Goal: Contribute content: Contribute content

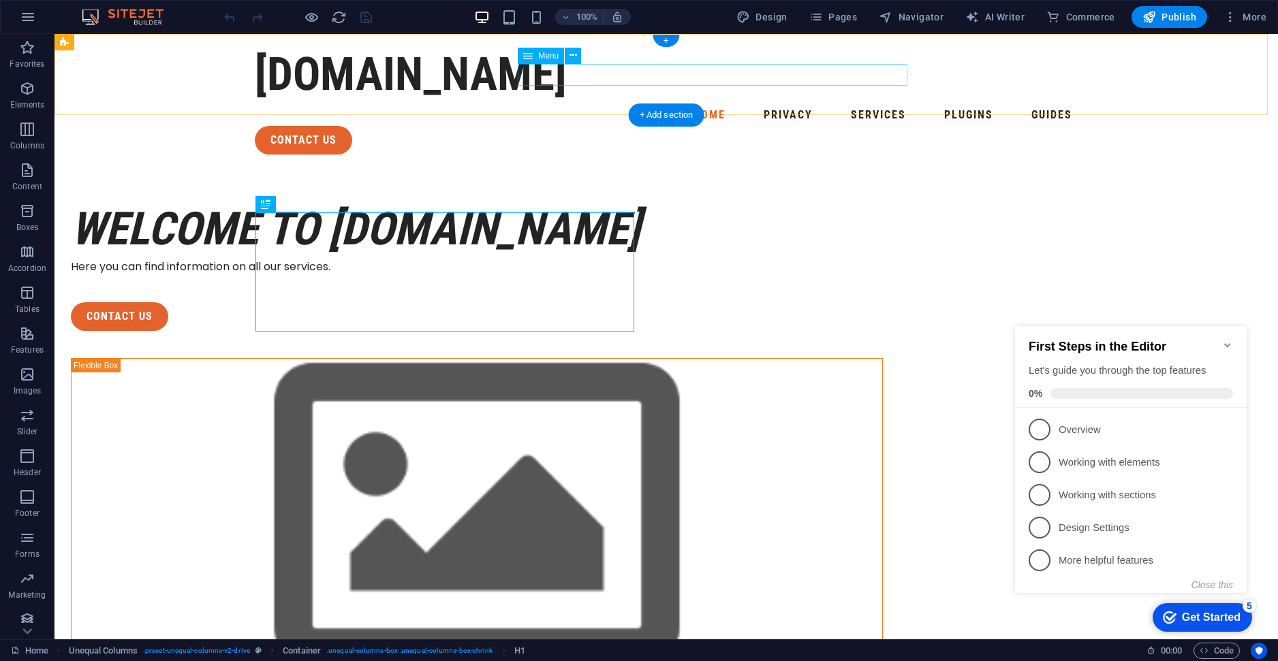
click at [801, 104] on nav "Home Privacy Services Plugins Guides" at bounding box center [666, 115] width 823 height 22
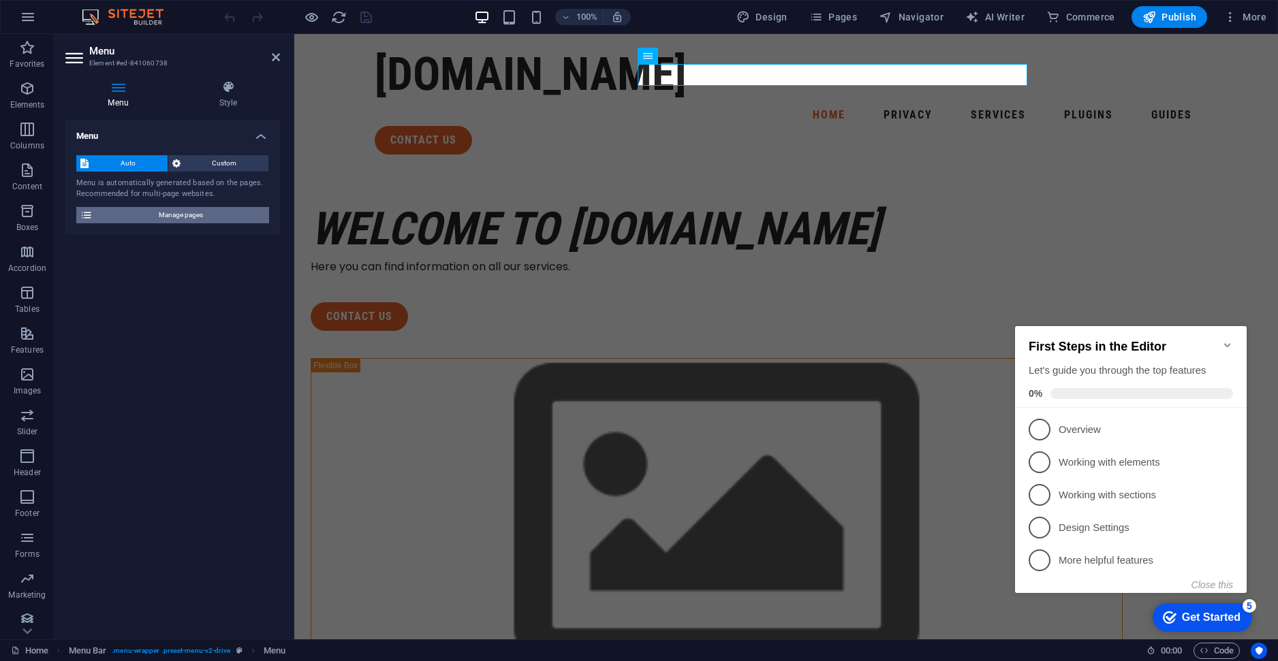
click at [160, 220] on span "Manage pages" at bounding box center [181, 215] width 168 height 16
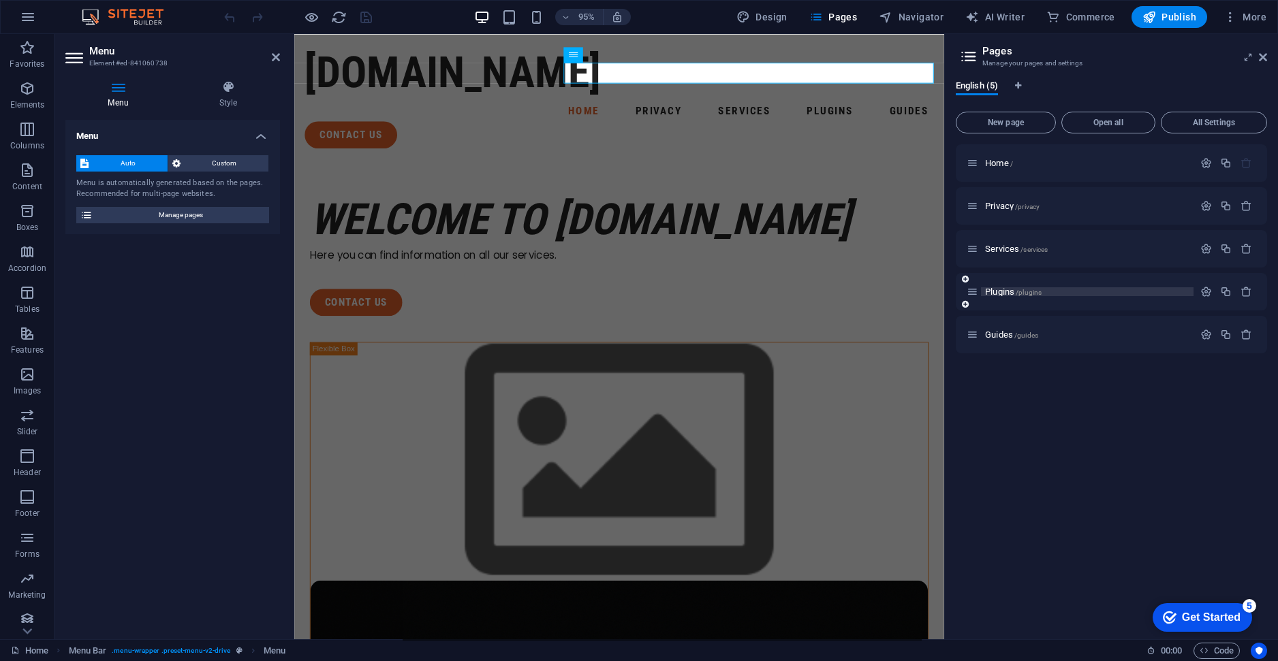
click at [996, 296] on span "Plugins /plugins" at bounding box center [1013, 292] width 57 height 10
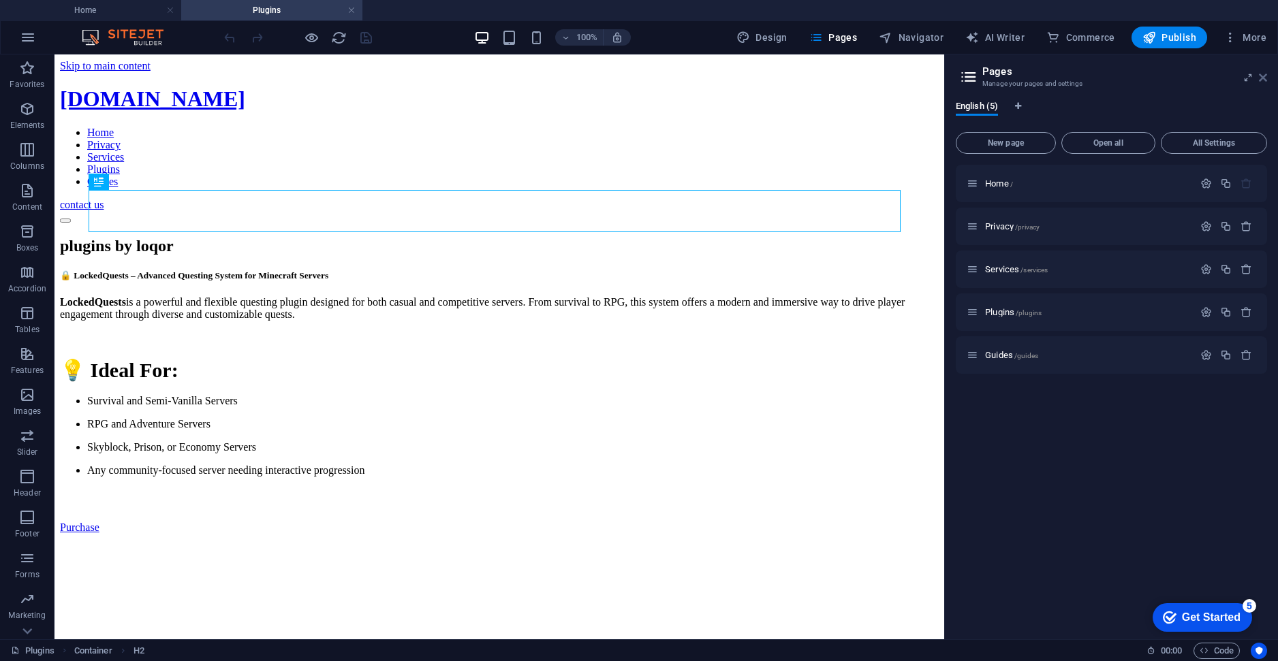
click at [1266, 76] on icon at bounding box center [1263, 77] width 8 height 11
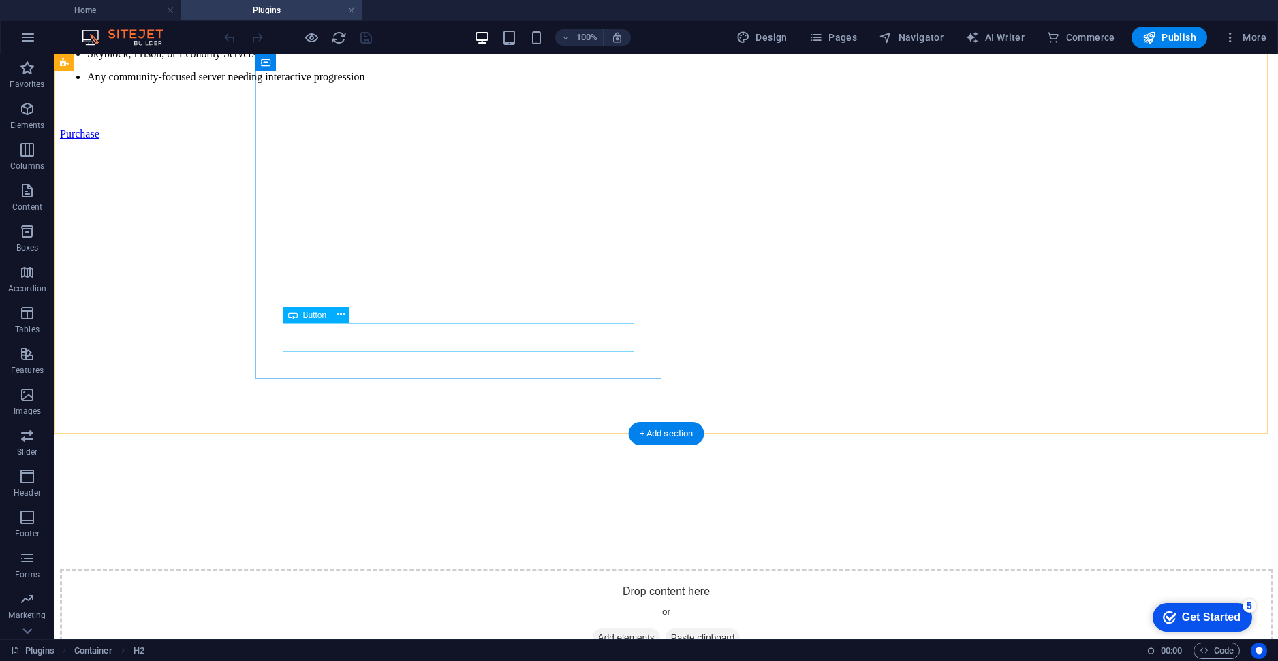
scroll to position [391, 0]
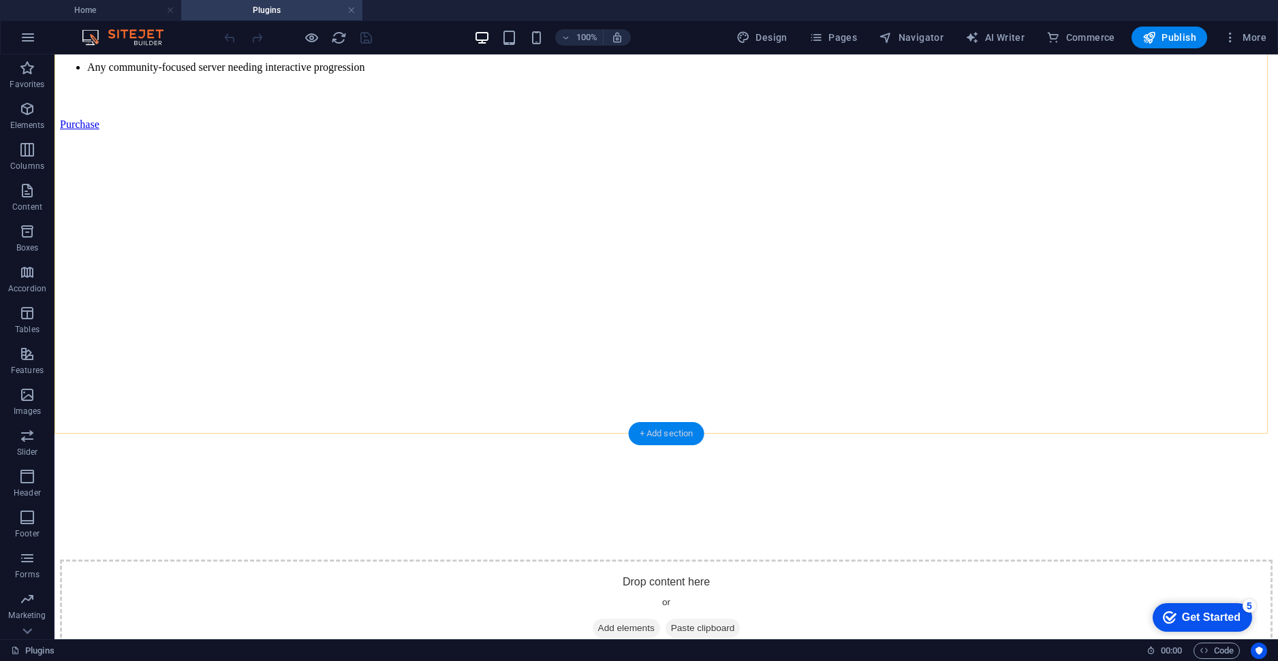
click at [659, 435] on div "+ Add section" at bounding box center [667, 433] width 76 height 23
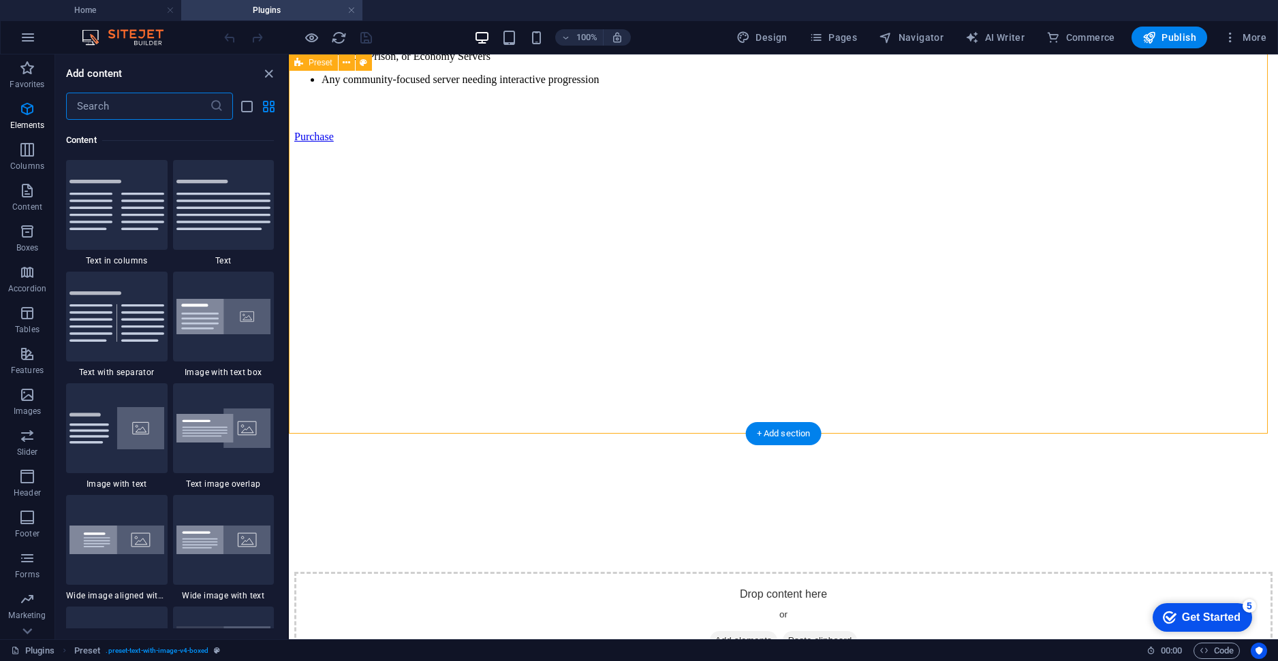
scroll to position [2383, 0]
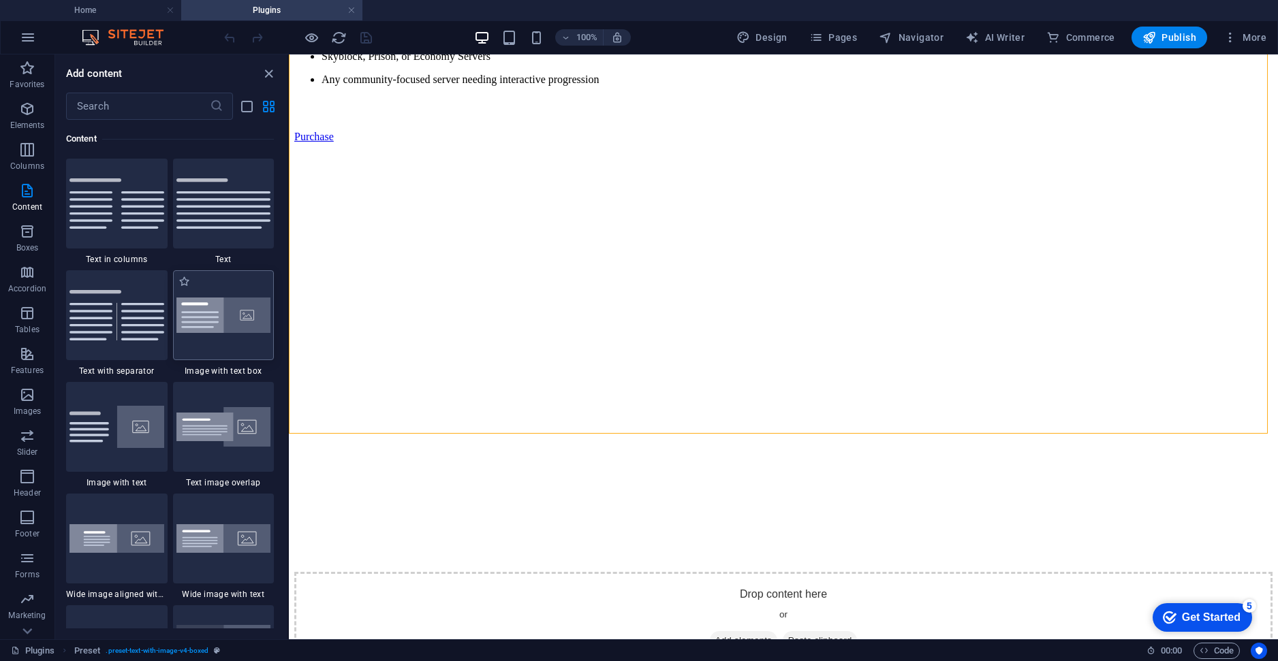
click at [223, 331] on img at bounding box center [223, 316] width 95 height 36
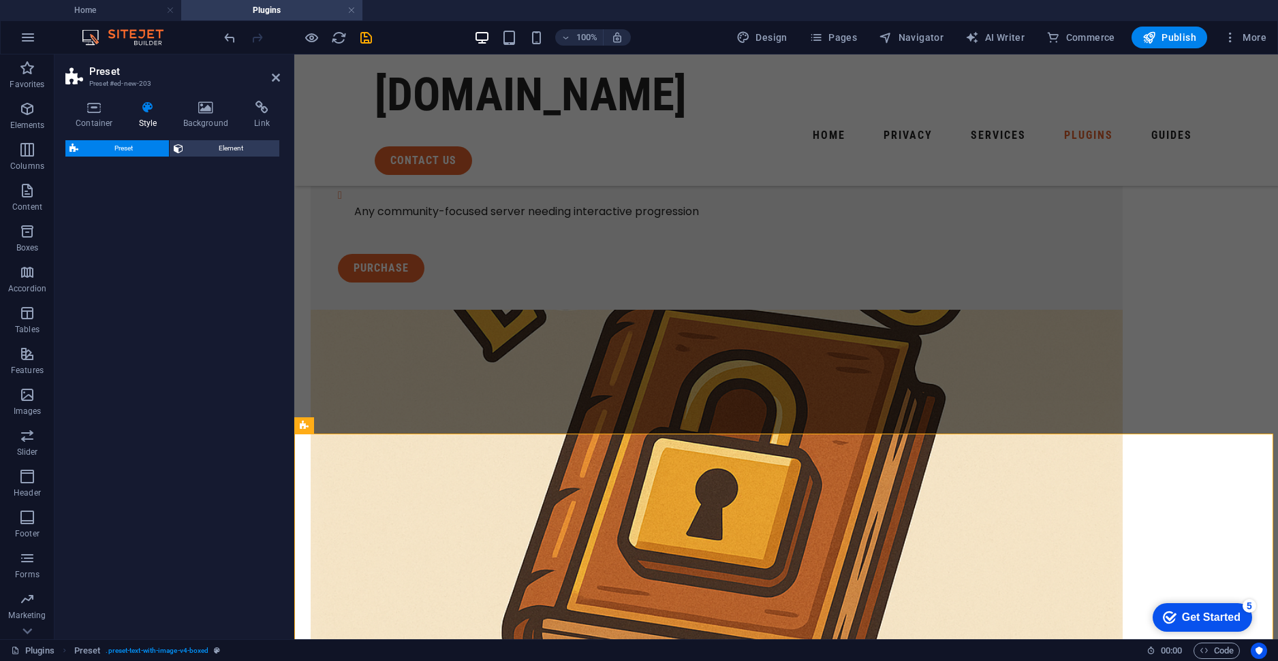
select select "rem"
select select "px"
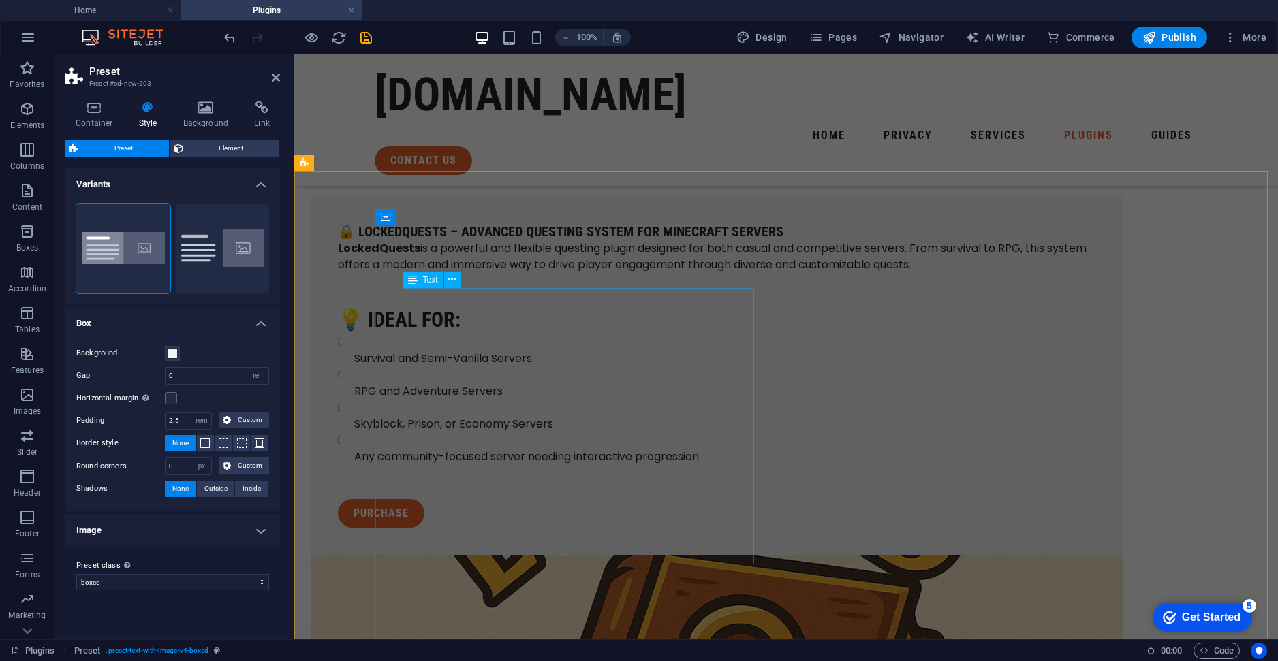
scroll to position [166, 0]
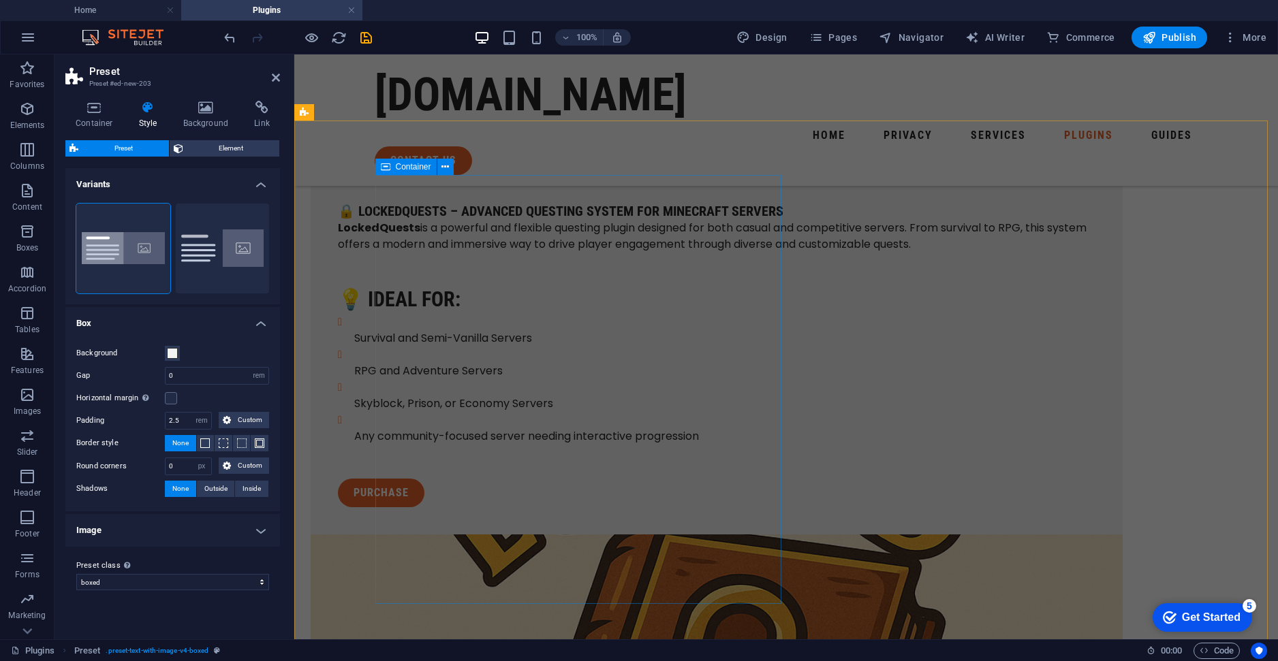
click at [411, 167] on span "Container" at bounding box center [413, 167] width 35 height 8
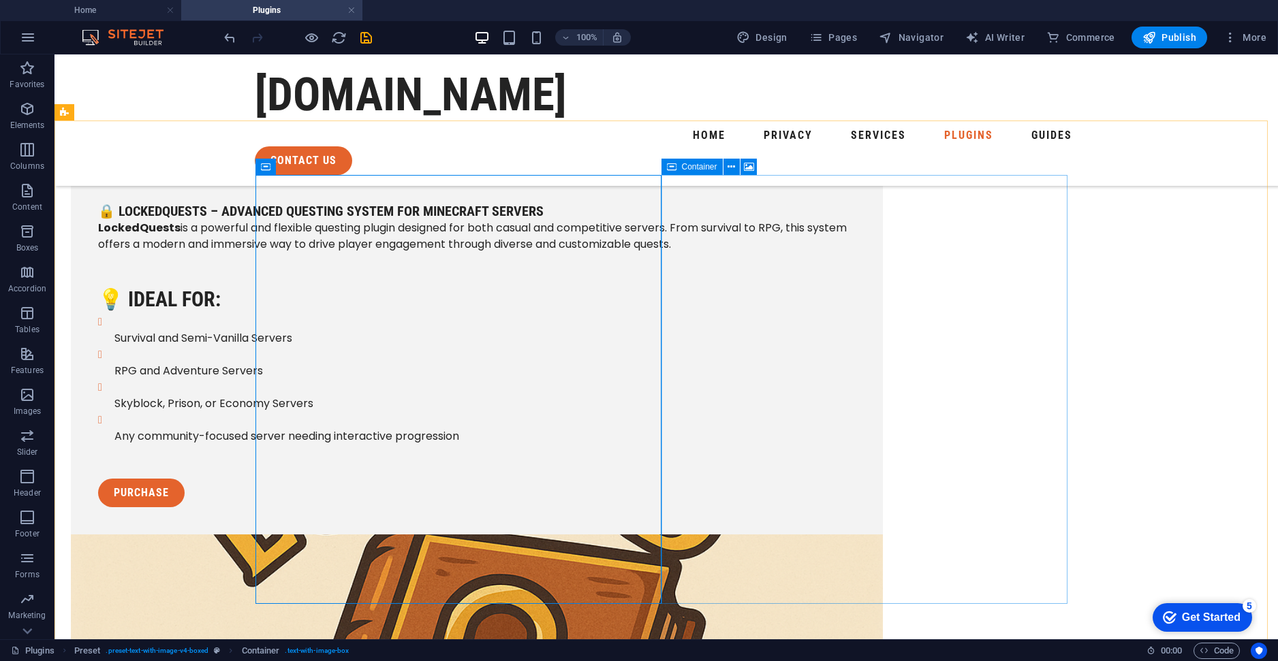
click at [696, 163] on span "Container" at bounding box center [699, 167] width 35 height 8
click at [284, 168] on span "Container" at bounding box center [293, 167] width 35 height 8
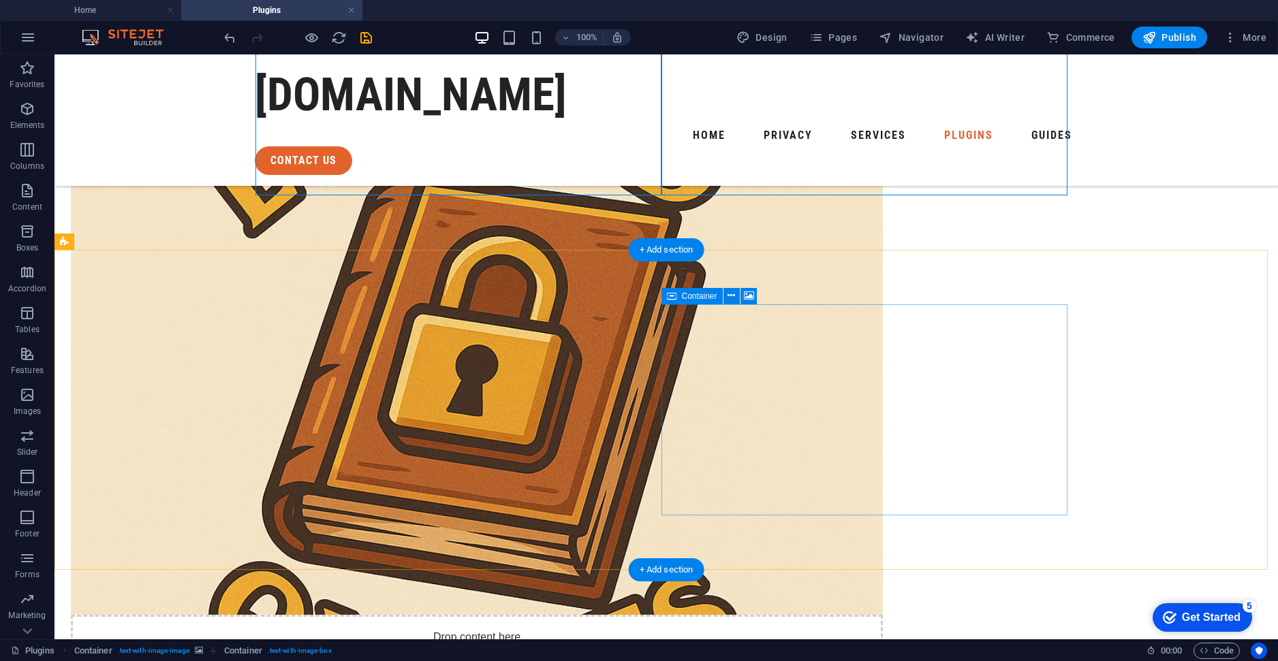
scroll to position [575, 0]
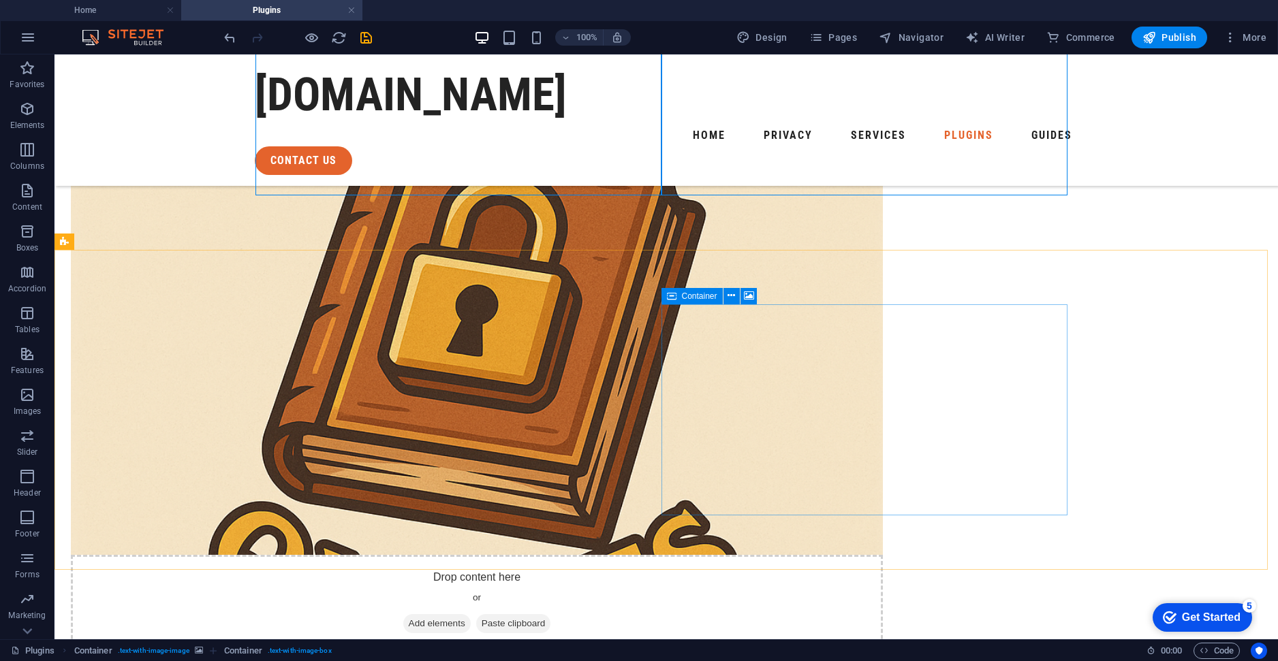
click at [699, 301] on div "Container" at bounding box center [691, 296] width 61 height 16
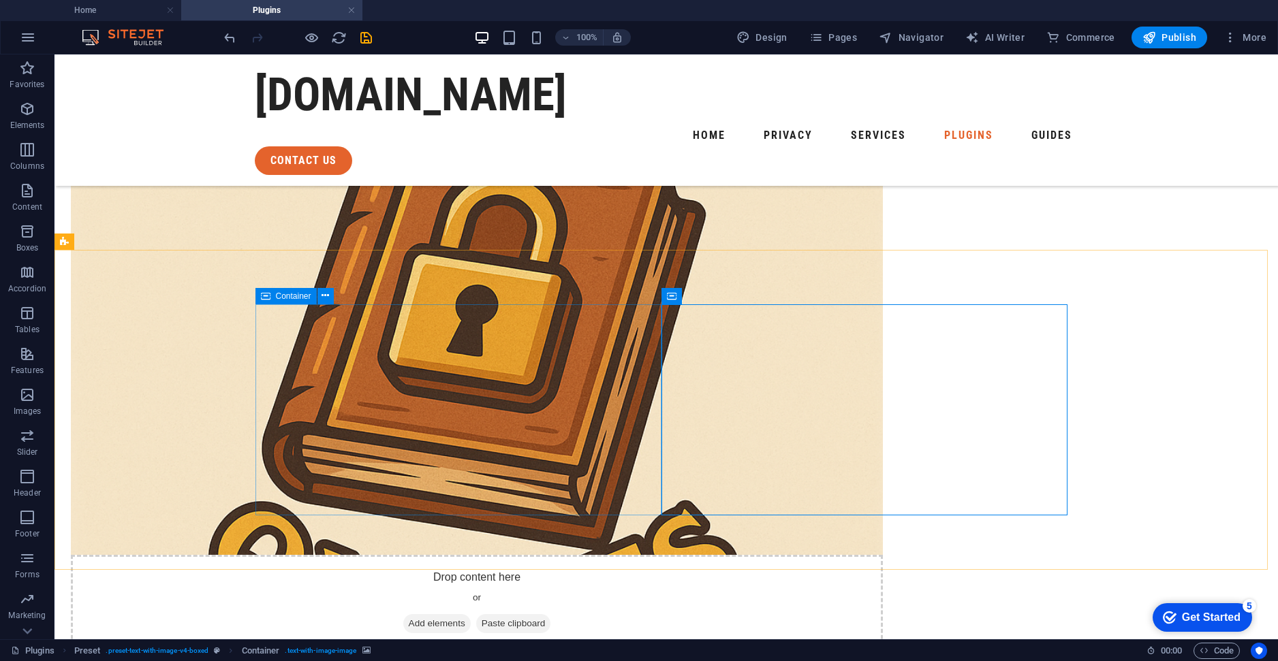
click at [281, 301] on div "Container" at bounding box center [285, 296] width 61 height 16
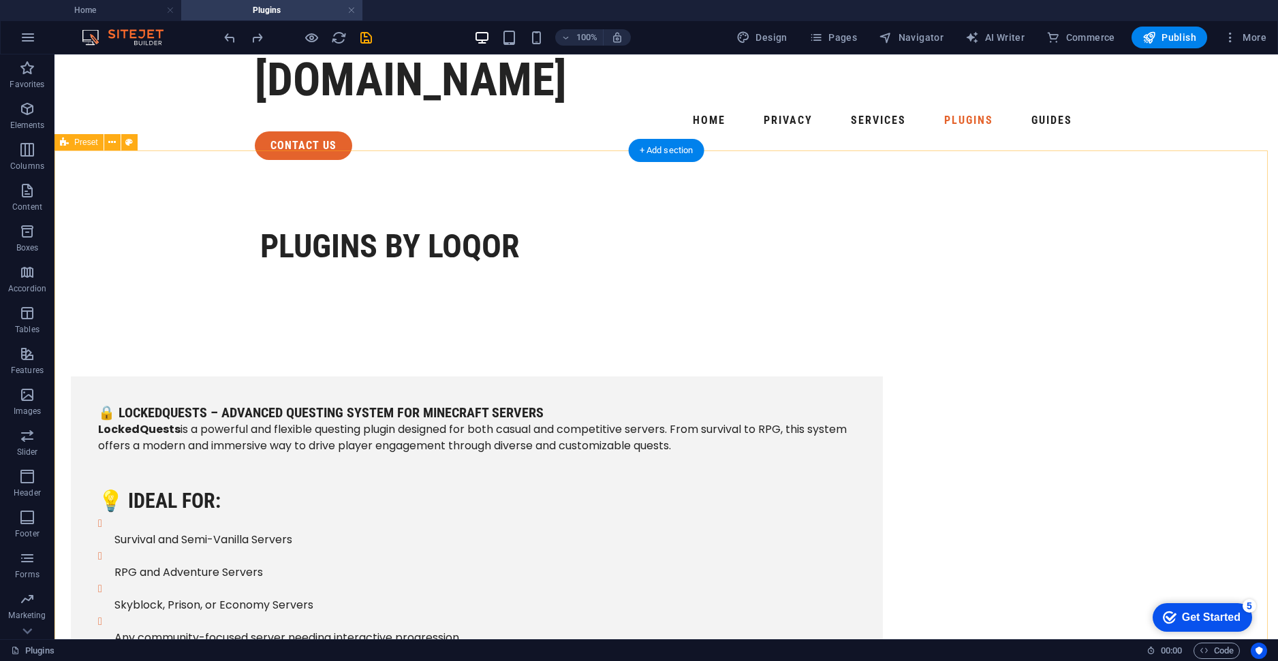
scroll to position [0, 0]
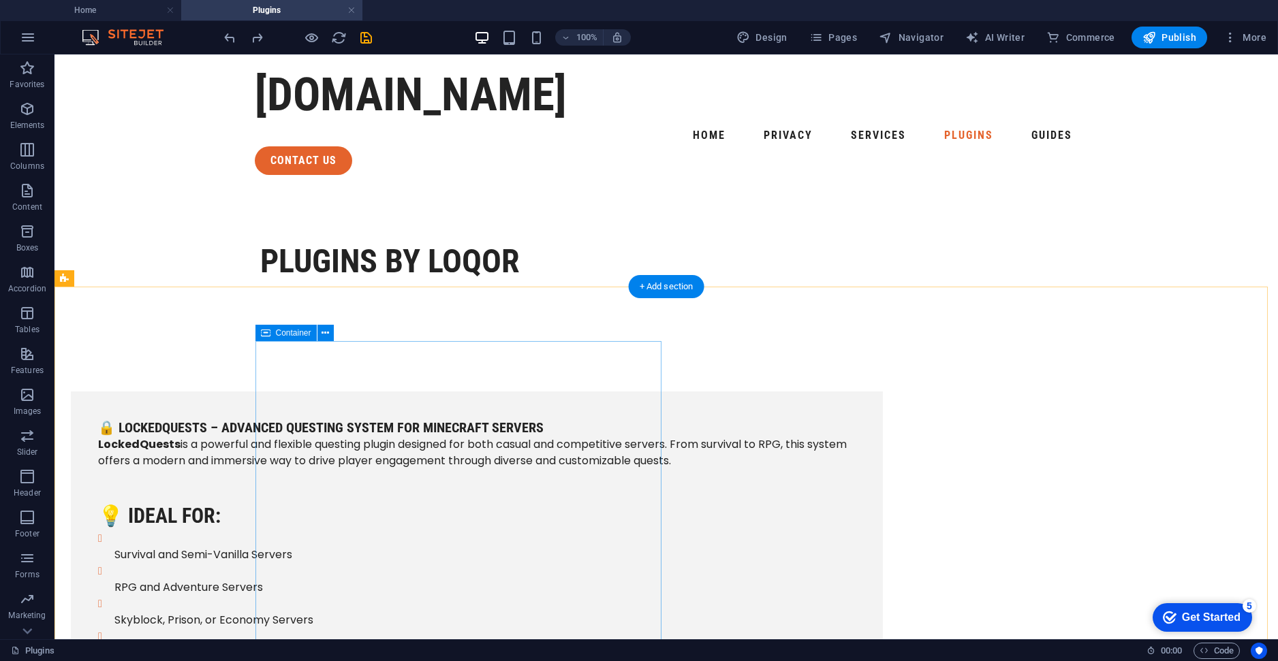
click at [286, 392] on div "🔒 LockedQuests – Advanced Questing System for Minecraft Servers LockedQuests is…" at bounding box center [477, 572] width 812 height 360
click at [107, 281] on button at bounding box center [112, 278] width 16 height 16
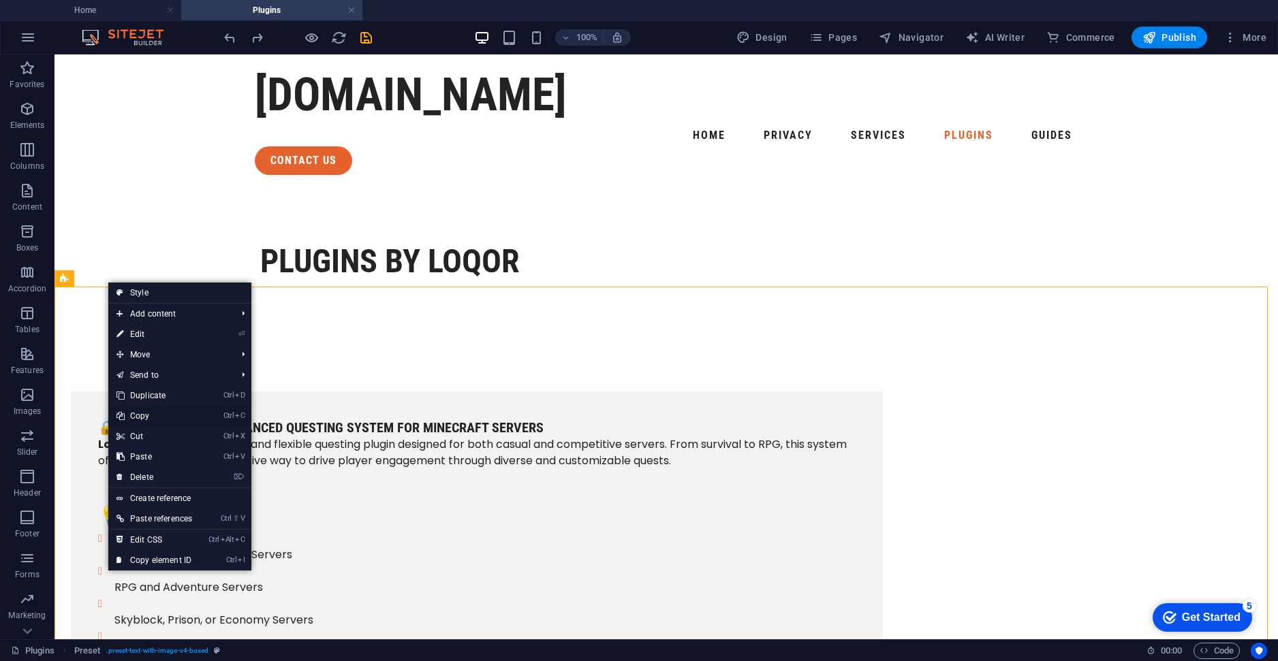
click at [143, 418] on link "Ctrl C Copy" at bounding box center [154, 416] width 92 height 20
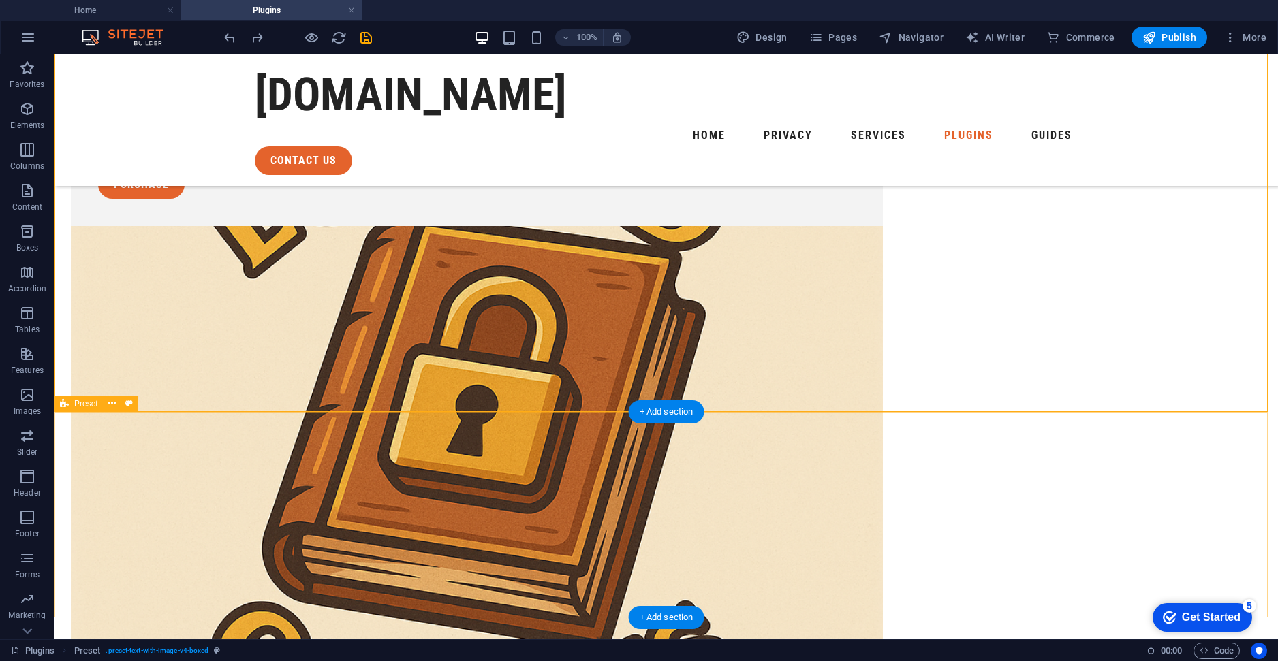
scroll to position [477, 0]
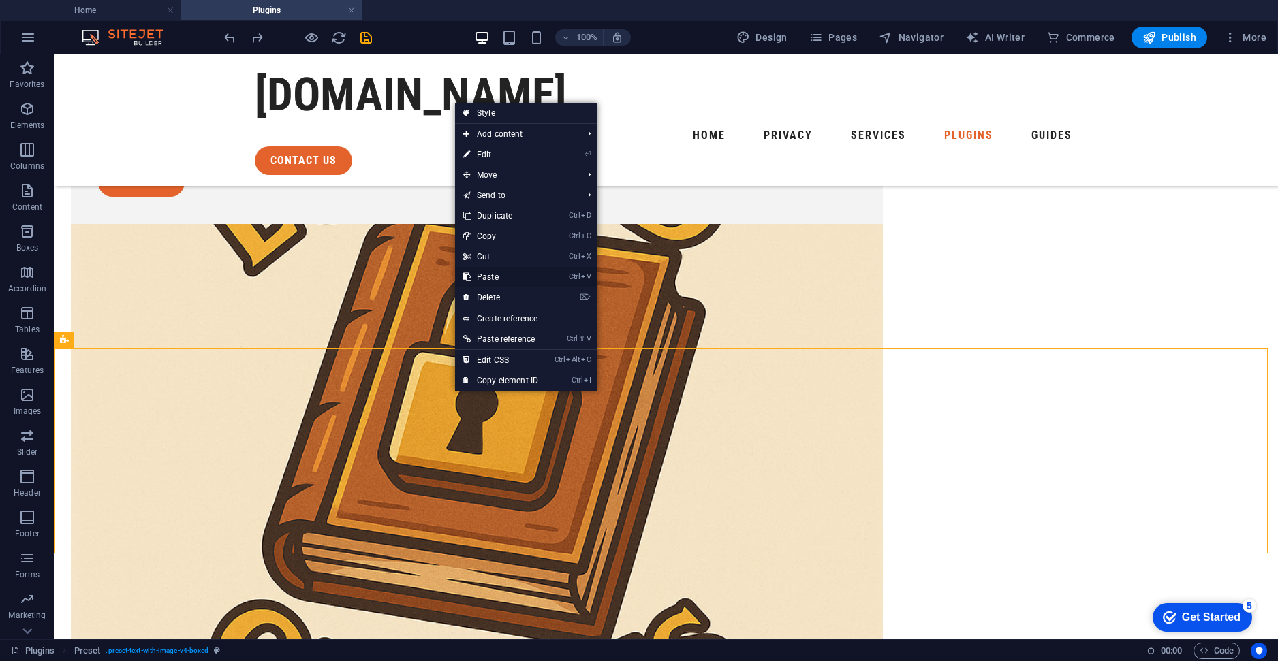
click at [503, 279] on link "Ctrl V Paste" at bounding box center [500, 277] width 91 height 20
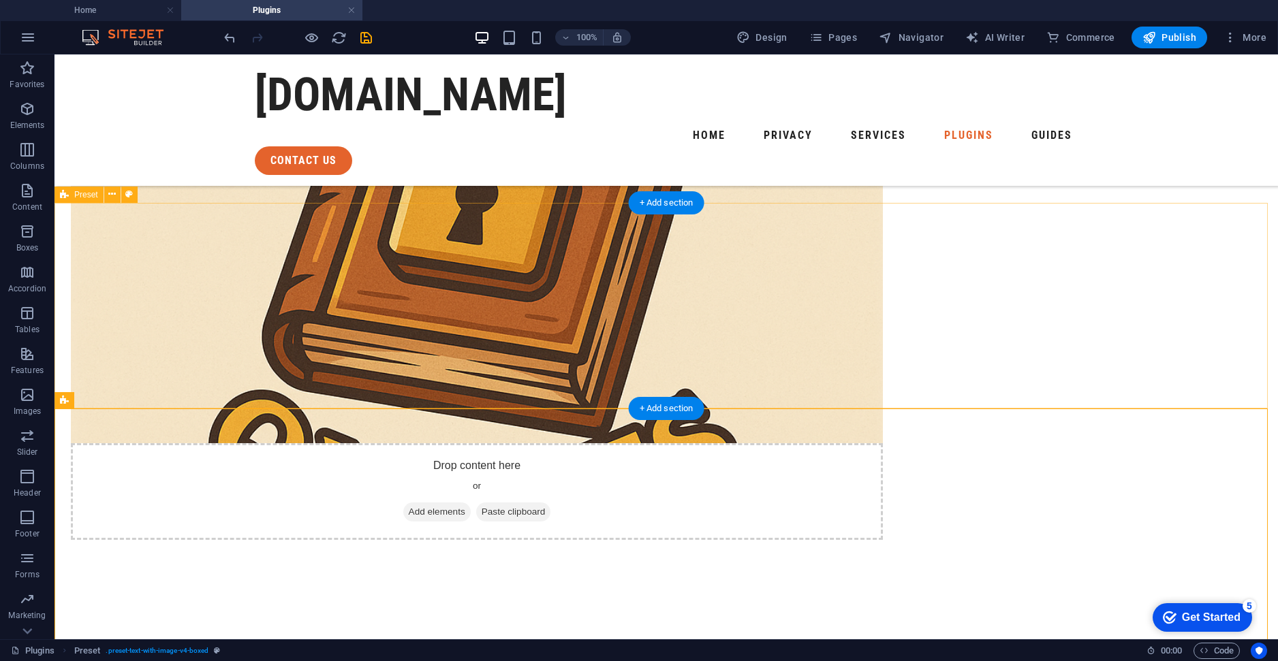
scroll to position [613, 0]
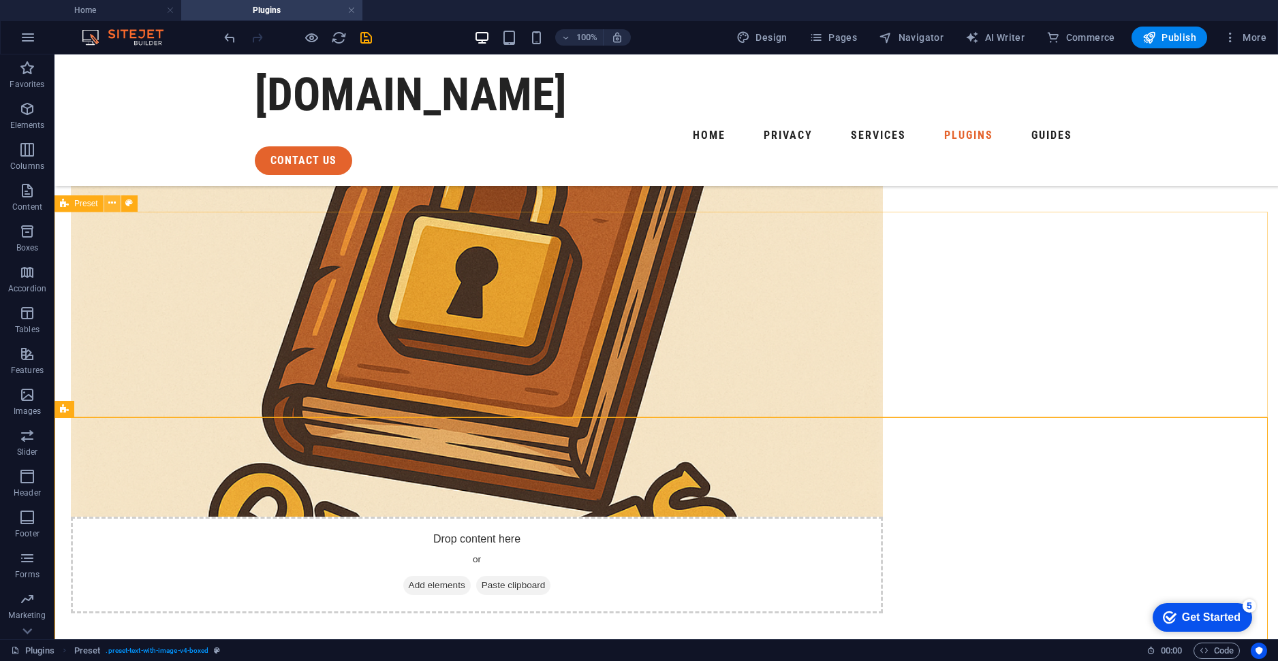
click at [112, 209] on icon at bounding box center [111, 203] width 7 height 14
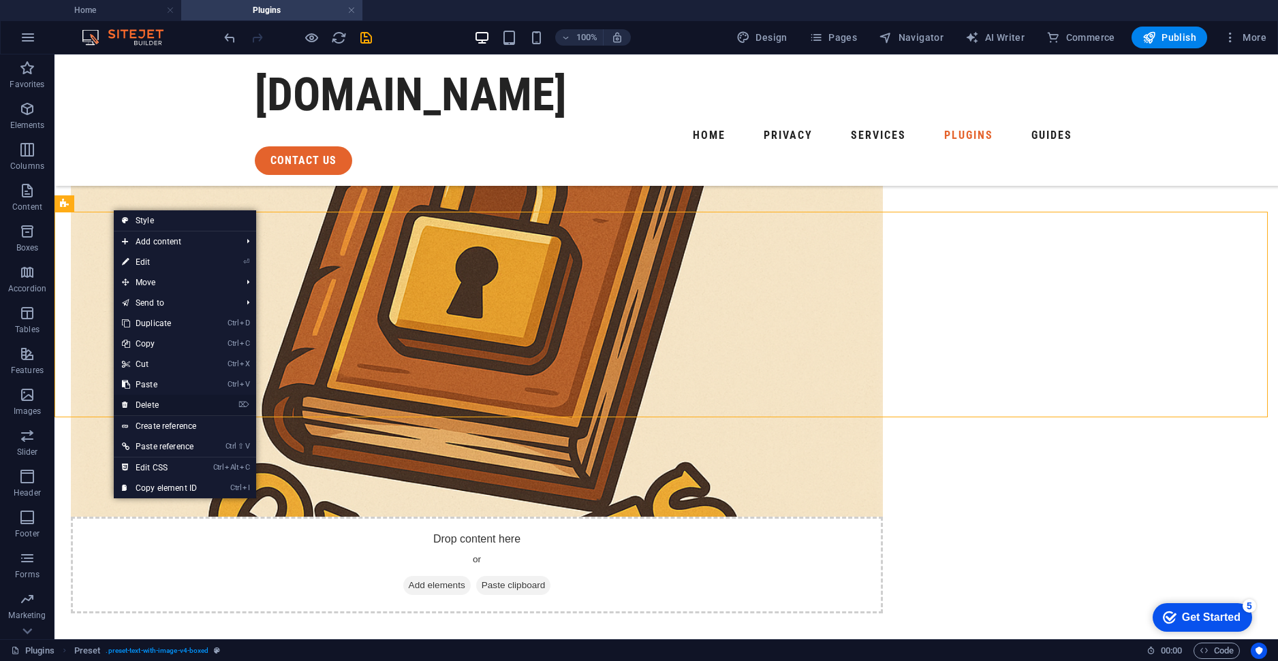
click at [161, 408] on link "⌦ Delete" at bounding box center [159, 405] width 91 height 20
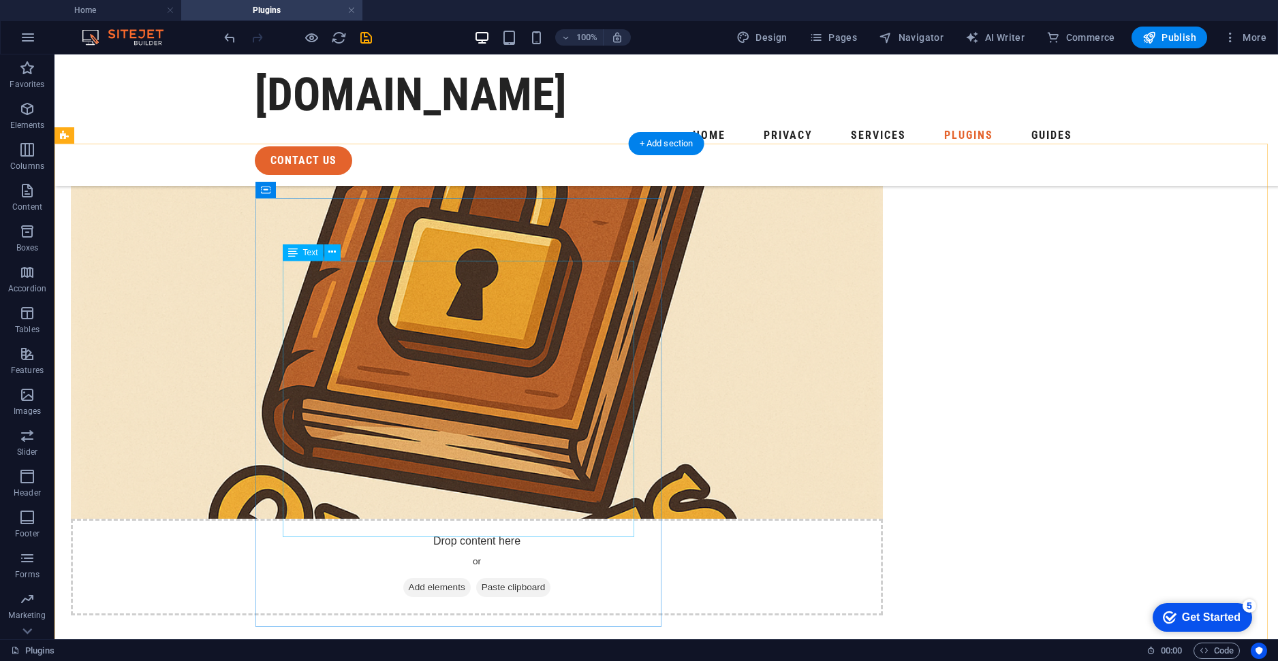
scroll to position [681, 0]
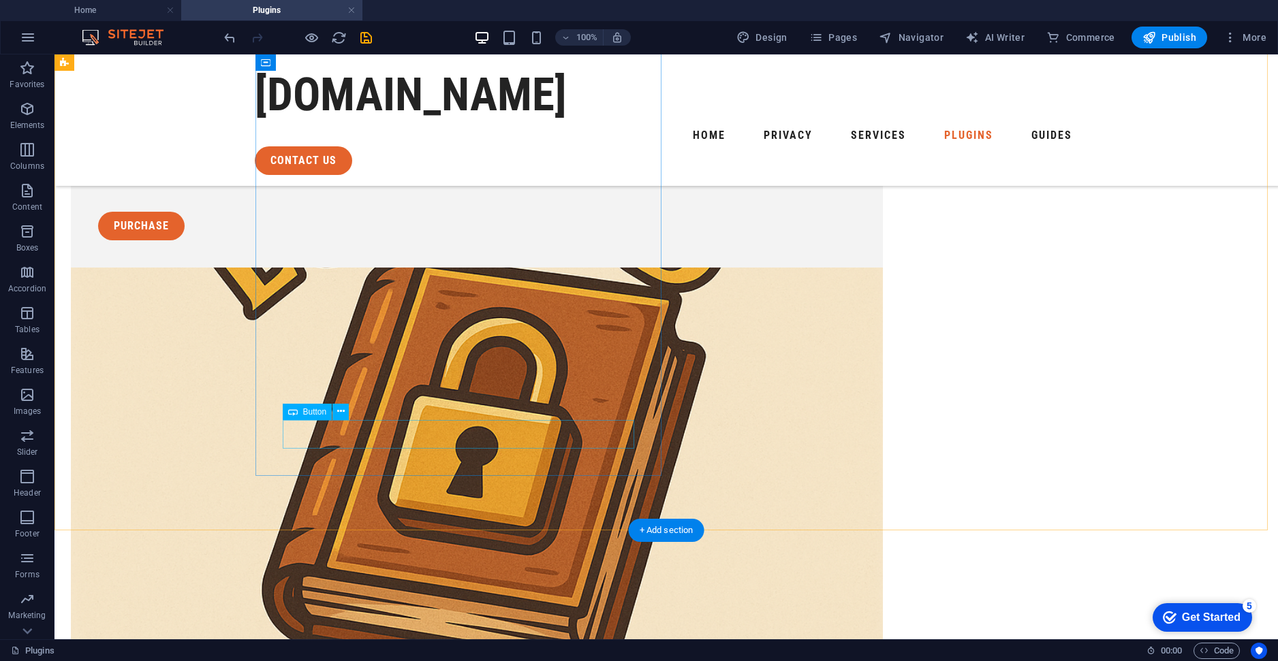
scroll to position [545, 0]
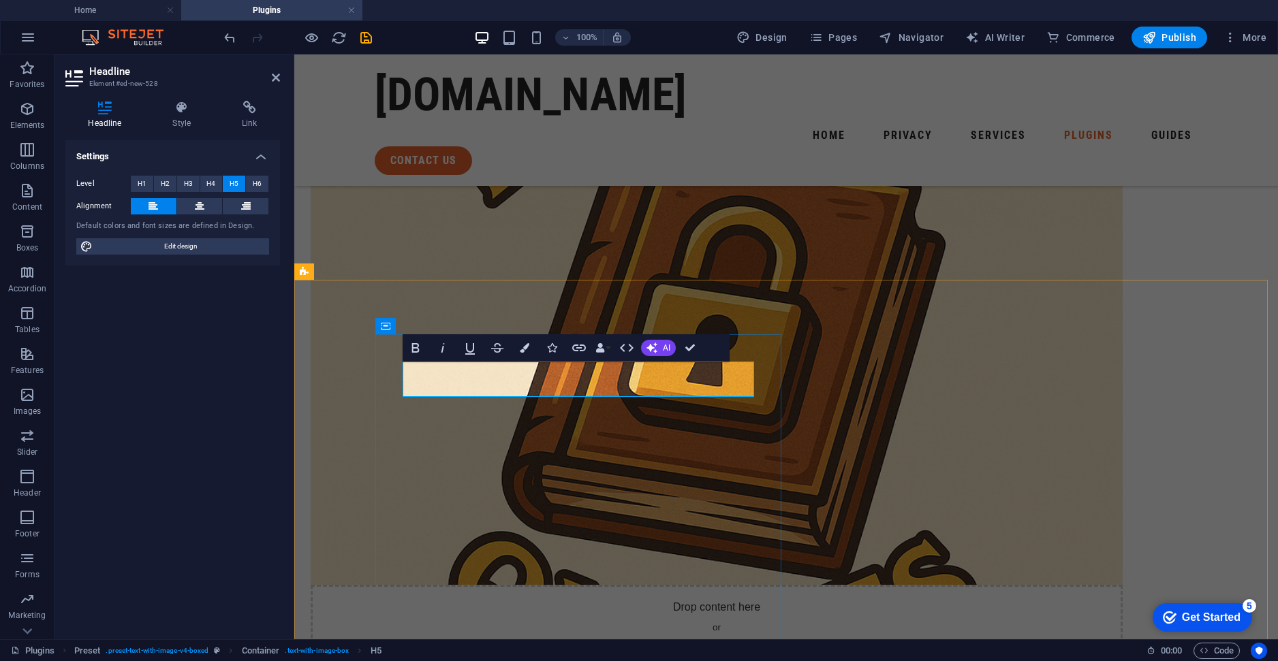
drag, startPoint x: 490, startPoint y: 390, endPoint x: 516, endPoint y: 371, distance: 32.7
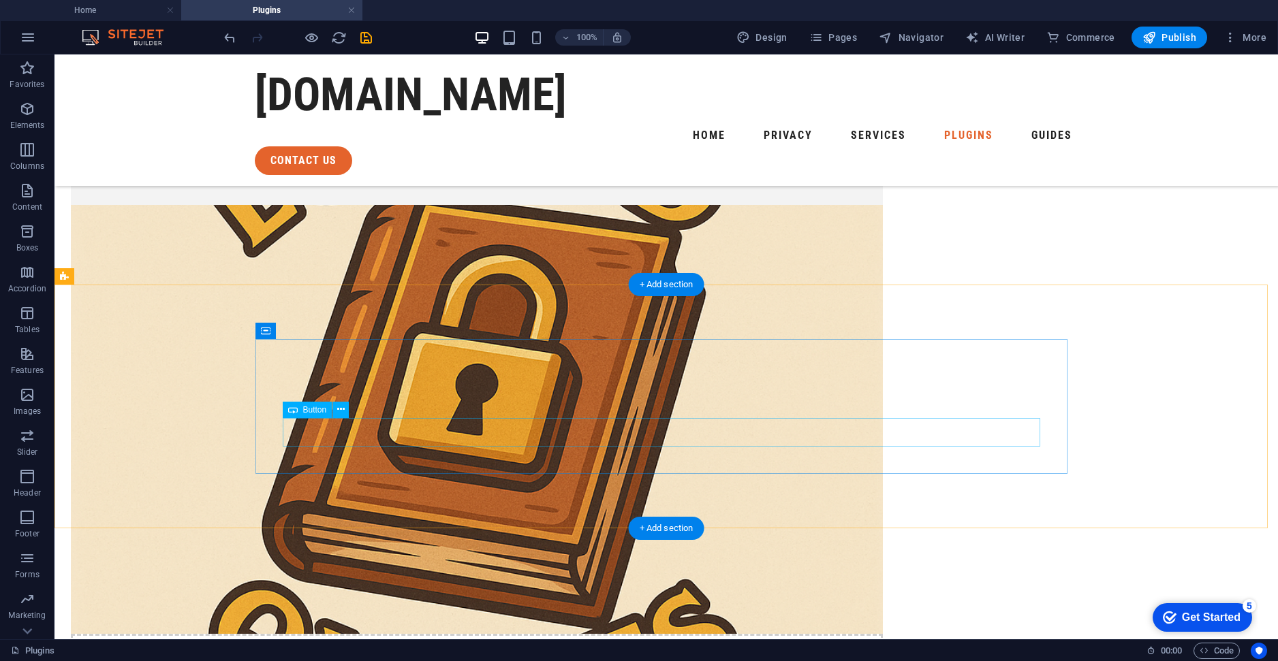
scroll to position [477, 0]
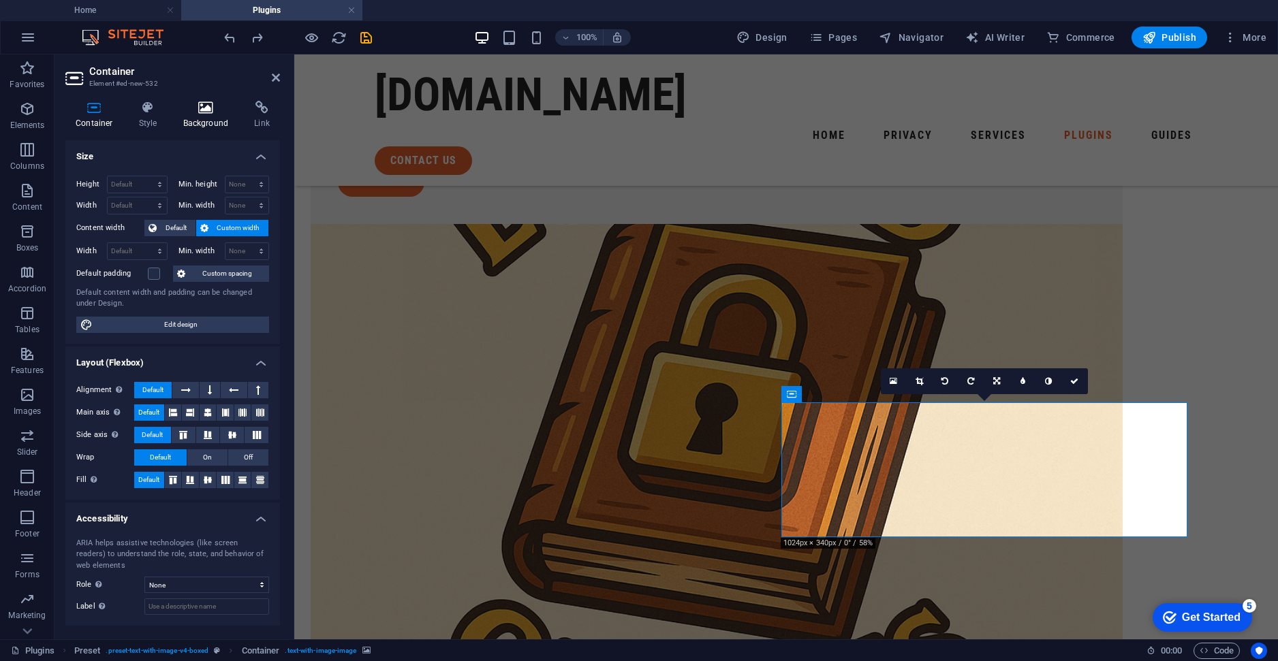
click at [188, 116] on h4 "Background" at bounding box center [209, 115] width 72 height 29
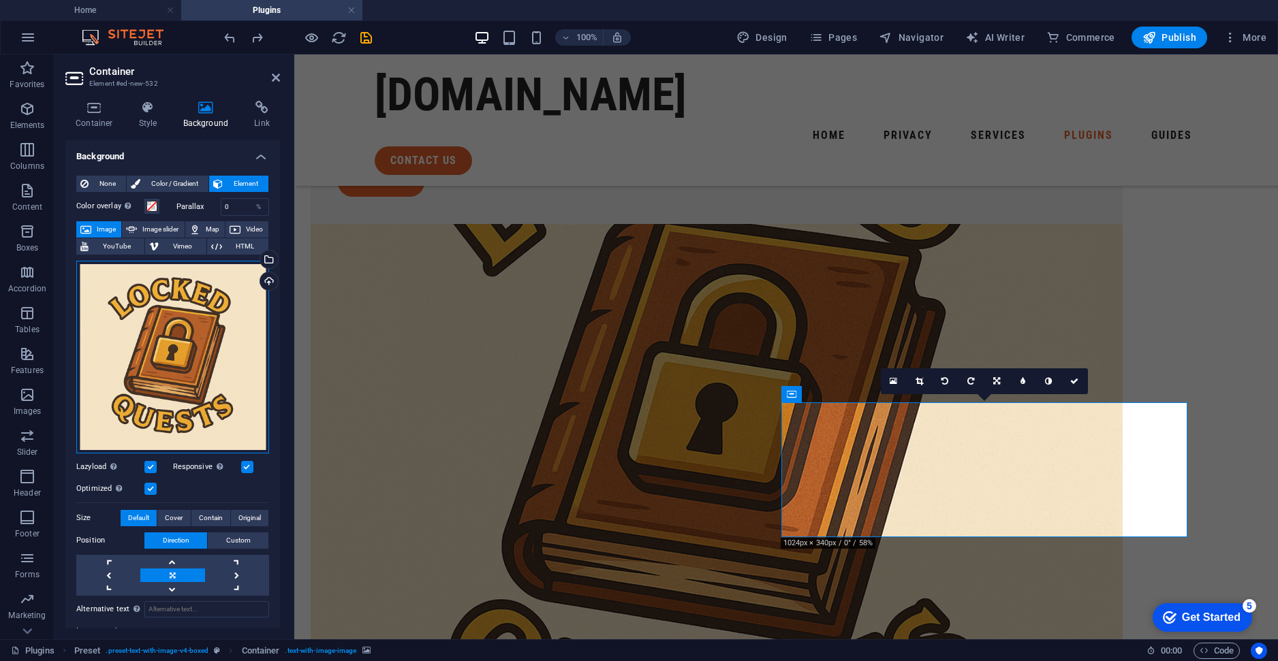
click at [214, 332] on div "Drag files here, click to choose files or select files from Files or our free s…" at bounding box center [172, 357] width 193 height 193
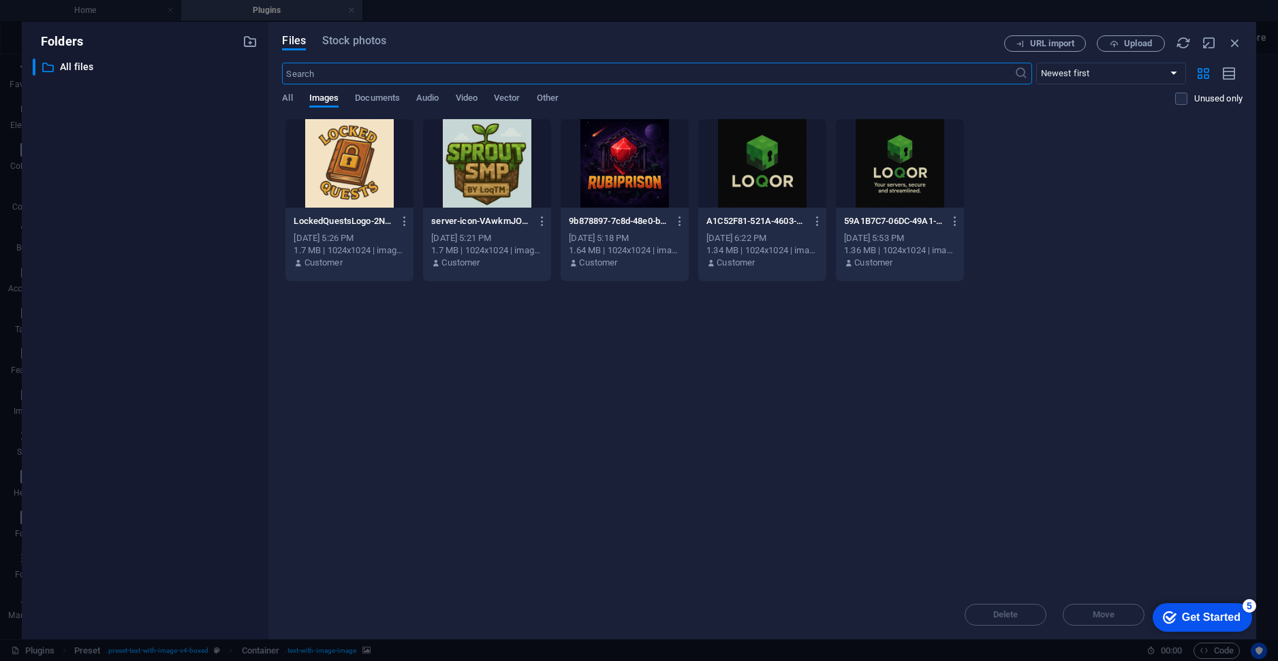
scroll to position [538, 0]
click at [1122, 35] on button "Upload" at bounding box center [1131, 43] width 68 height 16
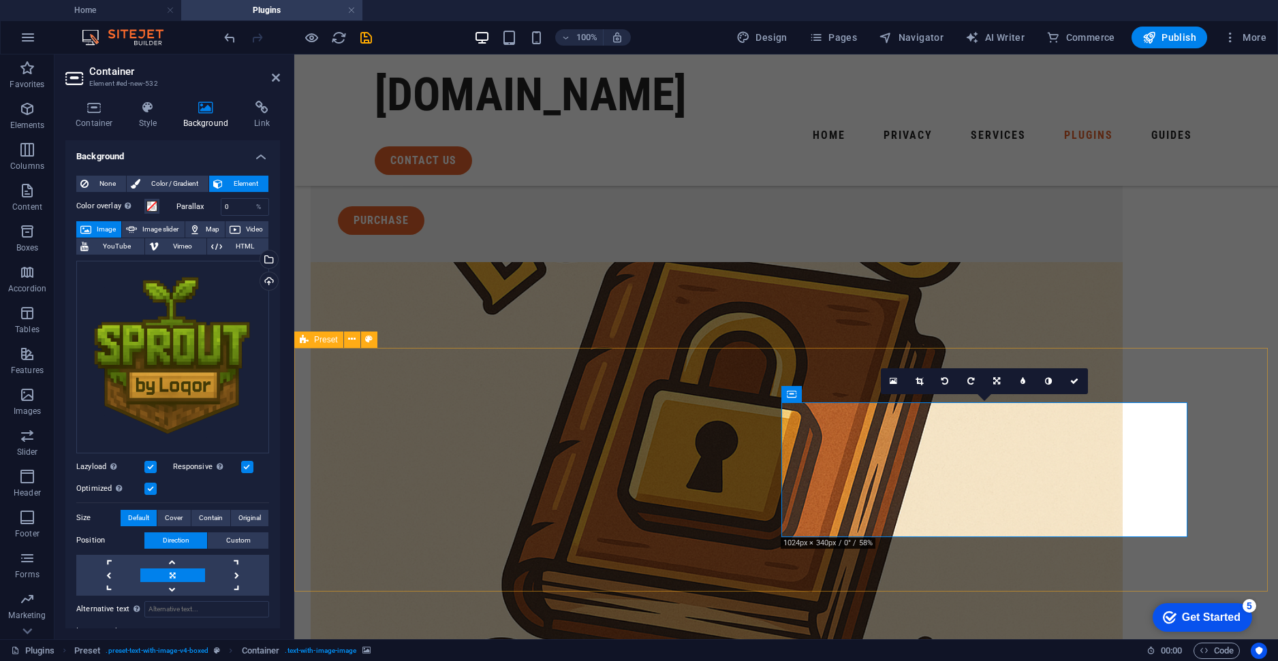
scroll to position [477, 0]
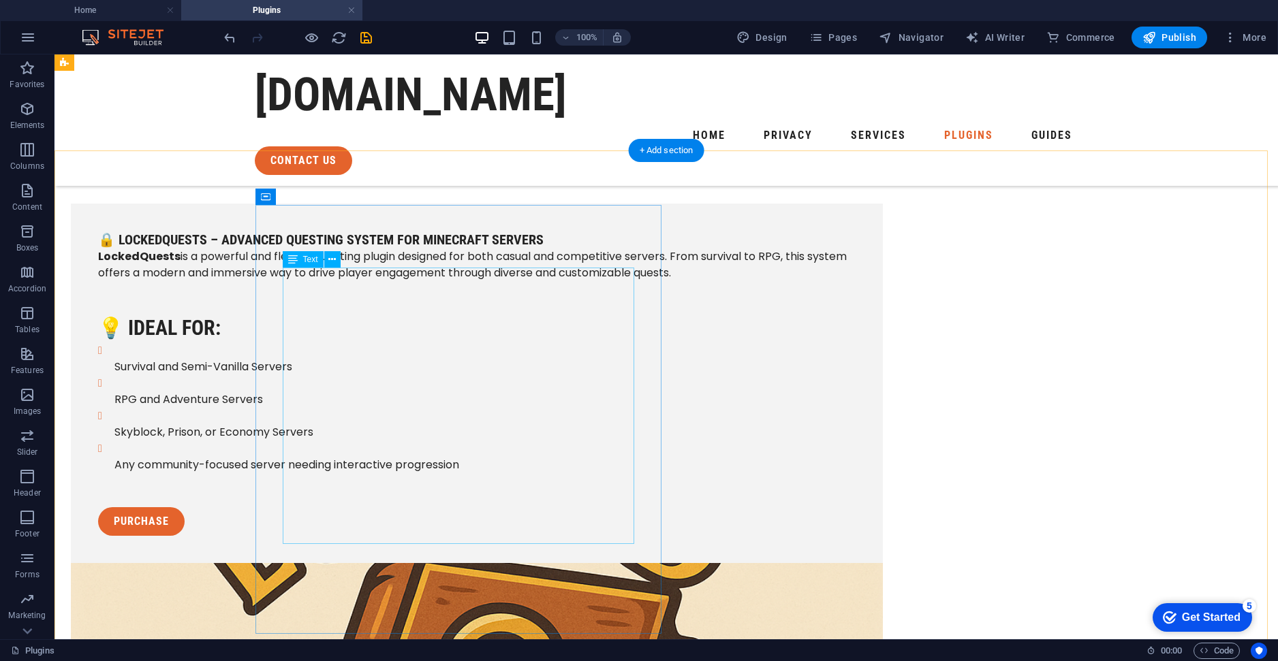
scroll to position [136, 0]
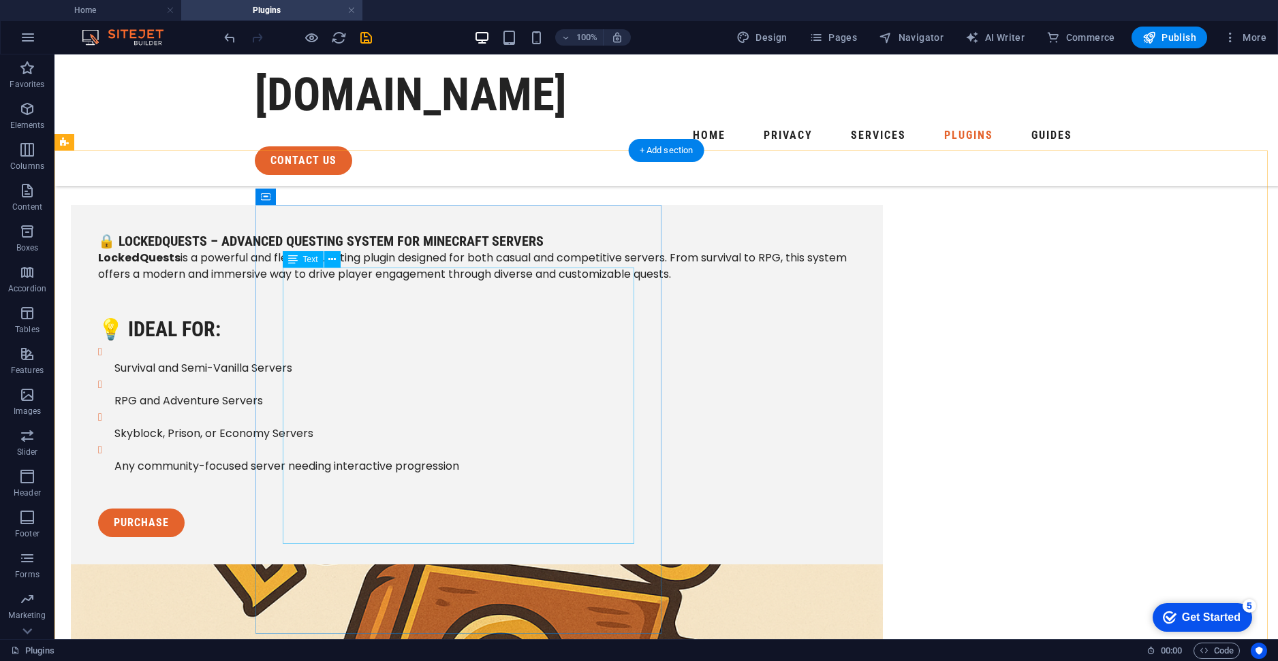
click at [549, 456] on div "LockedQuests is a powerful and flexible questing plugin designed for both casua…" at bounding box center [476, 362] width 757 height 225
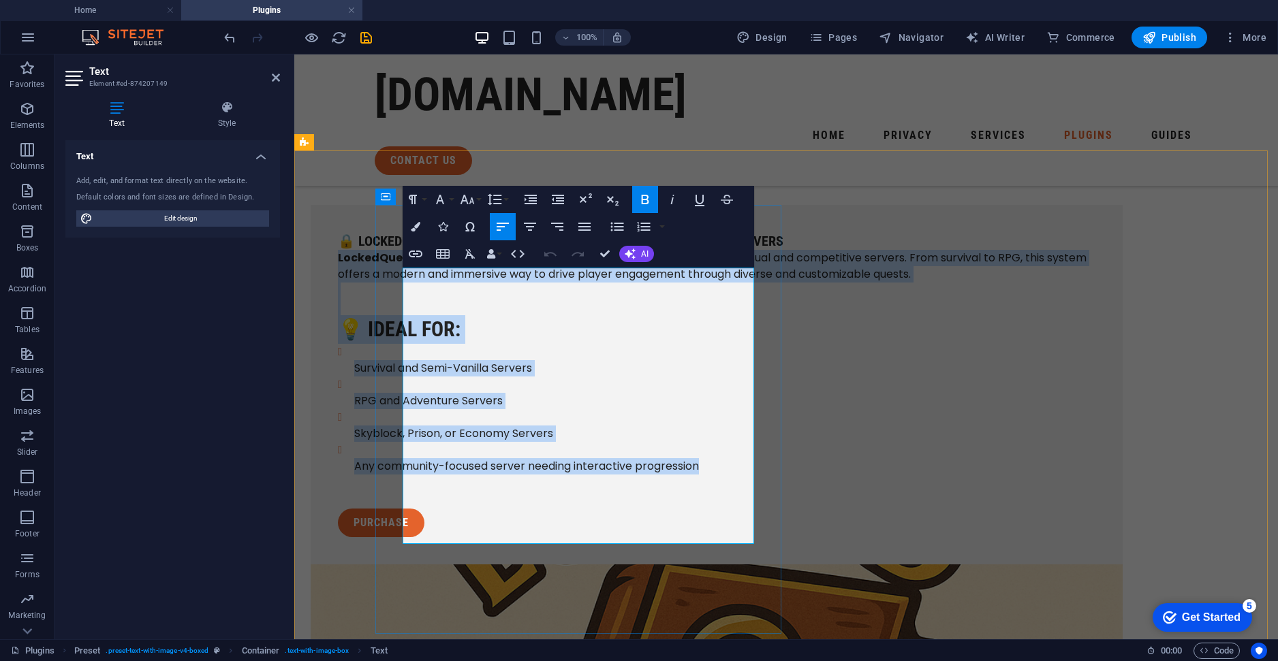
click at [638, 292] on p "LockedQuests is a powerful and flexible questing plugin designed for both casua…" at bounding box center [716, 282] width 757 height 65
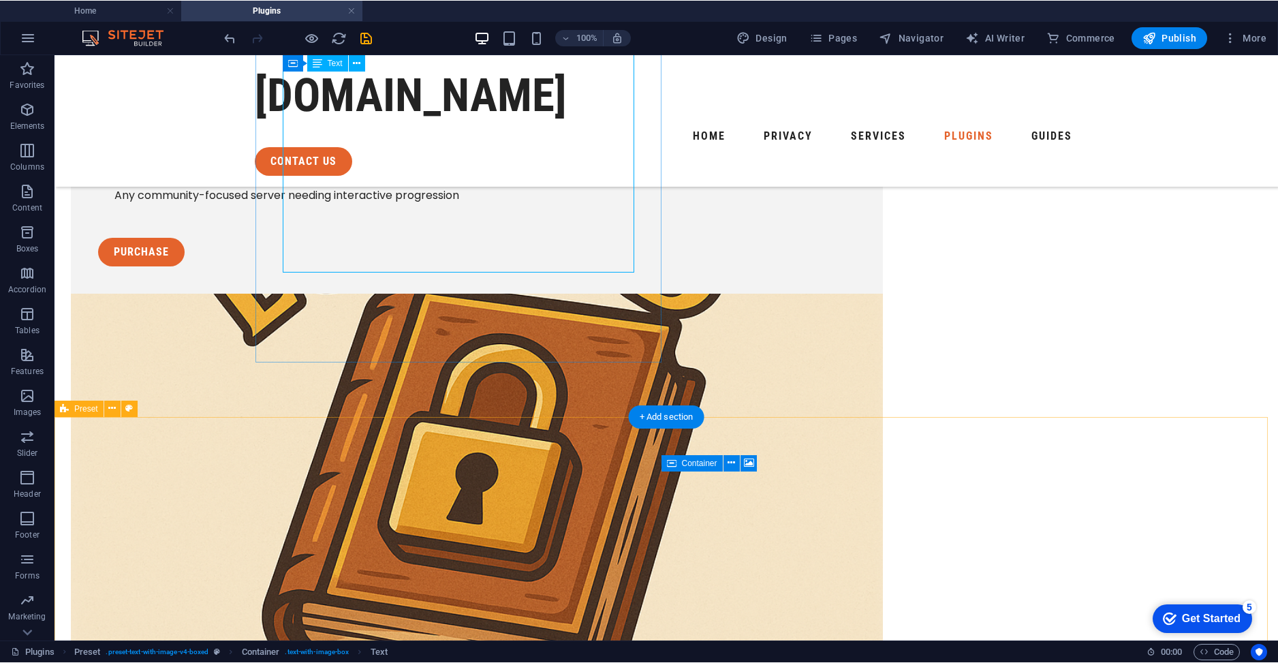
scroll to position [409, 0]
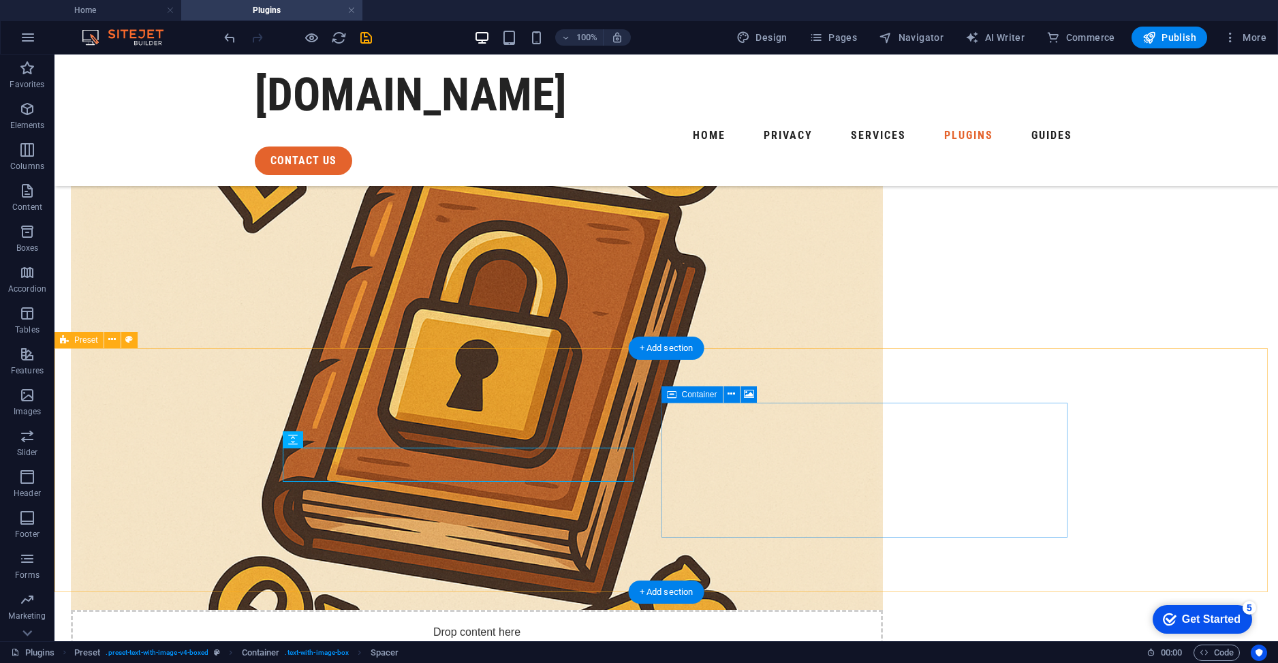
scroll to position [545, 0]
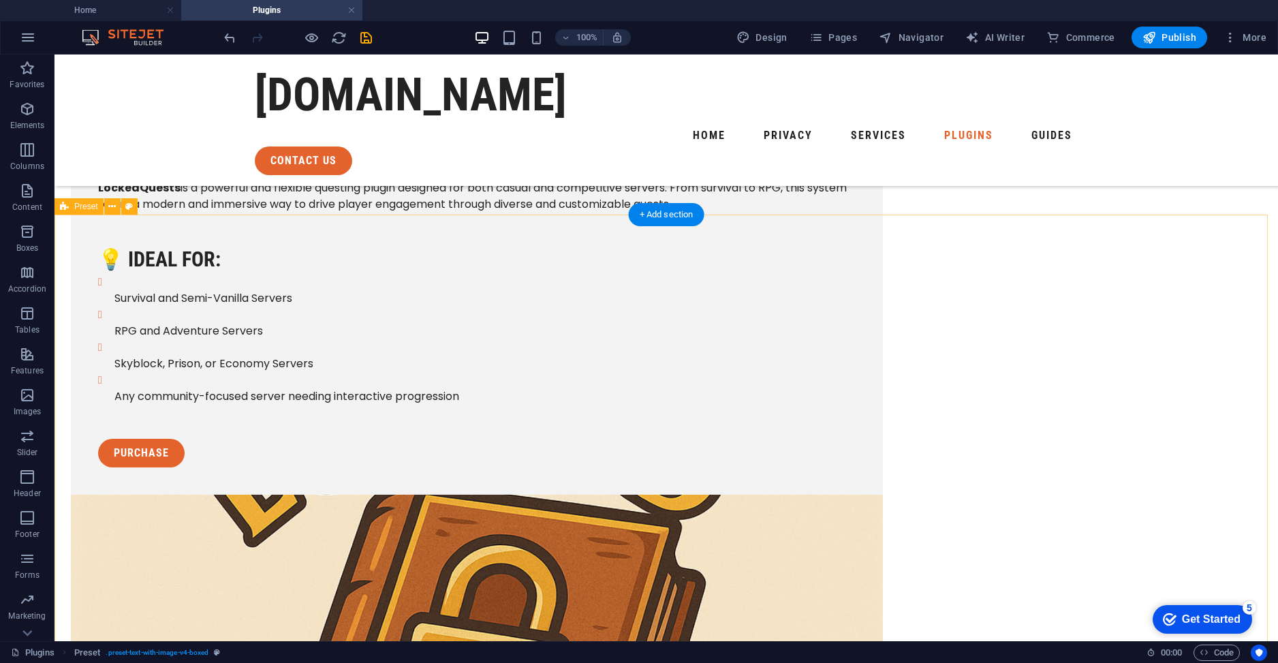
scroll to position [613, 0]
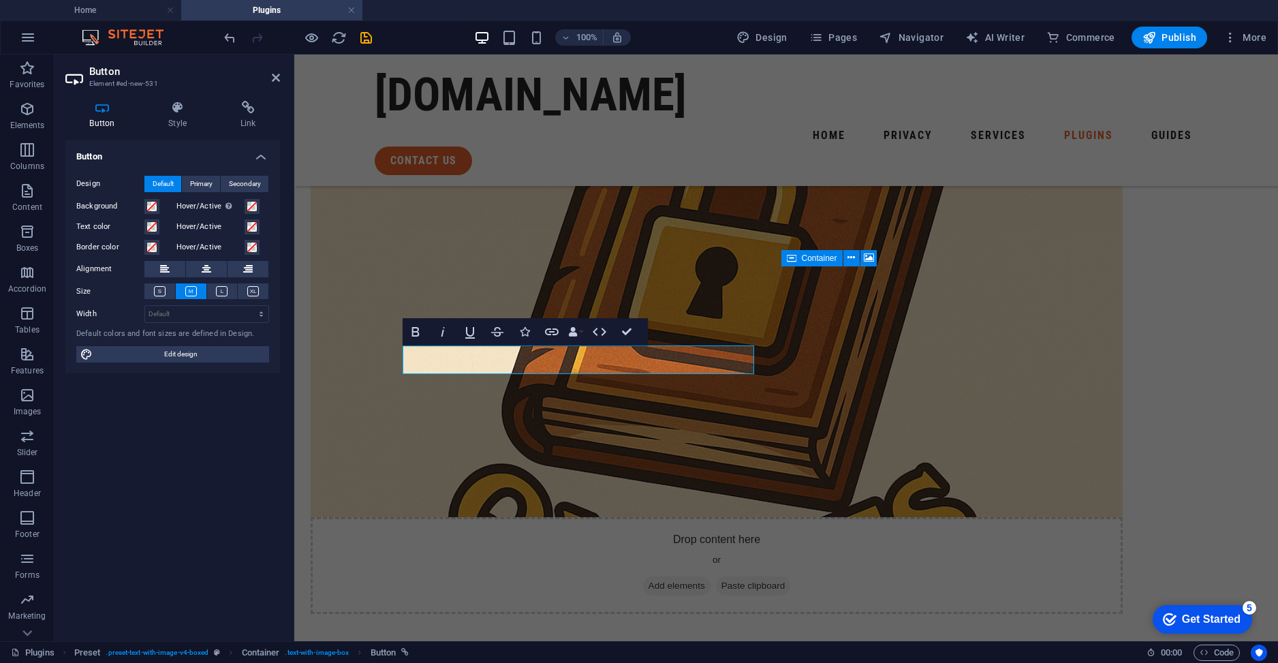
click at [243, 96] on div "Button Style Link Button Design Default Primary Secondary Background Hover/Acti…" at bounding box center [172, 365] width 236 height 551
click at [247, 104] on icon at bounding box center [248, 108] width 64 height 14
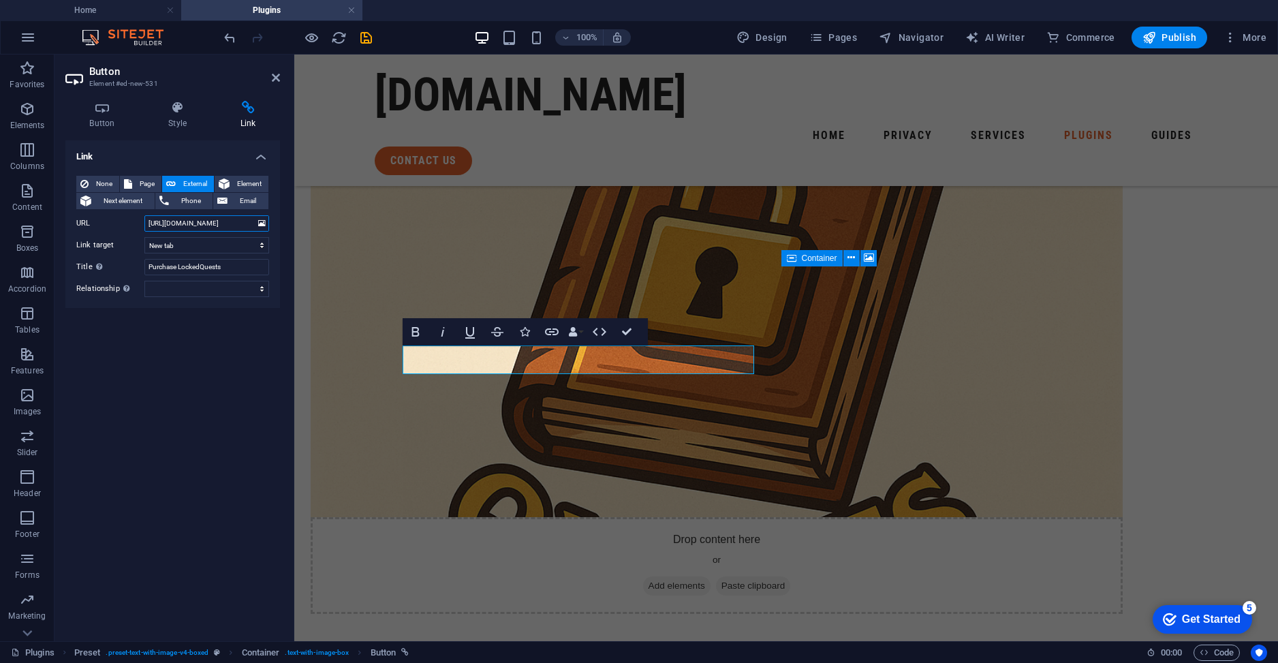
click at [219, 220] on input "[URL][DOMAIN_NAME]" at bounding box center [206, 223] width 125 height 16
click at [204, 271] on input "Purchase LockedQuests" at bounding box center [206, 267] width 125 height 16
type input "Purchase Sprout Core"
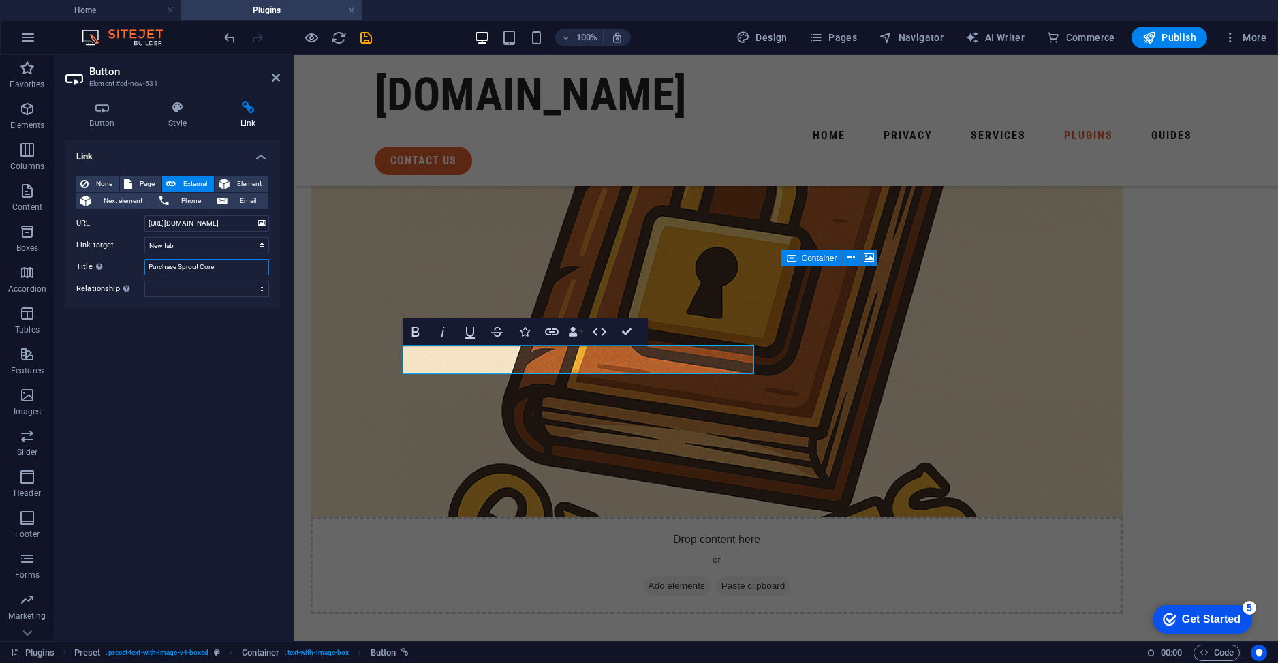
click at [208, 265] on input "Purchase Sprout Core" at bounding box center [206, 267] width 125 height 16
type input "Purchase Sprout"
click at [229, 221] on input "[URL][DOMAIN_NAME]" at bounding box center [206, 223] width 125 height 16
click at [272, 71] on h2 "Button" at bounding box center [184, 71] width 191 height 12
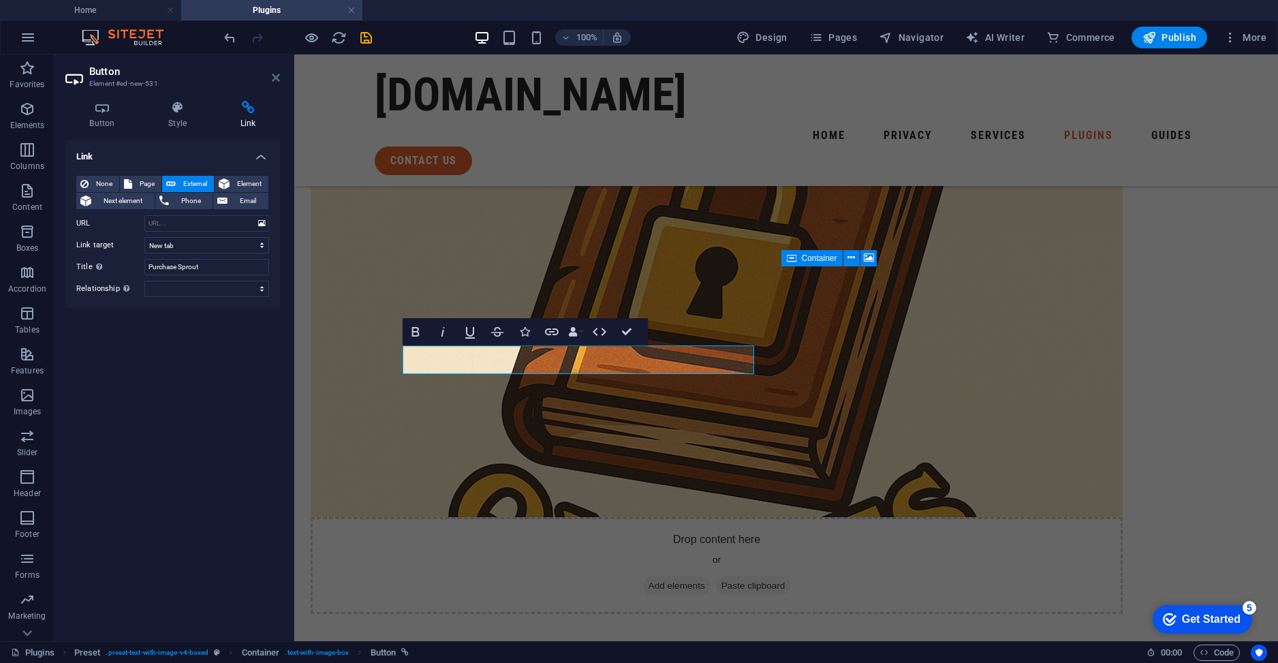
click at [272, 76] on icon at bounding box center [276, 77] width 8 height 11
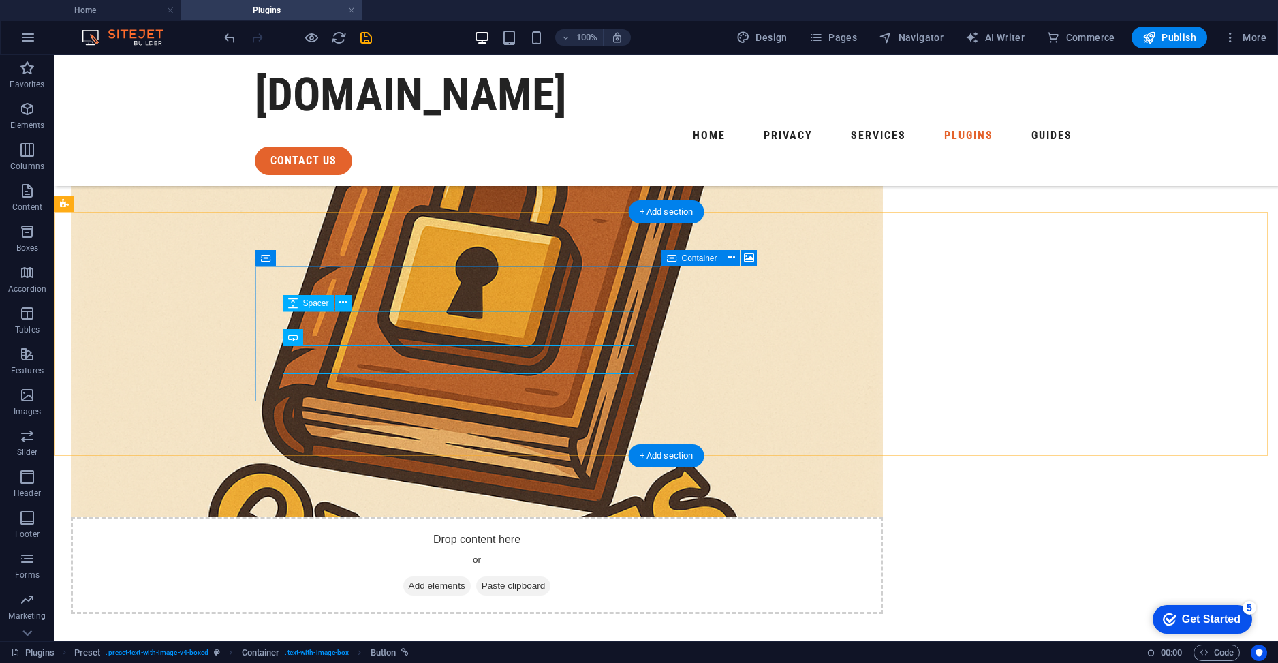
select select "px"
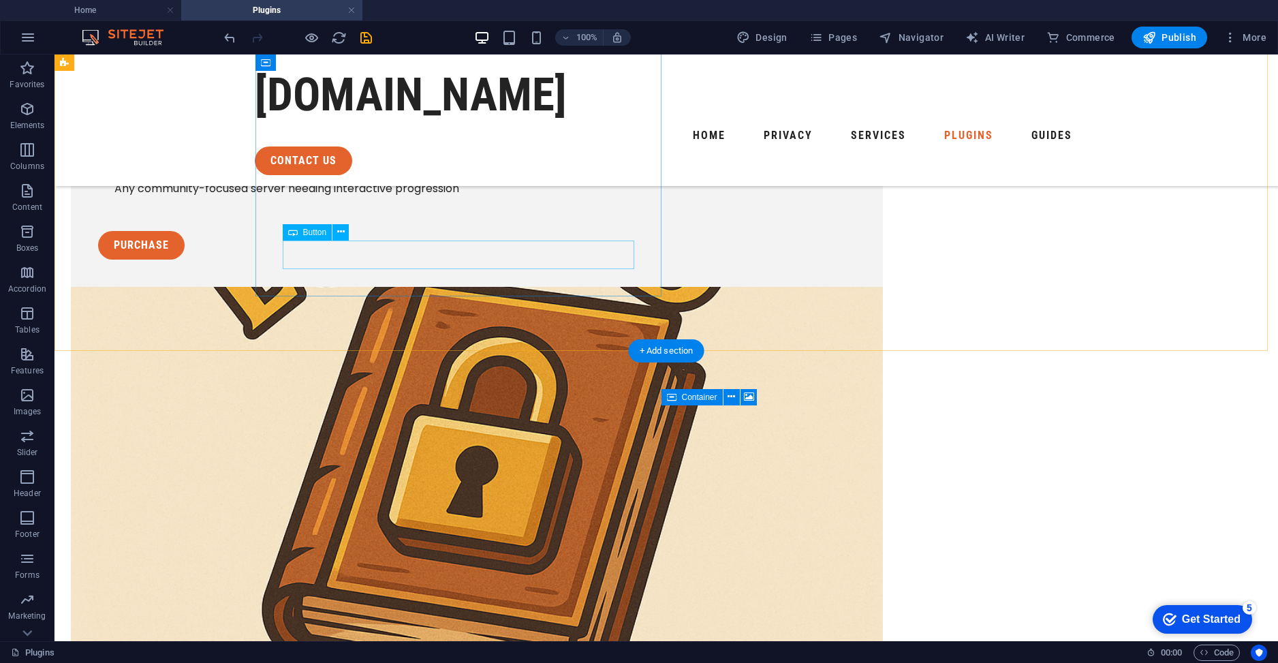
scroll to position [477, 0]
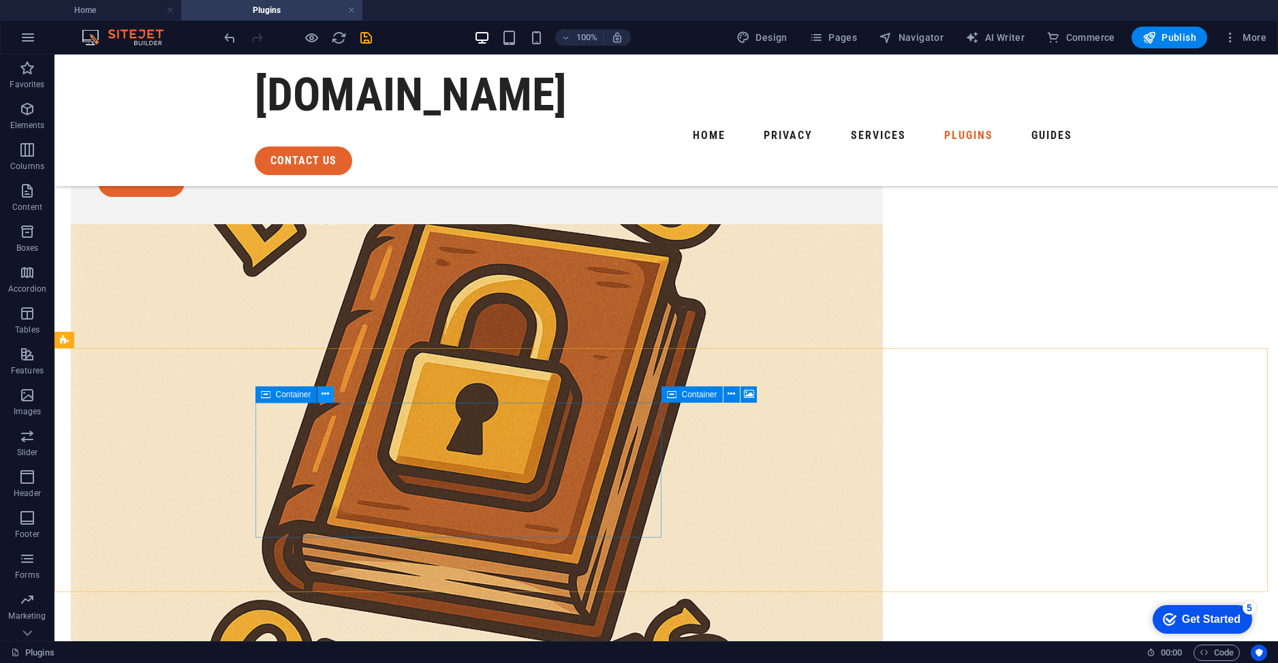
click at [326, 394] on icon at bounding box center [324, 394] width 7 height 14
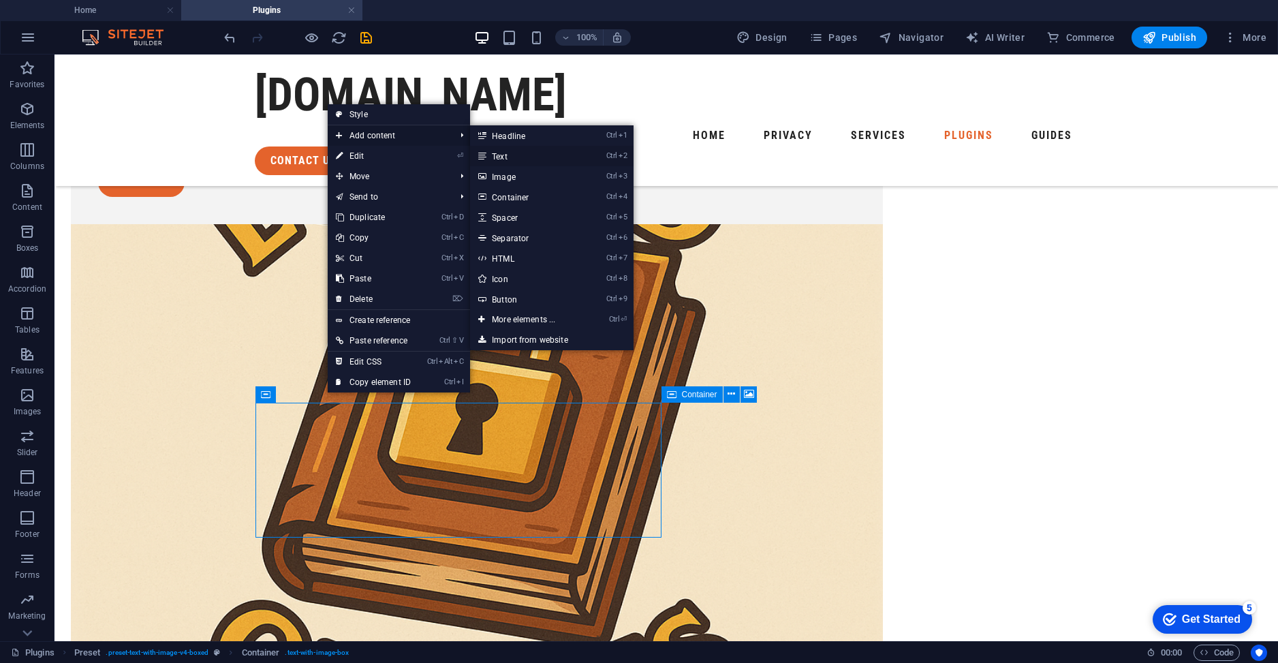
click at [514, 151] on link "Ctrl 2 Text" at bounding box center [526, 156] width 112 height 20
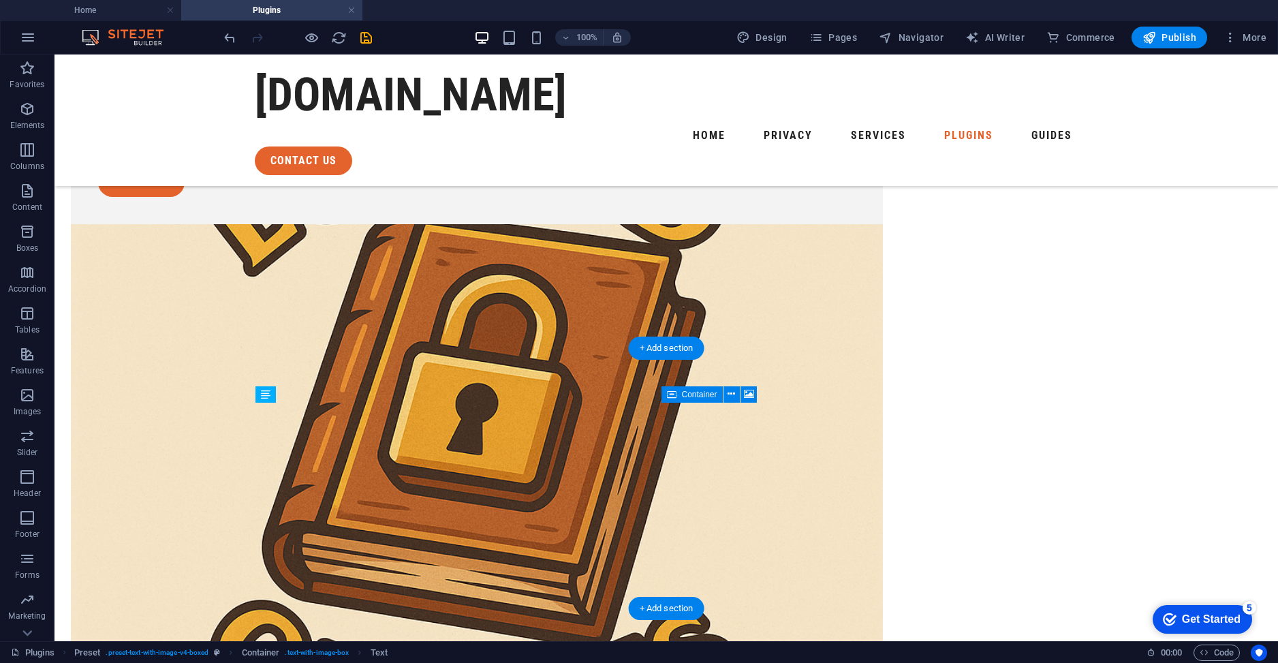
drag, startPoint x: 356, startPoint y: 479, endPoint x: 302, endPoint y: 463, distance: 56.0
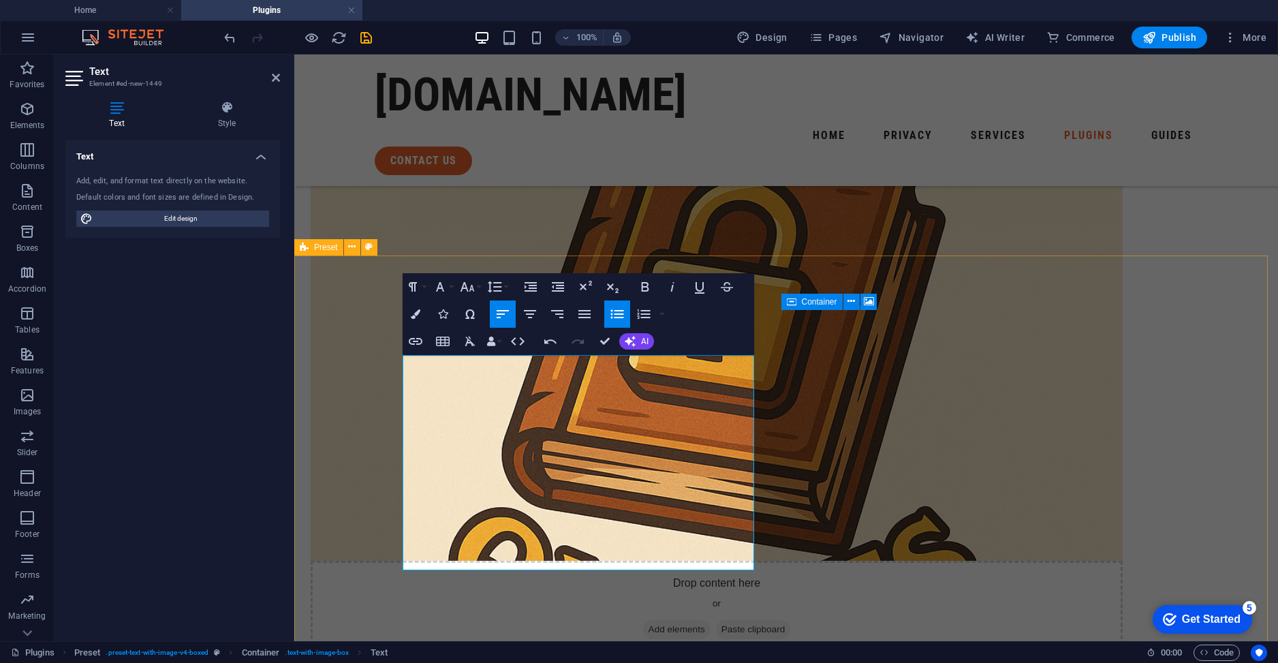
scroll to position [613, 0]
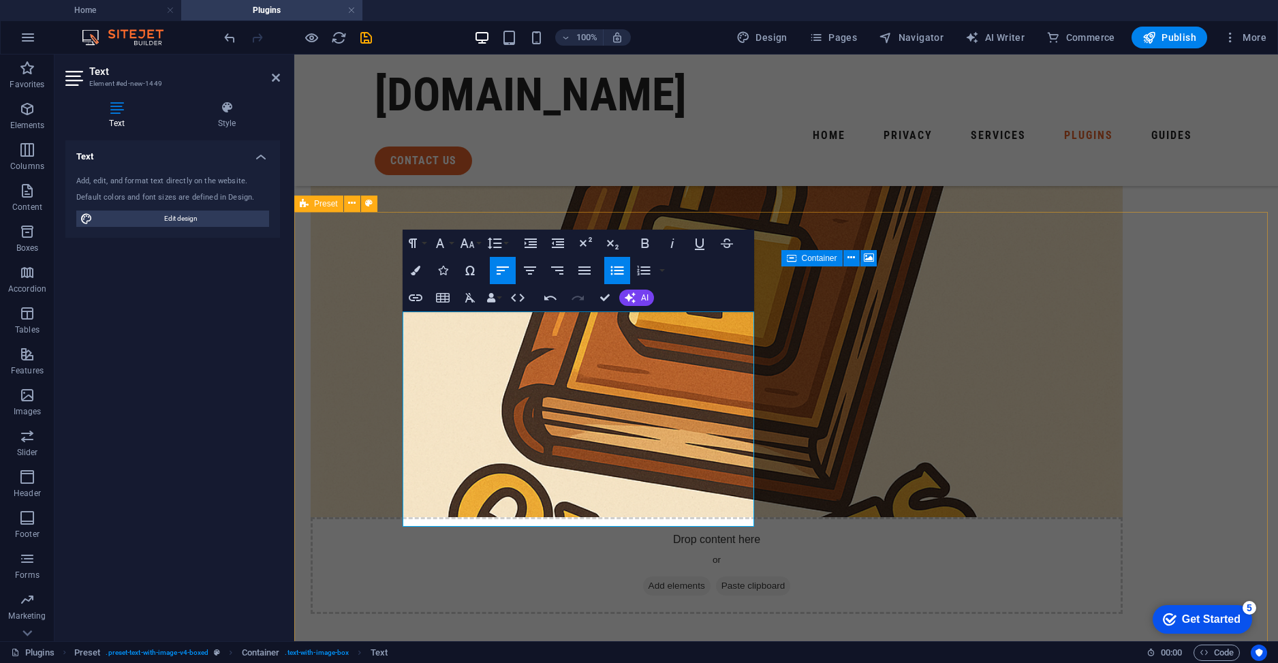
drag, startPoint x: 437, startPoint y: 319, endPoint x: 369, endPoint y: 319, distance: 67.4
click at [651, 251] on button "Bold" at bounding box center [645, 243] width 26 height 27
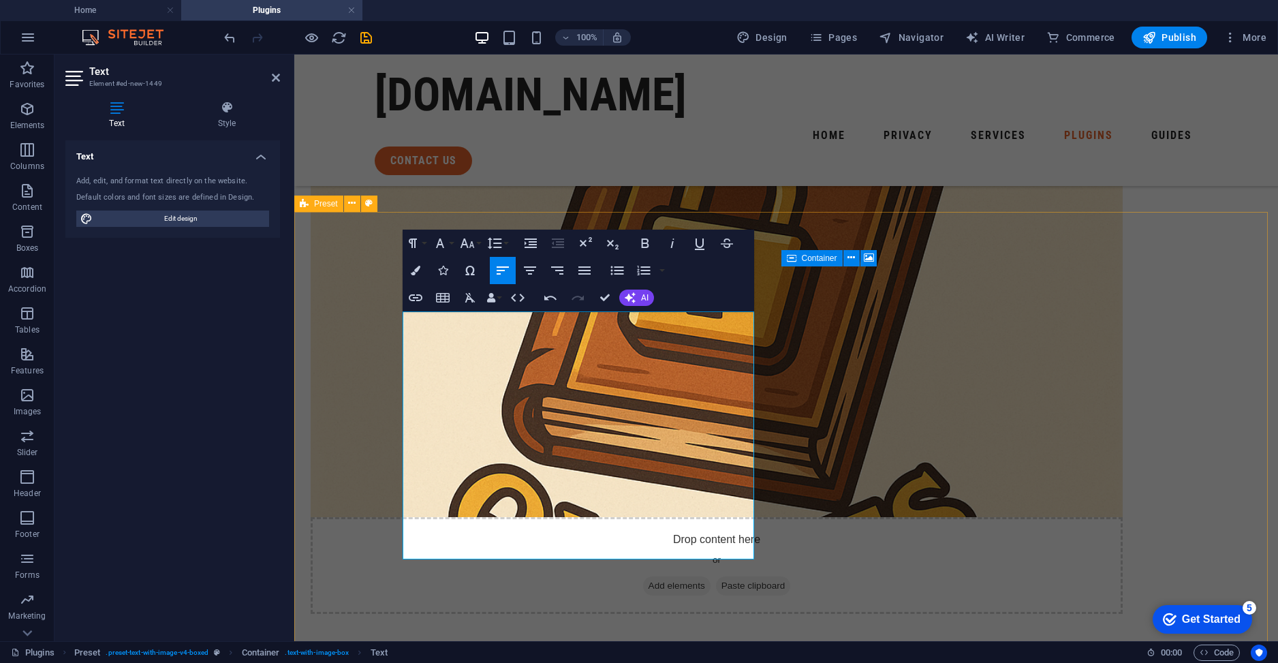
drag, startPoint x: 484, startPoint y: 424, endPoint x: 347, endPoint y: 415, distance: 137.8
click at [466, 238] on icon "button" at bounding box center [467, 243] width 16 height 16
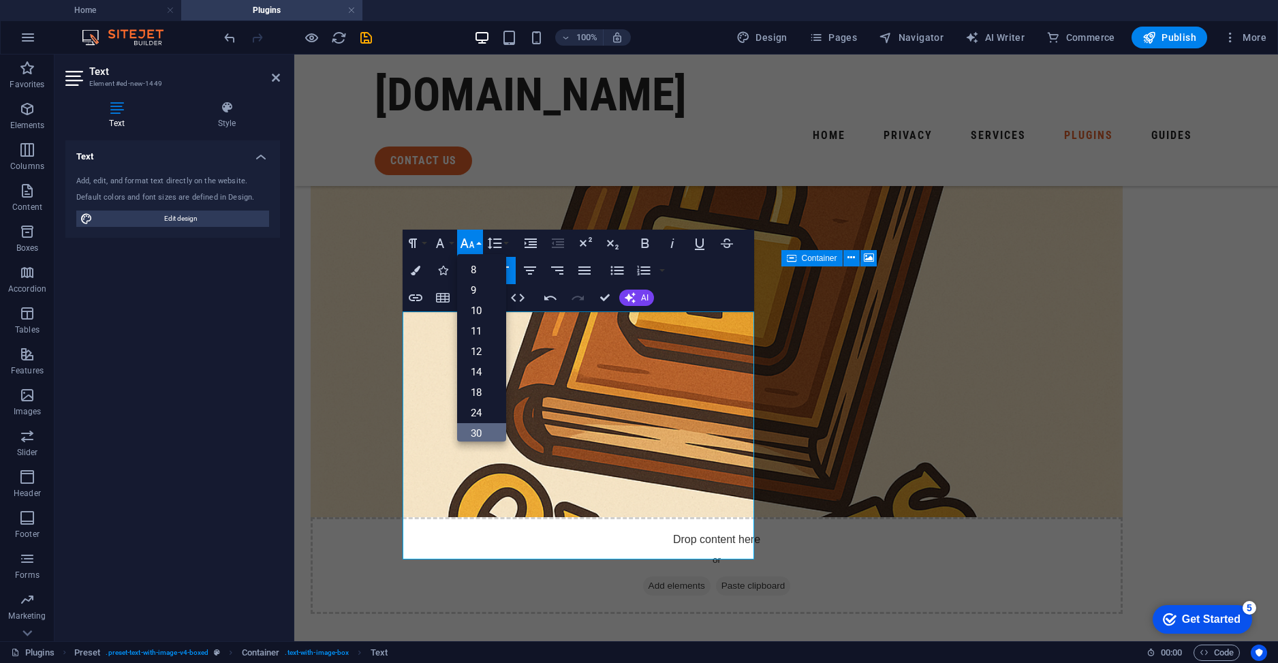
click at [484, 426] on link "30" at bounding box center [481, 433] width 49 height 20
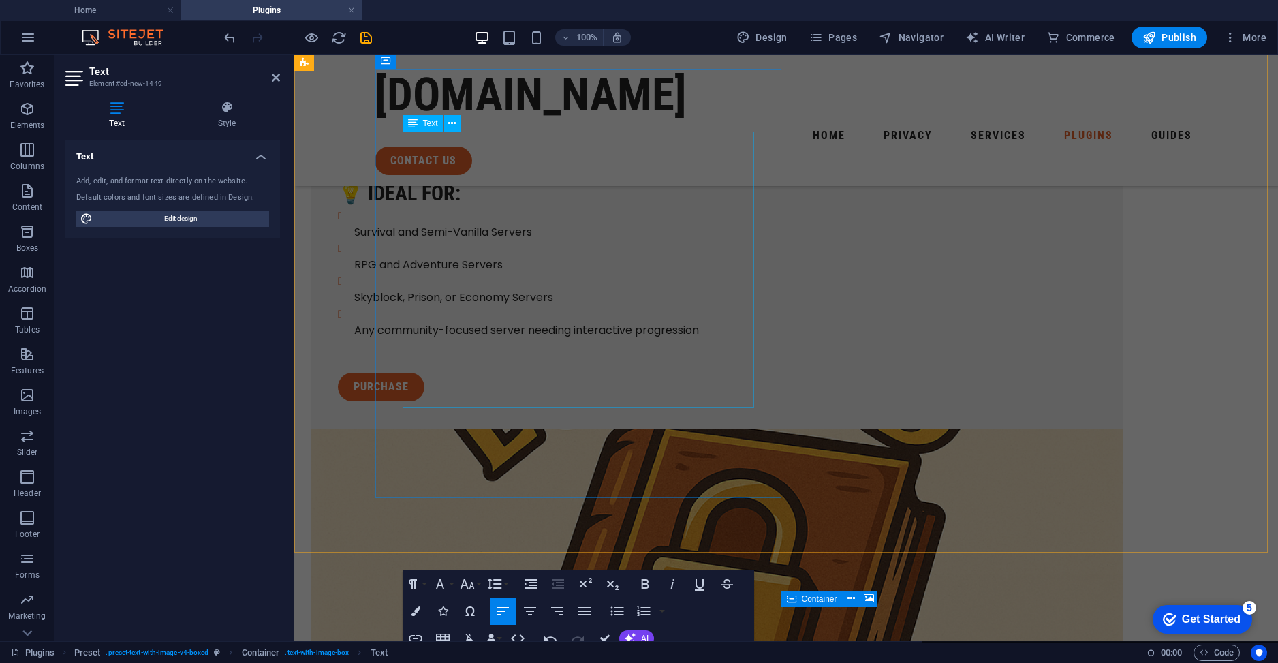
click at [526, 239] on div "LockedQuests is a powerful and flexible questing plugin designed for both casua…" at bounding box center [716, 226] width 757 height 225
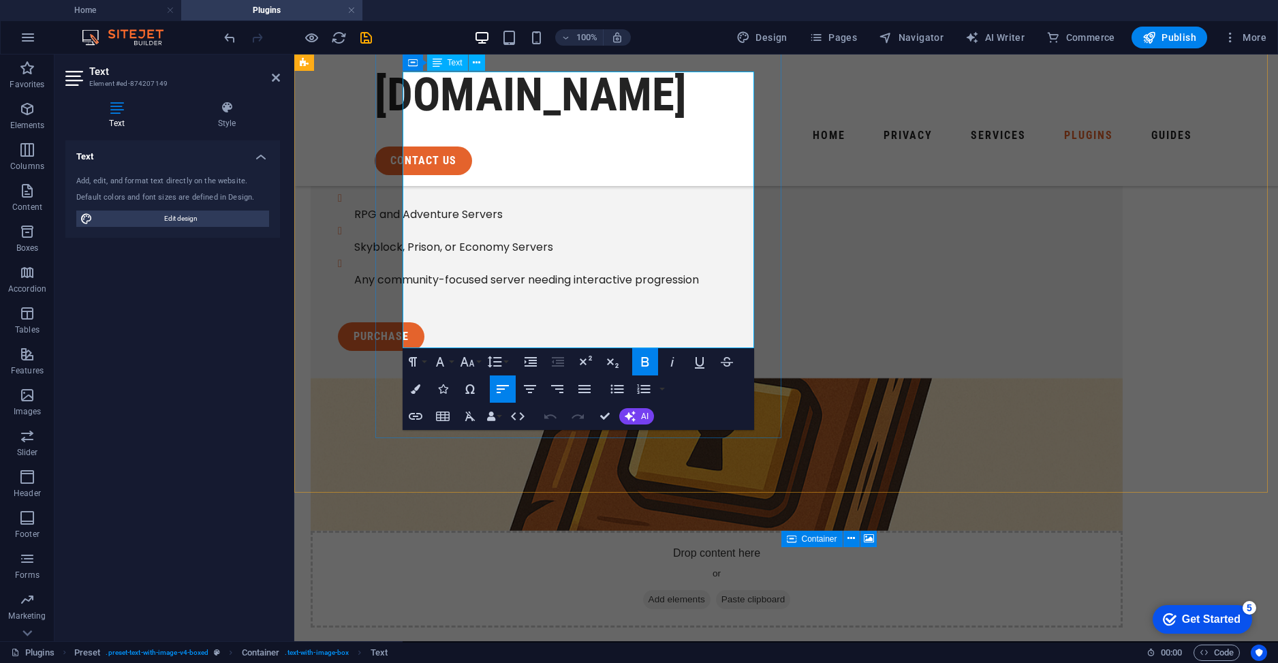
scroll to position [298, 0]
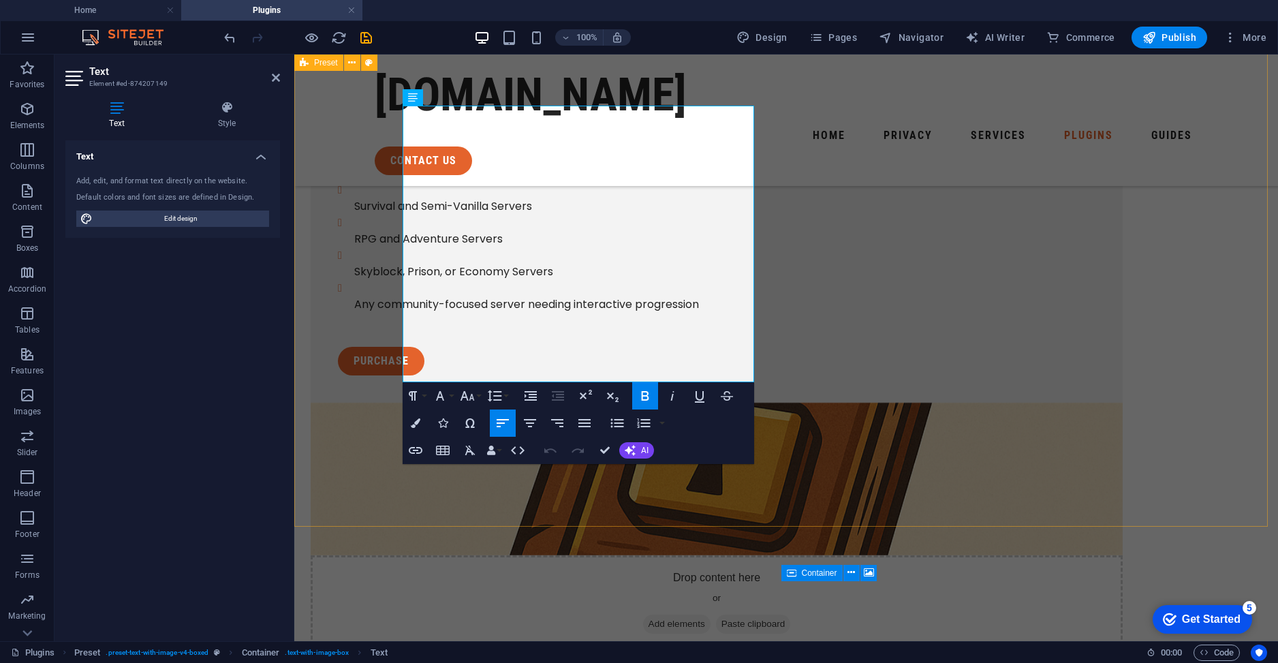
drag, startPoint x: 539, startPoint y: 217, endPoint x: 363, endPoint y: 221, distance: 175.8
click at [363, 221] on div "🔒 LockedQuests – Advanced Questing System for Minecraft Servers LockedQuests is…" at bounding box center [786, 347] width 984 height 718
click at [471, 393] on icon "button" at bounding box center [467, 396] width 16 height 16
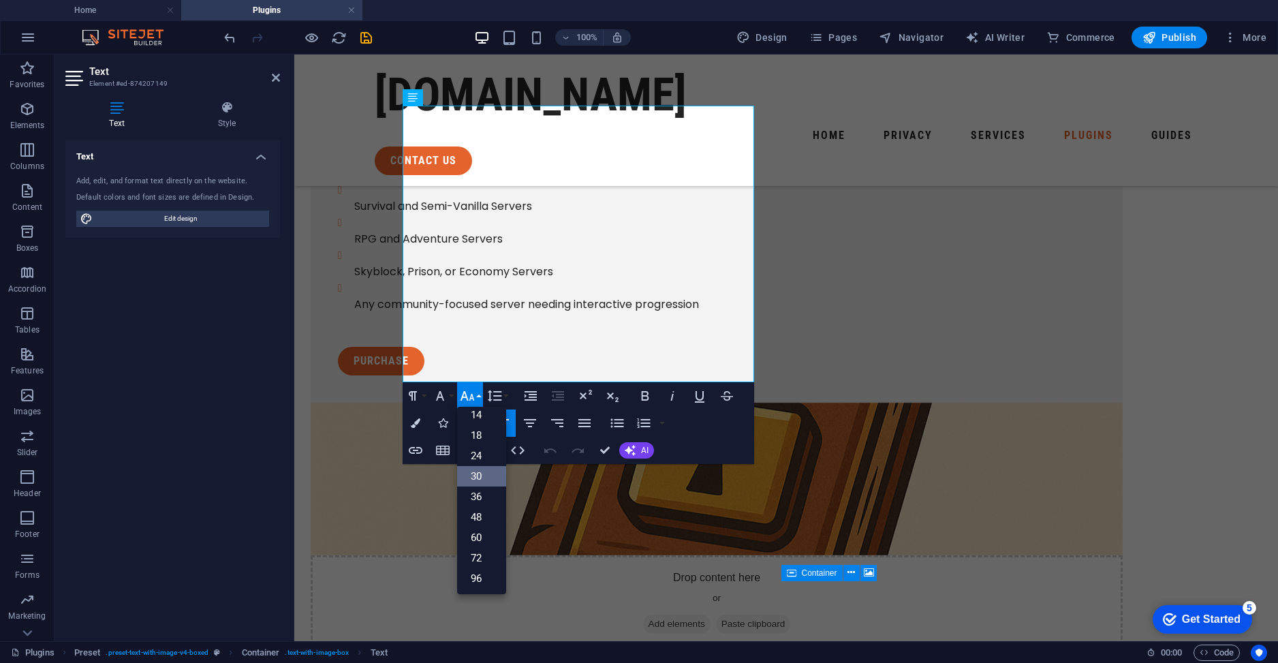
scroll to position [110, 0]
click at [554, 215] on li "Survival and Semi-Vanilla Servers" at bounding box center [724, 198] width 741 height 33
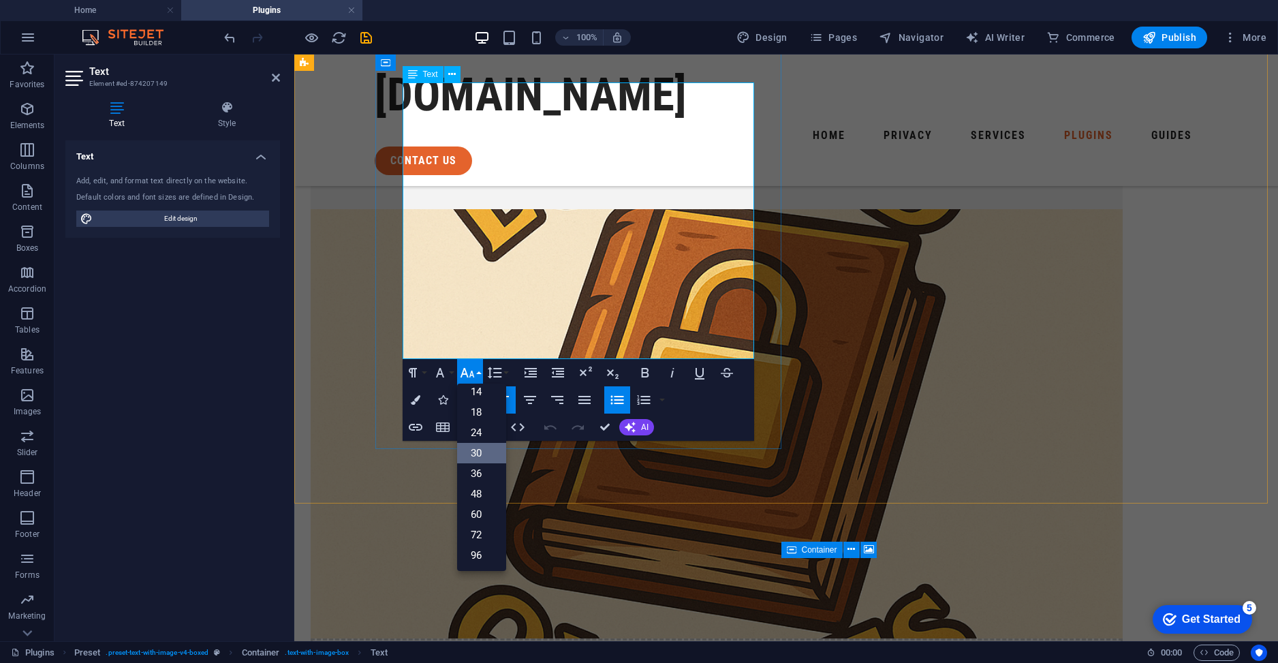
scroll to position [707, 0]
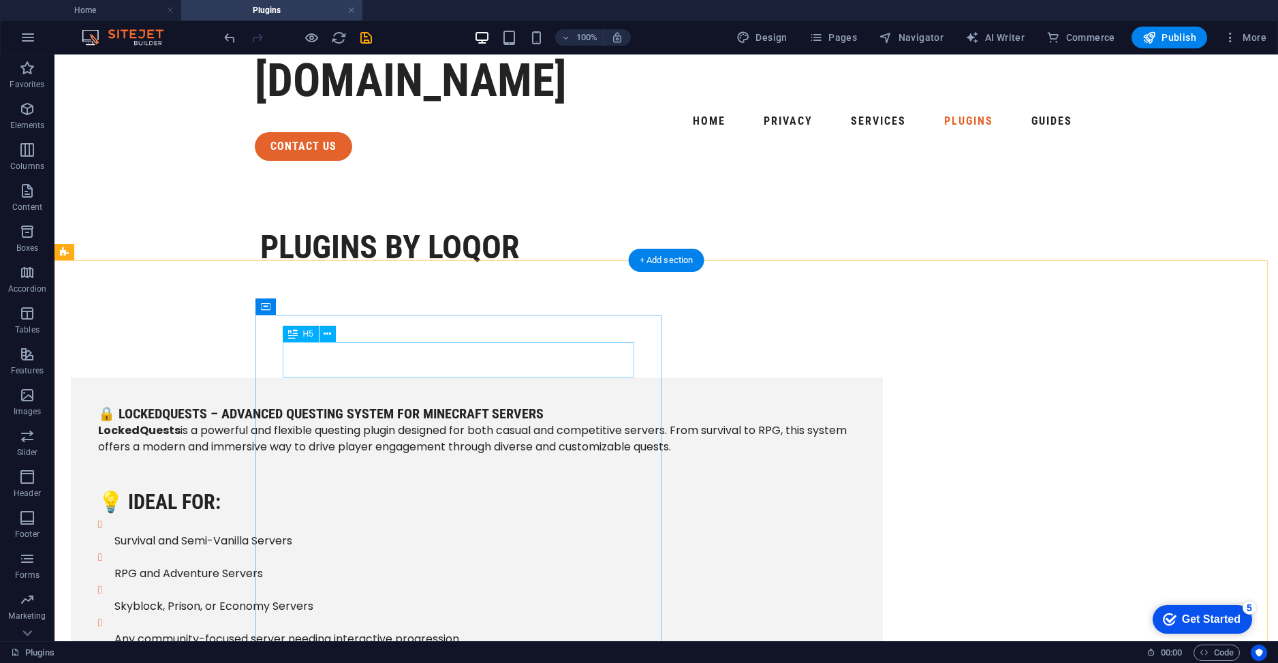
scroll to position [0, 0]
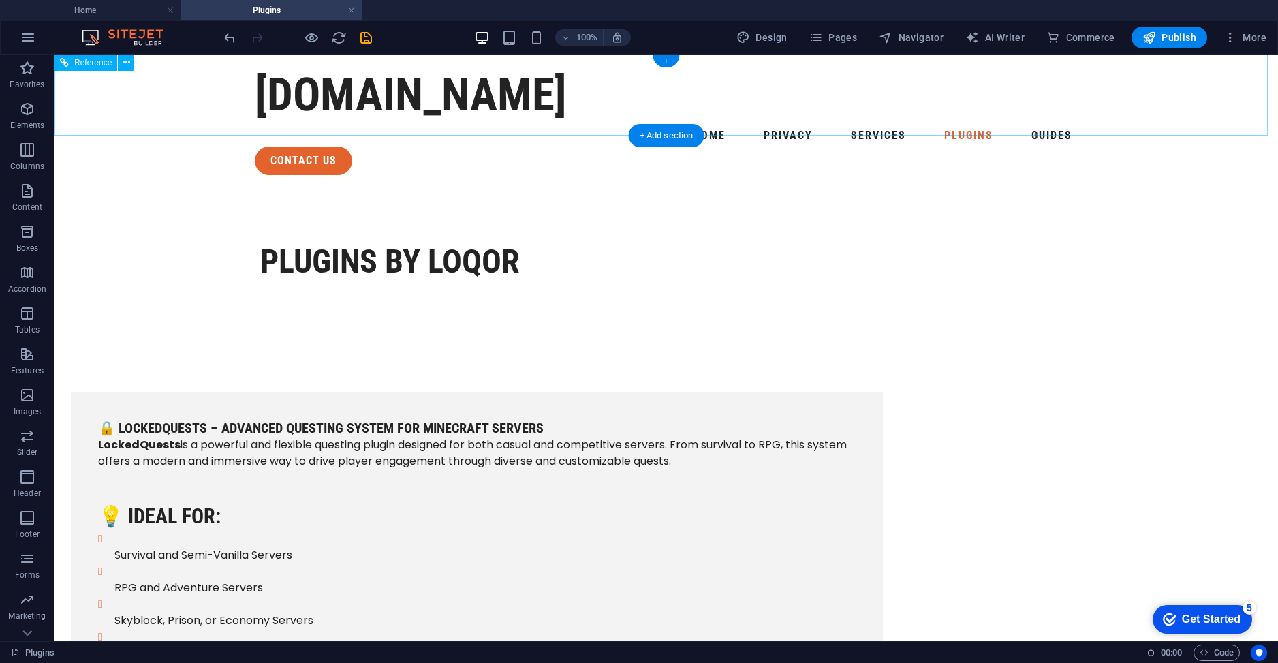
click at [881, 125] on nav "Home Privacy Services Plugins Guides" at bounding box center [666, 136] width 823 height 22
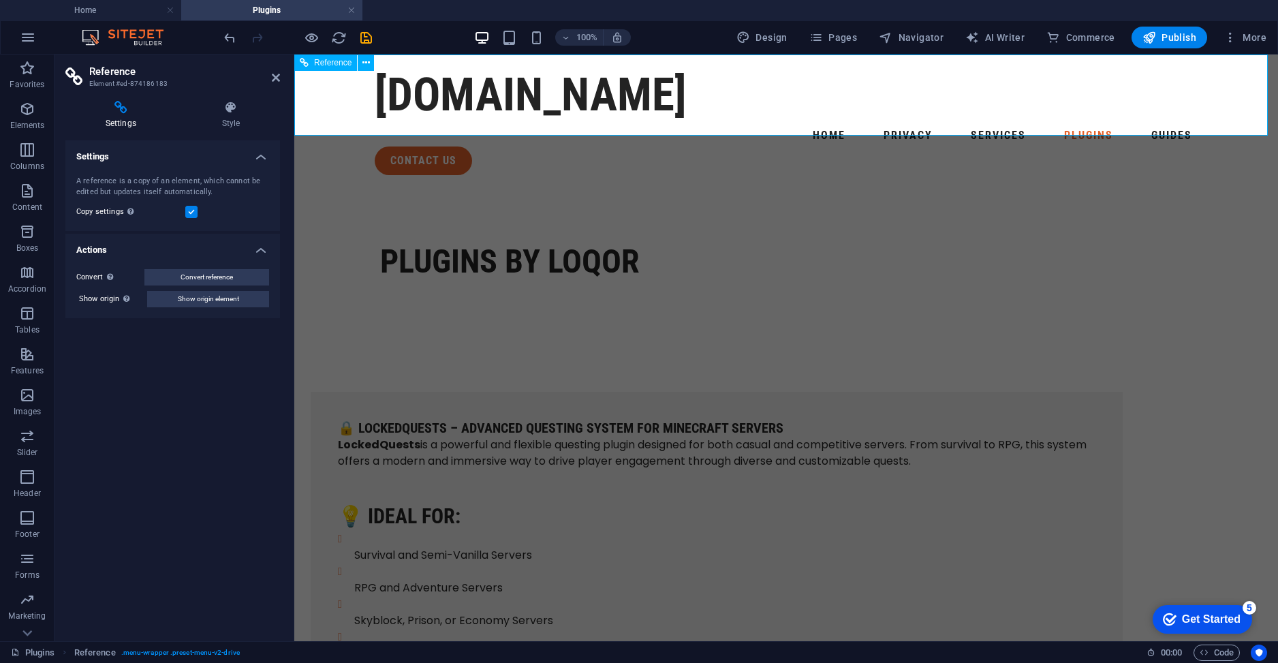
click at [926, 125] on nav "Home Privacy Services Plugins Guides" at bounding box center [786, 136] width 823 height 22
click at [930, 125] on nav "Home Privacy Services Plugins Guides" at bounding box center [786, 136] width 823 height 22
click at [882, 240] on div "plugins by loqor" at bounding box center [786, 261] width 812 height 42
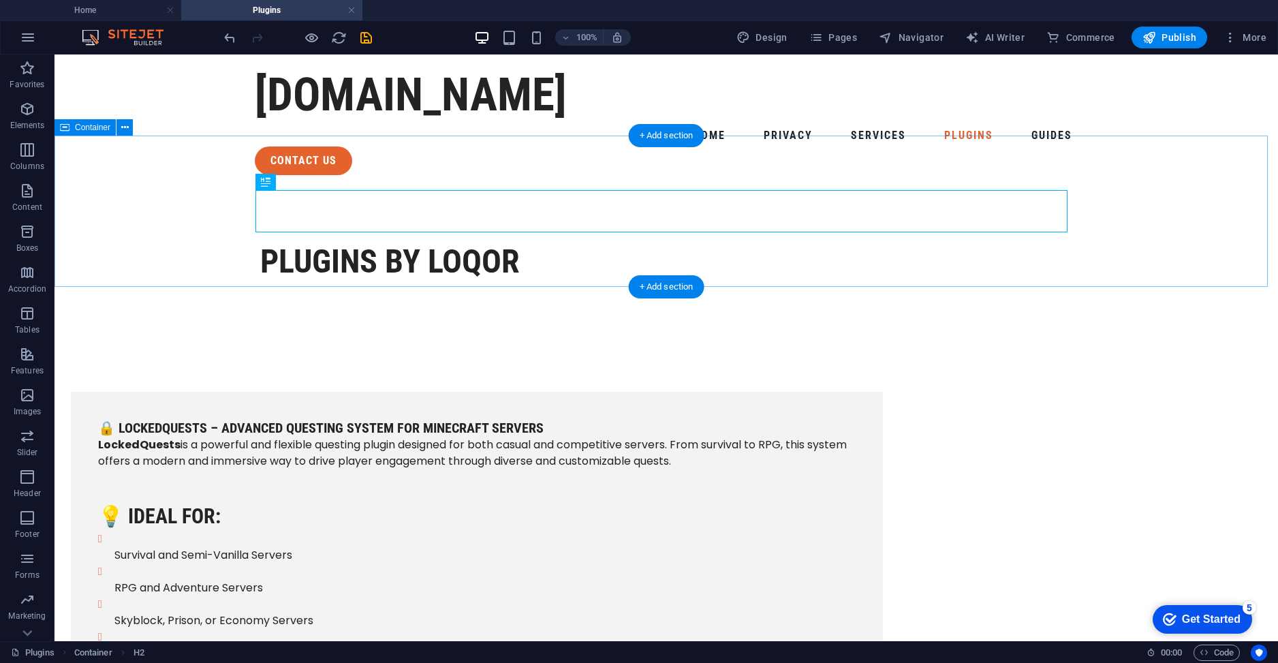
click at [174, 277] on div "plugins by loqor" at bounding box center [665, 261] width 1223 height 151
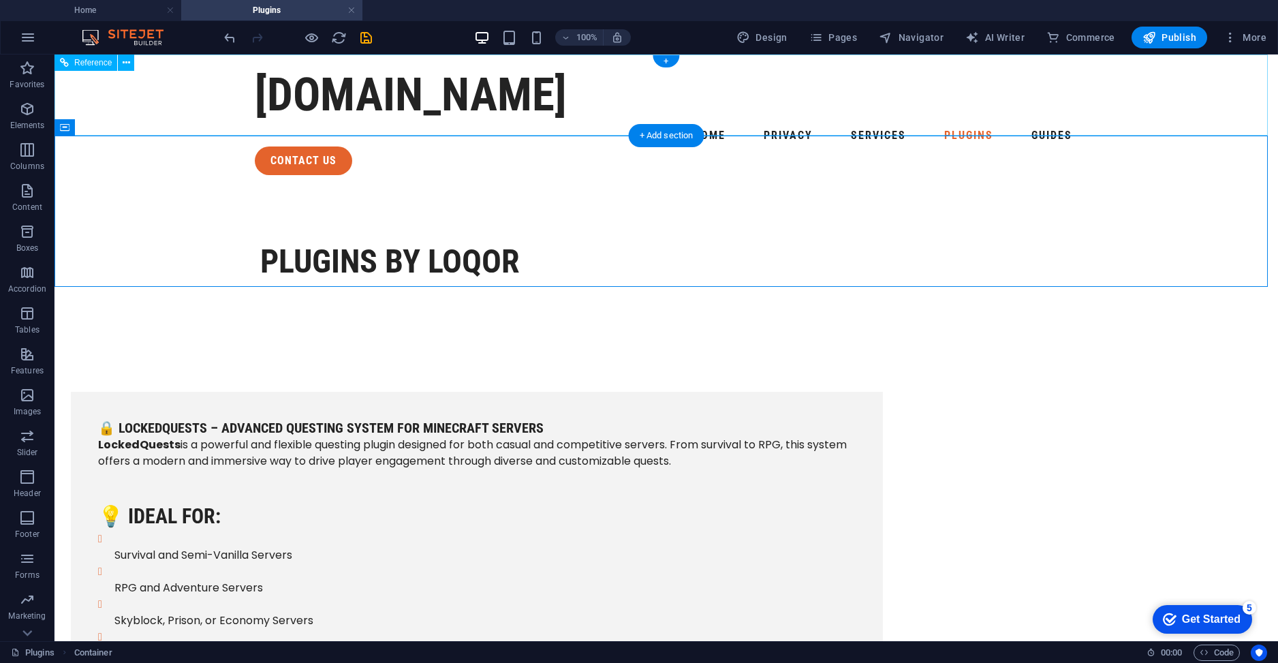
click at [1054, 146] on div "contact us" at bounding box center [666, 160] width 823 height 29
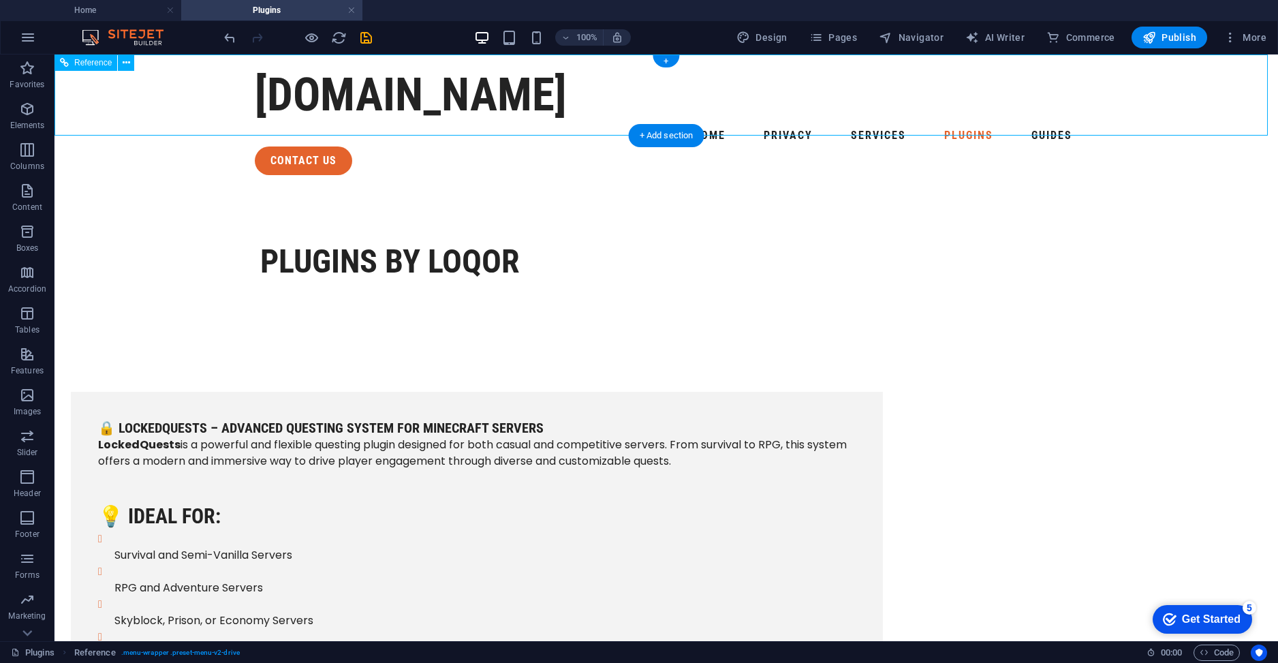
click at [1054, 146] on div "contact us" at bounding box center [666, 160] width 823 height 29
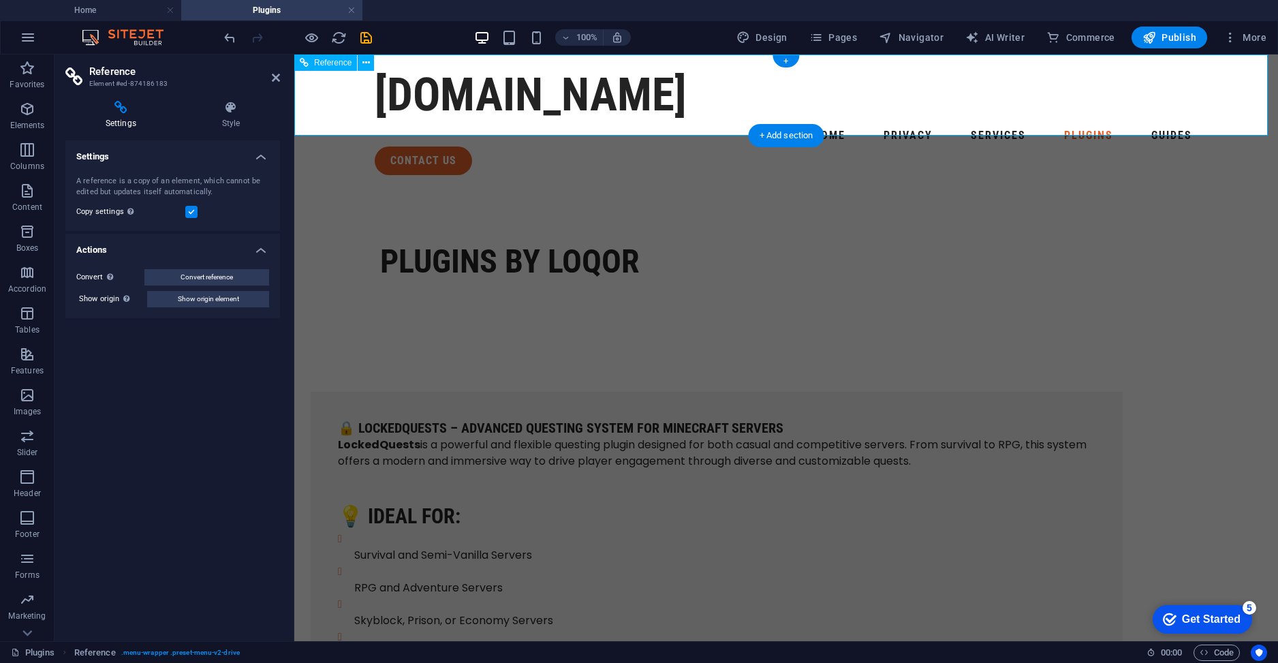
click at [1168, 146] on div "contact us" at bounding box center [786, 160] width 823 height 29
click at [920, 125] on nav "Home Privacy Services Plugins Guides" at bounding box center [786, 136] width 823 height 22
click at [272, 76] on icon at bounding box center [276, 77] width 8 height 11
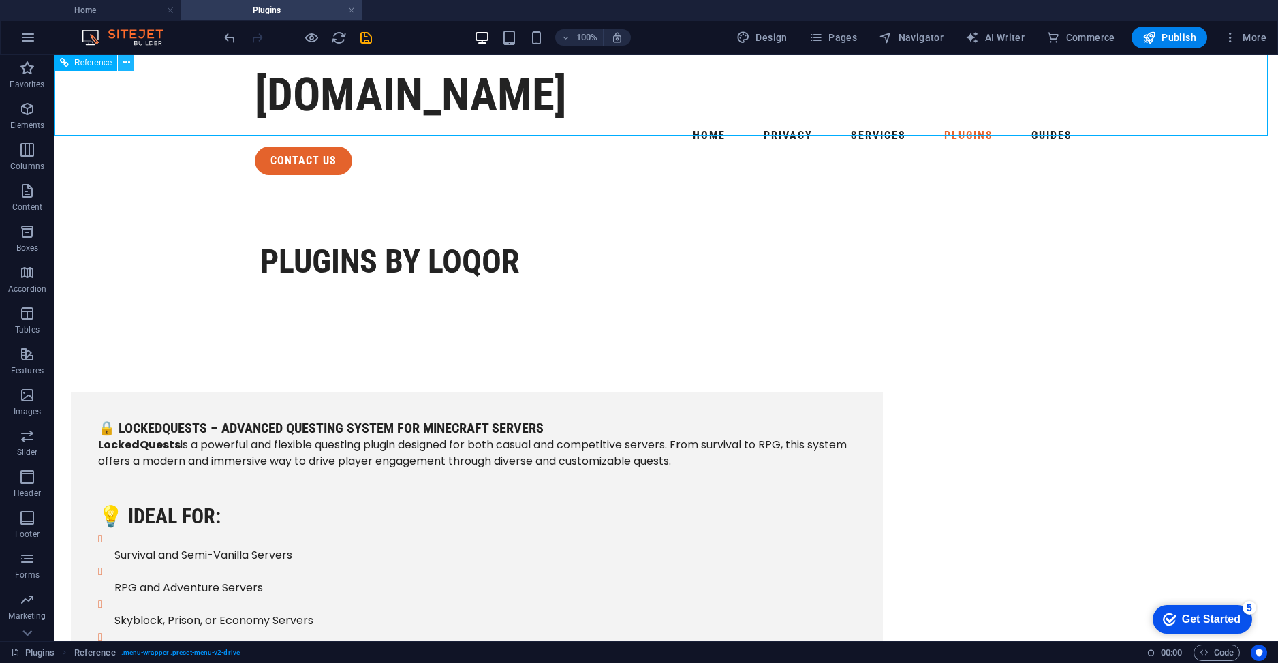
click at [131, 61] on button at bounding box center [126, 62] width 16 height 16
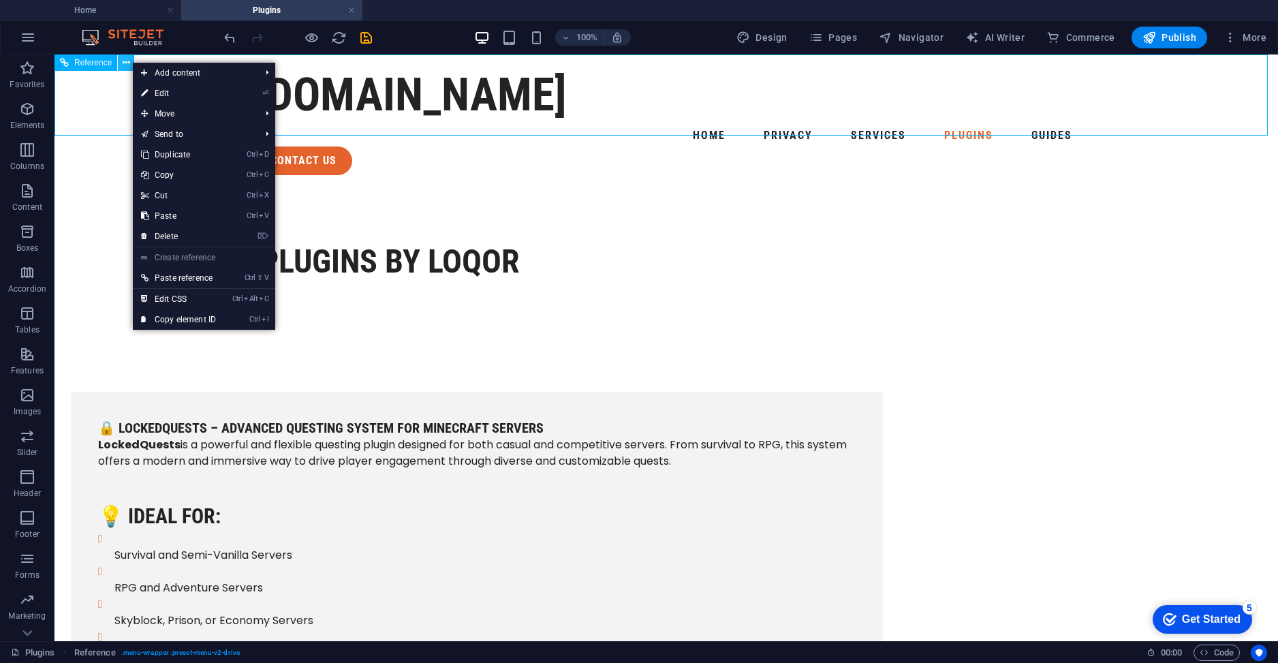
click at [125, 60] on icon at bounding box center [126, 63] width 7 height 14
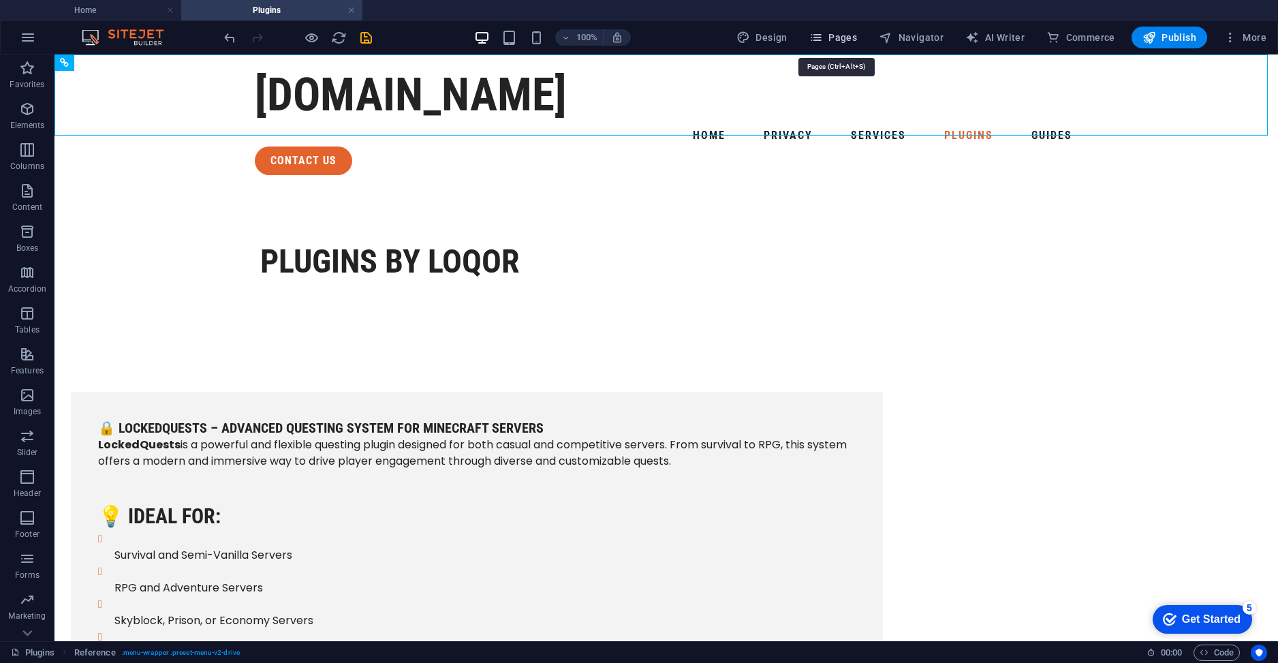
click at [850, 38] on span "Pages" at bounding box center [833, 38] width 48 height 14
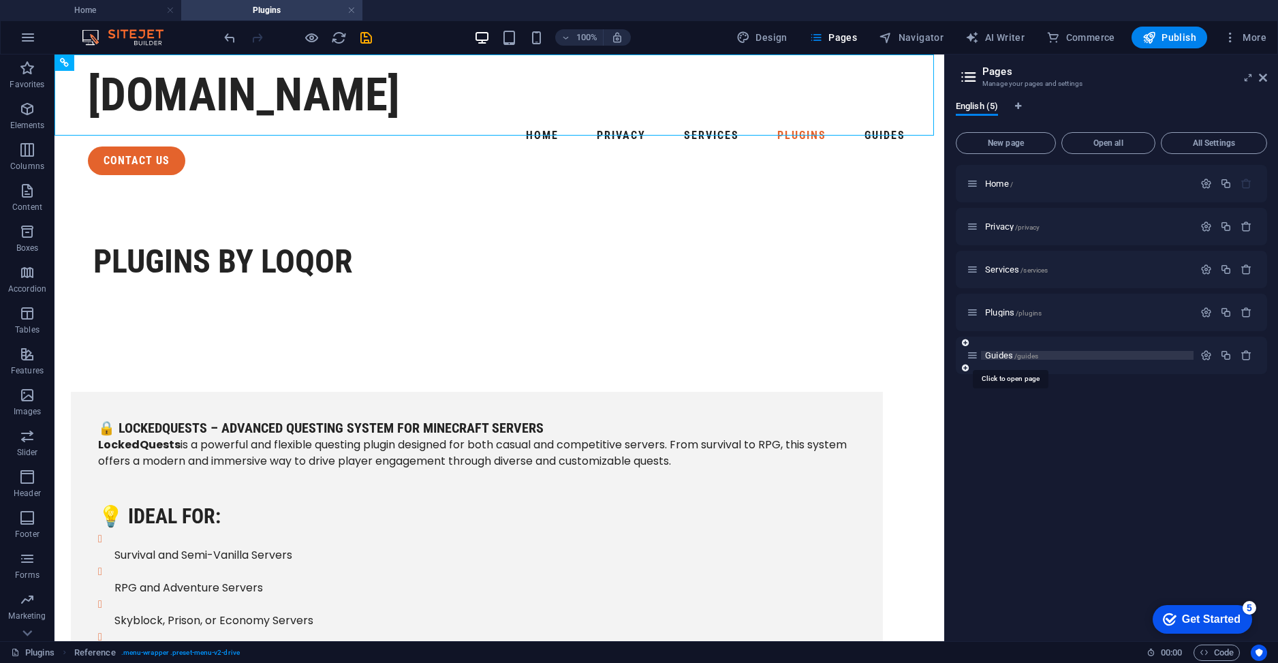
click at [1008, 351] on span "Guides /guides" at bounding box center [1011, 355] width 53 height 10
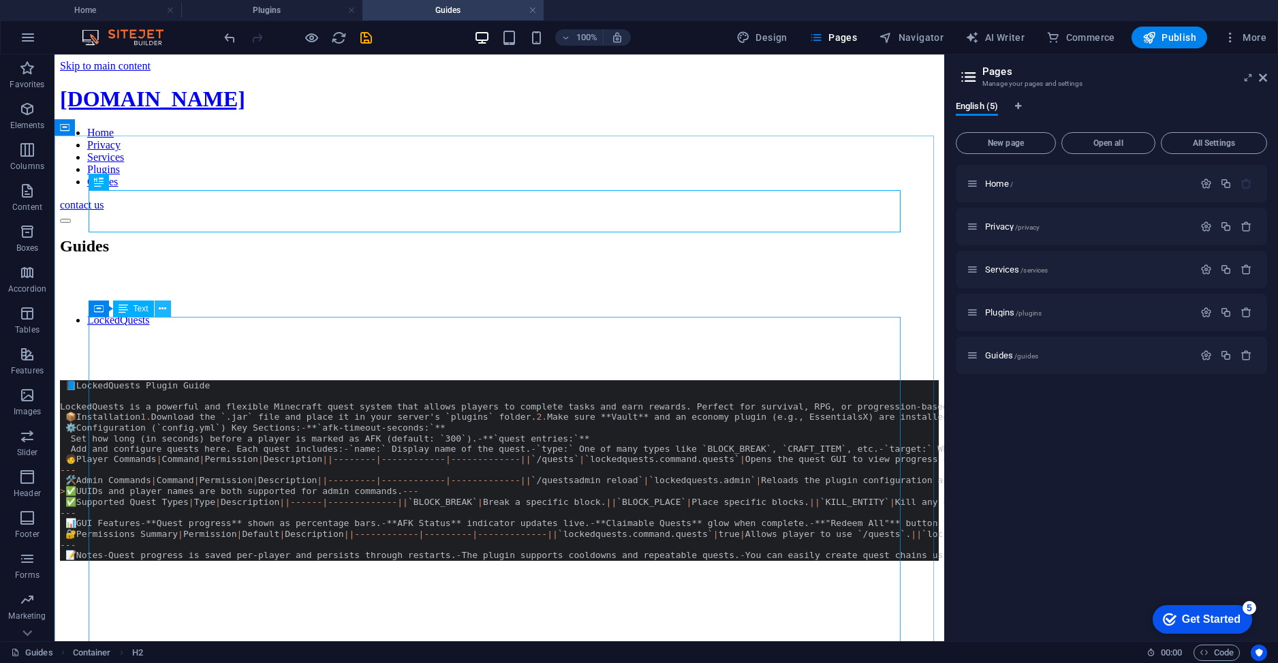
click at [166, 306] on icon at bounding box center [162, 309] width 7 height 14
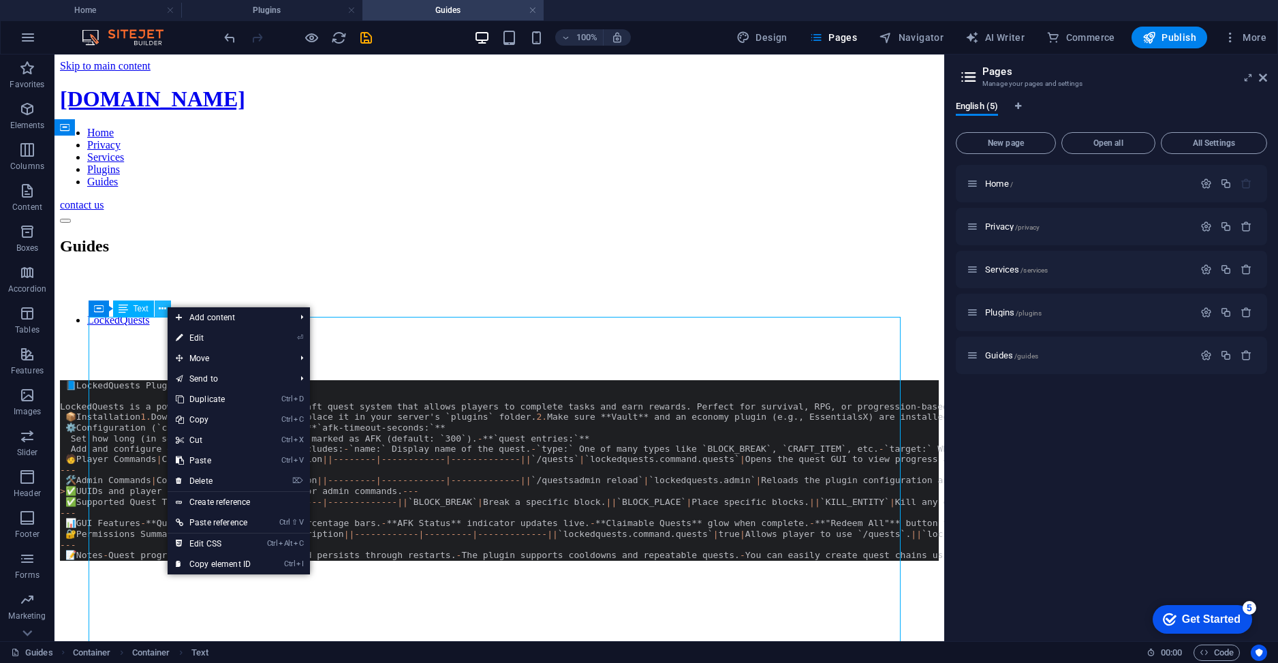
click at [166, 306] on icon at bounding box center [162, 309] width 7 height 14
click at [235, 314] on nav "LockedQuests" at bounding box center [499, 320] width 879 height 12
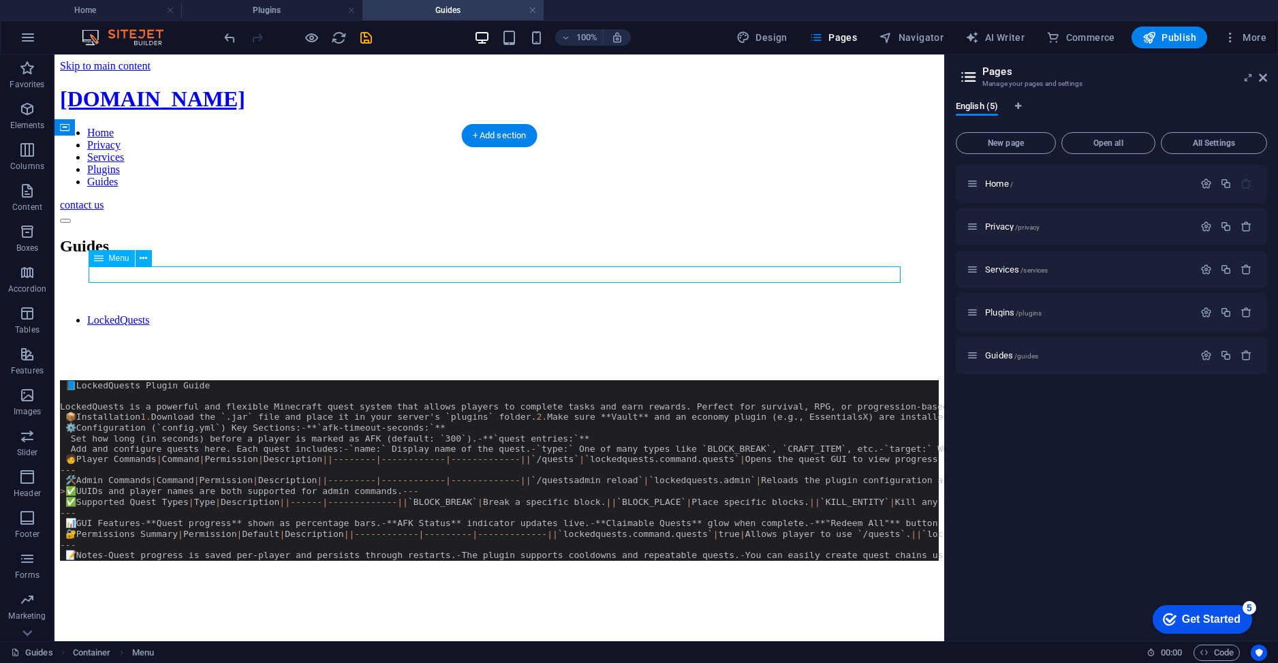
click at [221, 314] on nav "LockedQuests" at bounding box center [499, 320] width 879 height 12
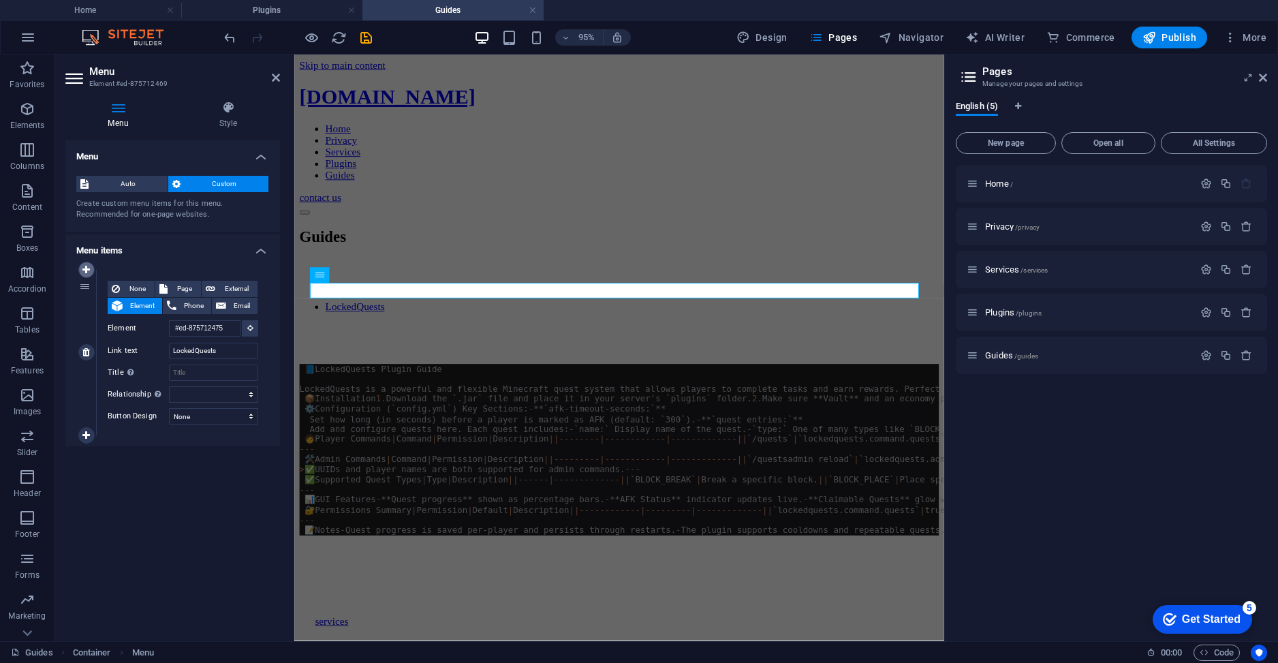
click at [85, 268] on icon at bounding box center [85, 270] width 7 height 10
select select
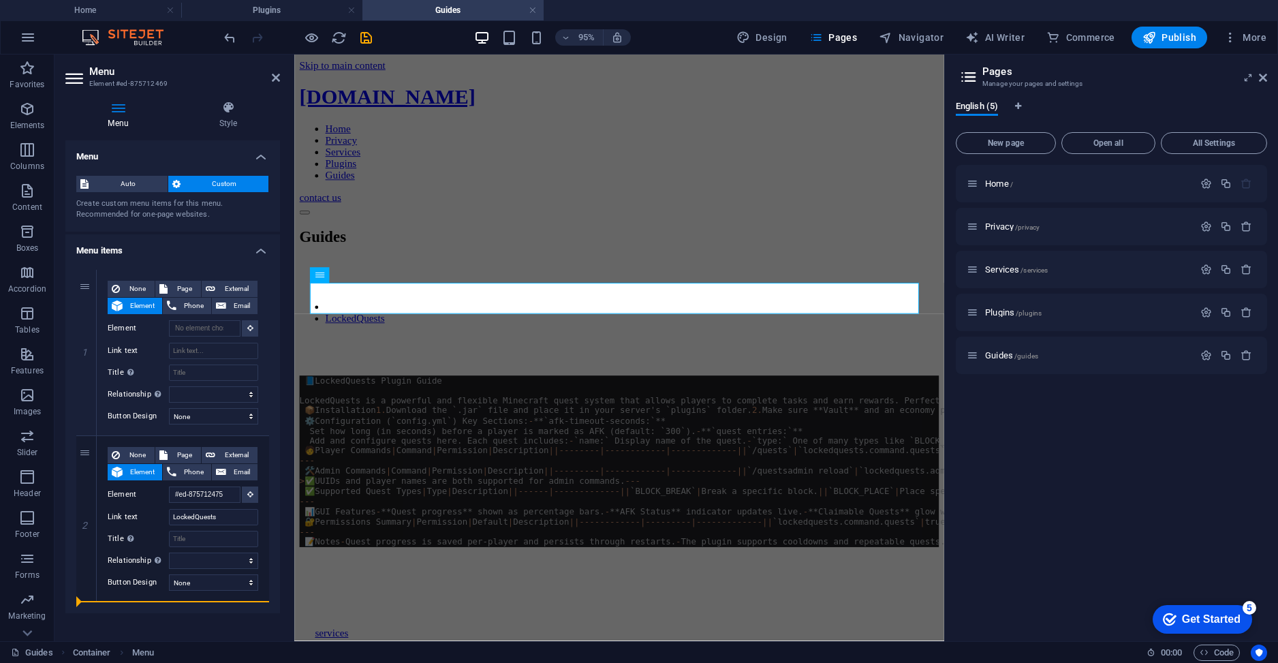
drag, startPoint x: 85, startPoint y: 285, endPoint x: 106, endPoint y: 606, distance: 321.5
click at [106, 606] on div "1 None Page External Element Phone Email Page Home Privacy Services Plugins Gui…" at bounding box center [172, 436] width 215 height 354
type input "#ed-875712475"
type input "LockedQuests"
select select
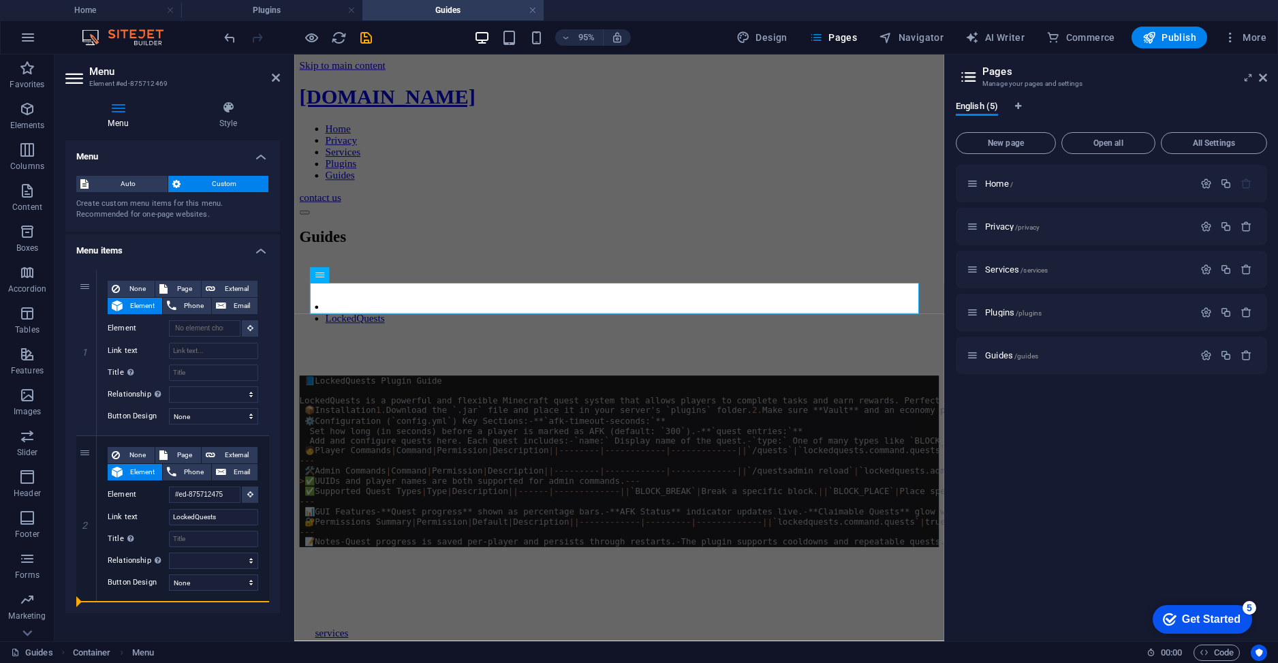
select select
click at [195, 527] on div "None Page External Element Phone Email Page Home Privacy Services Plugins Guide…" at bounding box center [183, 508] width 151 height 122
click at [193, 514] on input "Link text" at bounding box center [213, 517] width 89 height 16
type input "S"
select select
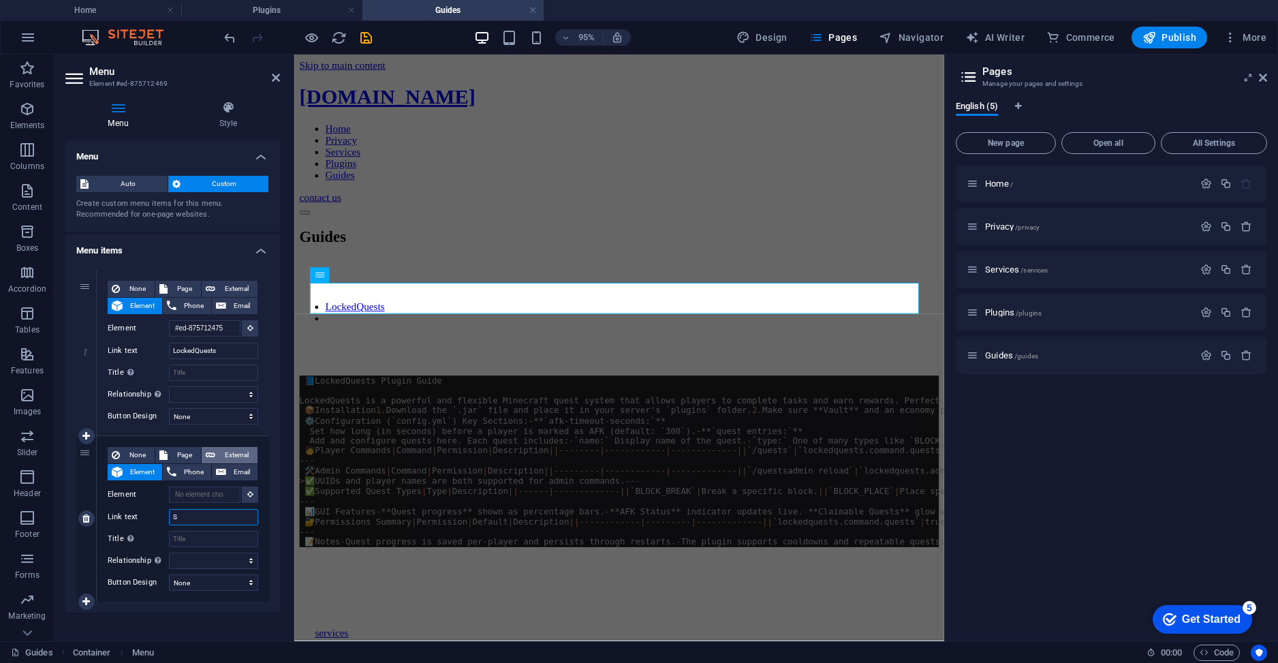
select select
type input "Spro"
select select
type input "Sprout"
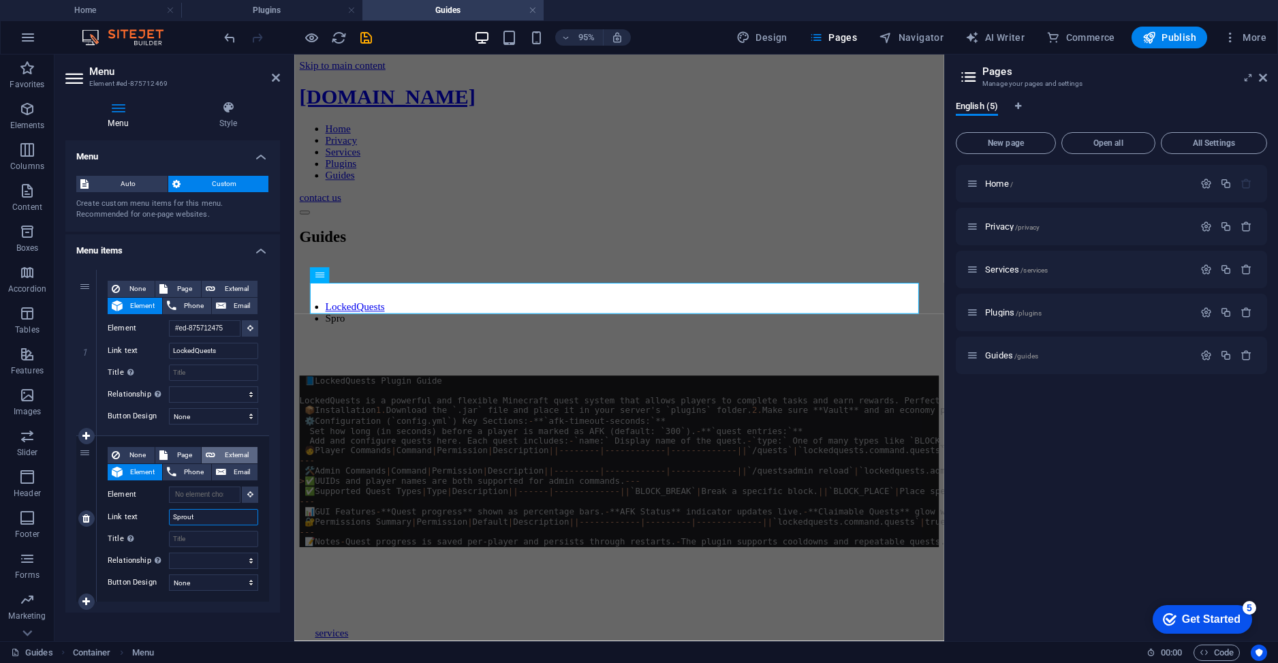
select select
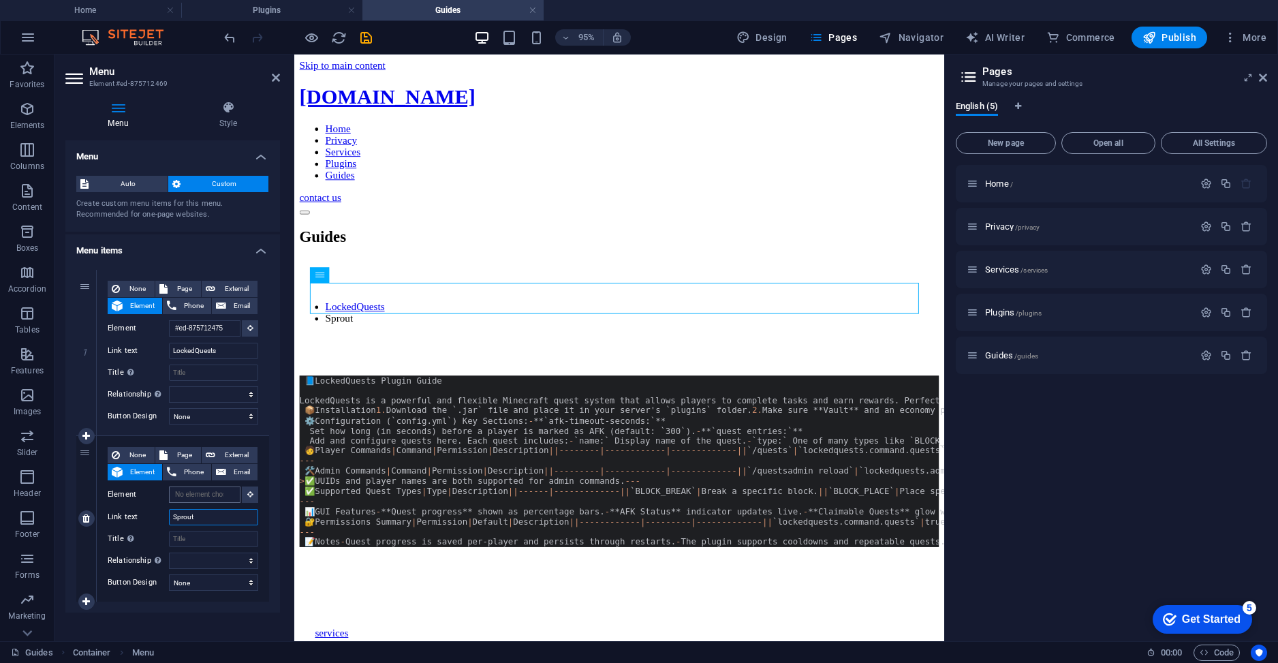
type input "Sprout"
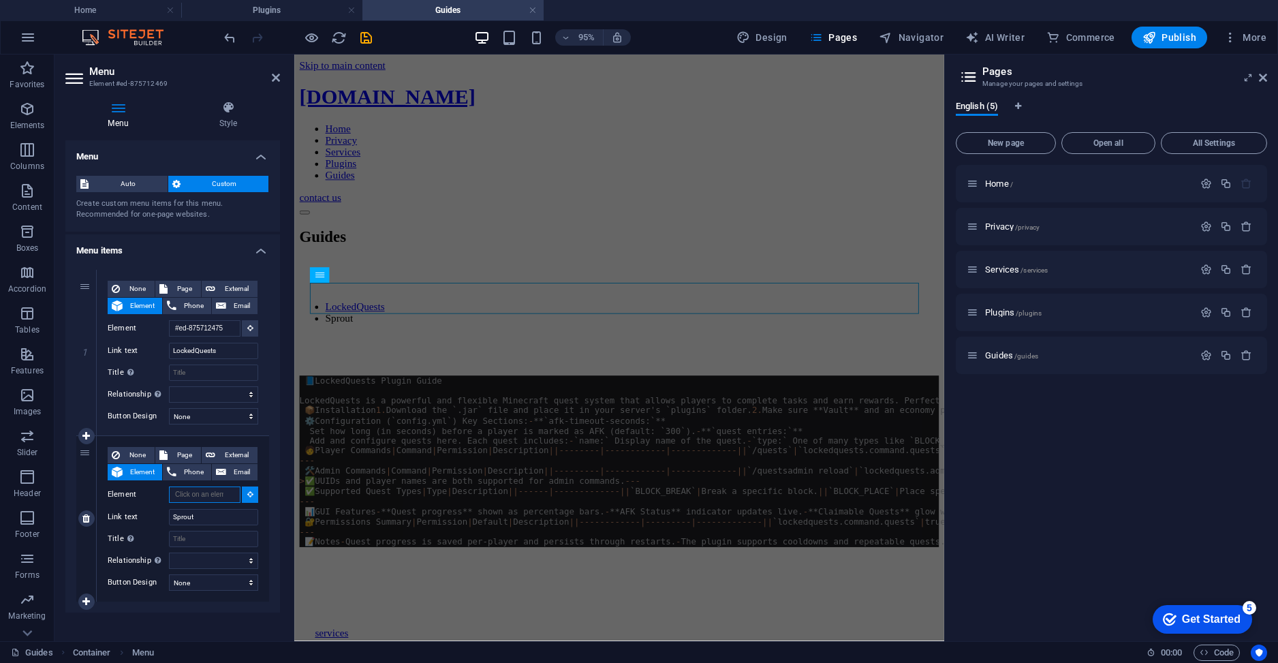
click at [190, 499] on input "Element" at bounding box center [205, 494] width 72 height 16
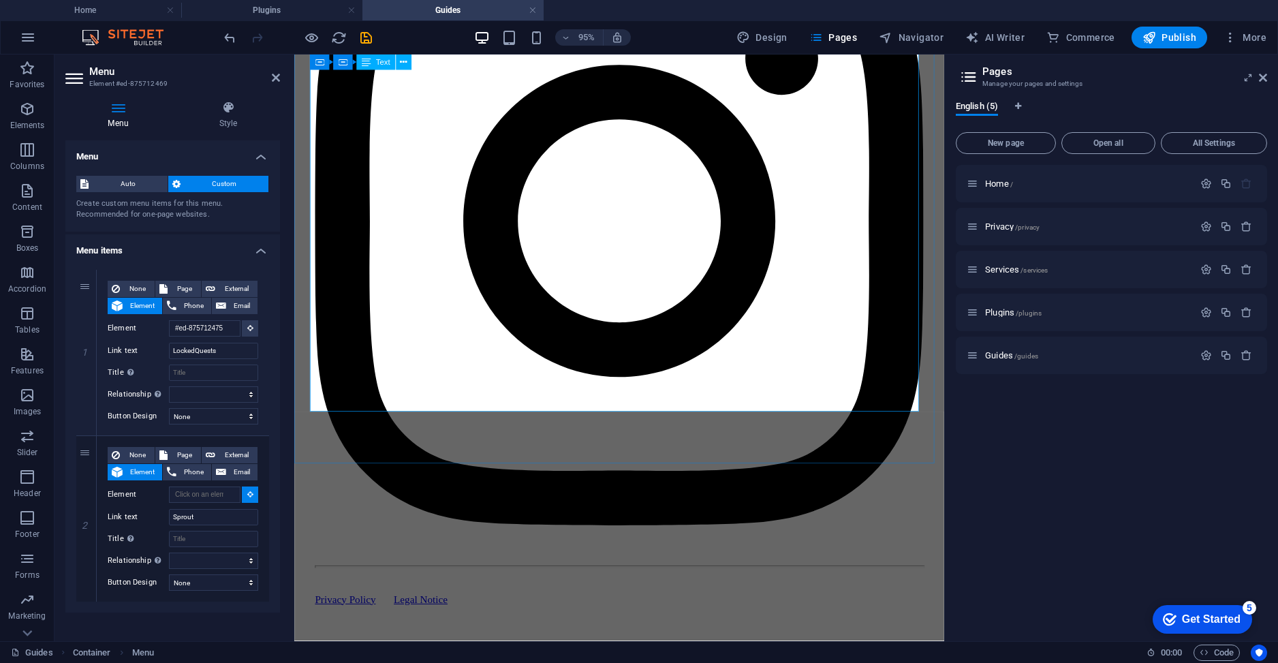
scroll to position [1460, 0]
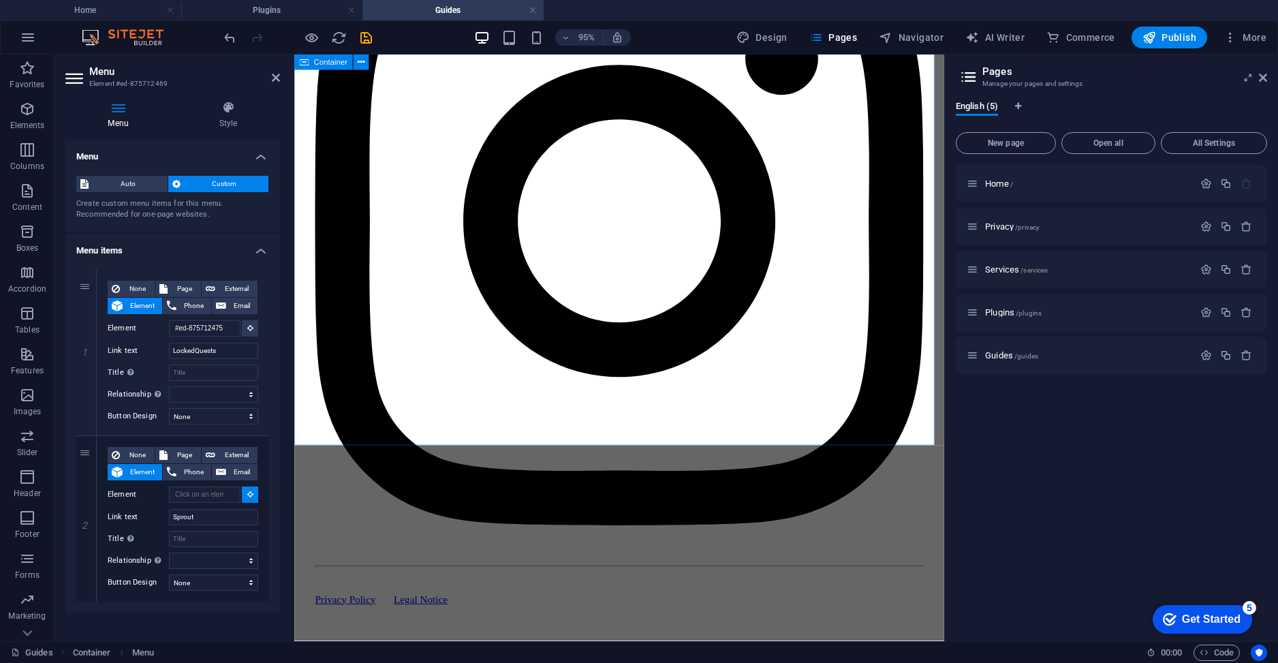
select select
type input "#ed-875700621"
select select
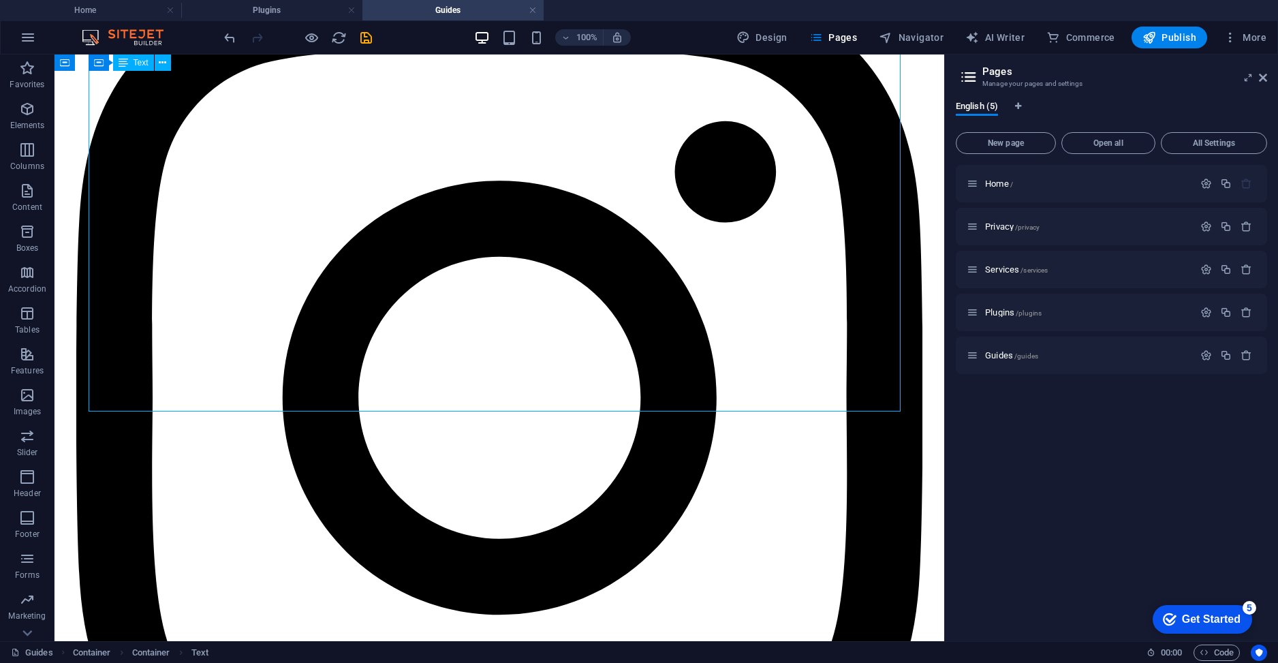
scroll to position [1431, 0]
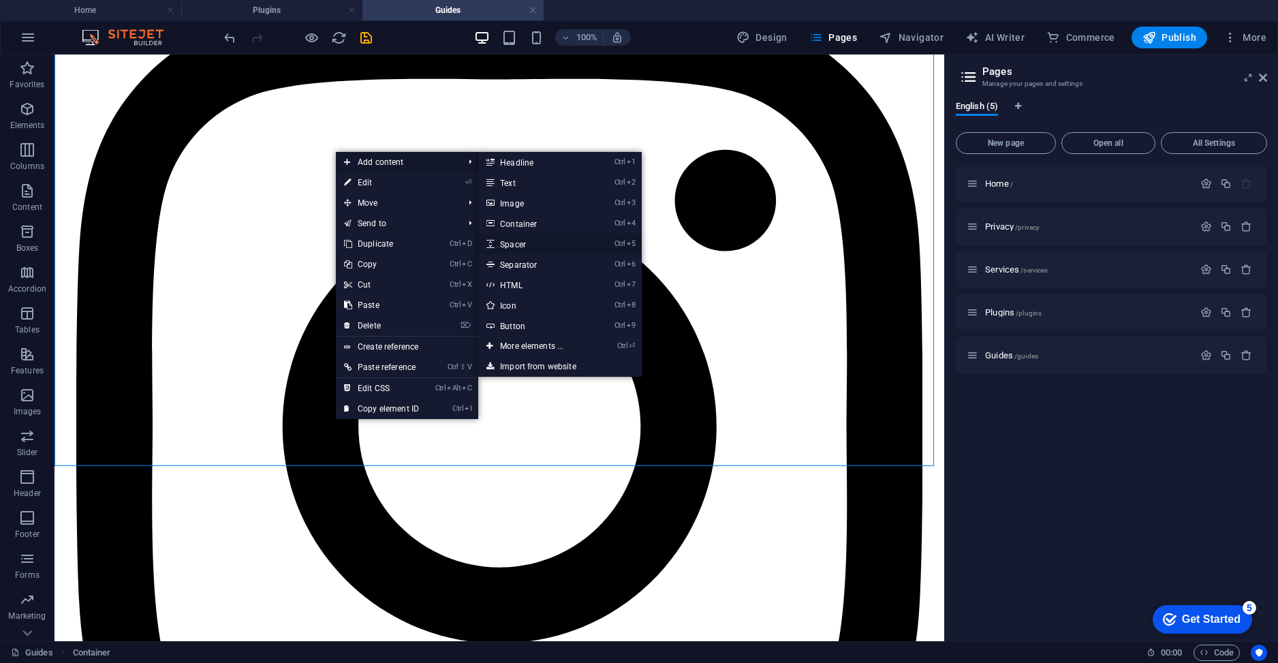
click at [517, 246] on link "Ctrl 5 Spacer" at bounding box center [534, 244] width 112 height 20
select select "px"
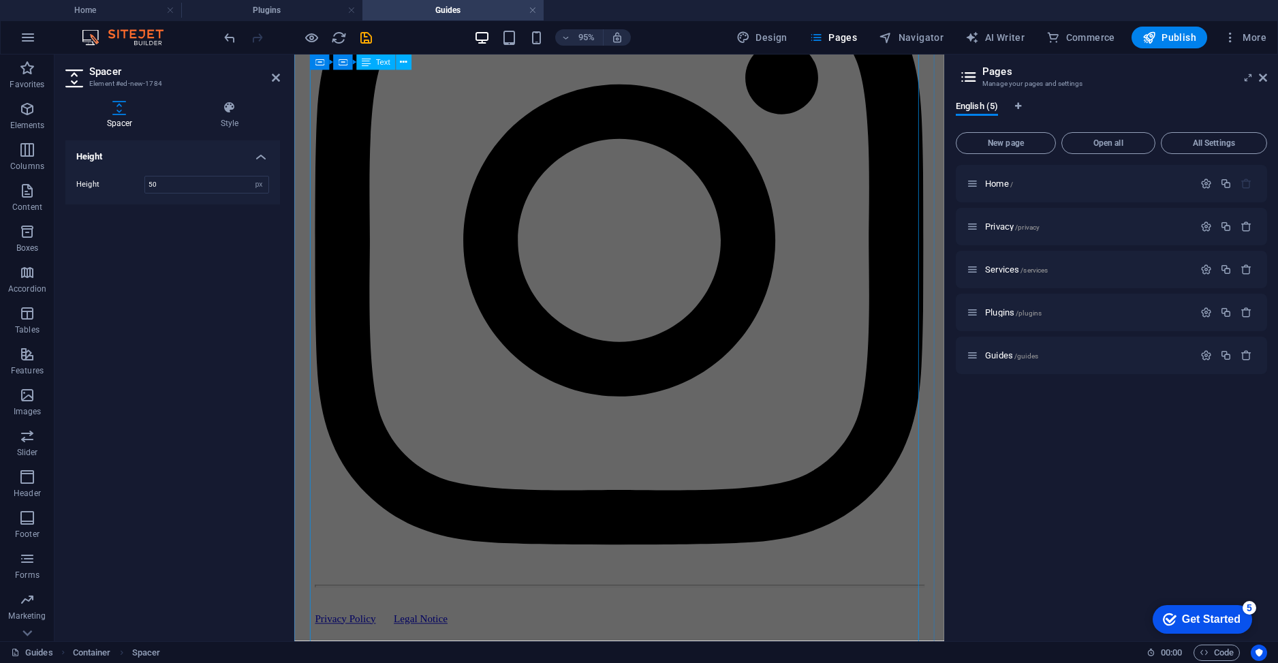
scroll to position [1494, 0]
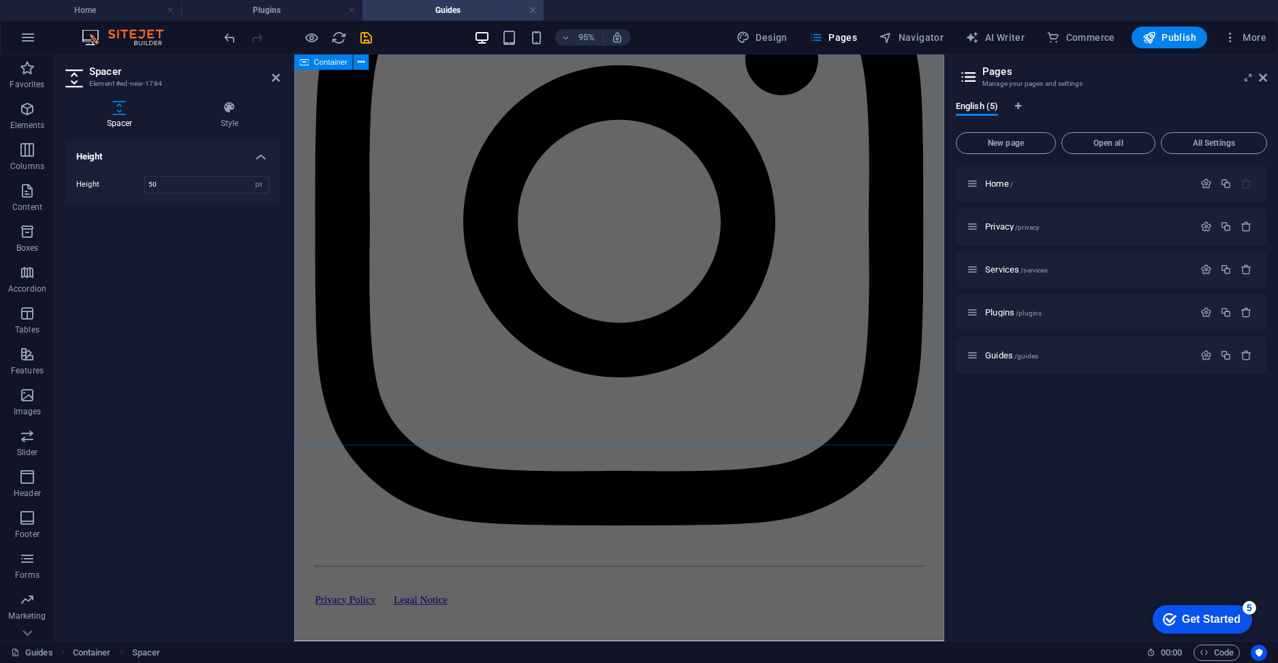
drag, startPoint x: 621, startPoint y: 256, endPoint x: 351, endPoint y: 422, distance: 316.5
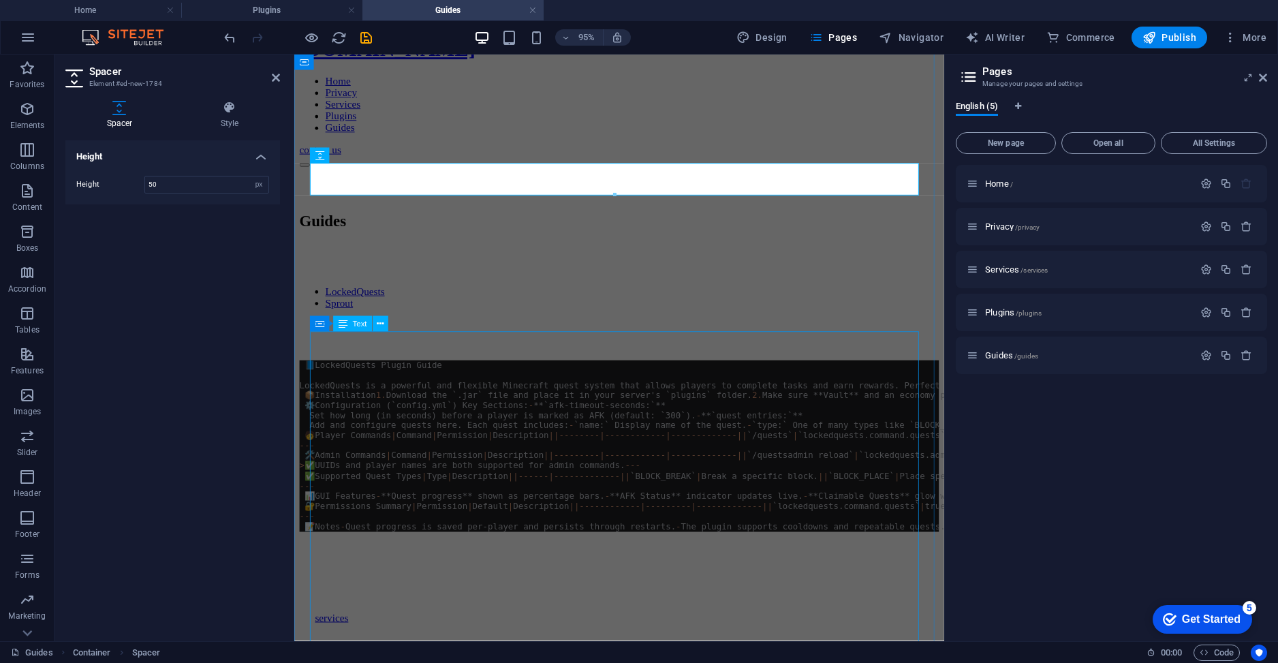
scroll to position [0, 0]
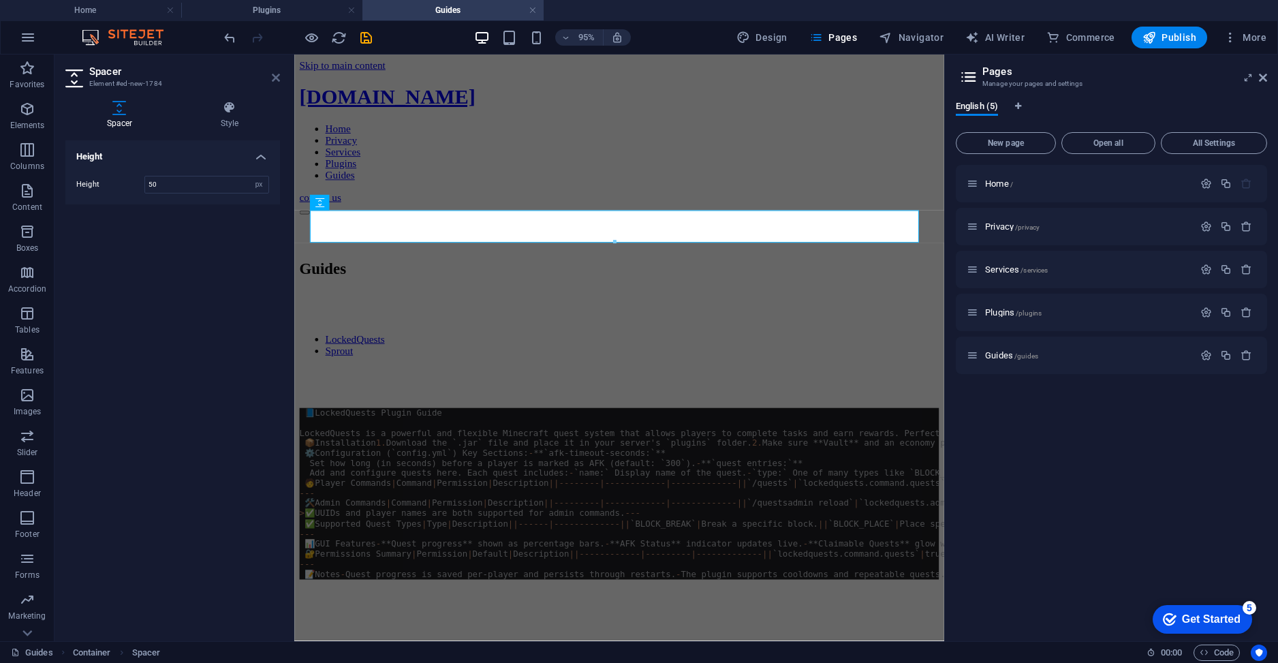
drag, startPoint x: 277, startPoint y: 75, endPoint x: 233, endPoint y: 20, distance: 70.2
click at [277, 75] on icon at bounding box center [276, 77] width 8 height 11
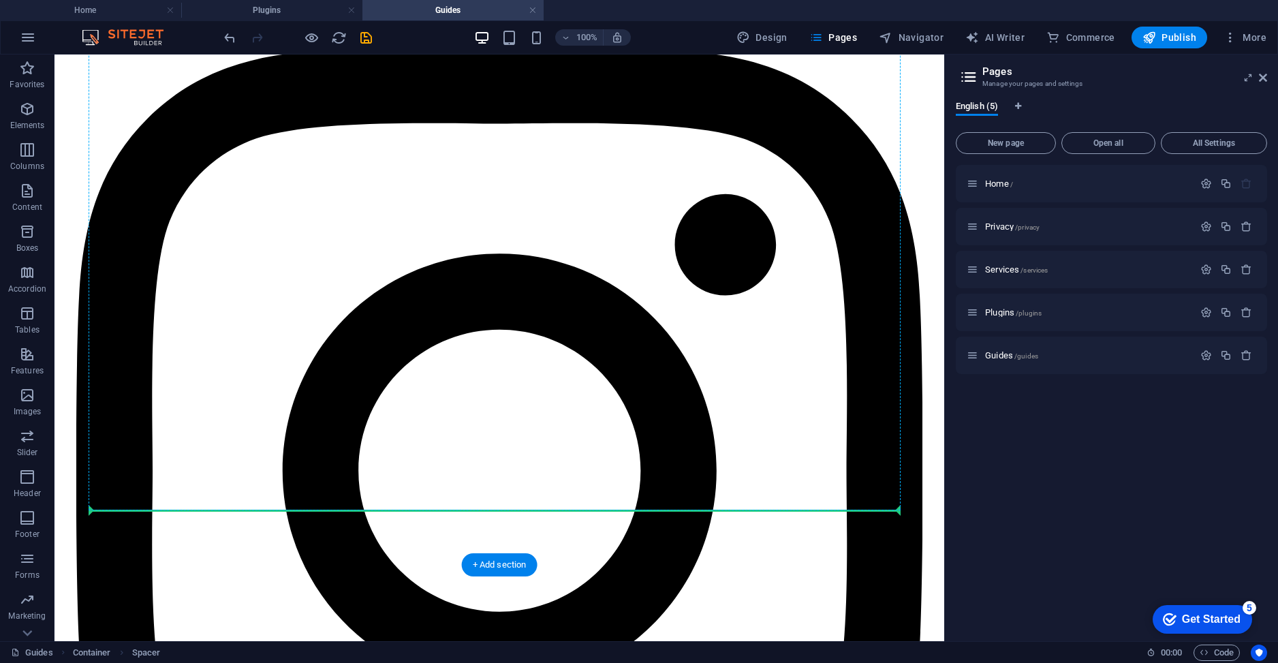
scroll to position [1430, 0]
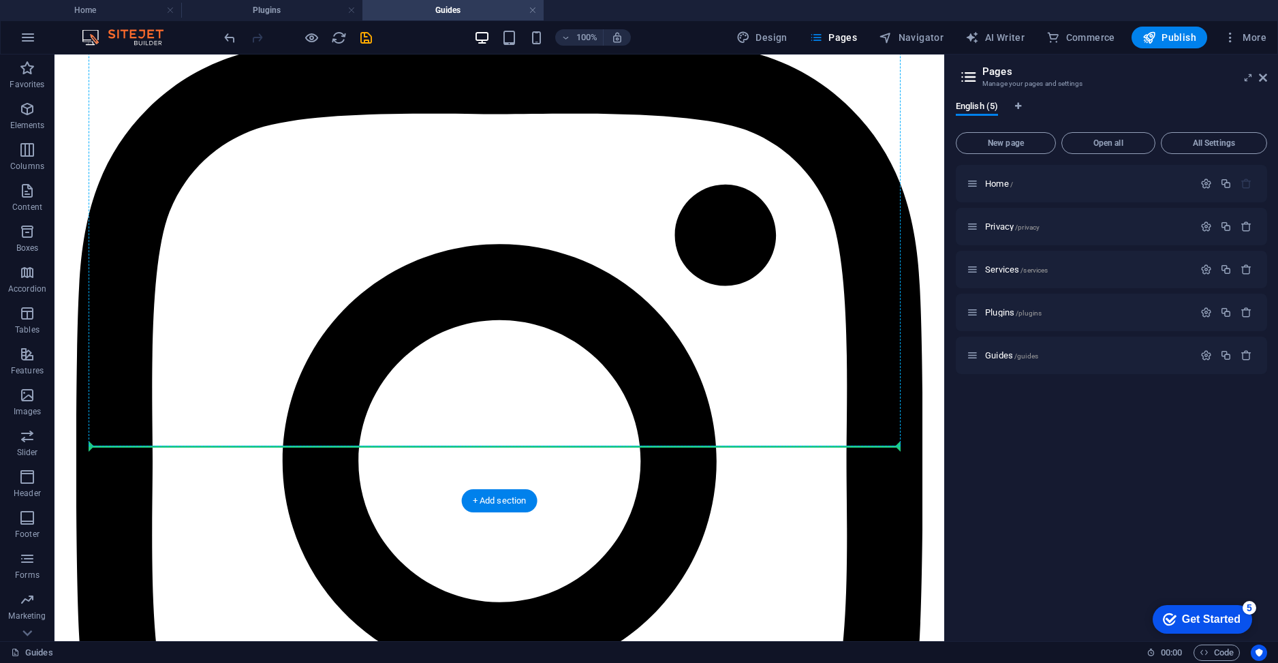
drag, startPoint x: 155, startPoint y: 234, endPoint x: 170, endPoint y: 443, distance: 209.6
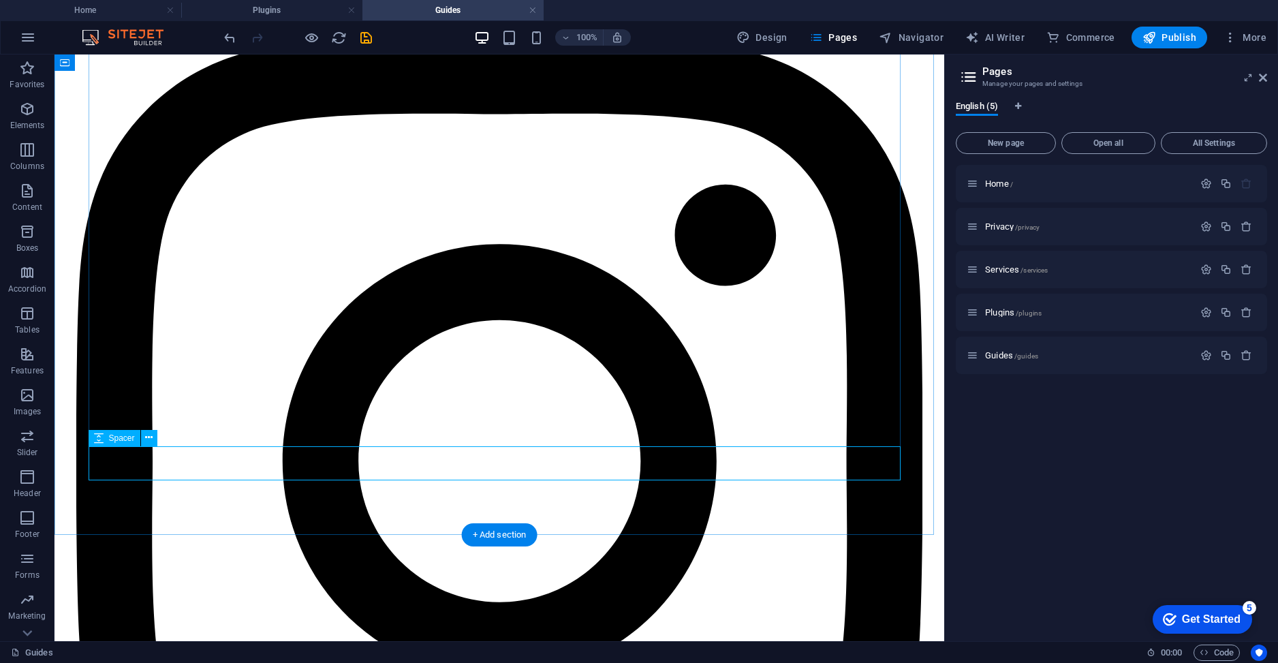
scroll to position [1396, 0]
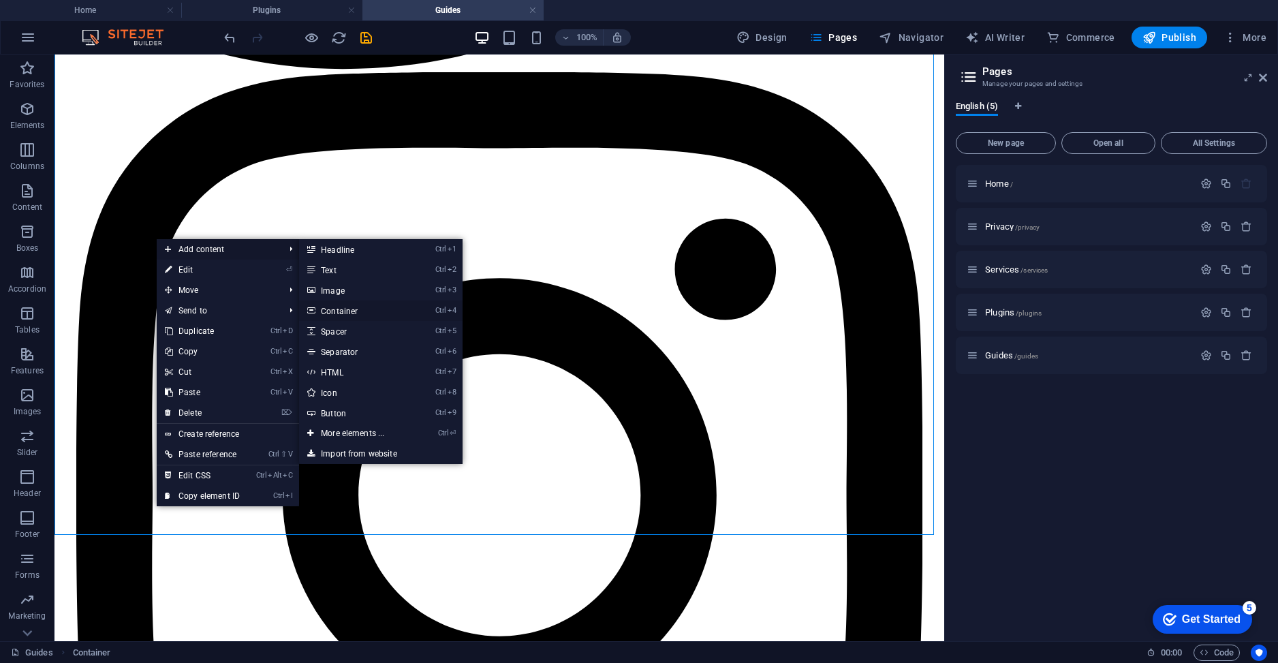
click at [351, 312] on link "Ctrl 4 Container" at bounding box center [355, 310] width 112 height 20
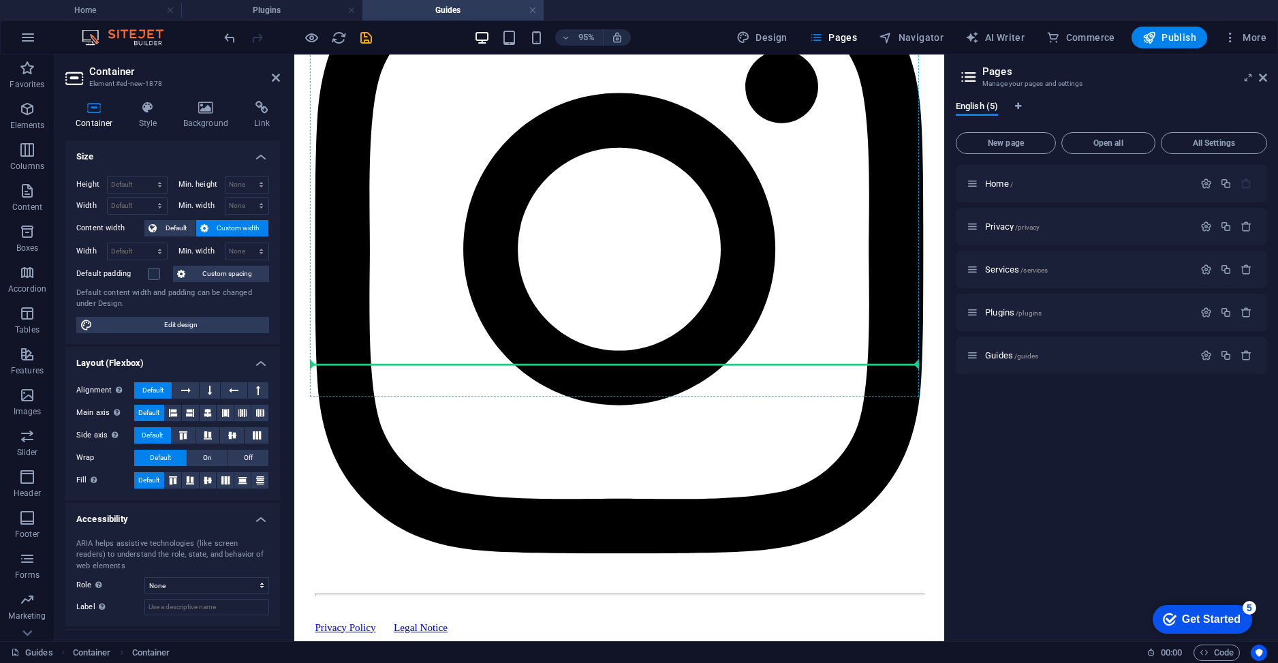
scroll to position [1590, 0]
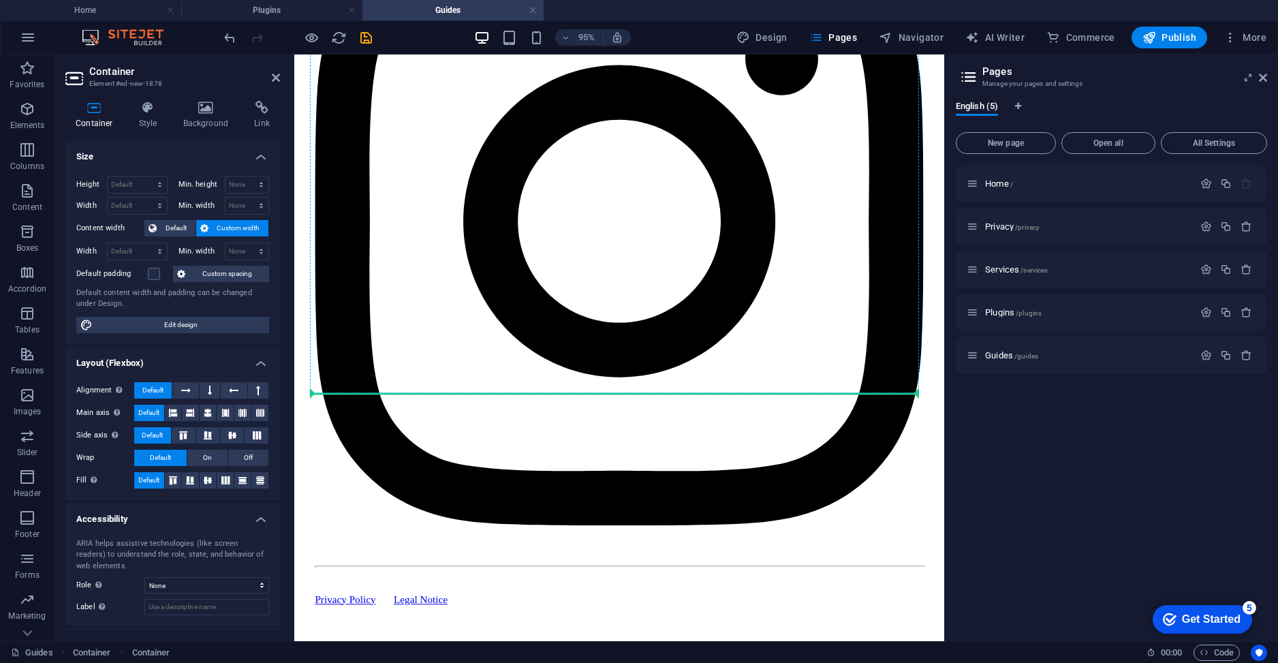
drag, startPoint x: 634, startPoint y: 258, endPoint x: 390, endPoint y: 409, distance: 286.9
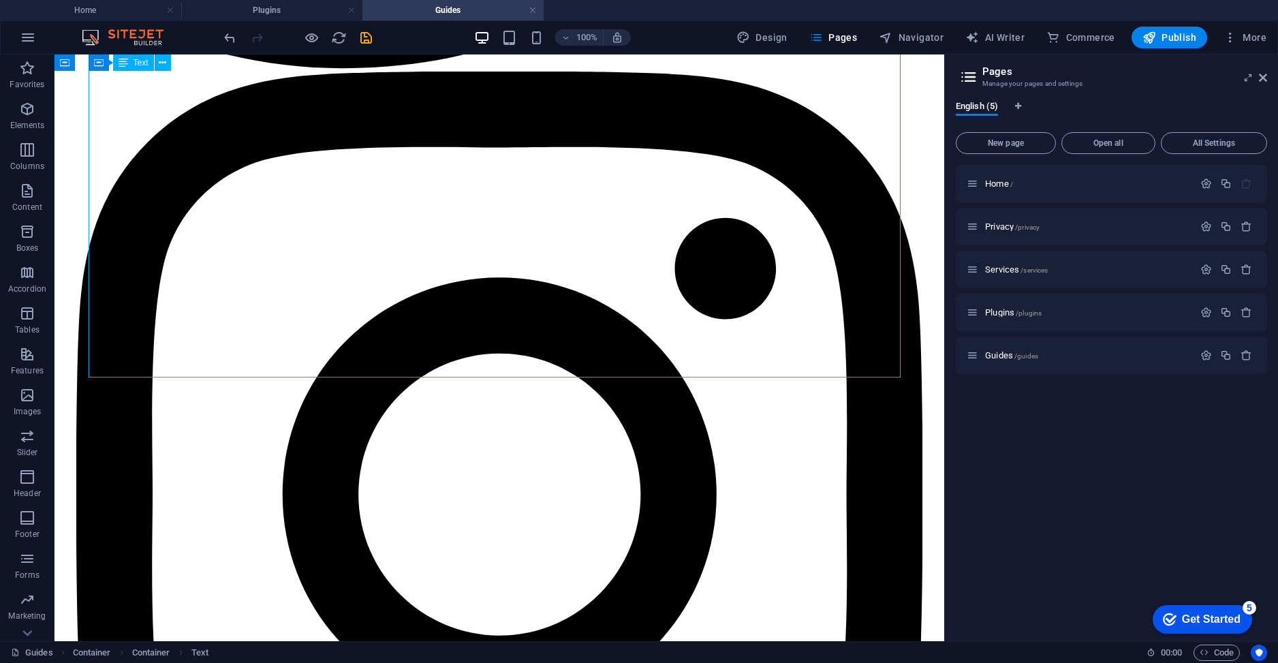
scroll to position [1465, 0]
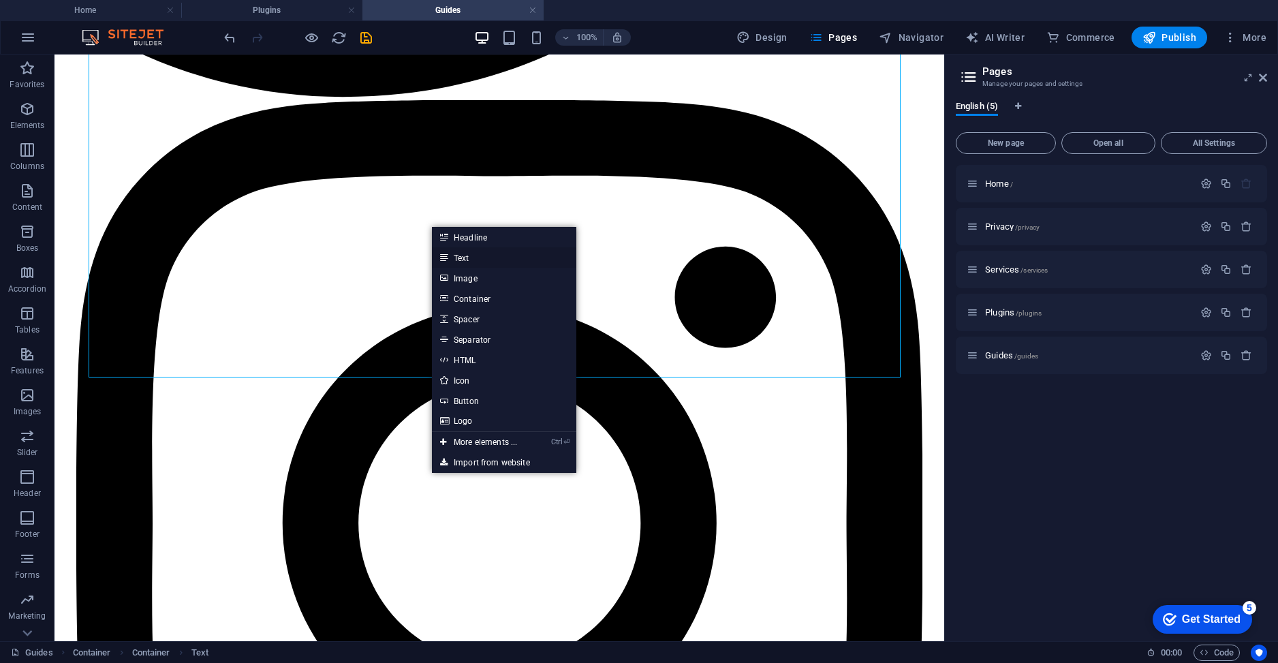
click at [453, 258] on link "Text" at bounding box center [504, 257] width 144 height 20
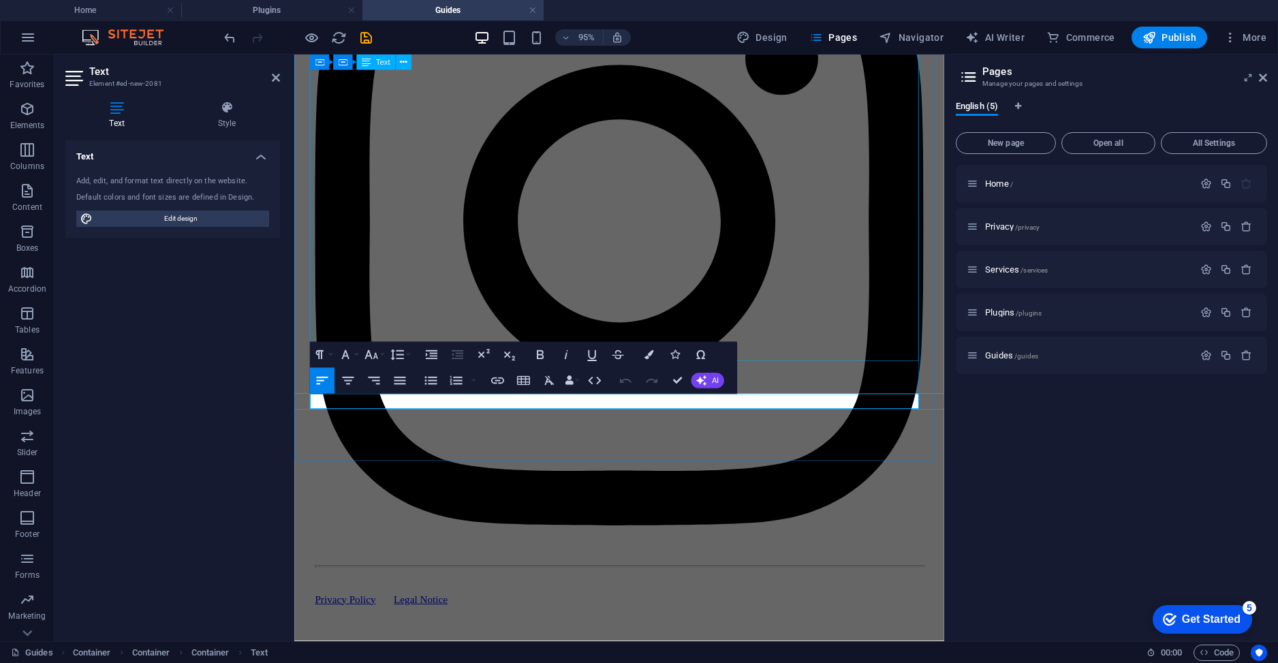
scroll to position [1494, 0]
click at [525, 373] on icon "button" at bounding box center [524, 381] width 16 height 16
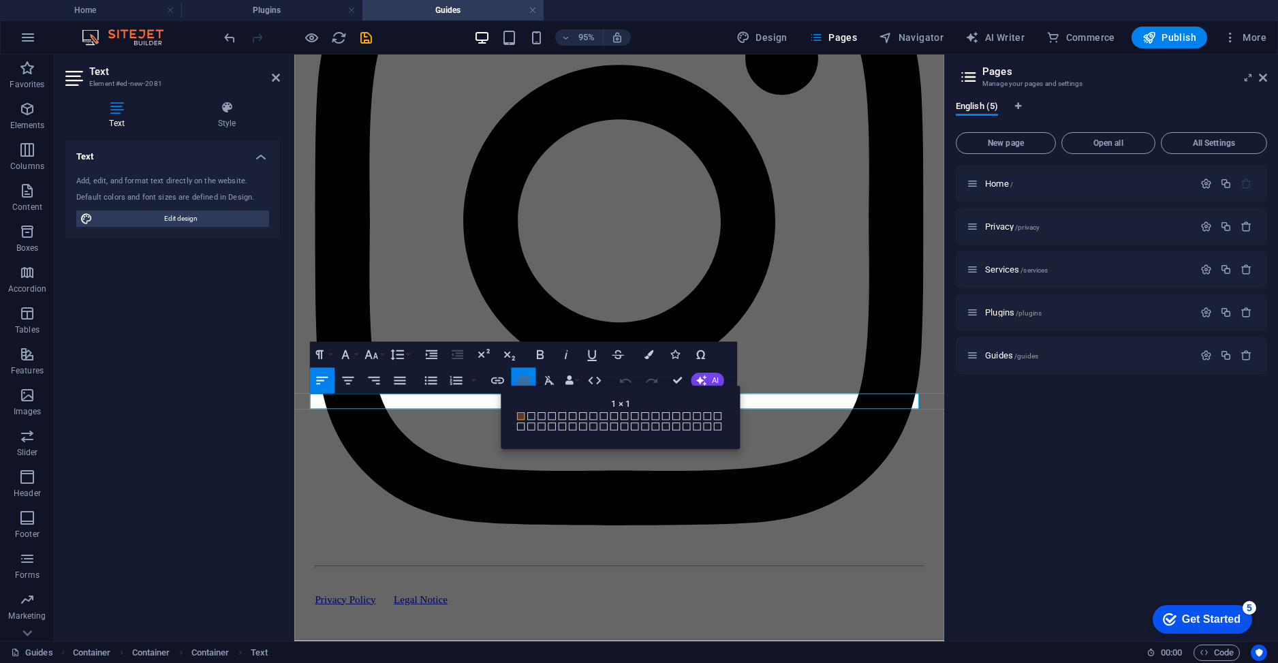
click at [525, 373] on icon "button" at bounding box center [524, 381] width 16 height 16
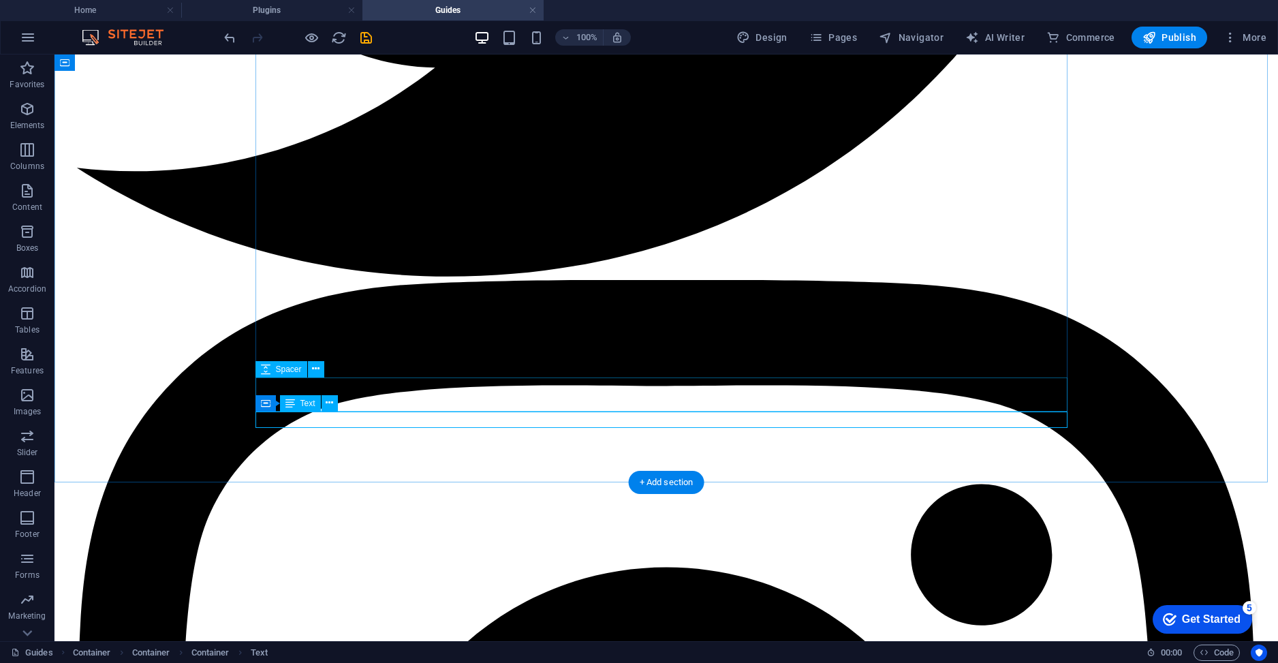
scroll to position [1465, 0]
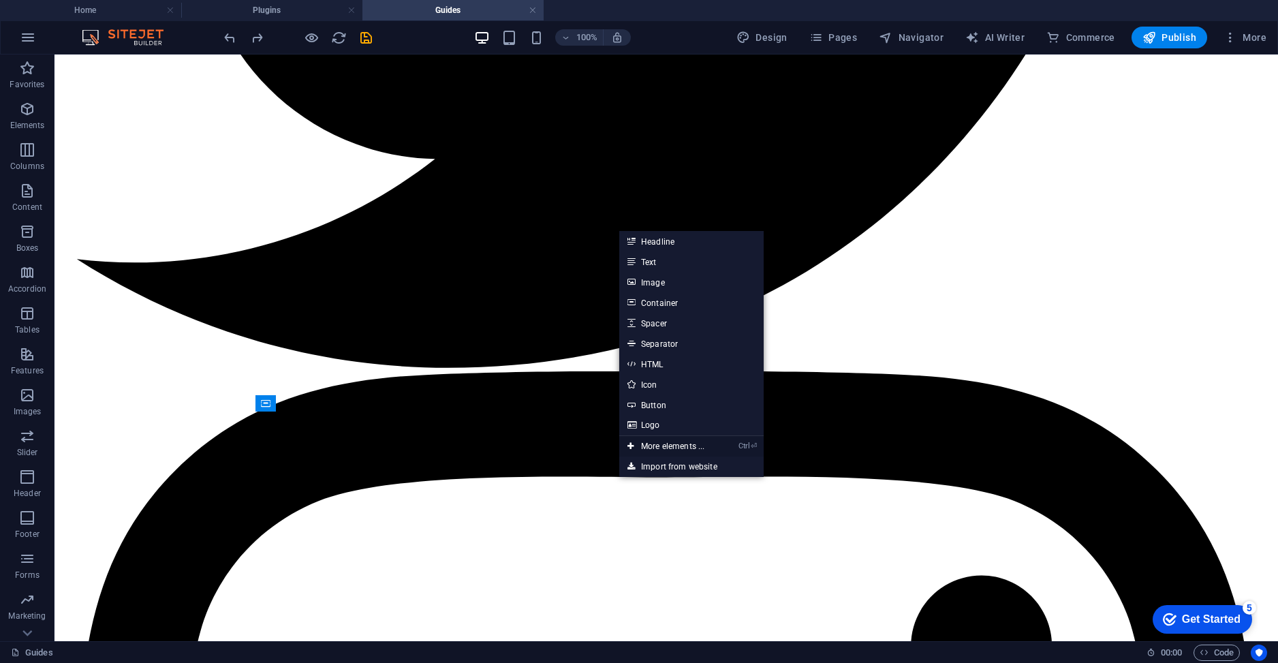
click at [686, 445] on link "Ctrl ⏎ More elements ..." at bounding box center [665, 446] width 93 height 20
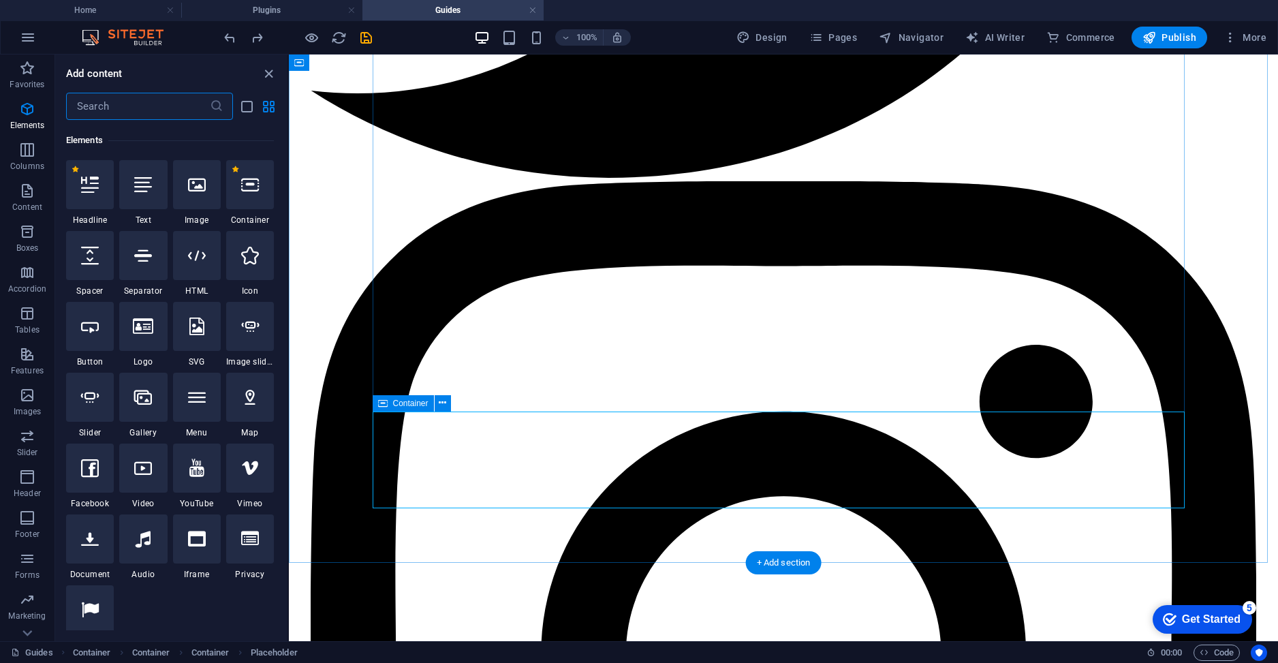
scroll to position [145, 0]
click at [144, 191] on icon at bounding box center [143, 183] width 18 height 18
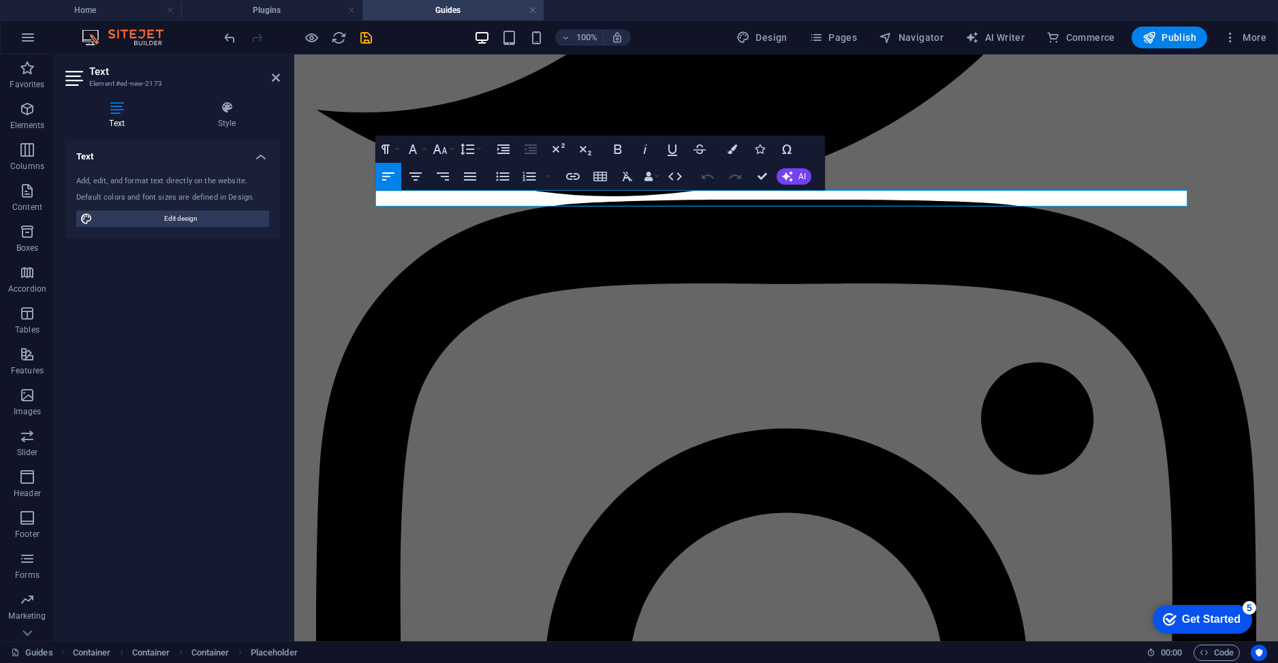
scroll to position [0, 0]
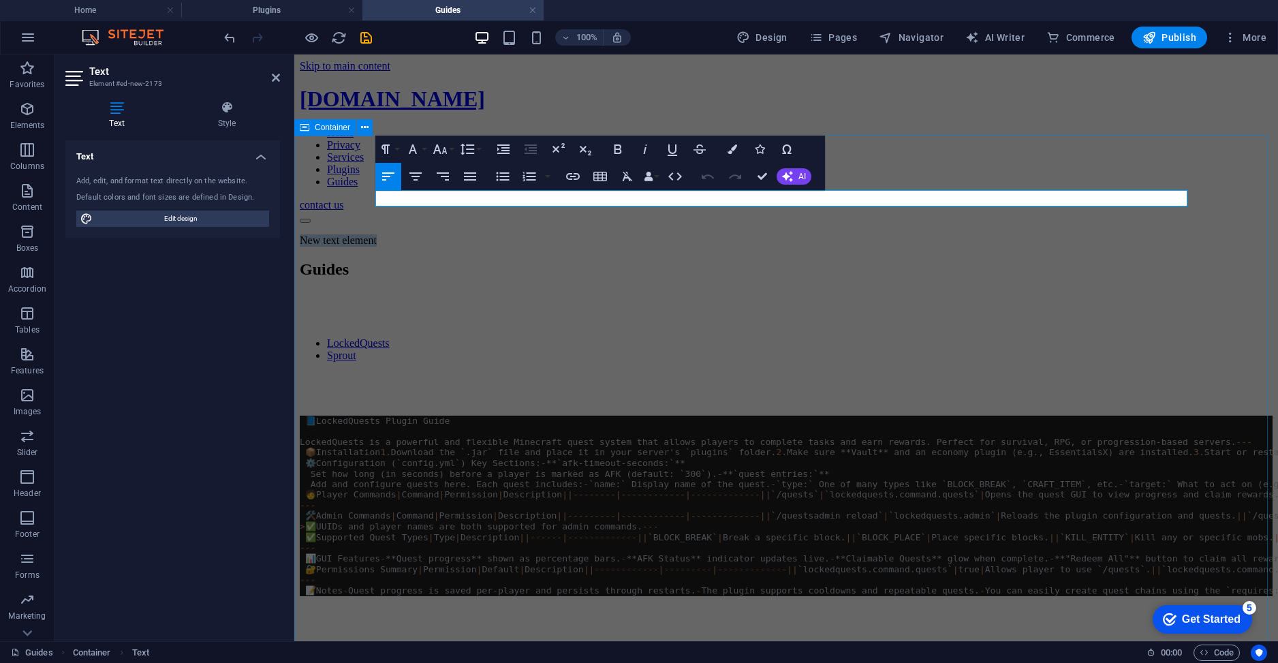
click at [302, 246] on div "New text element Guides LockedQuests Sprout 📘 LockedQuests Plugin Guide LockedQ…" at bounding box center [786, 497] width 973 height 527
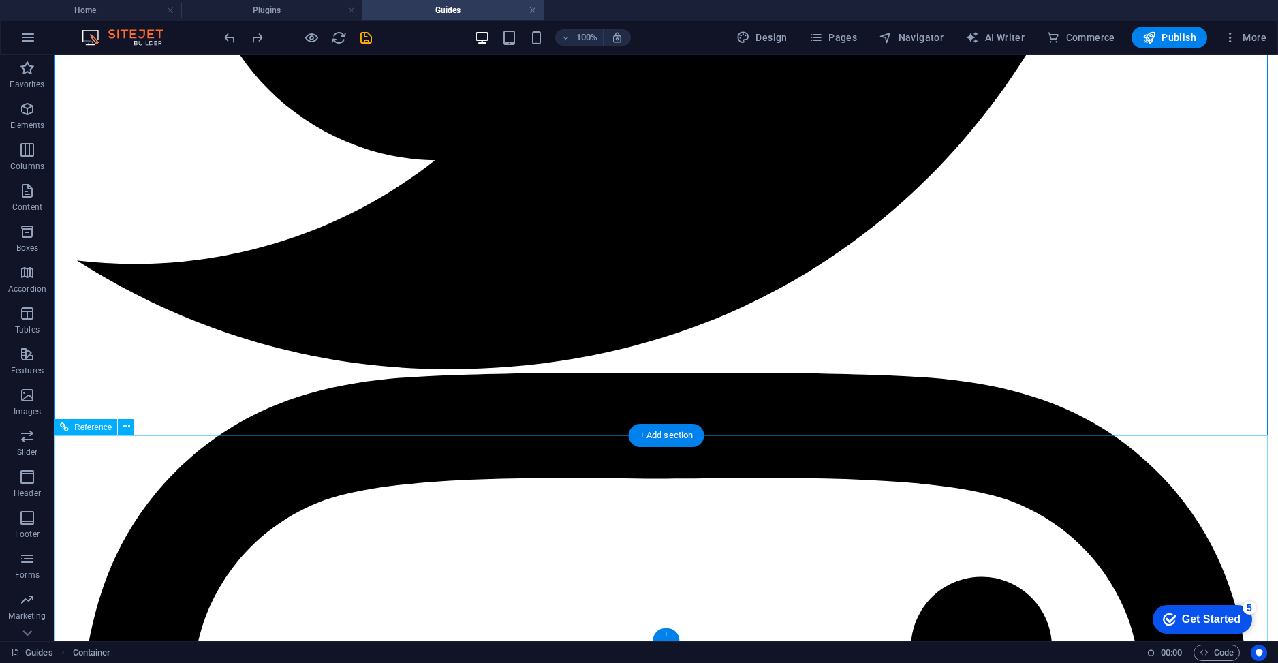
scroll to position [1592, 0]
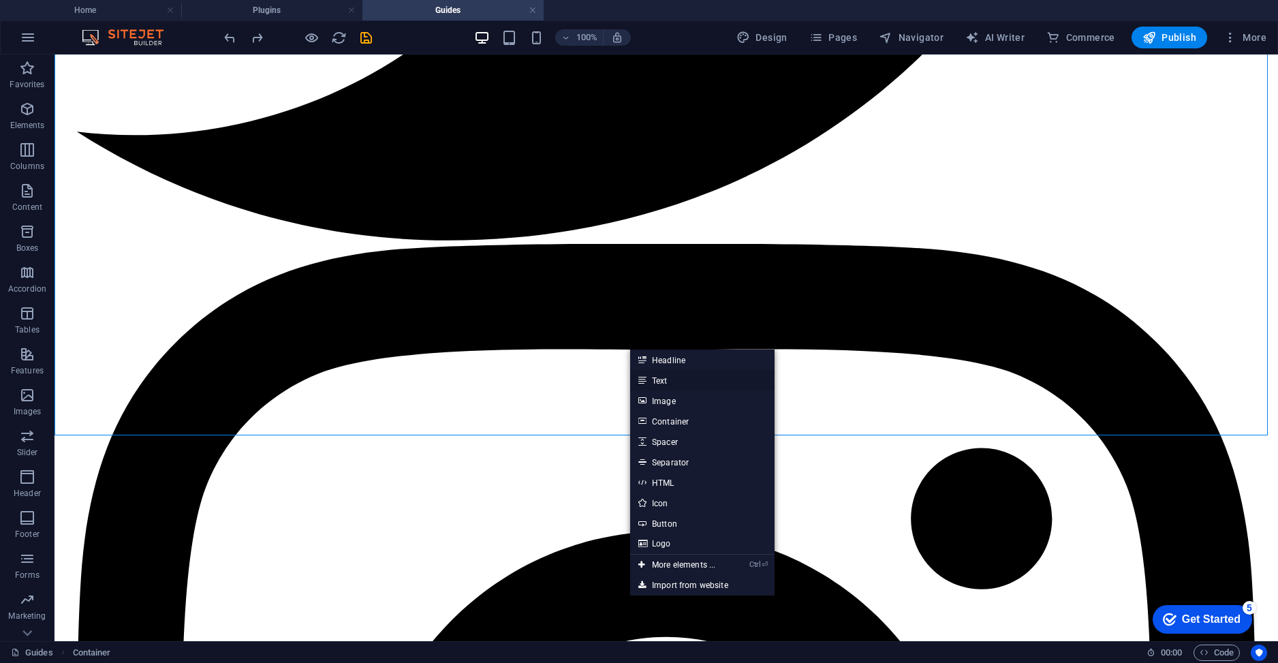
click at [663, 373] on link "Text" at bounding box center [702, 380] width 144 height 20
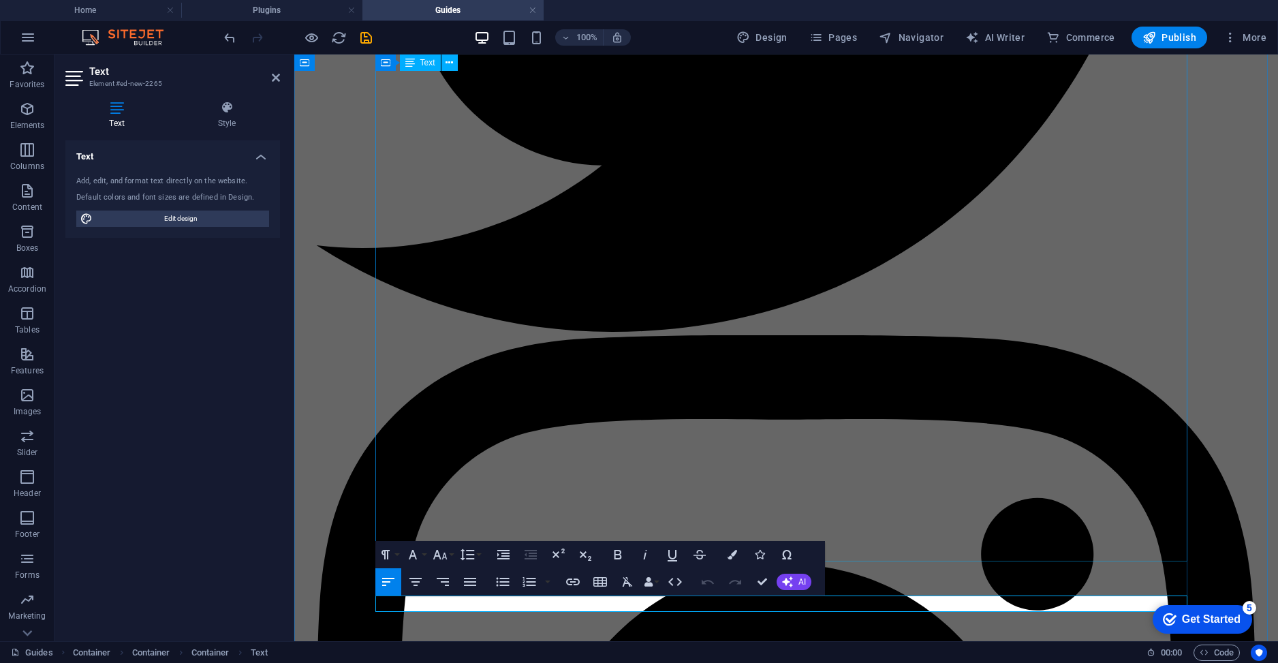
scroll to position [1240, 0]
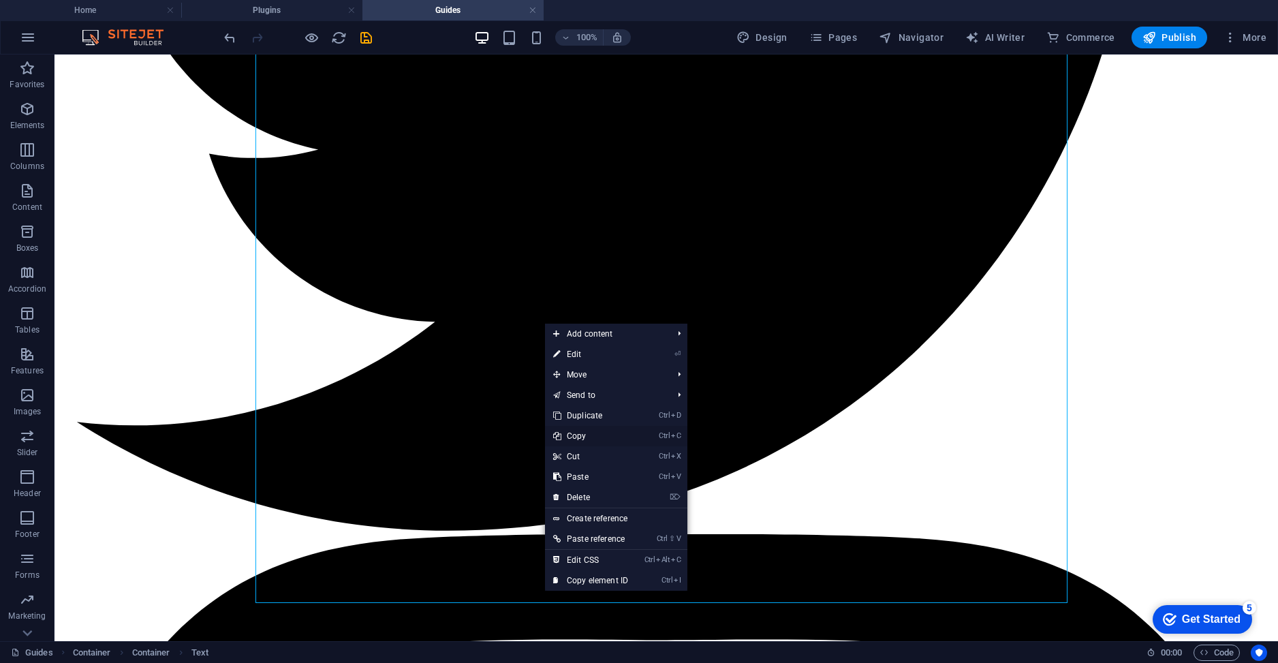
click at [580, 428] on link "Ctrl C Copy" at bounding box center [590, 436] width 91 height 20
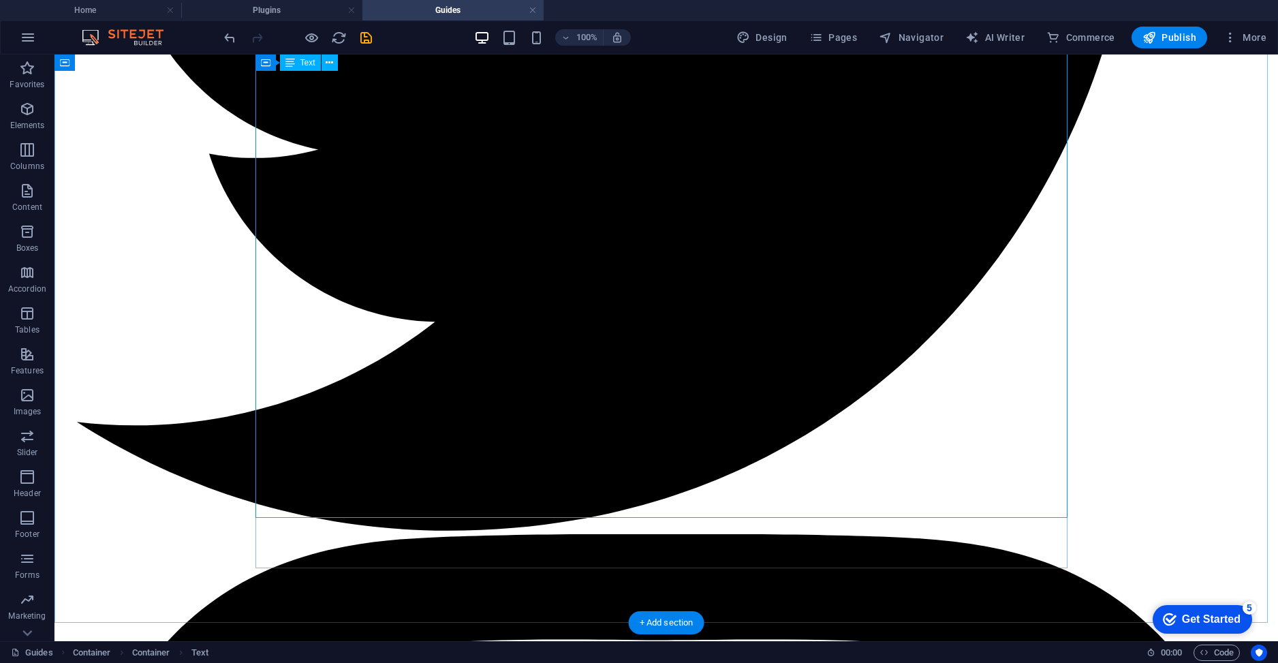
scroll to position [1512, 0]
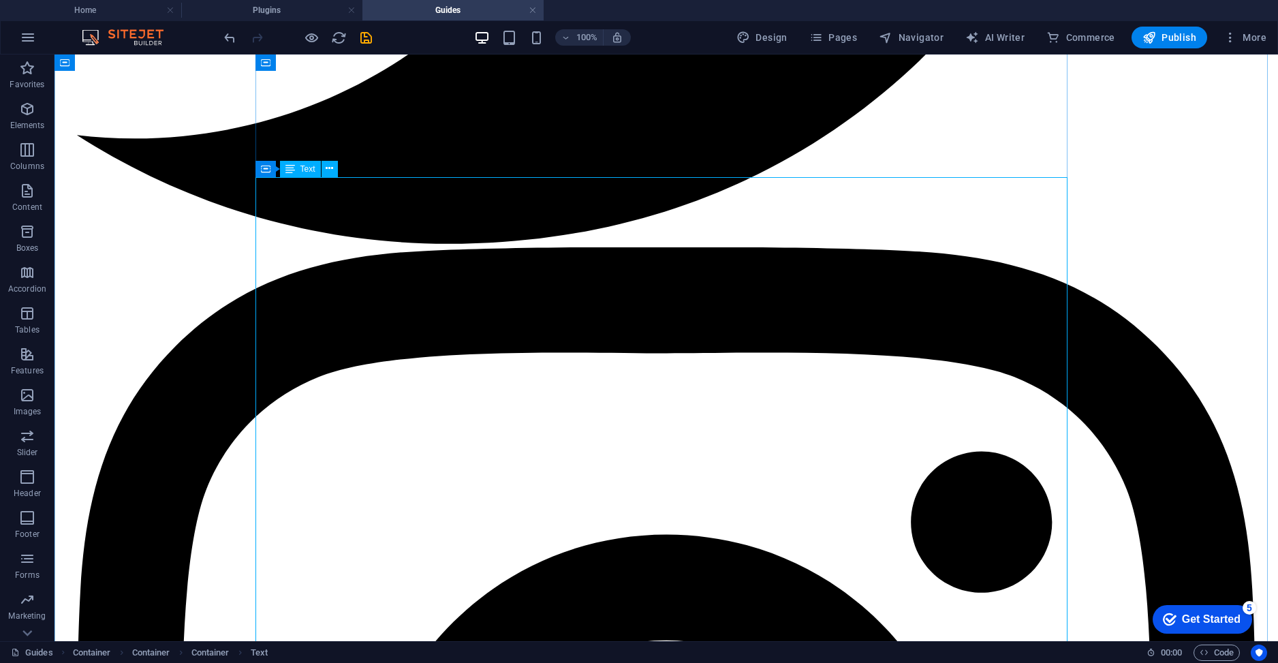
scroll to position [1716, 0]
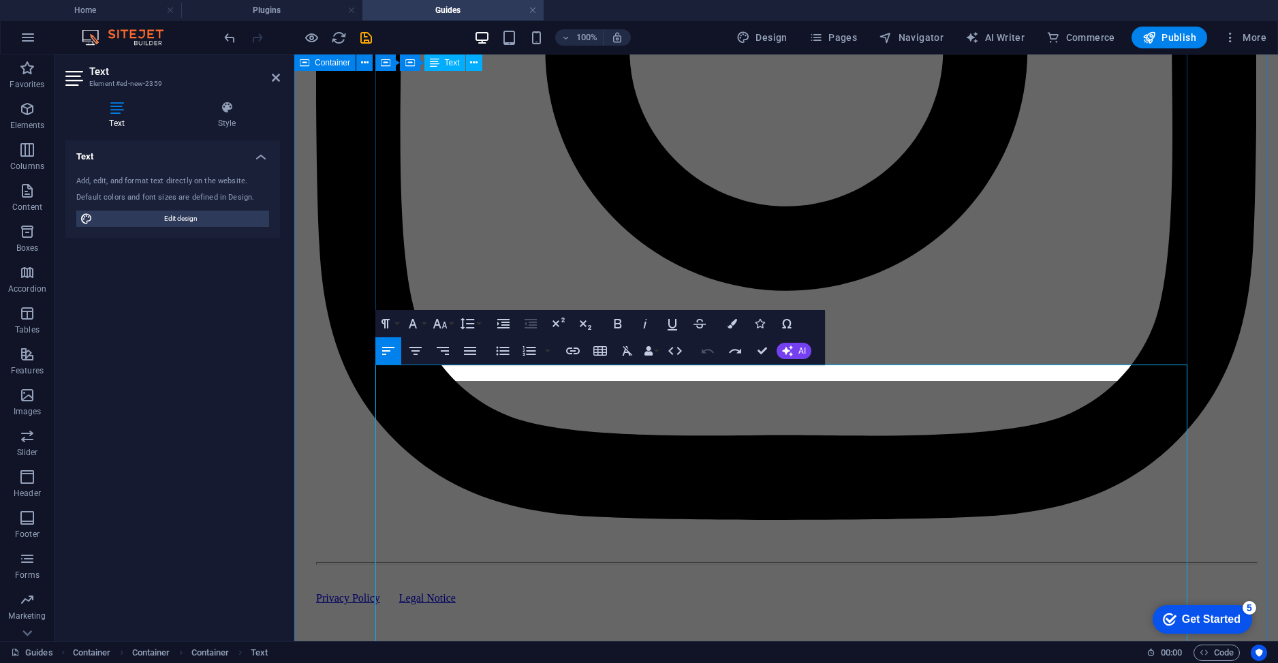
scroll to position [1512, 0]
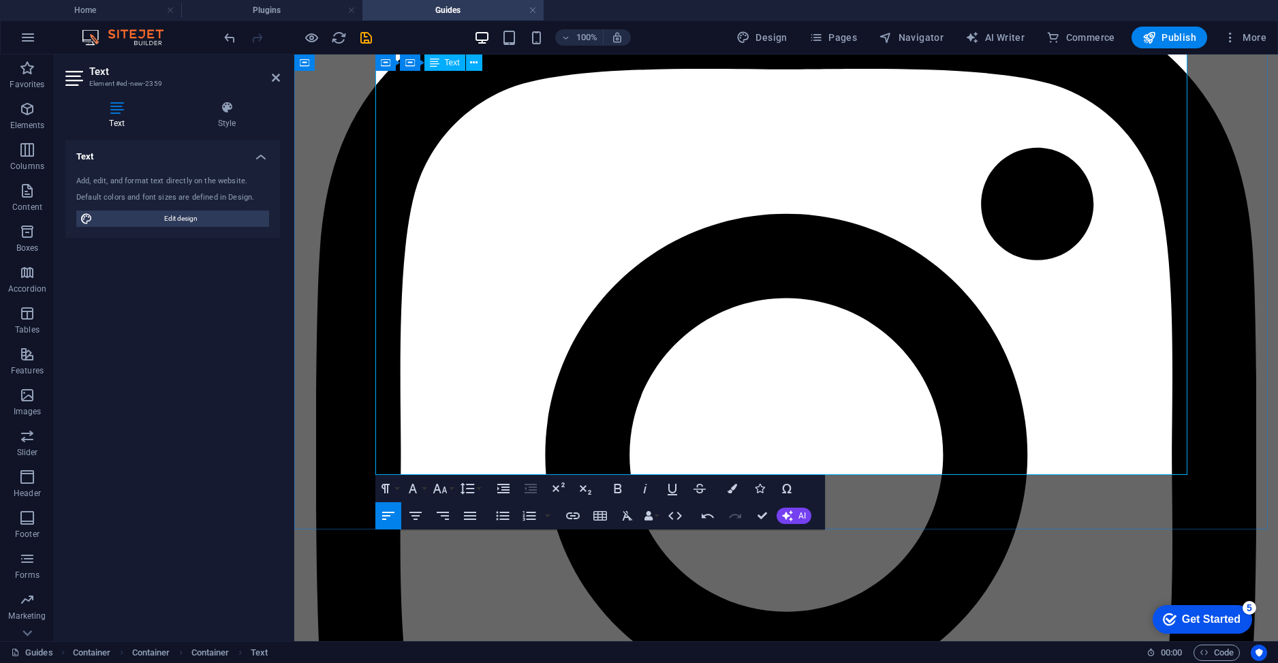
scroll to position [2929, 0]
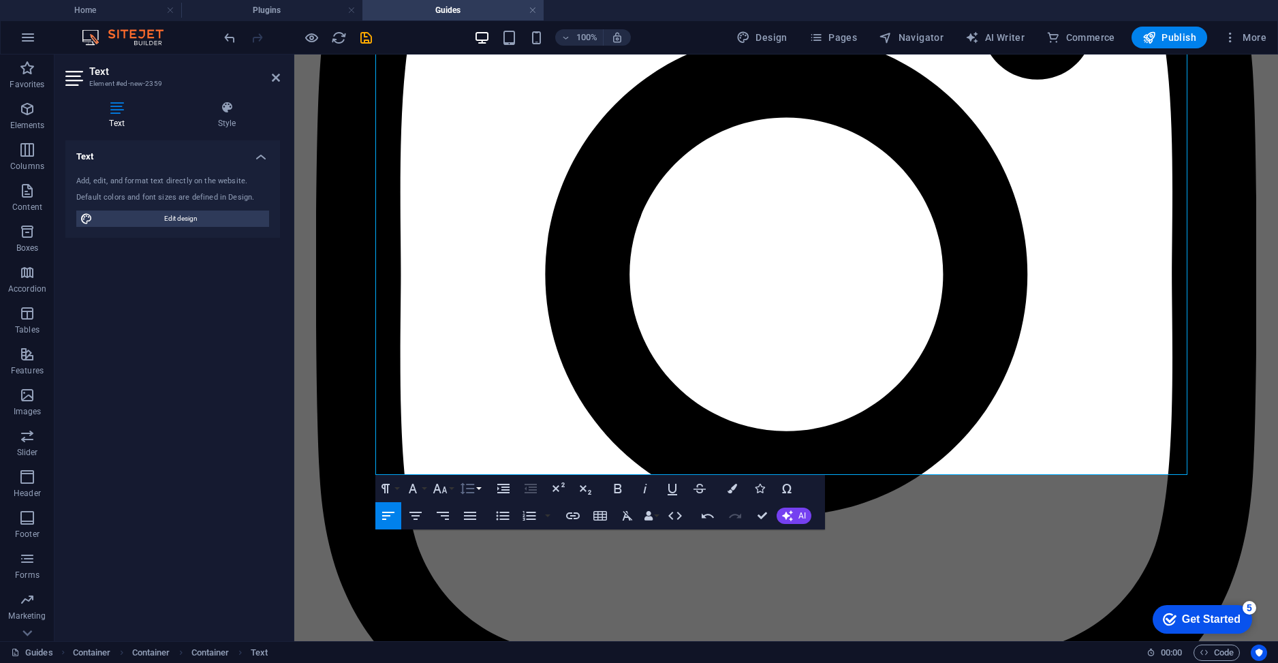
click at [477, 488] on button "Line Height" at bounding box center [470, 488] width 26 height 27
click at [477, 599] on link "Double" at bounding box center [487, 596] width 61 height 20
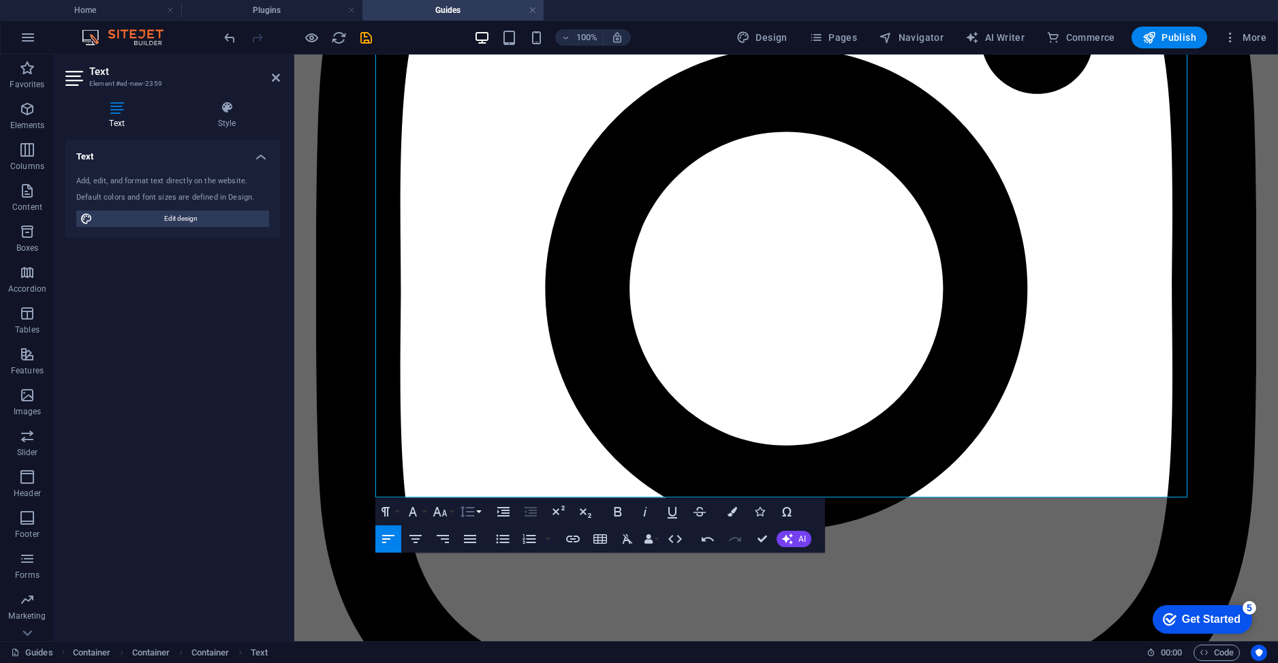
click at [478, 511] on button "Line Height" at bounding box center [470, 511] width 26 height 27
click at [492, 541] on link "Default" at bounding box center [487, 538] width 61 height 20
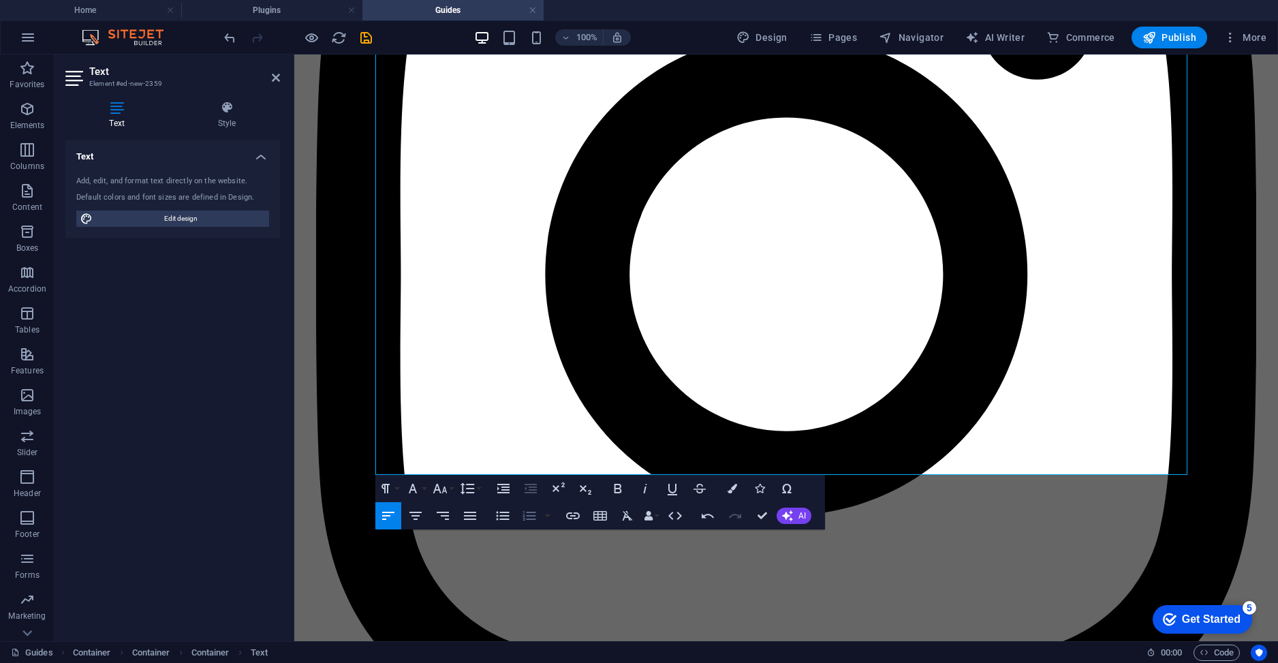
click at [527, 522] on icon "button" at bounding box center [529, 515] width 16 height 16
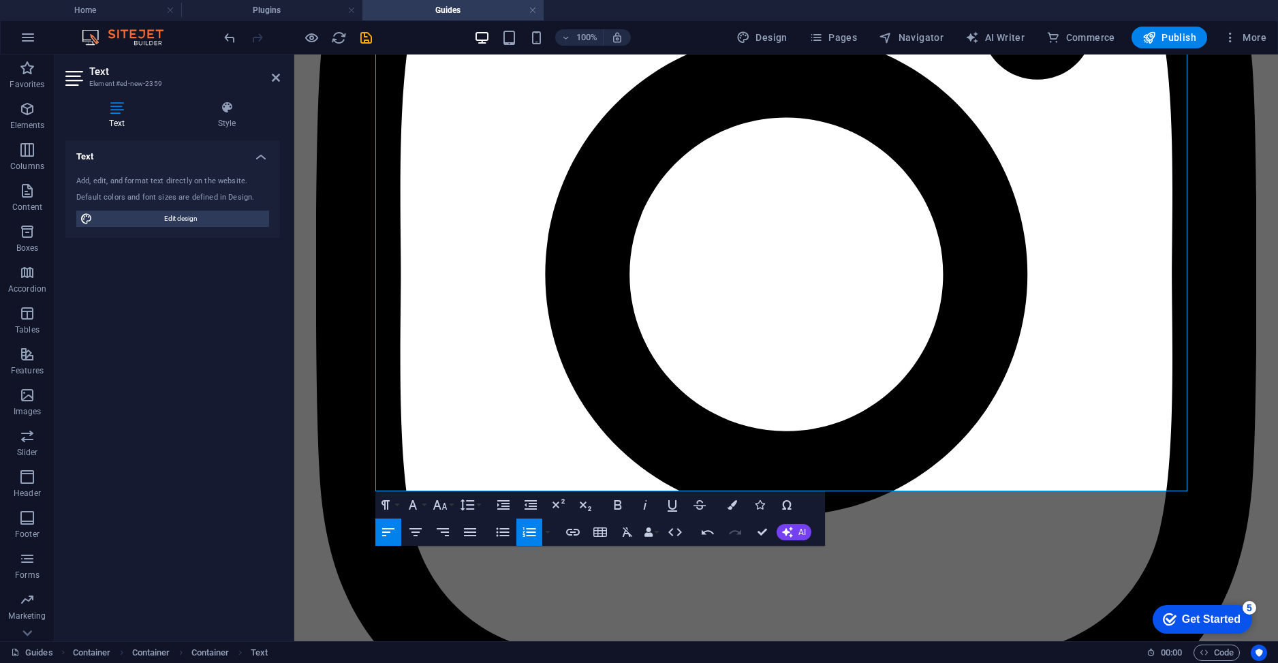
click at [537, 531] on icon "button" at bounding box center [529, 532] width 16 height 16
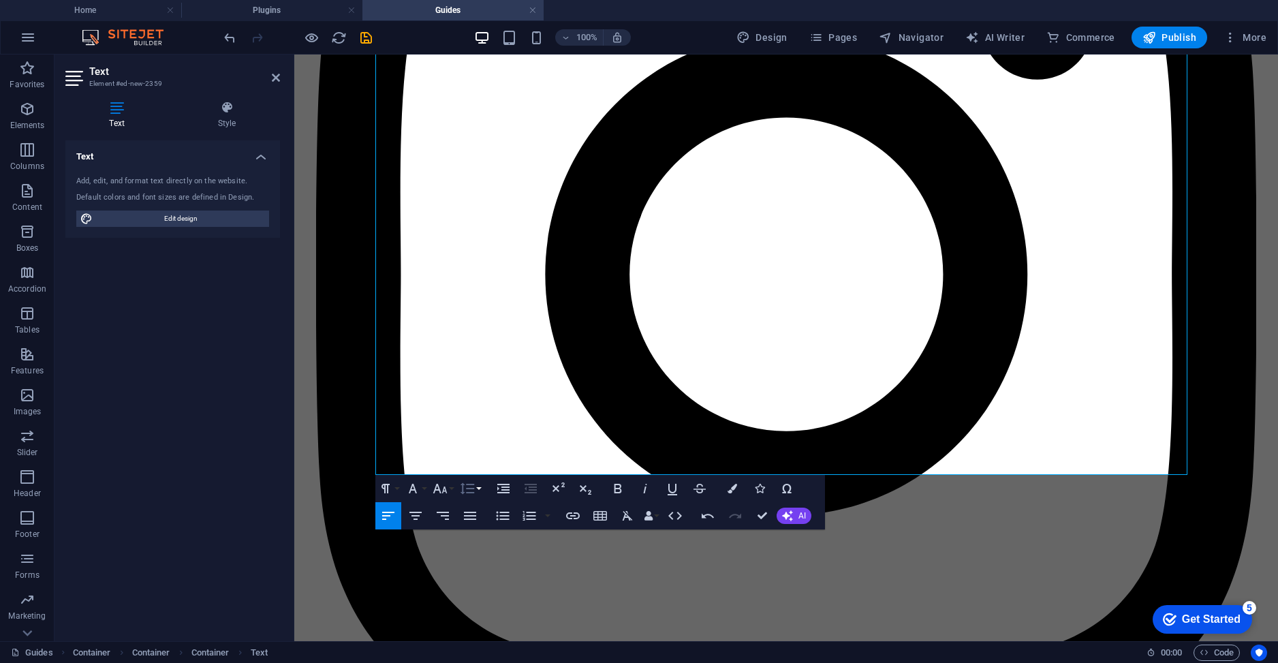
click at [481, 485] on button "Line Height" at bounding box center [470, 488] width 26 height 27
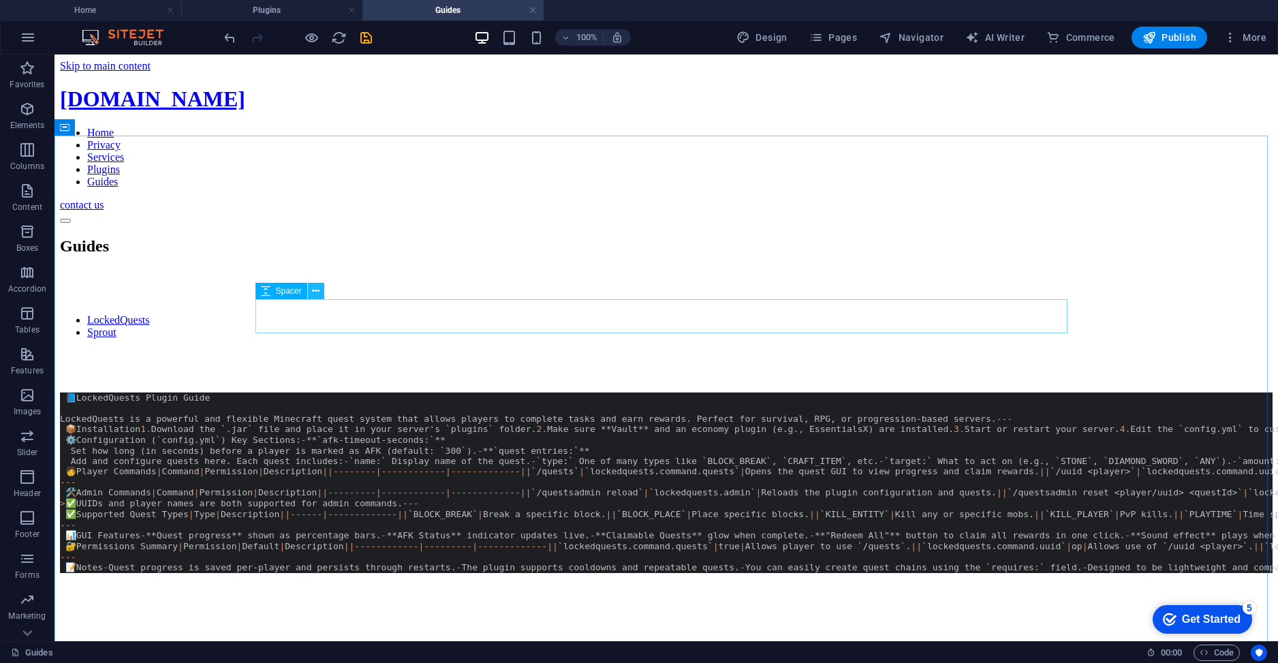
click at [322, 289] on button at bounding box center [316, 291] width 16 height 16
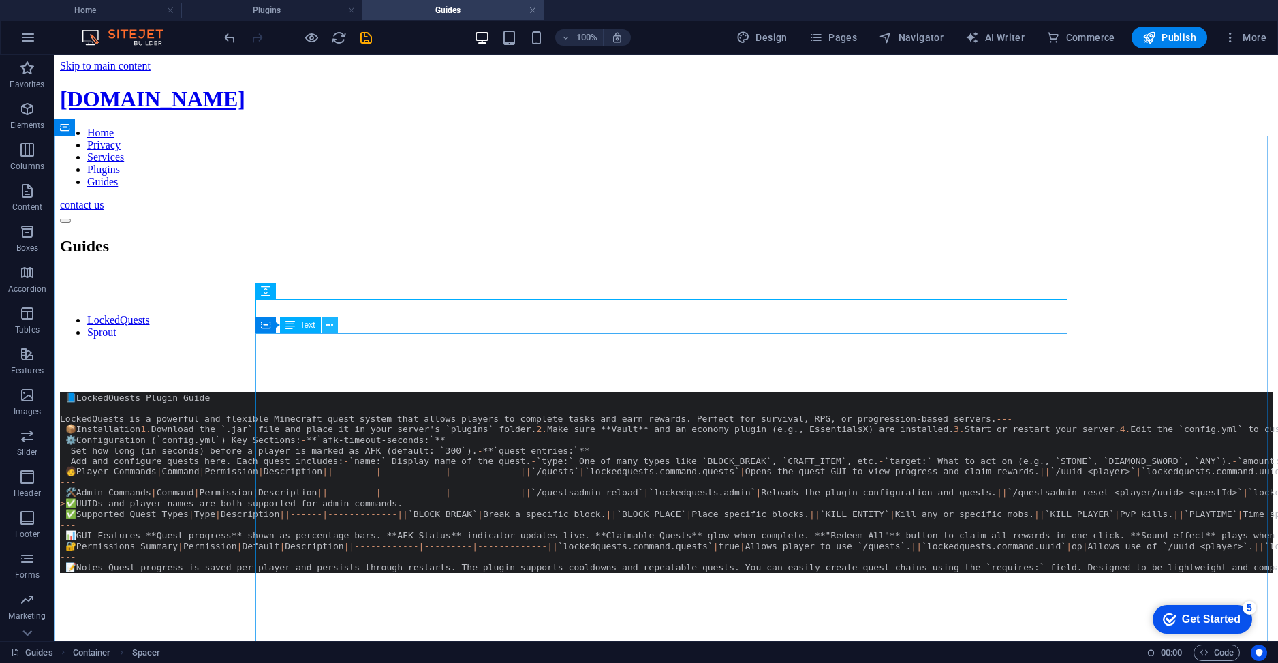
click at [332, 330] on icon at bounding box center [329, 325] width 7 height 14
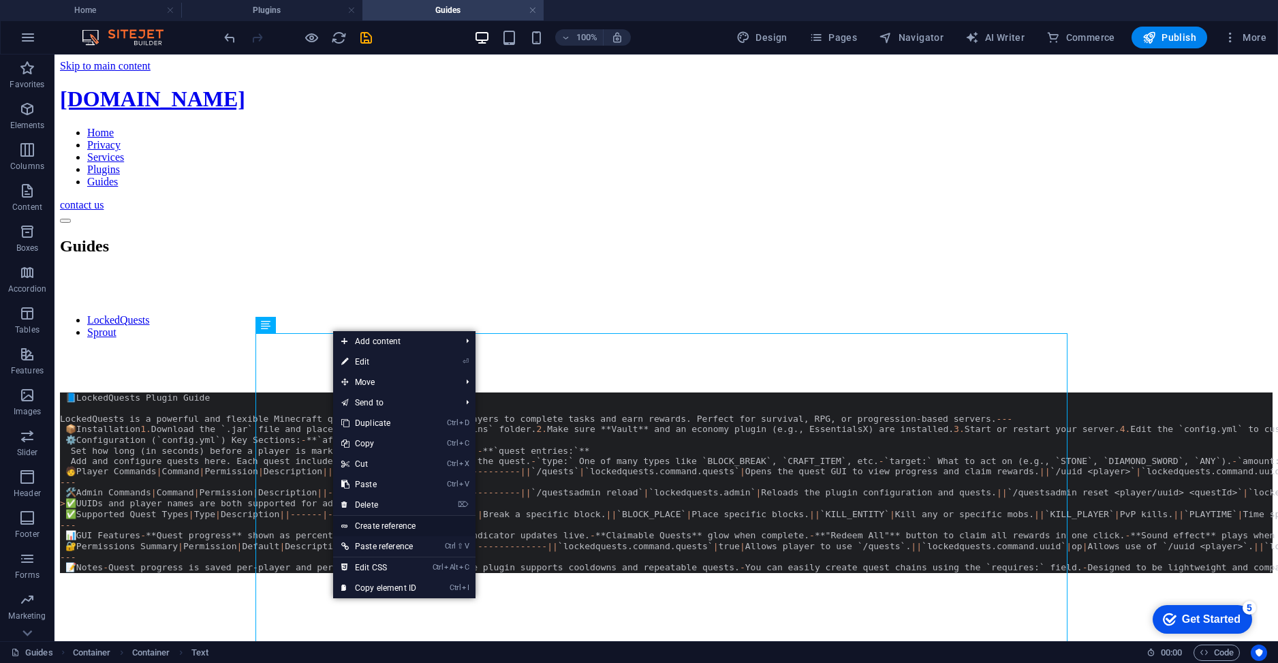
click at [387, 522] on link "Create reference" at bounding box center [404, 526] width 142 height 20
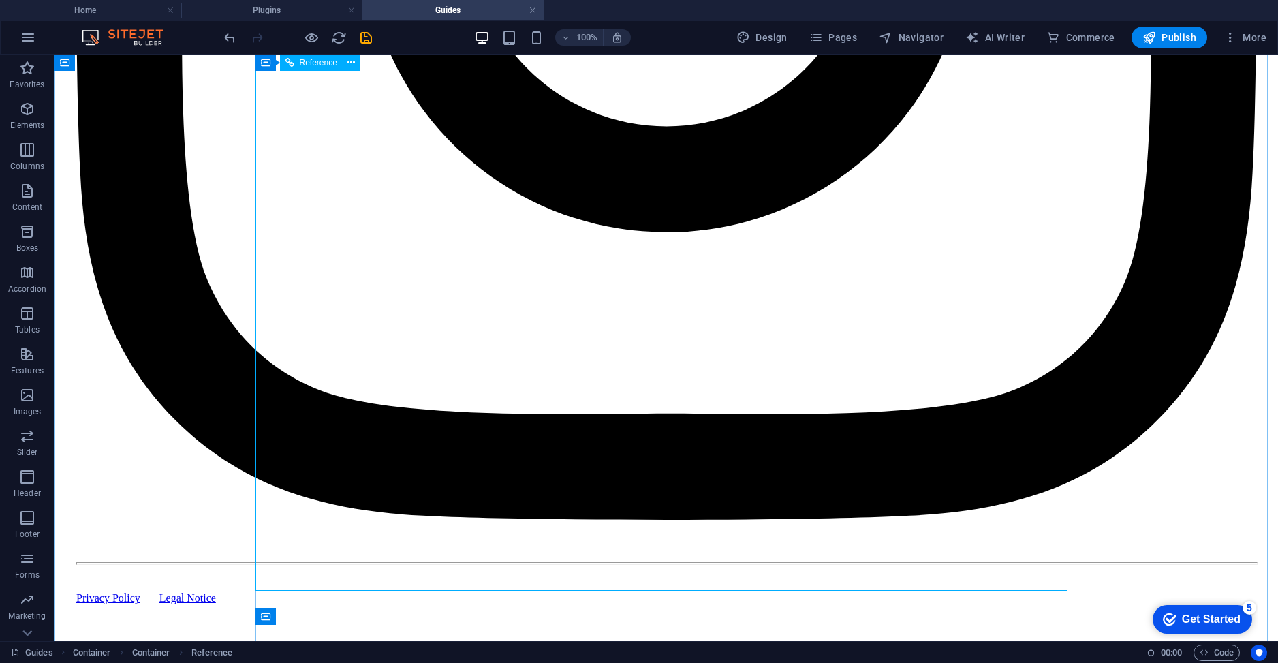
scroll to position [2761, 0]
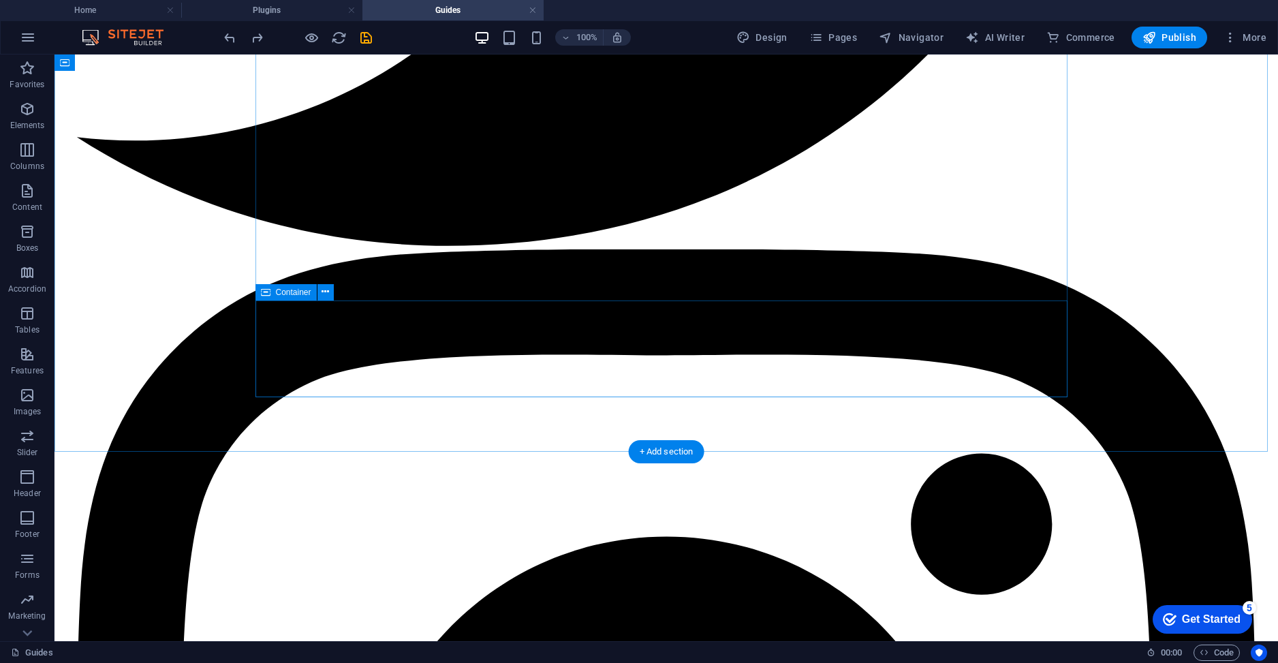
scroll to position [1592, 0]
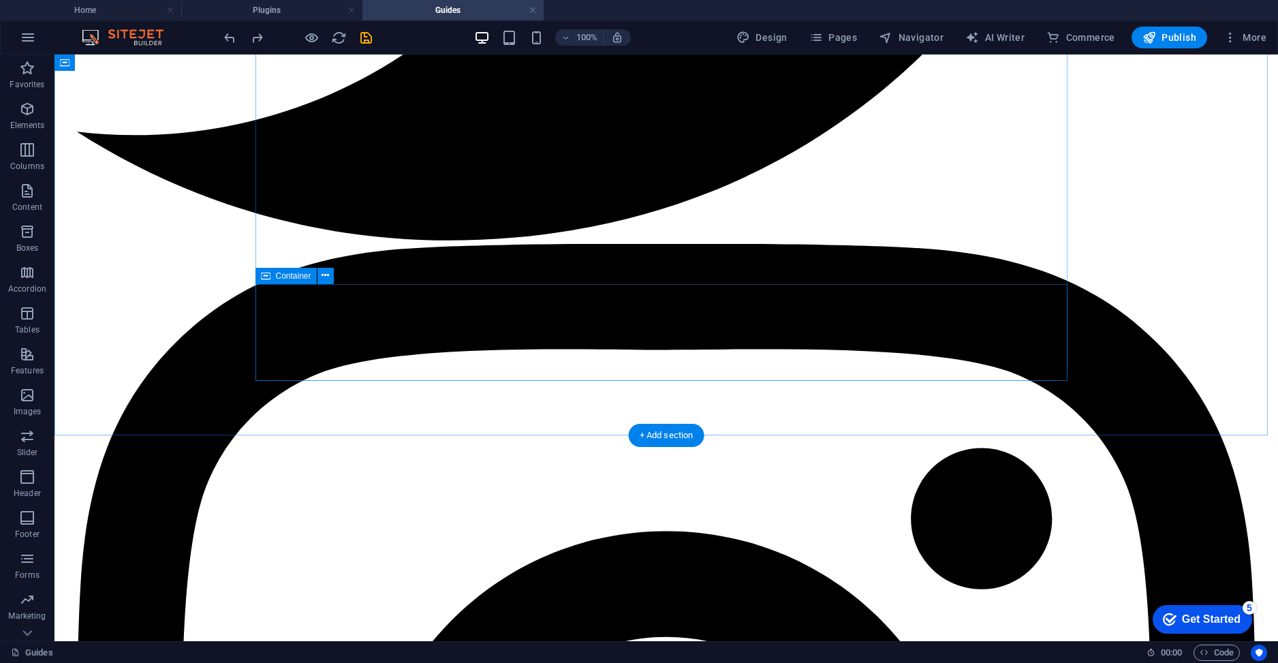
click at [326, 277] on icon at bounding box center [324, 275] width 7 height 14
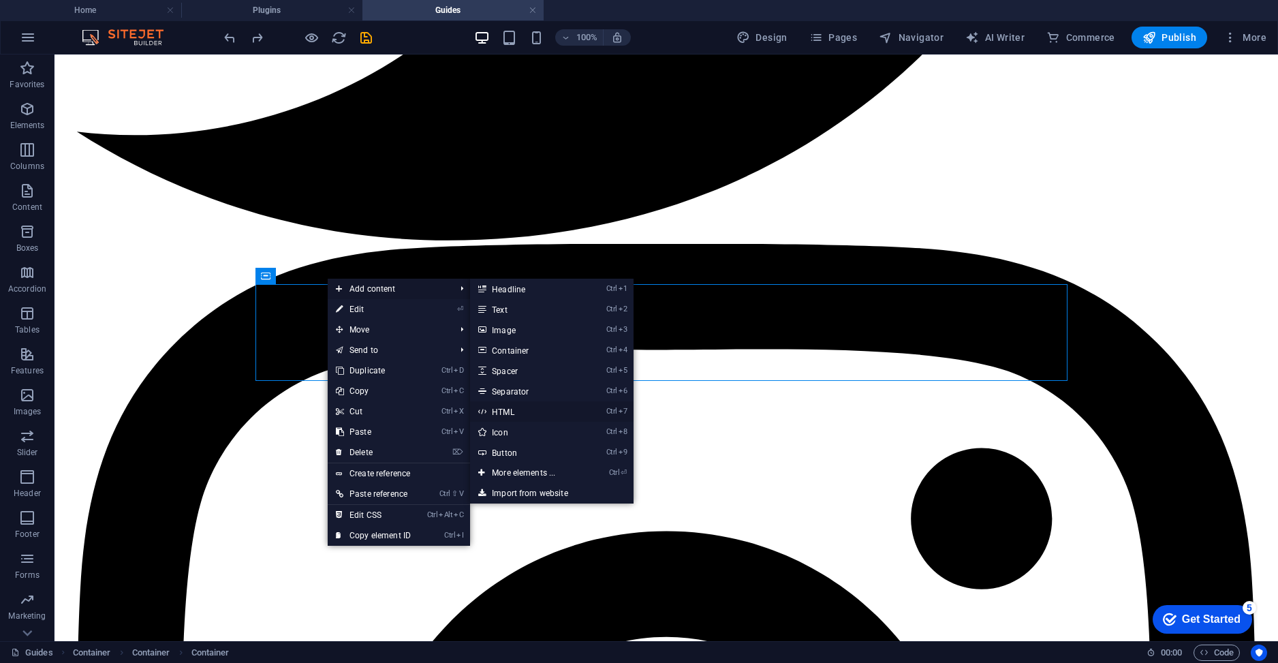
click at [513, 415] on link "Ctrl 7 HTML" at bounding box center [526, 411] width 112 height 20
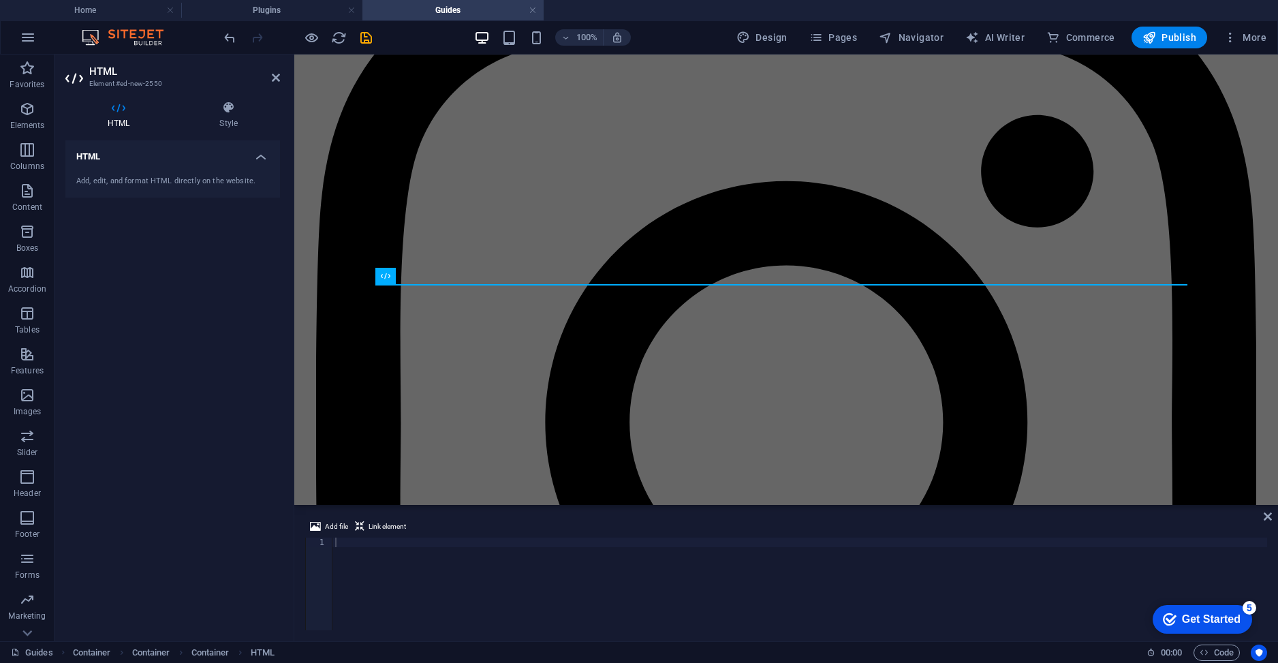
click at [281, 82] on aside "HTML Element #ed-new-2550 HTML Style HTML Add, edit, and format HTML directly o…" at bounding box center [174, 347] width 240 height 586
drag, startPoint x: 277, startPoint y: 79, endPoint x: 225, endPoint y: 24, distance: 75.7
click at [277, 79] on icon at bounding box center [276, 77] width 8 height 11
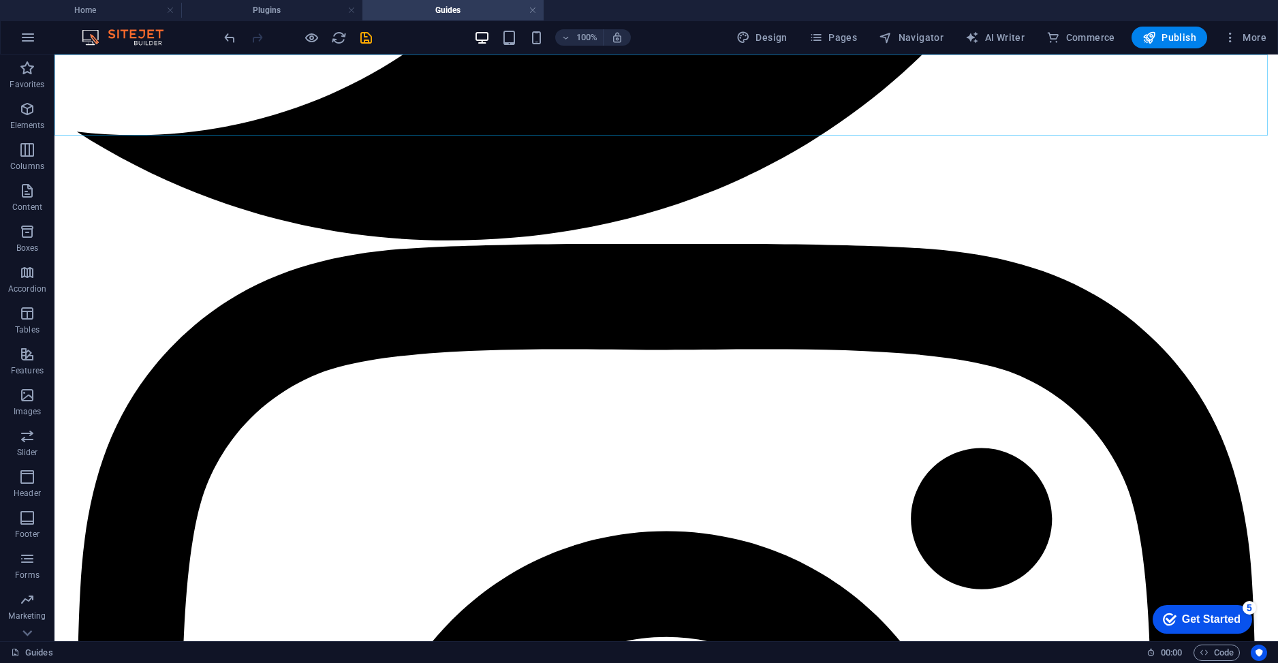
scroll to position [1496, 0]
click at [668, 433] on div "+ Add section" at bounding box center [667, 435] width 76 height 23
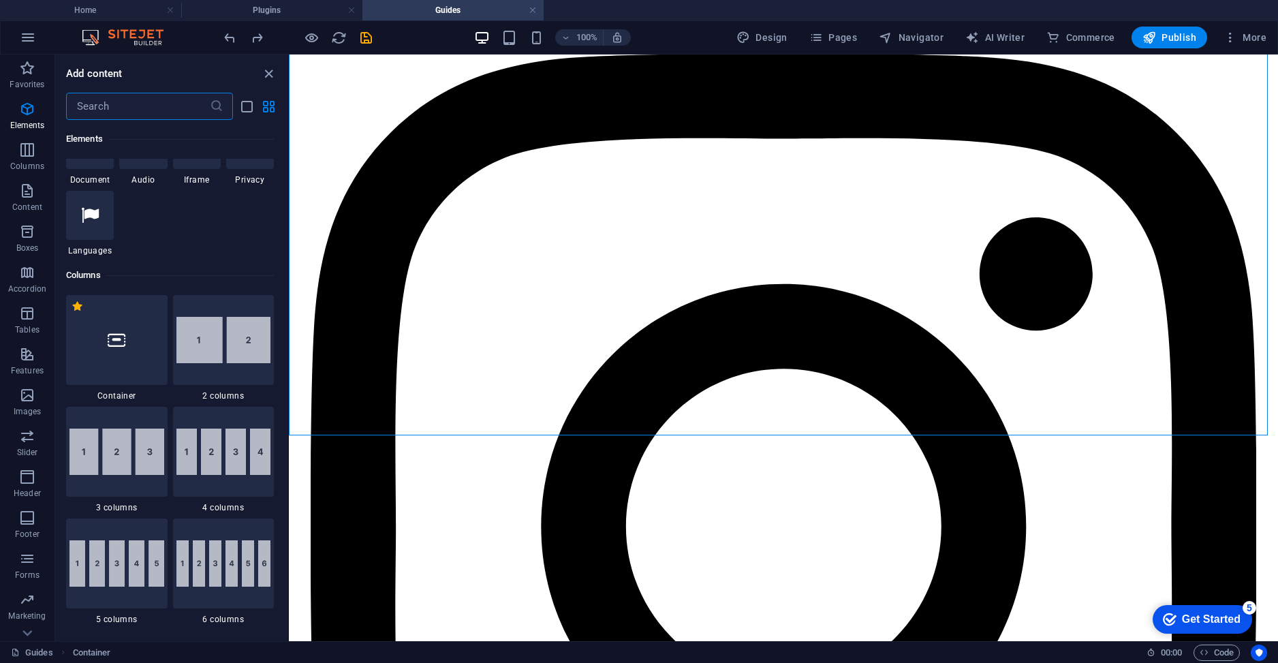
scroll to position [613, 0]
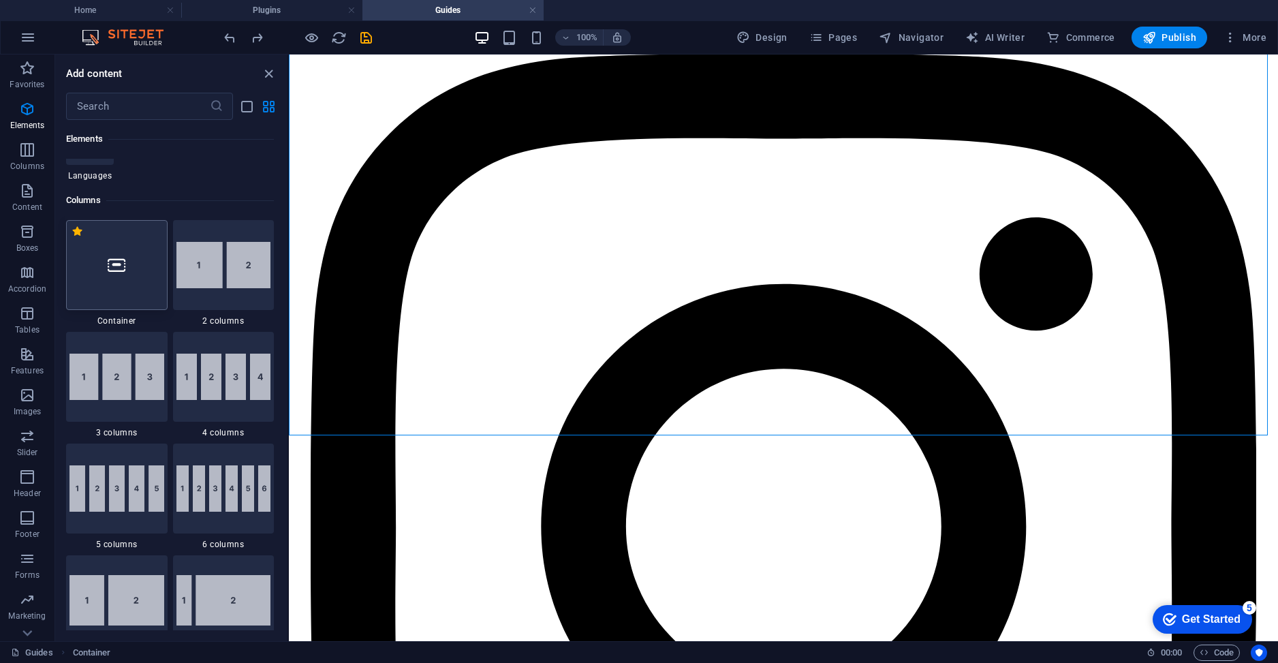
click at [114, 266] on icon at bounding box center [117, 265] width 18 height 18
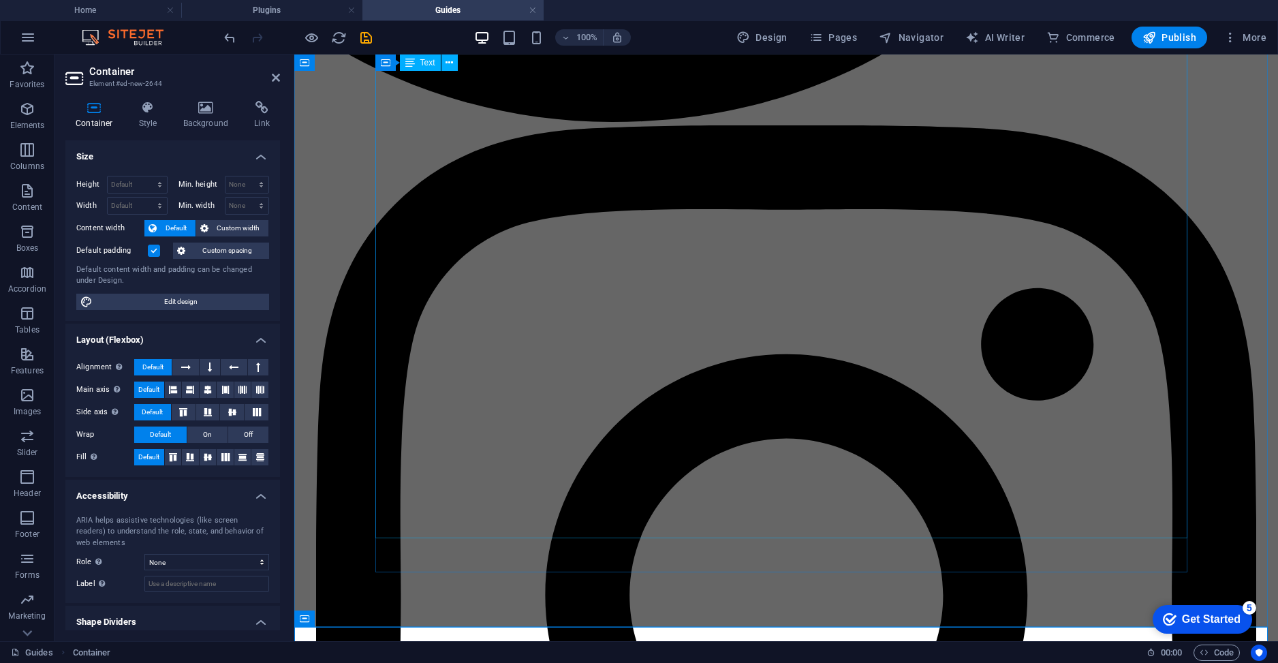
scroll to position [1701, 0]
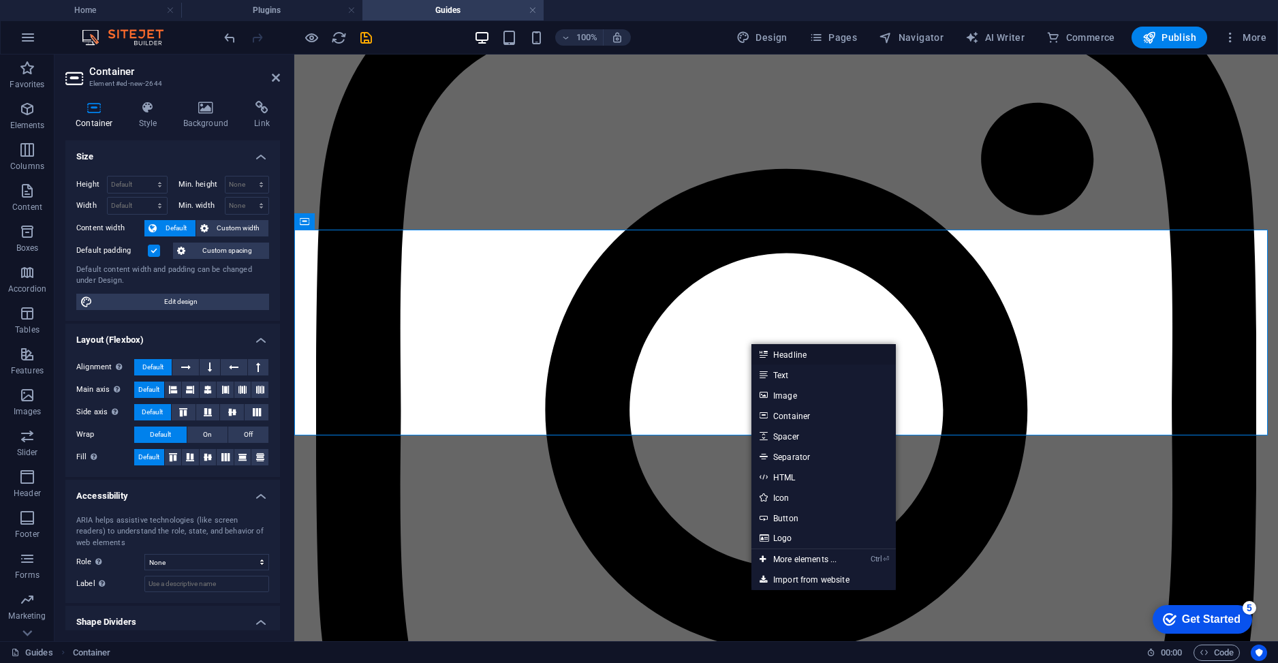
click at [787, 356] on link "Headline" at bounding box center [823, 354] width 144 height 20
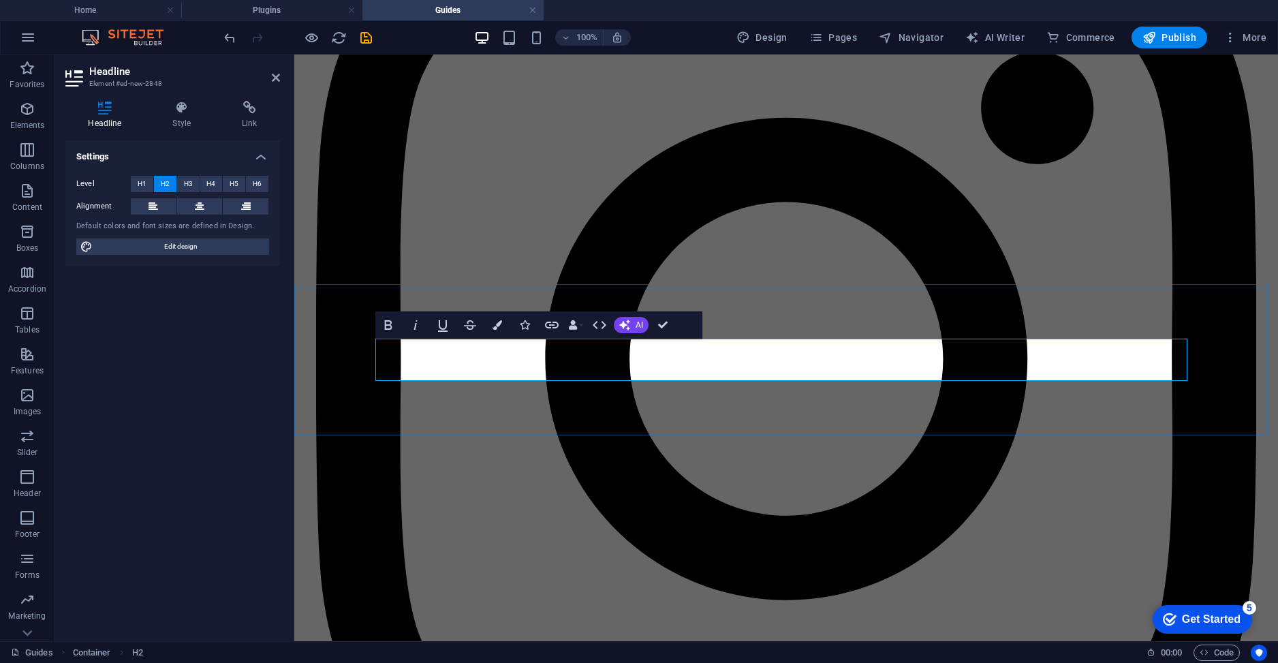
scroll to position [1647, 0]
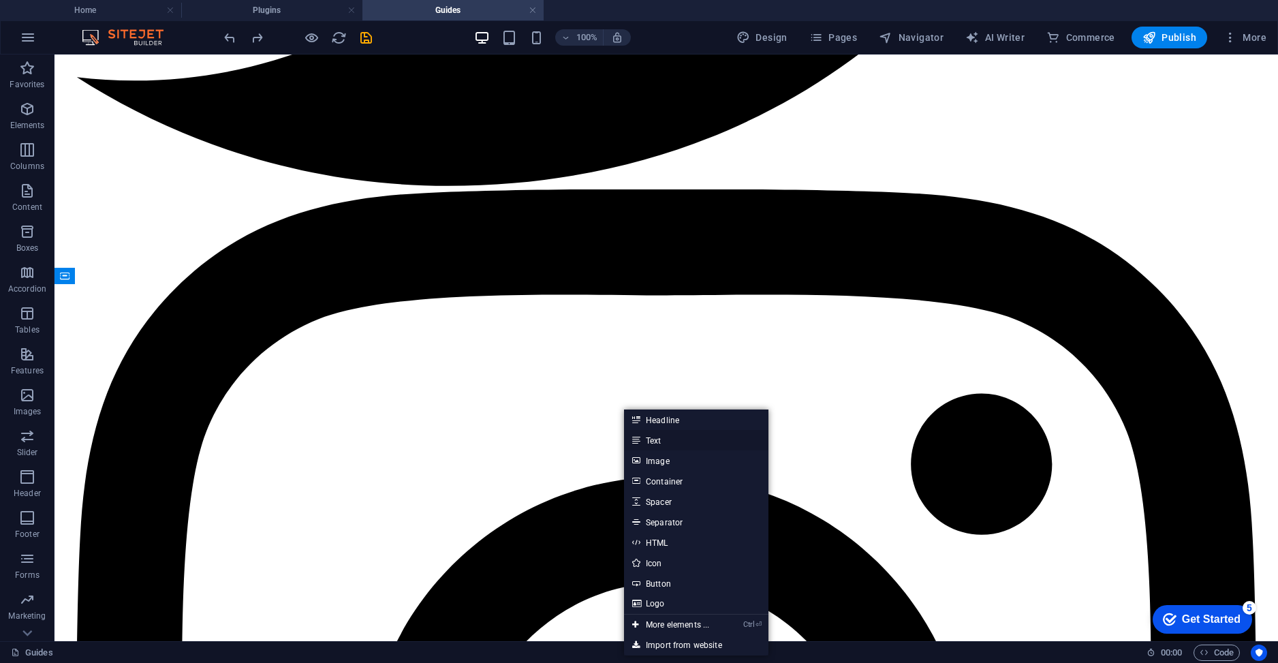
click at [642, 437] on link "Text" at bounding box center [696, 440] width 144 height 20
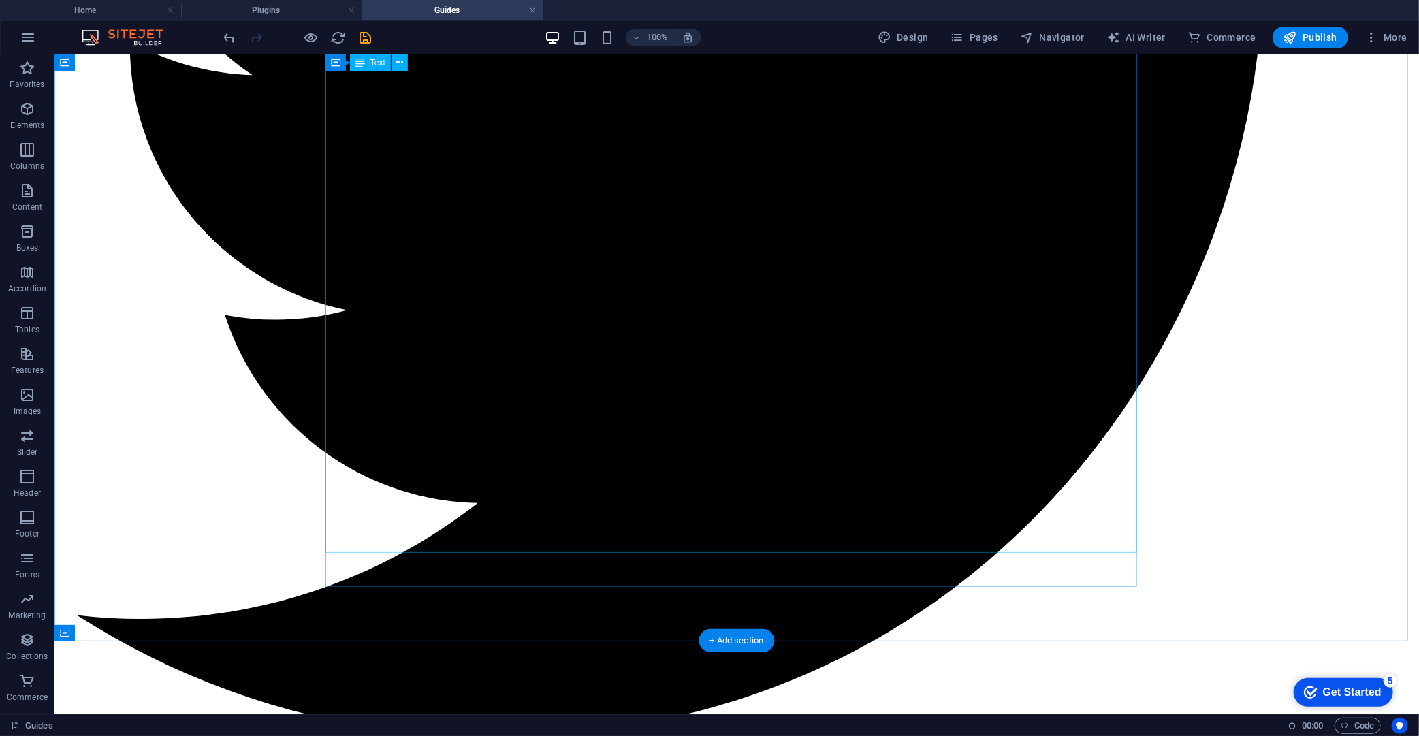
scroll to position [1629, 0]
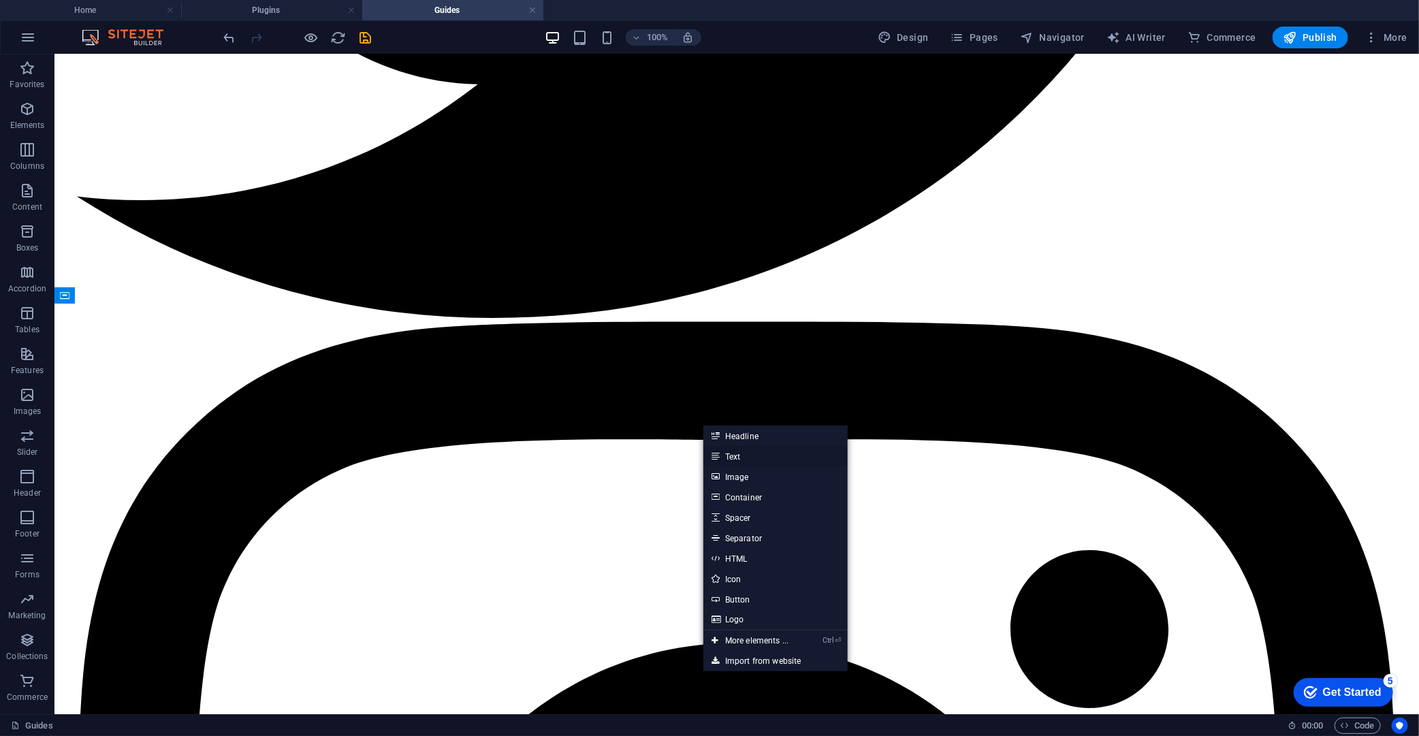
click at [744, 458] on link "Text" at bounding box center [776, 456] width 144 height 20
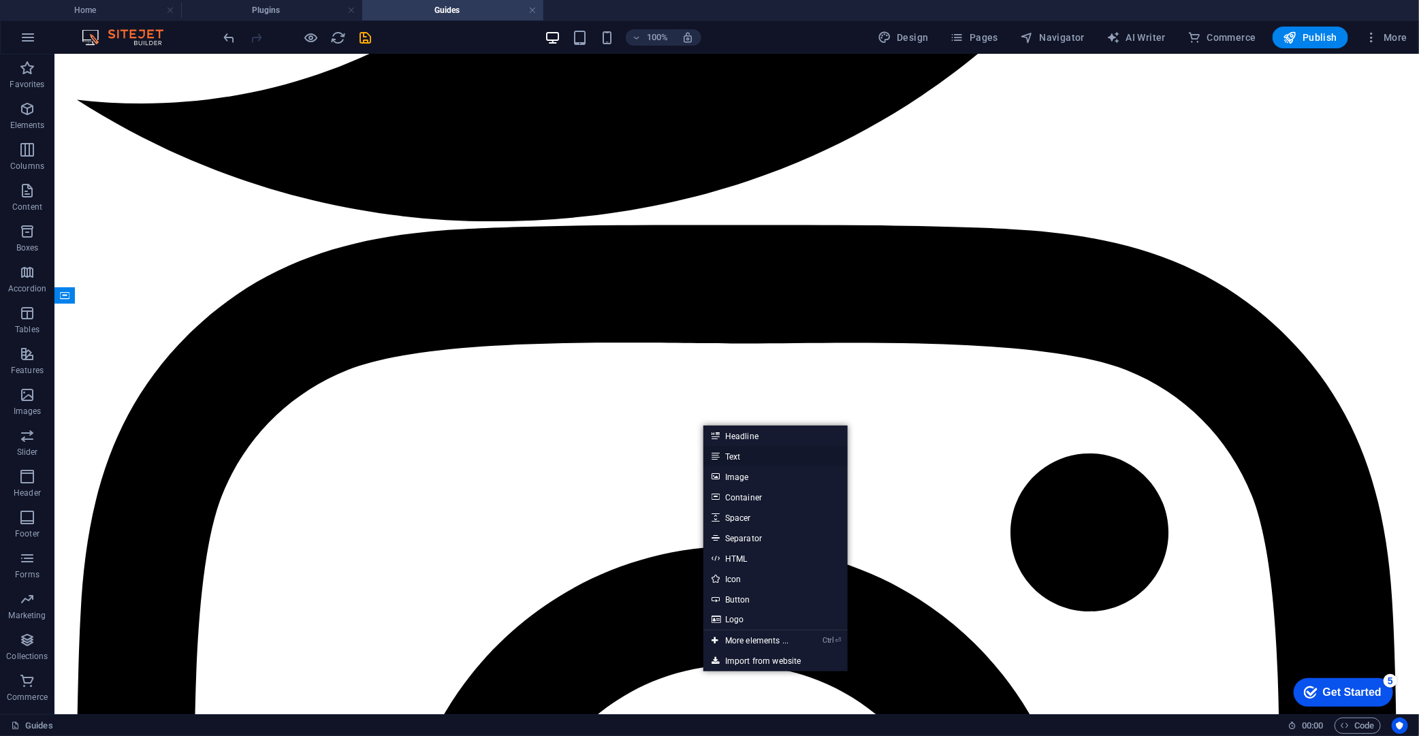
scroll to position [1550, 0]
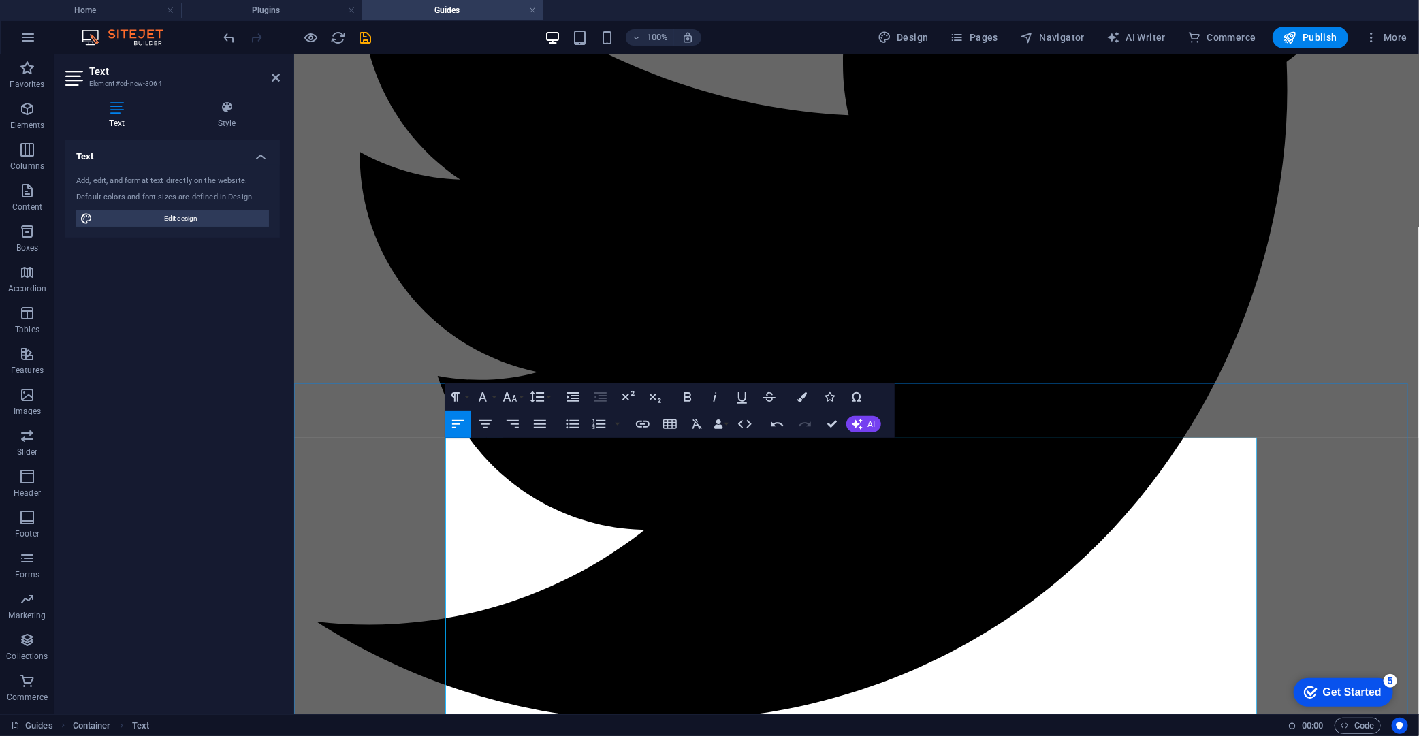
scroll to position [8569, 0]
drag, startPoint x: 704, startPoint y: 450, endPoint x: 383, endPoint y: 424, distance: 321.9
copy div "md = r"""# Sprout — Admin & Setup Guide > A lightweight utility pack for surviv…"
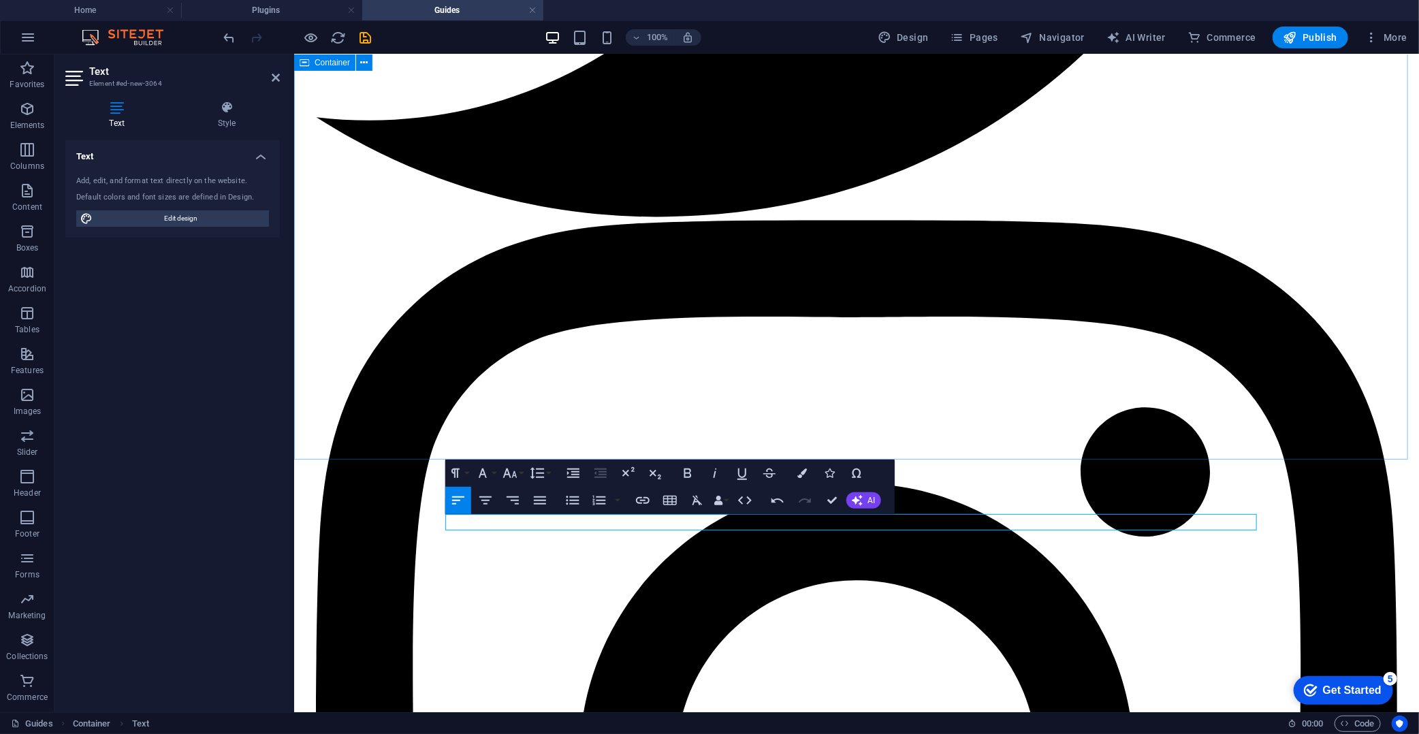
scroll to position [1551, 0]
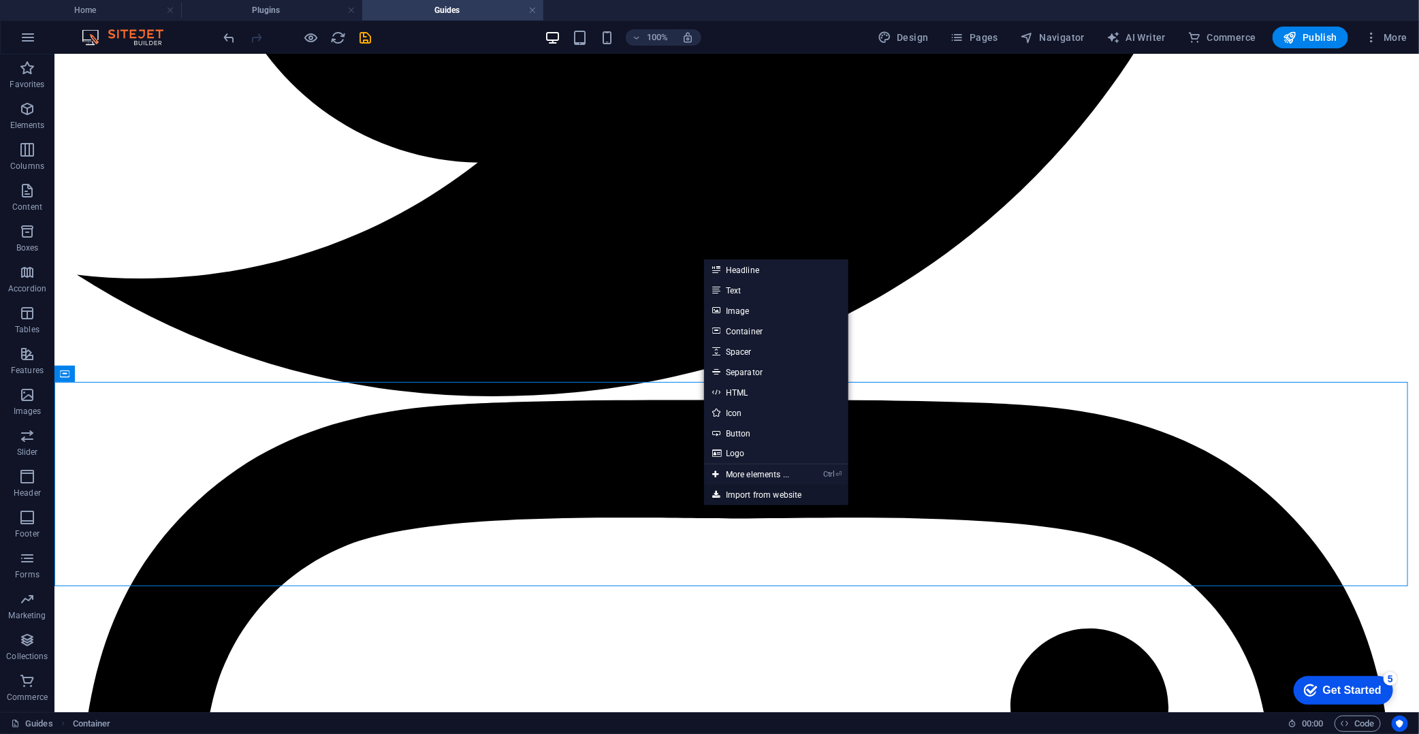
click at [789, 493] on link "Import from website" at bounding box center [776, 495] width 144 height 20
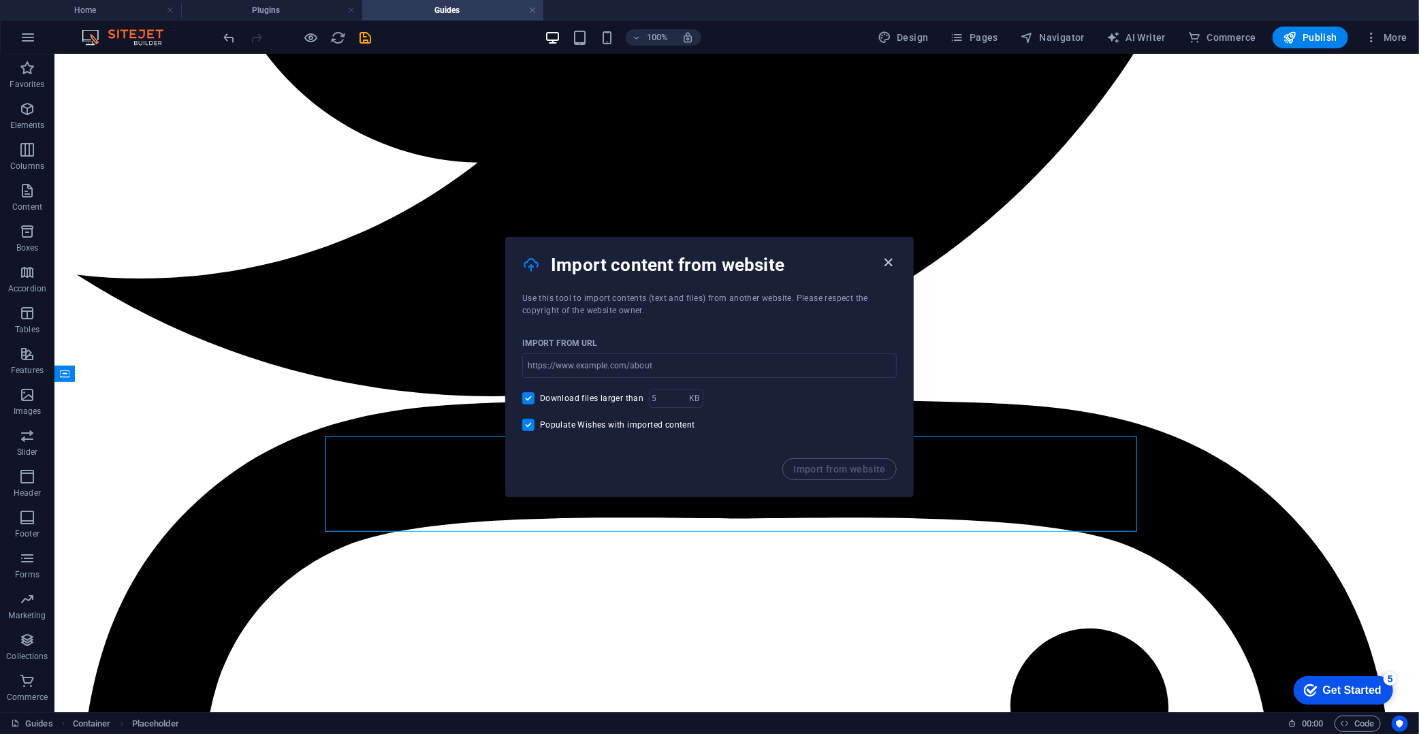
click at [883, 260] on icon "button" at bounding box center [889, 263] width 16 height 16
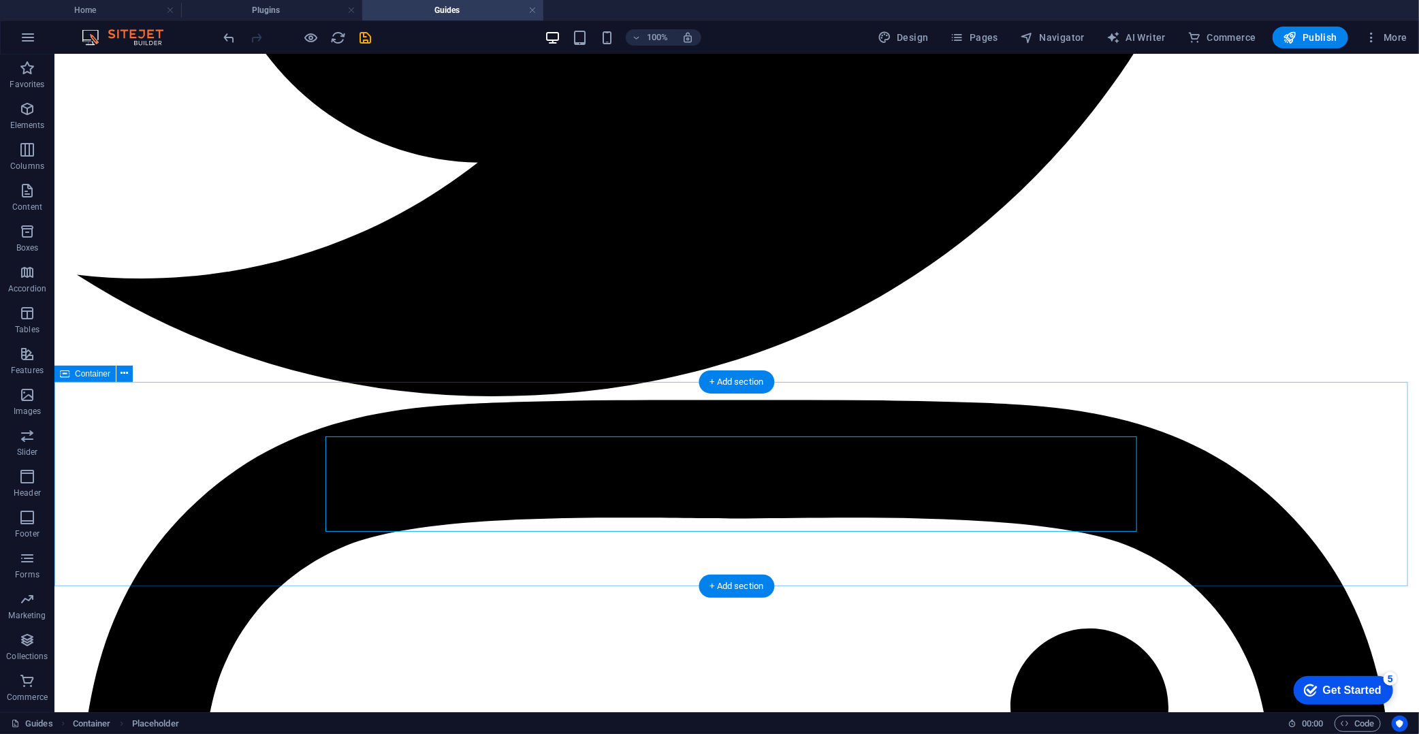
click at [31, 38] on icon "button" at bounding box center [28, 37] width 16 height 16
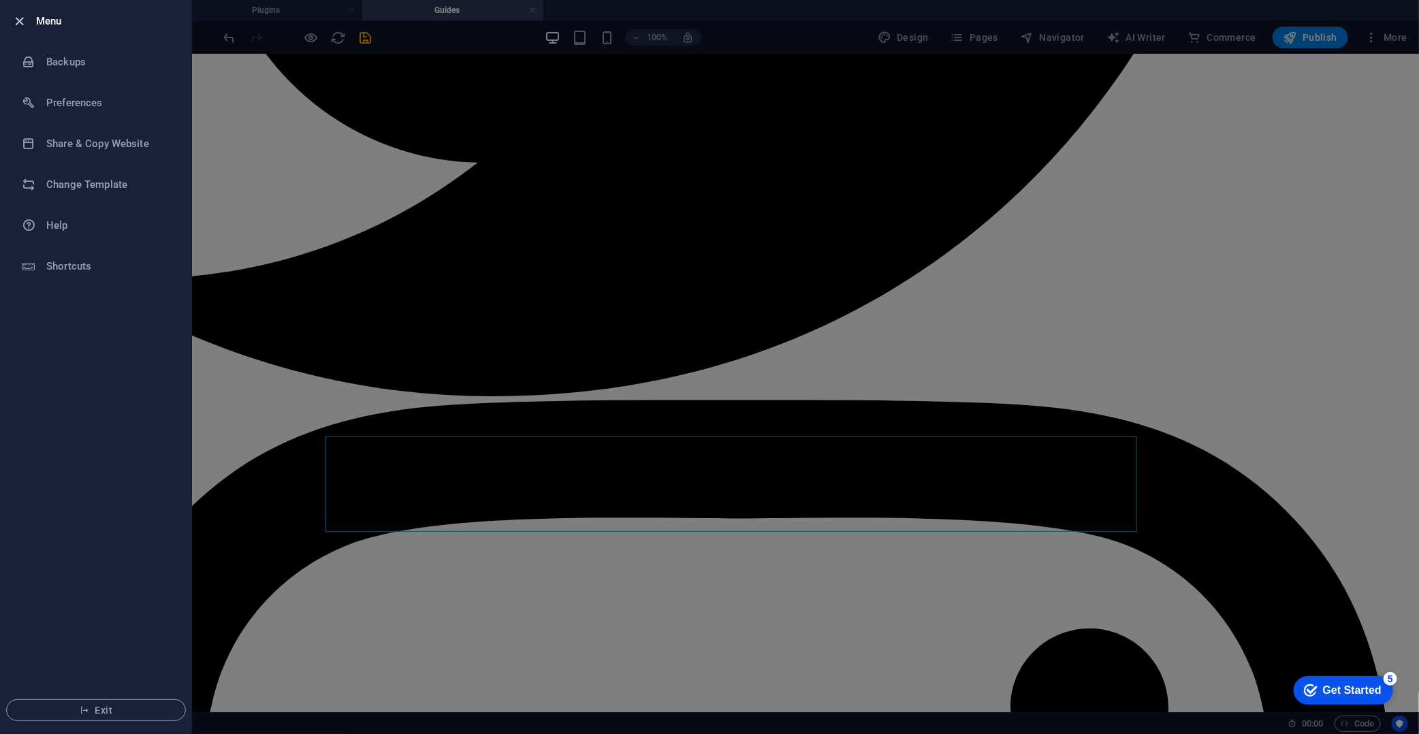
click at [19, 24] on icon "button" at bounding box center [20, 22] width 16 height 16
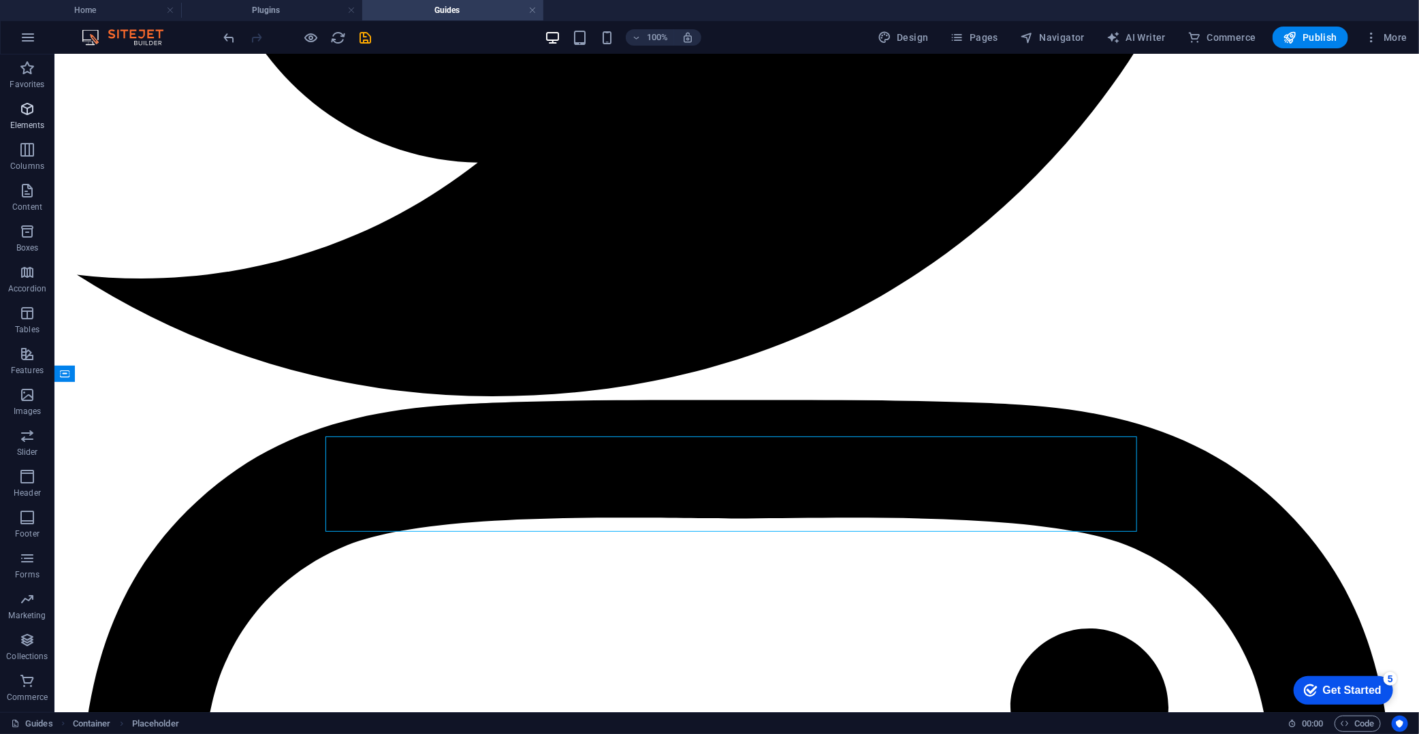
click at [33, 106] on icon "button" at bounding box center [27, 109] width 16 height 16
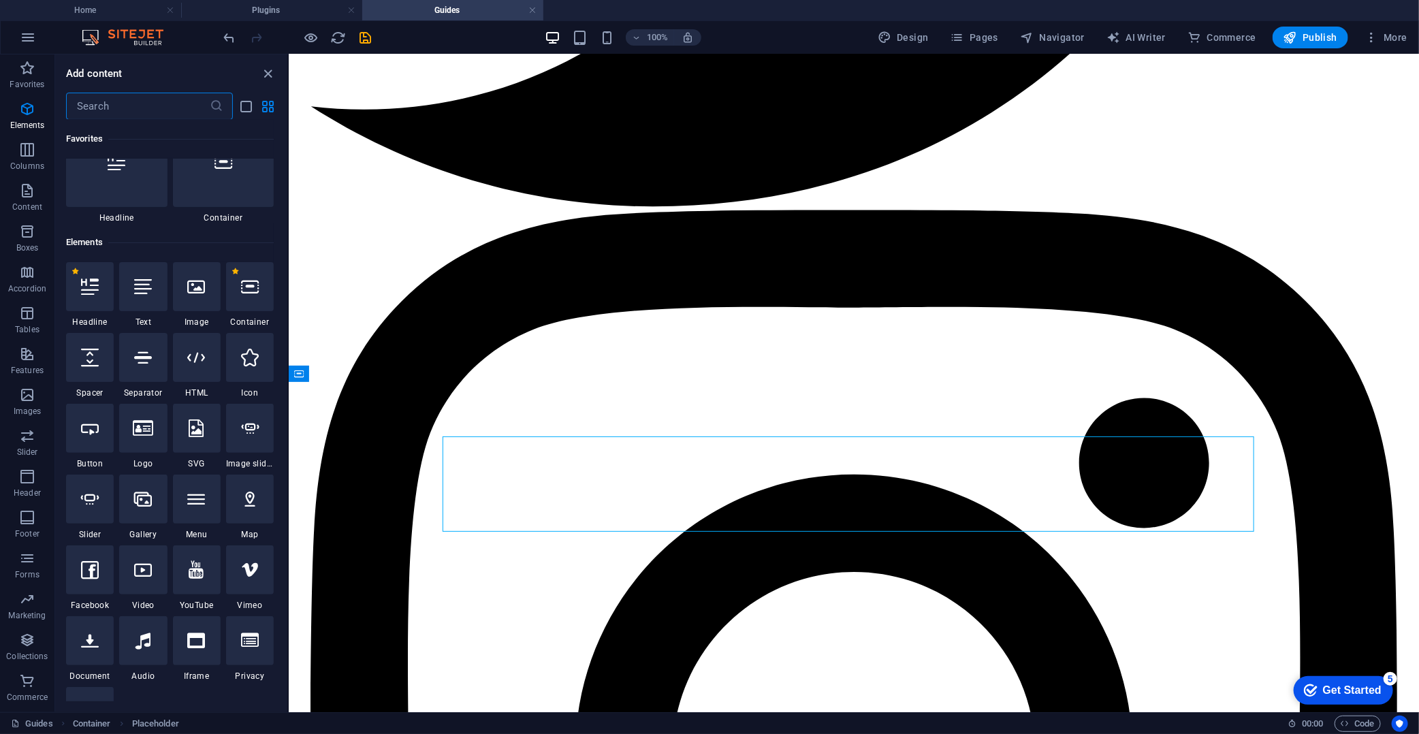
scroll to position [145, 0]
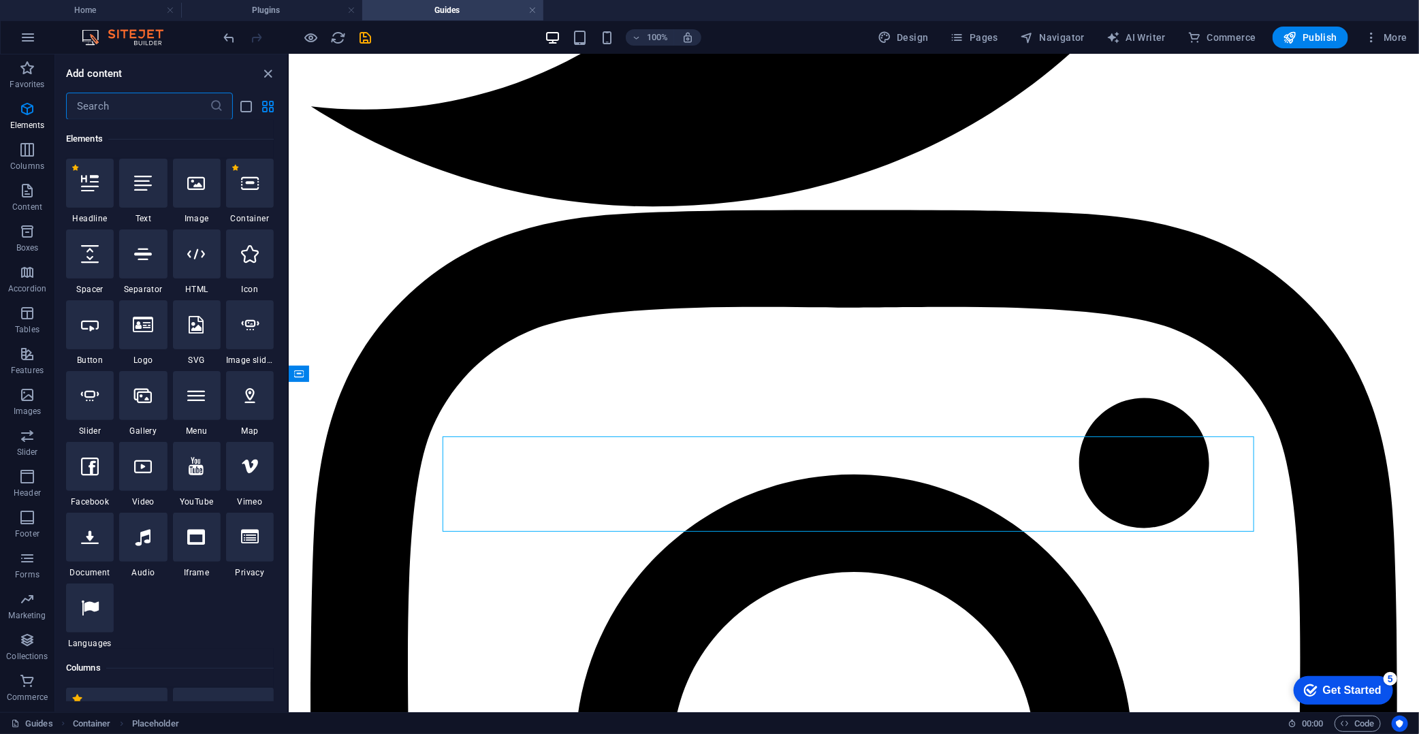
click at [167, 110] on input "text" at bounding box center [138, 106] width 144 height 27
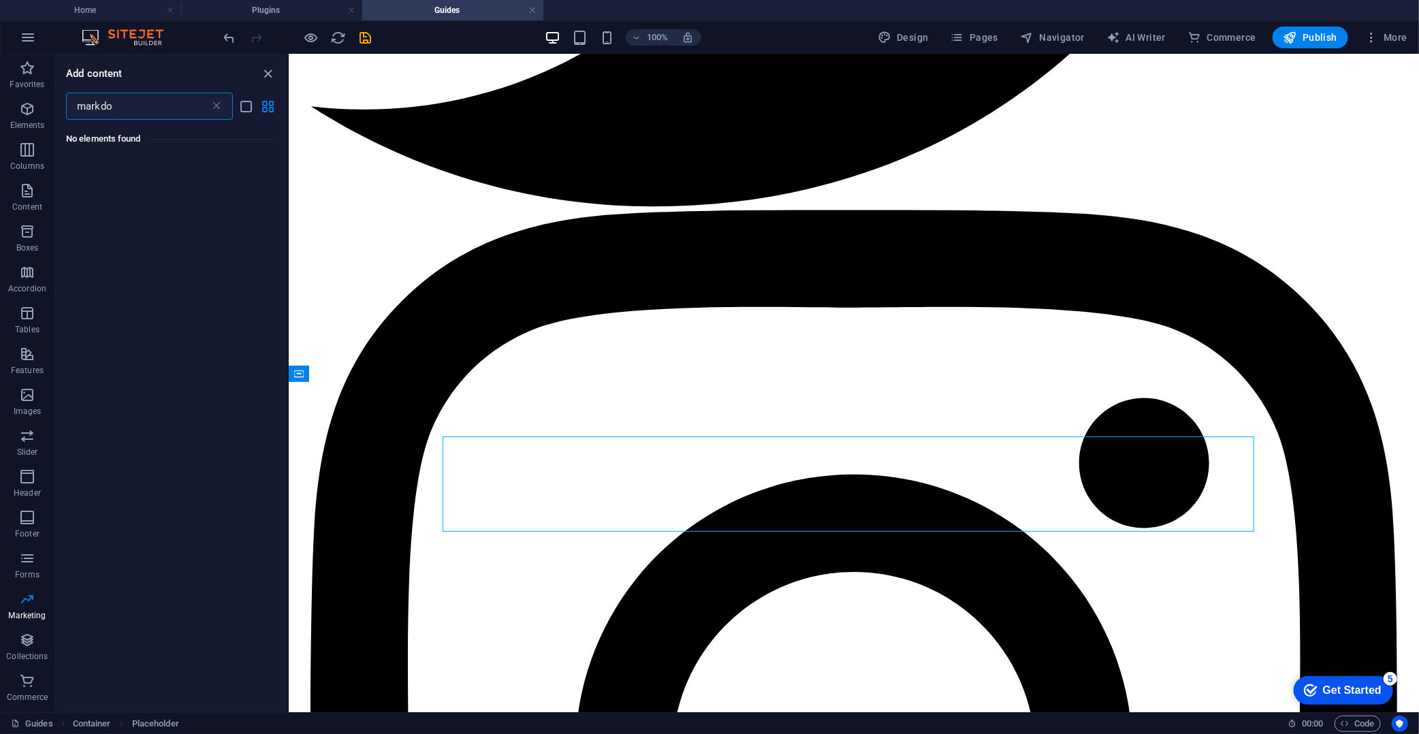
type input "markdow"
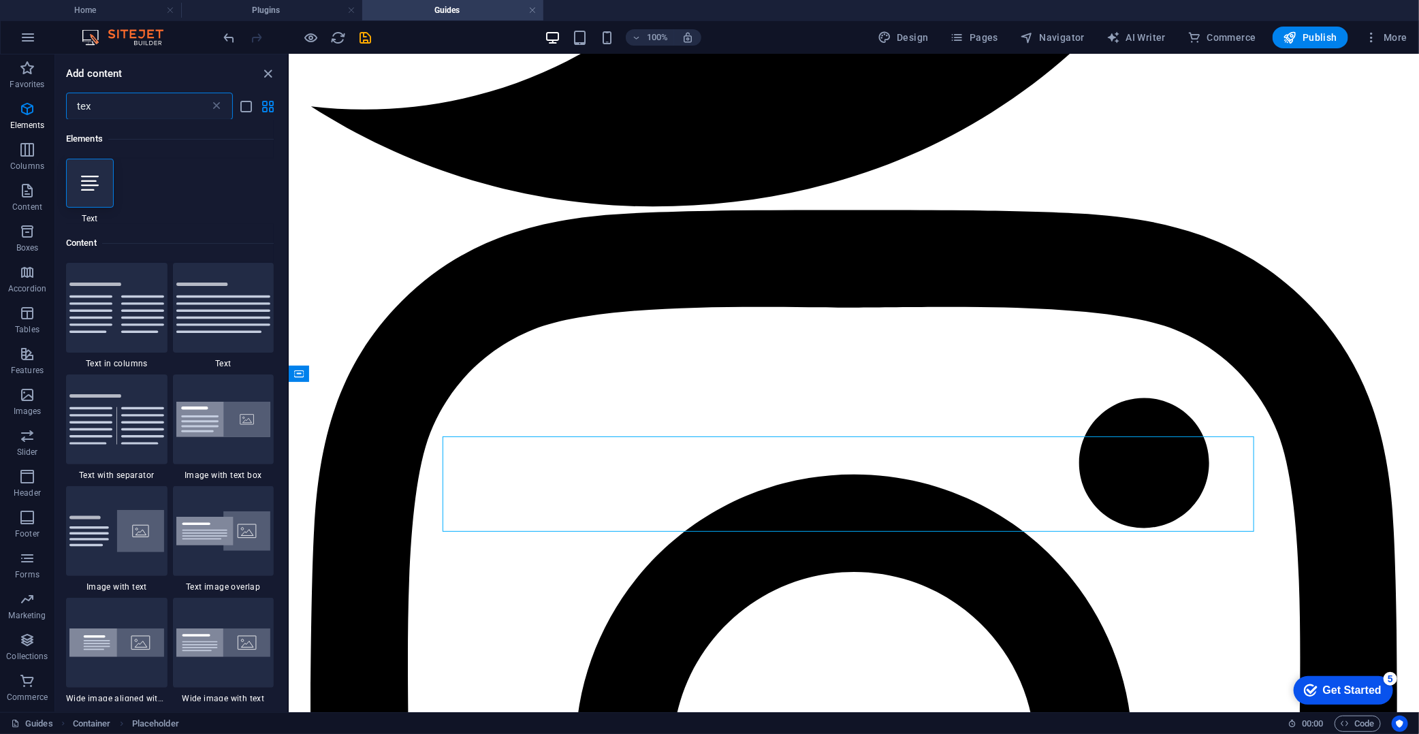
type input "text"
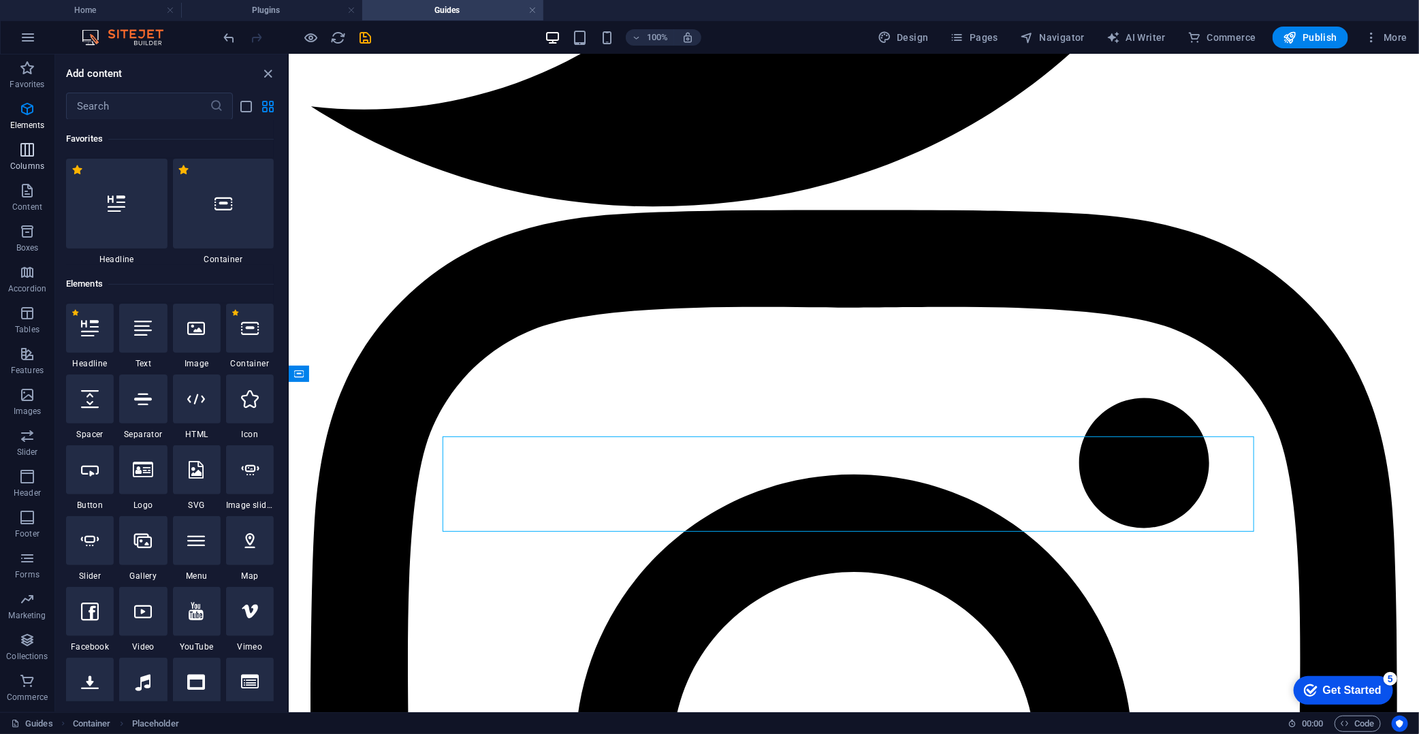
click at [10, 172] on p "Columns" at bounding box center [27, 166] width 34 height 11
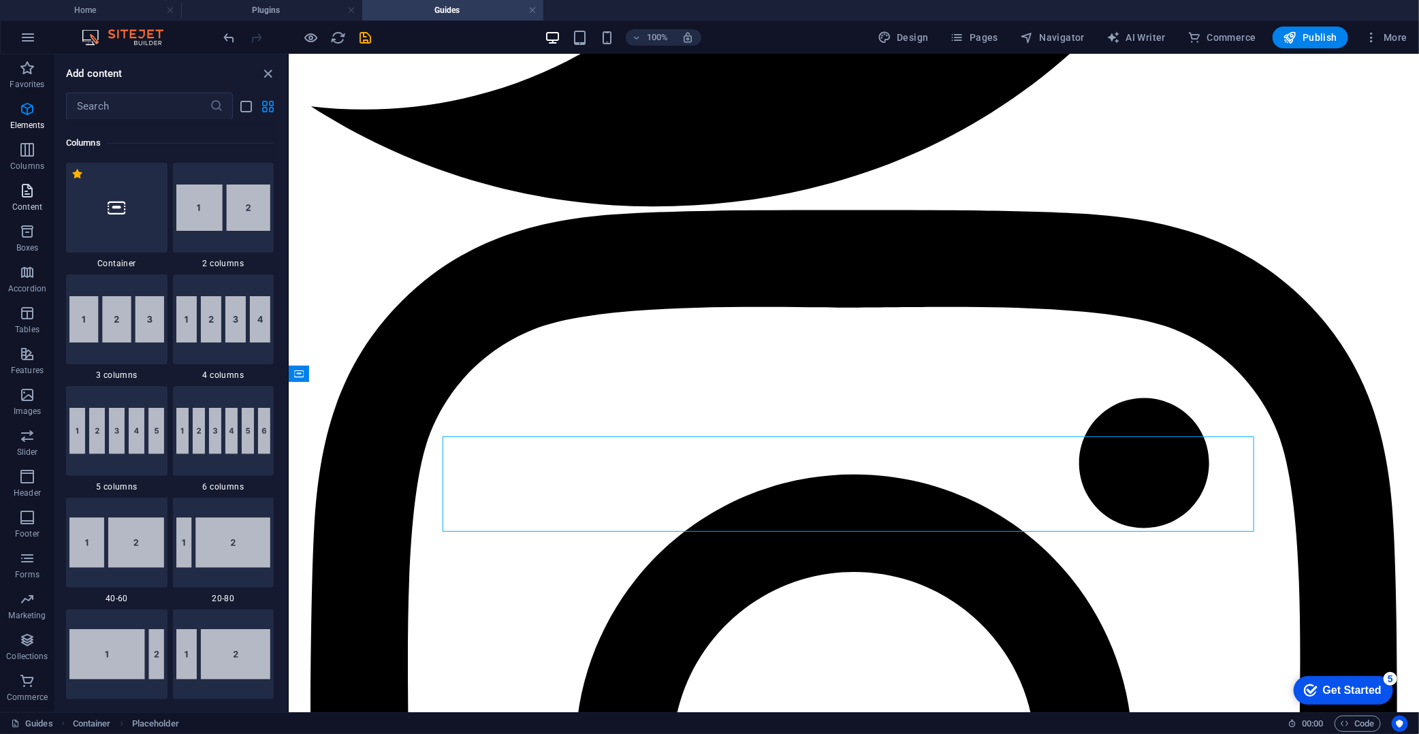
click at [29, 186] on icon "button" at bounding box center [27, 191] width 16 height 16
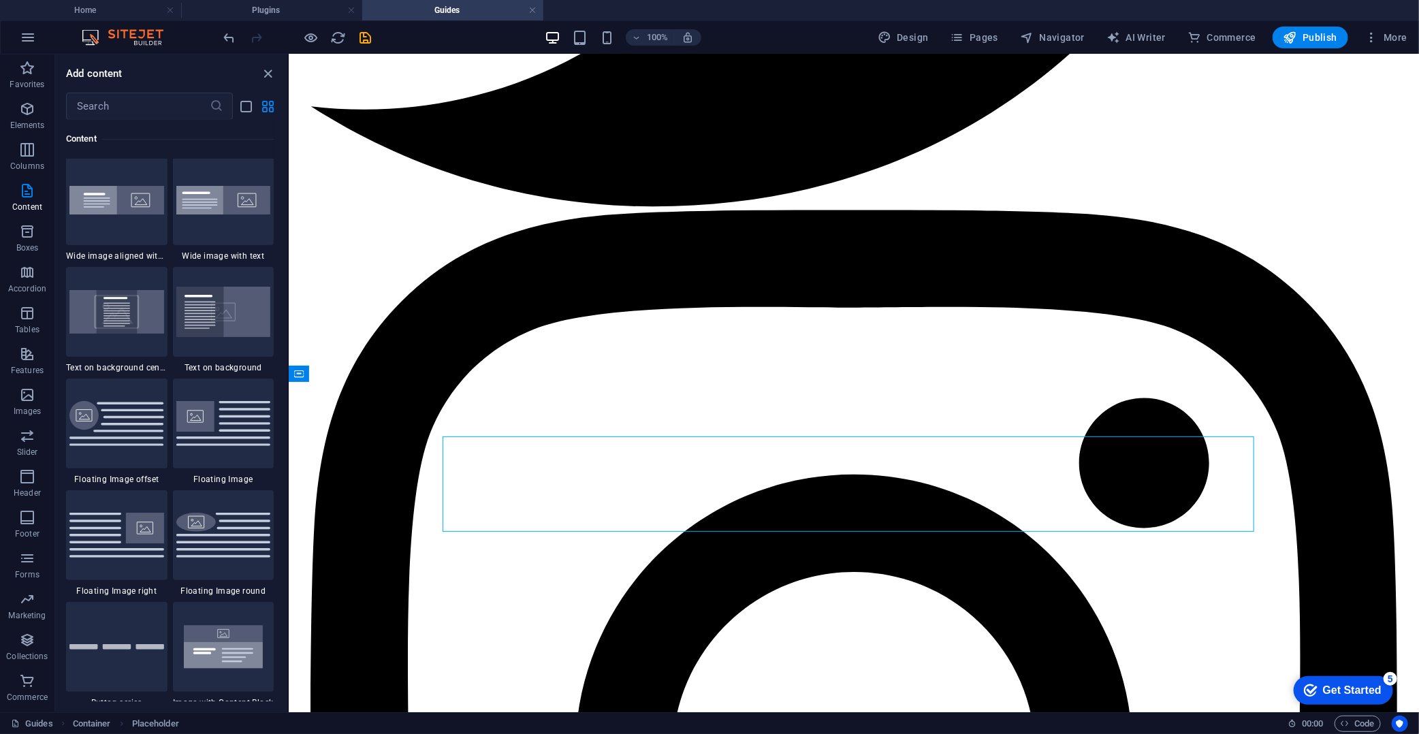
scroll to position [2761, 0]
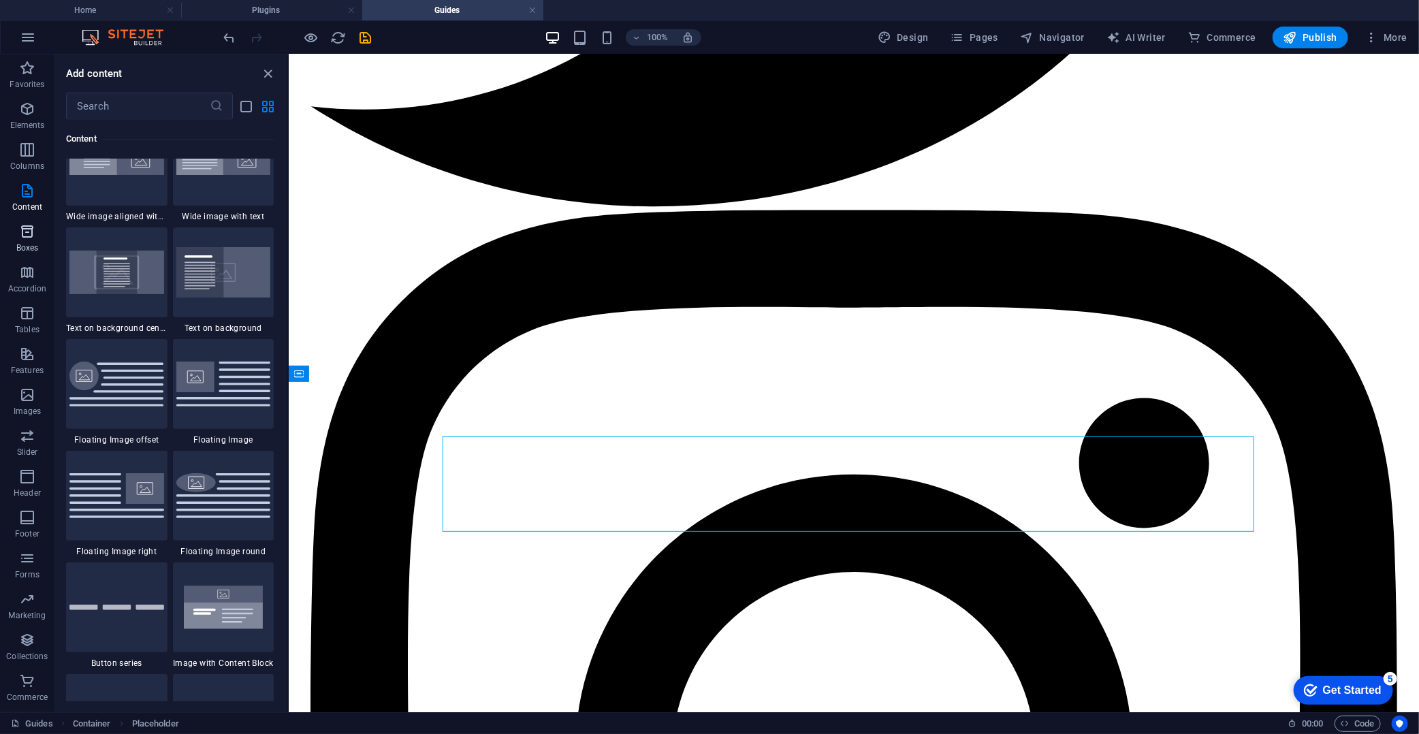
click at [19, 245] on p "Boxes" at bounding box center [27, 247] width 22 height 11
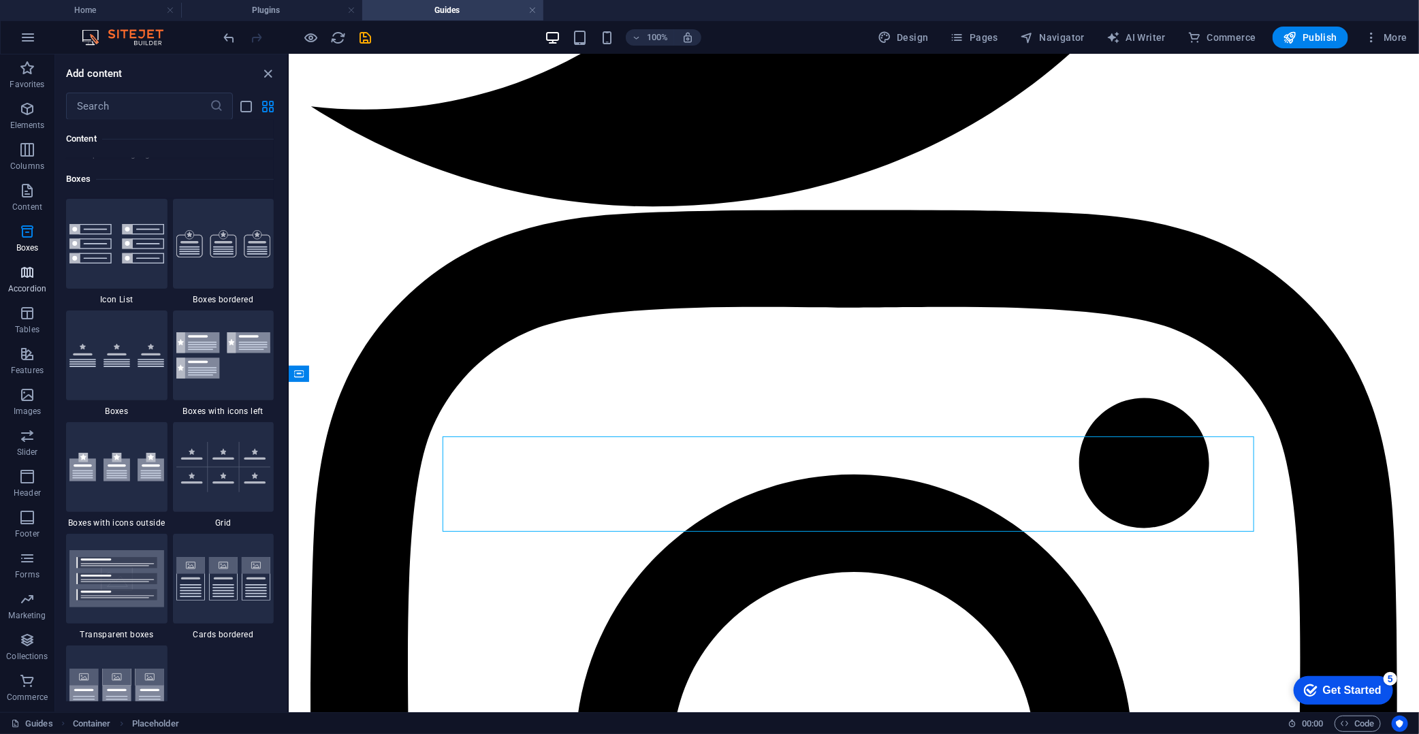
scroll to position [3756, 0]
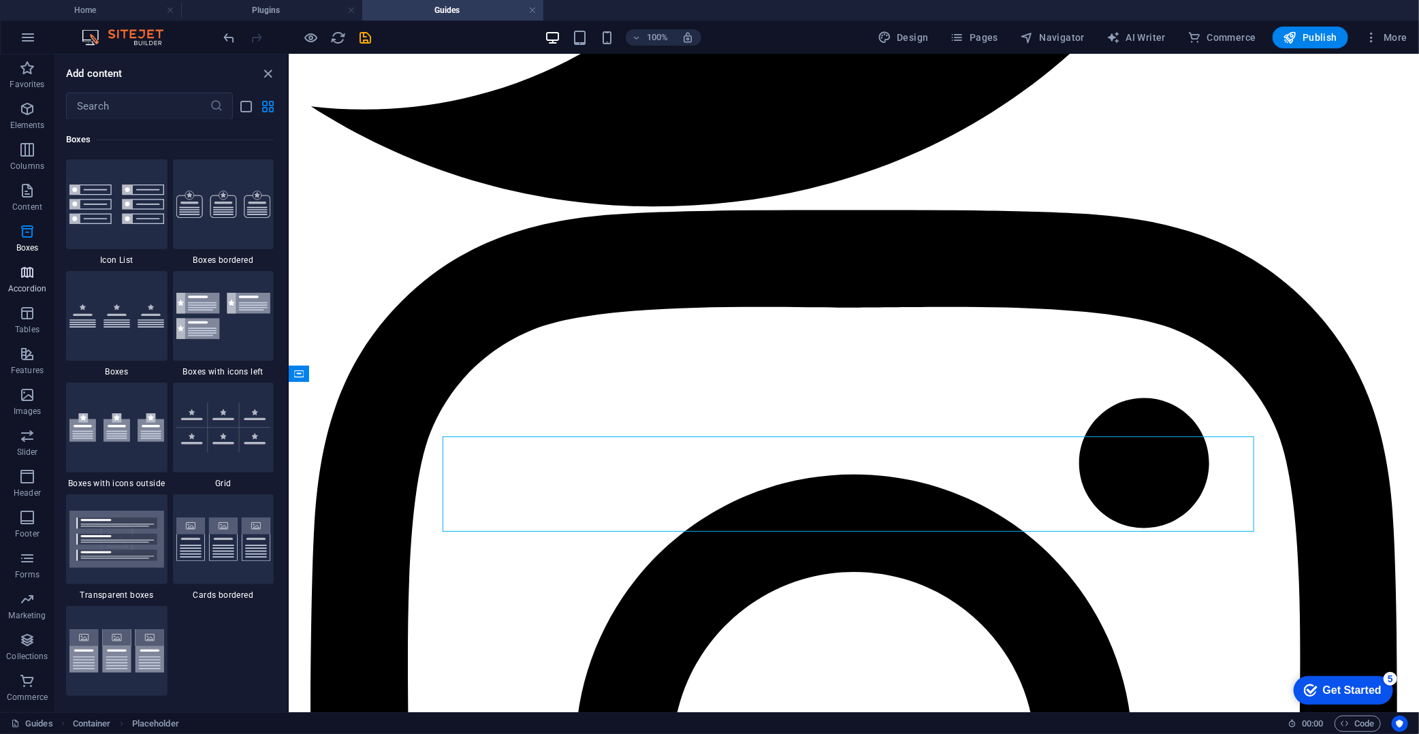
click at [24, 271] on icon "button" at bounding box center [27, 272] width 16 height 16
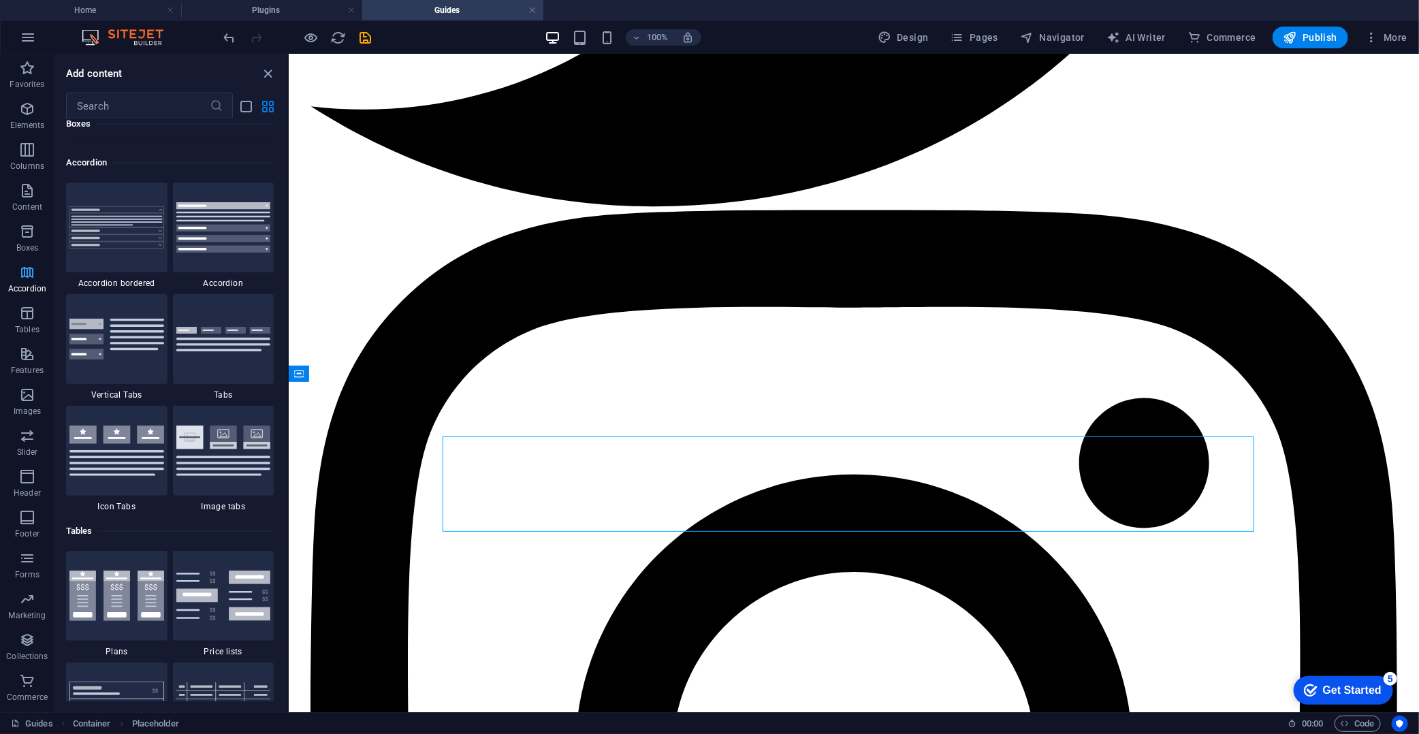
scroll to position [4348, 0]
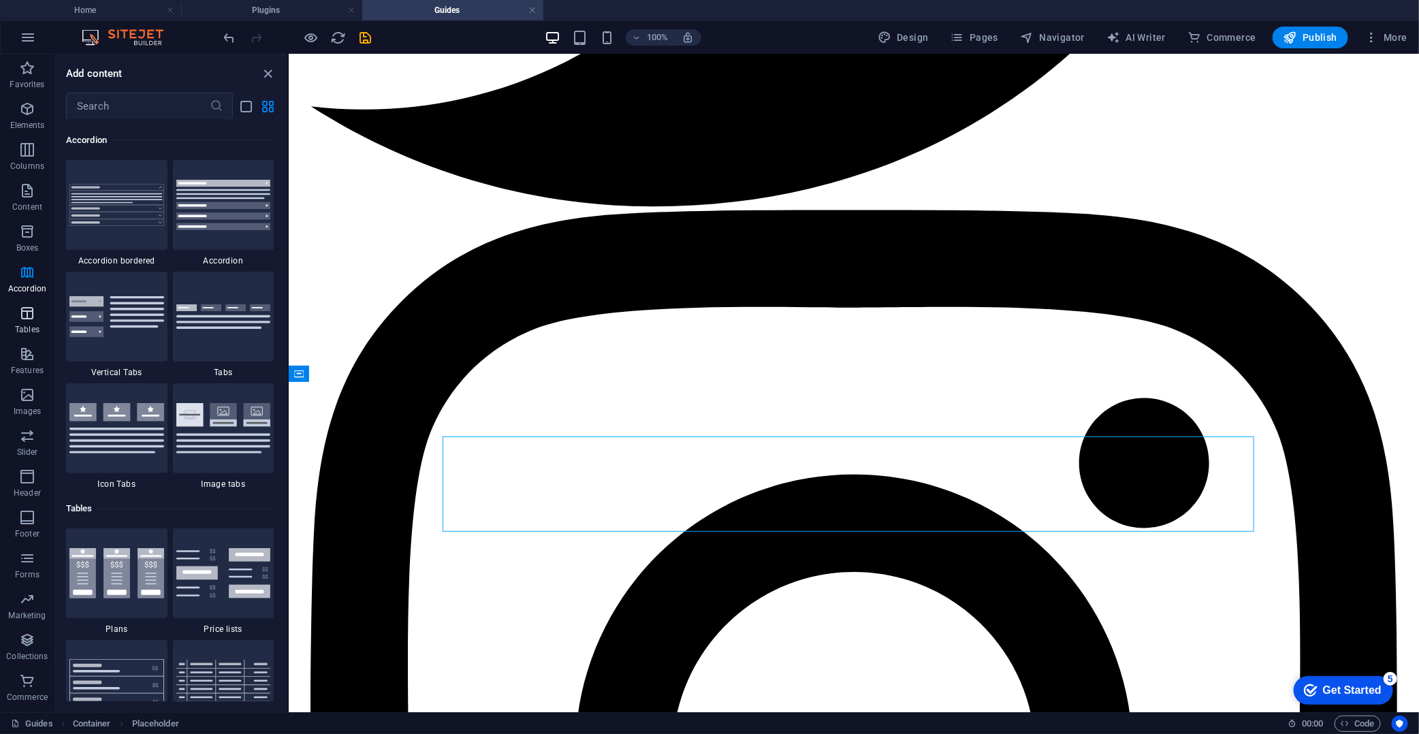
click at [22, 328] on p "Tables" at bounding box center [27, 329] width 25 height 11
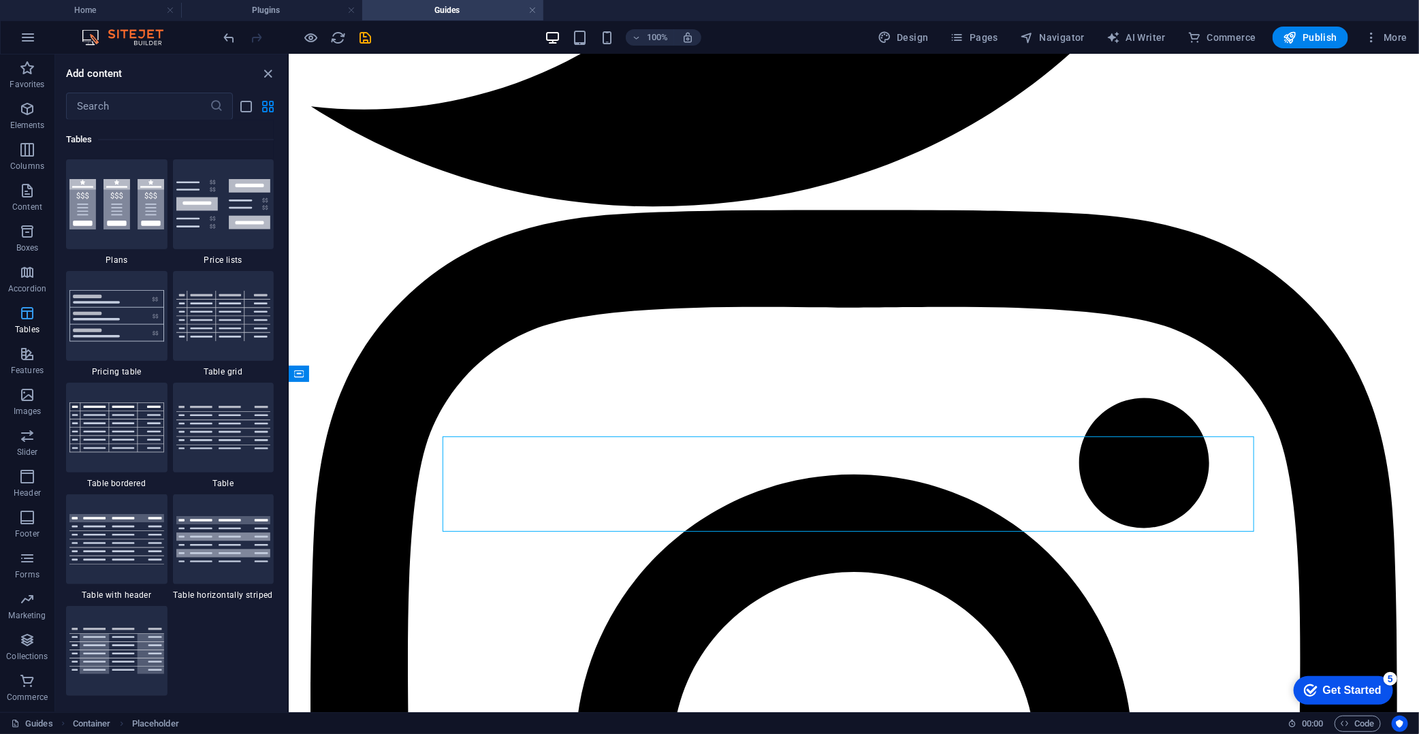
scroll to position [4717, 0]
click at [19, 360] on icon "button" at bounding box center [27, 354] width 16 height 16
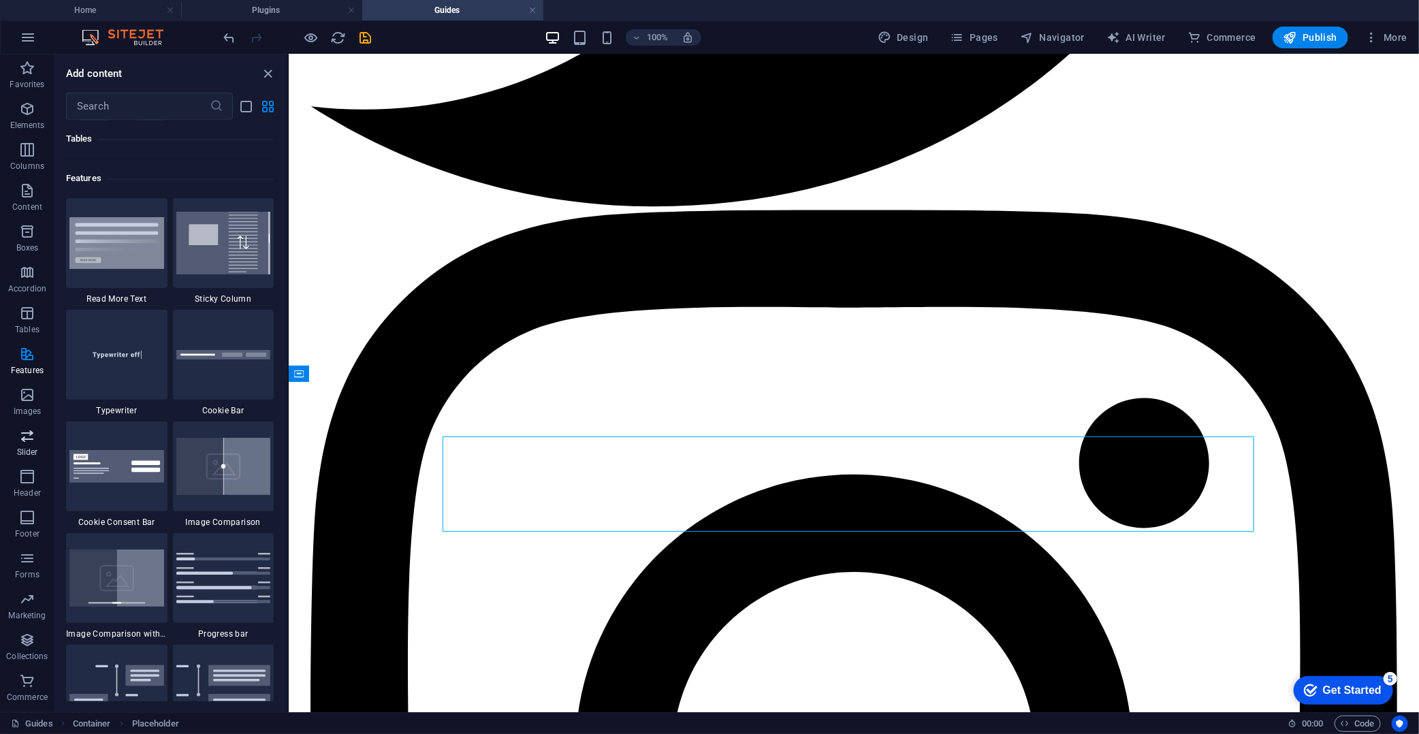
scroll to position [5308, 0]
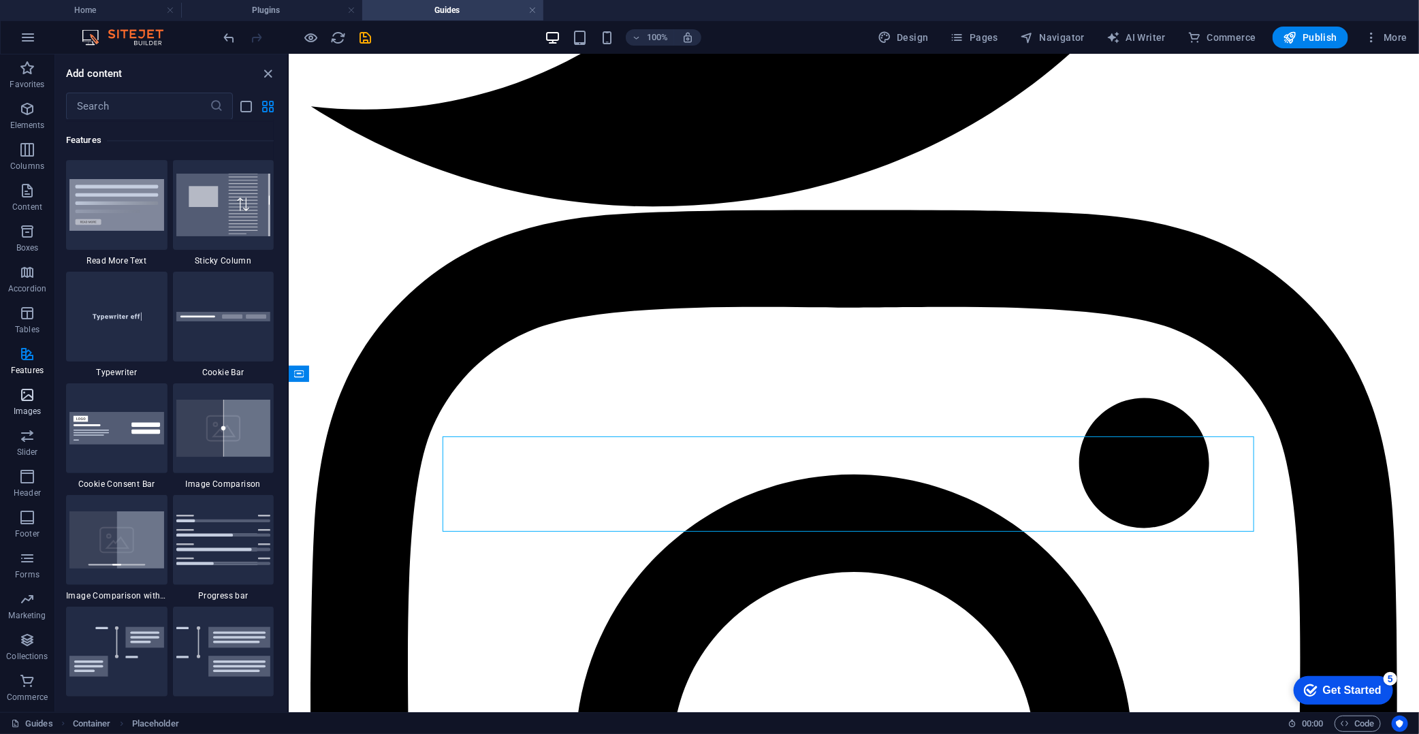
click at [29, 407] on p "Images" at bounding box center [28, 411] width 28 height 11
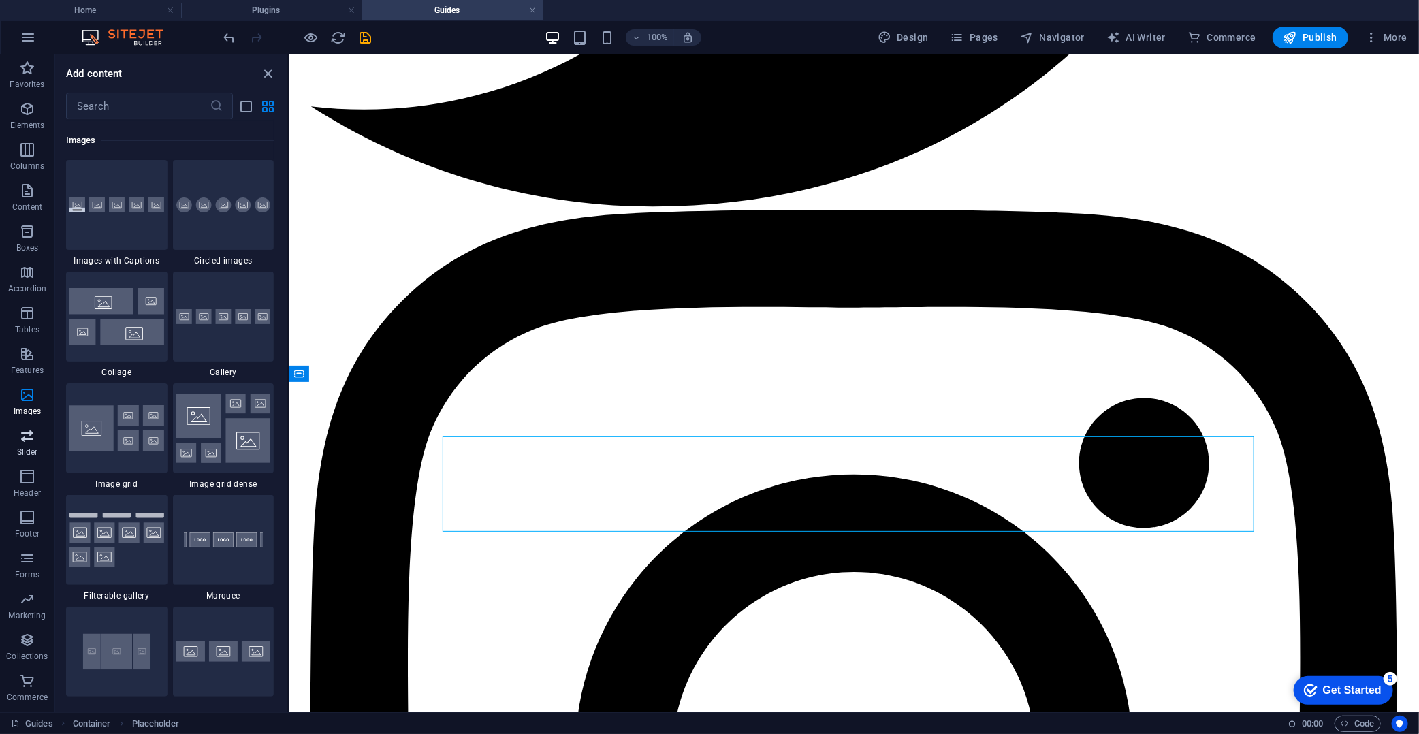
click at [29, 438] on icon "button" at bounding box center [27, 436] width 16 height 16
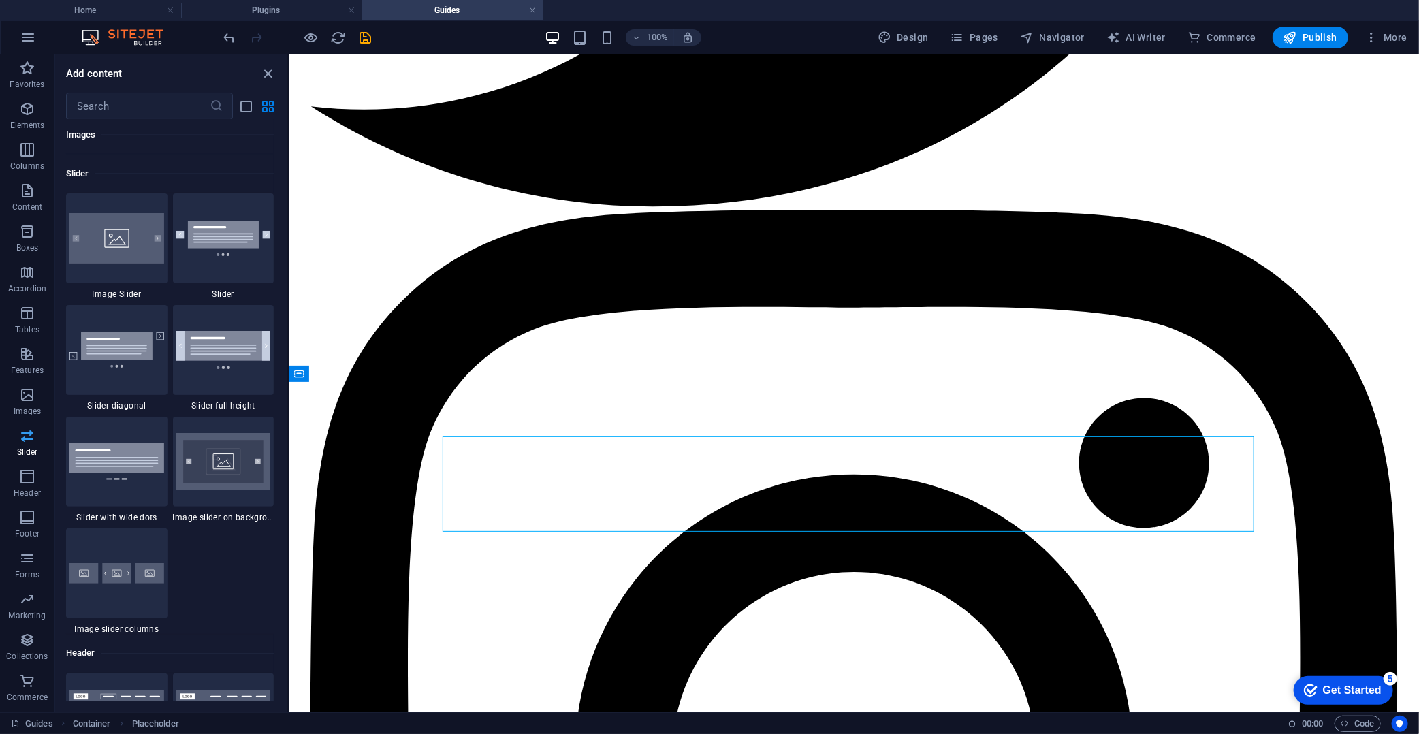
scroll to position [7720, 0]
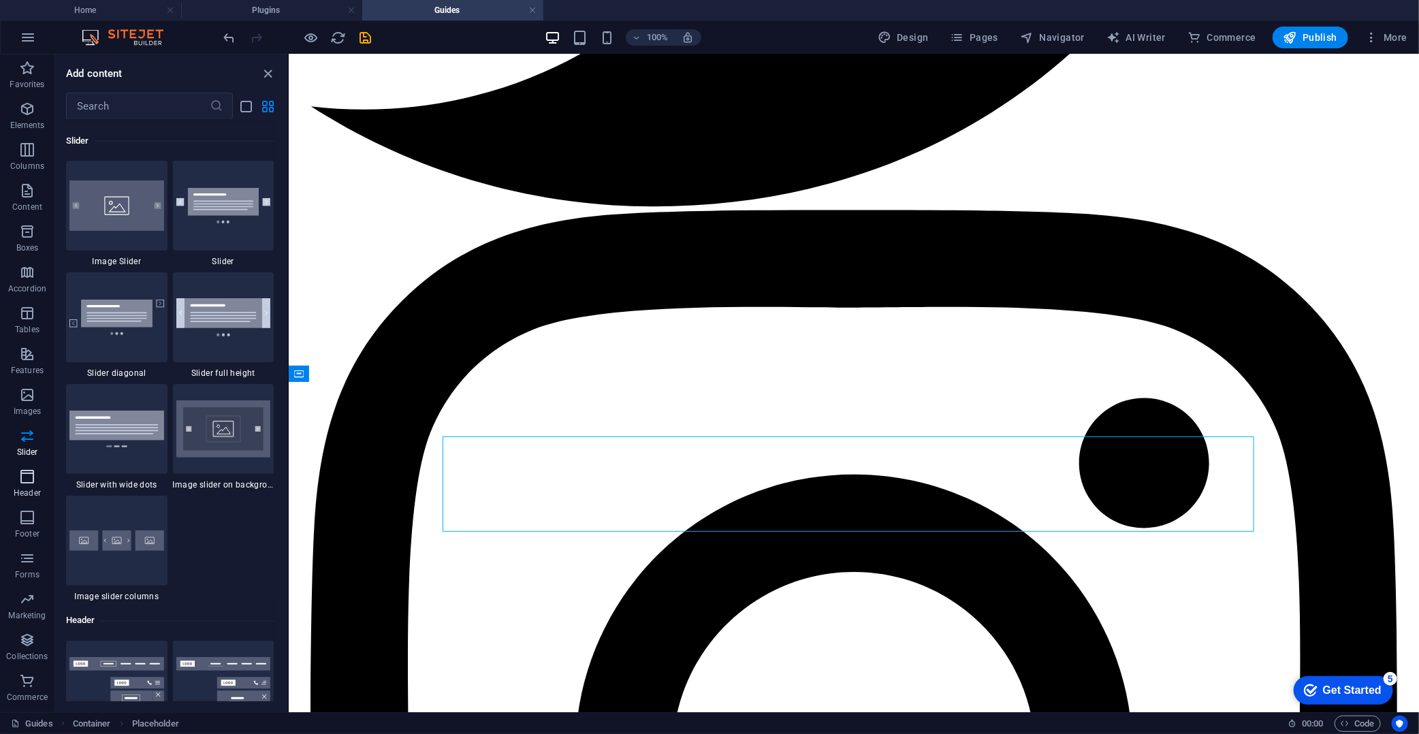
click at [26, 494] on p "Header" at bounding box center [27, 493] width 27 height 11
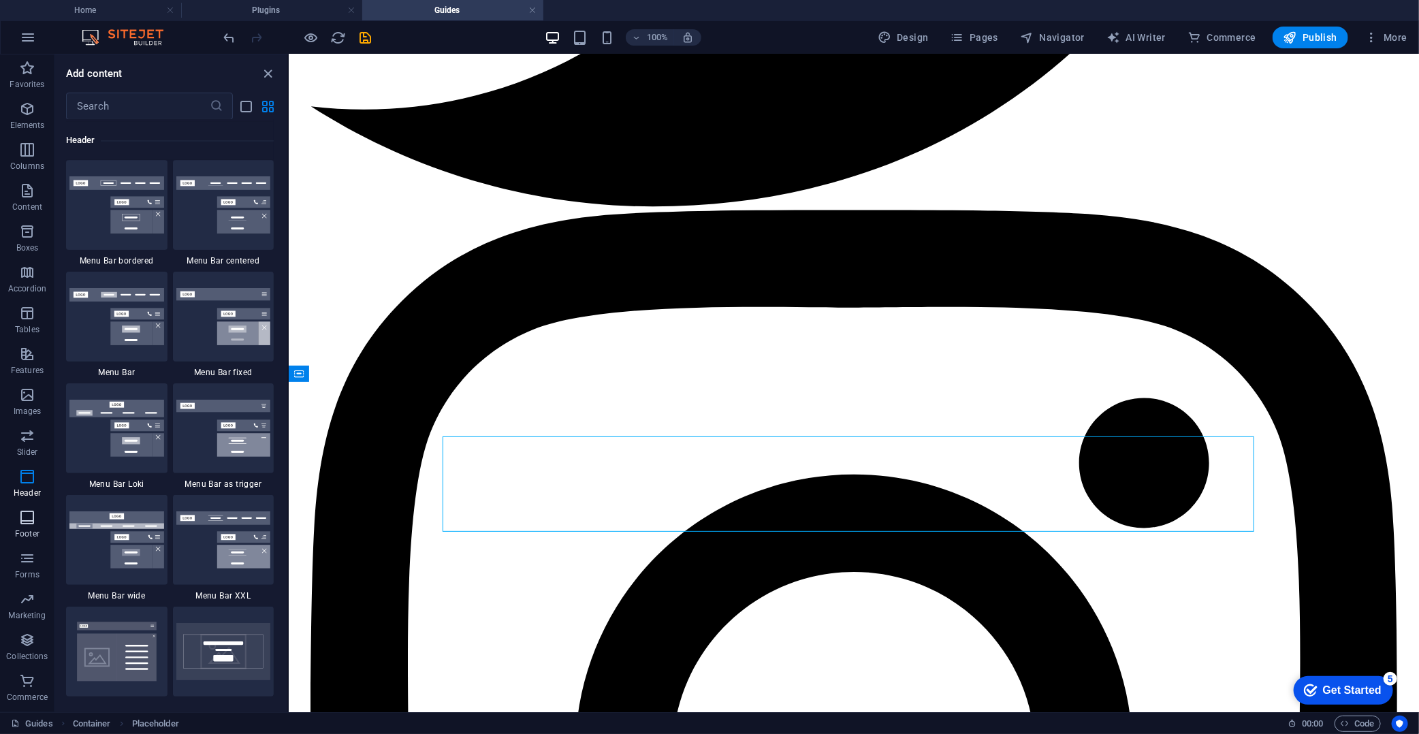
click at [20, 525] on icon "button" at bounding box center [27, 517] width 16 height 16
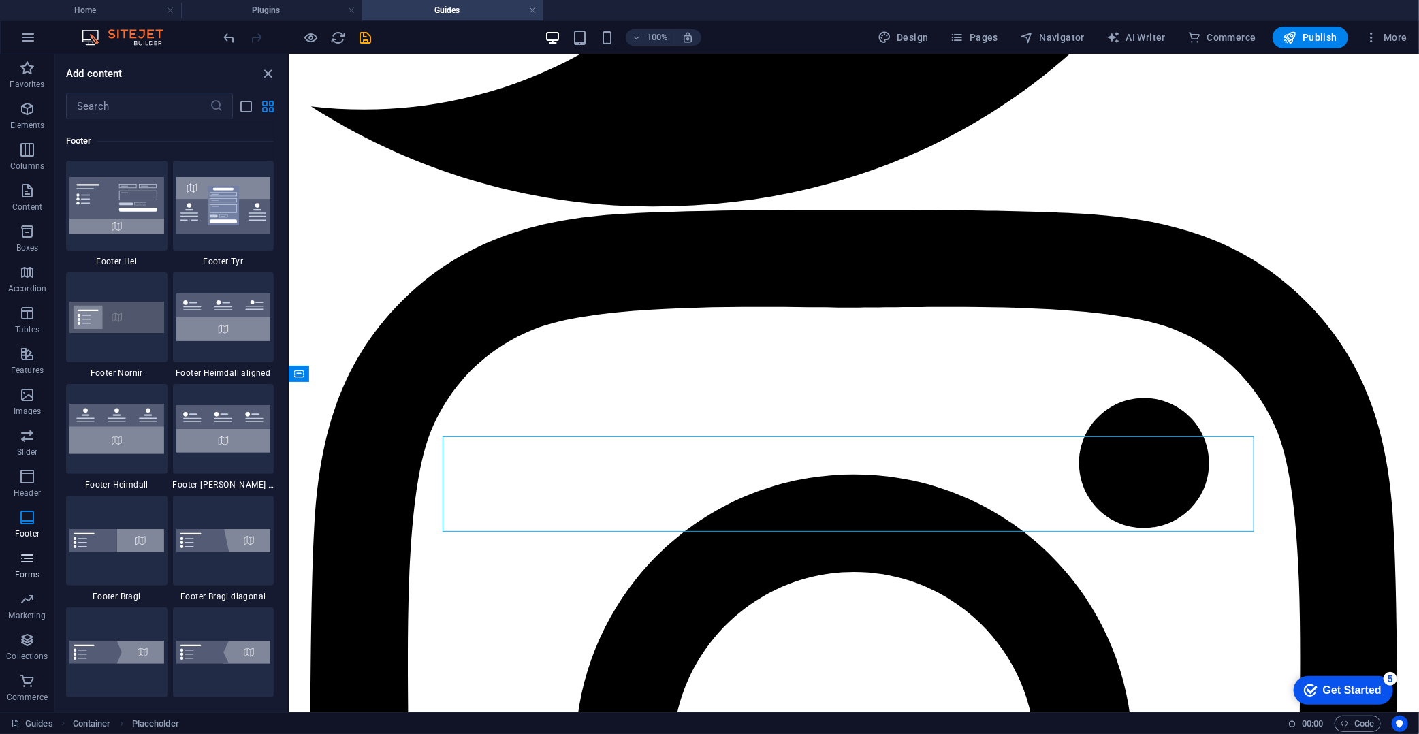
click at [29, 556] on icon "button" at bounding box center [27, 558] width 16 height 16
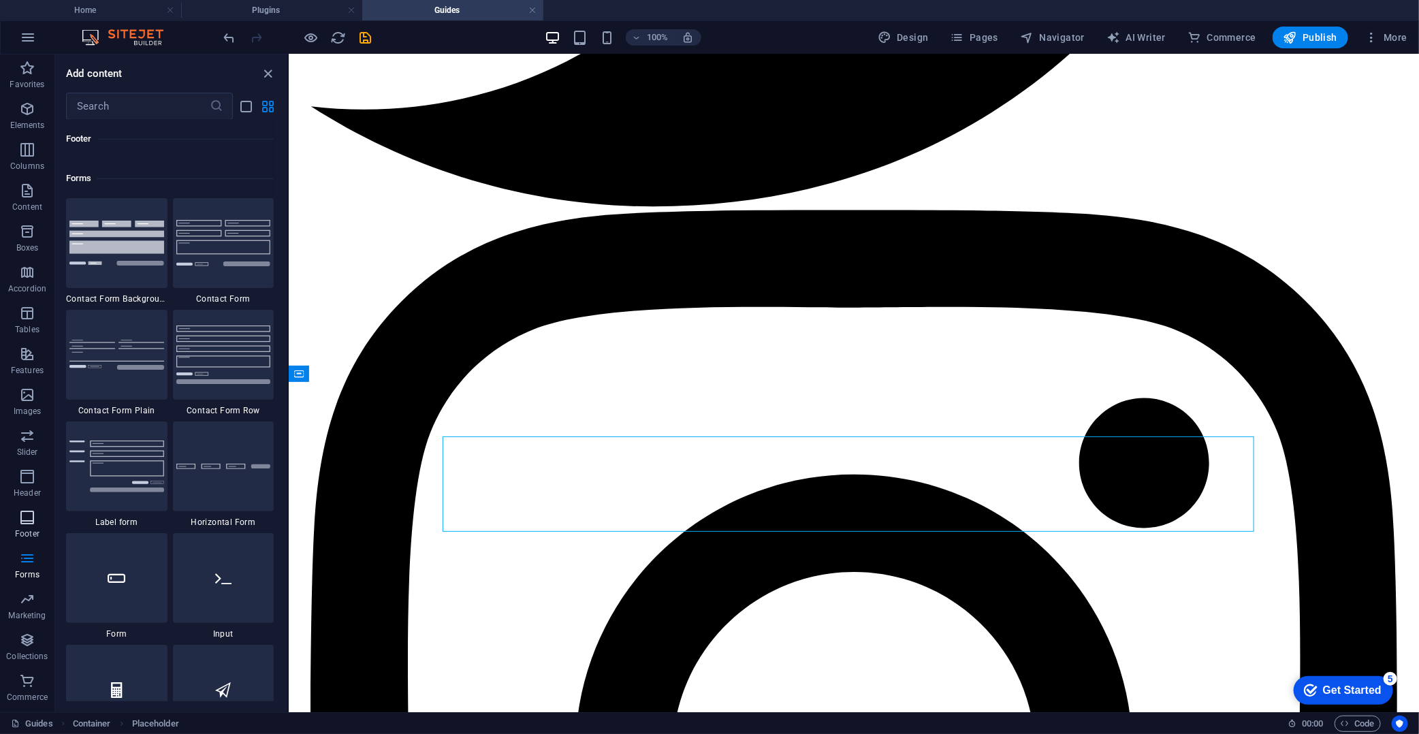
scroll to position [9942, 0]
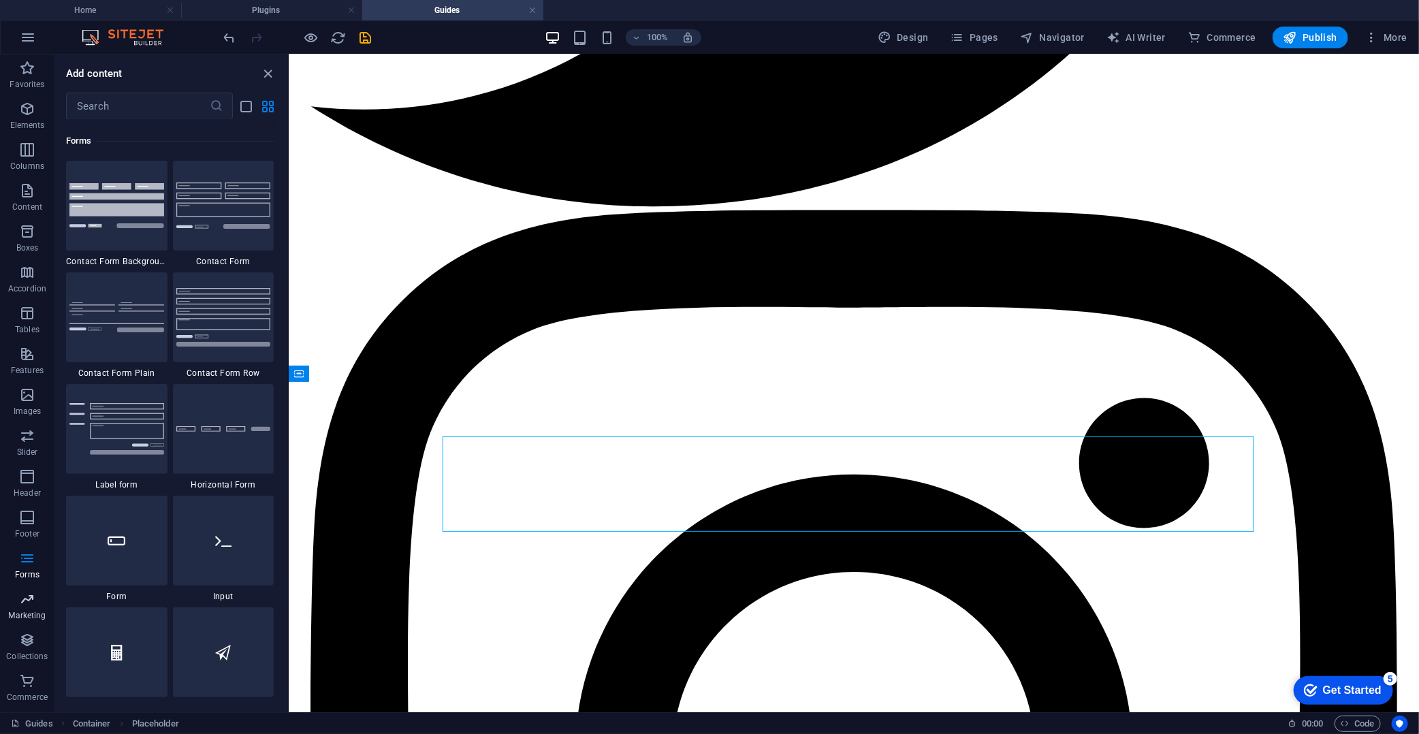
click at [17, 604] on span "Marketing" at bounding box center [27, 607] width 54 height 33
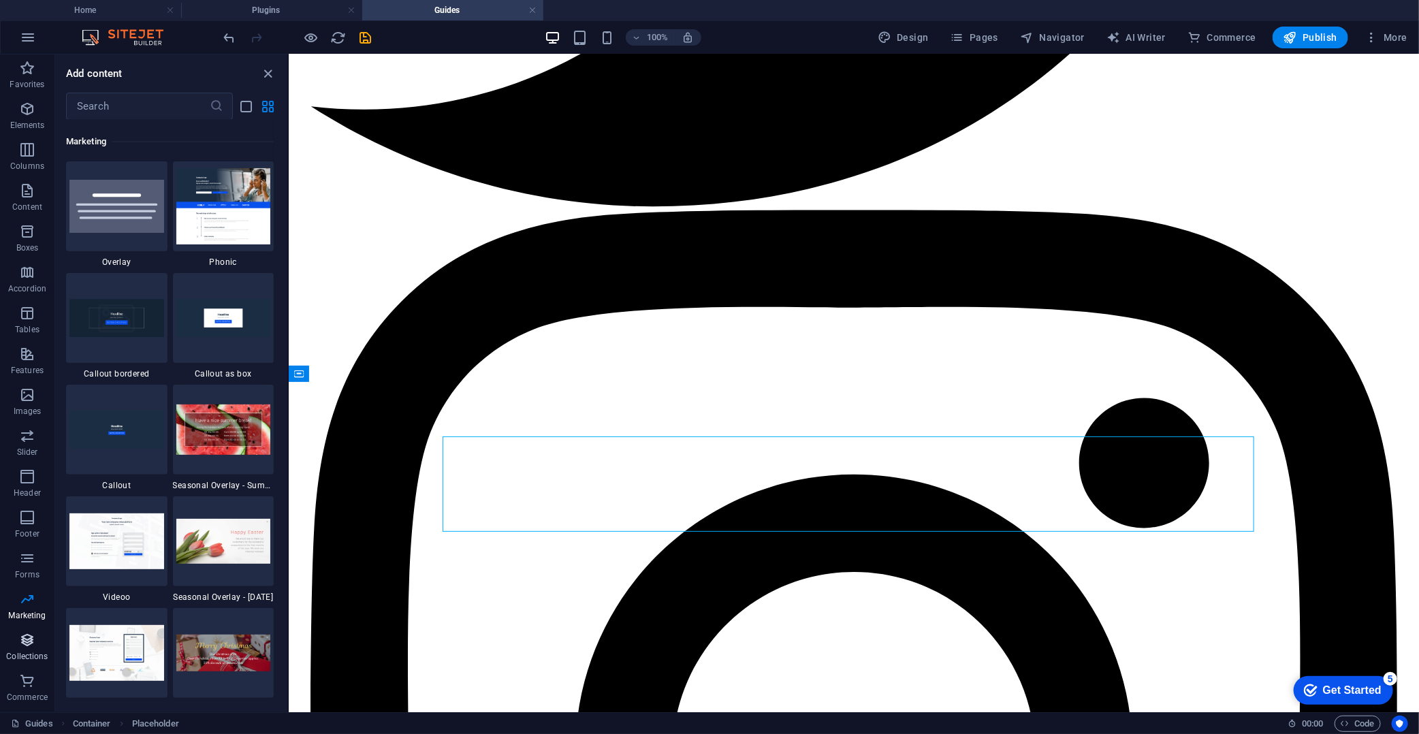
click at [31, 639] on icon "button" at bounding box center [27, 640] width 16 height 16
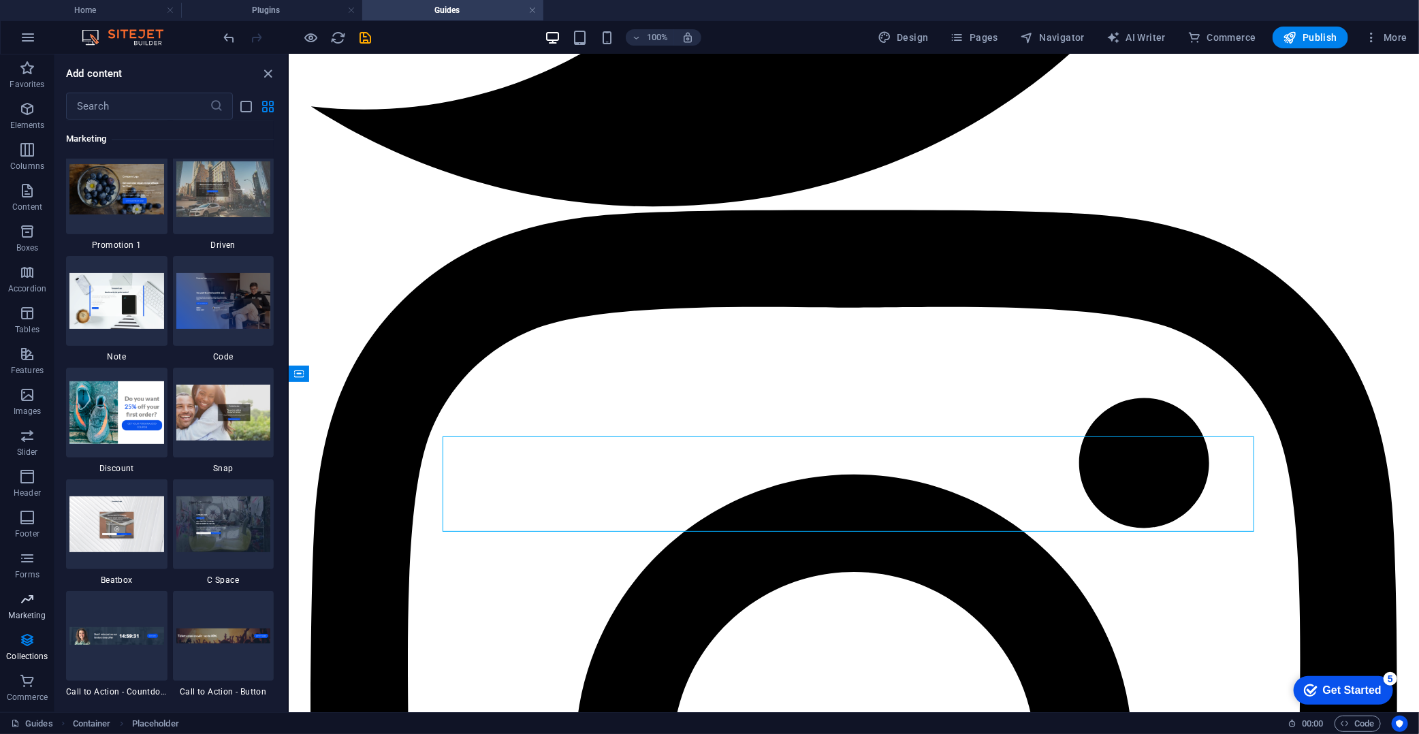
scroll to position [12466, 0]
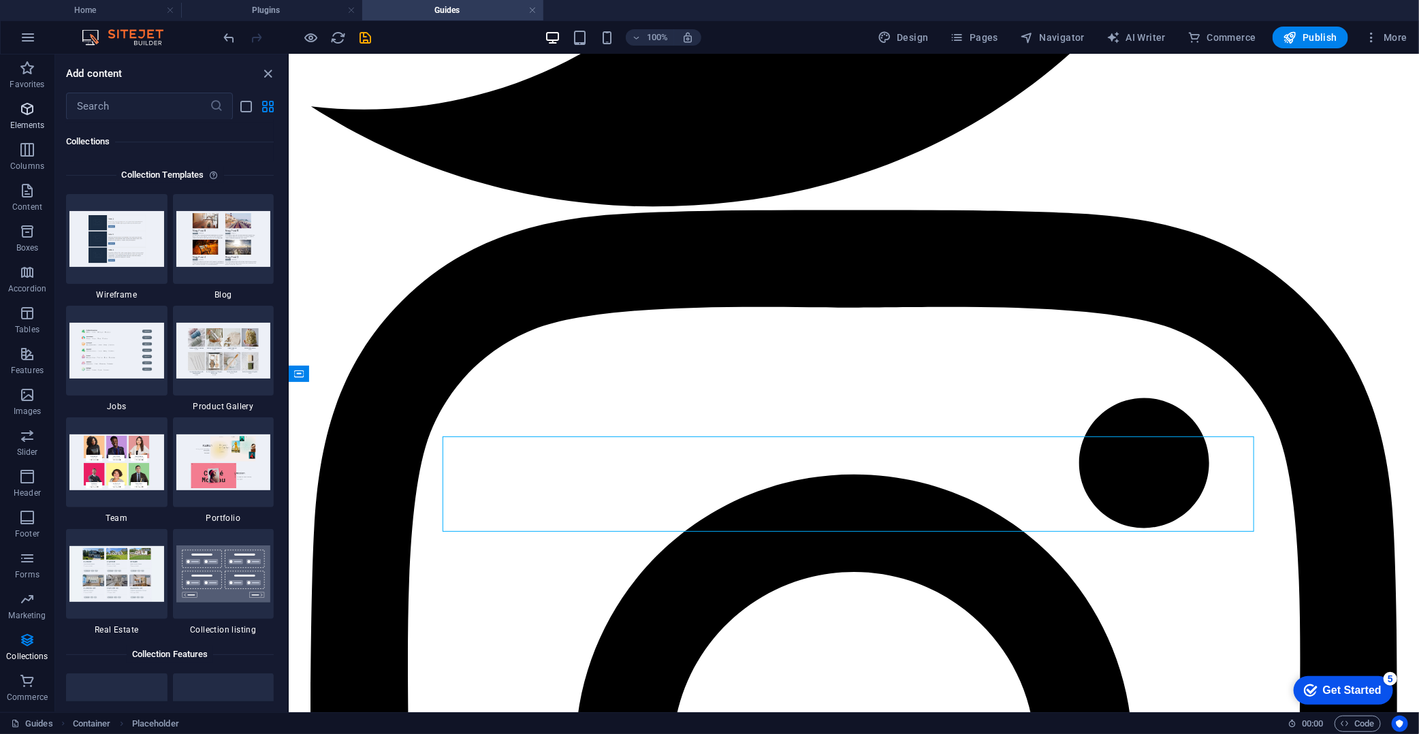
click at [49, 119] on span "Elements" at bounding box center [27, 117] width 54 height 33
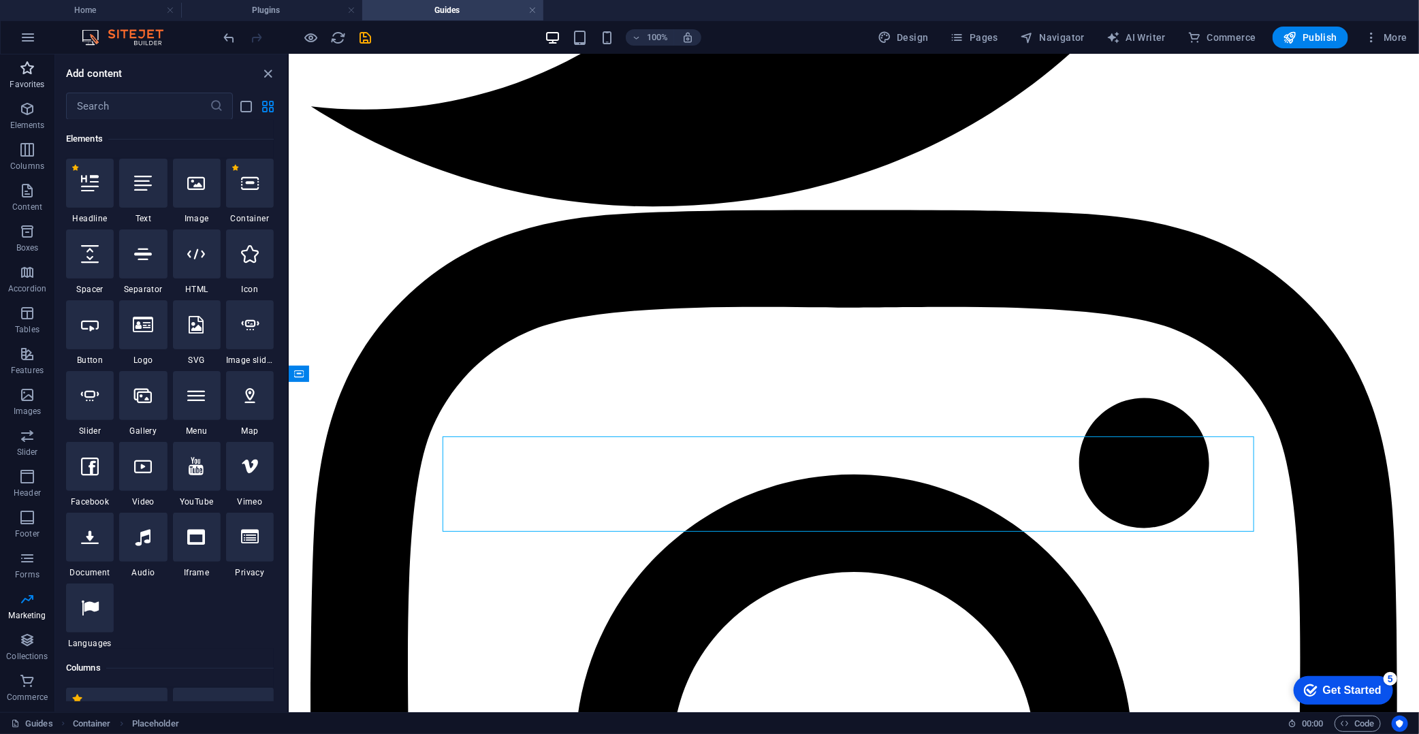
click at [26, 73] on icon "button" at bounding box center [27, 68] width 16 height 16
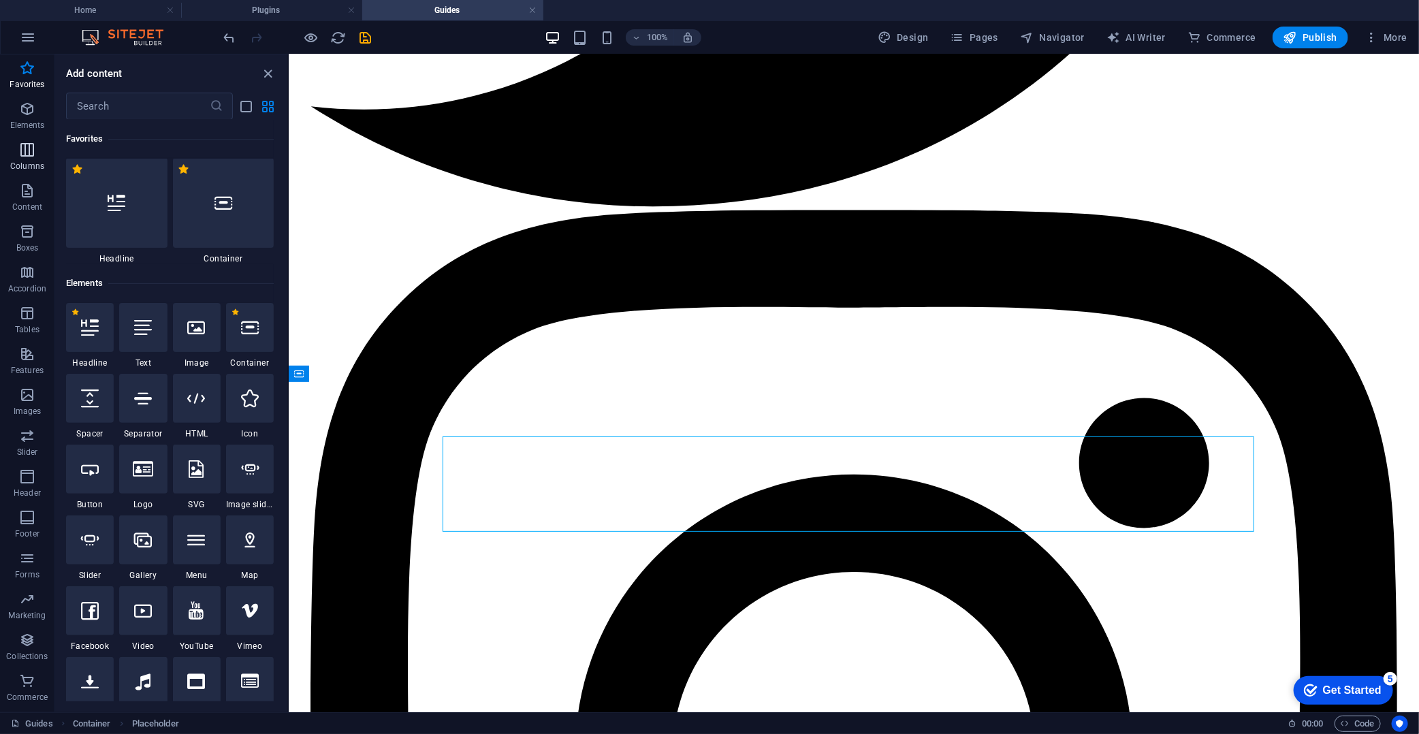
scroll to position [0, 0]
click at [238, 214] on div at bounding box center [223, 204] width 101 height 90
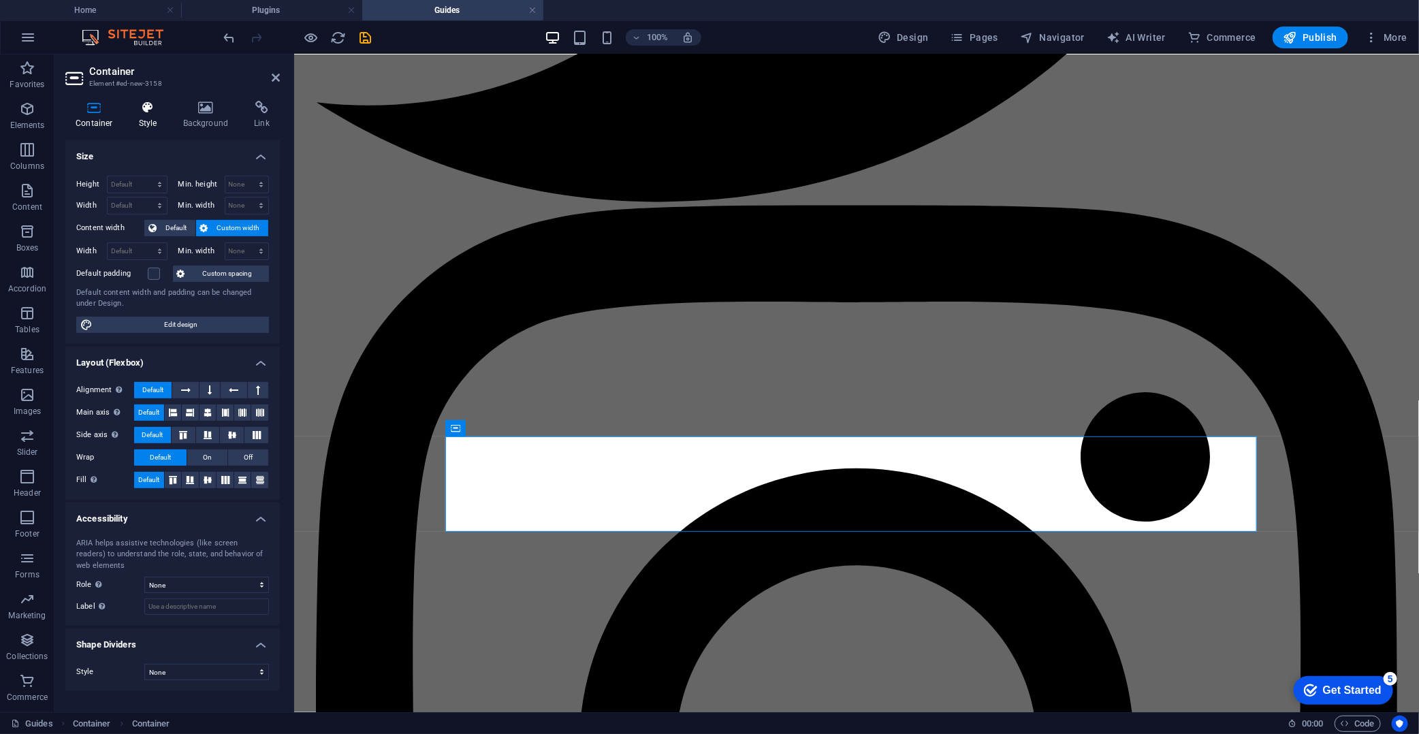
click at [146, 112] on icon at bounding box center [148, 108] width 39 height 14
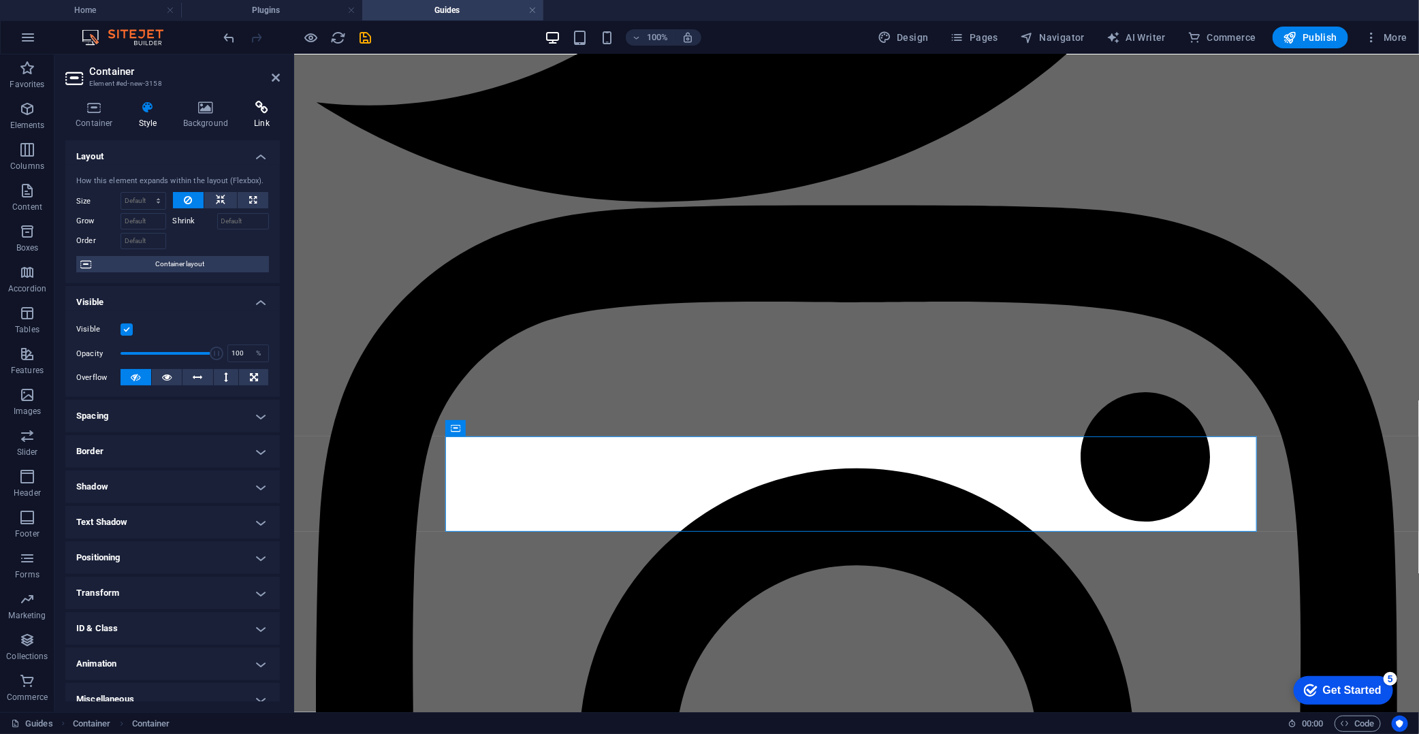
click at [251, 110] on icon at bounding box center [262, 108] width 36 height 14
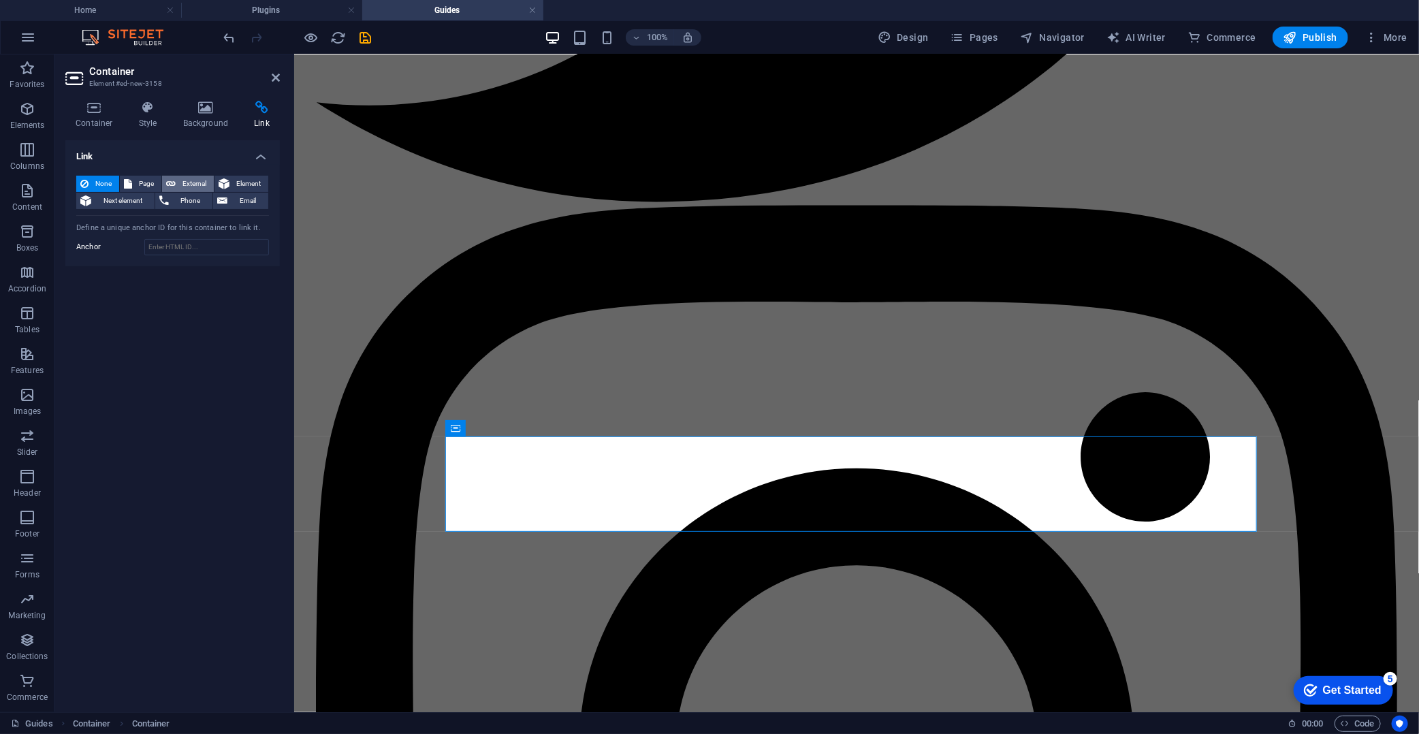
click at [181, 176] on span "External" at bounding box center [195, 184] width 30 height 16
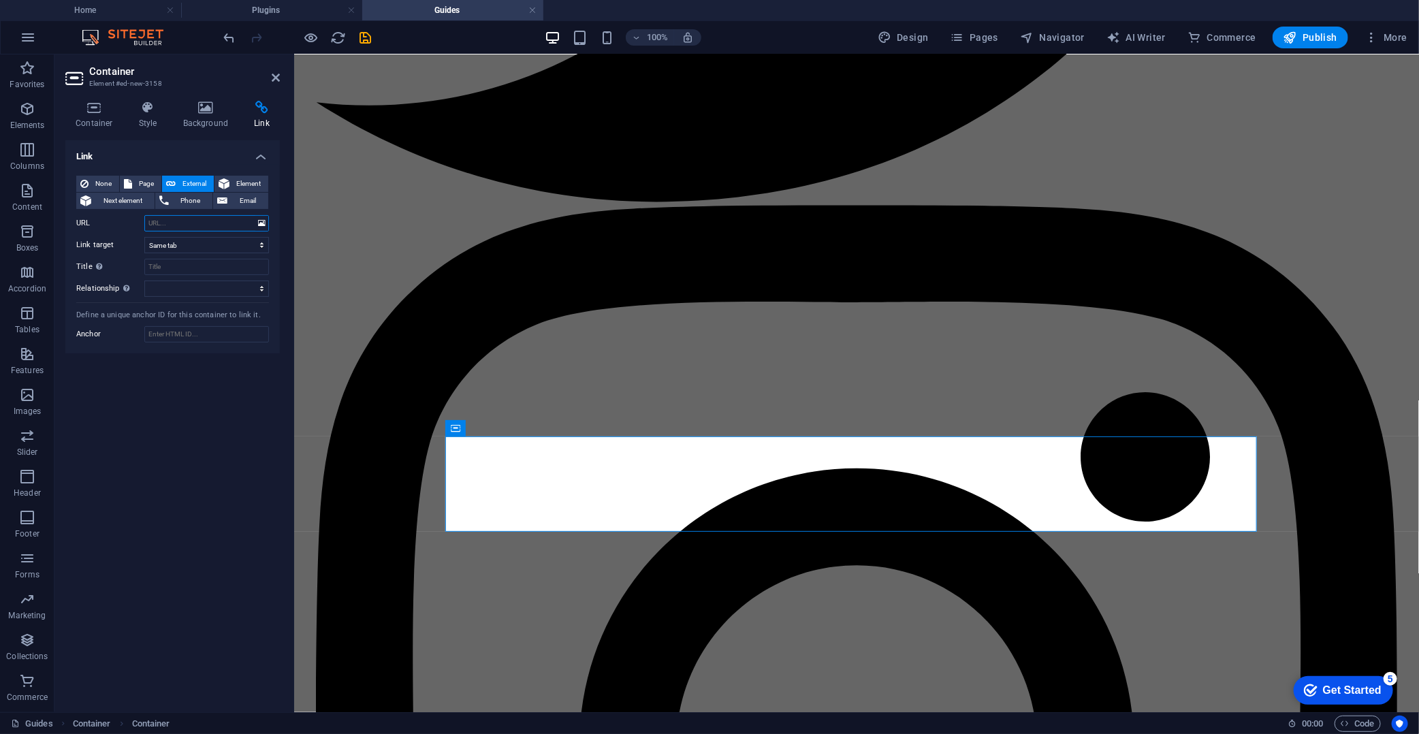
select select "blank"
click at [244, 176] on span "Element" at bounding box center [249, 184] width 31 height 16
click at [80, 196] on icon at bounding box center [85, 201] width 11 height 16
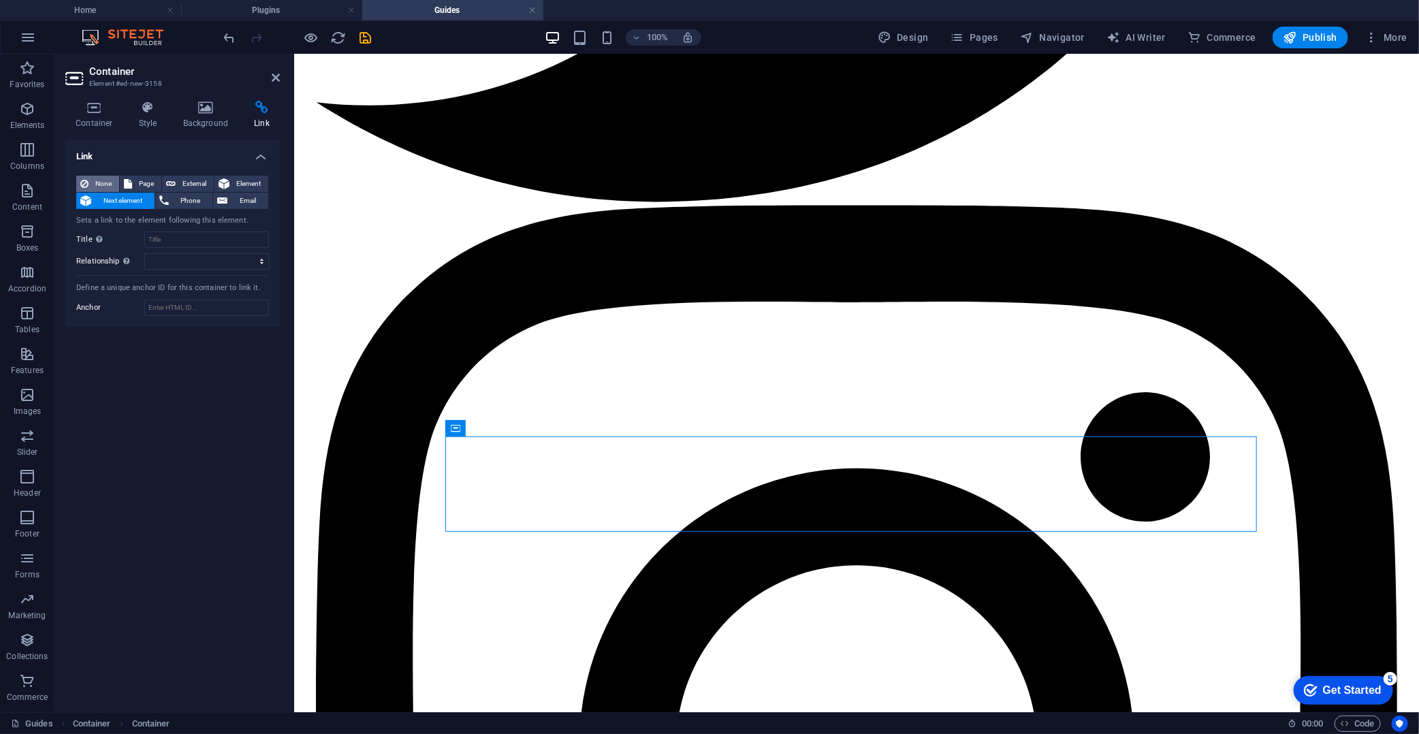
click at [91, 180] on button "None" at bounding box center [97, 184] width 43 height 16
click at [236, 185] on span "Element" at bounding box center [249, 184] width 31 height 16
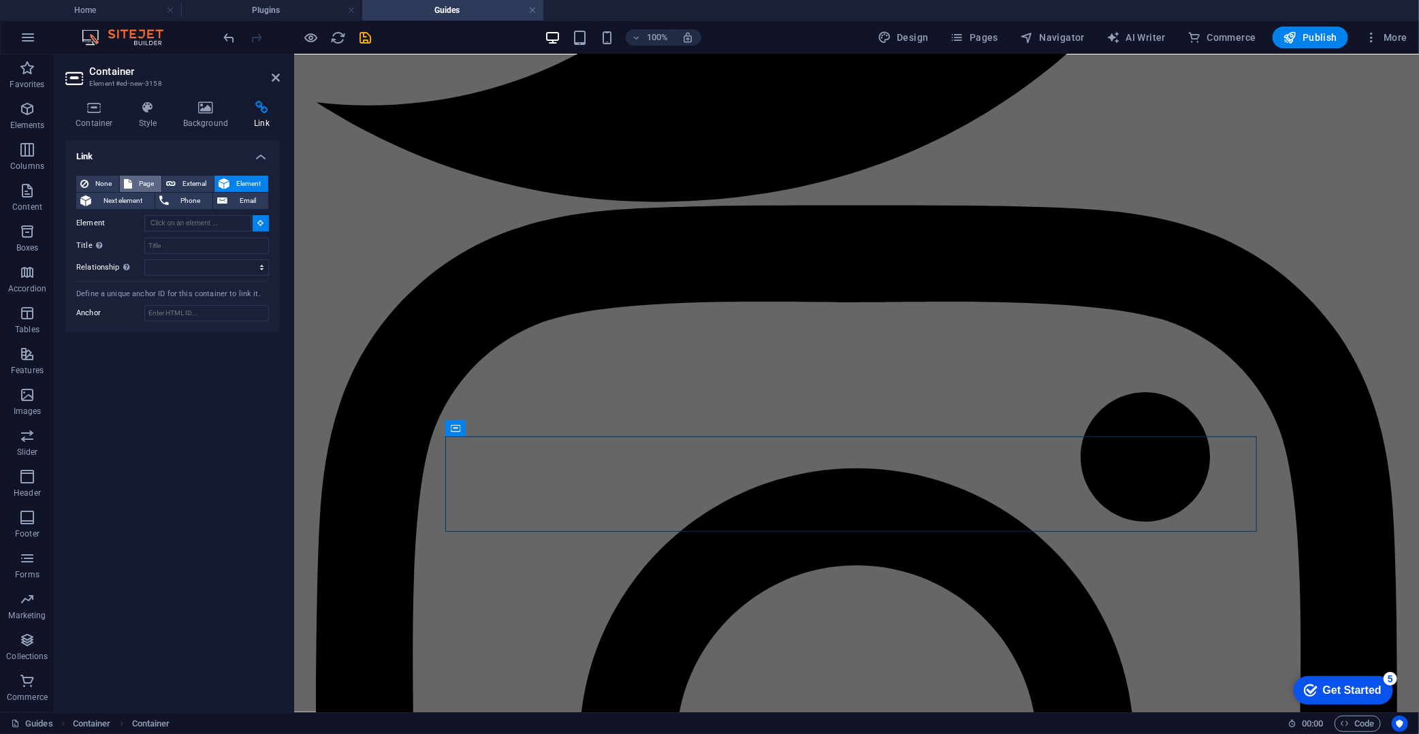
click at [137, 180] on span "Page" at bounding box center [146, 184] width 21 height 16
select select
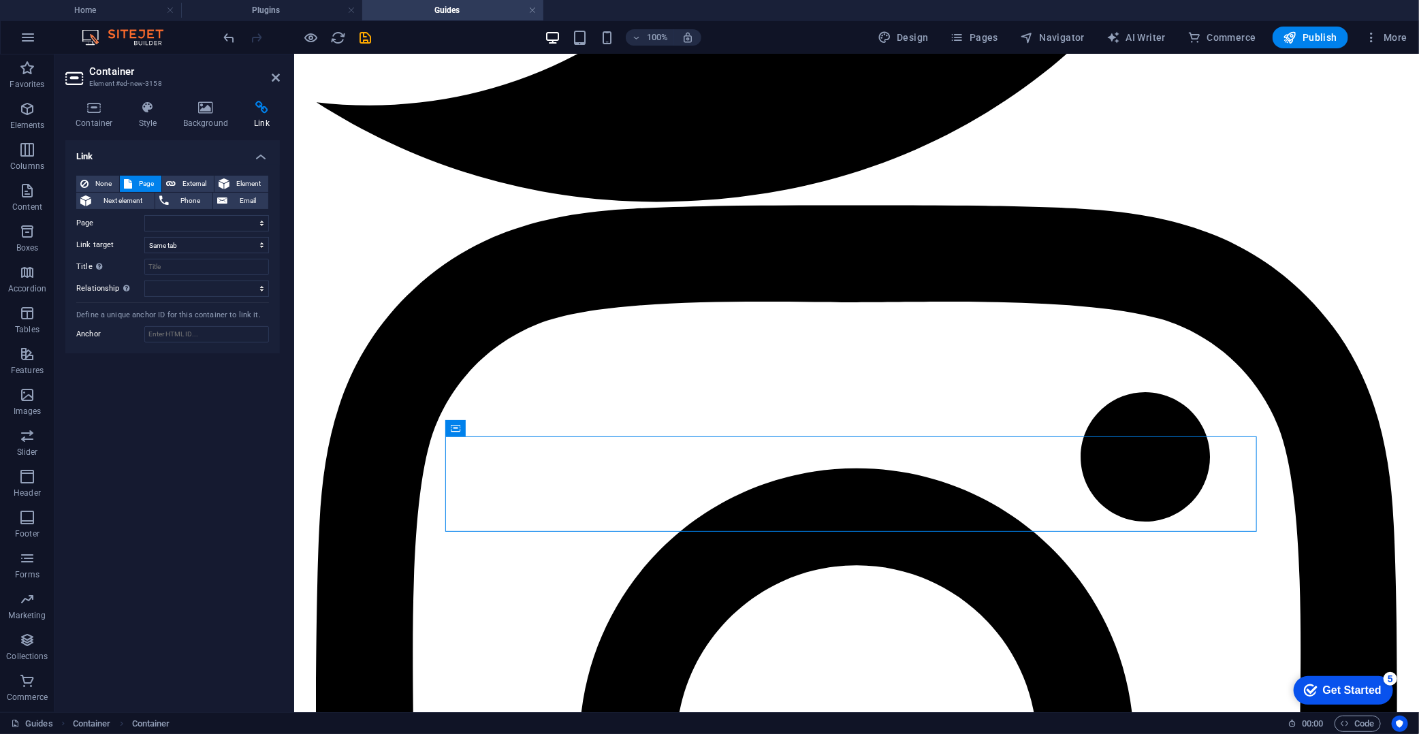
click at [66, 178] on div "None Page External Element Next element Phone Email Page Home Privacy Services …" at bounding box center [172, 259] width 215 height 189
click at [82, 169] on div "None Page External Element Next element Phone Email Page Home Privacy Services …" at bounding box center [172, 259] width 215 height 189
click at [91, 177] on button "None" at bounding box center [97, 184] width 43 height 16
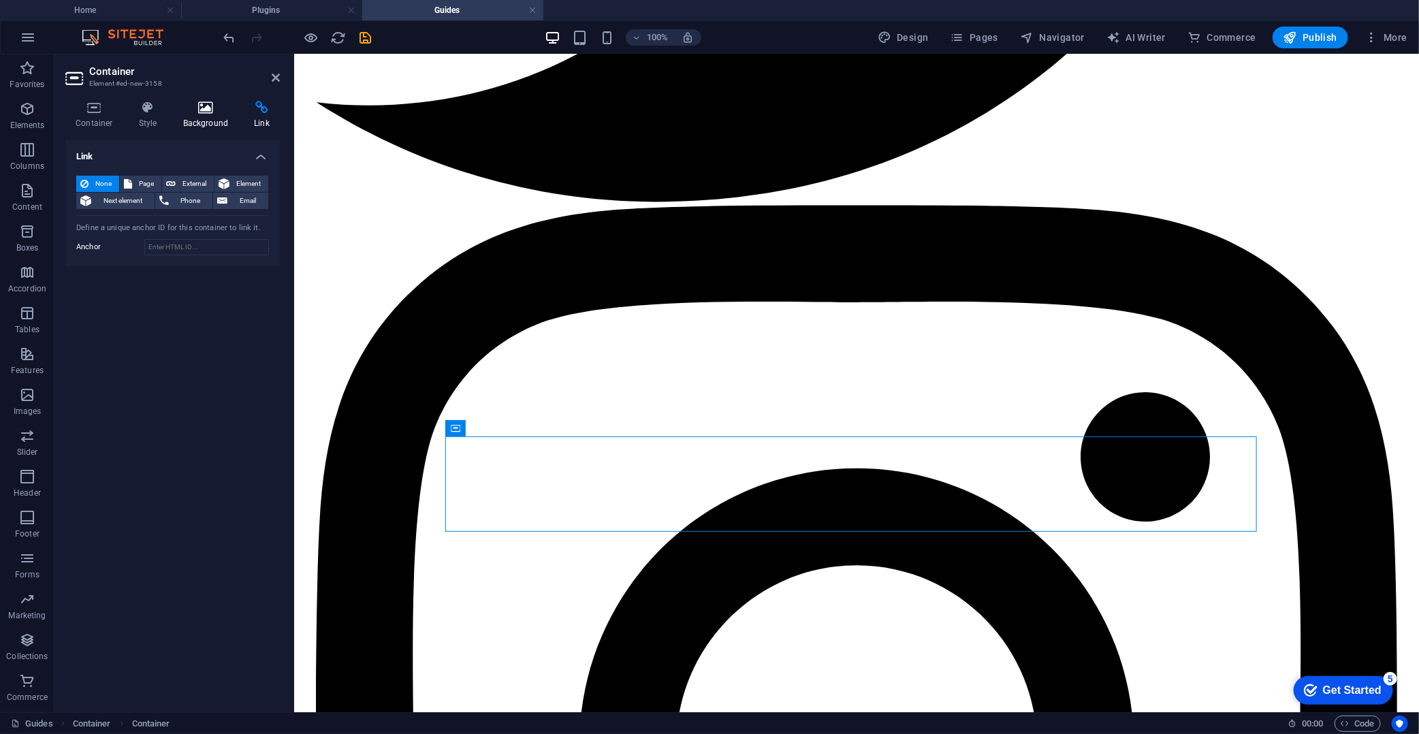
click at [206, 114] on h4 "Background" at bounding box center [209, 115] width 72 height 29
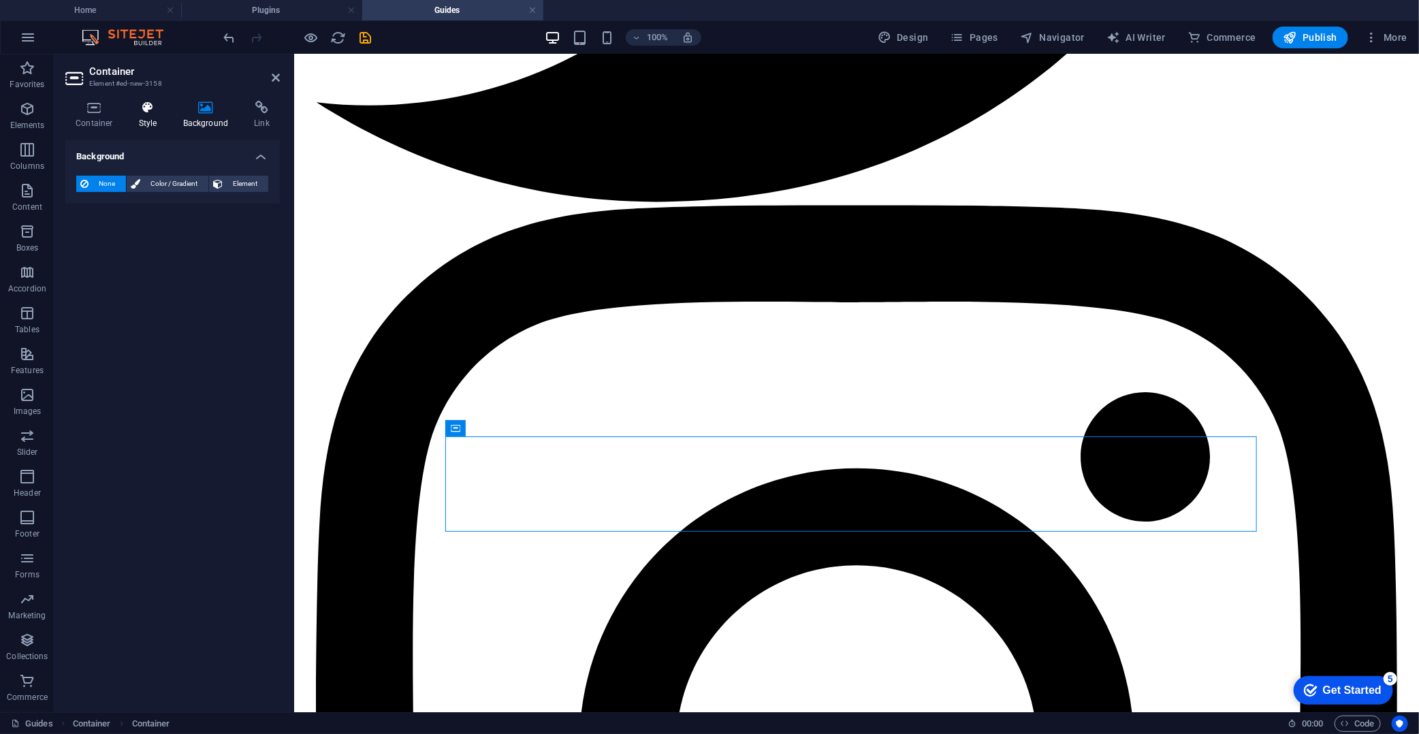
click at [151, 116] on h4 "Style" at bounding box center [151, 115] width 44 height 29
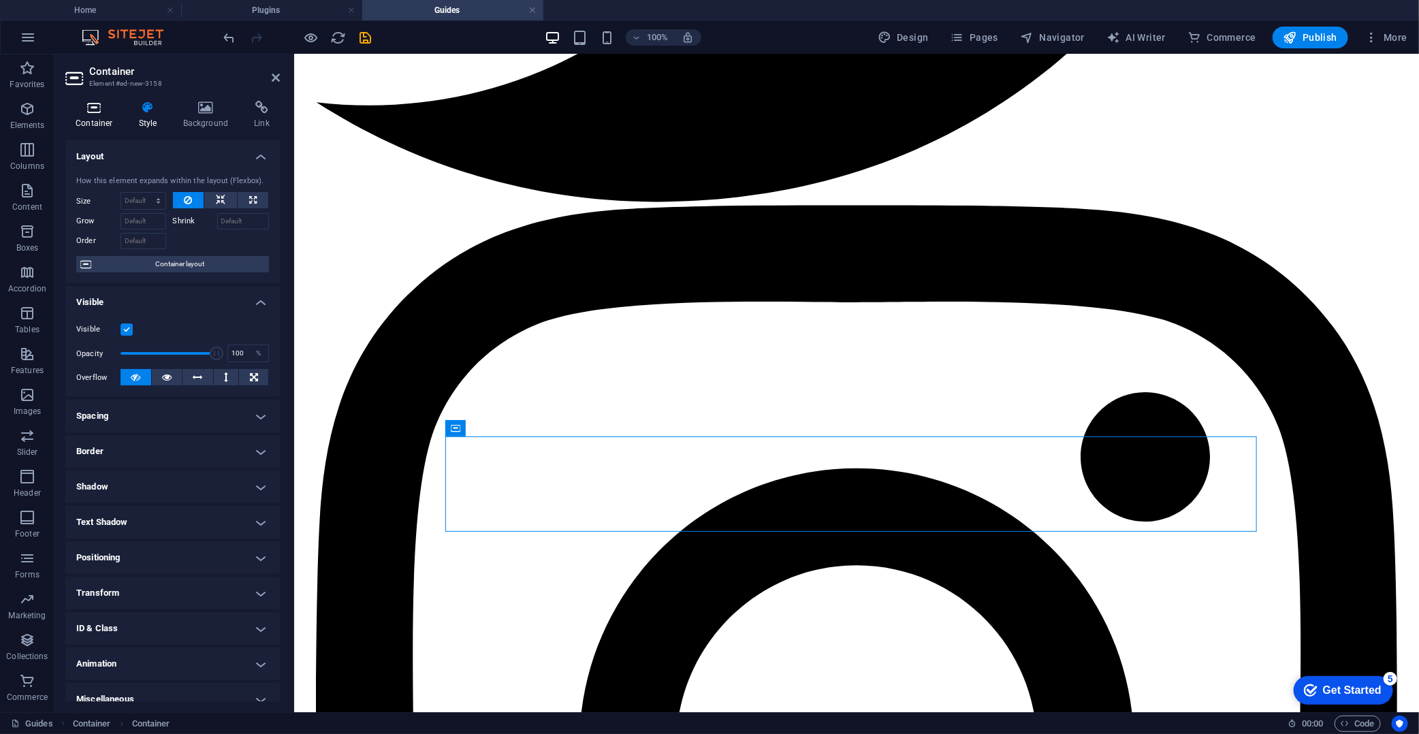
click at [100, 116] on h4 "Container" at bounding box center [96, 115] width 63 height 29
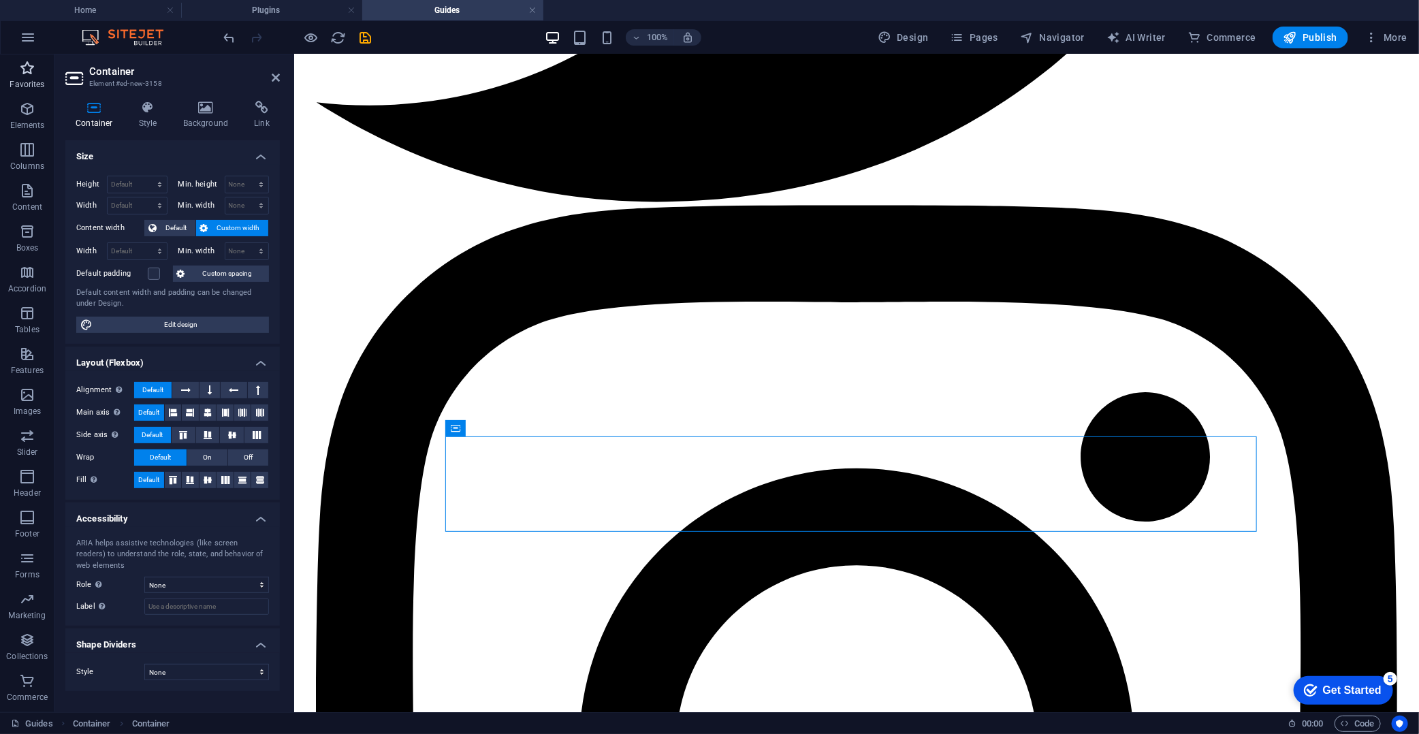
click at [12, 79] on p "Favorites" at bounding box center [27, 84] width 35 height 11
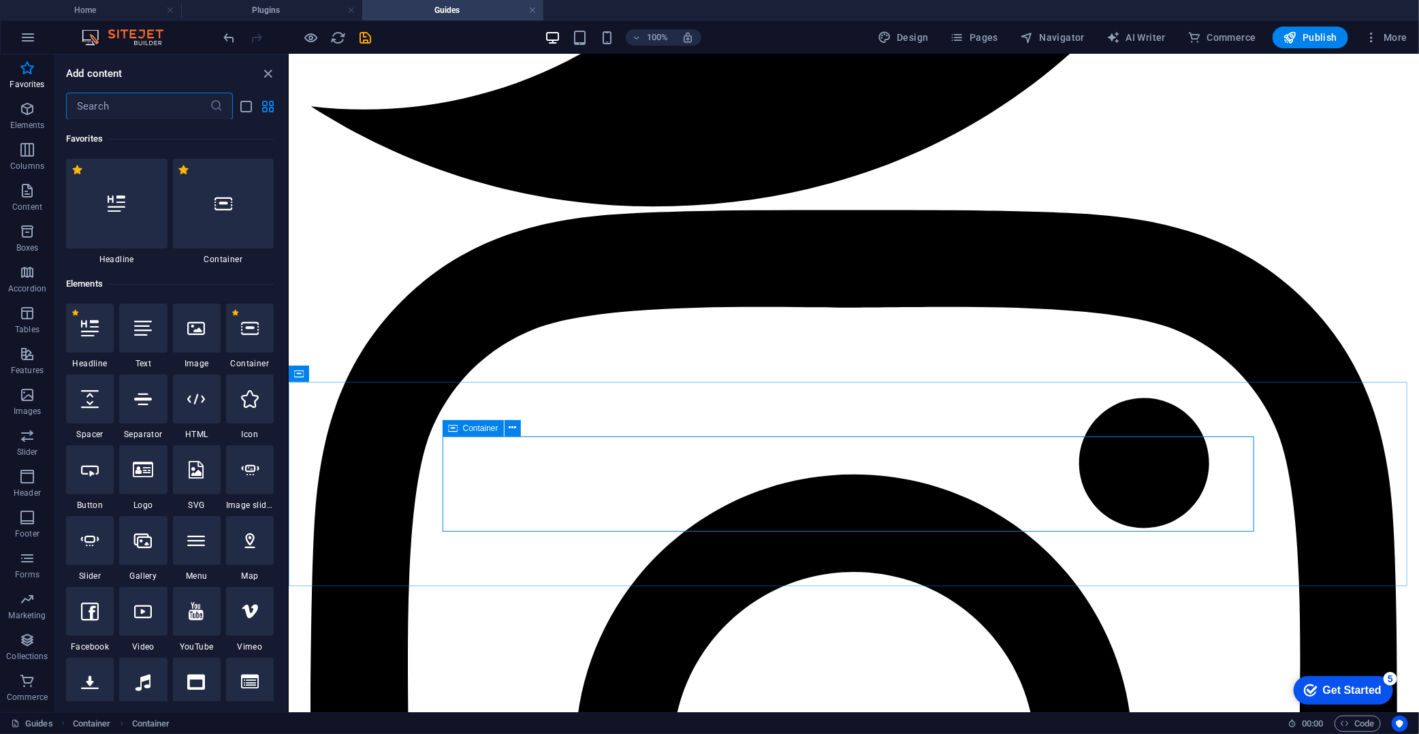
click at [467, 425] on span "Container" at bounding box center [480, 428] width 35 height 8
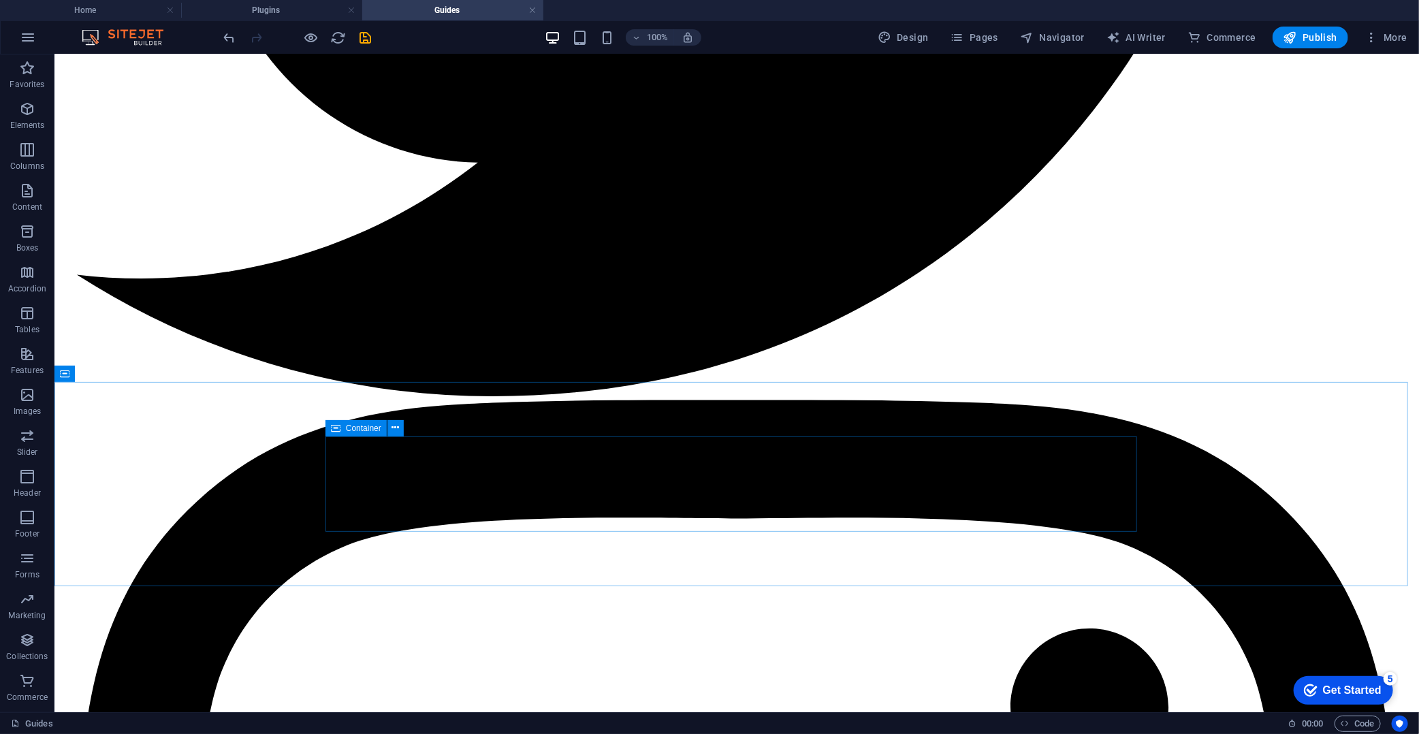
click at [358, 430] on span "Container" at bounding box center [363, 428] width 35 height 8
click at [396, 430] on icon at bounding box center [395, 428] width 7 height 14
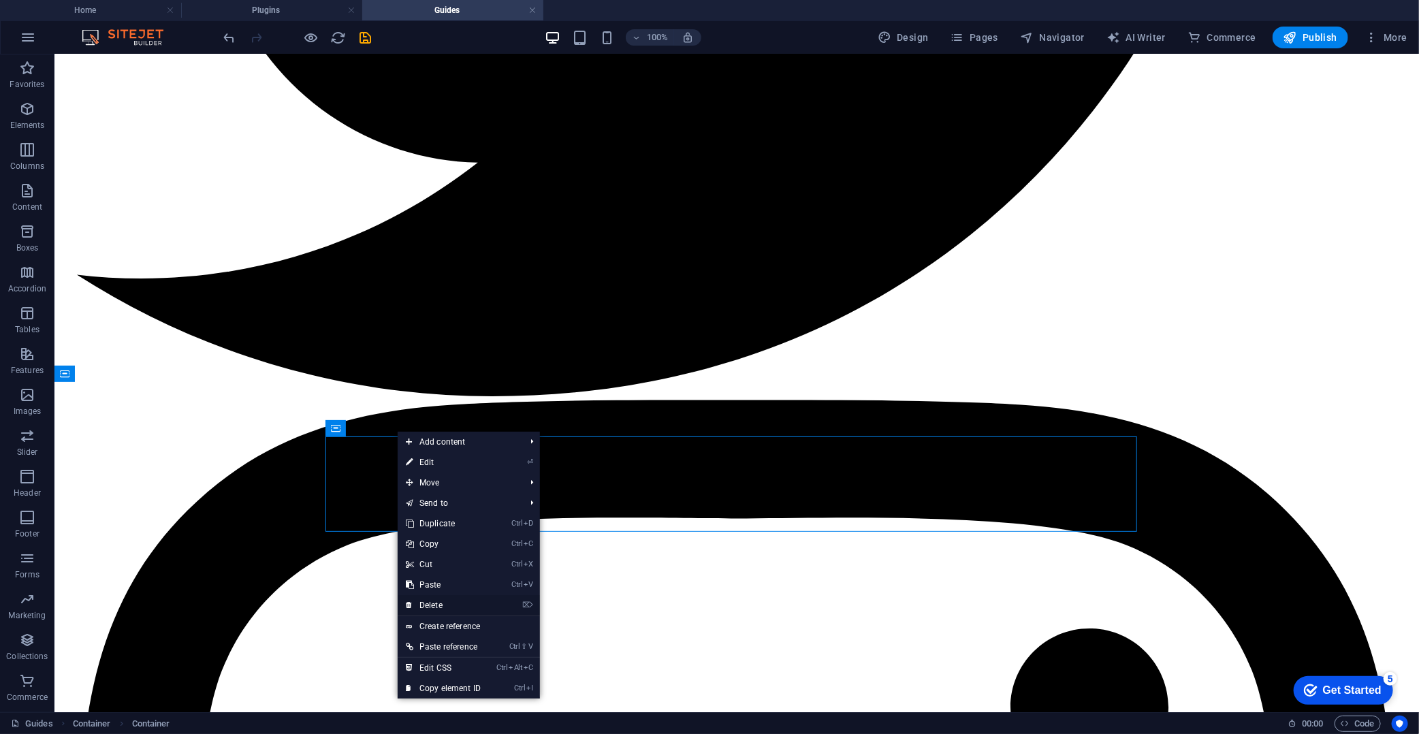
click at [441, 609] on link "⌦ Delete" at bounding box center [443, 605] width 91 height 20
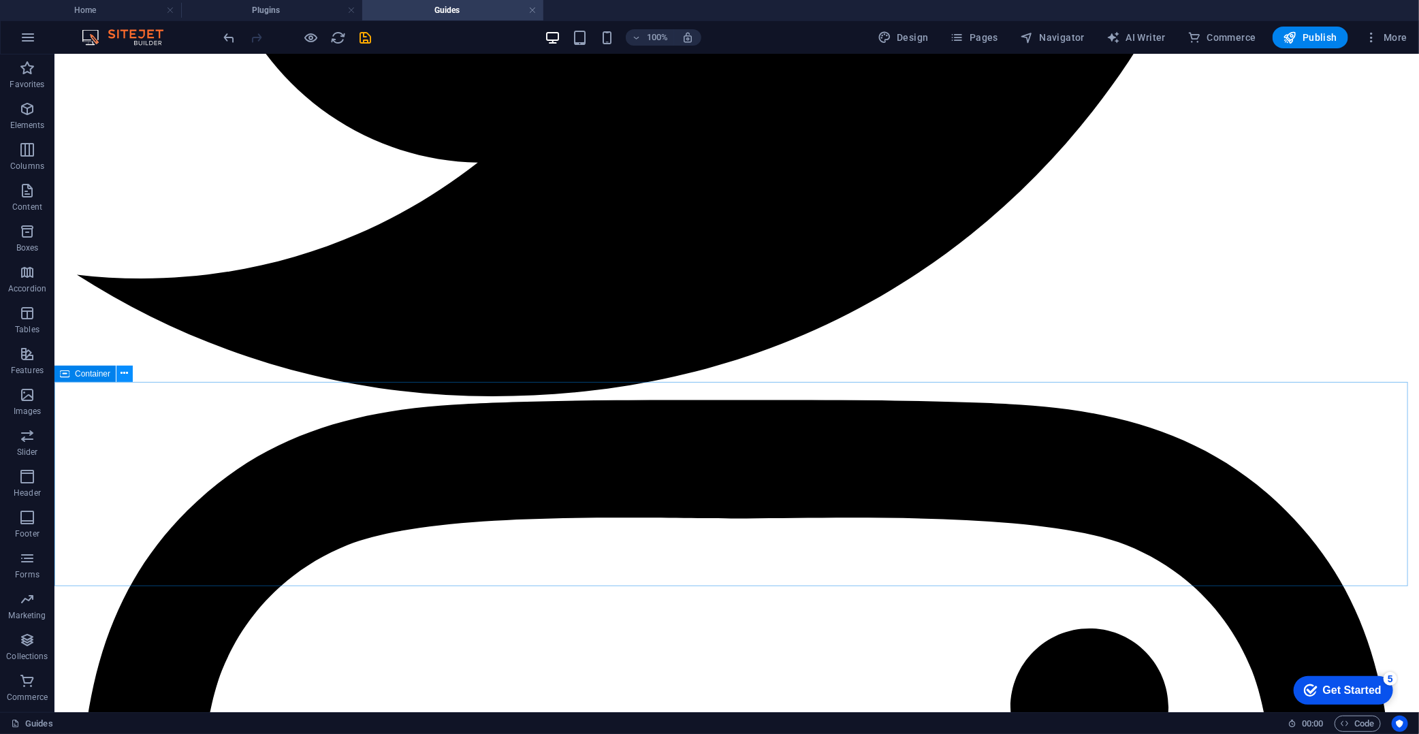
click at [121, 373] on icon at bounding box center [124, 373] width 7 height 14
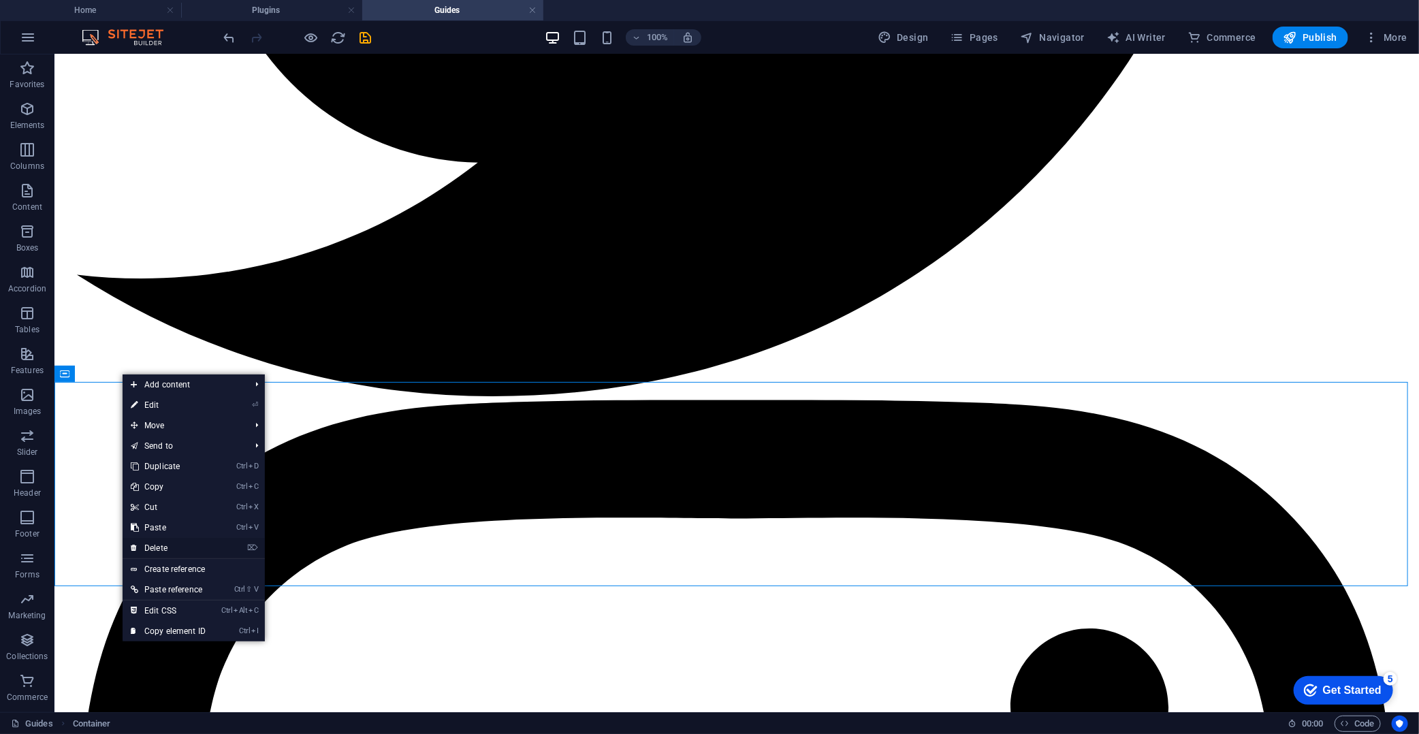
click at [172, 550] on link "⌦ Delete" at bounding box center [168, 548] width 91 height 20
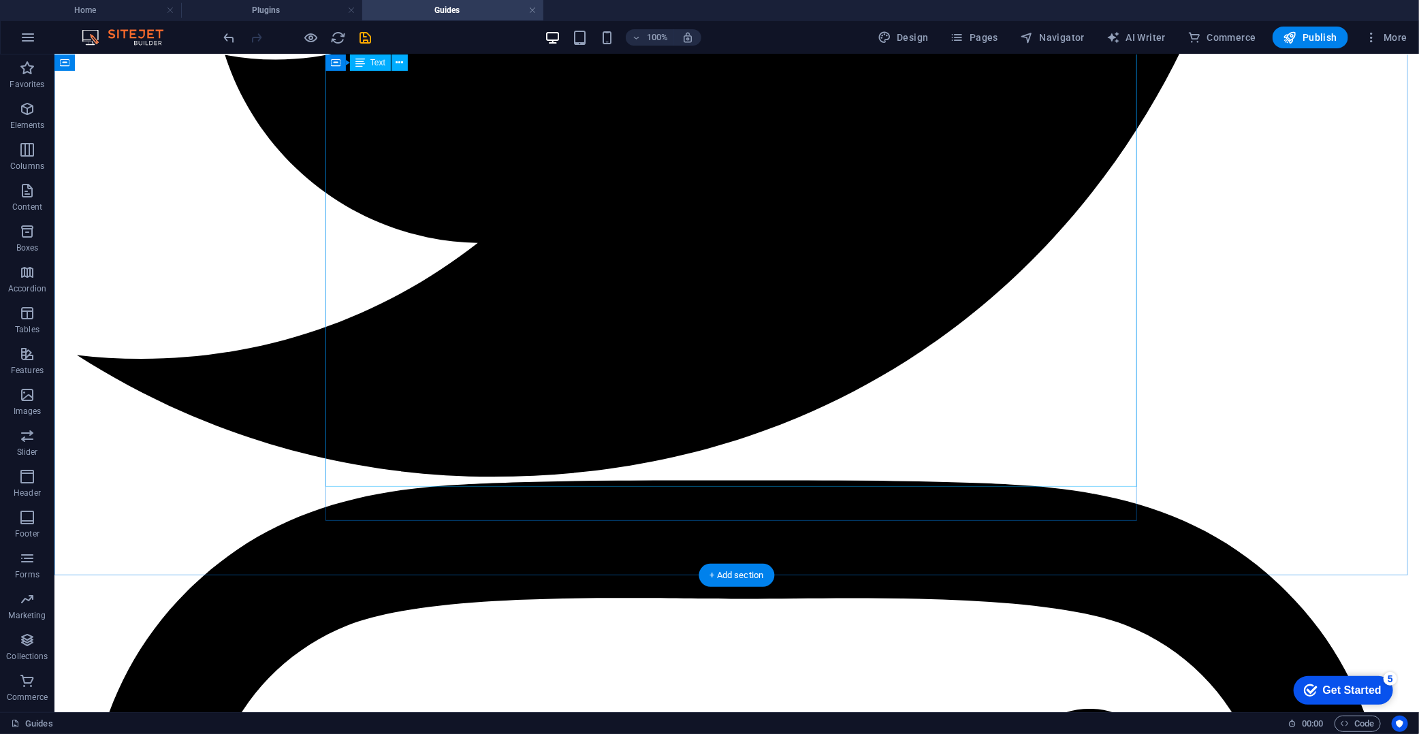
scroll to position [1350, 0]
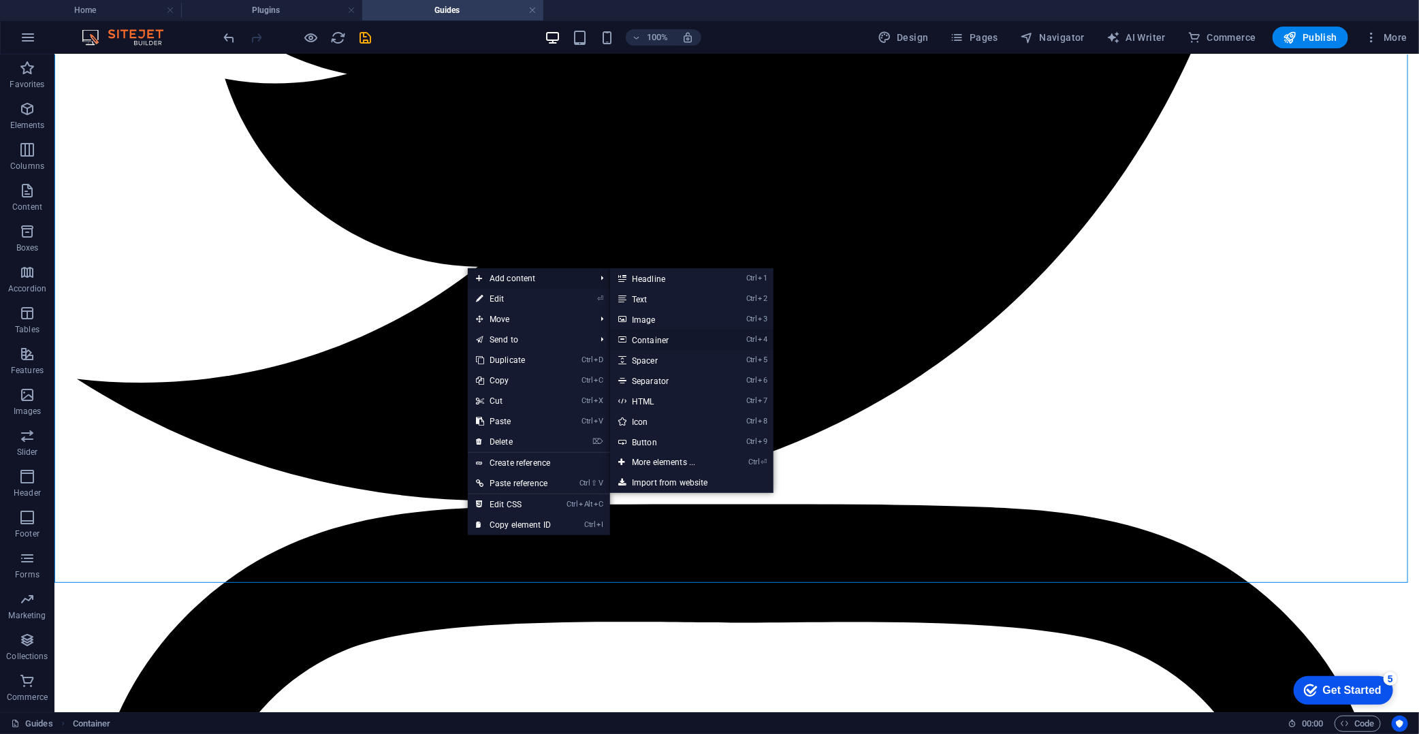
click at [671, 341] on link "Ctrl 4 Container" at bounding box center [666, 340] width 112 height 20
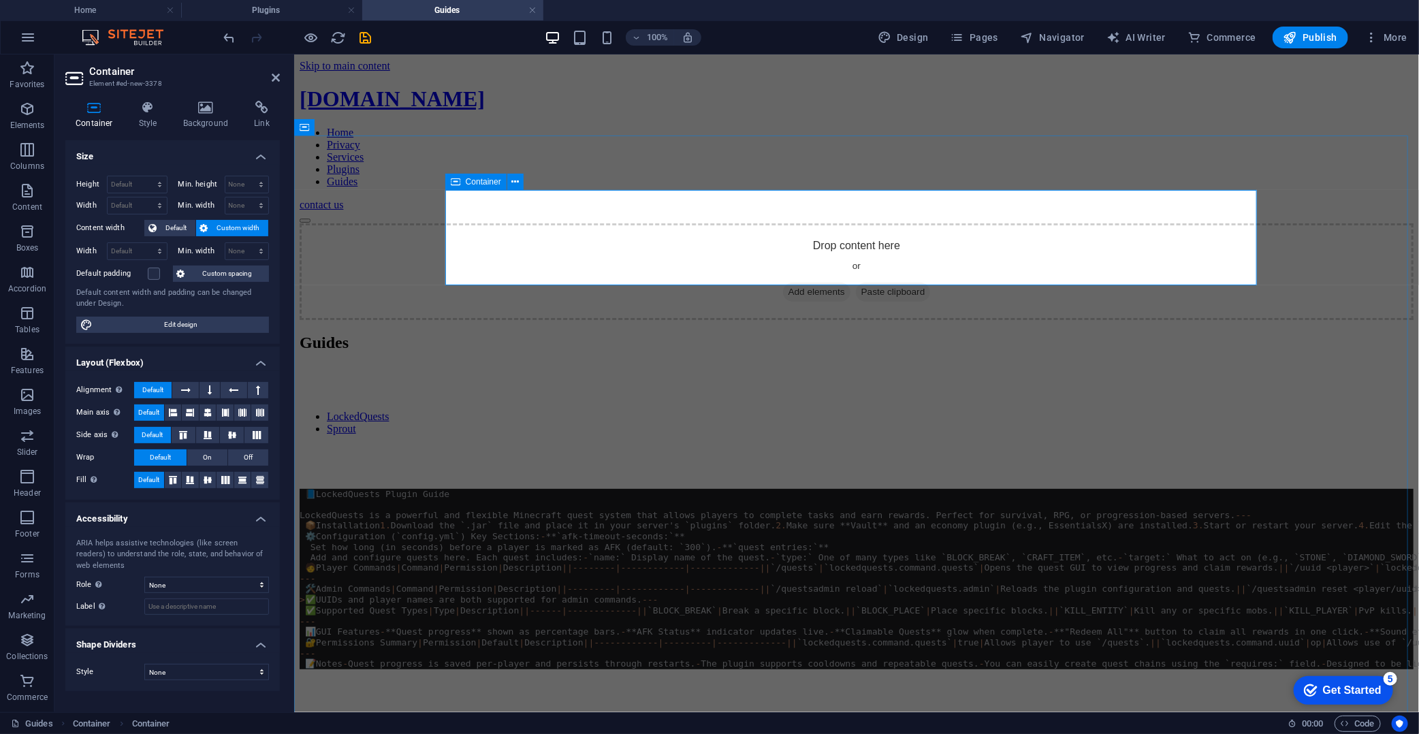
click at [888, 282] on span "Paste clipboard" at bounding box center [892, 291] width 75 height 19
click at [894, 282] on span "Paste clipboard" at bounding box center [892, 291] width 75 height 19
click at [1171, 255] on div "Drop content here or Add elements Paste clipboard" at bounding box center [856, 271] width 1114 height 97
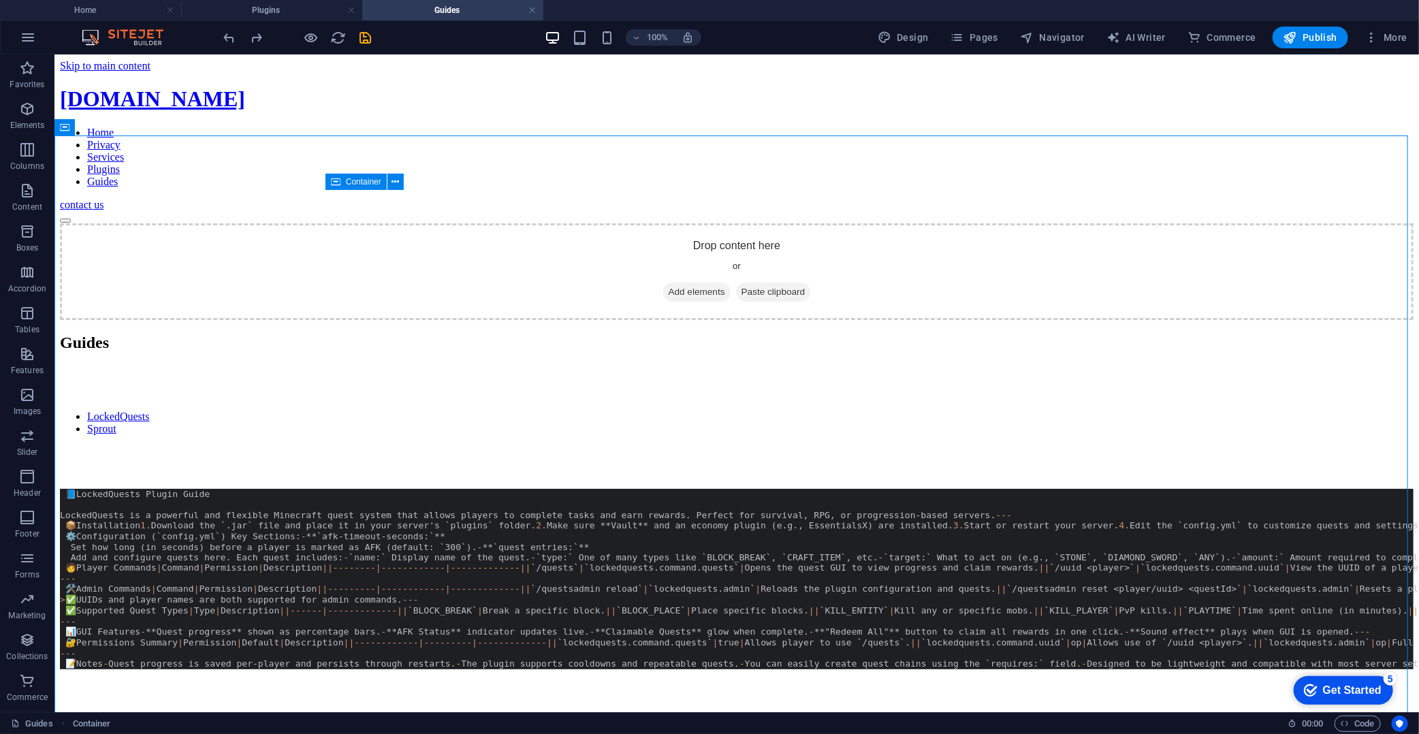
click at [777, 282] on span "Paste clipboard" at bounding box center [773, 291] width 75 height 19
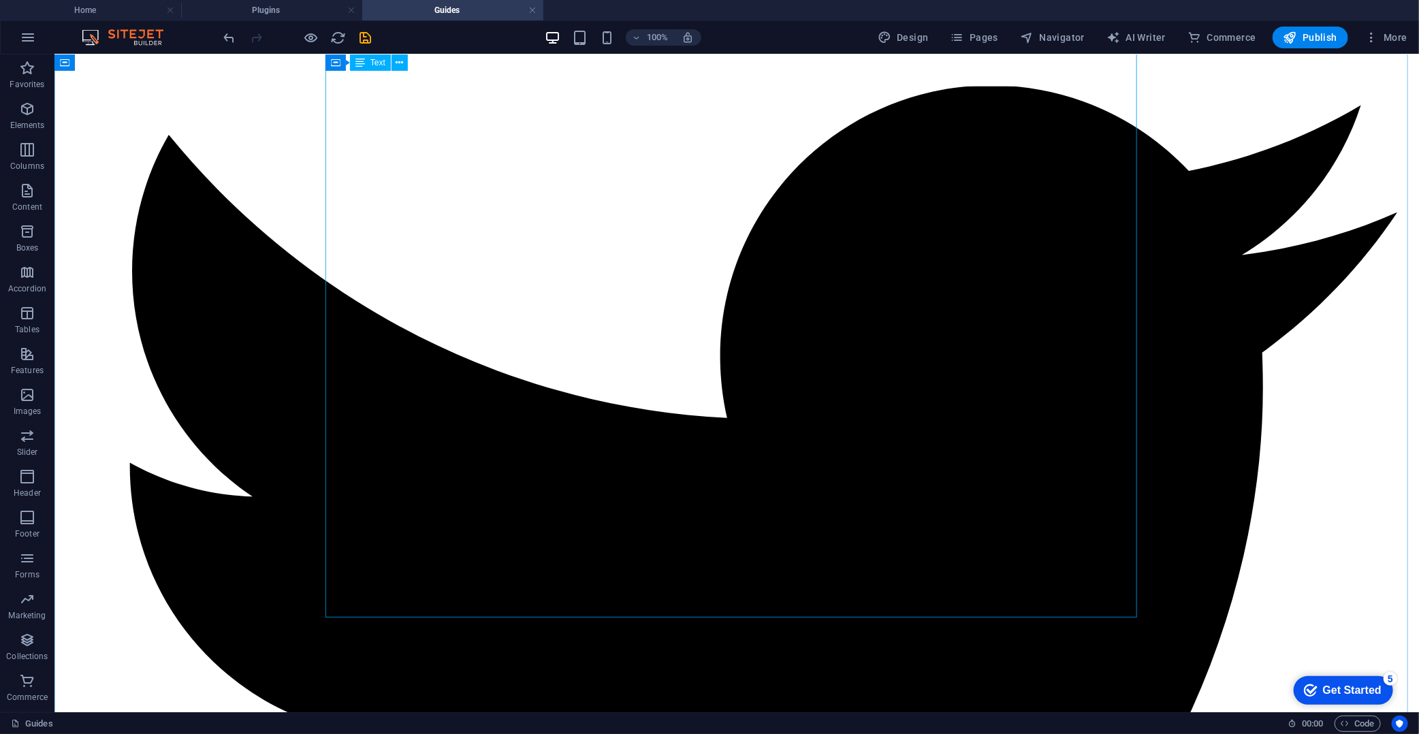
scroll to position [894, 0]
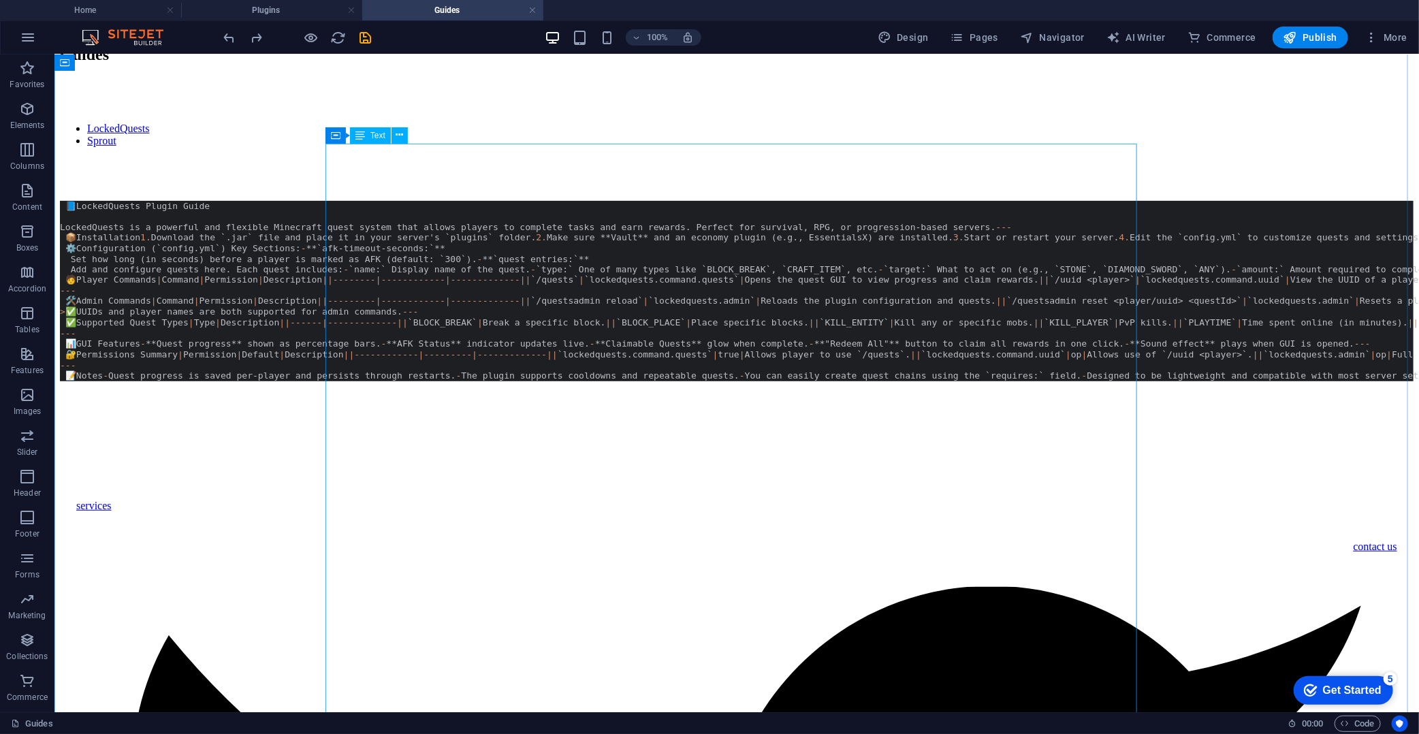
scroll to position [0, 0]
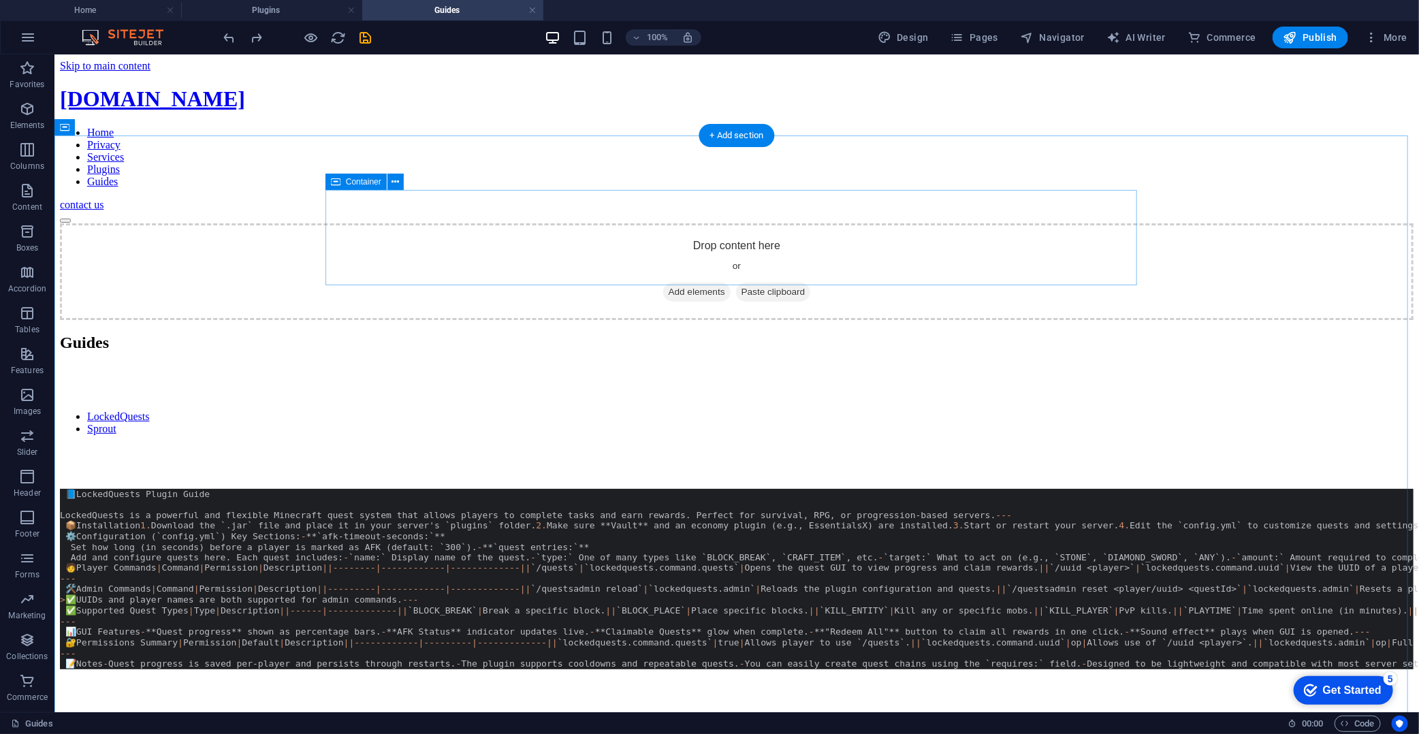
click at [780, 282] on span "Paste clipboard" at bounding box center [773, 291] width 75 height 19
click at [776, 282] on span "Paste clipboard" at bounding box center [773, 291] width 75 height 19
click at [862, 229] on div "Drop content here or Add elements Paste clipboard" at bounding box center [736, 271] width 1354 height 97
click at [770, 282] on span "Paste clipboard" at bounding box center [773, 291] width 75 height 19
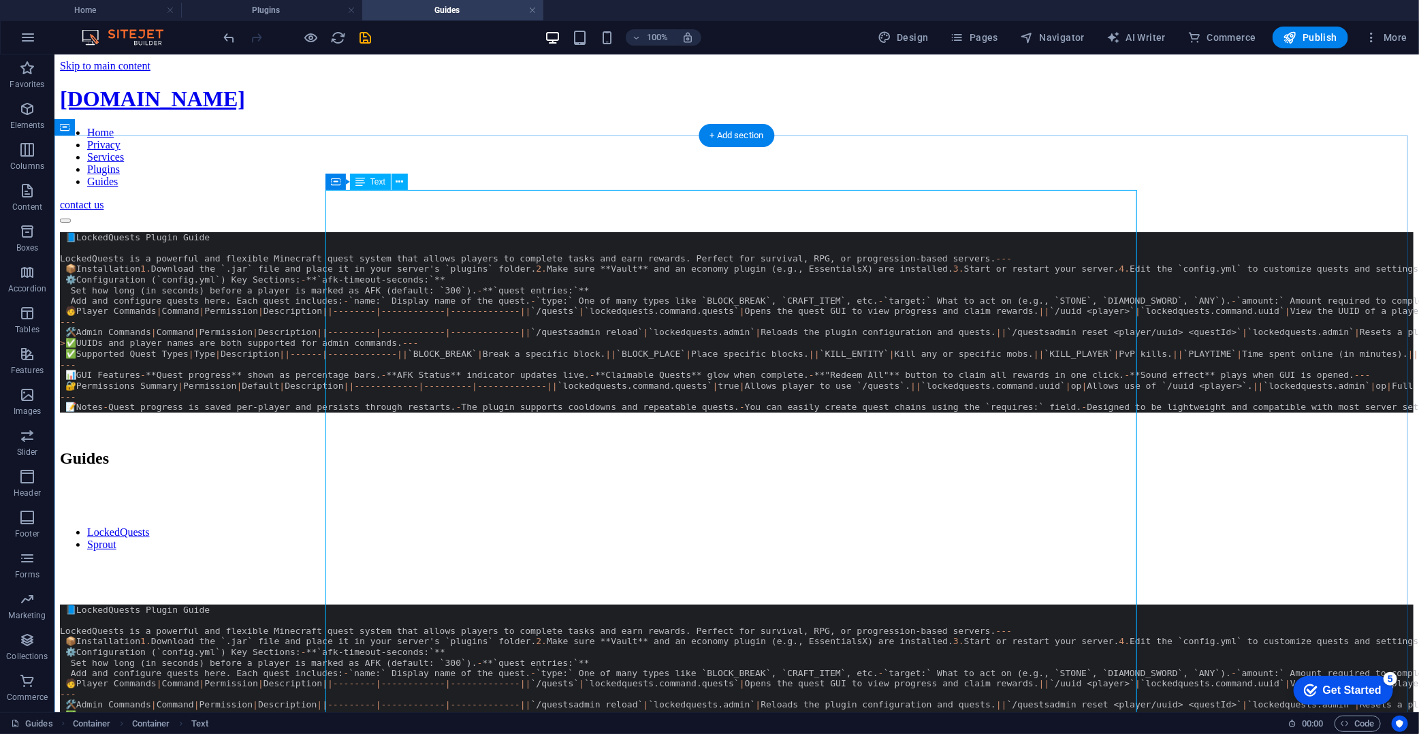
click at [1058, 283] on div "📘 LockedQuests Plugin Guide LockedQuests is a powerful and flexible Minecraft q…" at bounding box center [736, 334] width 1354 height 204
click at [400, 182] on icon at bounding box center [399, 182] width 7 height 14
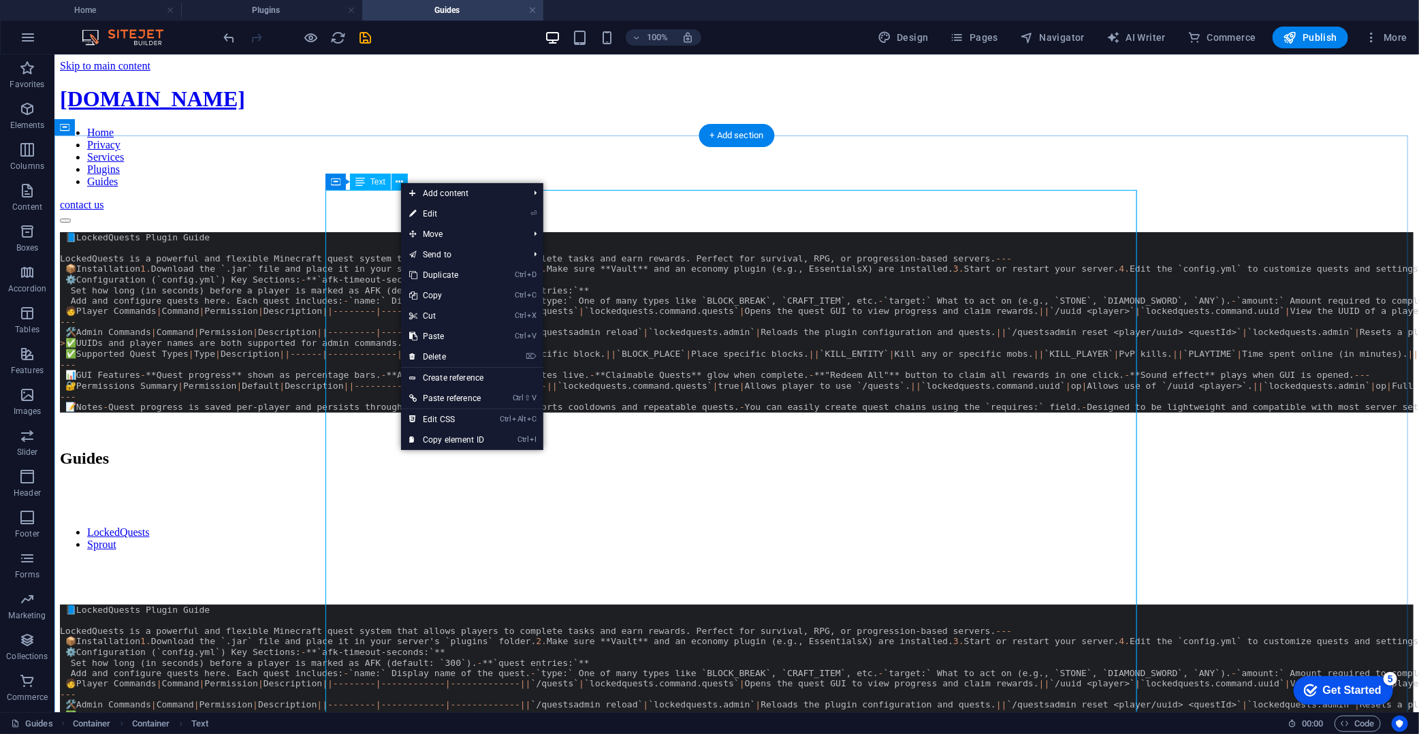
click at [742, 369] on div "📘 LockedQuests Plugin Guide LockedQuests is a powerful and flexible Minecraft q…" at bounding box center [736, 334] width 1354 height 204
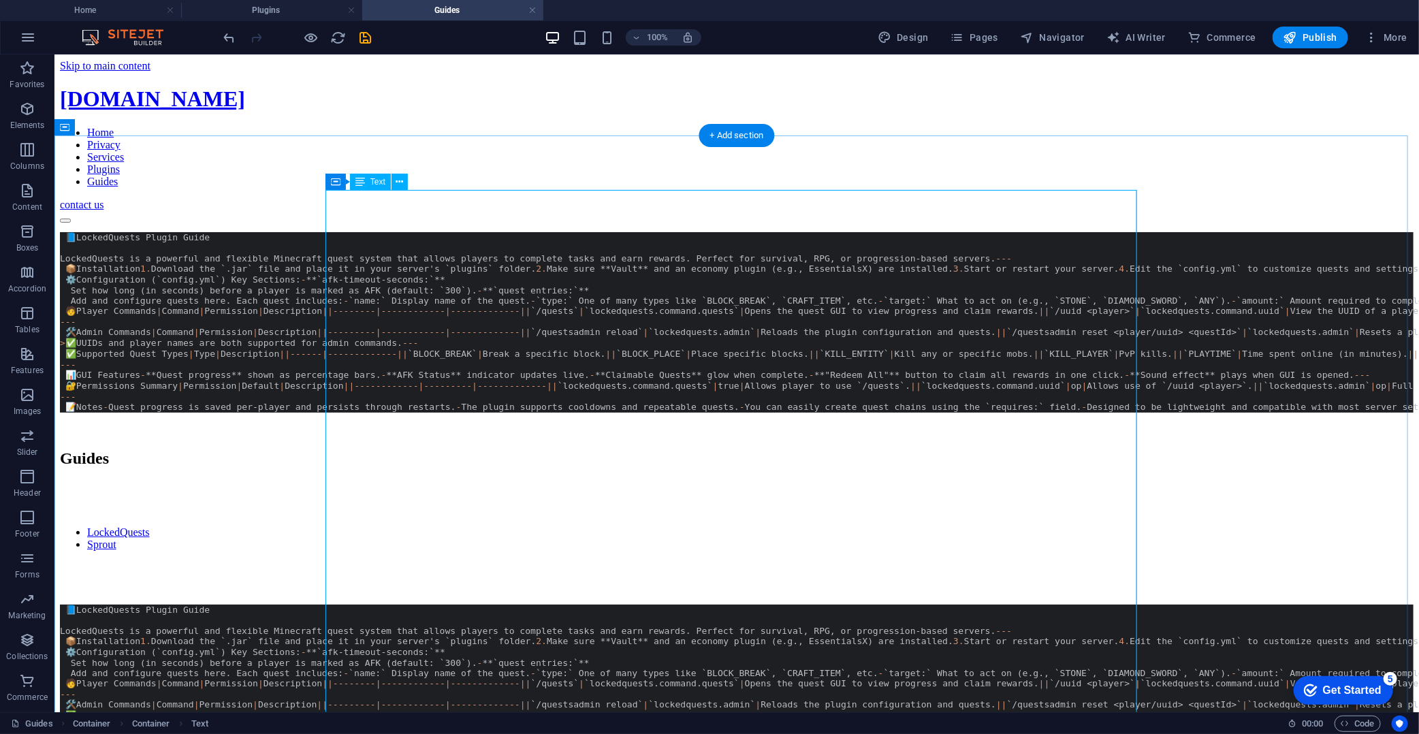
click at [739, 370] on div "📘 LockedQuests Plugin Guide LockedQuests is a powerful and flexible Minecraft q…" at bounding box center [736, 334] width 1354 height 204
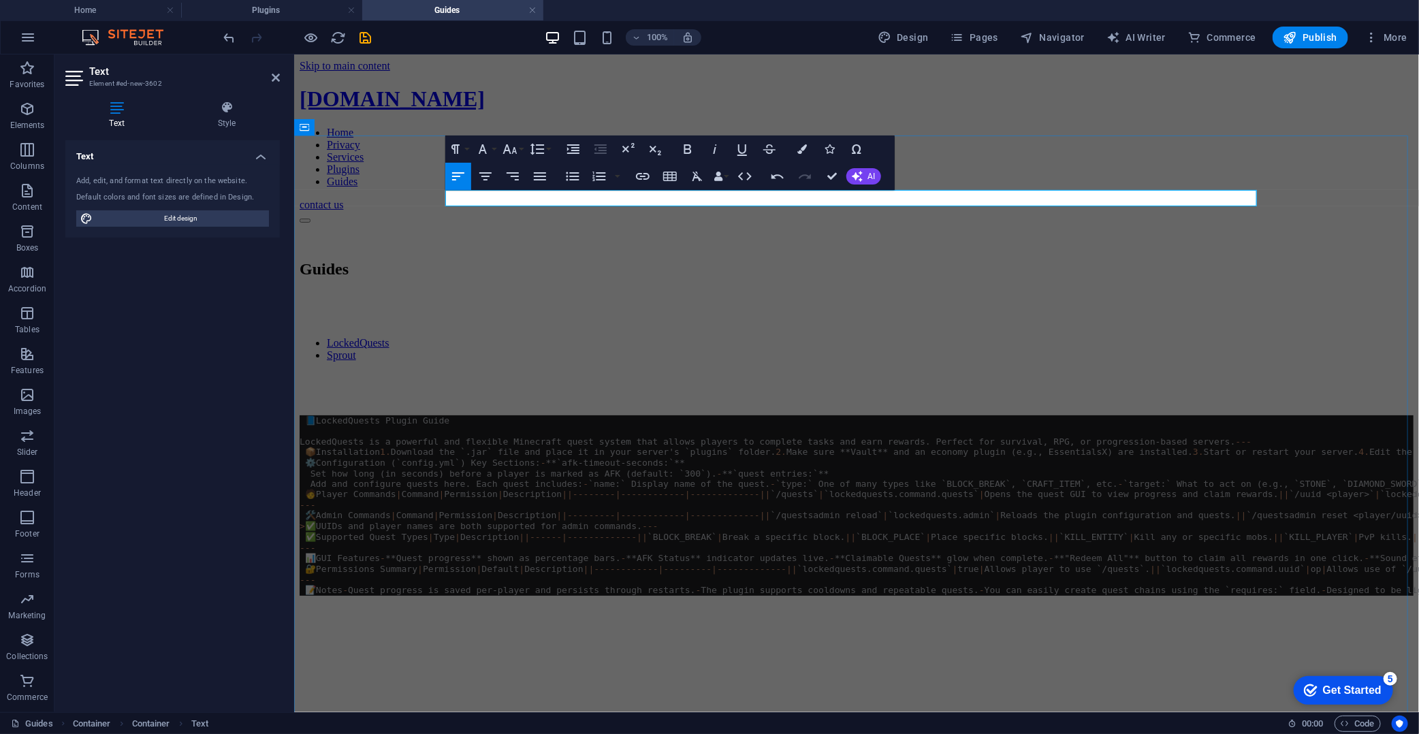
click at [585, 234] on p at bounding box center [856, 240] width 1114 height 12
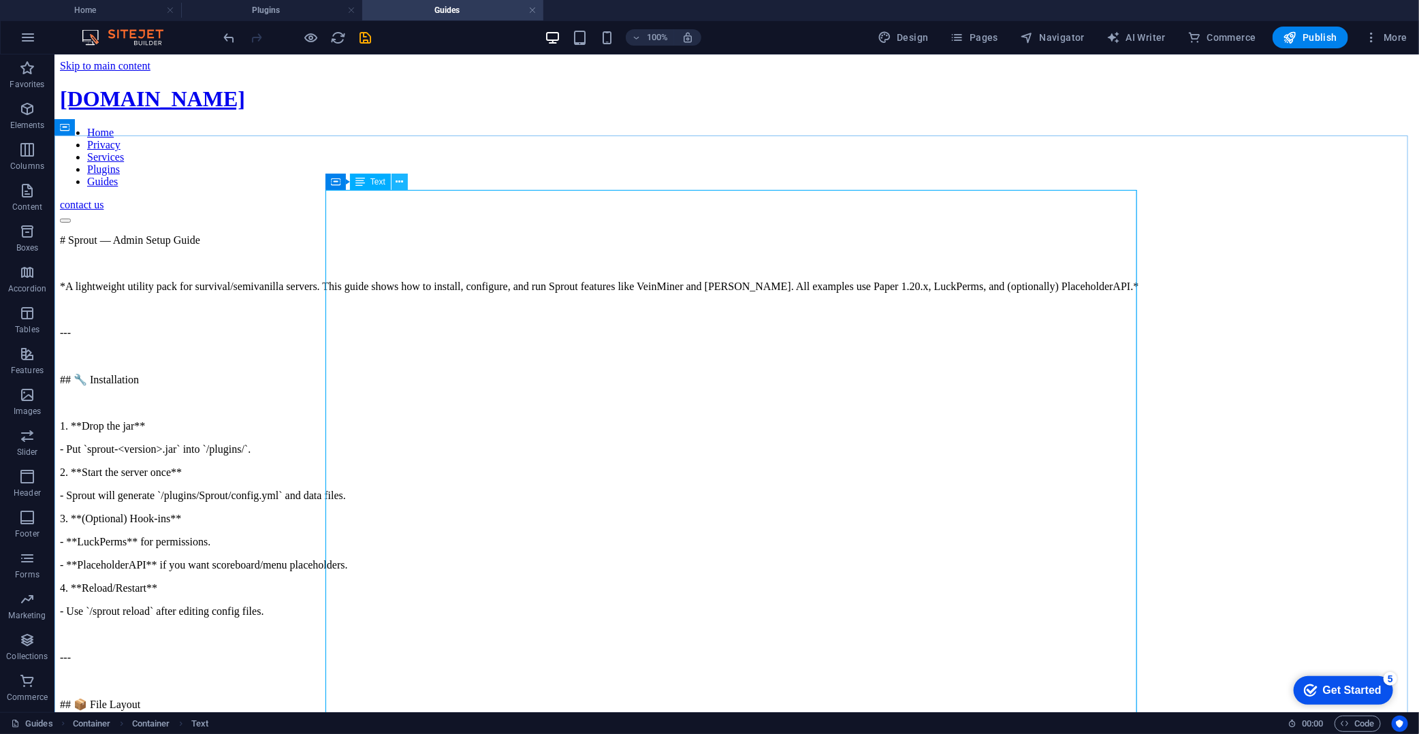
click at [404, 175] on button at bounding box center [400, 182] width 16 height 16
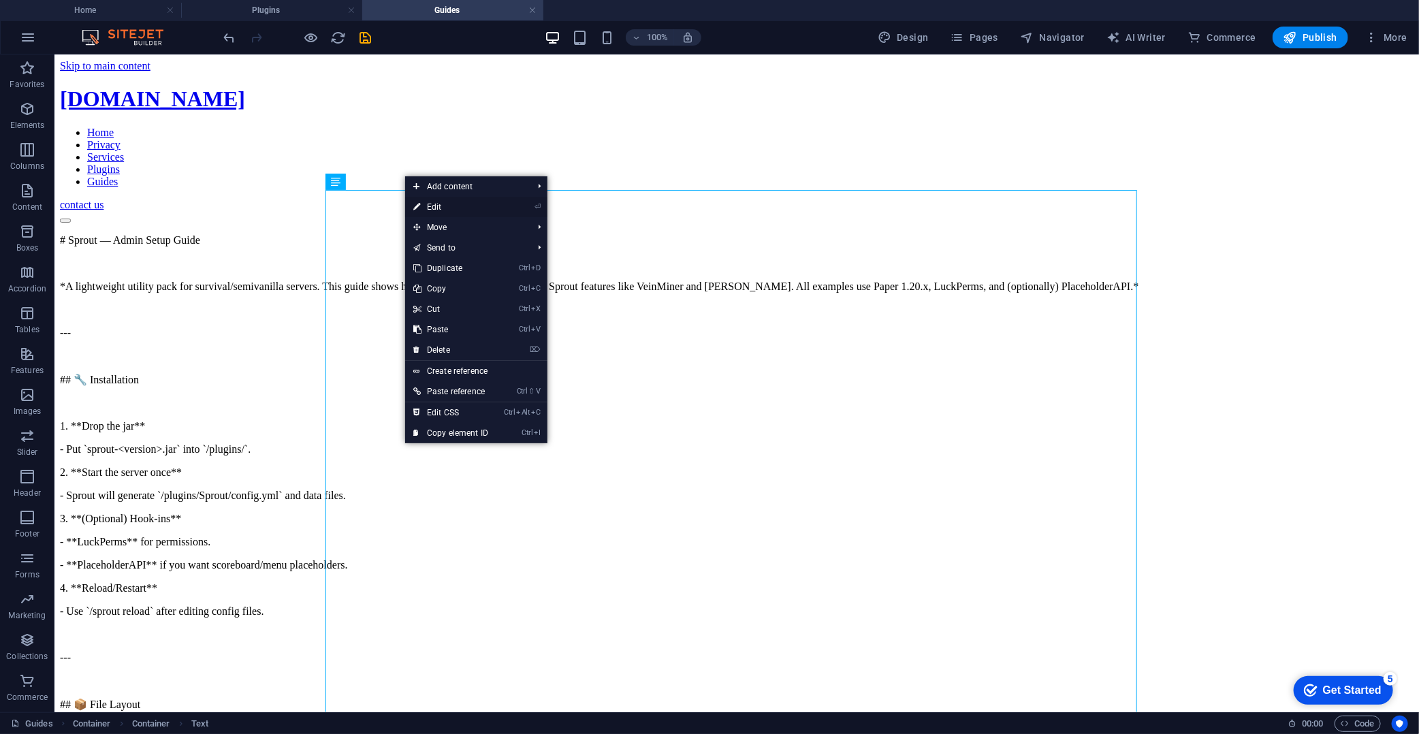
click at [474, 208] on link "⏎ Edit" at bounding box center [450, 207] width 91 height 20
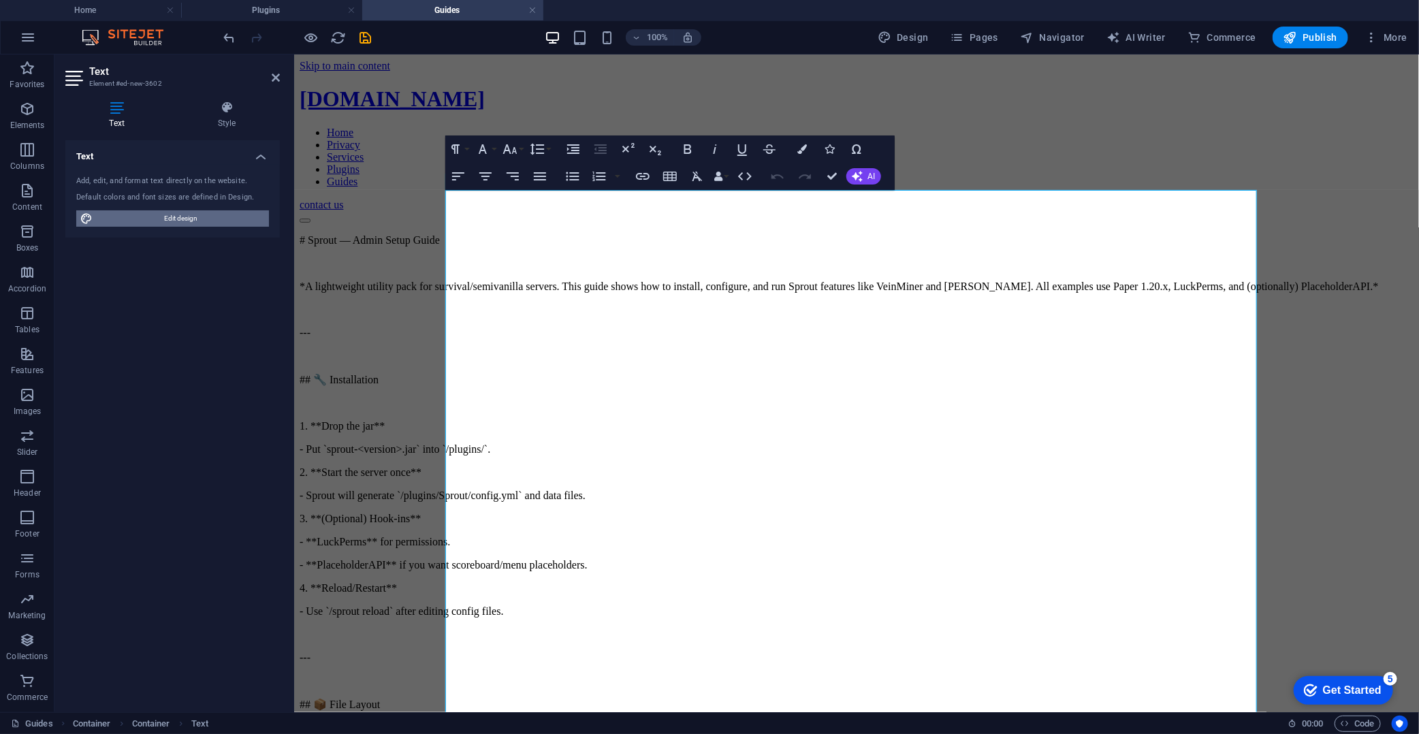
drag, startPoint x: 161, startPoint y: 212, endPoint x: 505, endPoint y: 174, distance: 346.0
click at [161, 212] on span "Edit design" at bounding box center [181, 218] width 168 height 16
select select "px"
select select "400"
select select "px"
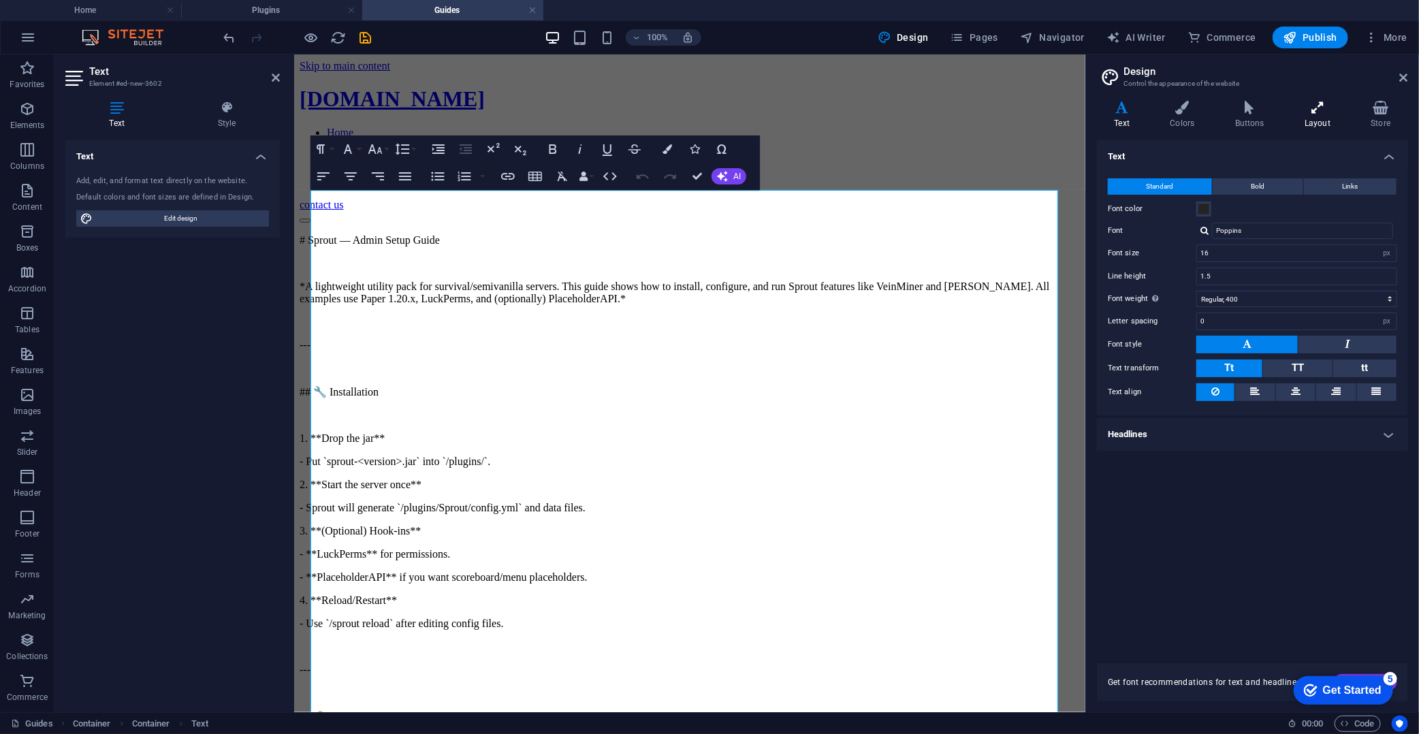
click at [1277, 110] on icon at bounding box center [1318, 108] width 61 height 14
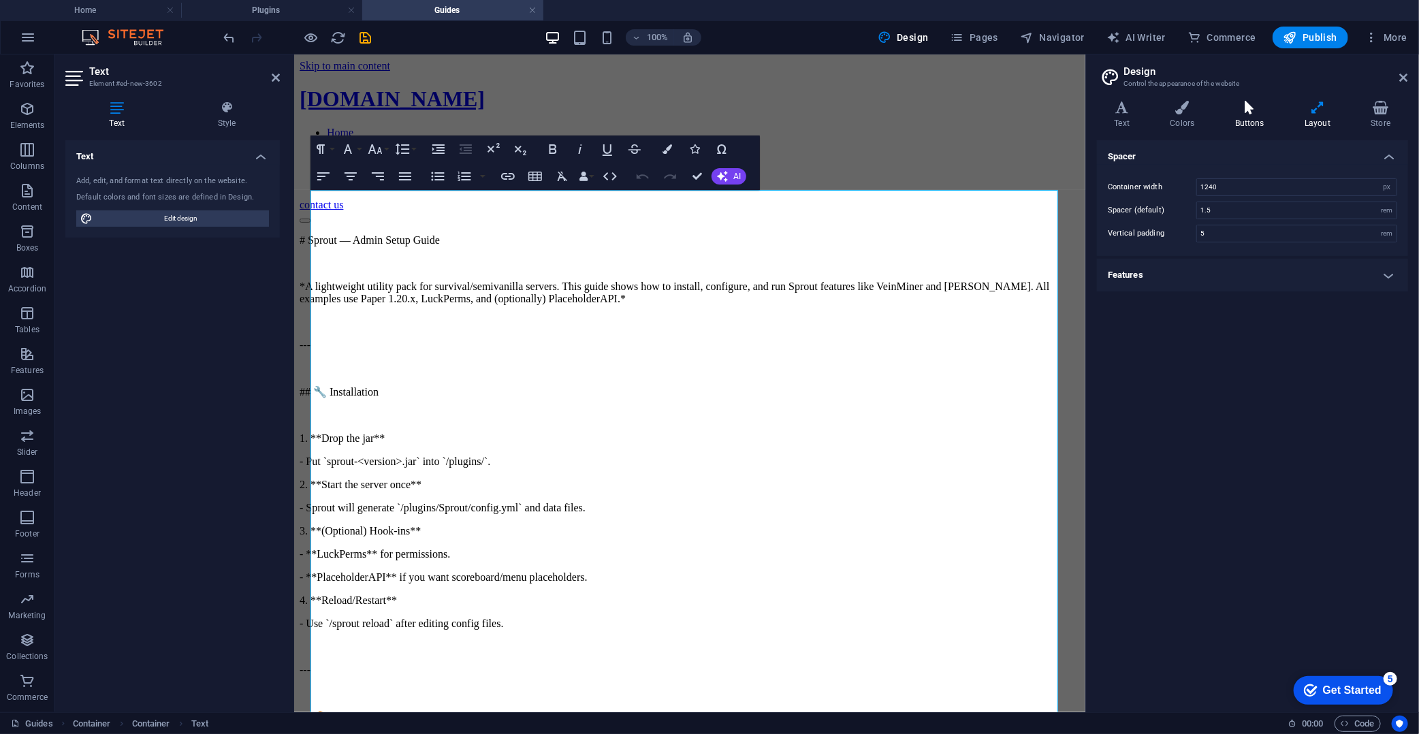
click at [1277, 110] on icon at bounding box center [1250, 108] width 64 height 14
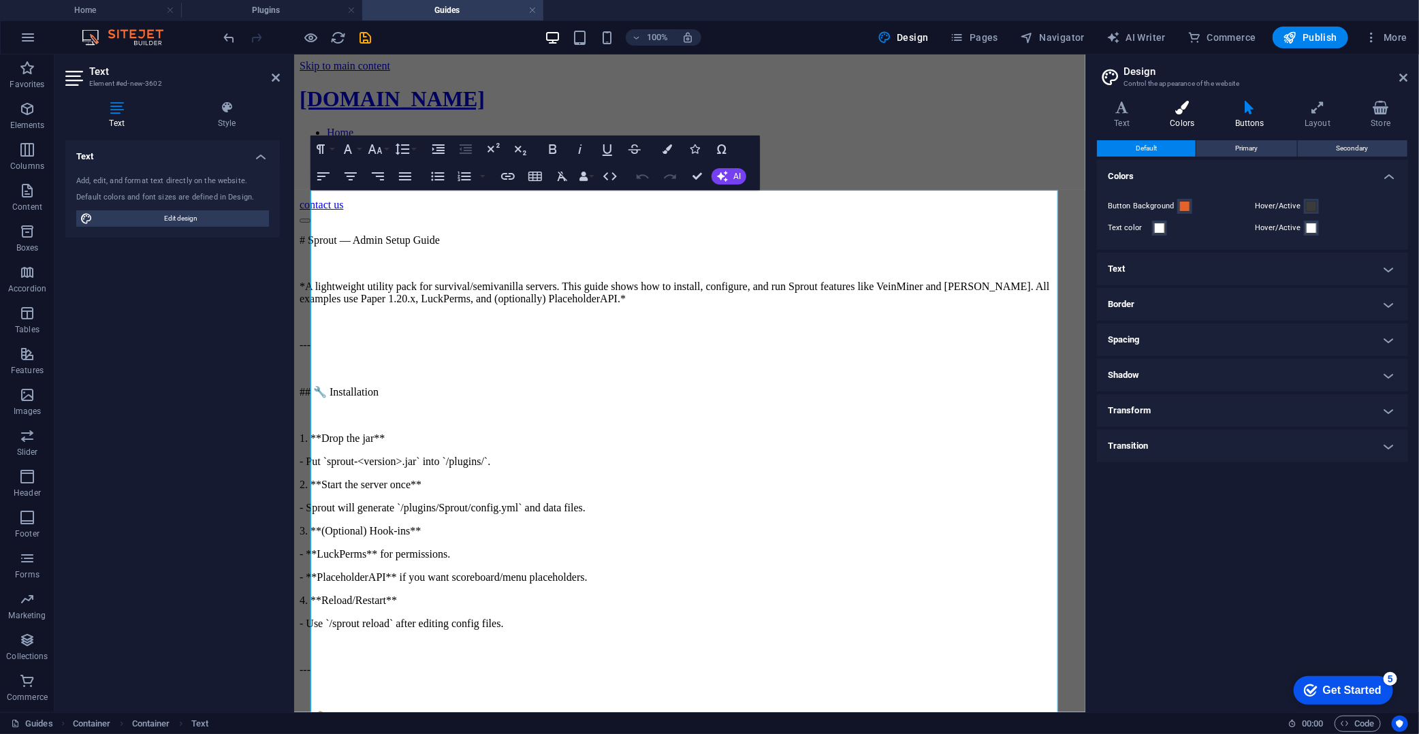
click at [1200, 112] on icon at bounding box center [1182, 108] width 59 height 14
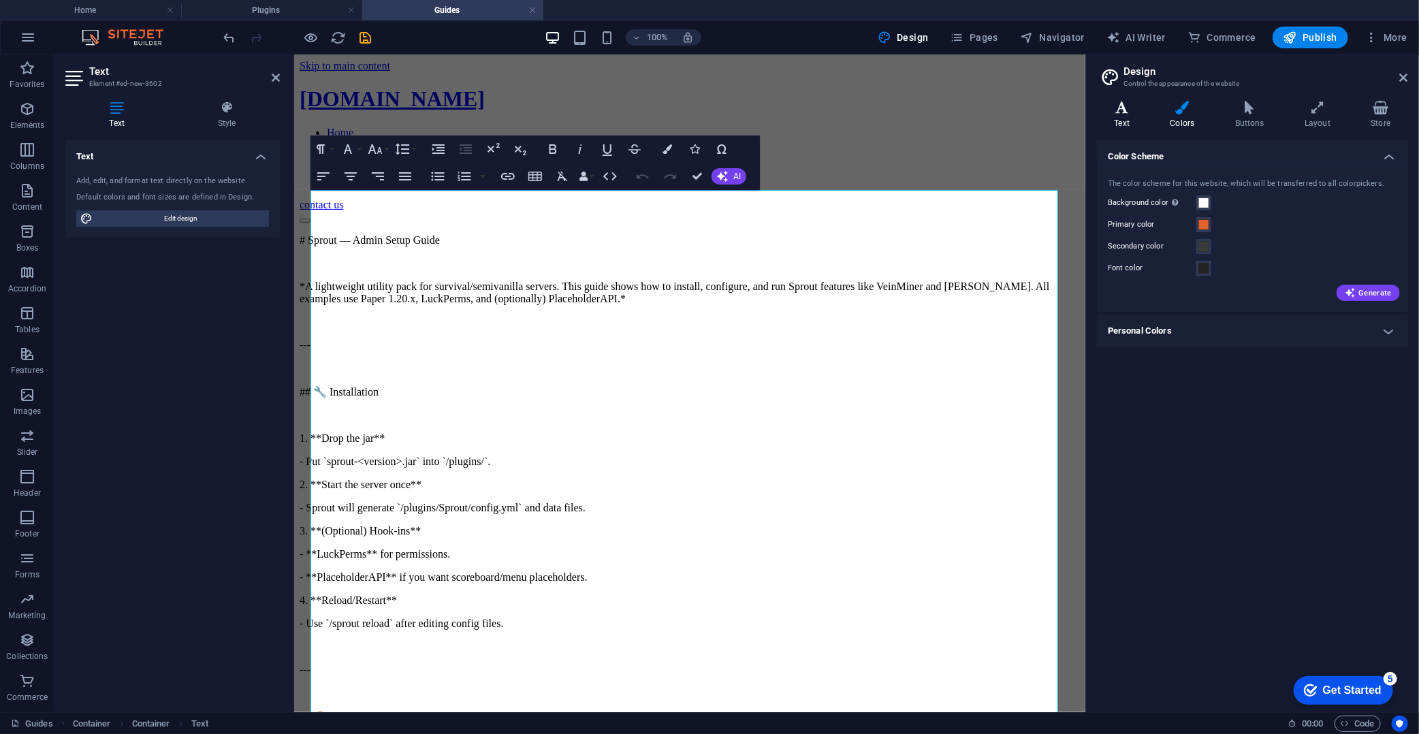
click at [1122, 106] on icon at bounding box center [1122, 108] width 50 height 14
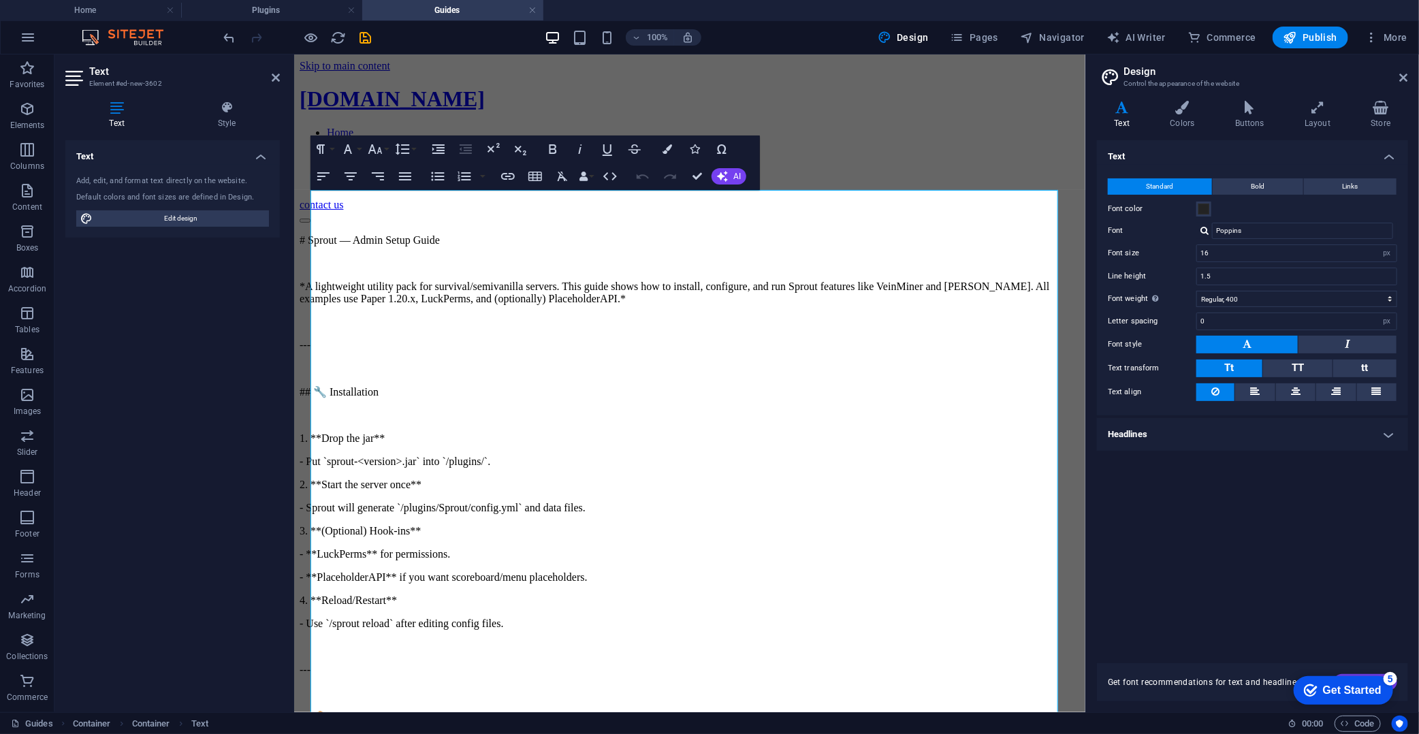
click at [1176, 428] on h4 "Headlines" at bounding box center [1252, 434] width 311 height 33
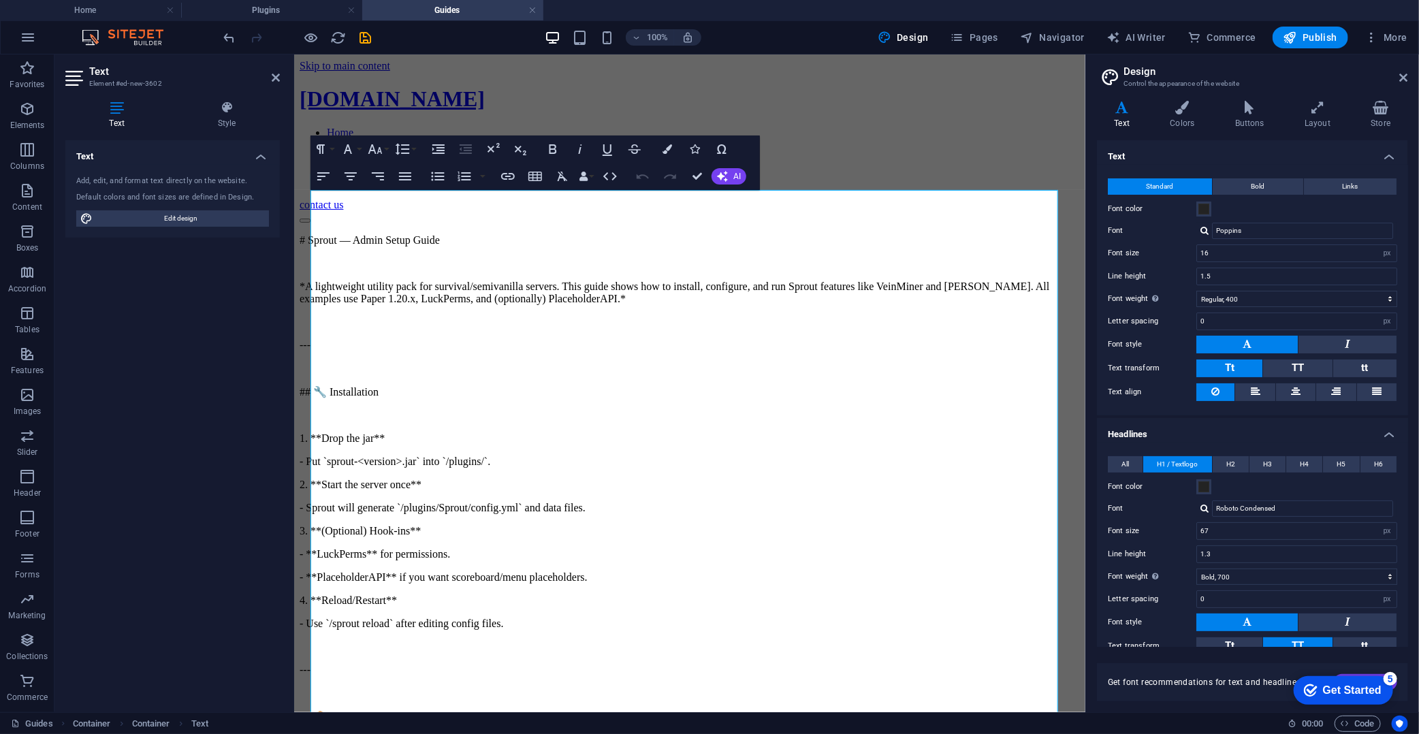
click at [1176, 428] on h4 "Headlines" at bounding box center [1252, 430] width 311 height 25
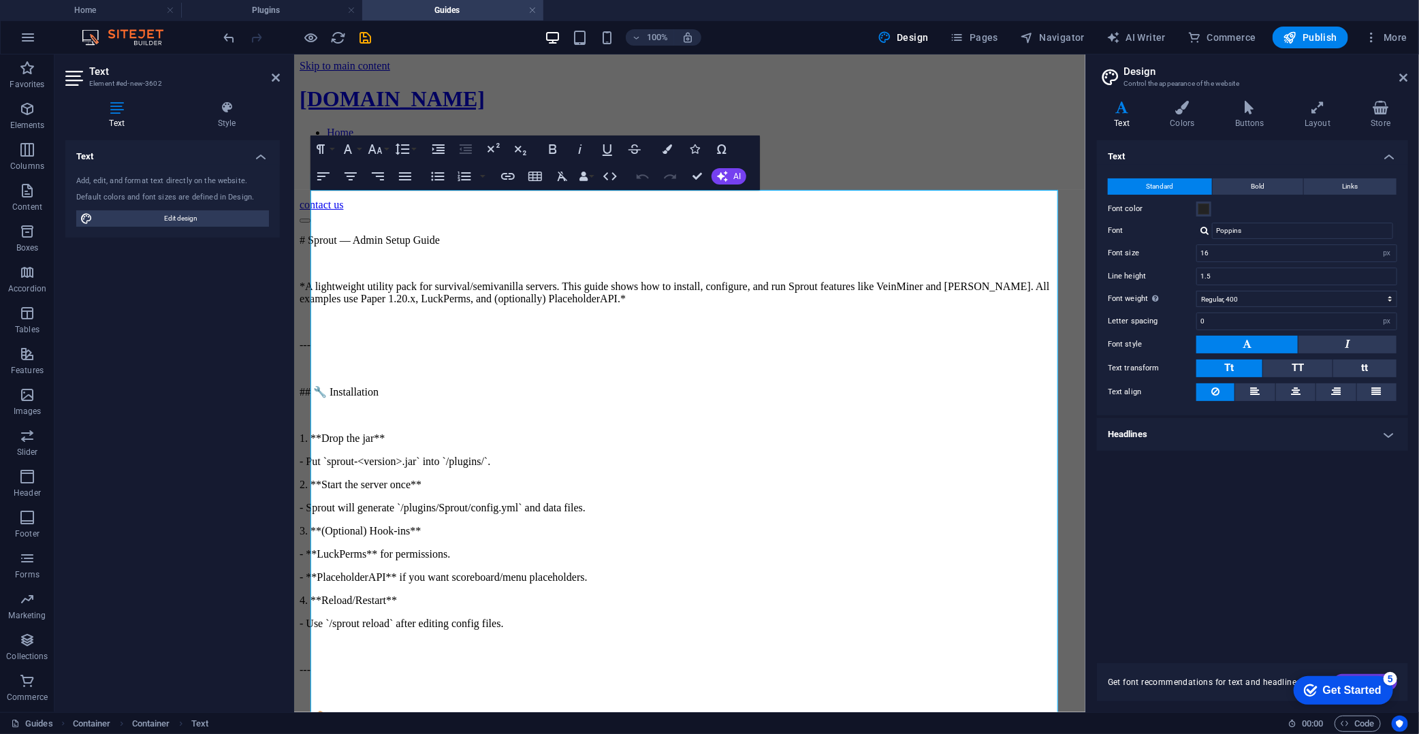
click at [1277, 98] on div "Variants Text Colors Buttons Layout Store Text Standard Bold Links Font color F…" at bounding box center [1252, 401] width 333 height 623
click at [1277, 112] on icon at bounding box center [1381, 108] width 54 height 14
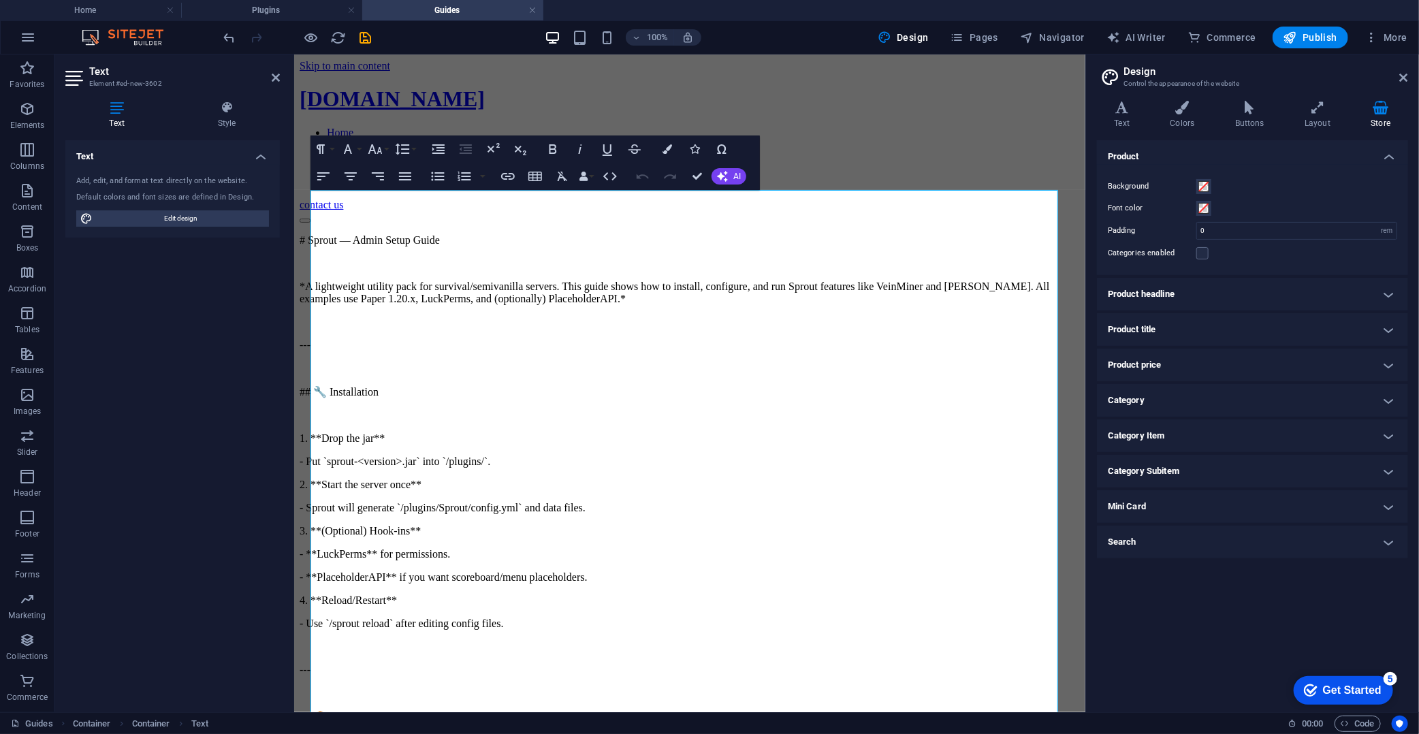
click at [1204, 304] on h4 "Product headline" at bounding box center [1252, 294] width 311 height 33
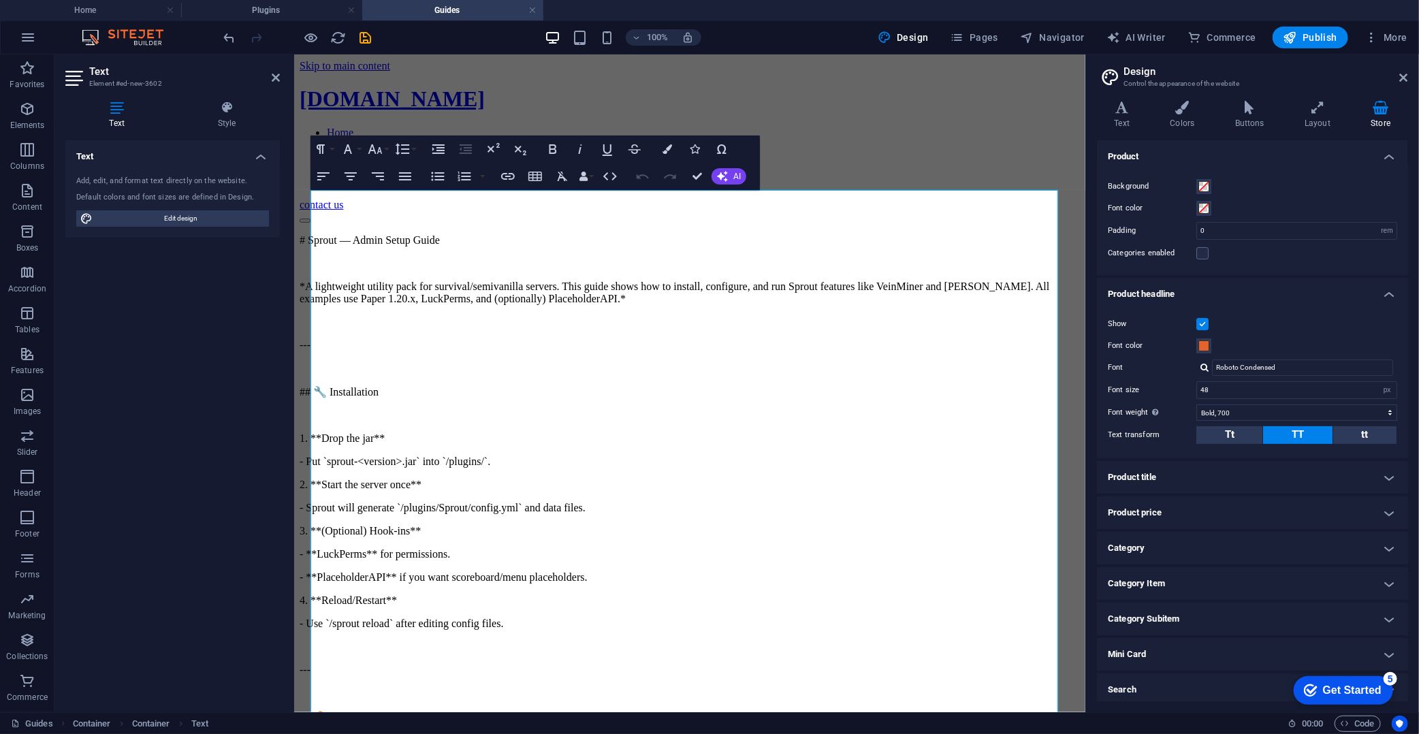
click at [1210, 289] on h4 "Product headline" at bounding box center [1252, 290] width 311 height 25
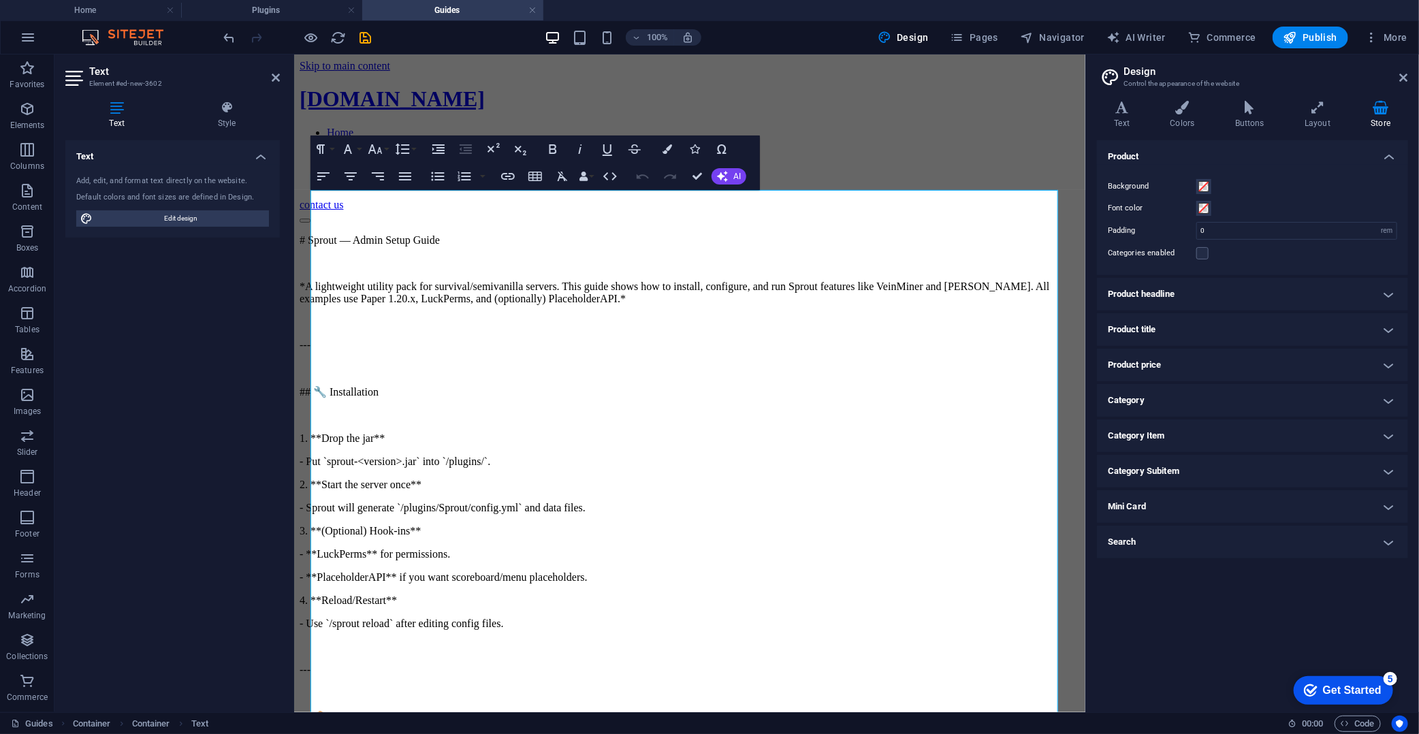
click at [1159, 497] on h4 "Mini Card" at bounding box center [1252, 506] width 311 height 33
click at [1159, 497] on h4 "Mini Card" at bounding box center [1252, 502] width 311 height 25
click at [1159, 528] on h4 "Search" at bounding box center [1252, 542] width 311 height 33
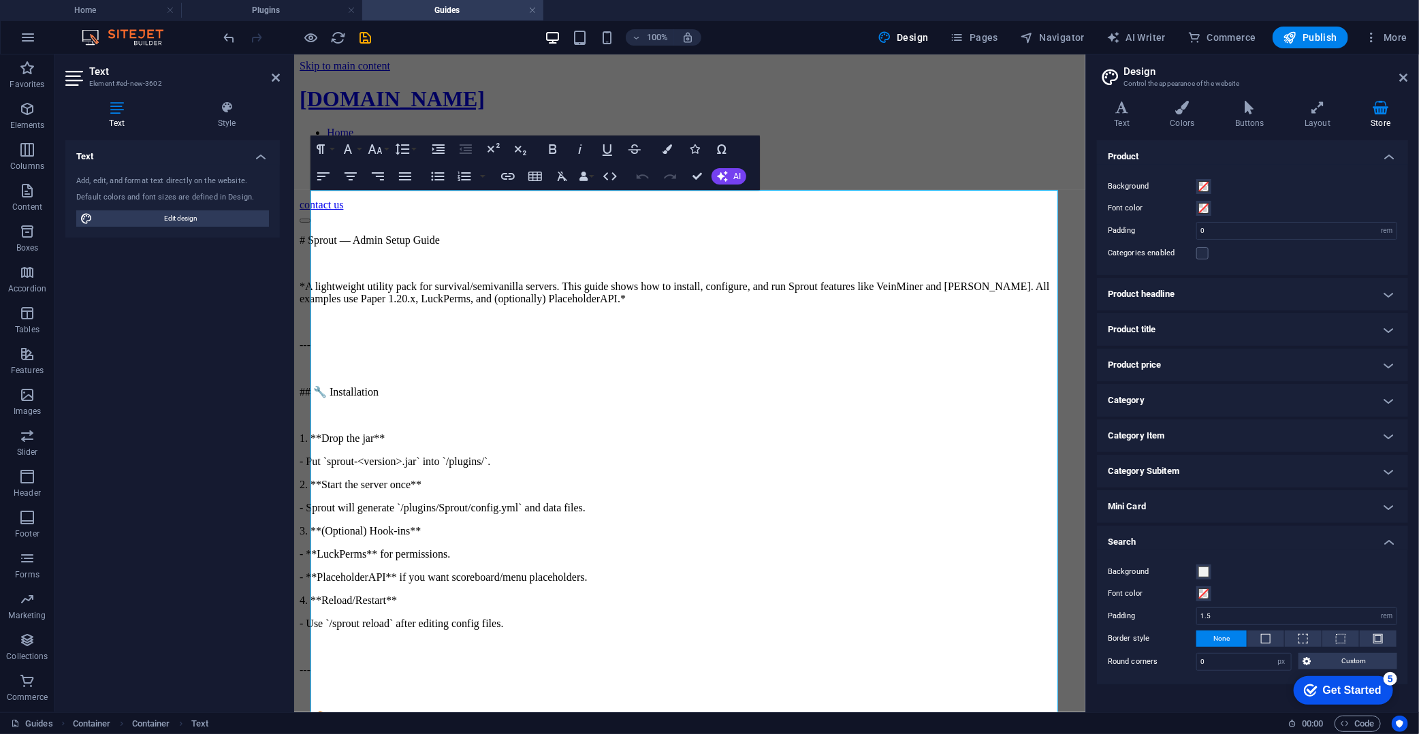
click at [1159, 528] on h4 "Search" at bounding box center [1252, 538] width 311 height 25
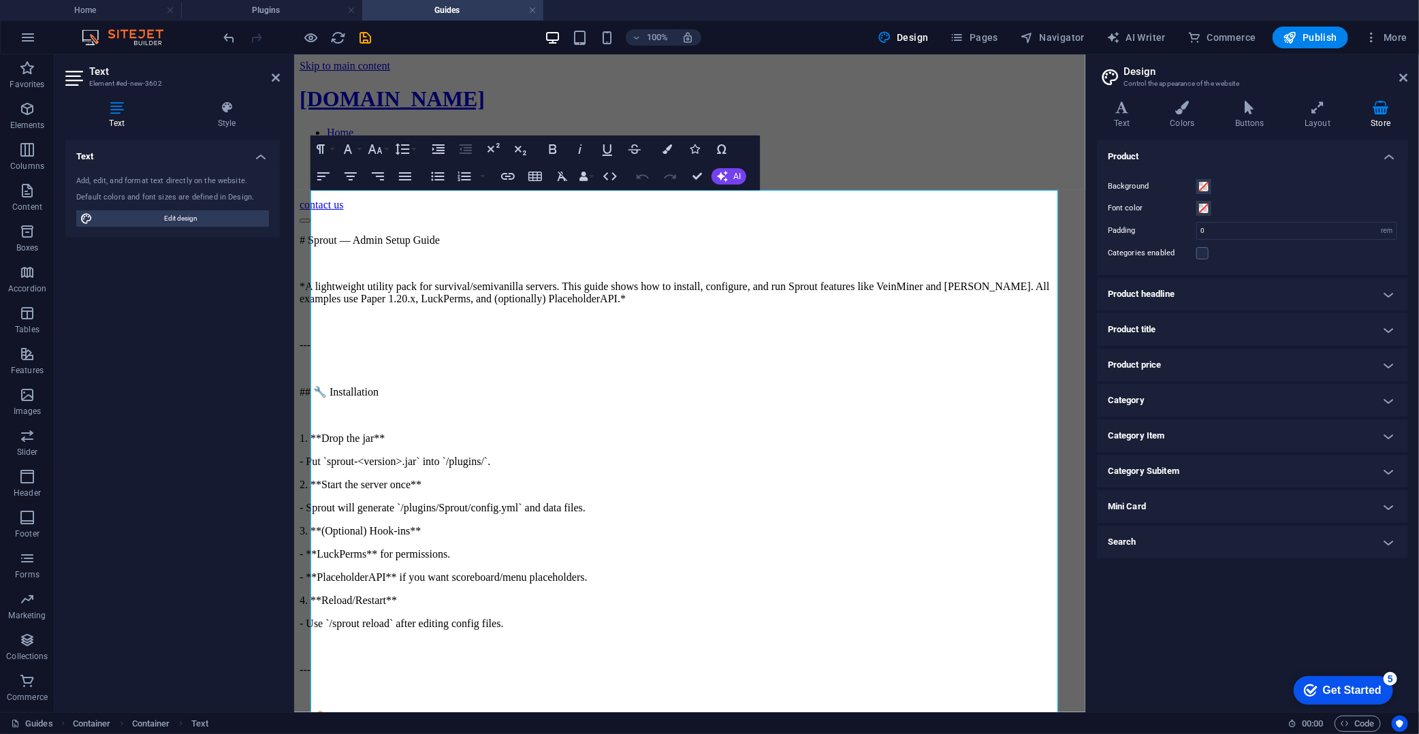
click at [1158, 405] on h4 "Category" at bounding box center [1252, 400] width 311 height 33
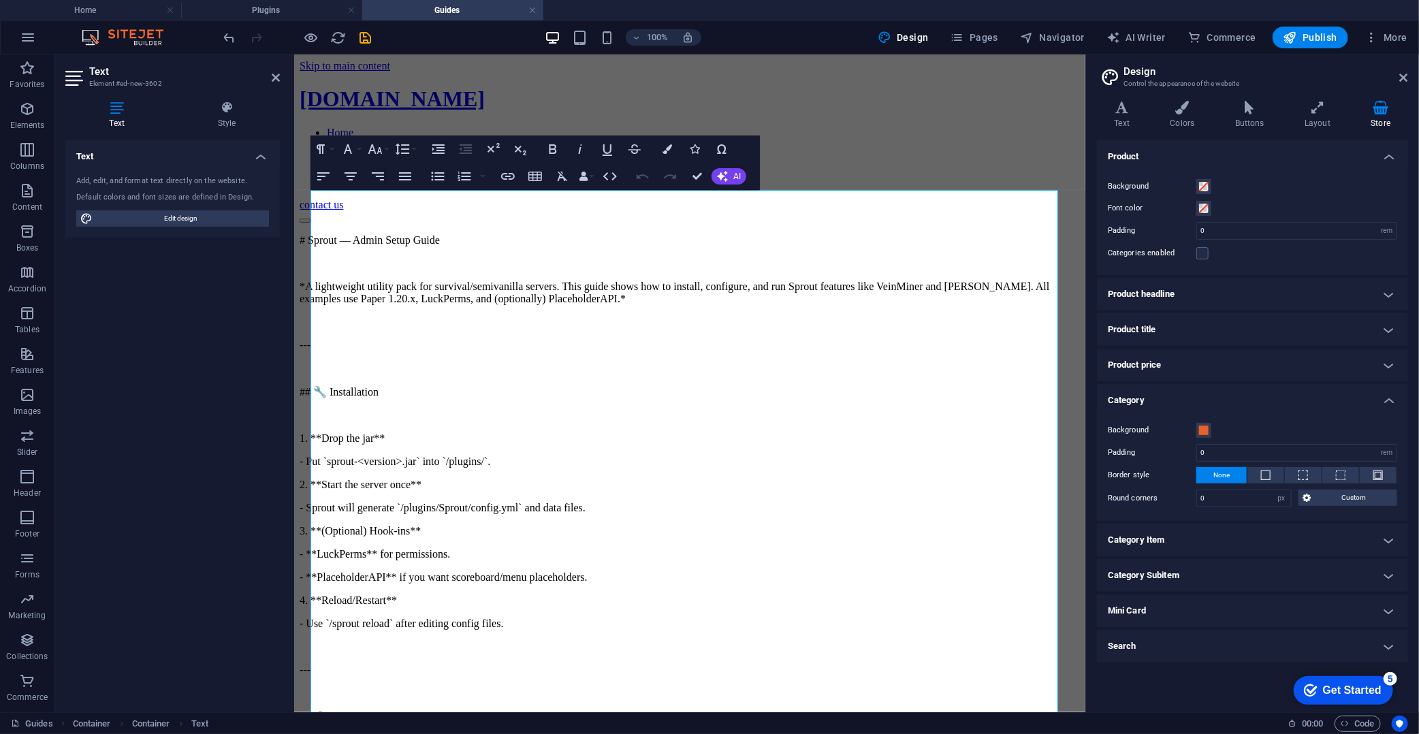
click at [1158, 405] on h4 "Category" at bounding box center [1252, 396] width 311 height 25
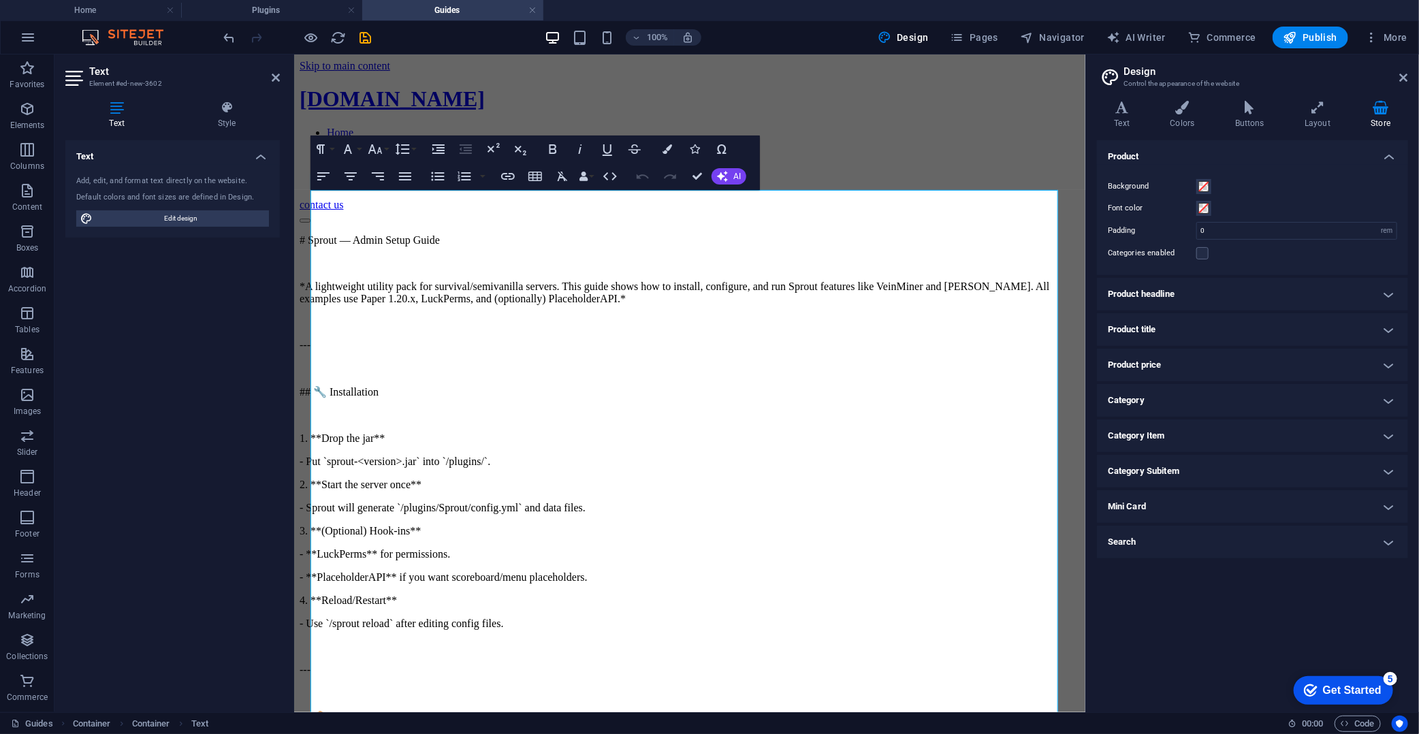
click at [1158, 351] on h4 "Product price" at bounding box center [1252, 365] width 311 height 33
click at [1155, 362] on h4 "Product price" at bounding box center [1252, 361] width 311 height 25
click at [1197, 119] on h4 "Colors" at bounding box center [1185, 115] width 65 height 29
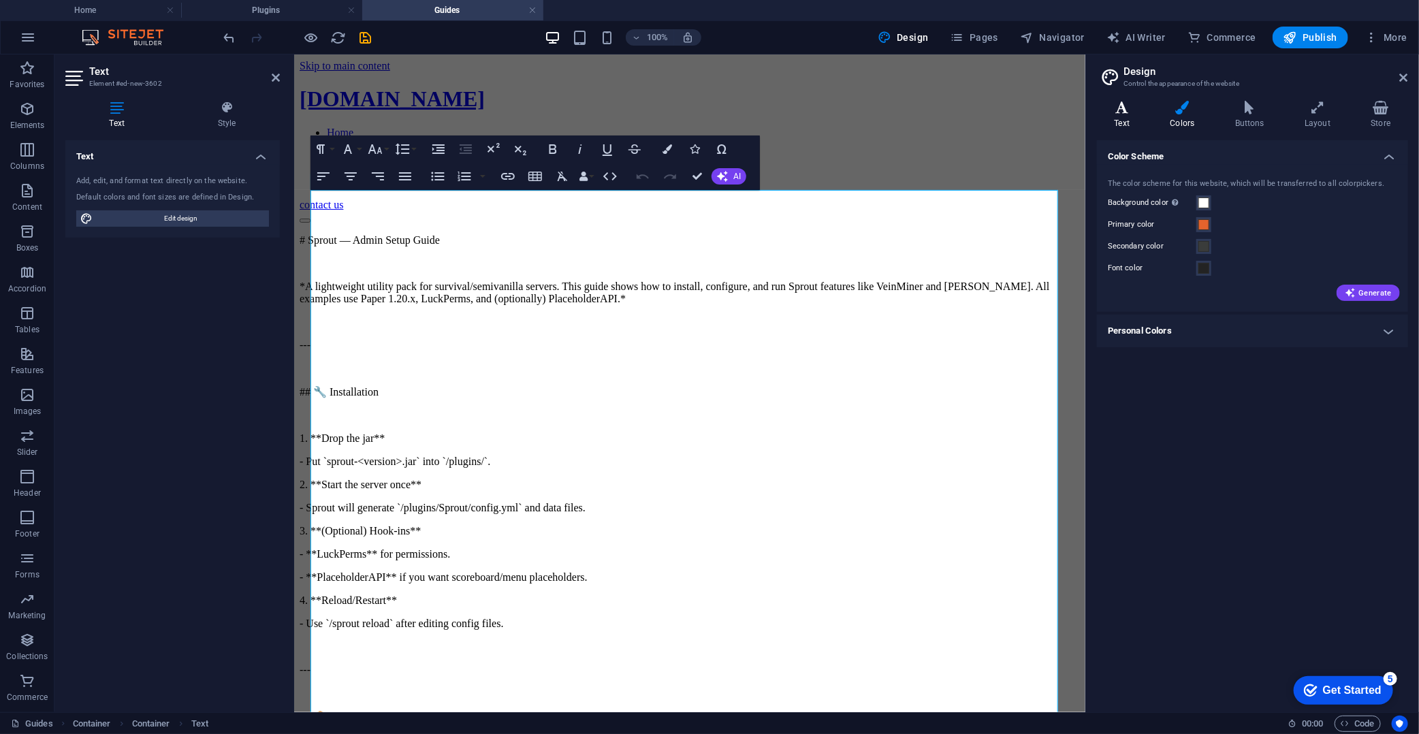
click at [1131, 119] on h4 "Text" at bounding box center [1125, 115] width 56 height 29
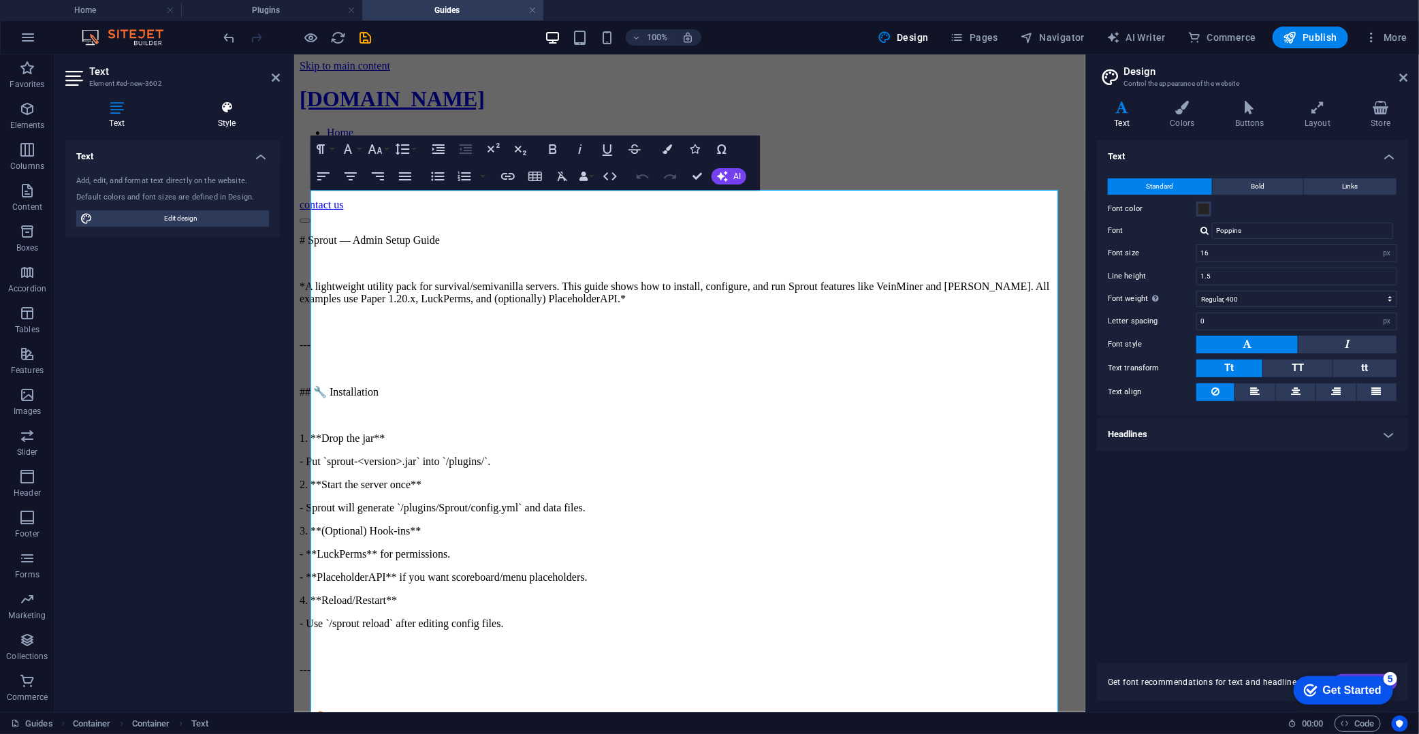
click at [232, 113] on icon at bounding box center [227, 108] width 106 height 14
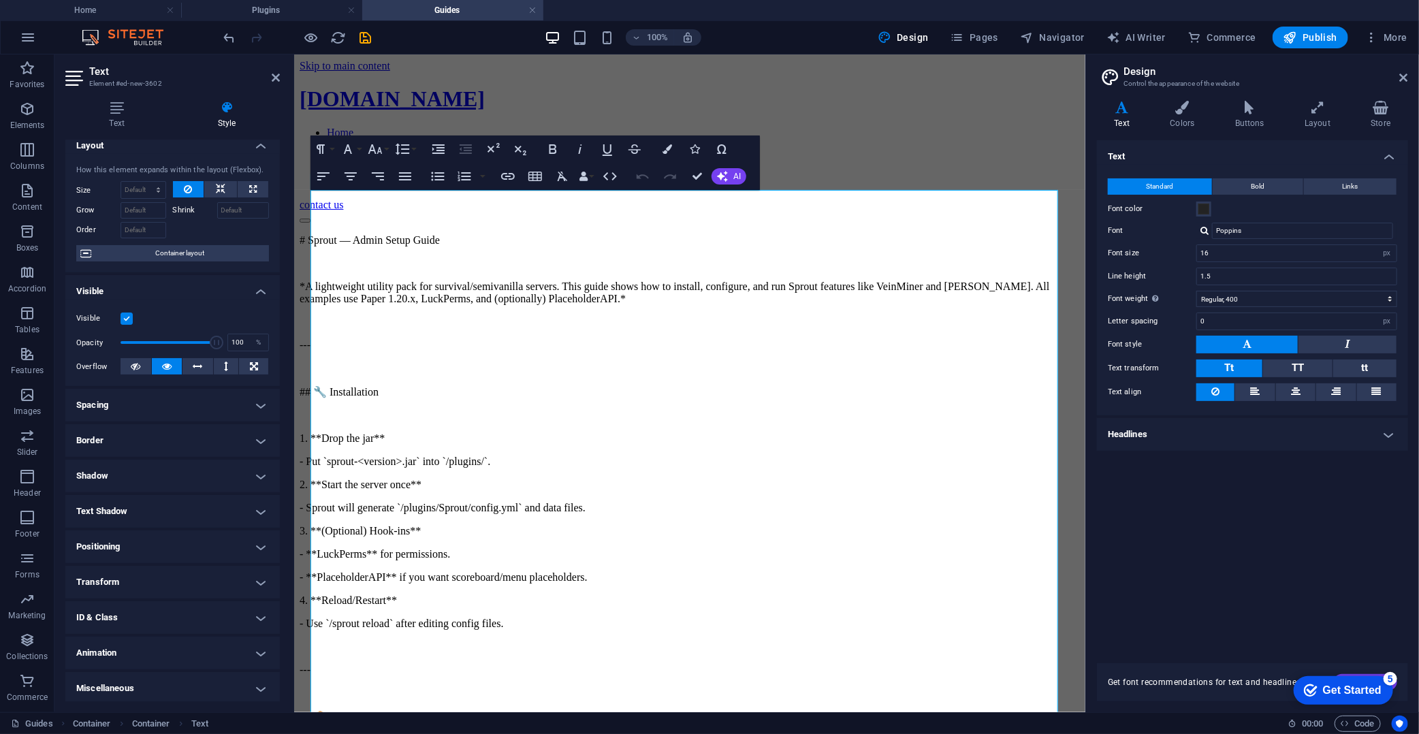
scroll to position [14, 0]
click at [134, 661] on h4 "Miscellaneous" at bounding box center [172, 686] width 215 height 33
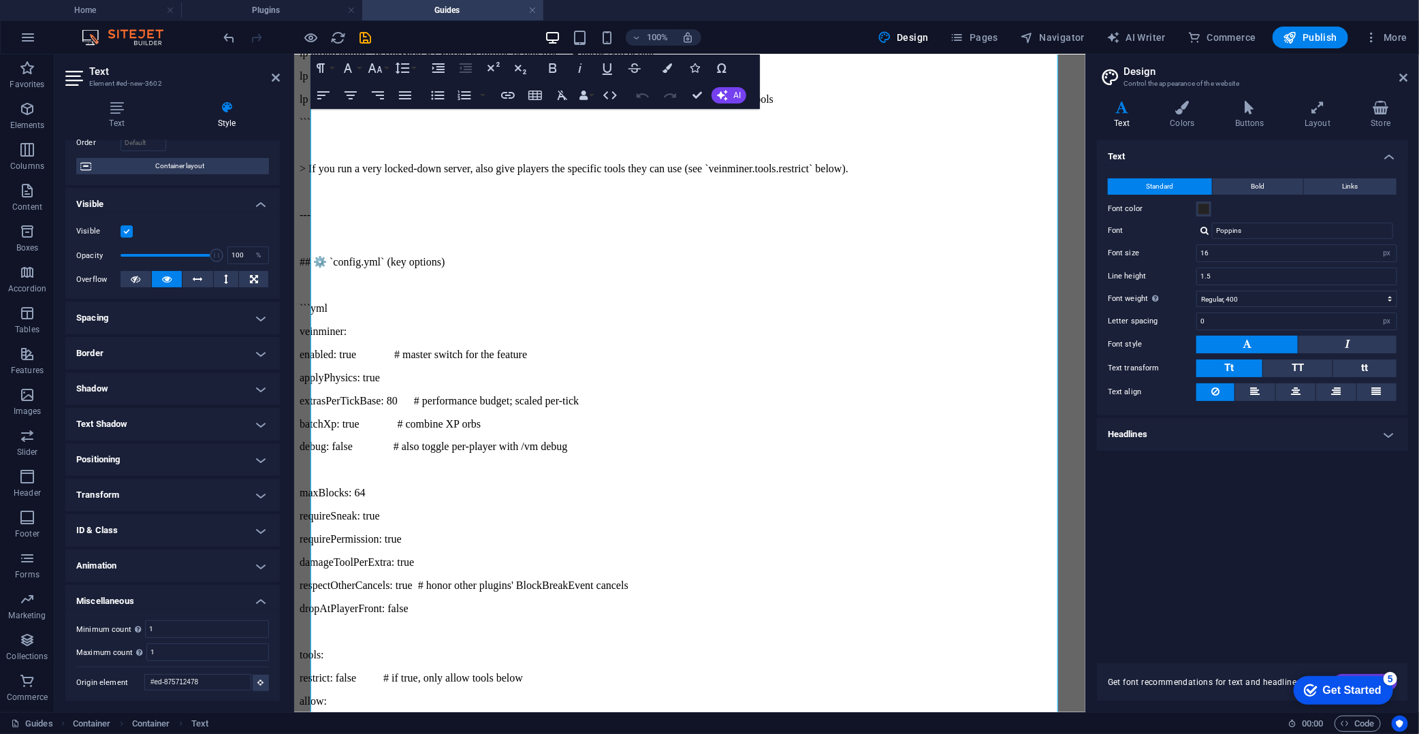
scroll to position [0, 0]
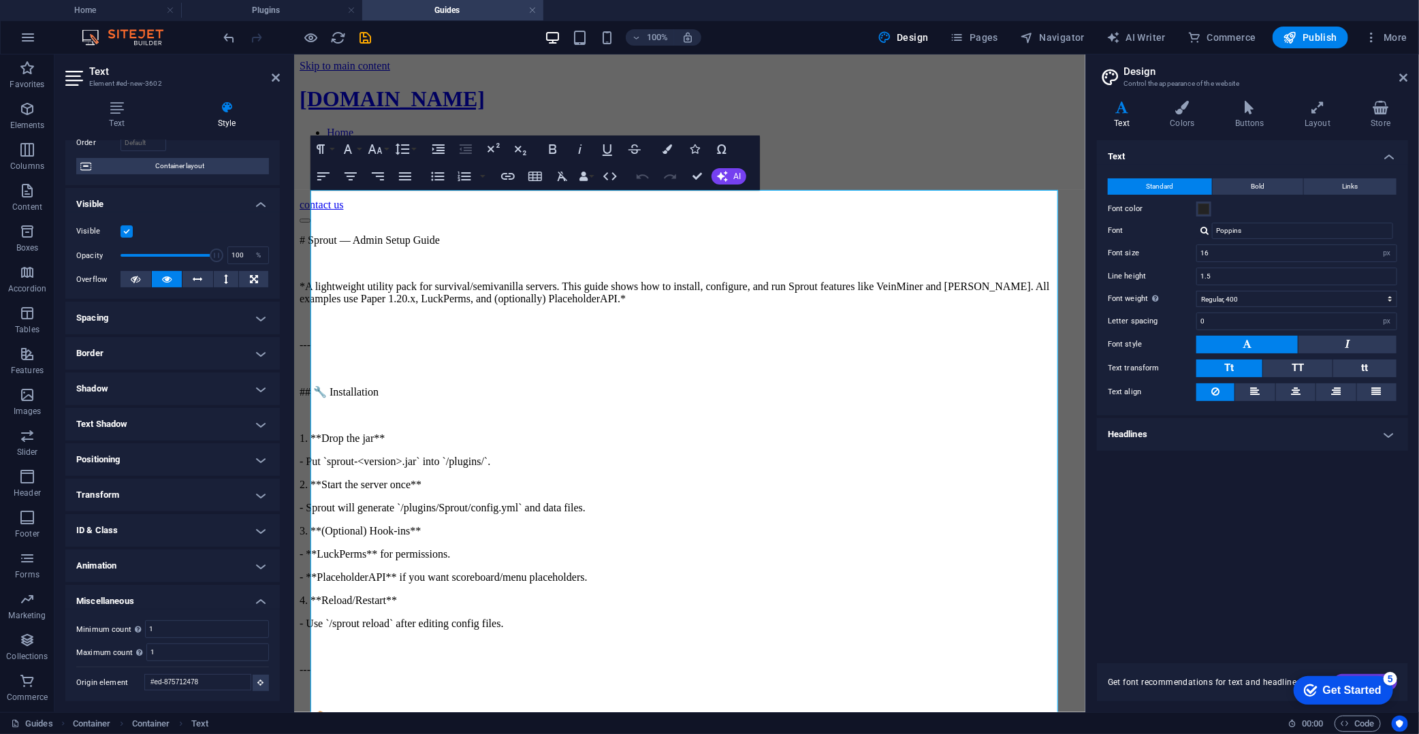
click at [130, 484] on h4 "Transform" at bounding box center [172, 495] width 215 height 33
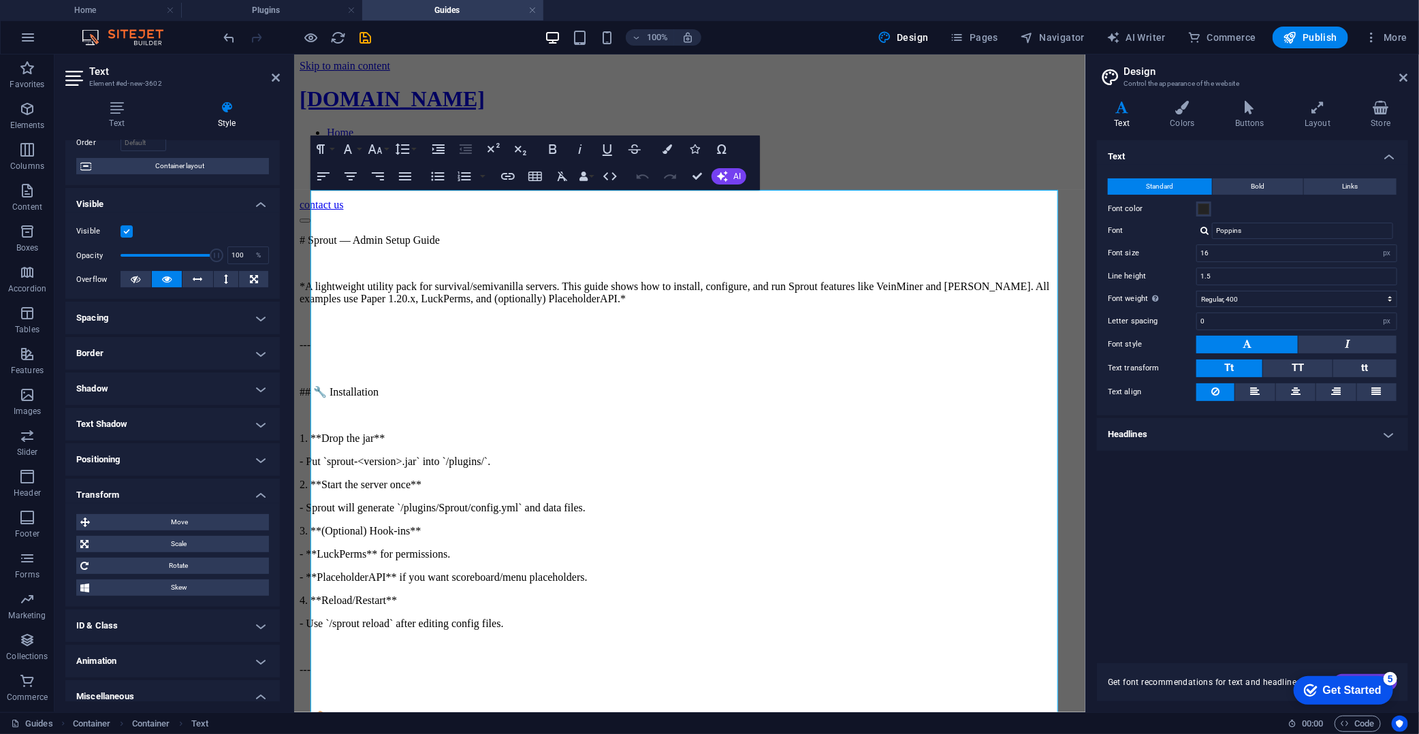
click at [137, 493] on h4 "Transform" at bounding box center [172, 491] width 215 height 25
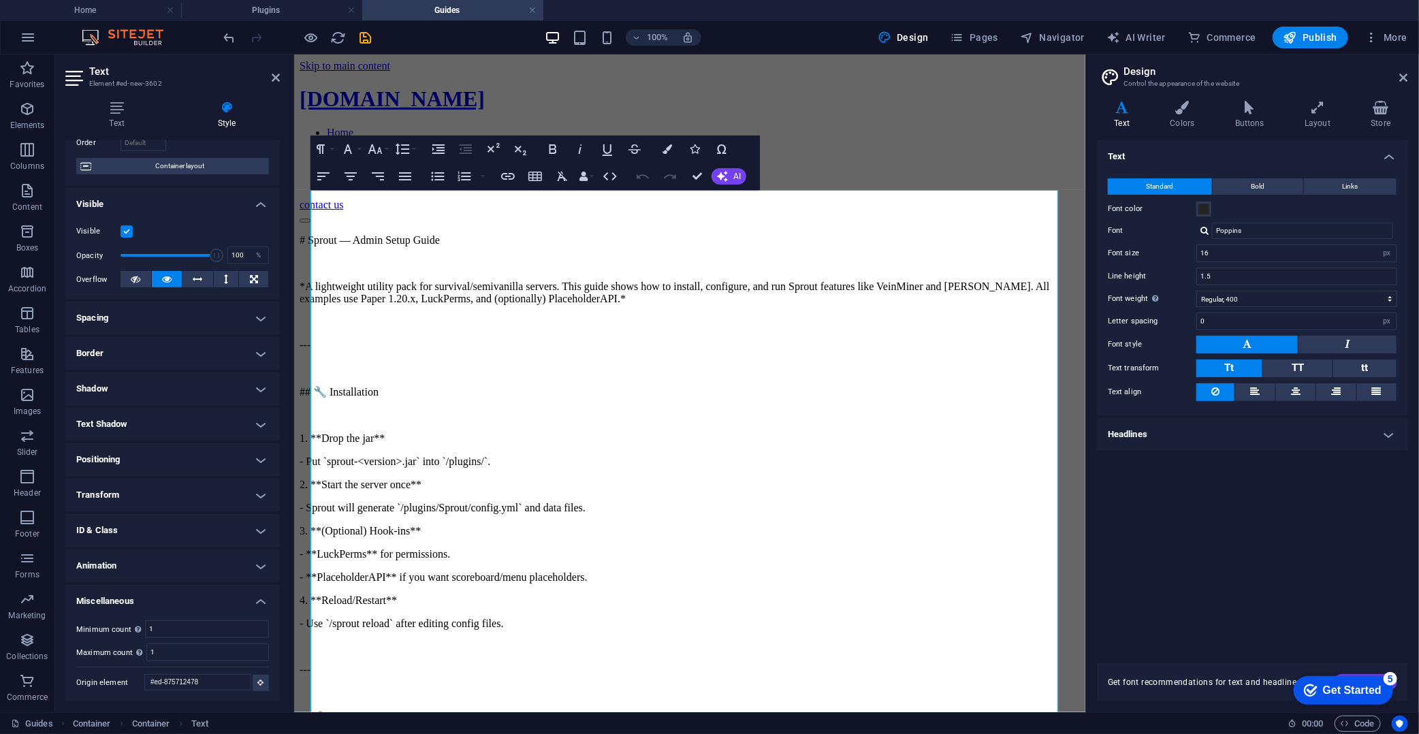
click at [131, 530] on h4 "ID & Class" at bounding box center [172, 530] width 215 height 33
click at [140, 530] on h4 "ID & Class" at bounding box center [172, 526] width 215 height 25
click at [144, 591] on h4 "Miscellaneous" at bounding box center [172, 597] width 215 height 25
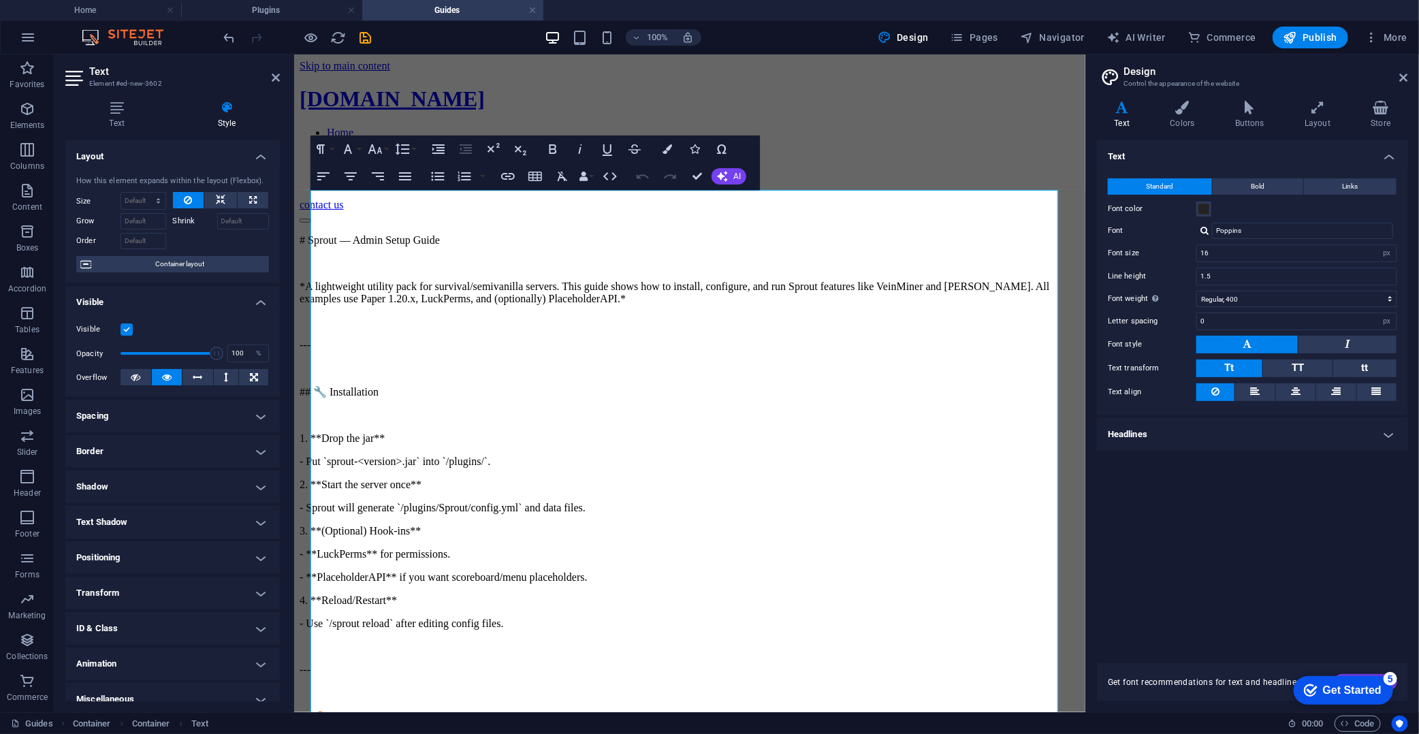
click at [124, 329] on label at bounding box center [127, 330] width 12 height 12
click at [0, 0] on input "Visible" at bounding box center [0, 0] width 0 height 0
click at [123, 329] on label at bounding box center [127, 330] width 12 height 12
click at [0, 0] on input "Visible" at bounding box center [0, 0] width 0 height 0
click at [201, 372] on icon at bounding box center [198, 377] width 10 height 16
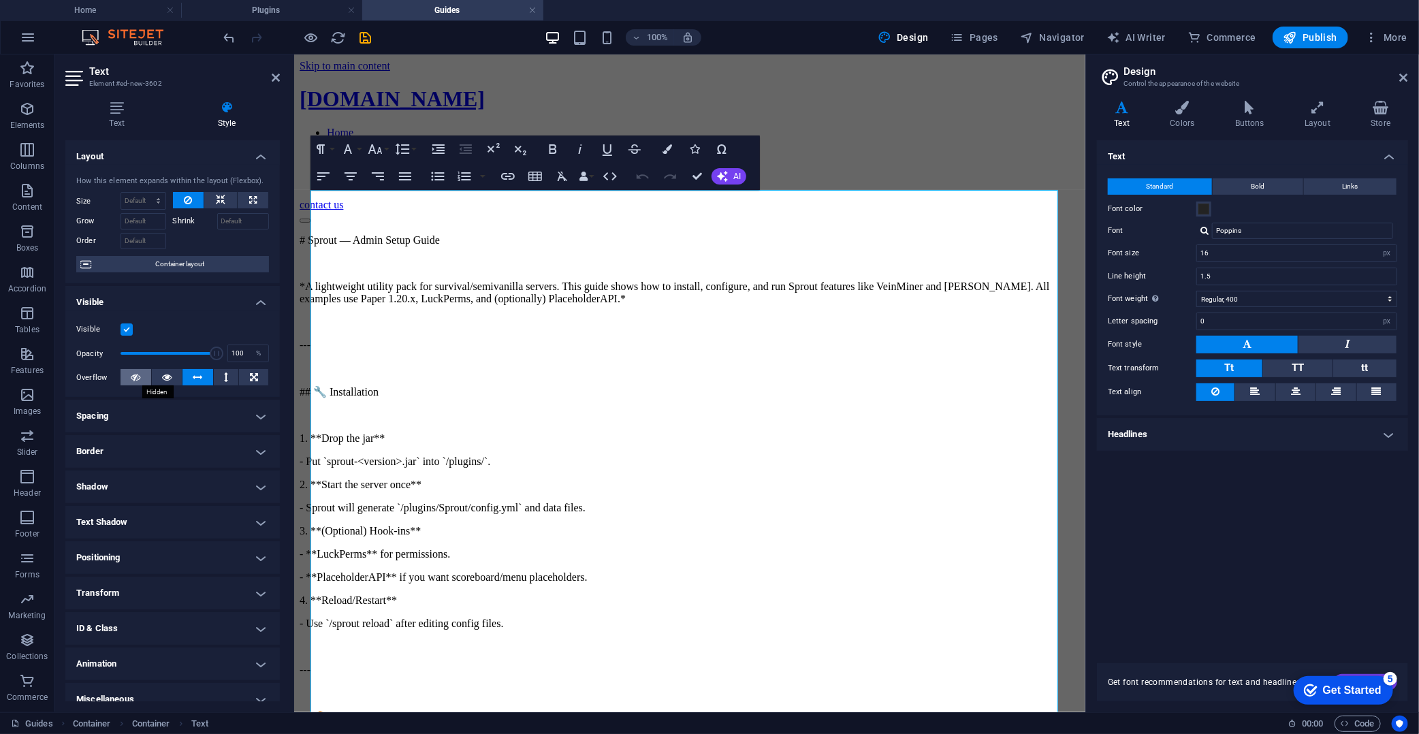
click at [140, 376] on button at bounding box center [136, 377] width 31 height 16
click at [170, 368] on div "Visible Opacity 100 % Overflow" at bounding box center [172, 354] width 215 height 87
click at [162, 379] on icon at bounding box center [167, 377] width 10 height 16
click at [202, 369] on button at bounding box center [198, 377] width 31 height 16
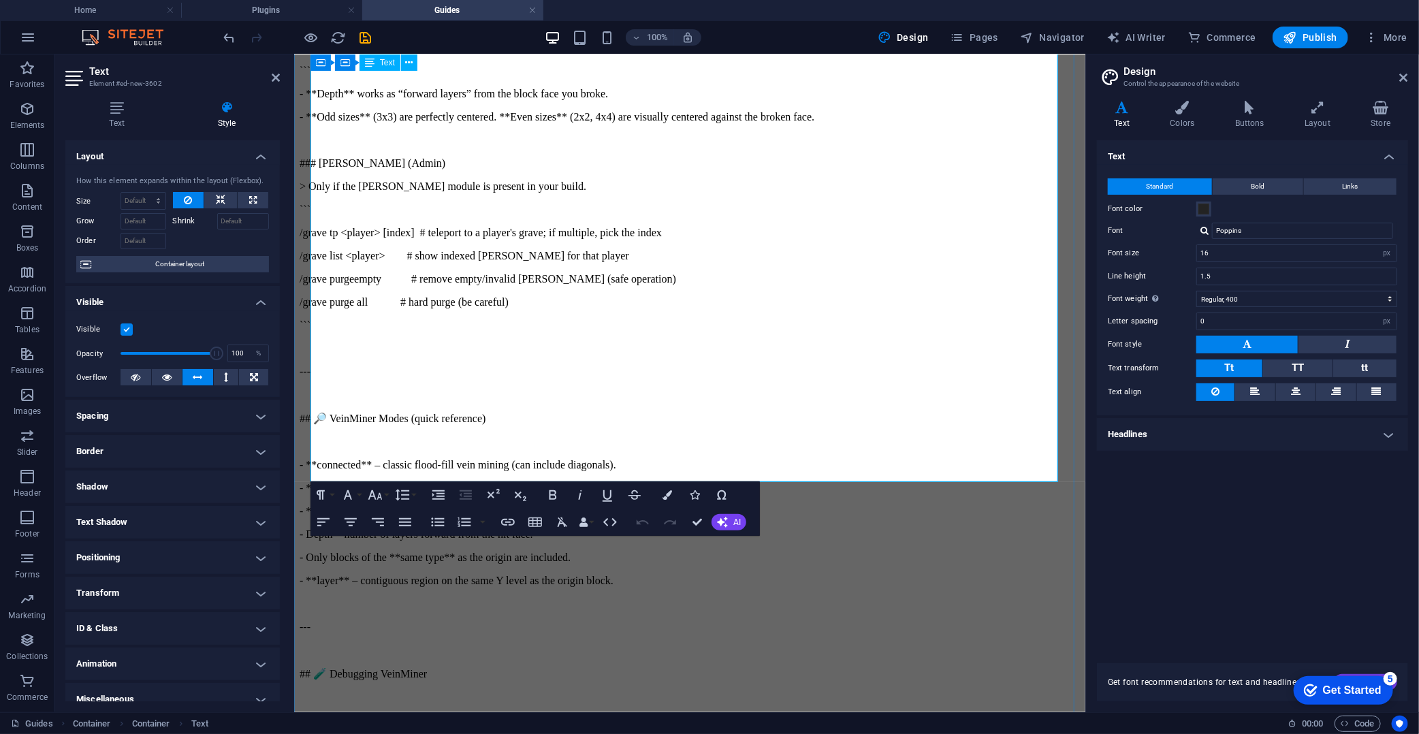
scroll to position [3103, 0]
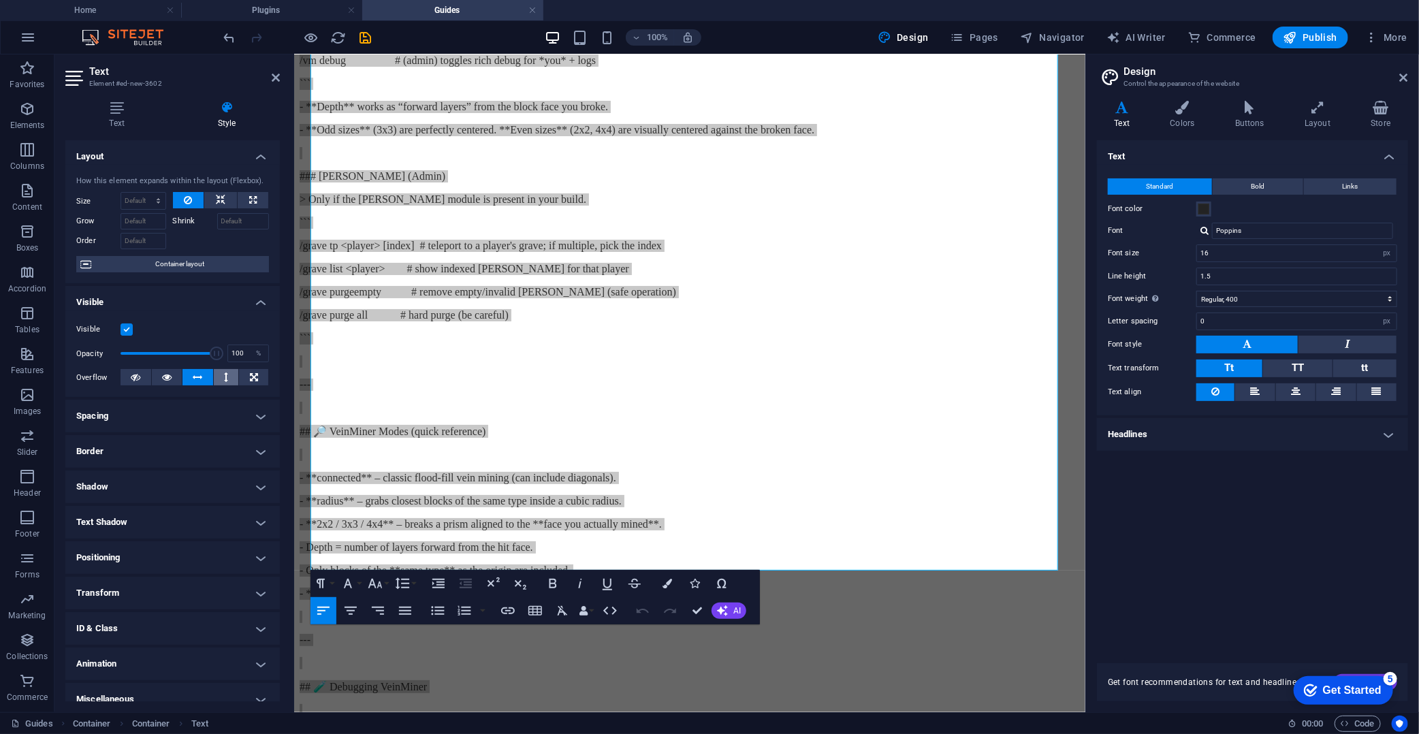
click at [230, 379] on button at bounding box center [226, 377] width 25 height 16
click at [200, 382] on icon at bounding box center [198, 377] width 10 height 16
drag, startPoint x: 214, startPoint y: 352, endPoint x: 86, endPoint y: 362, distance: 128.4
click at [87, 362] on div "Opacity 1 %" at bounding box center [172, 353] width 193 height 20
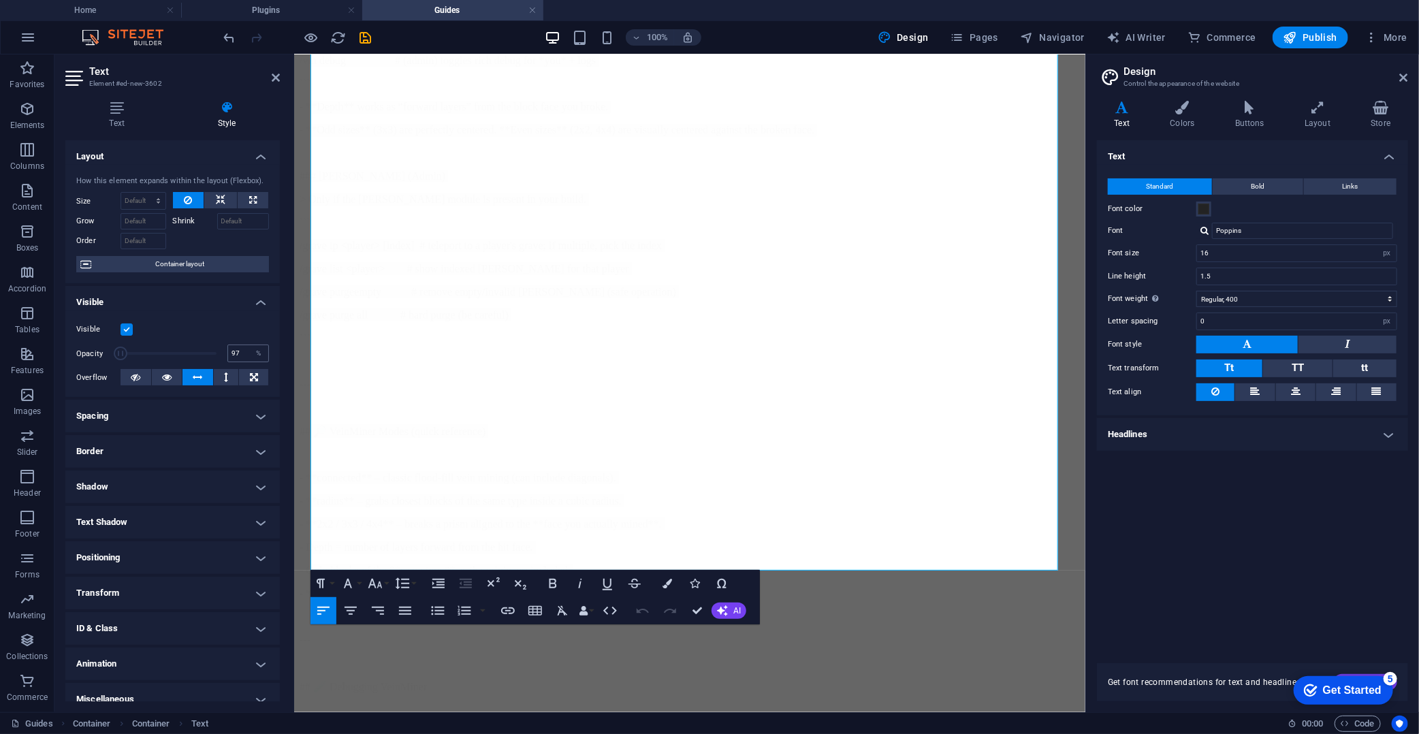
type input "100"
drag, startPoint x: 166, startPoint y: 355, endPoint x: 284, endPoint y: 357, distance: 118.5
click at [284, 357] on div "Text Style Text Add, edit, and format text directly on the website. Default col…" at bounding box center [172, 401] width 236 height 623
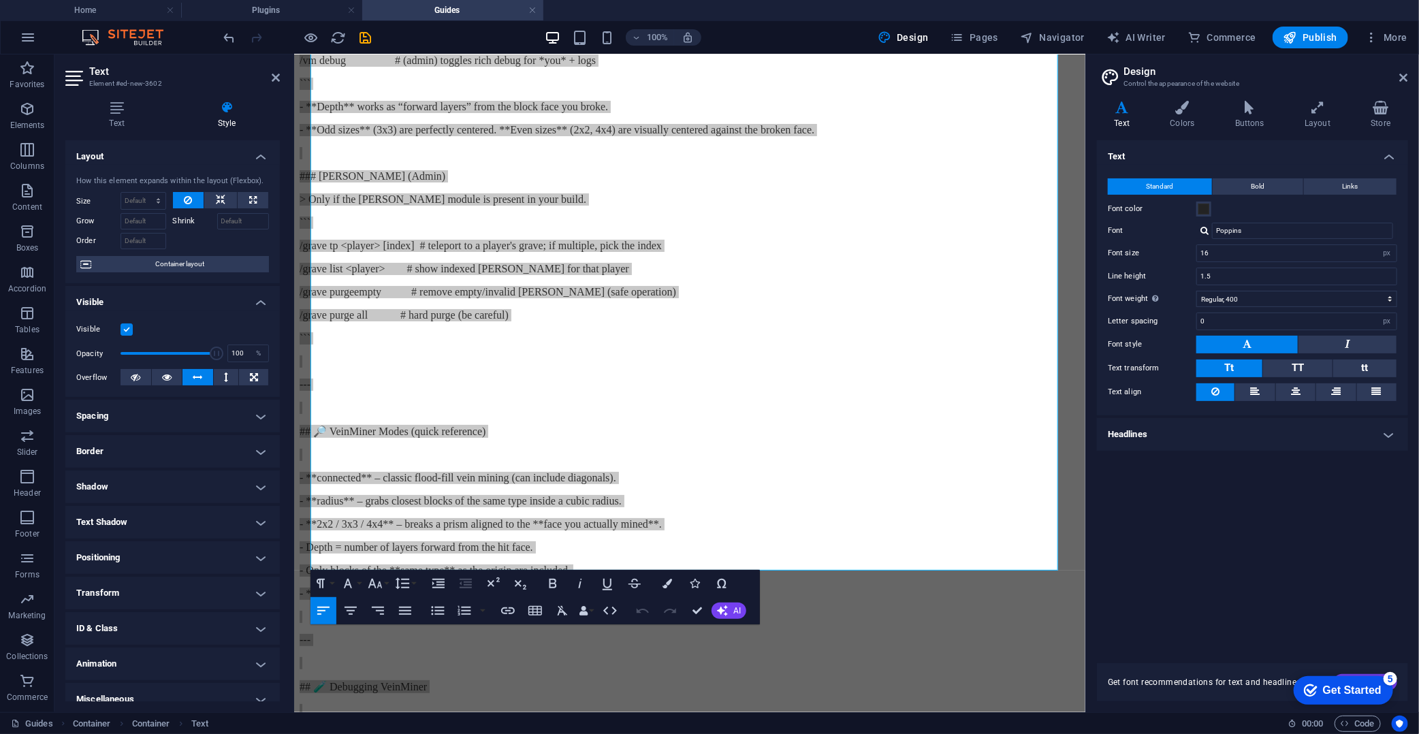
click at [131, 332] on label at bounding box center [127, 330] width 12 height 12
click at [0, 0] on input "Visible" at bounding box center [0, 0] width 0 height 0
click at [131, 332] on label at bounding box center [127, 330] width 12 height 12
click at [0, 0] on input "Visible" at bounding box center [0, 0] width 0 height 0
click at [131, 332] on label at bounding box center [127, 330] width 12 height 12
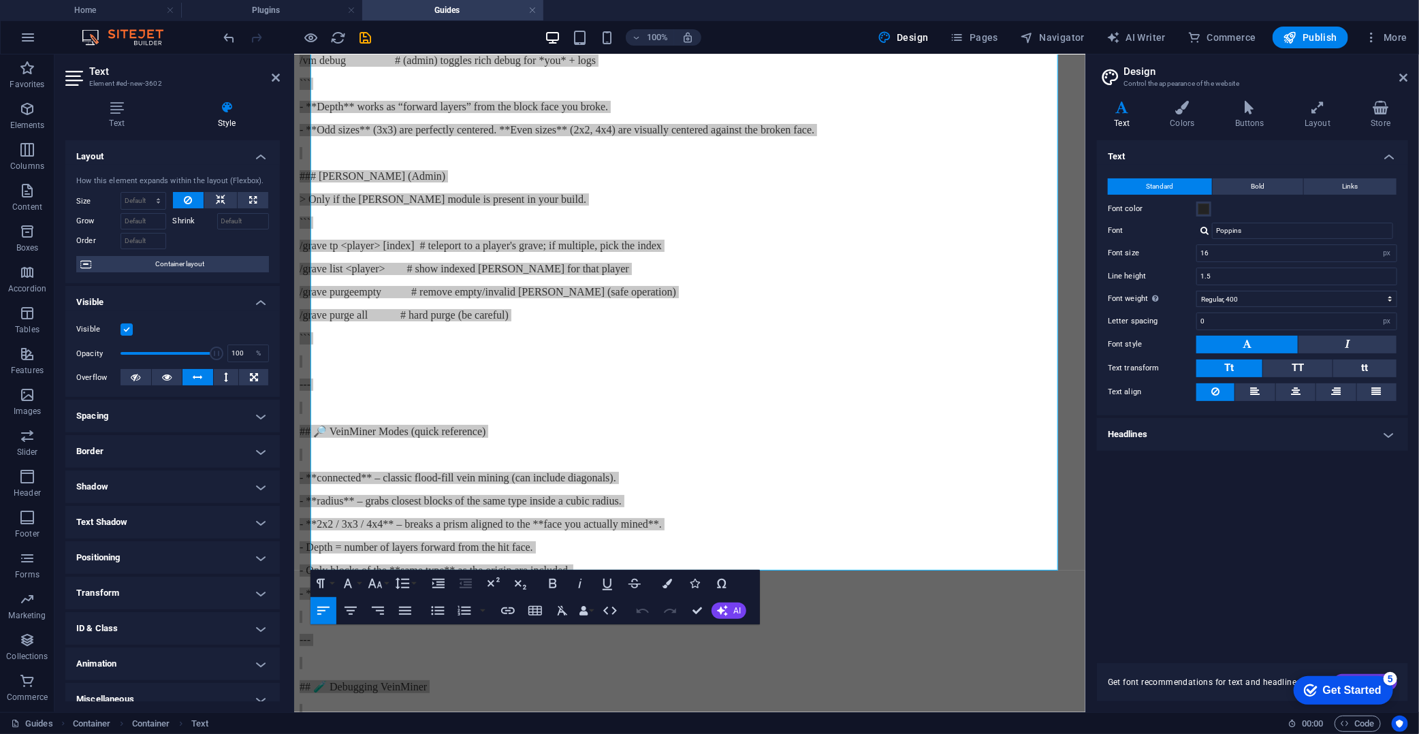
click at [0, 0] on input "Visible" at bounding box center [0, 0] width 0 height 0
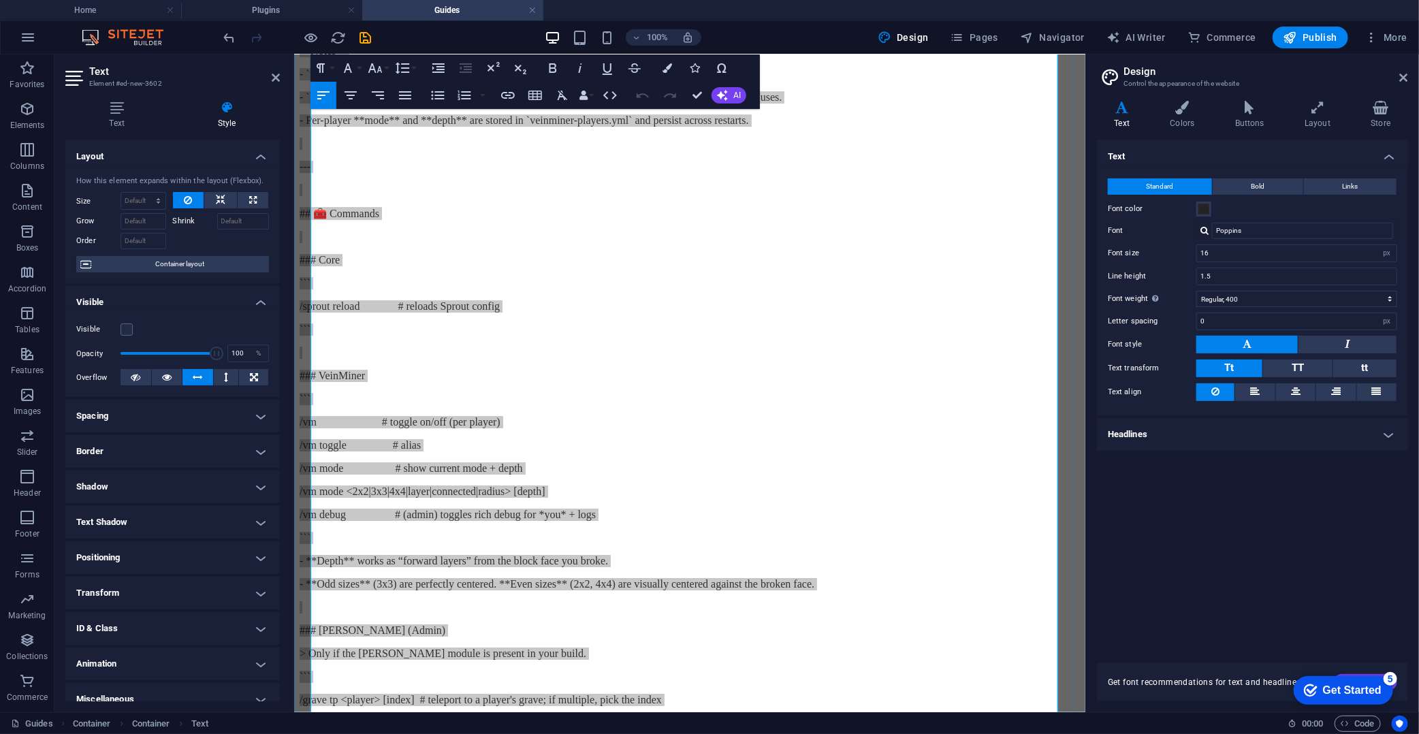
scroll to position [3254, 0]
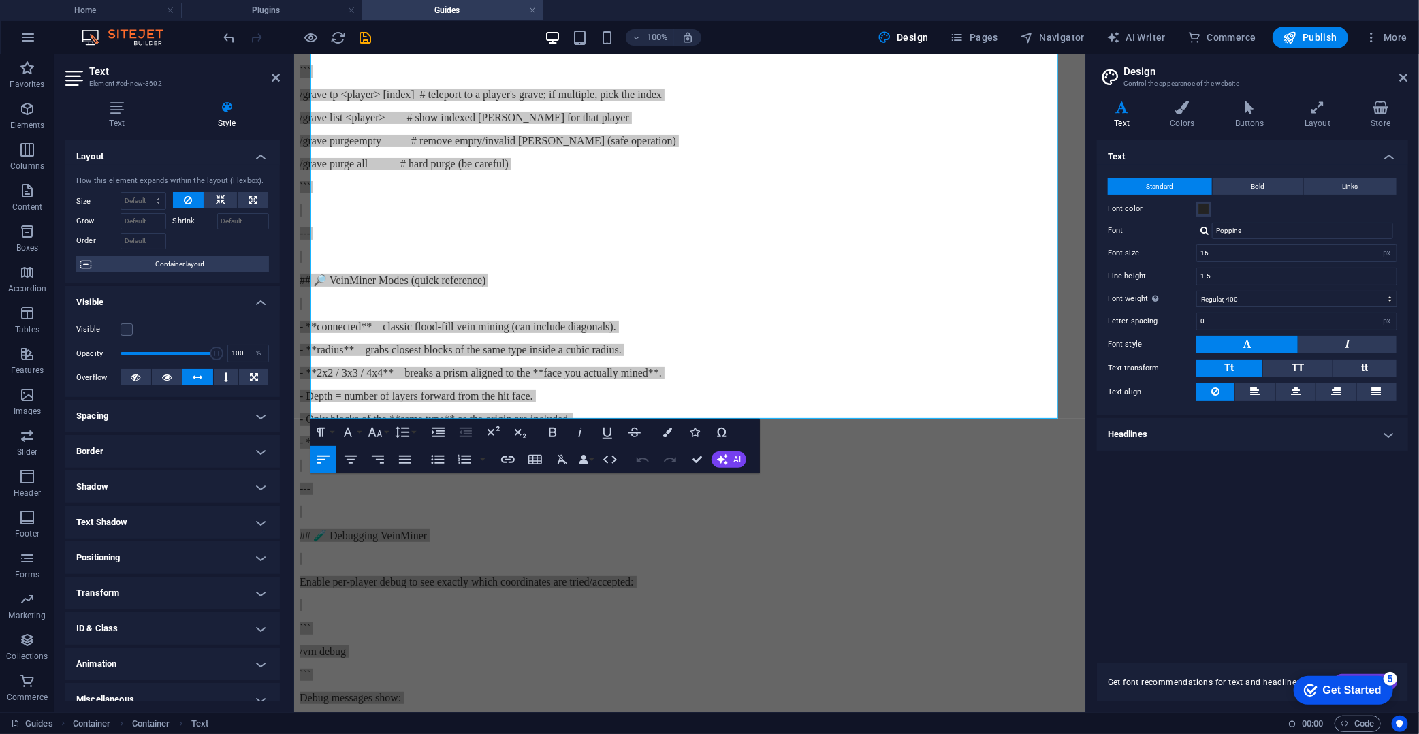
click at [134, 332] on div "Visible" at bounding box center [172, 329] width 193 height 16
click at [128, 329] on label at bounding box center [127, 330] width 12 height 12
click at [0, 0] on input "Visible" at bounding box center [0, 0] width 0 height 0
click at [220, 195] on icon at bounding box center [221, 200] width 10 height 16
click at [188, 204] on icon at bounding box center [188, 200] width 8 height 16
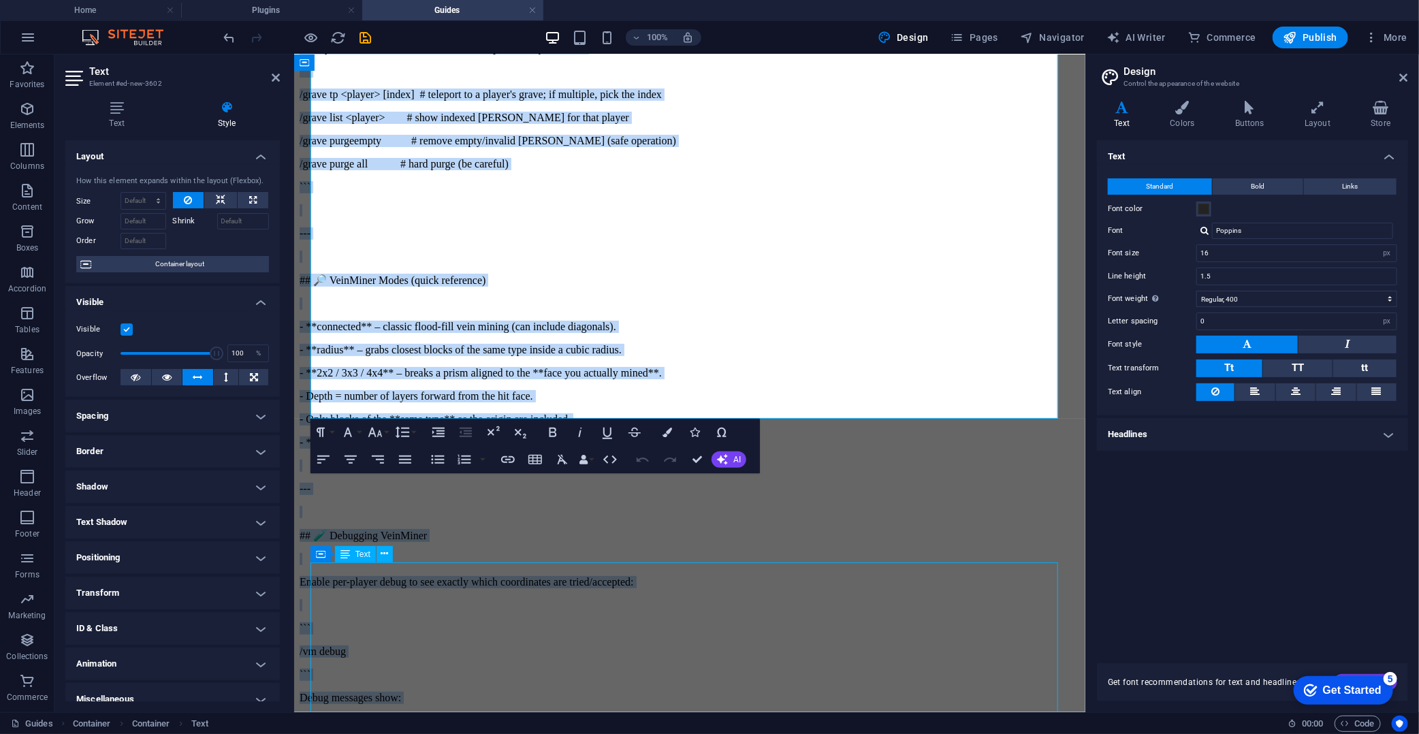
scroll to position [3237, 0]
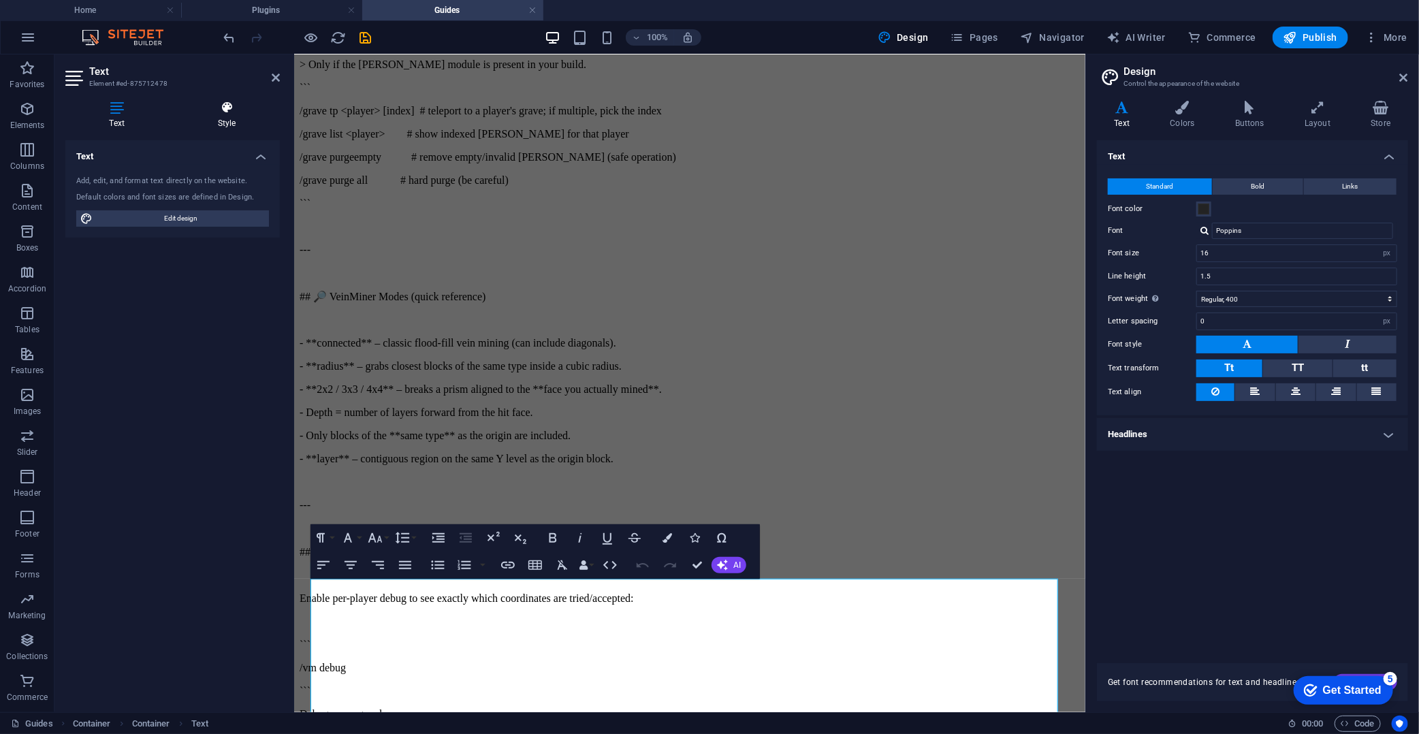
click at [236, 105] on icon at bounding box center [227, 108] width 106 height 14
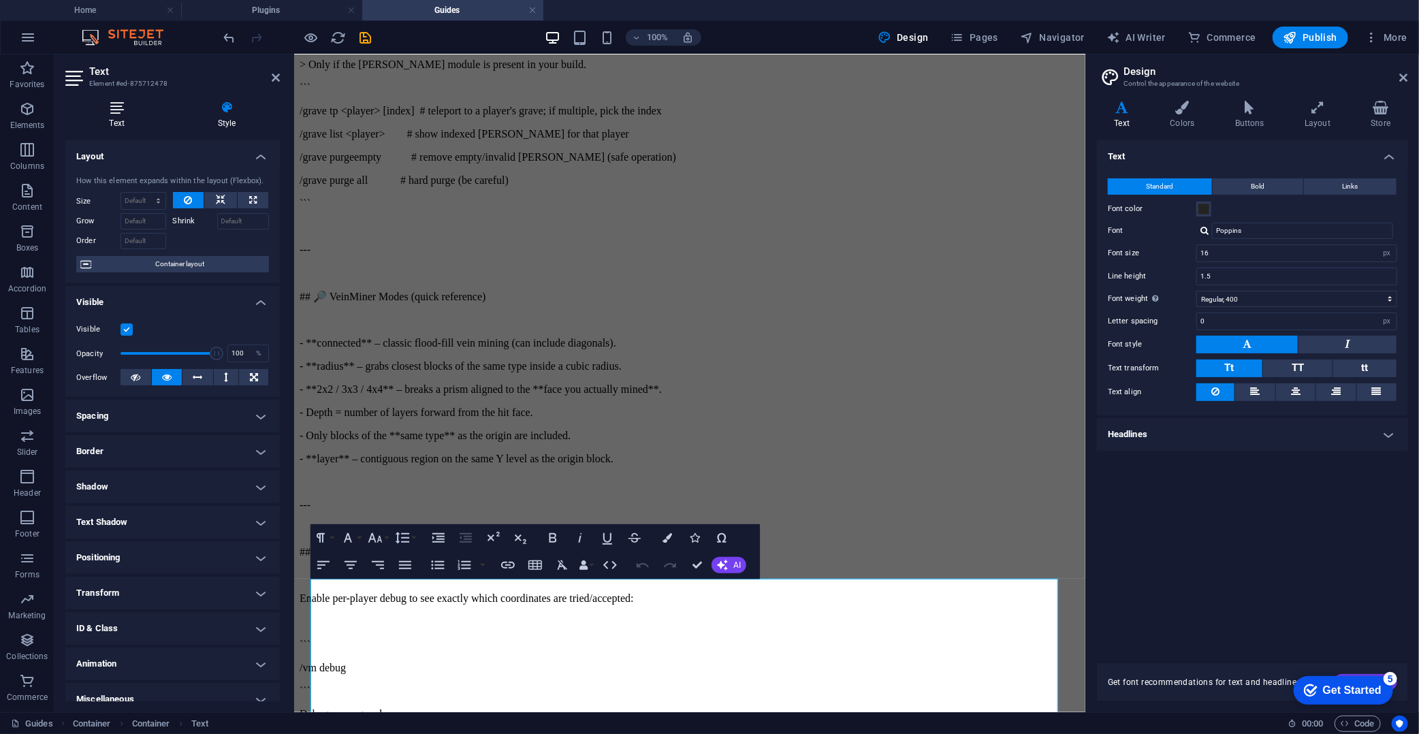
click at [126, 127] on h4 "Text" at bounding box center [119, 115] width 108 height 29
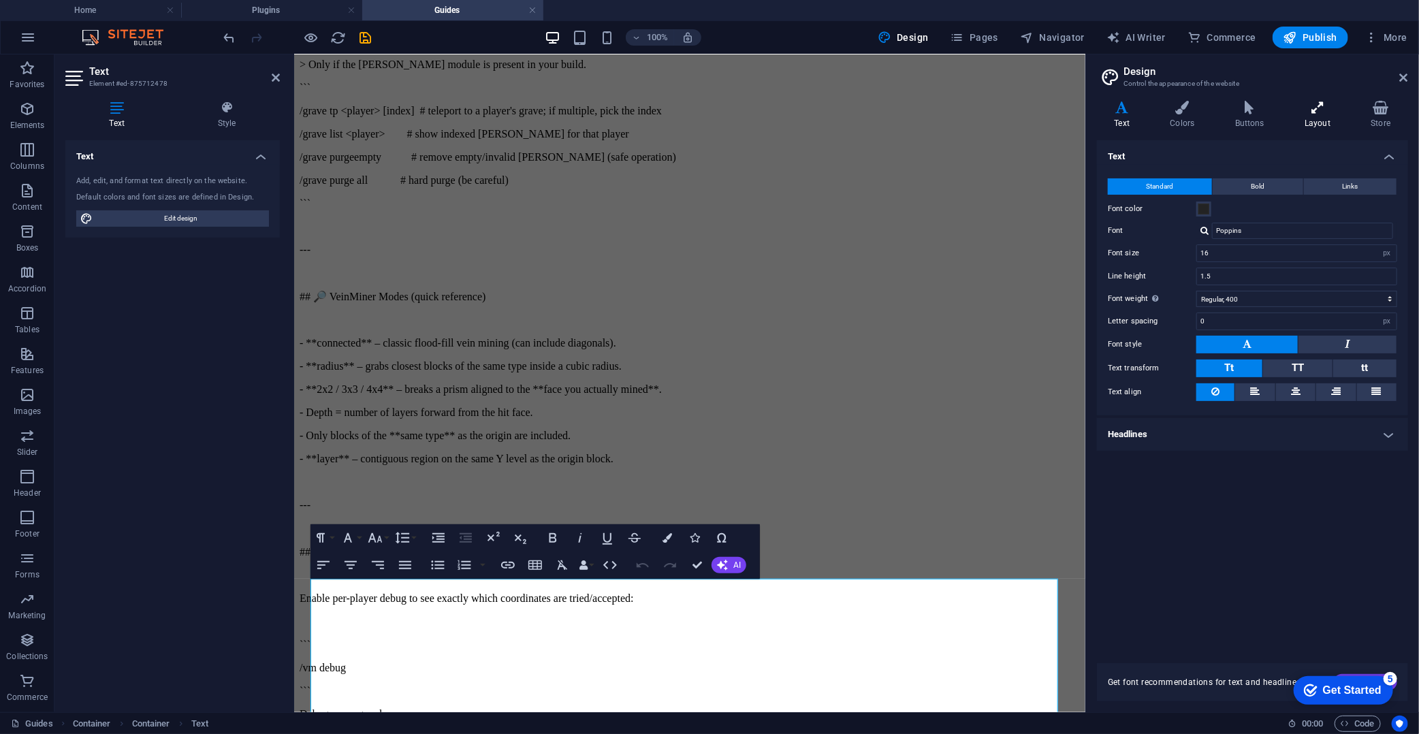
click at [1277, 112] on icon at bounding box center [1318, 108] width 61 height 14
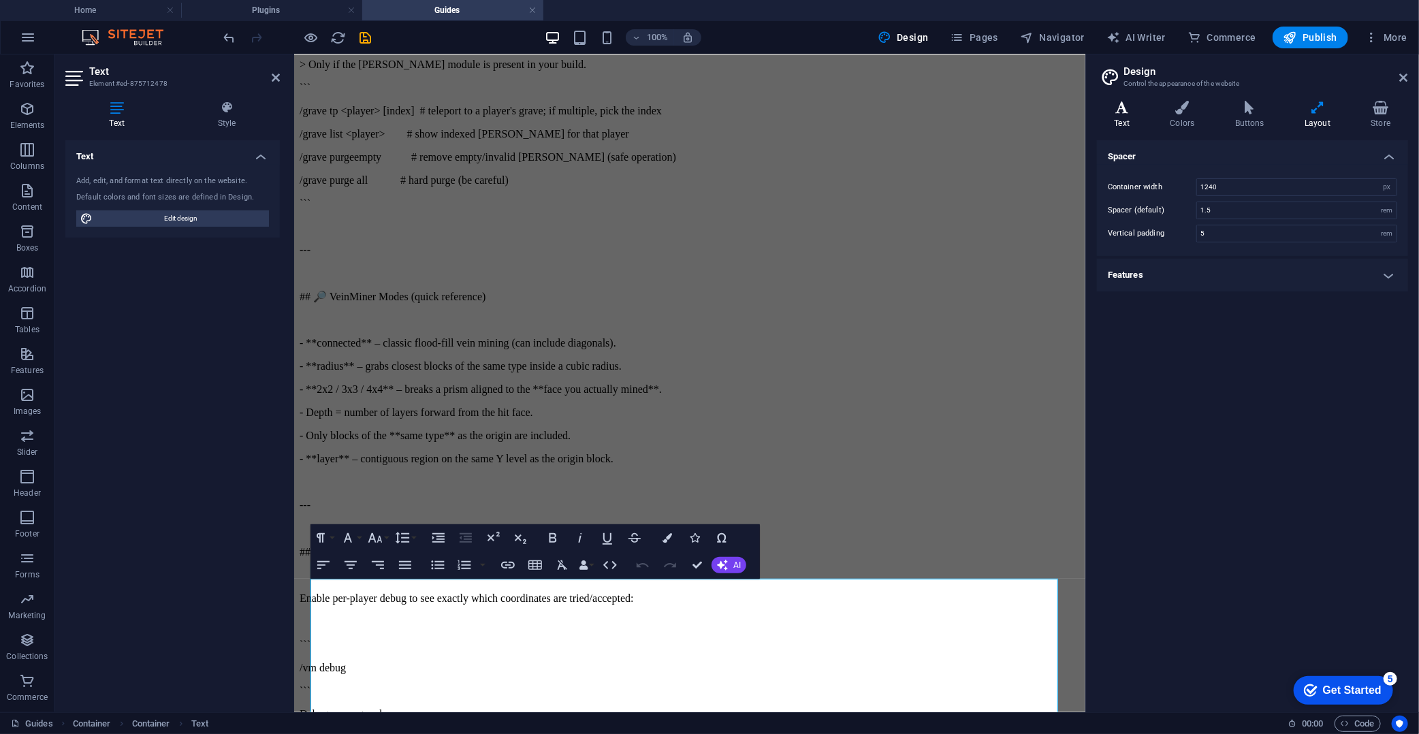
click at [1133, 121] on h4 "Text" at bounding box center [1125, 115] width 56 height 29
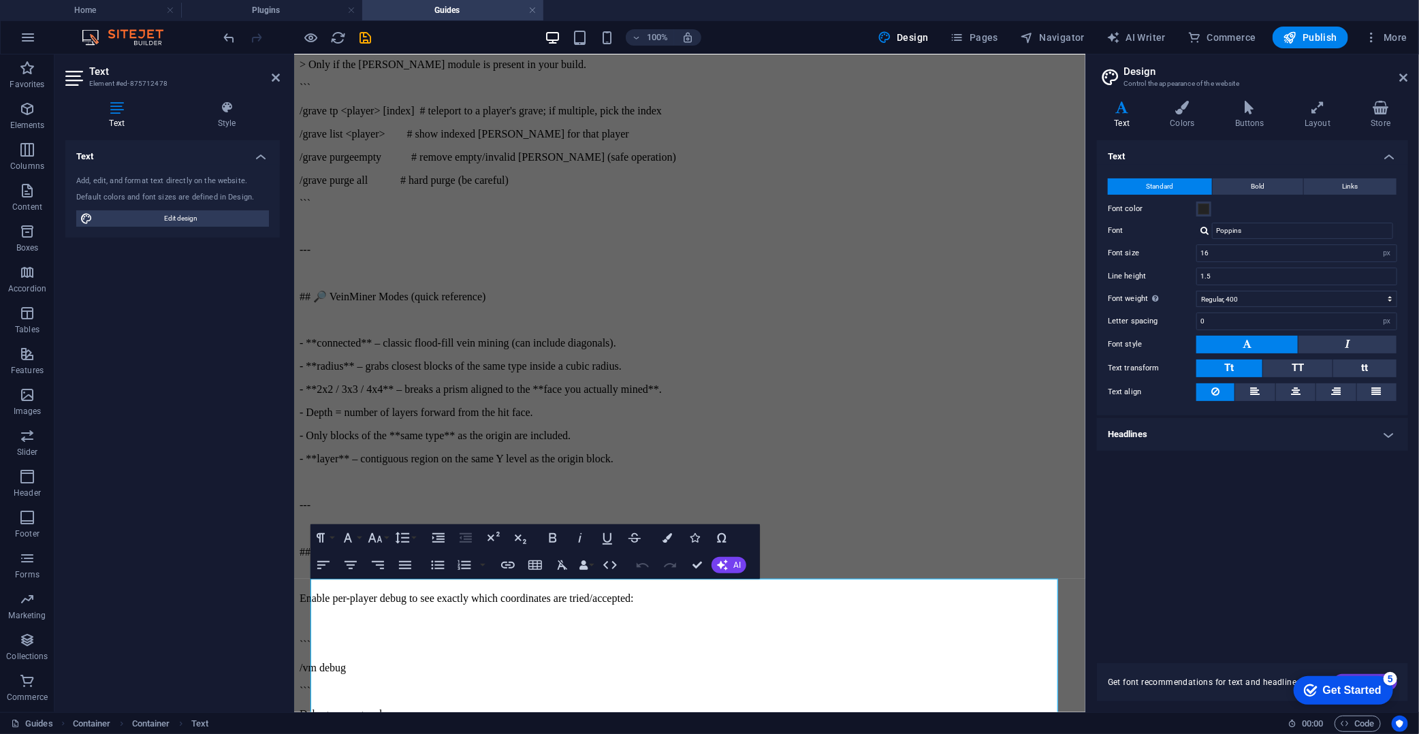
click at [1174, 426] on h4 "Headlines" at bounding box center [1252, 434] width 311 height 33
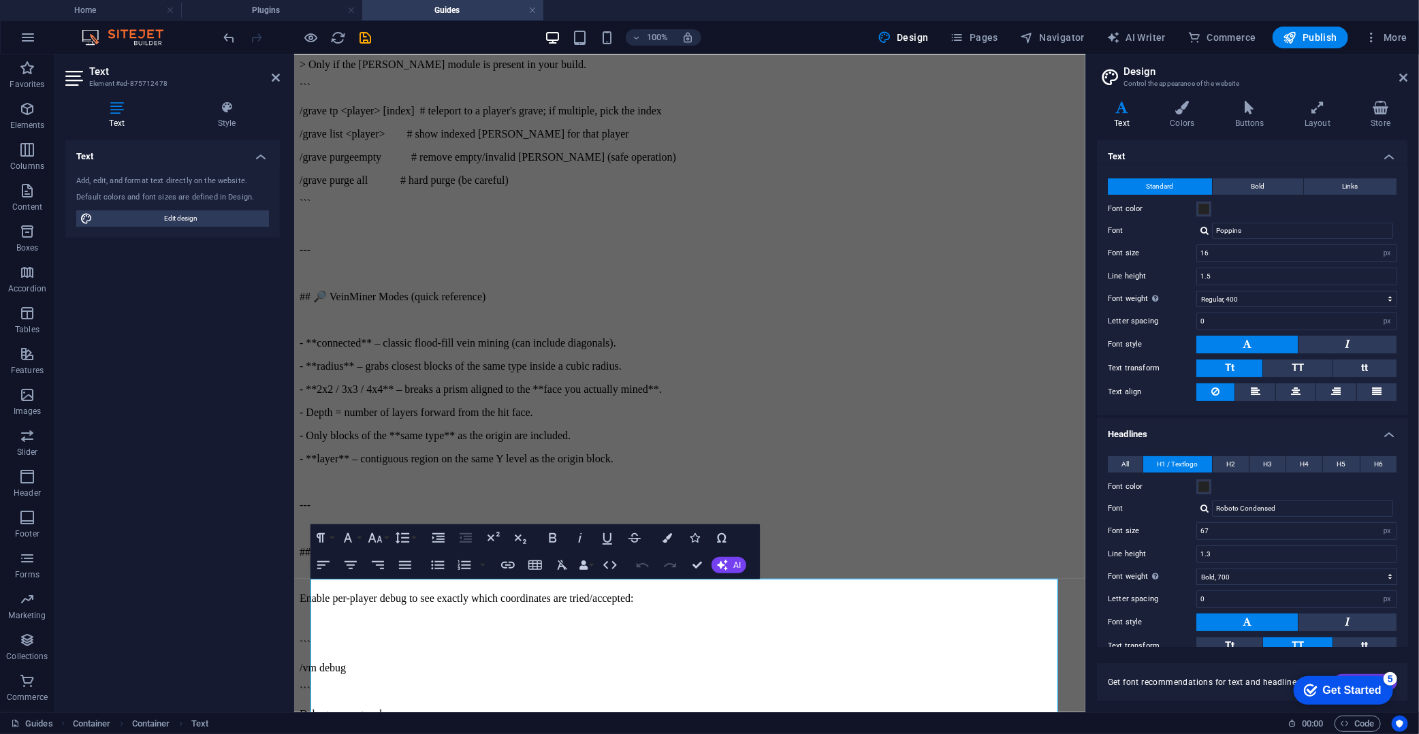
click at [1174, 426] on h4 "Headlines" at bounding box center [1252, 430] width 311 height 25
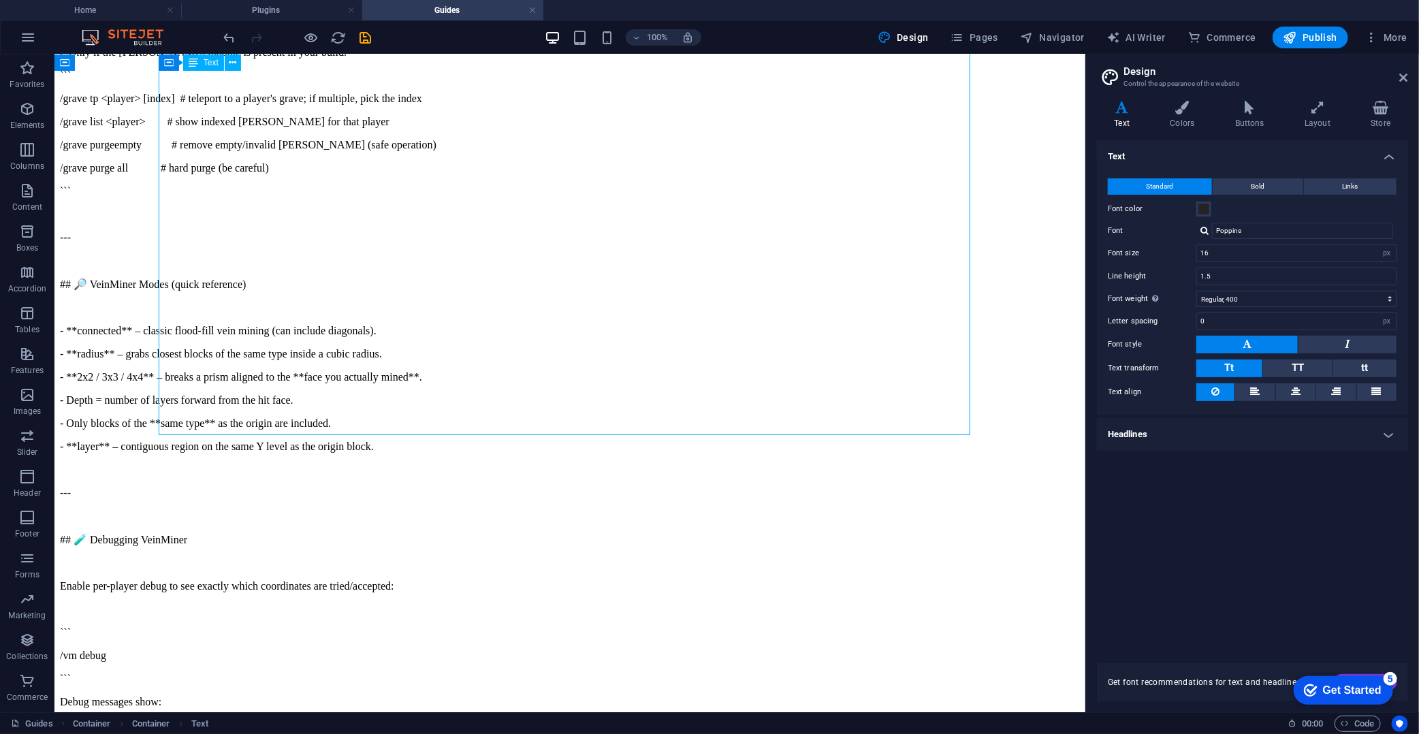
scroll to position [3222, 0]
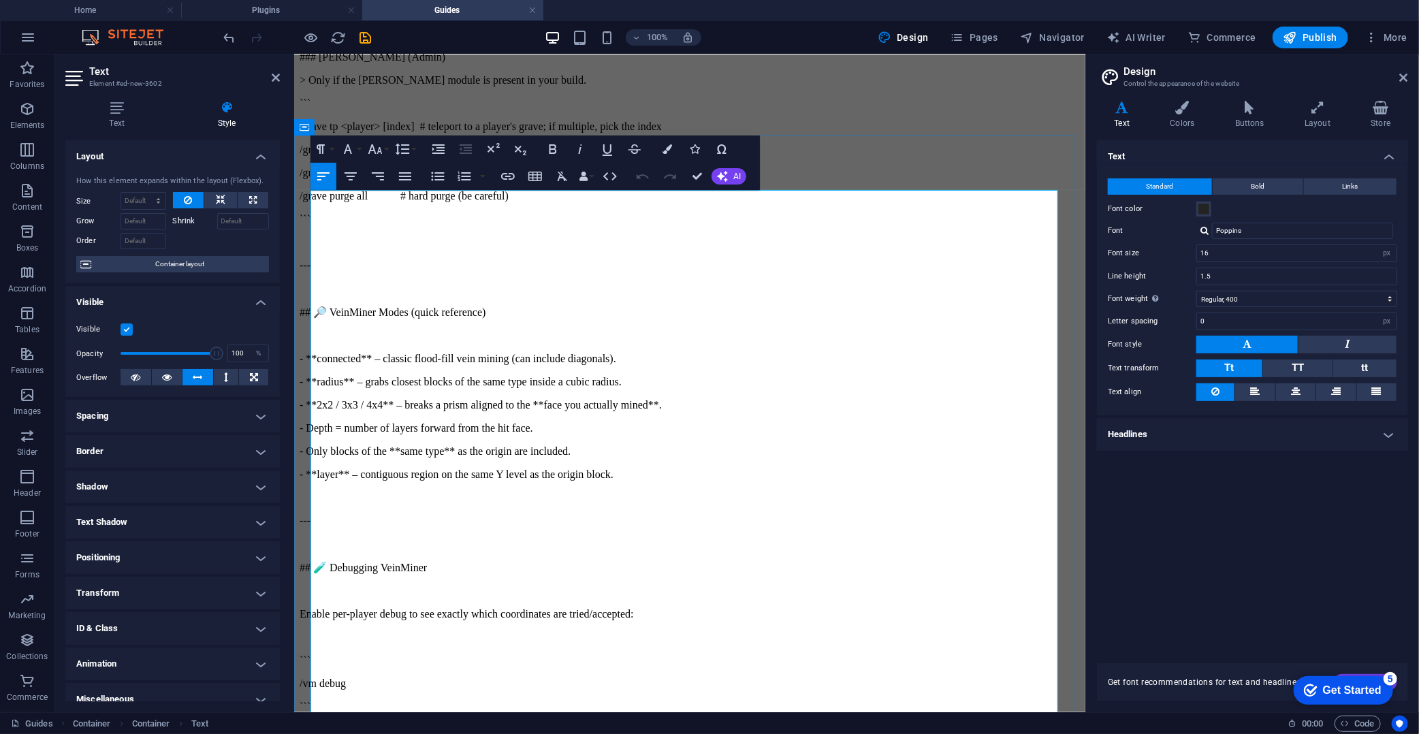
scroll to position [0, 0]
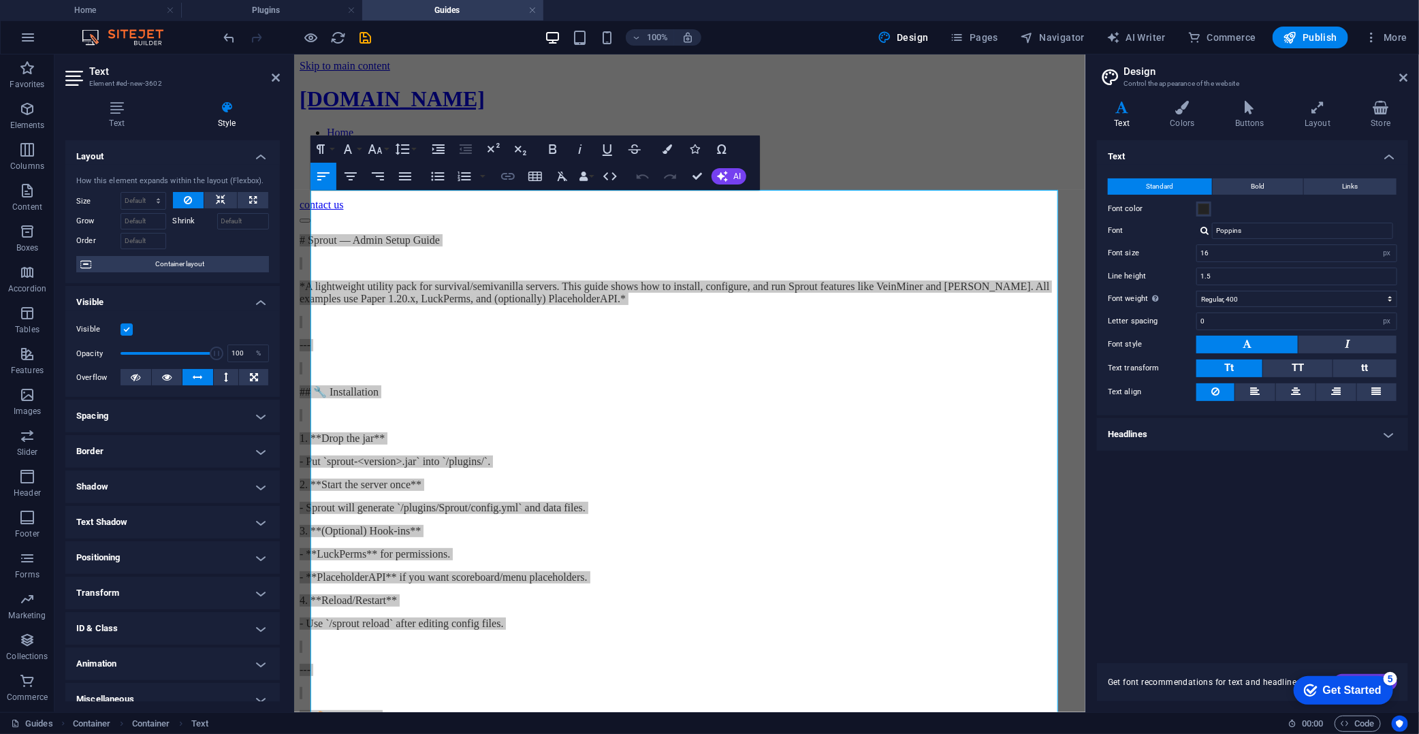
click at [504, 177] on icon "button" at bounding box center [508, 176] width 16 height 16
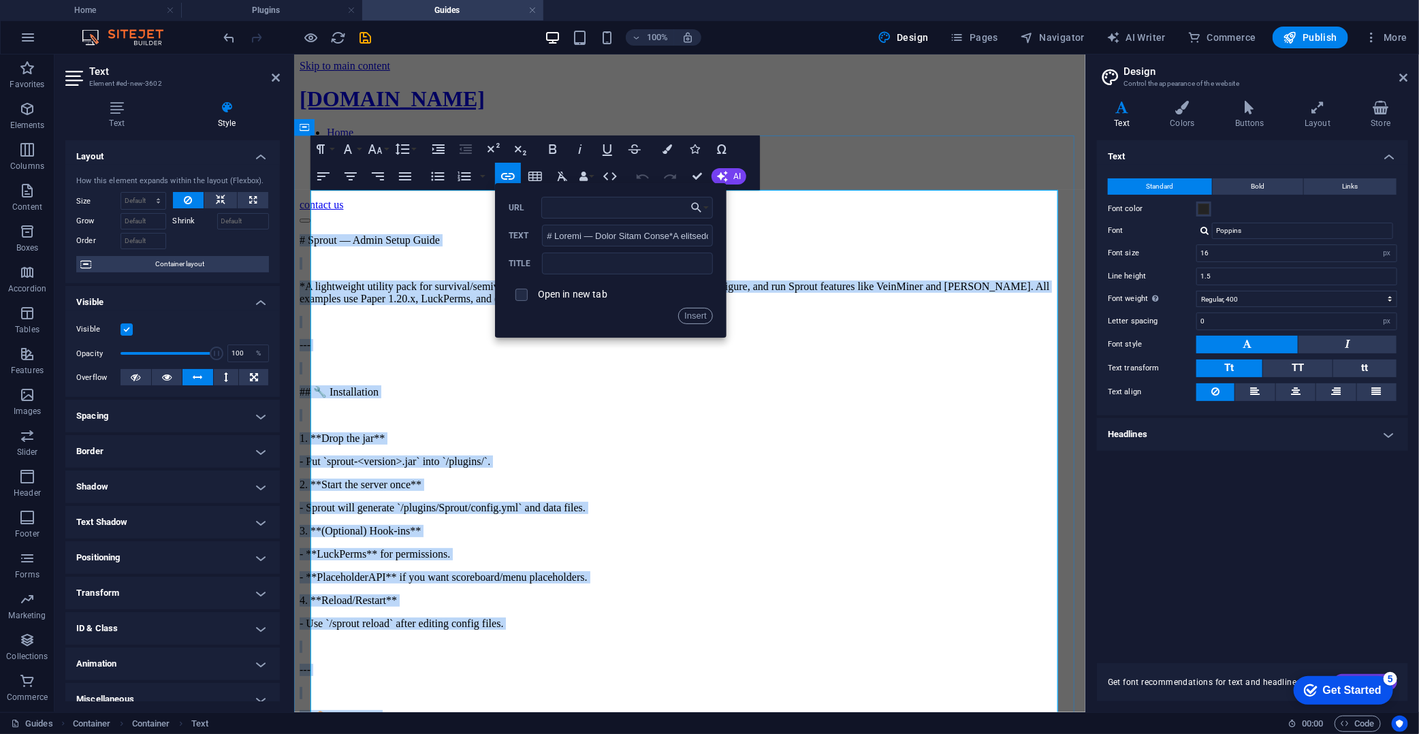
click at [824, 362] on p at bounding box center [689, 368] width 781 height 12
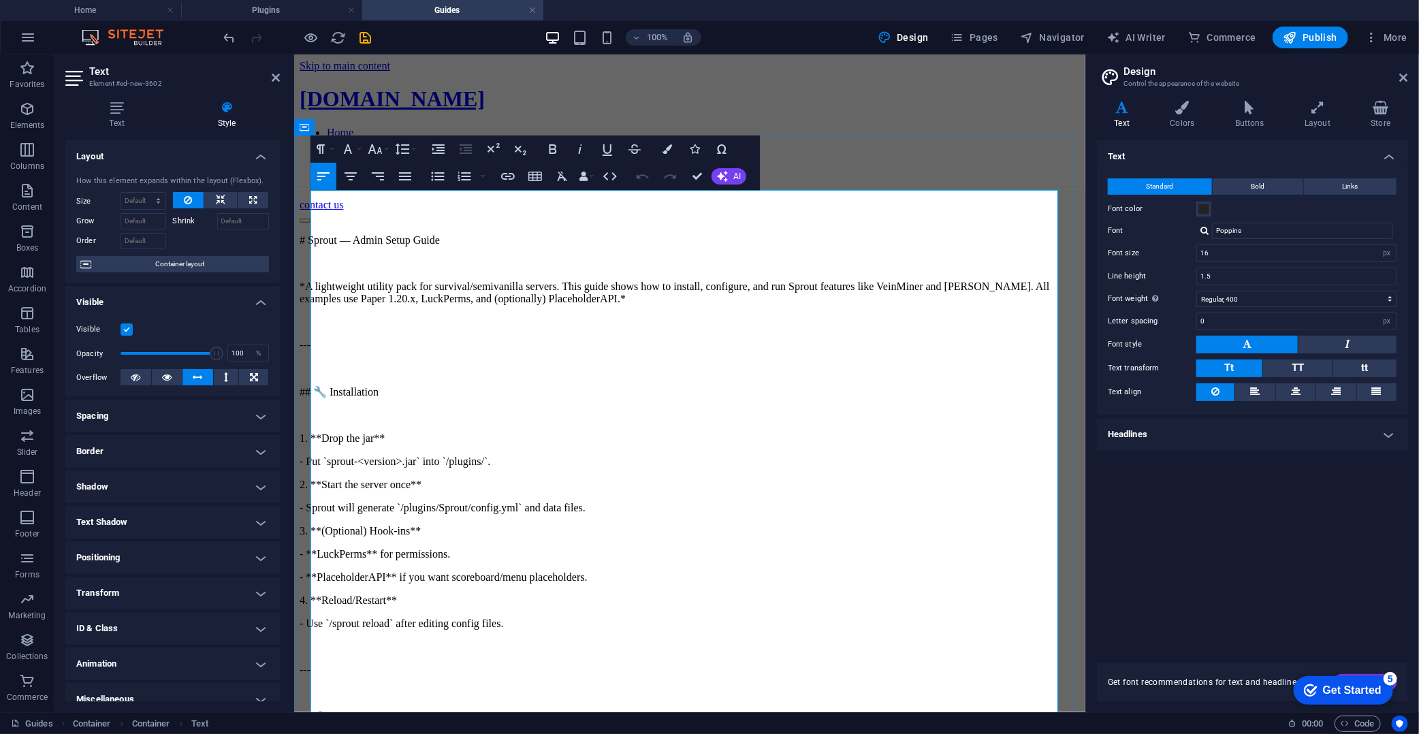
click at [760, 362] on p at bounding box center [689, 368] width 781 height 12
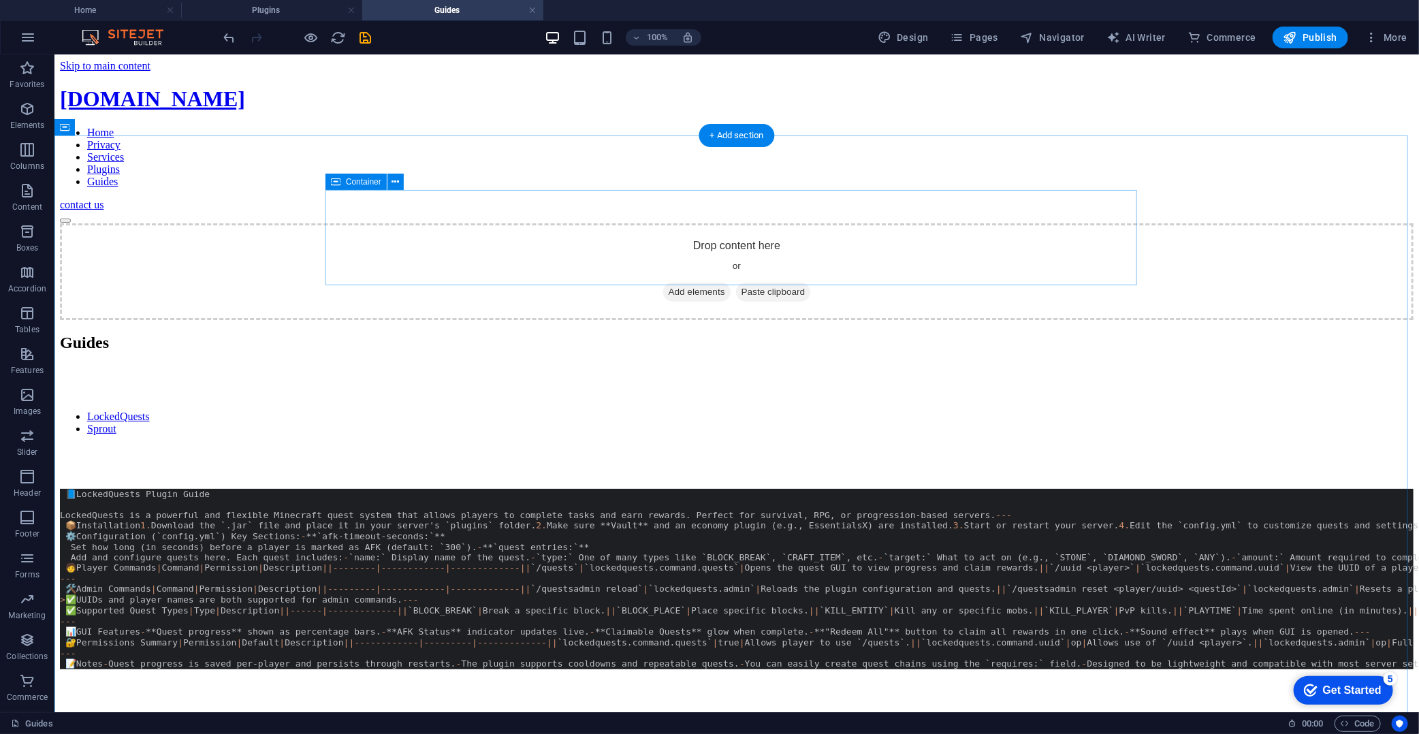
click at [751, 282] on span "Paste clipboard" at bounding box center [773, 291] width 75 height 19
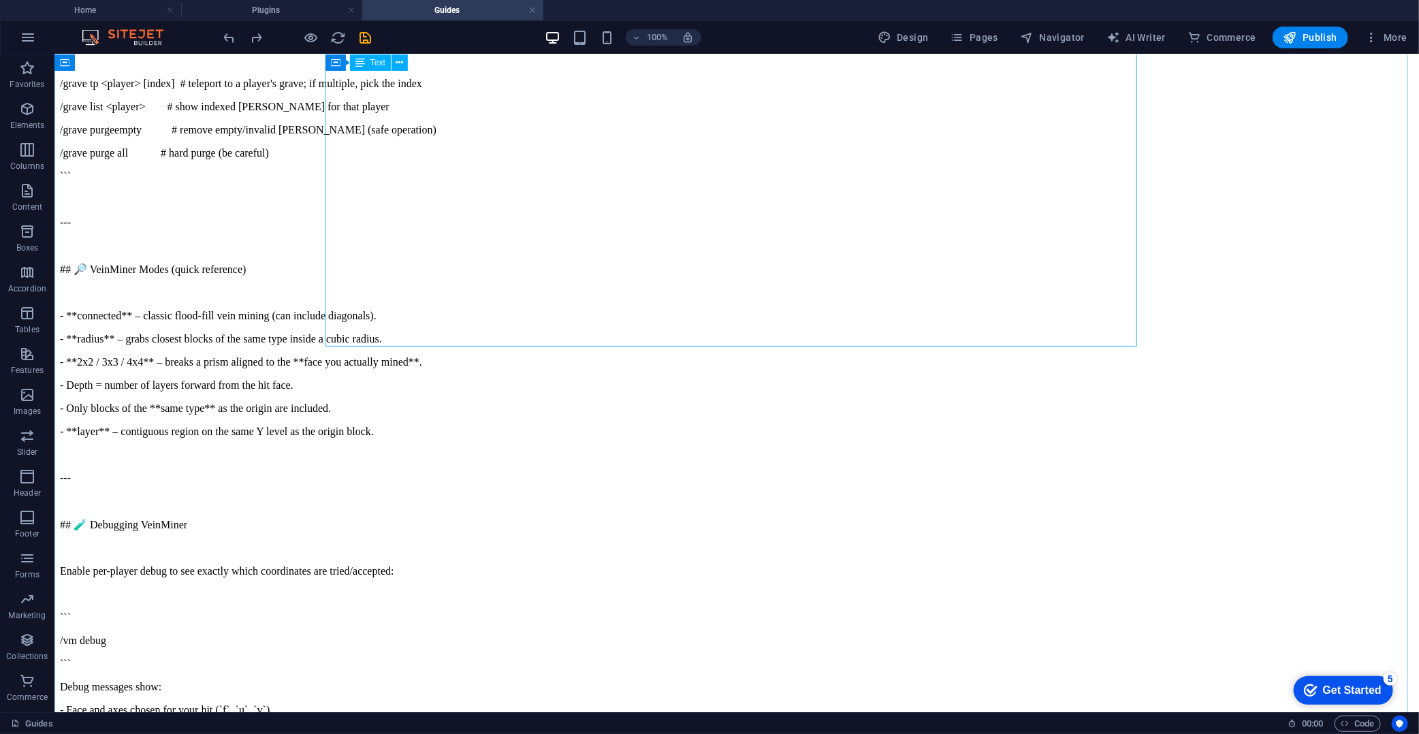
scroll to position [3027, 0]
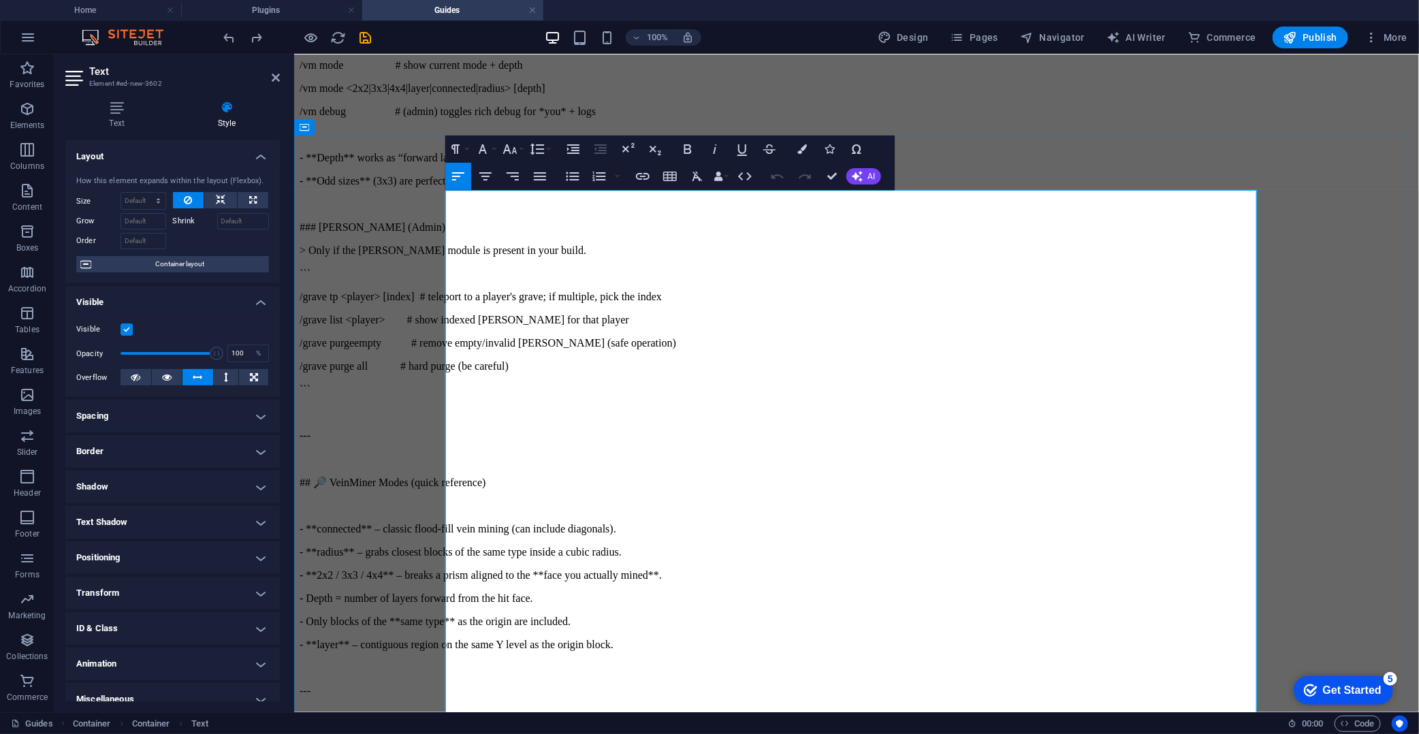
scroll to position [0, 0]
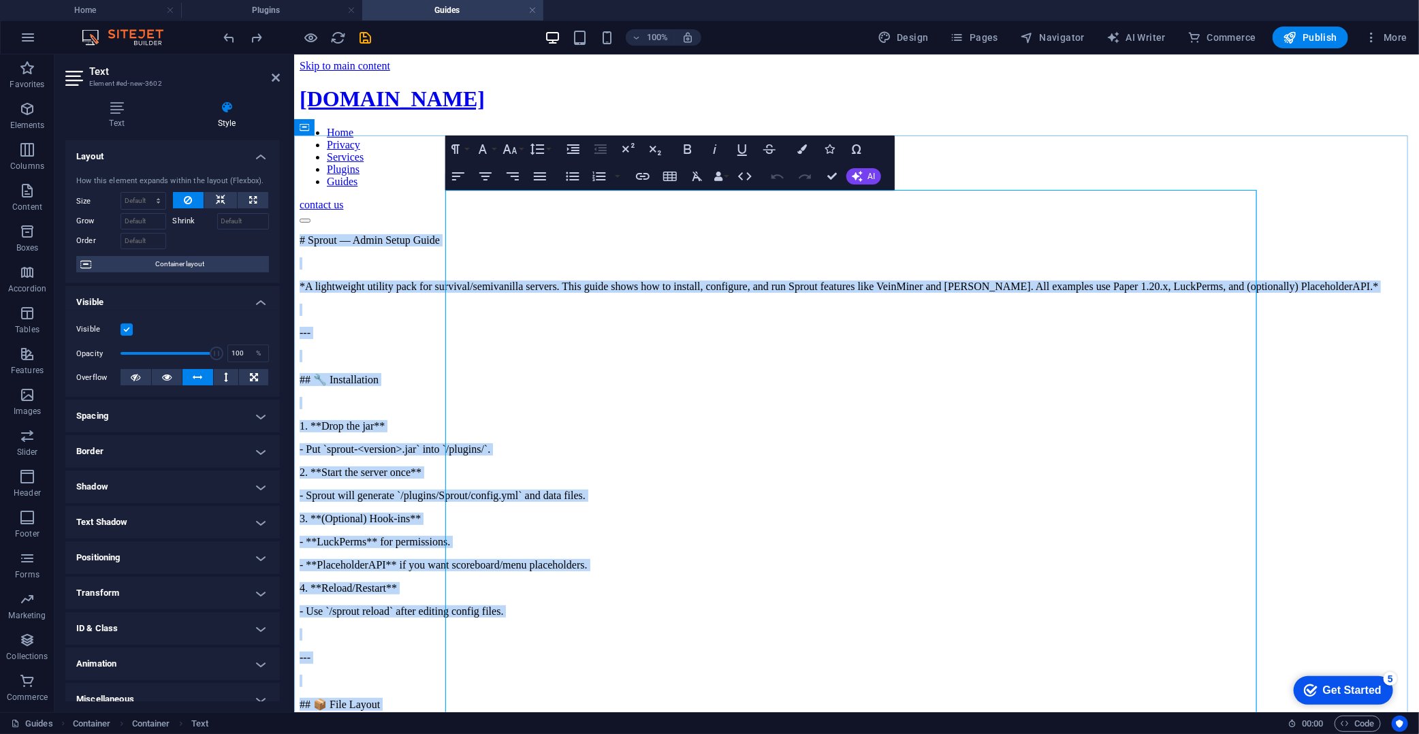
click at [737, 280] on p "*A lightweight utility pack for survival/semivanilla servers. This guide shows …" at bounding box center [856, 286] width 1114 height 12
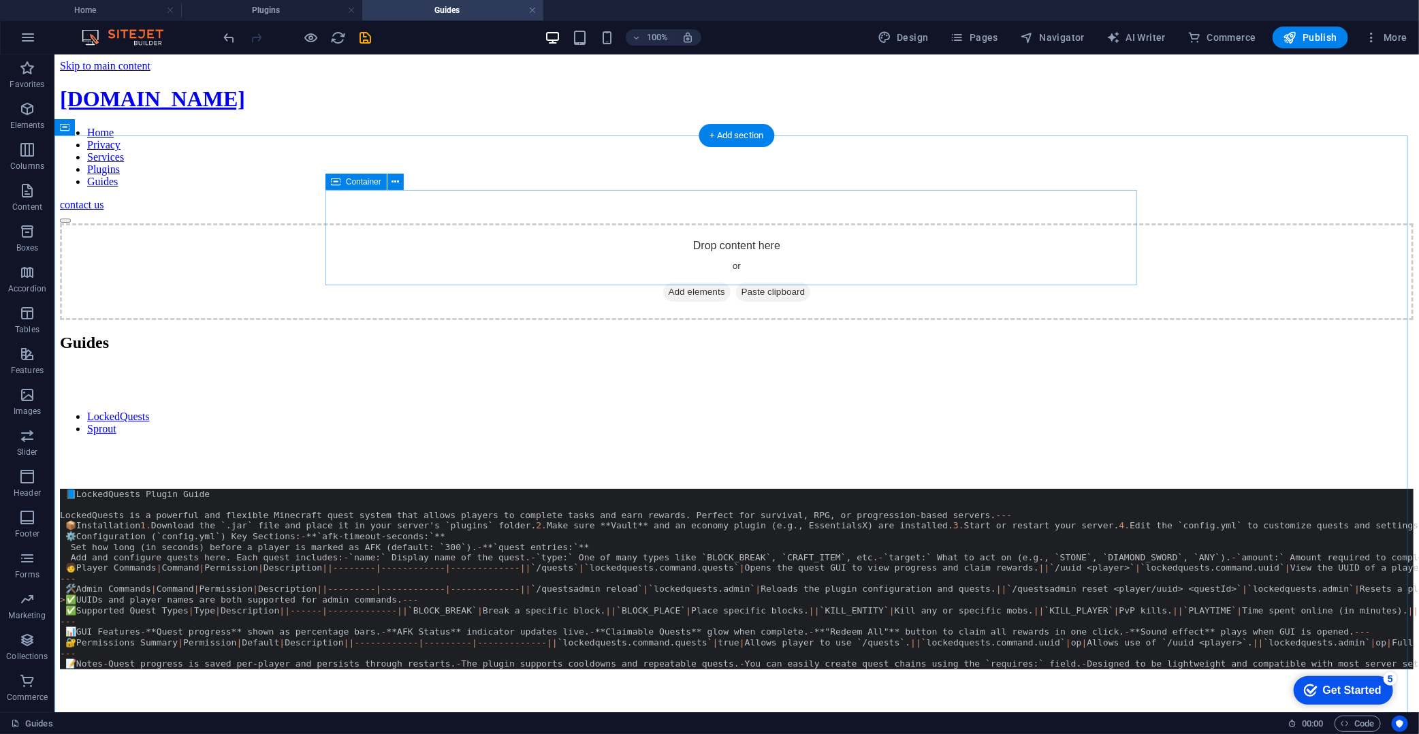
drag, startPoint x: 344, startPoint y: 195, endPoint x: 343, endPoint y: 185, distance: 9.6
click at [343, 223] on div "Drop content here or Add elements Paste clipboard Guides LockedQuests Sprout 📘 …" at bounding box center [736, 480] width 1354 height 514
click at [345, 223] on div "Drop content here or Add elements Paste clipboard" at bounding box center [736, 271] width 1354 height 97
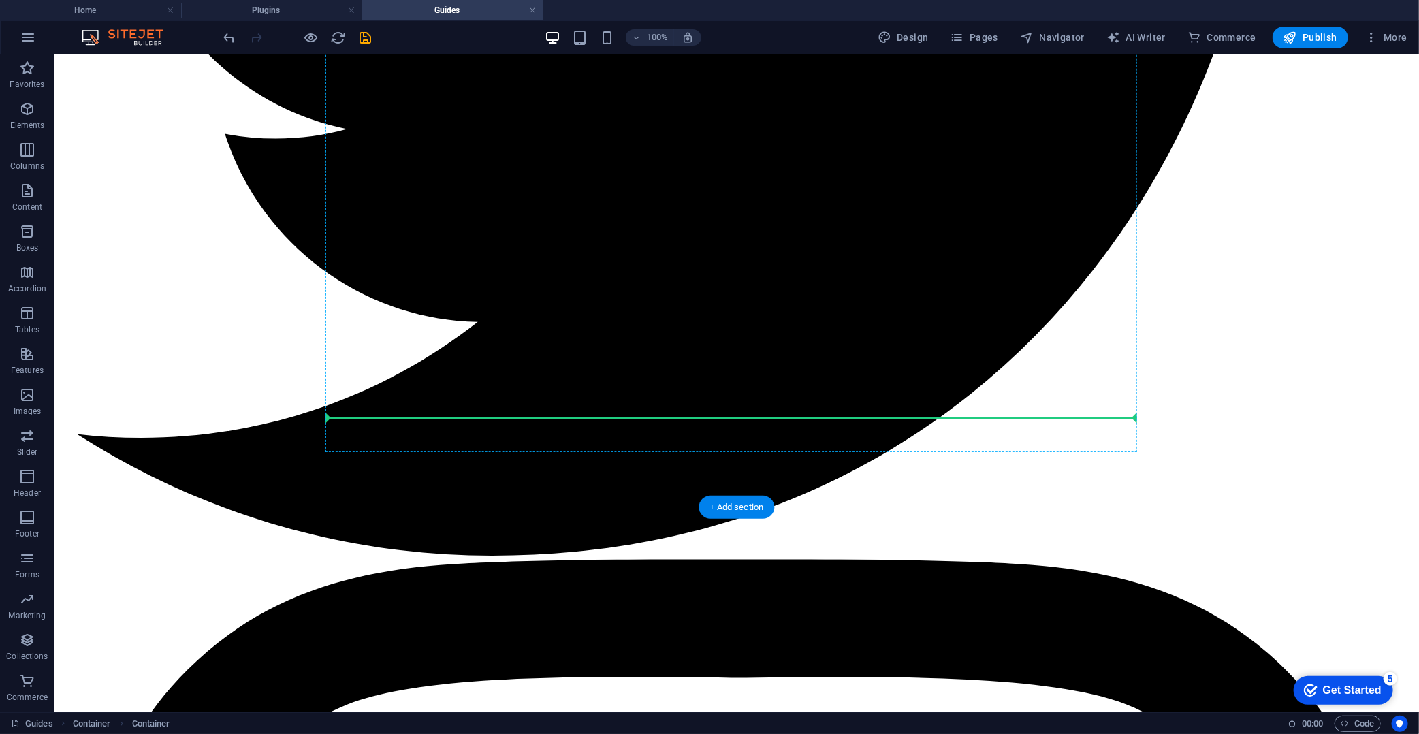
scroll to position [1522, 0]
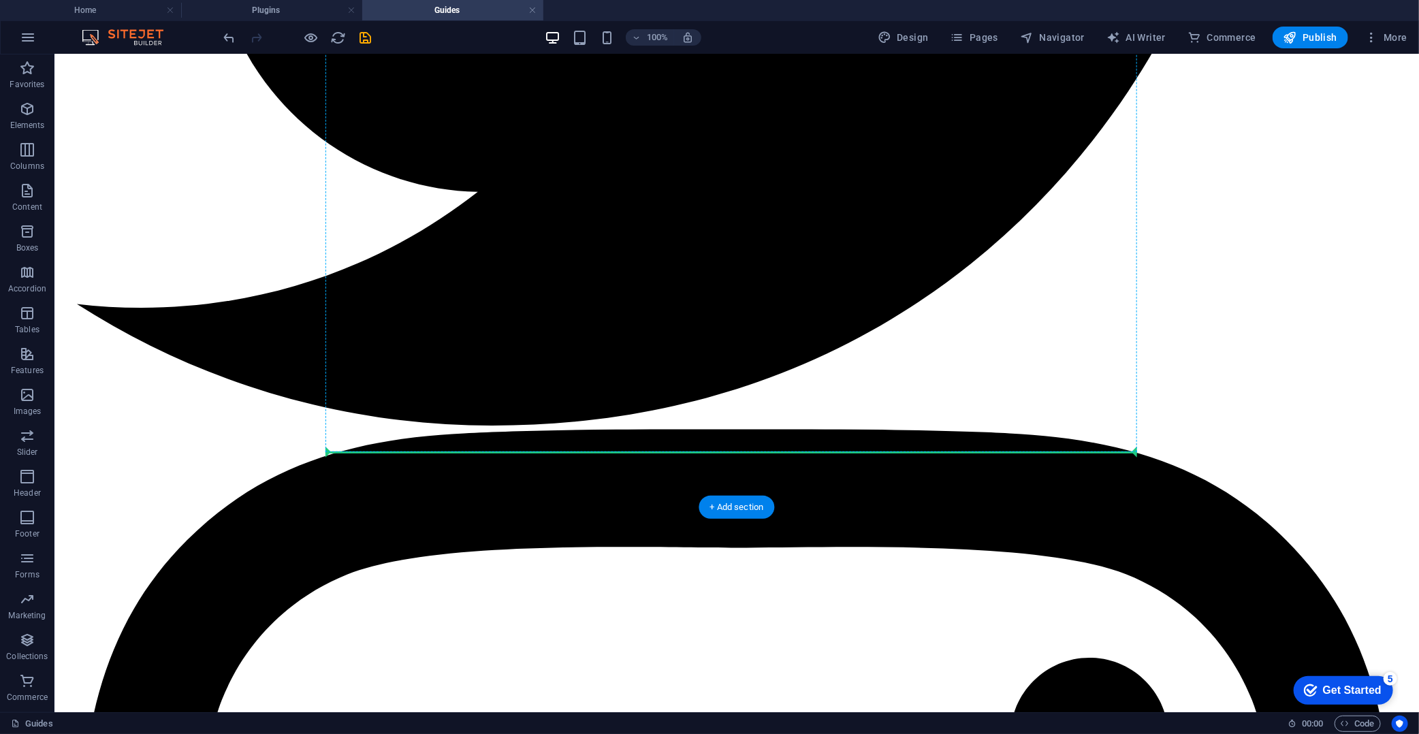
drag, startPoint x: 415, startPoint y: 232, endPoint x: 384, endPoint y: 442, distance: 212.7
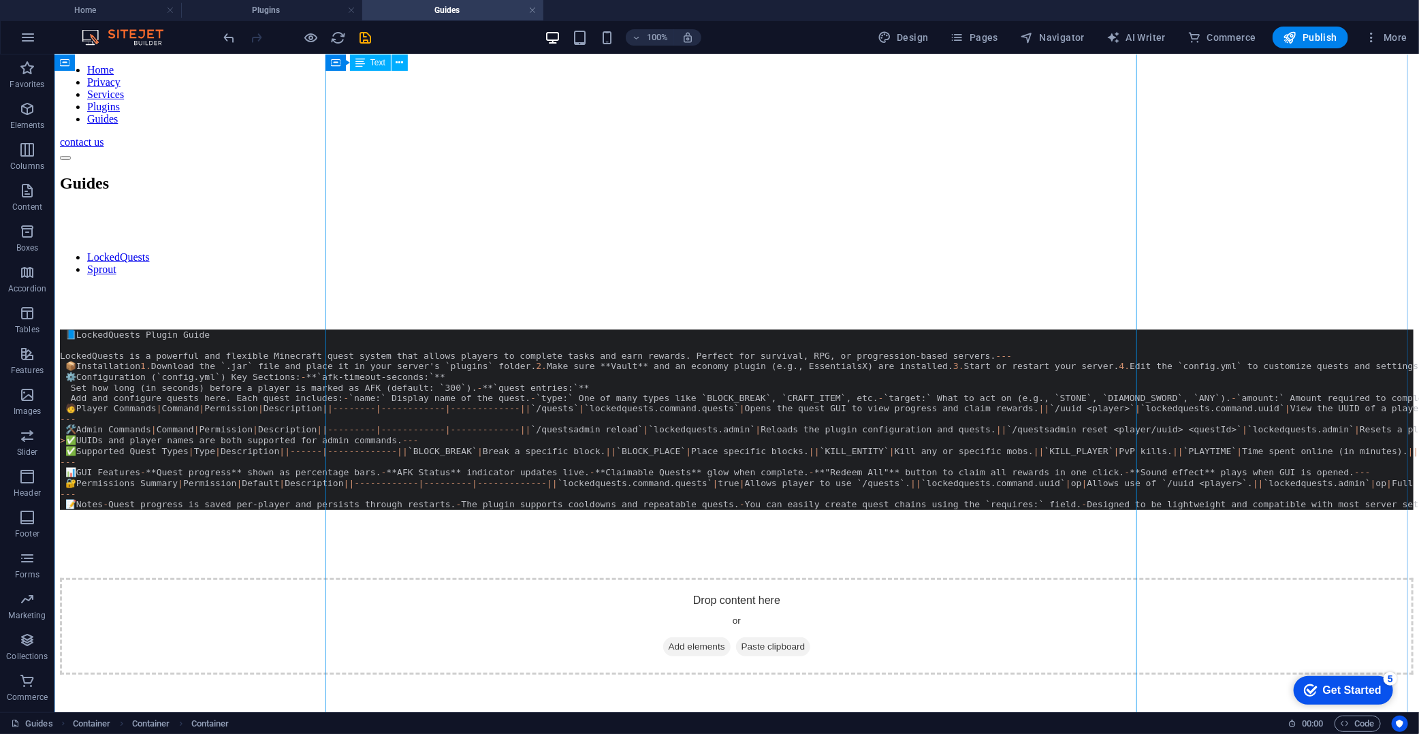
scroll to position [0, 0]
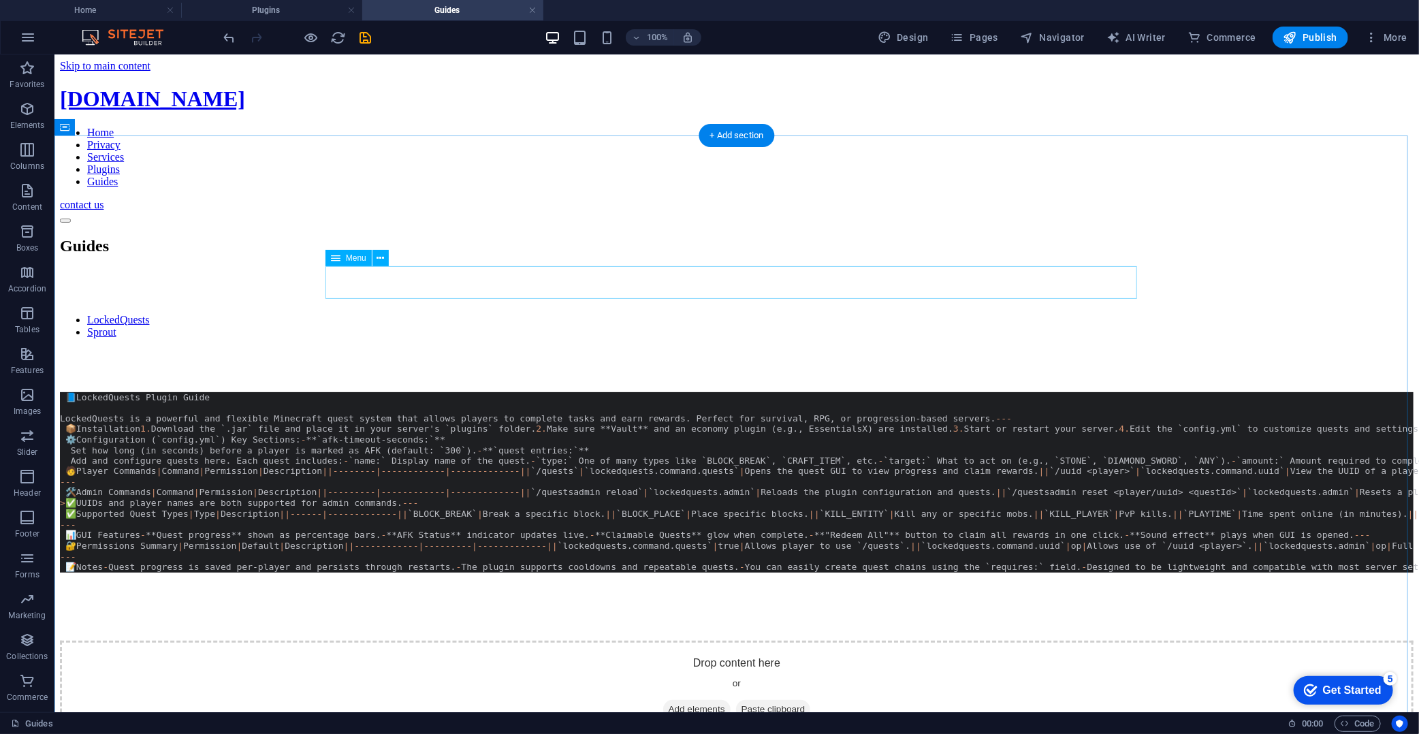
drag, startPoint x: 382, startPoint y: 281, endPoint x: 373, endPoint y: 281, distance: 9.6
click at [376, 313] on nav "LockedQuests Sprout" at bounding box center [736, 325] width 1354 height 25
click at [373, 313] on nav "LockedQuests Sprout" at bounding box center [736, 325] width 1354 height 25
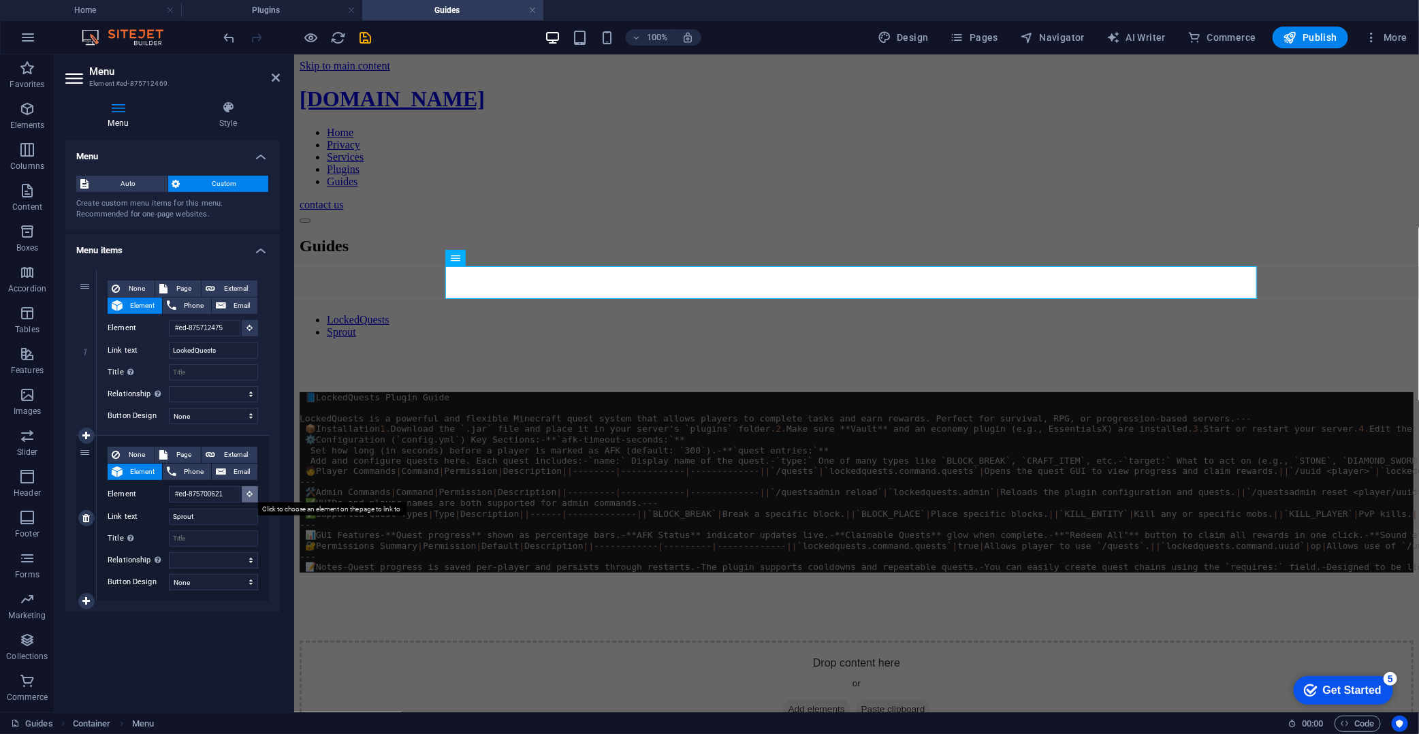
click at [254, 486] on button at bounding box center [250, 494] width 16 height 16
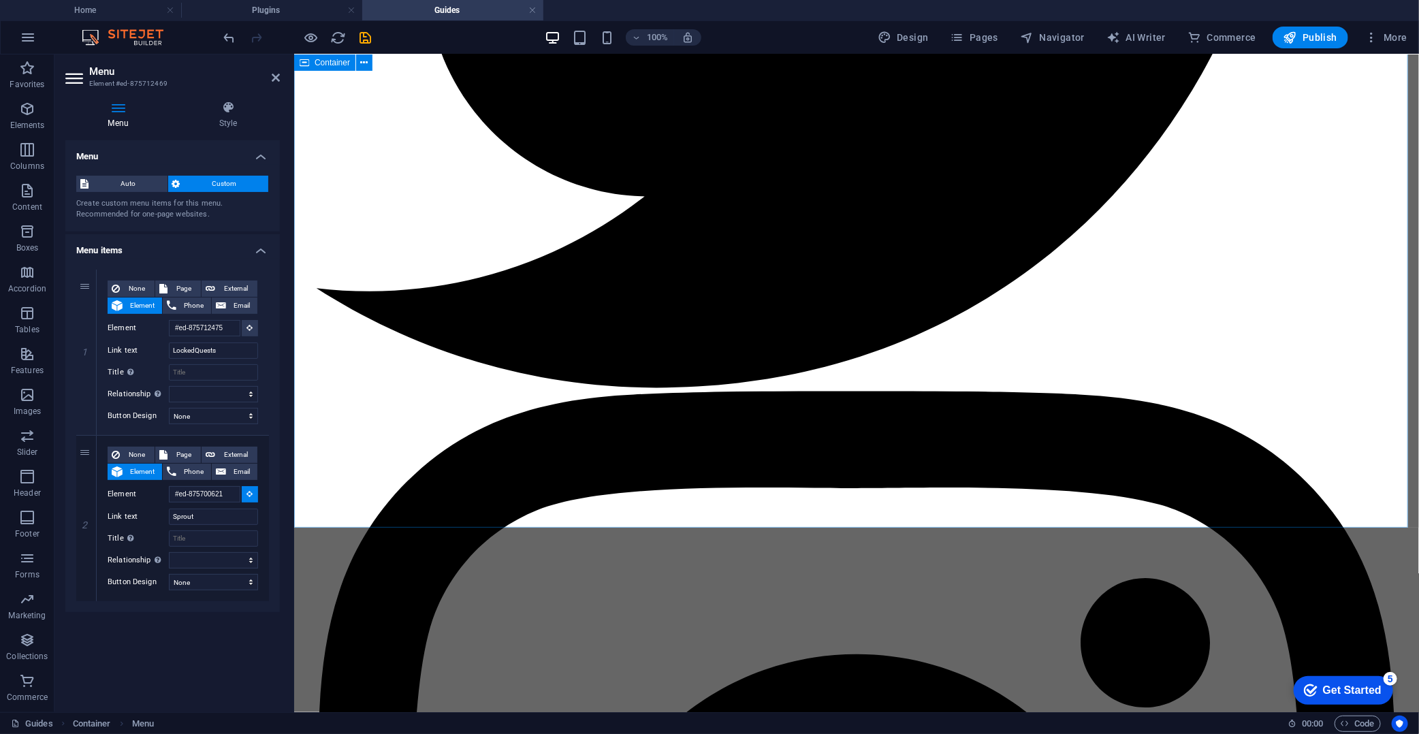
scroll to position [1522, 0]
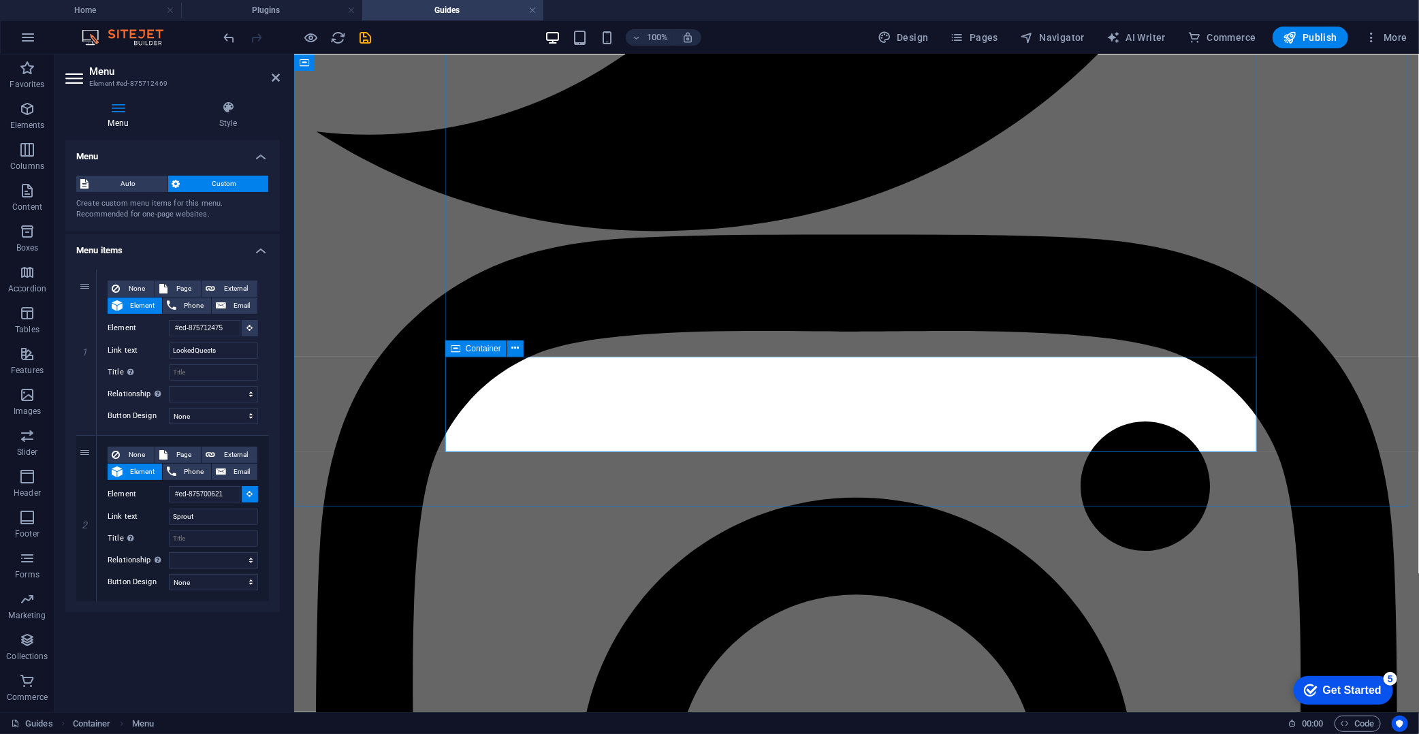
select select
type input "#ed-new-3378"
select select
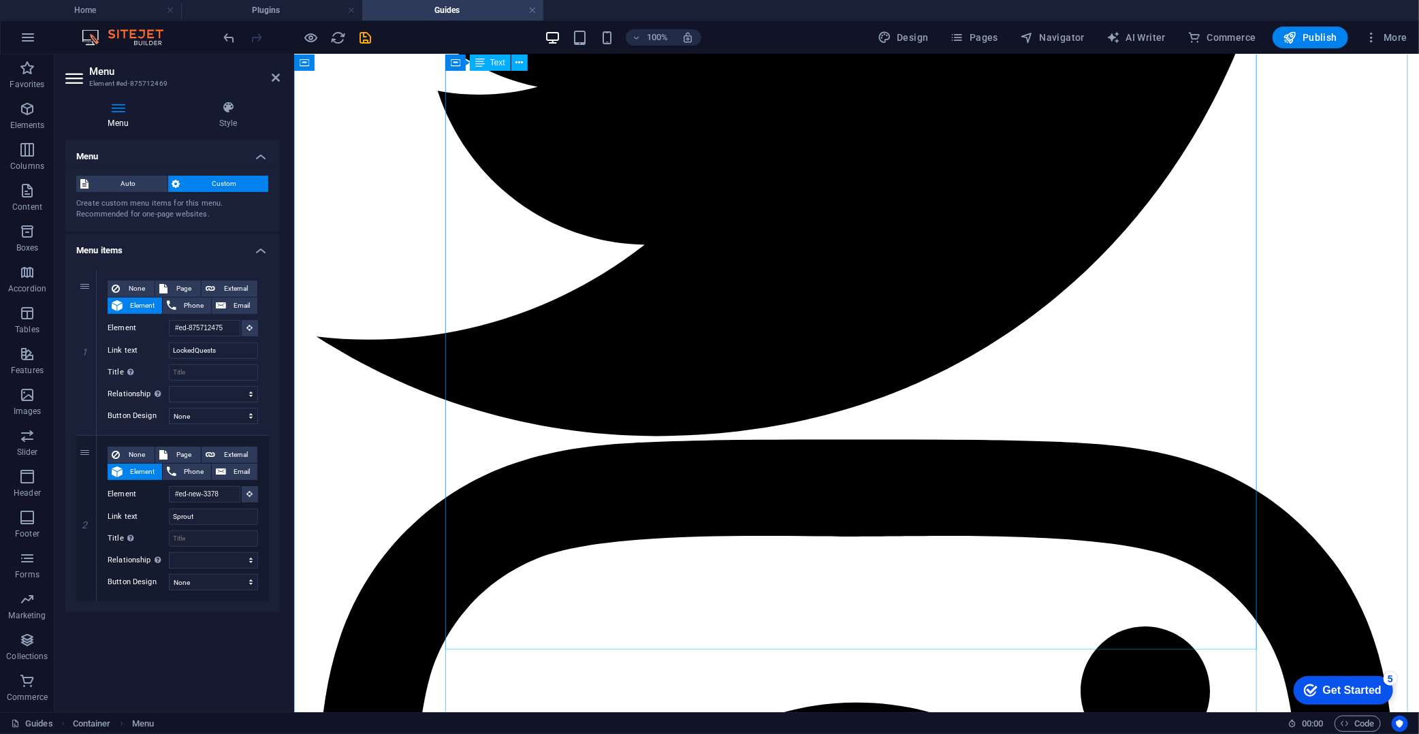
scroll to position [1522, 0]
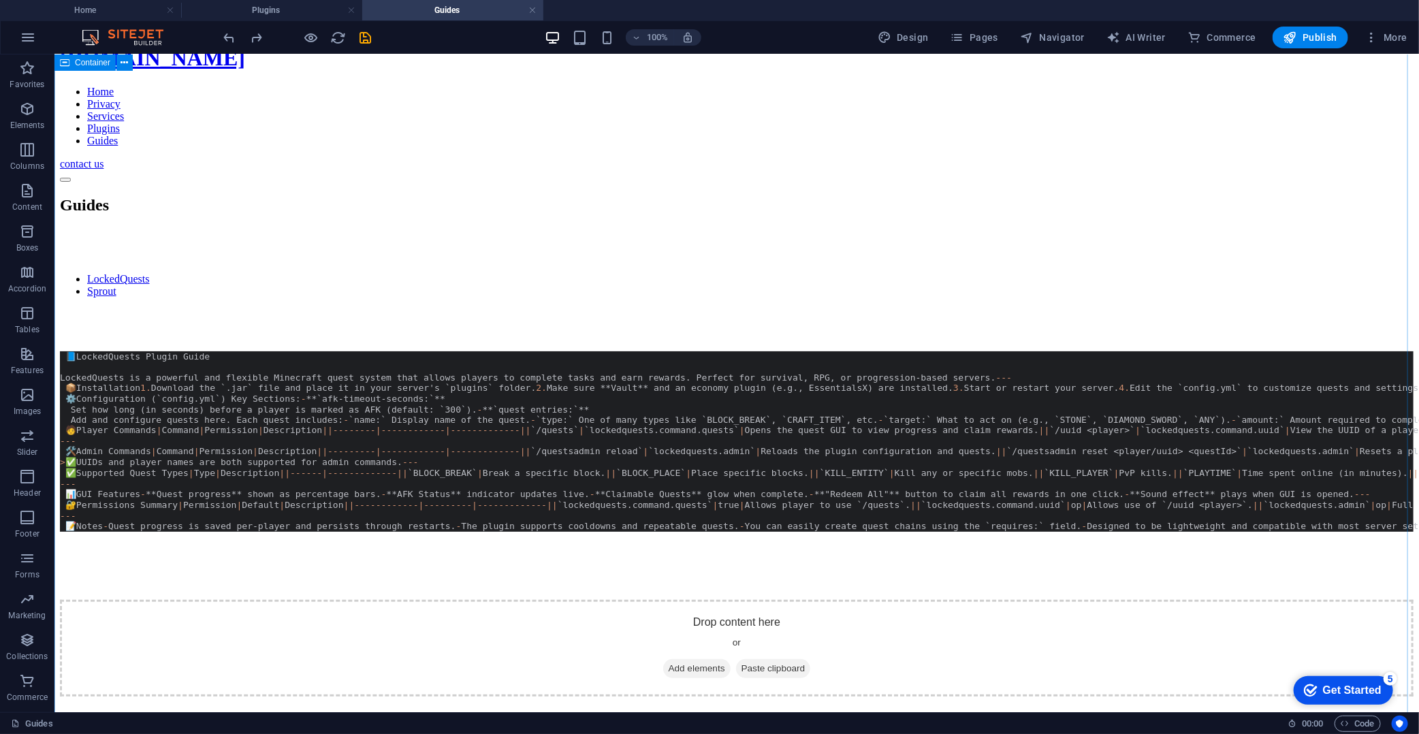
scroll to position [0, 0]
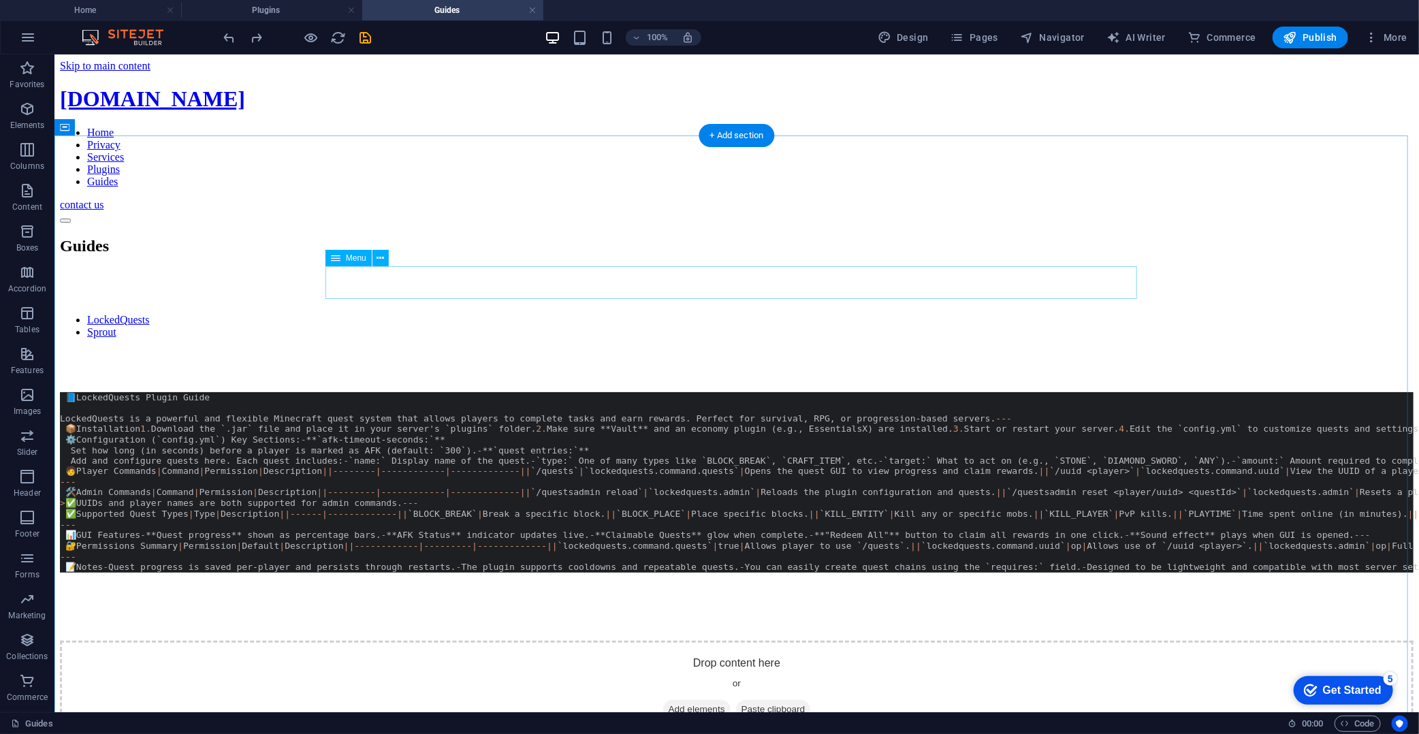
click at [442, 313] on nav "LockedQuests Sprout" at bounding box center [736, 325] width 1354 height 25
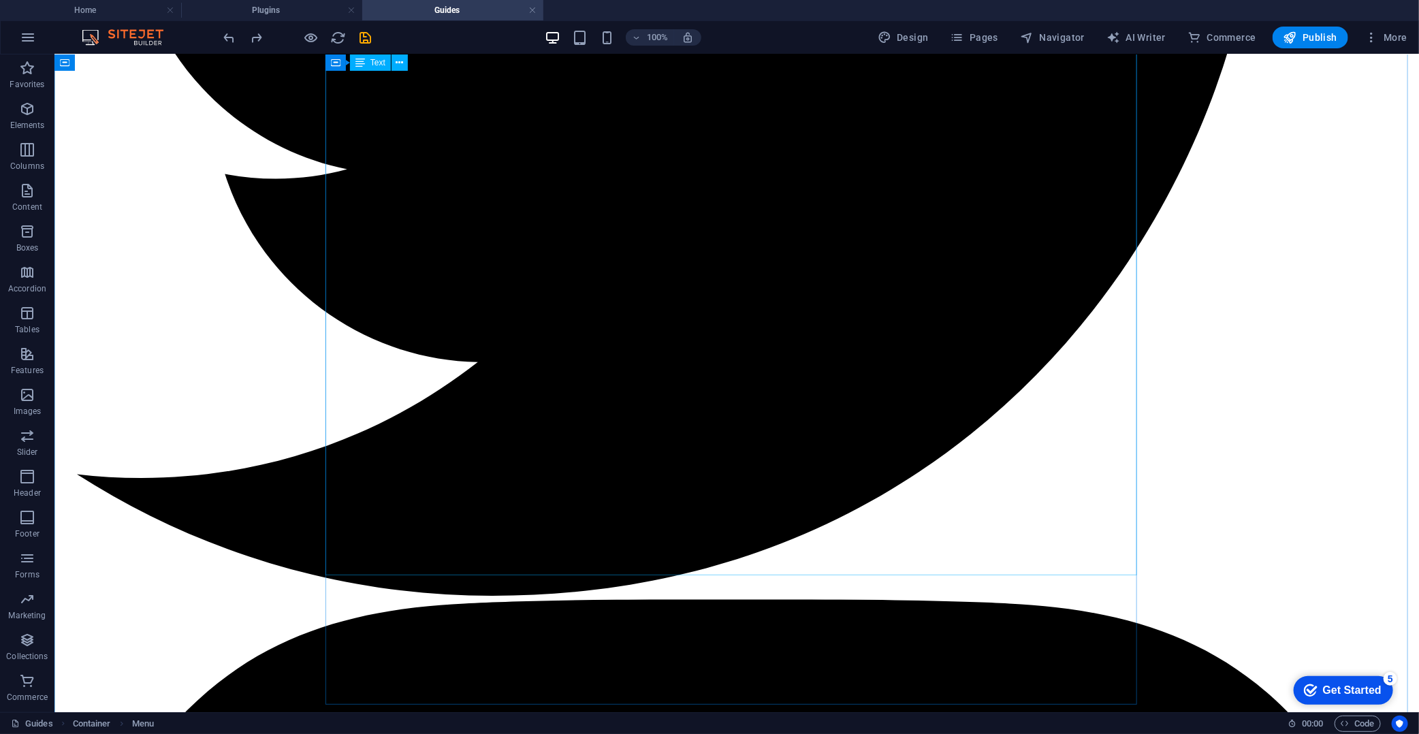
scroll to position [1522, 0]
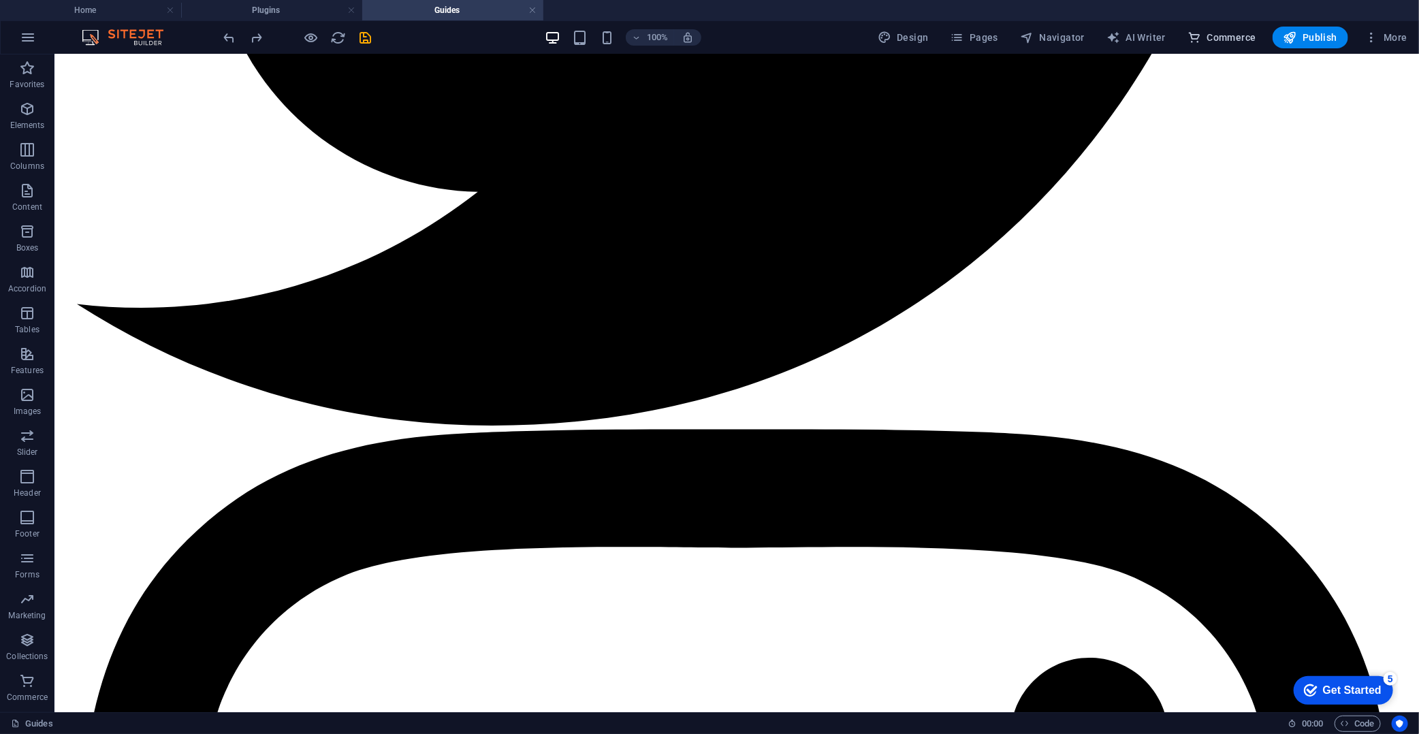
click at [1236, 28] on button "Commerce" at bounding box center [1222, 38] width 80 height 22
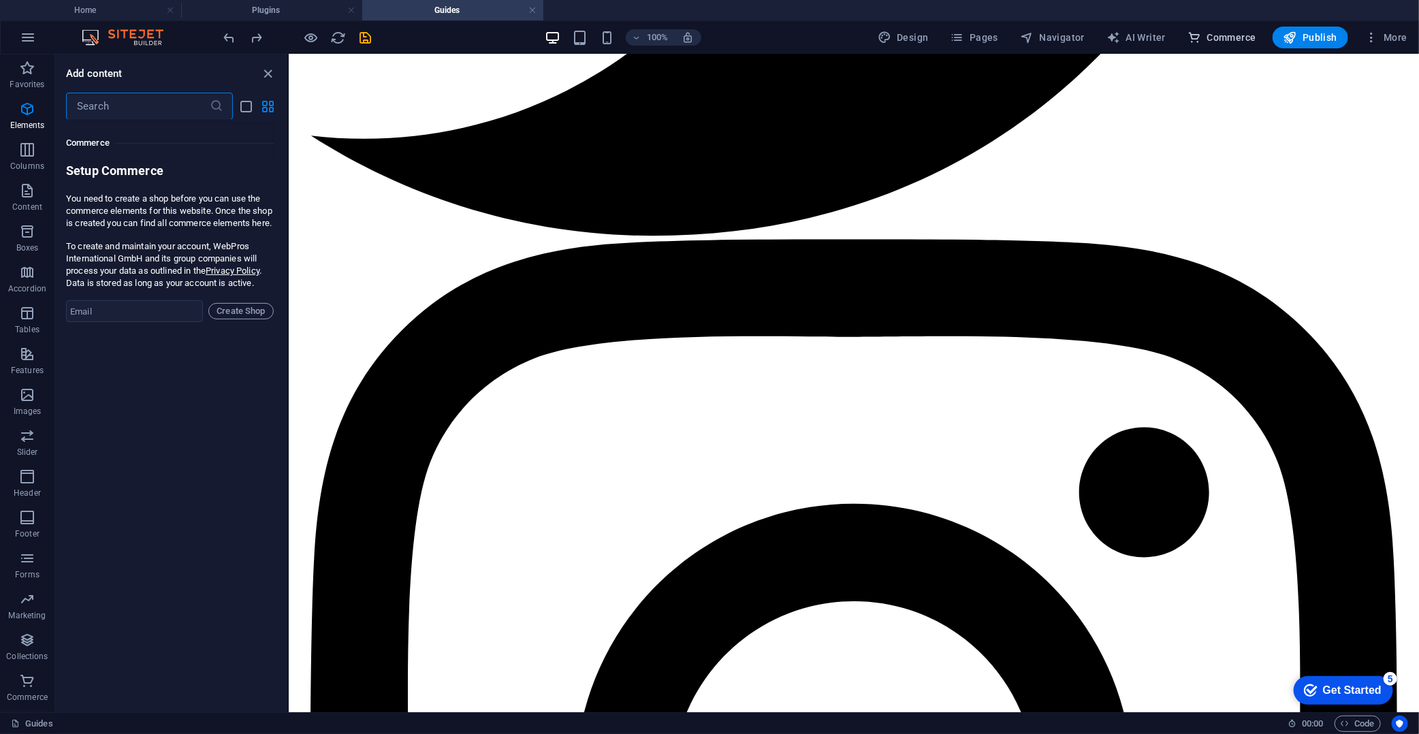
scroll to position [13123, 0]
click at [273, 78] on icon "close panel" at bounding box center [269, 74] width 16 height 16
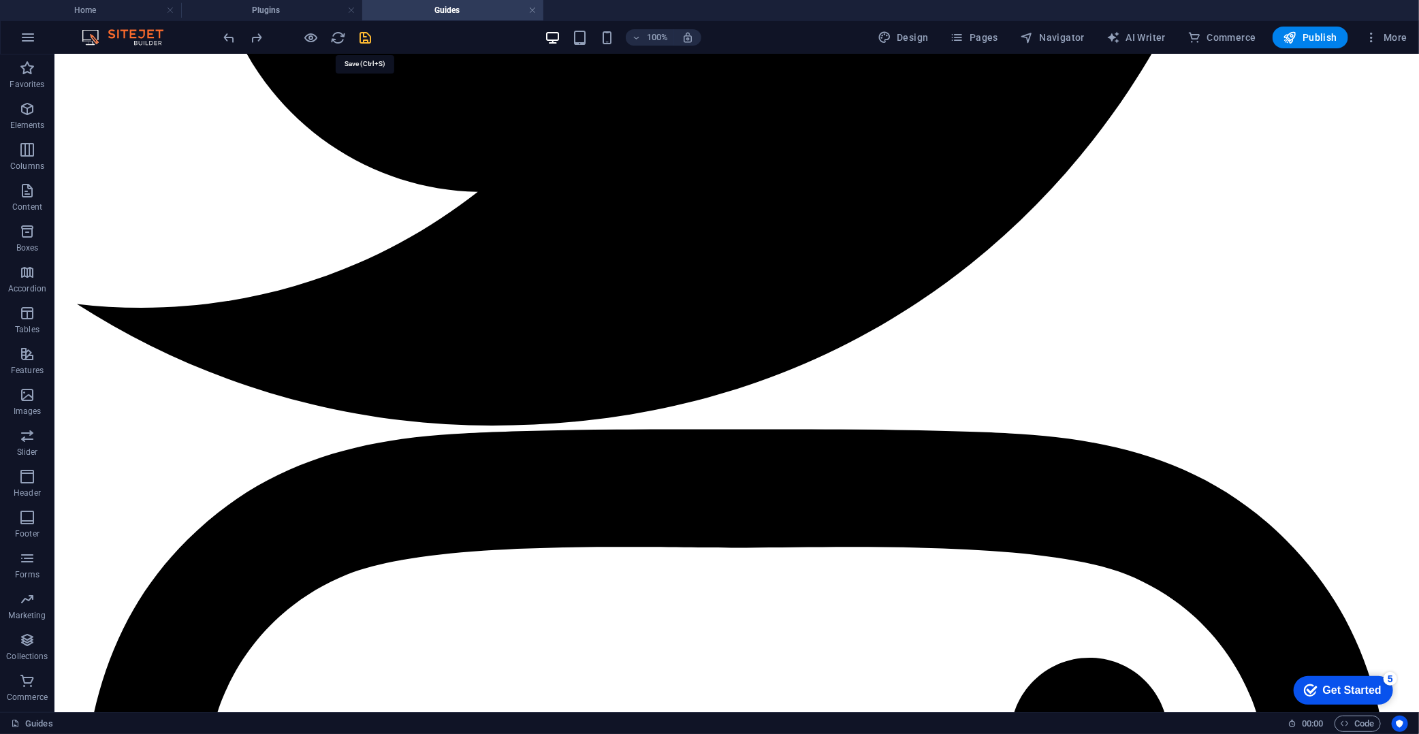
click at [364, 39] on icon "save" at bounding box center [366, 38] width 16 height 16
click at [275, 15] on h4 "Plugins" at bounding box center [271, 10] width 181 height 15
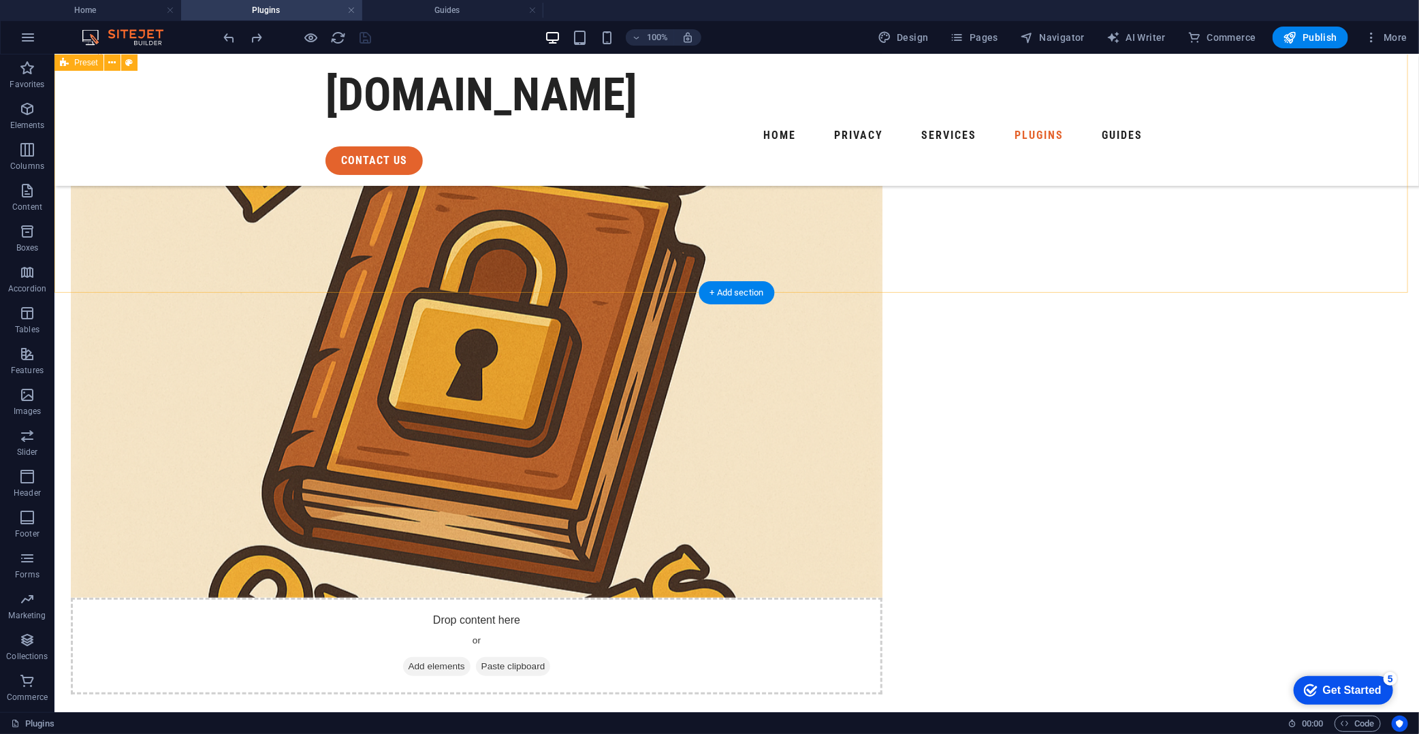
scroll to position [819, 0]
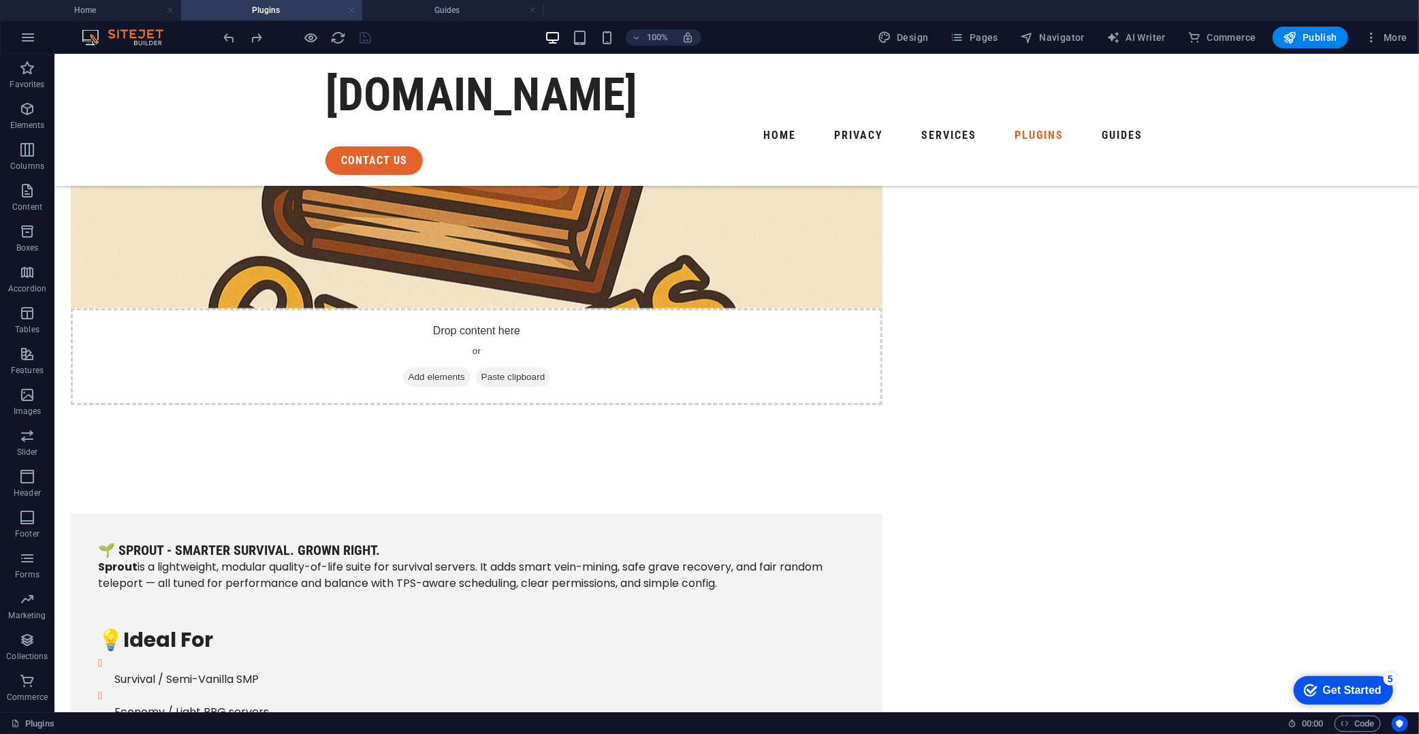
click at [349, 5] on link at bounding box center [351, 10] width 8 height 13
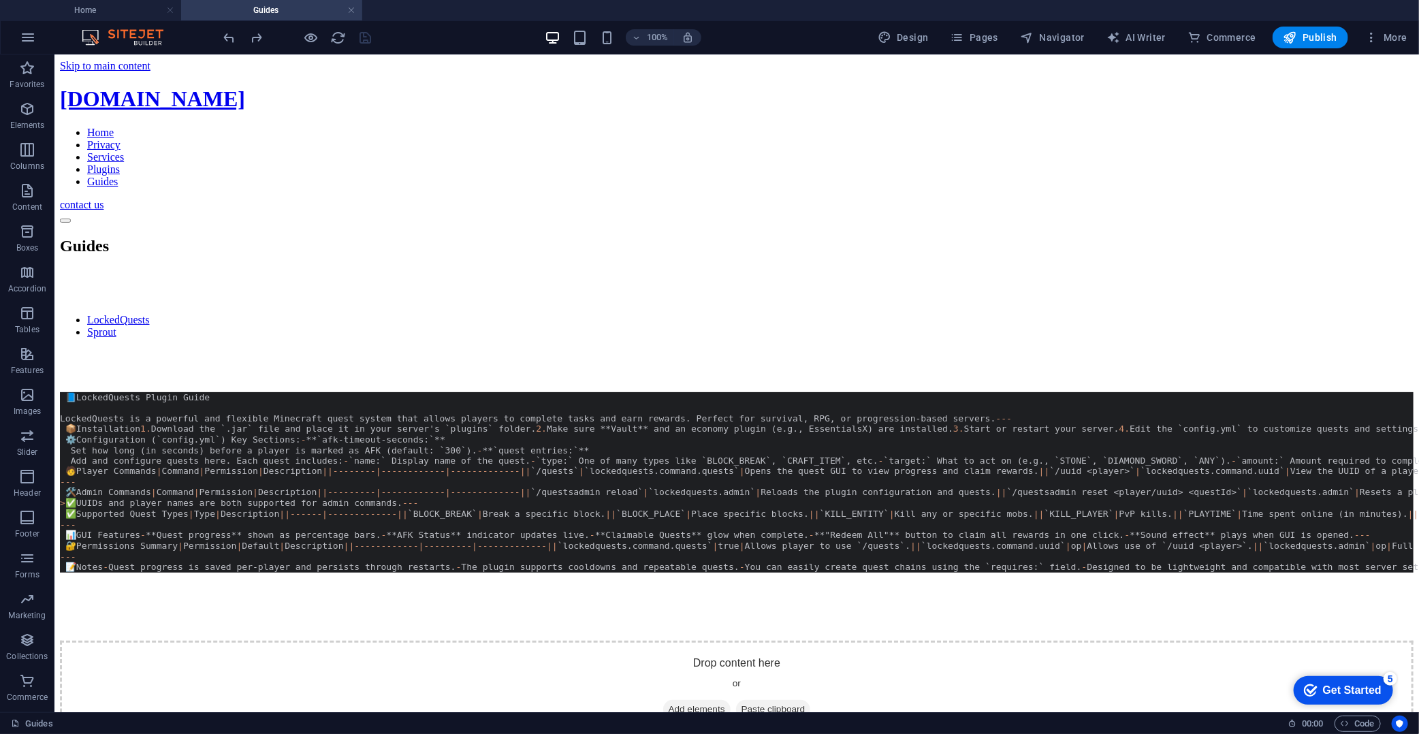
scroll to position [1522, 0]
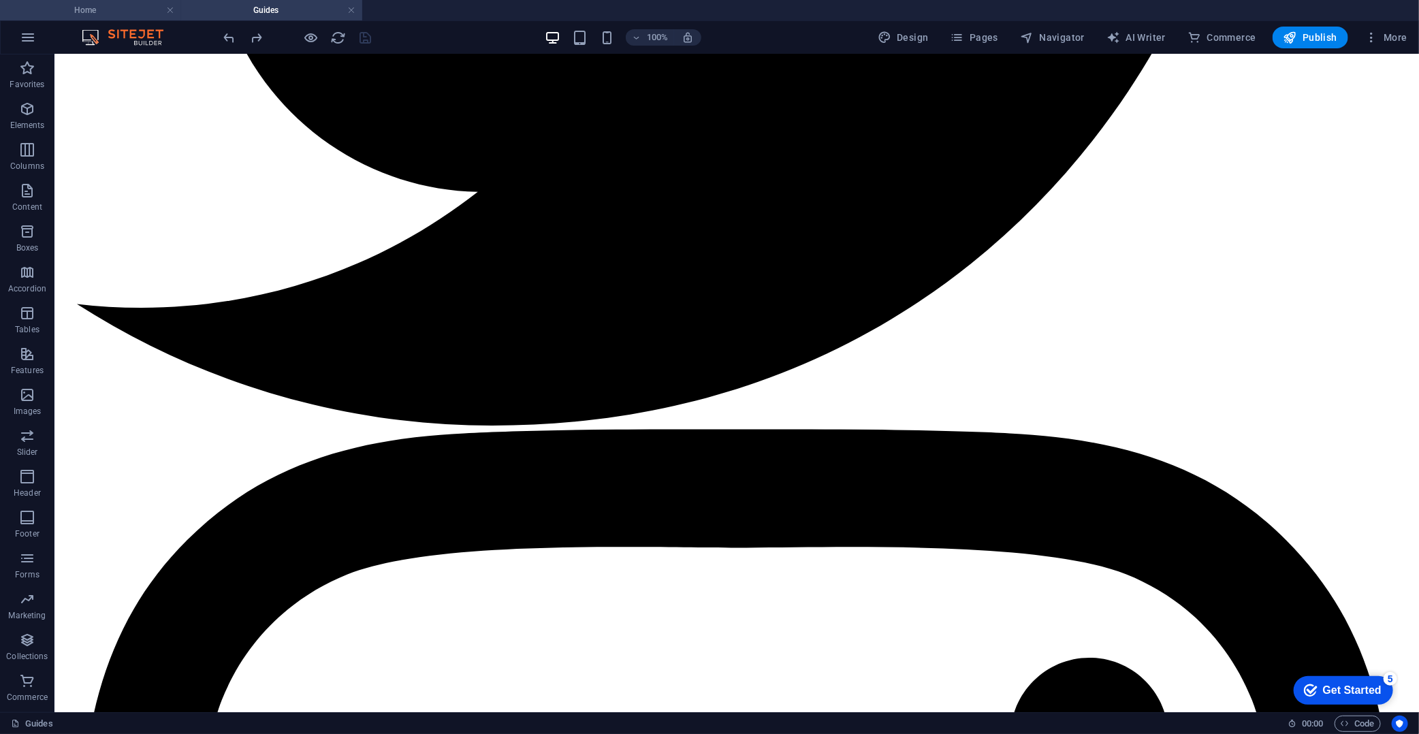
click at [94, 7] on h4 "Home" at bounding box center [90, 10] width 181 height 15
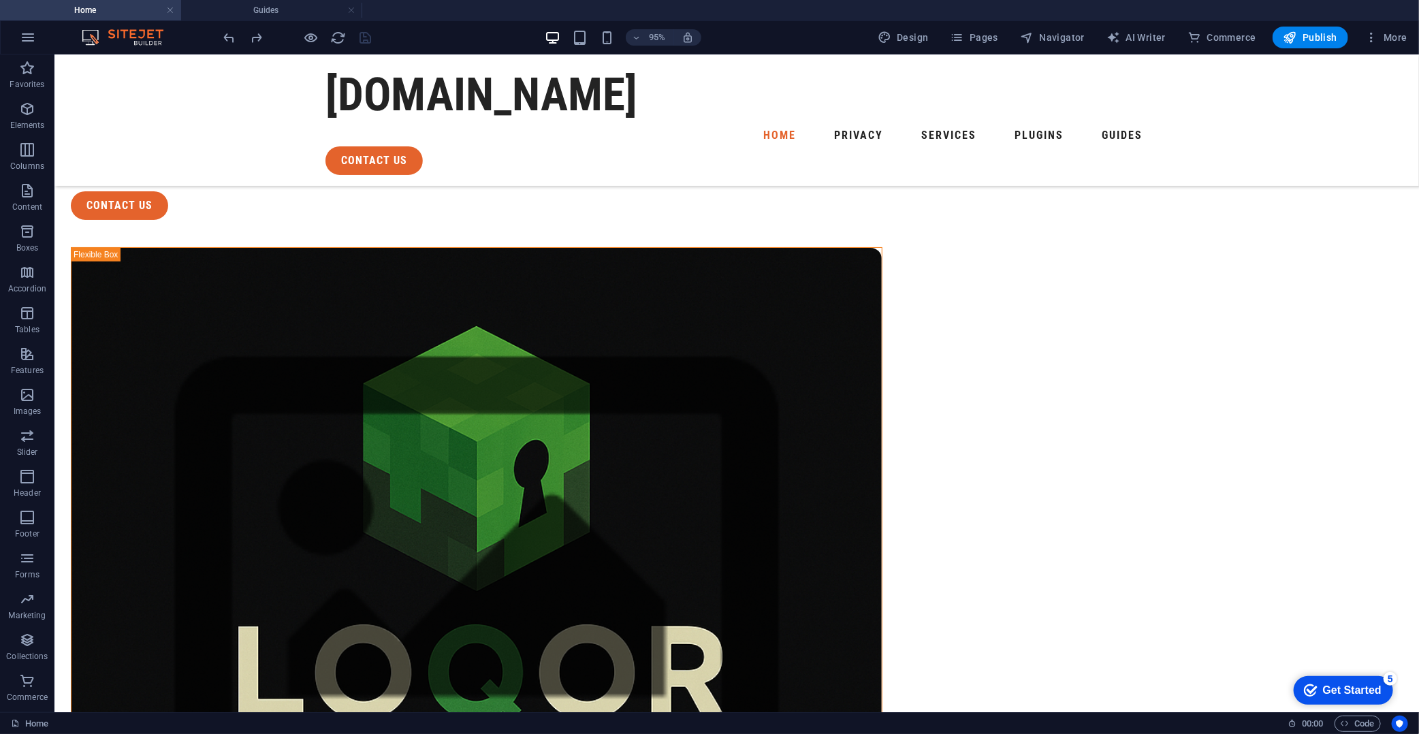
scroll to position [0, 0]
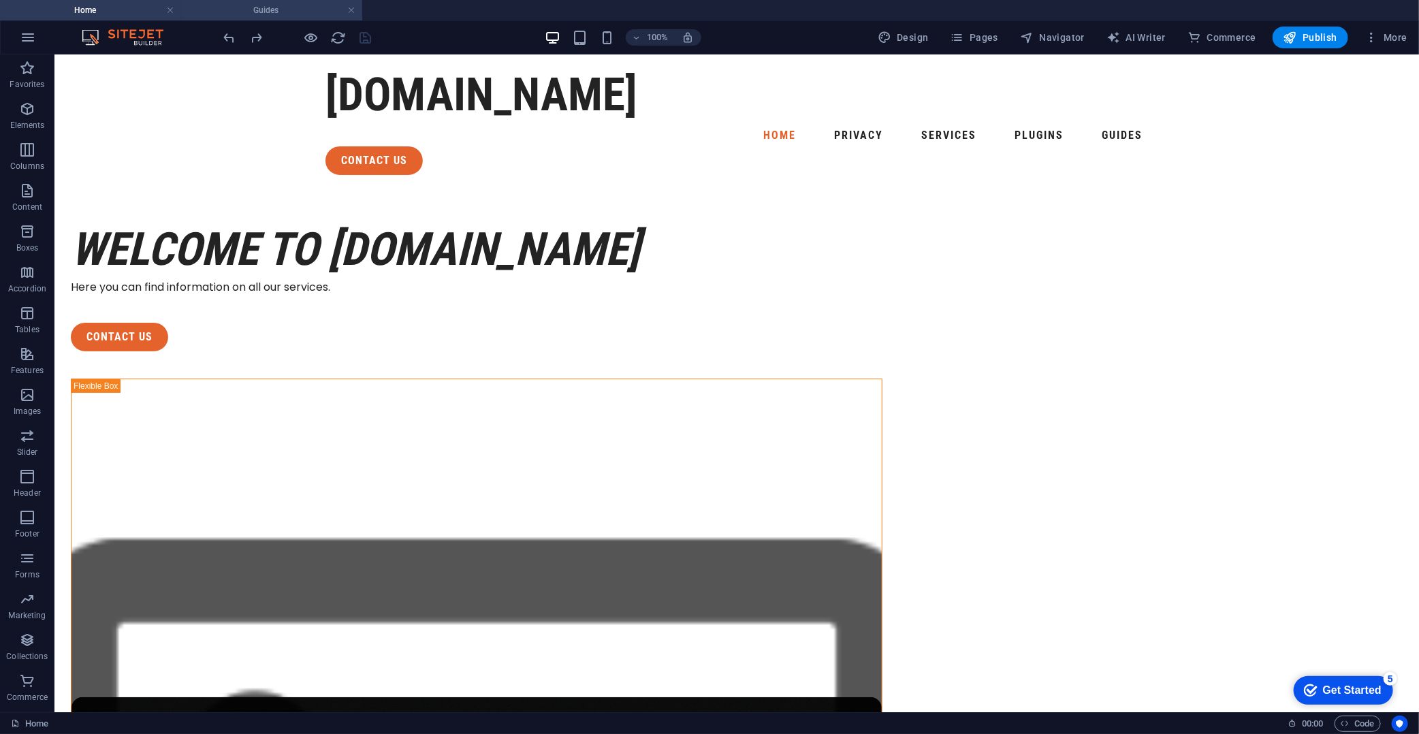
click at [263, 12] on h4 "Guides" at bounding box center [271, 10] width 181 height 15
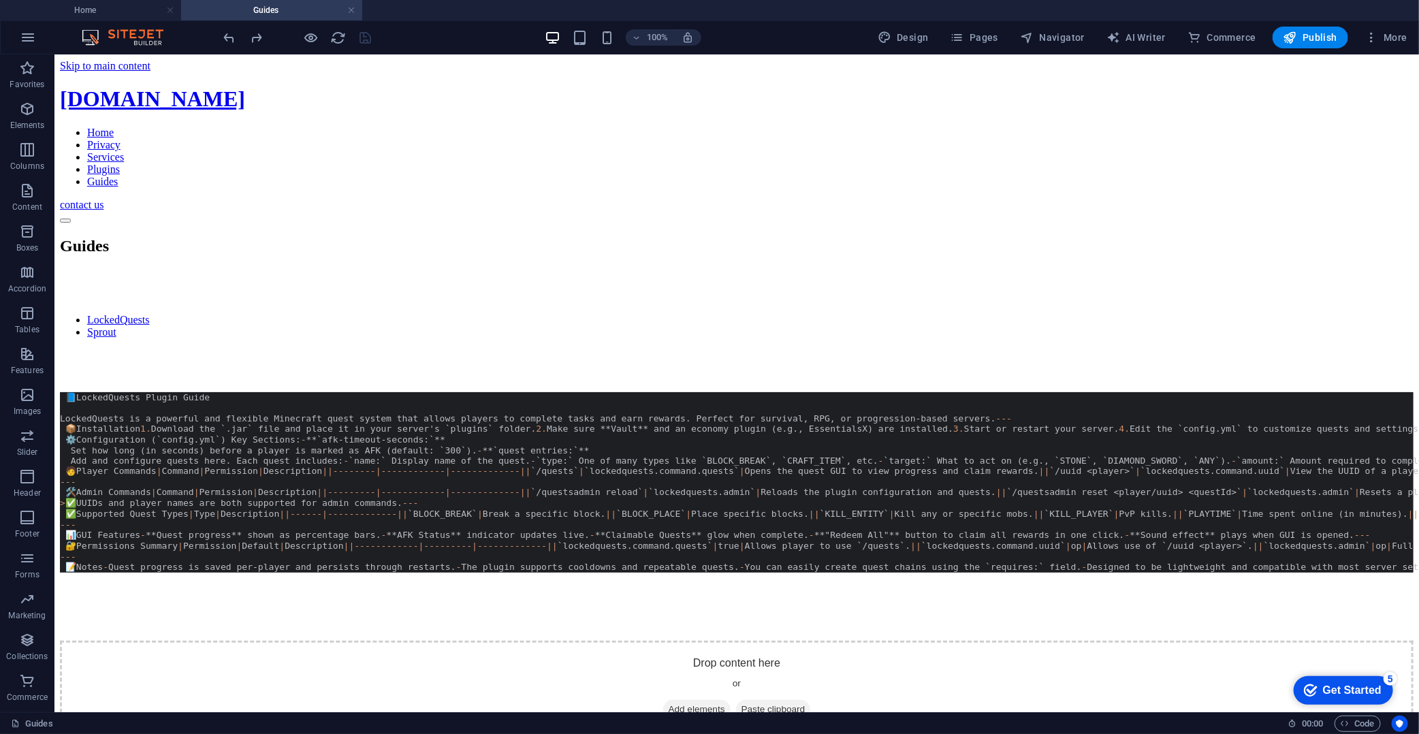
scroll to position [1522, 0]
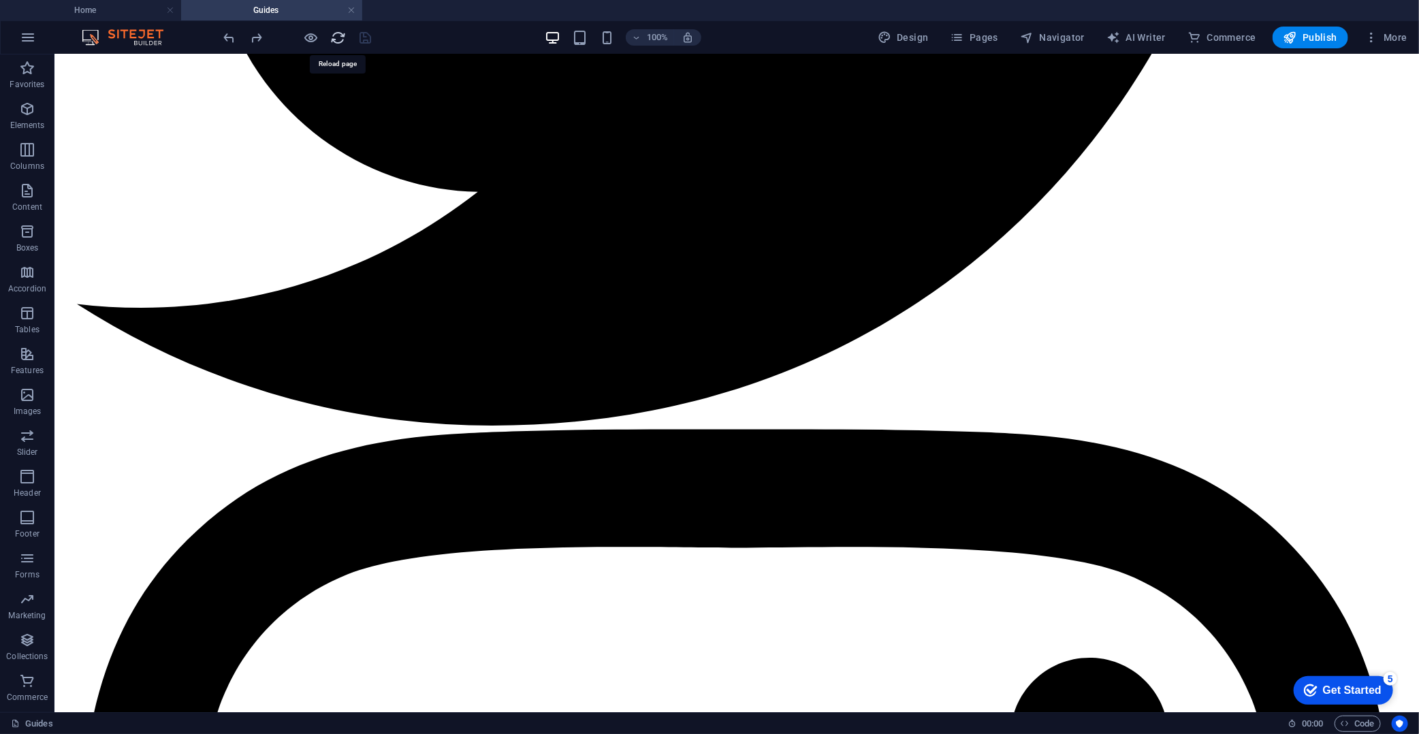
click at [343, 32] on icon "reload" at bounding box center [339, 38] width 16 height 16
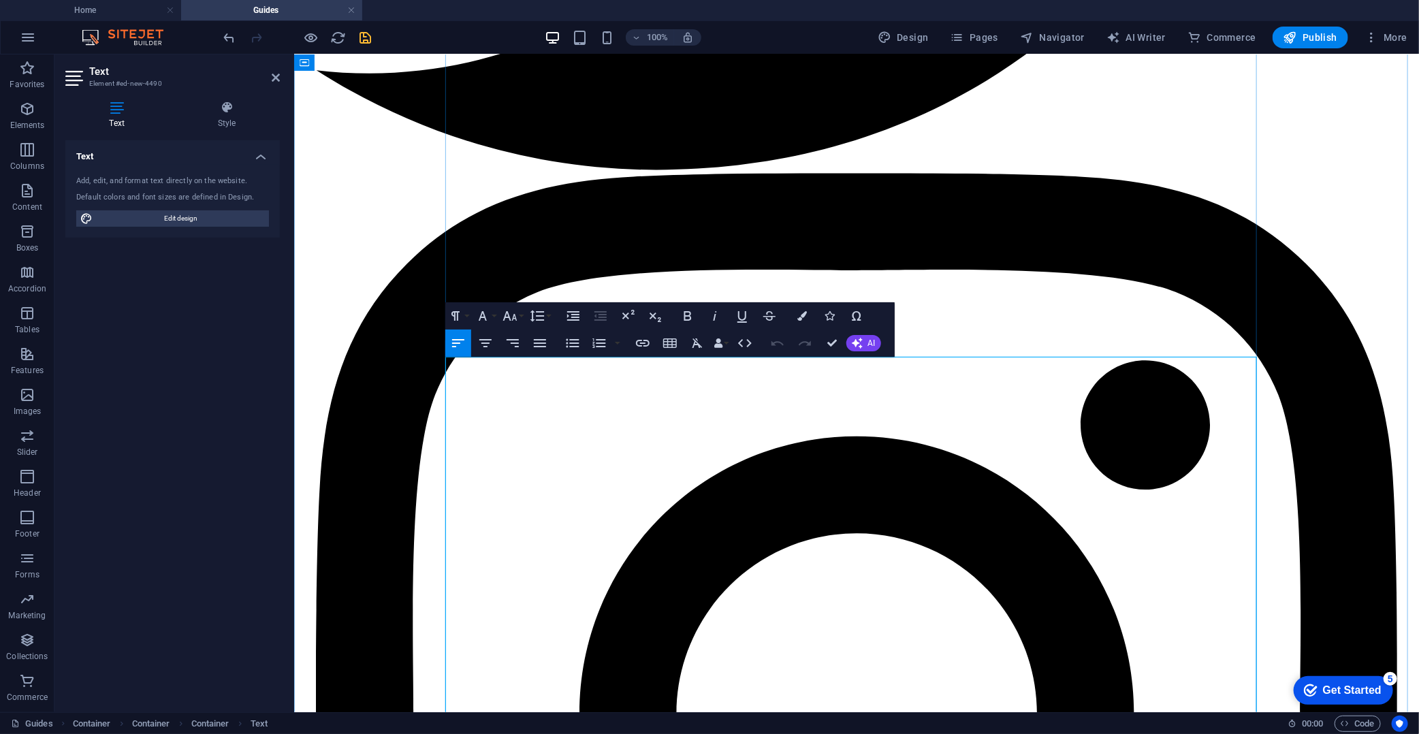
scroll to position [1442, 0]
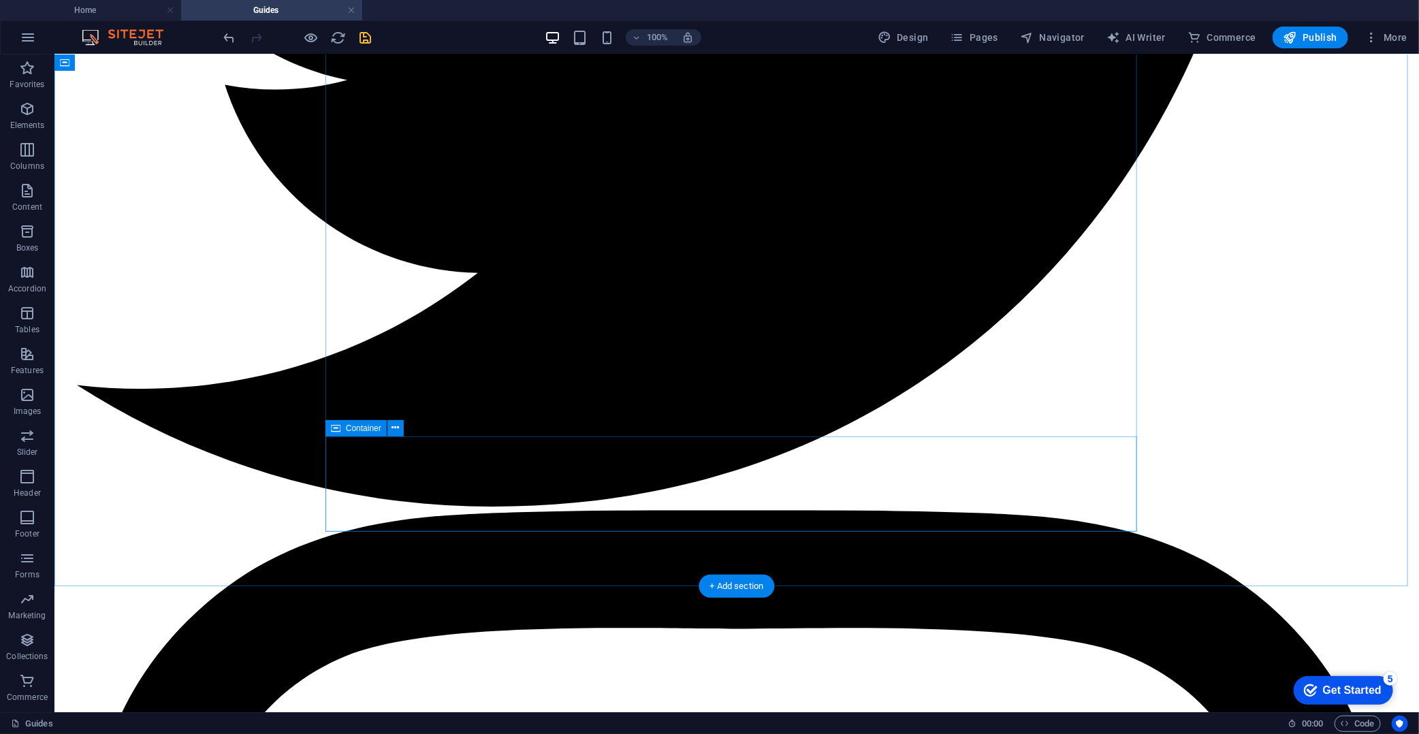
click at [744, 589] on div "+ Add section" at bounding box center [738, 586] width 76 height 23
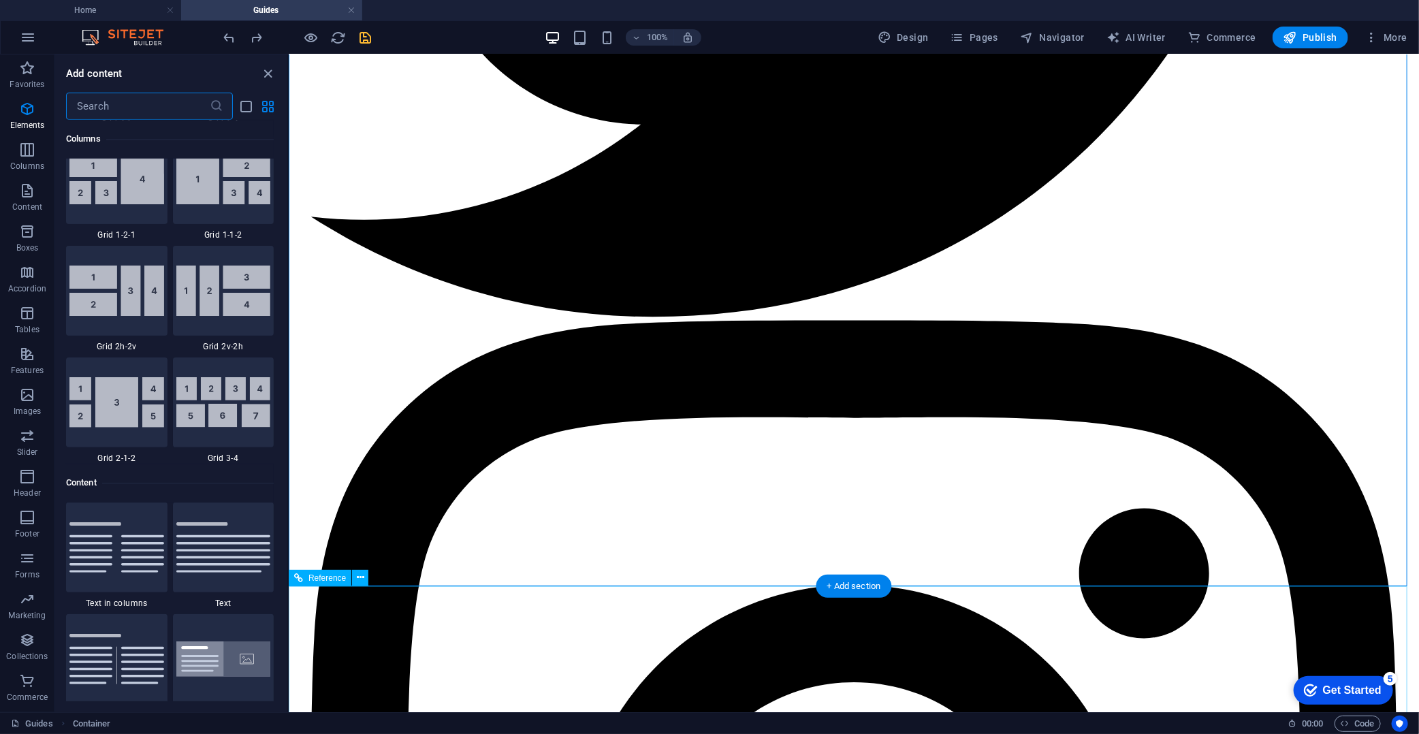
scroll to position [2382, 0]
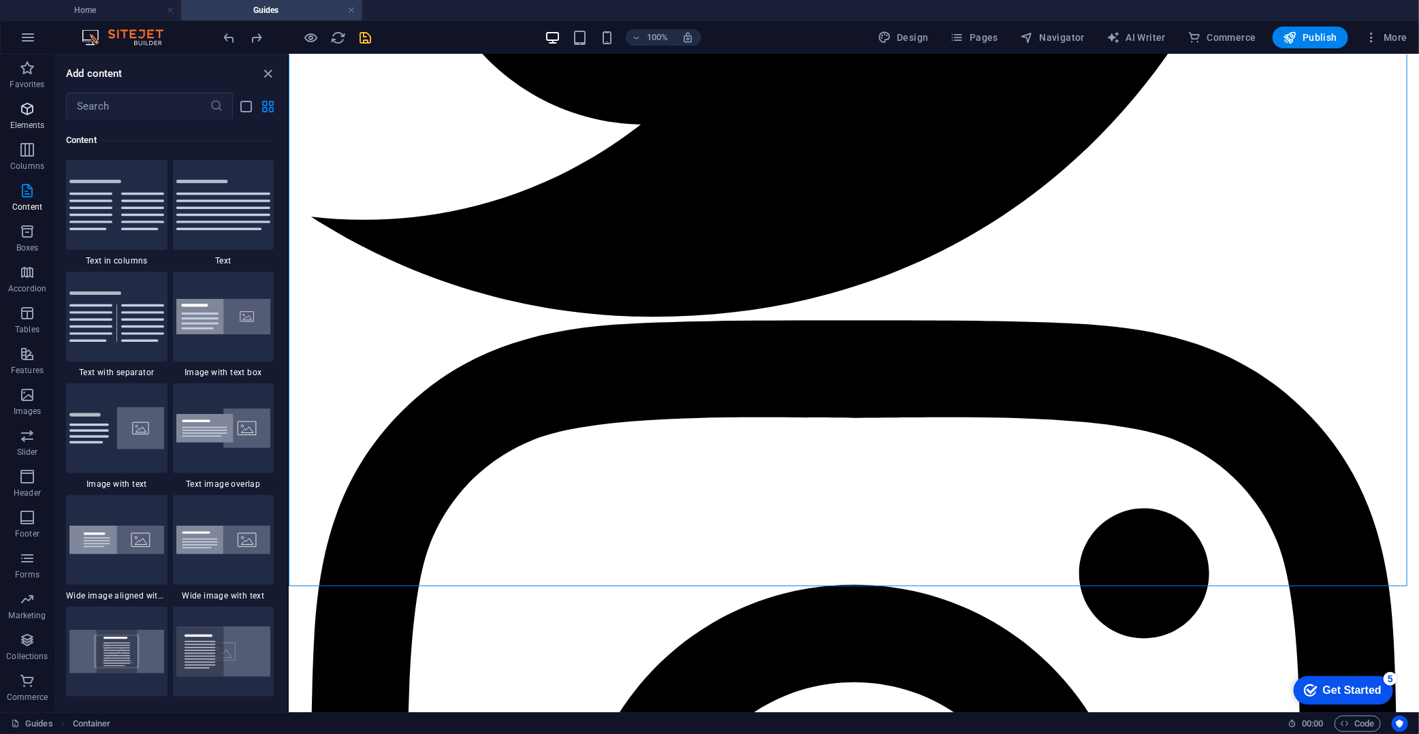
click at [35, 99] on button "Elements" at bounding box center [27, 115] width 54 height 41
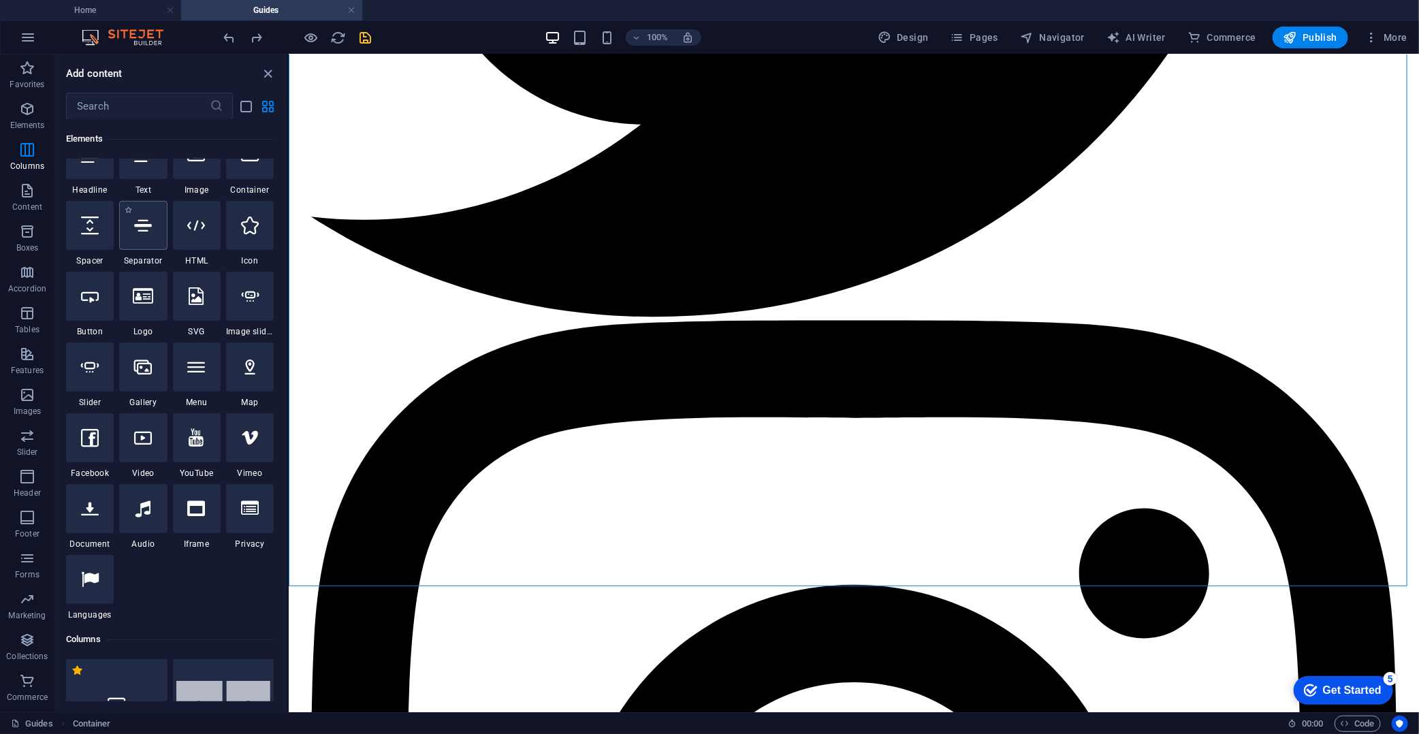
scroll to position [145, 0]
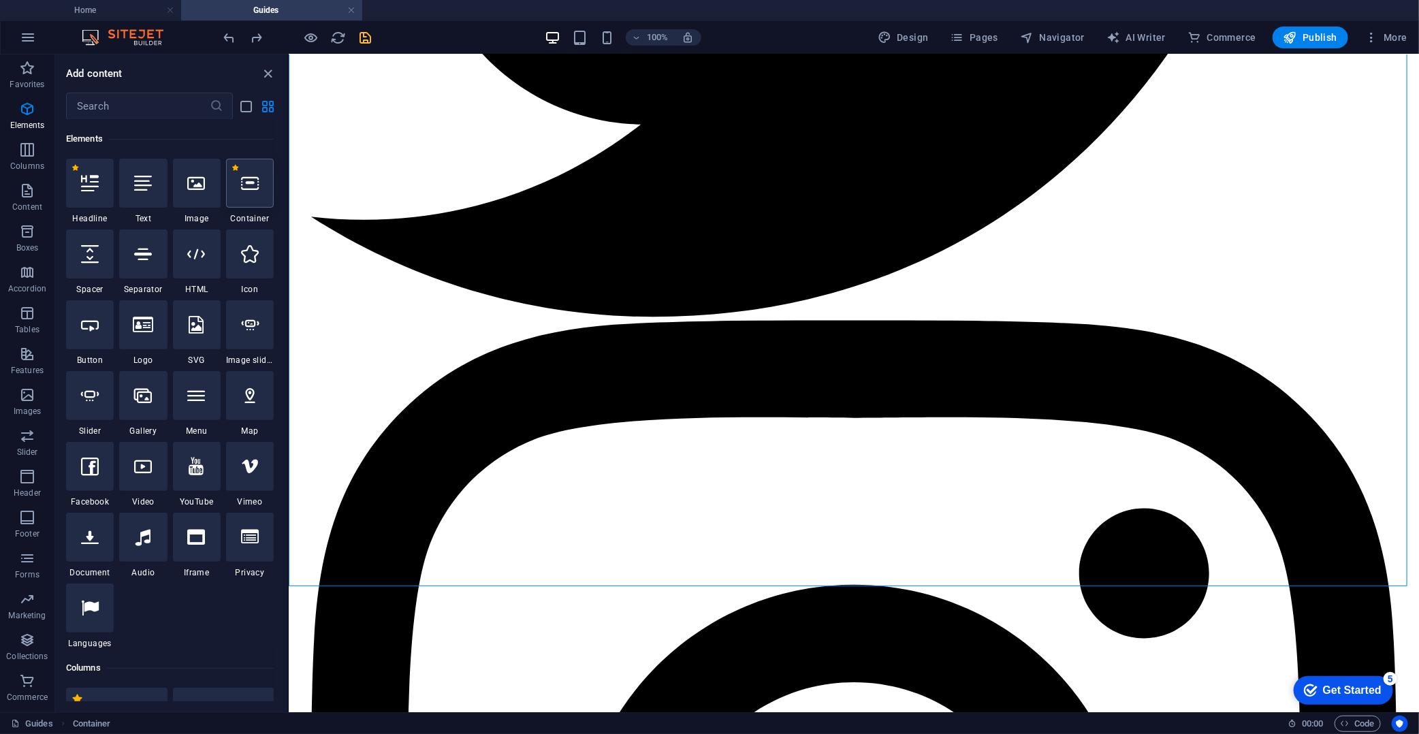
click at [238, 187] on div at bounding box center [250, 183] width 48 height 49
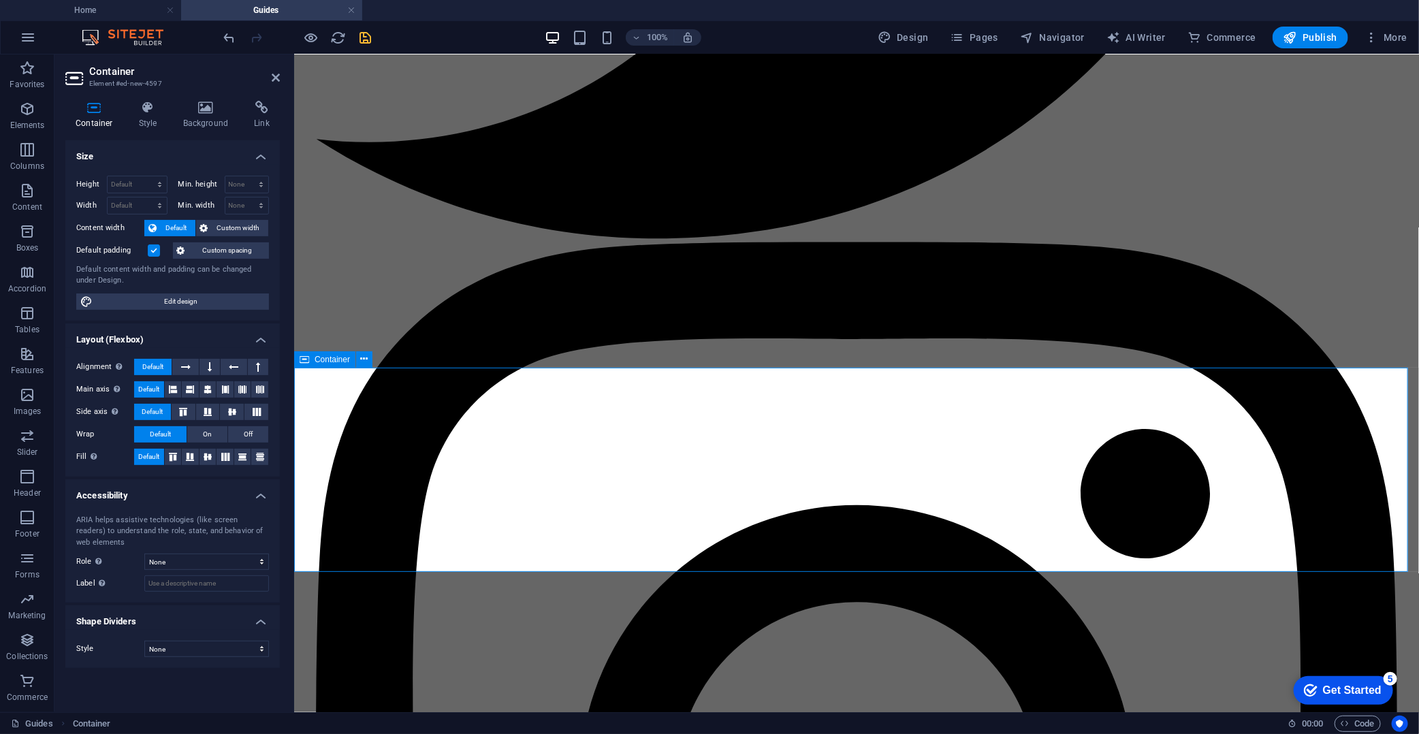
scroll to position [1726, 0]
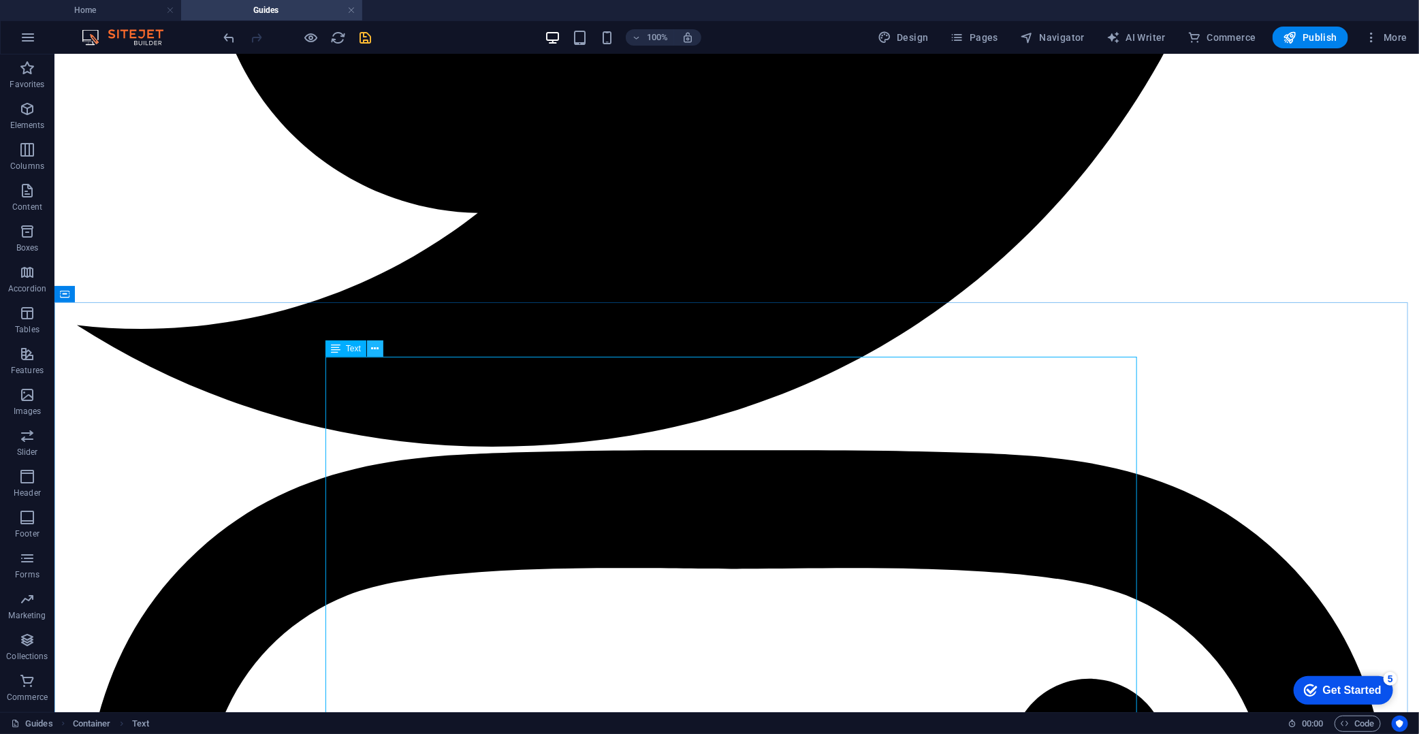
click at [380, 350] on button at bounding box center [375, 349] width 16 height 16
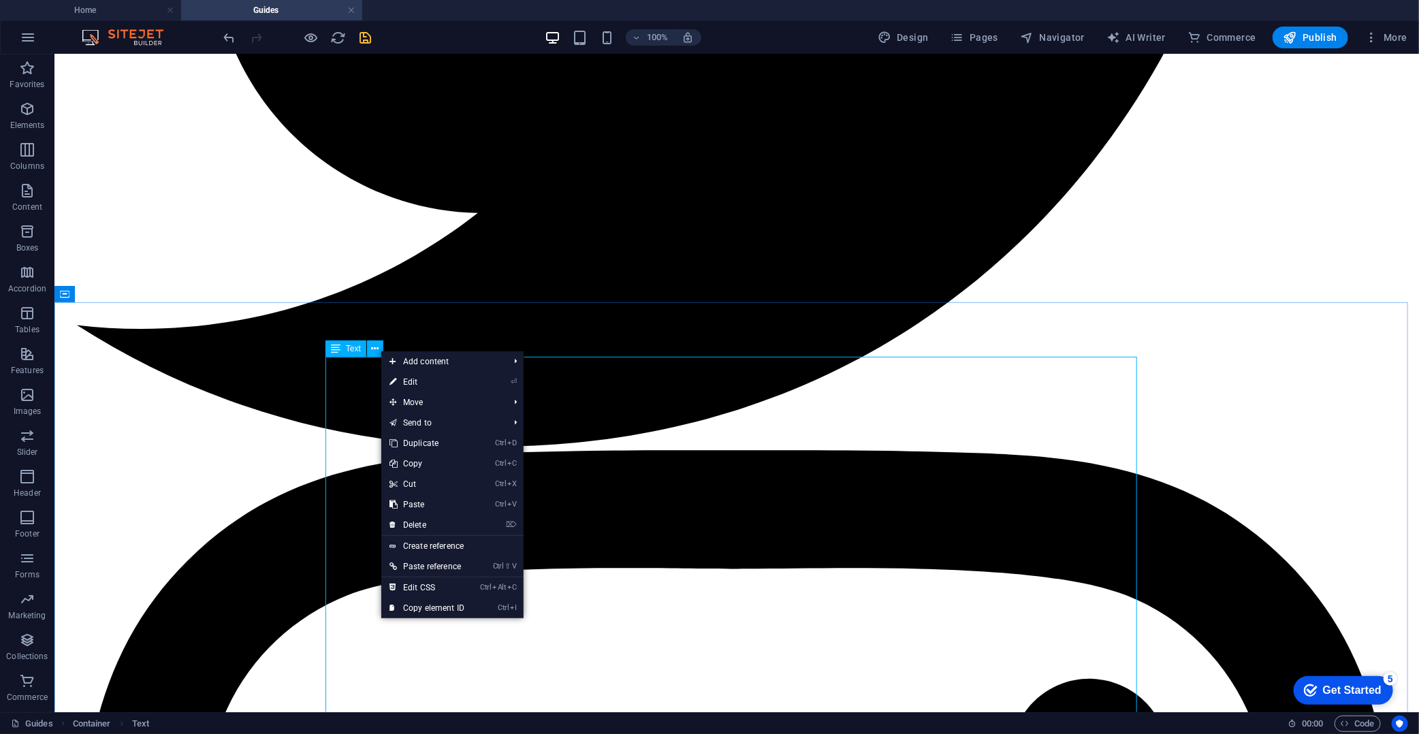
click at [332, 347] on icon at bounding box center [336, 349] width 10 height 16
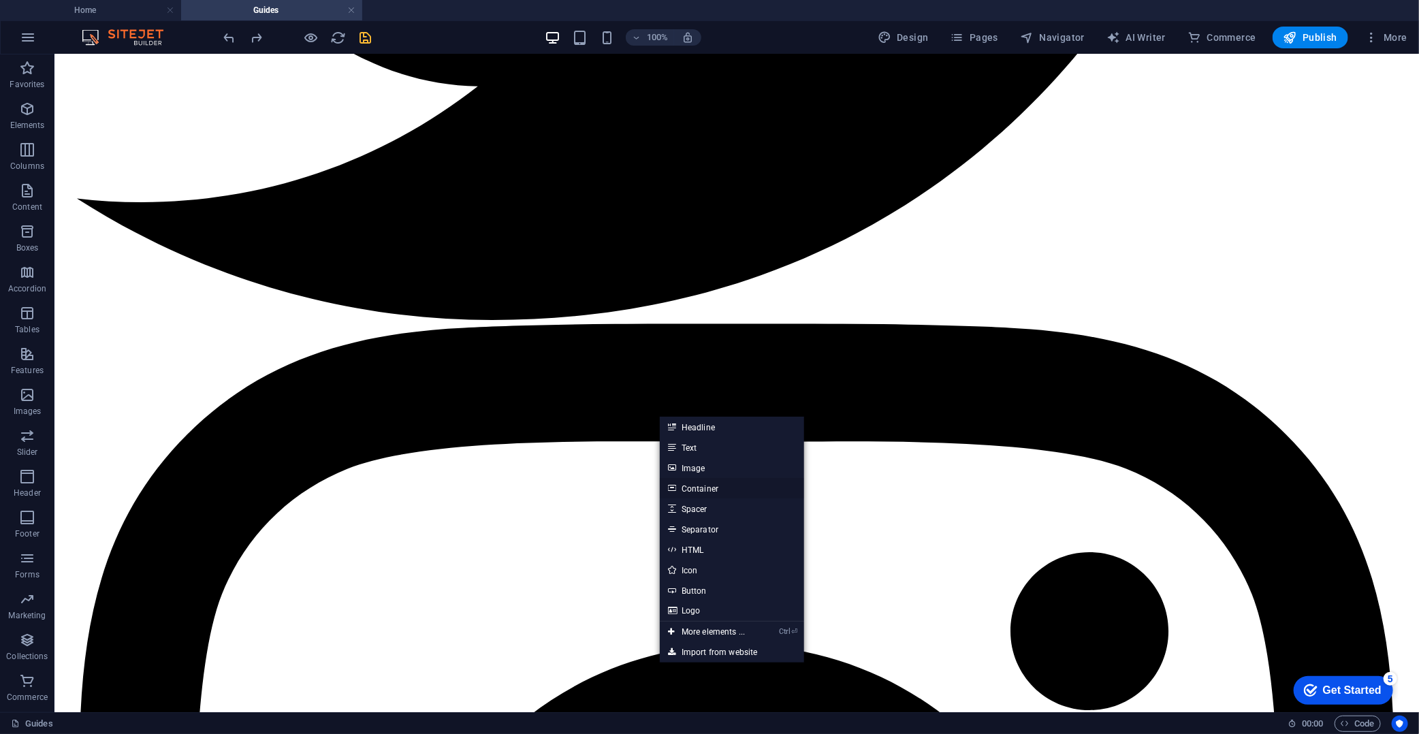
click at [711, 485] on link "Container" at bounding box center [732, 488] width 144 height 20
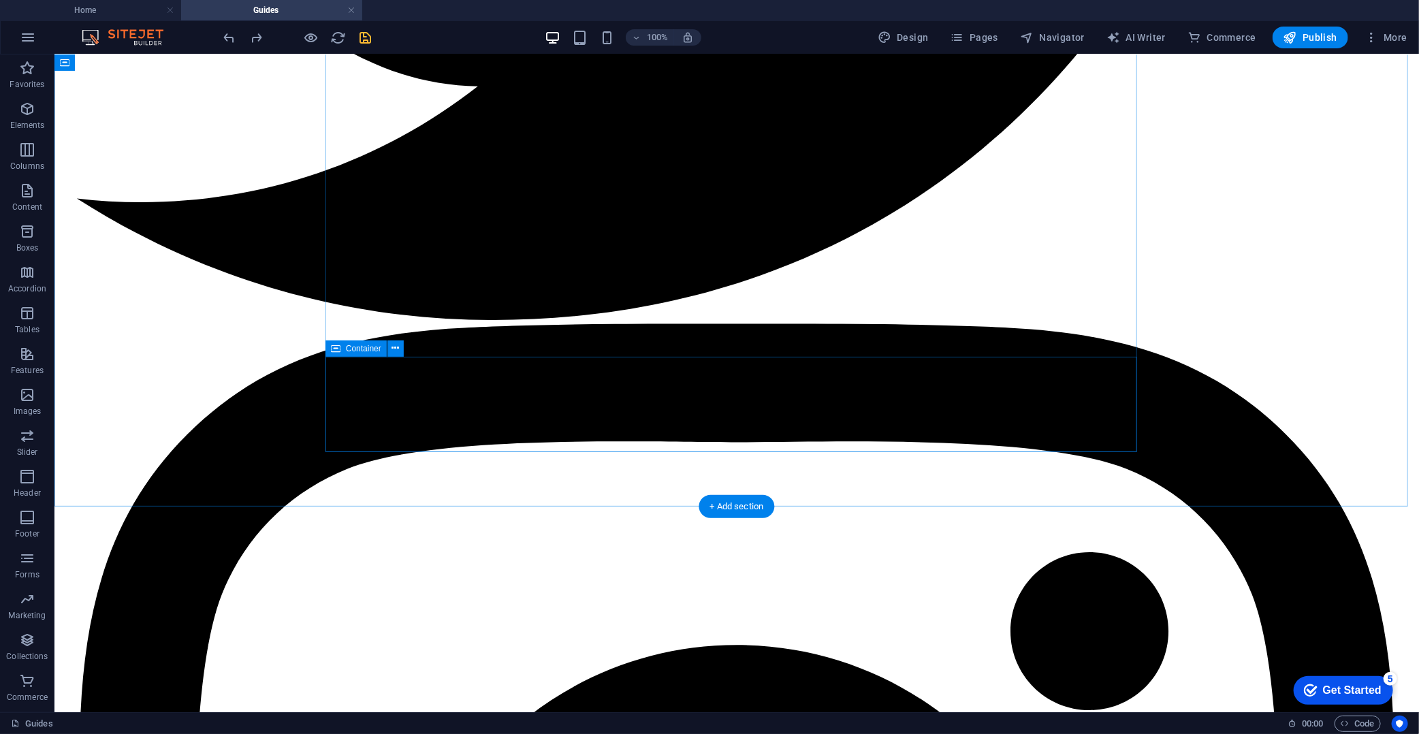
scroll to position [1522, 0]
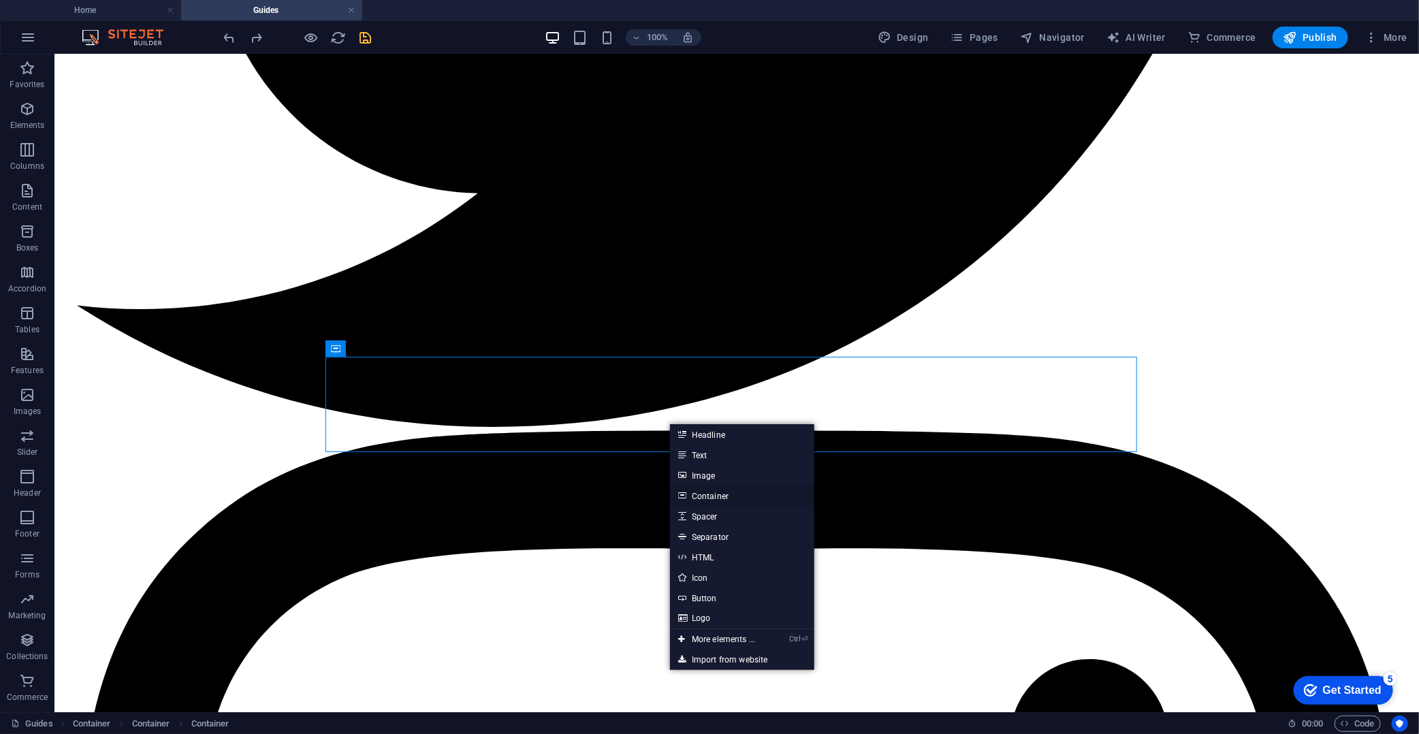
click at [710, 495] on link "Container" at bounding box center [742, 496] width 144 height 20
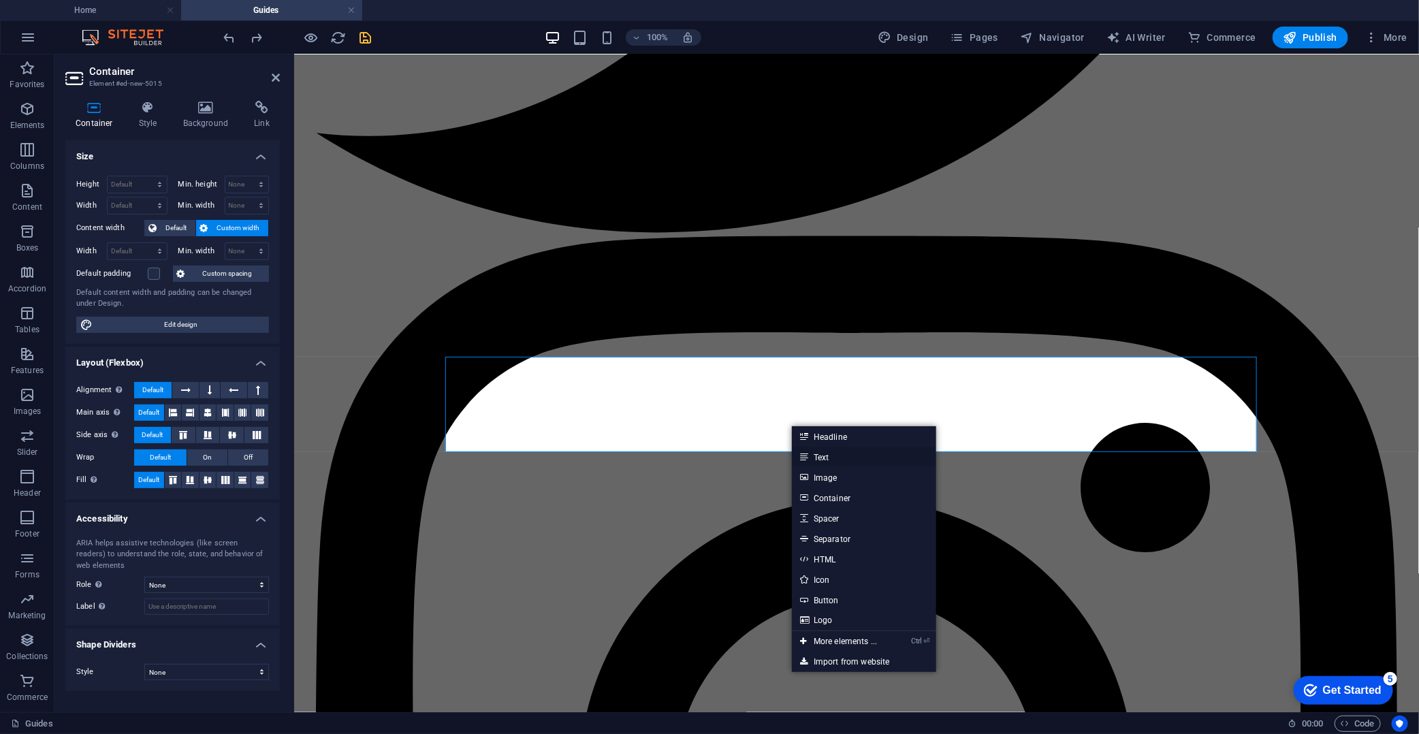
click at [808, 460] on link "Text" at bounding box center [864, 457] width 144 height 20
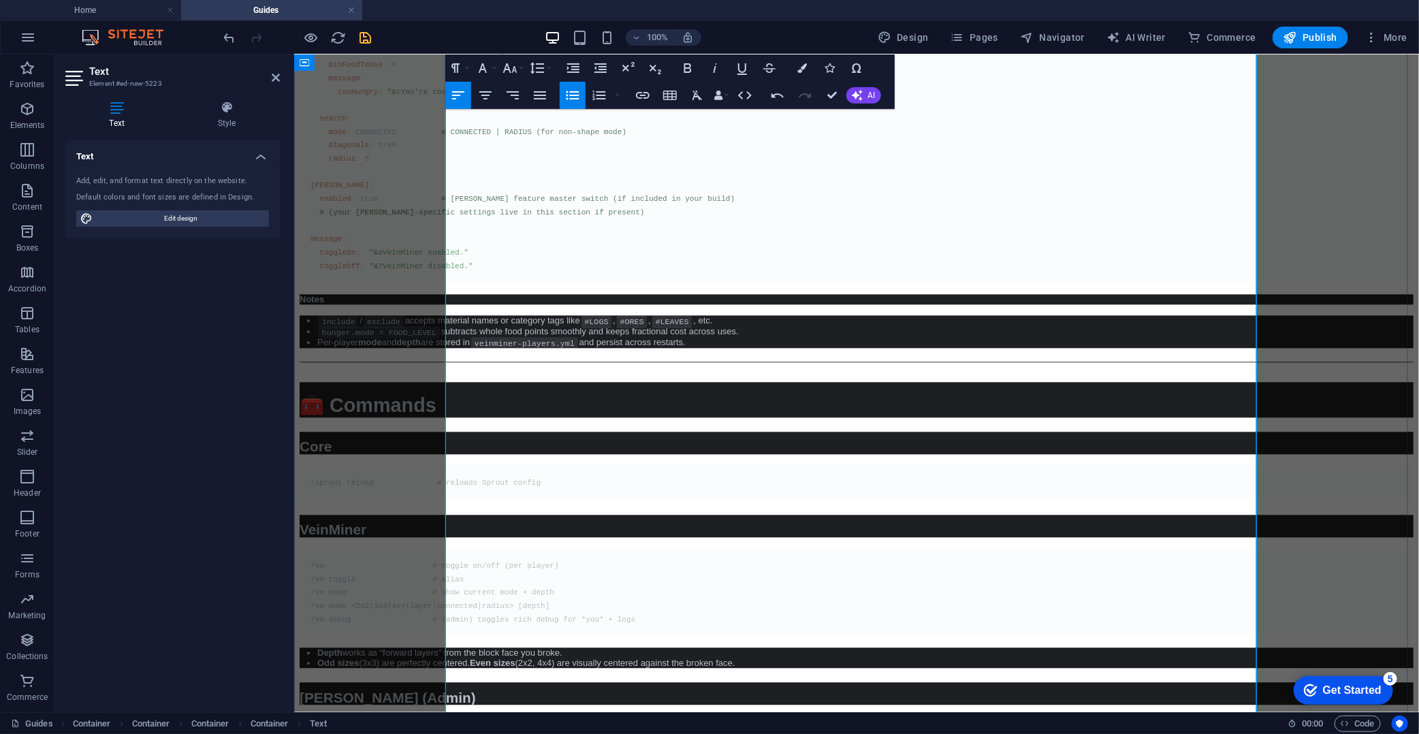
scroll to position [1541, 0]
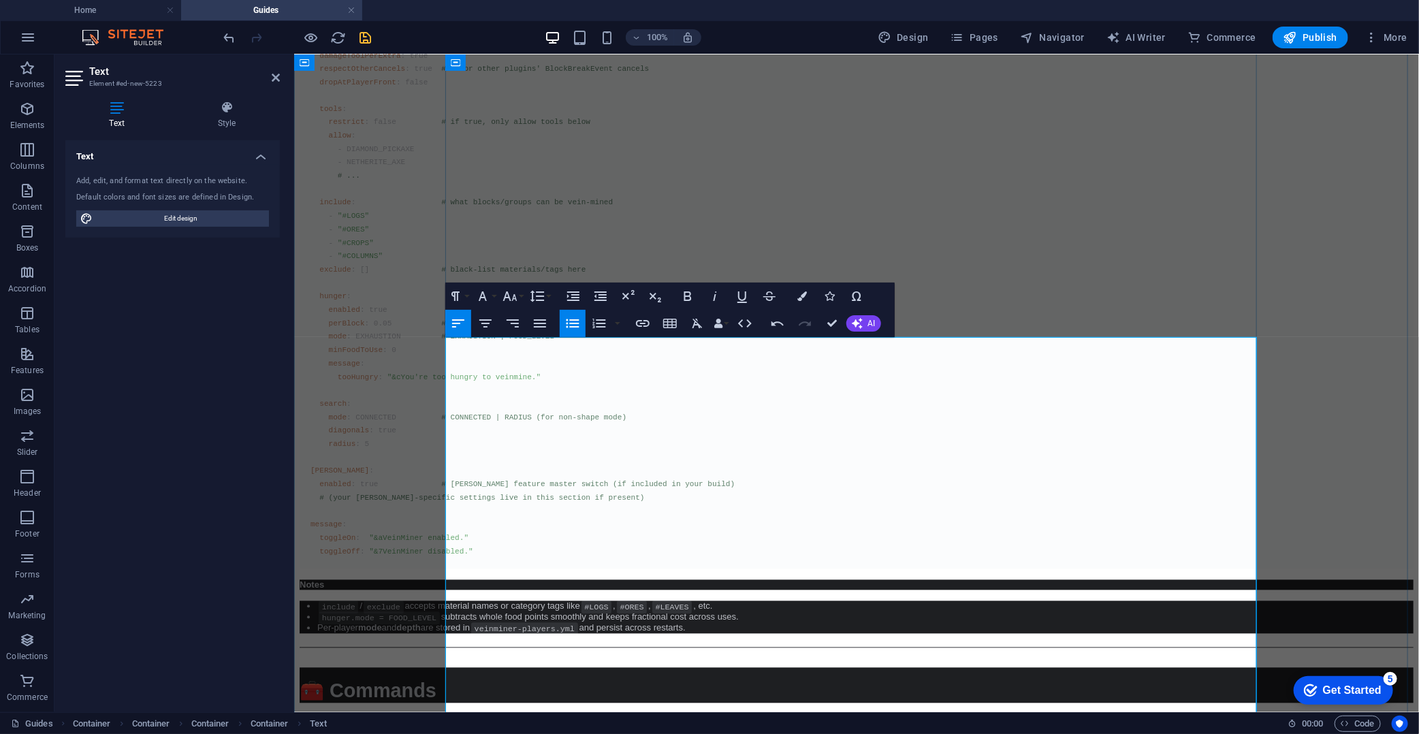
click at [870, 409] on div "Sprout — Admin Setup Guide A lightweight utility pack for survival/semivanilla …" at bounding box center [856, 584] width 1114 height 2923
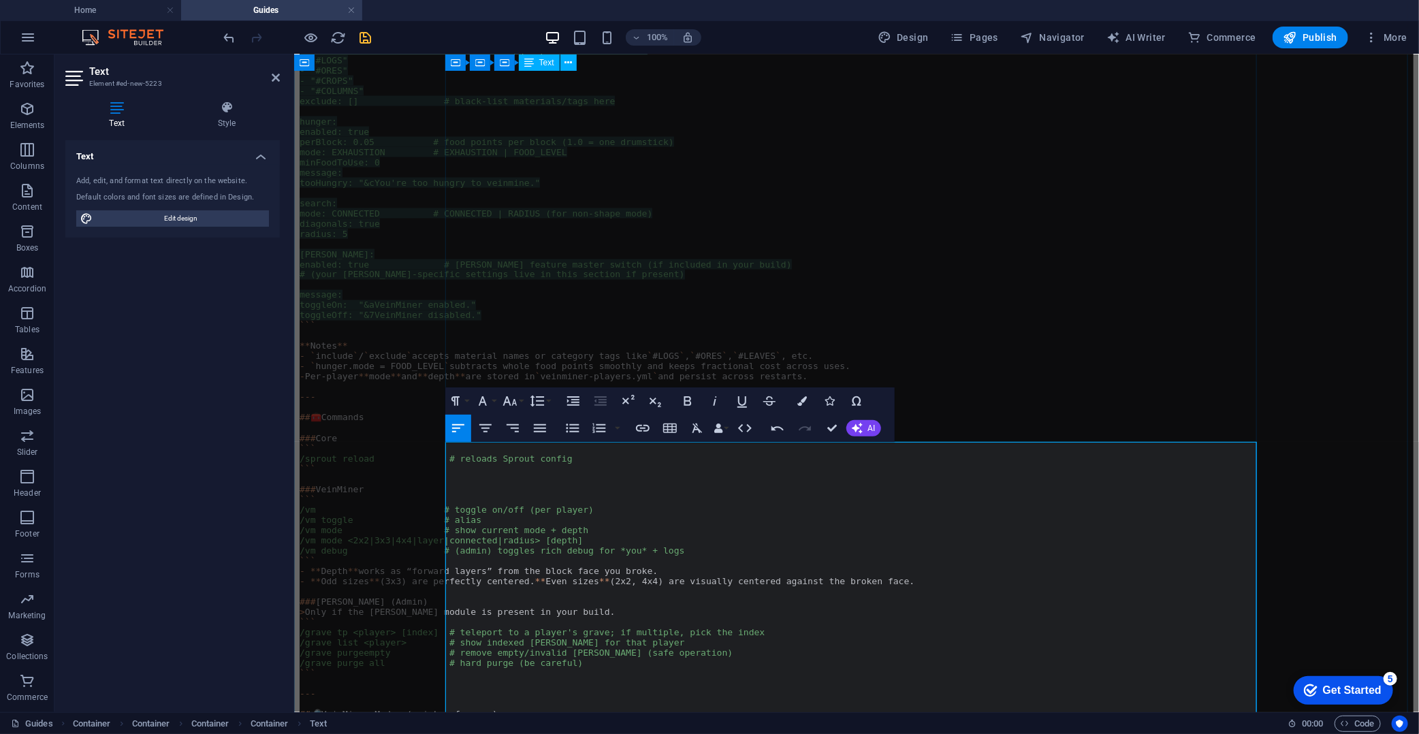
scroll to position [1383, 0]
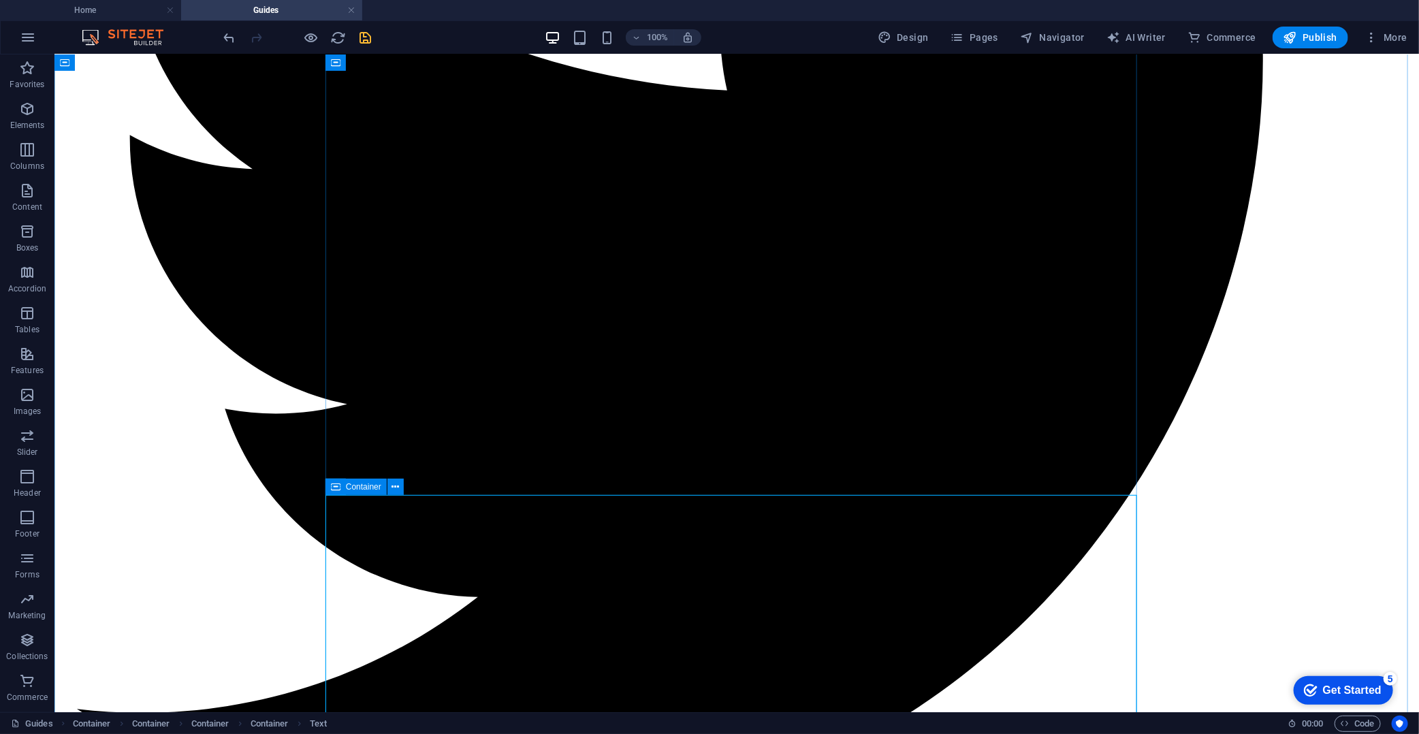
click at [332, 491] on icon at bounding box center [336, 487] width 10 height 16
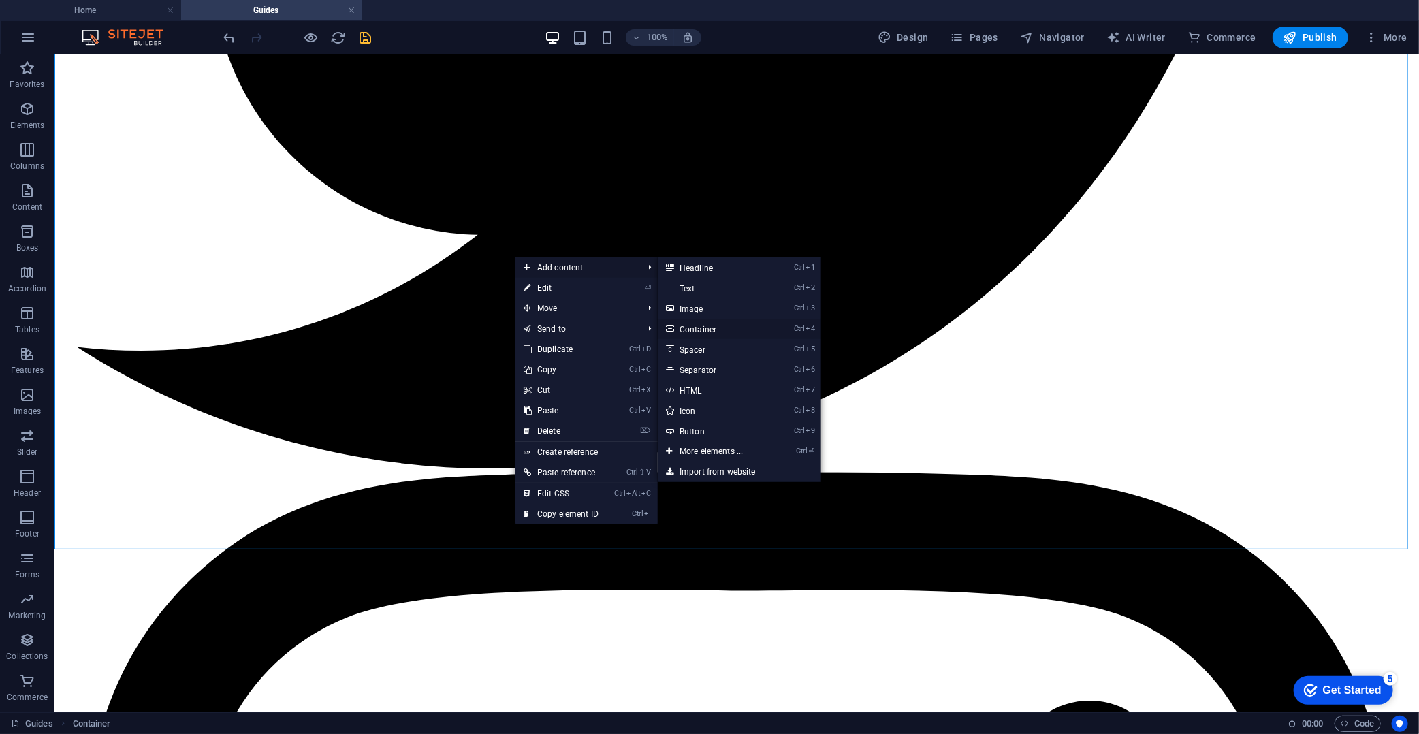
click at [707, 334] on link "Ctrl 4 Container" at bounding box center [714, 329] width 112 height 20
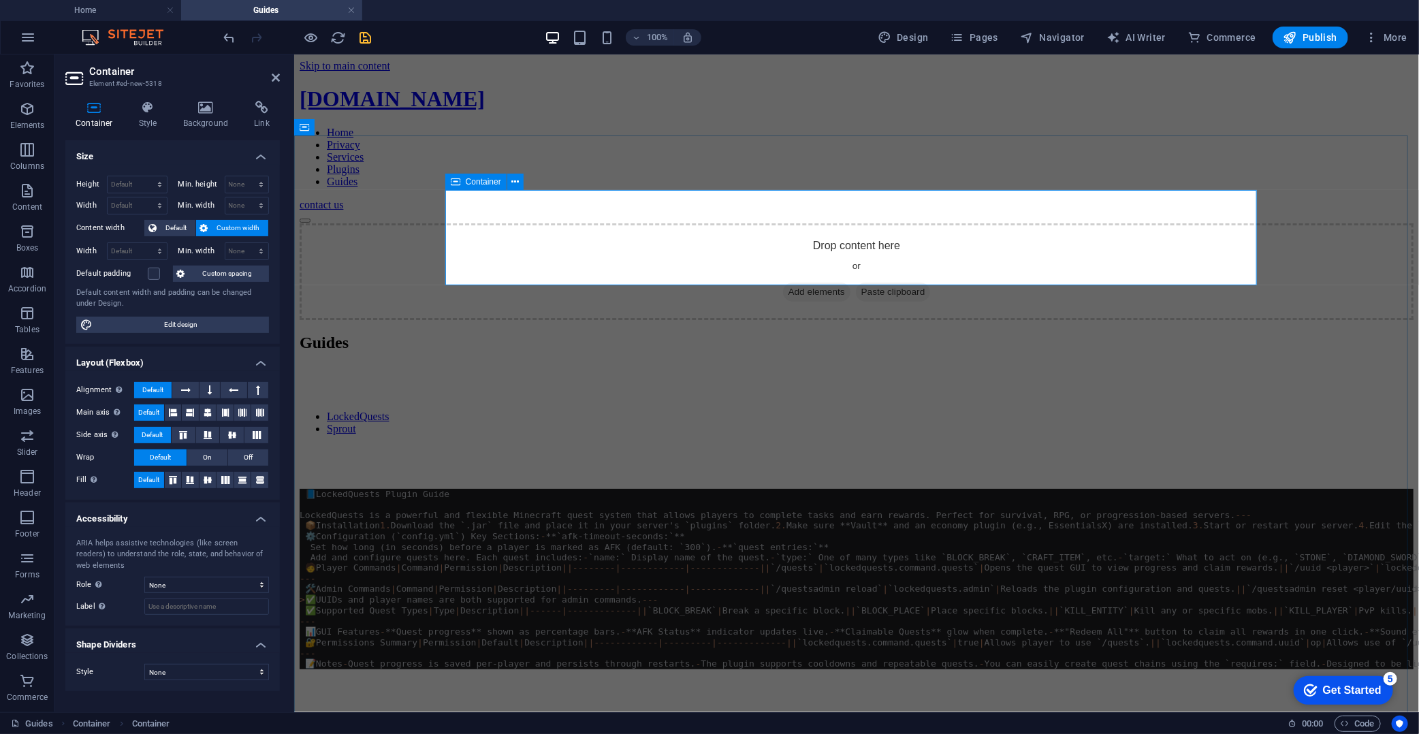
click at [883, 282] on span "Paste clipboard" at bounding box center [892, 291] width 75 height 19
click at [815, 282] on span "Add elements" at bounding box center [816, 291] width 67 height 19
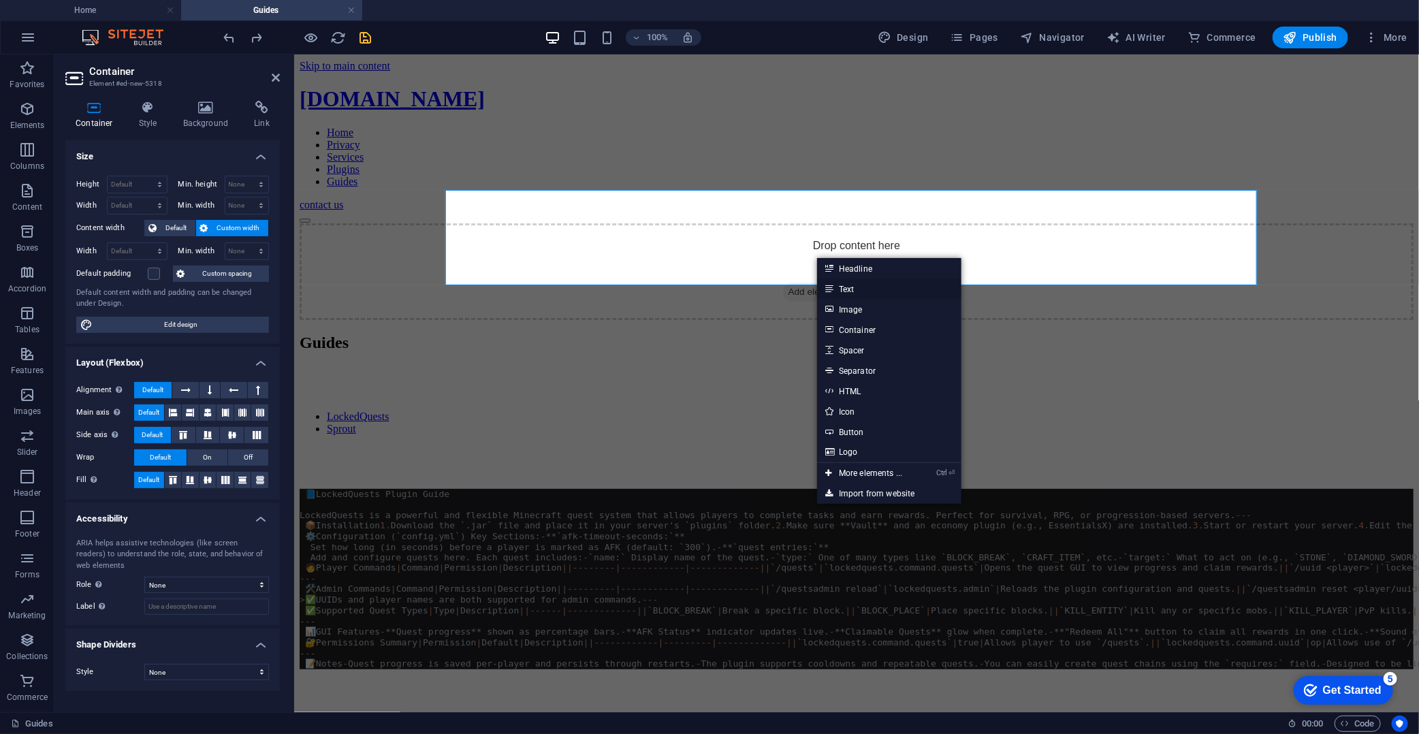
click at [862, 287] on link "Text" at bounding box center [889, 289] width 144 height 20
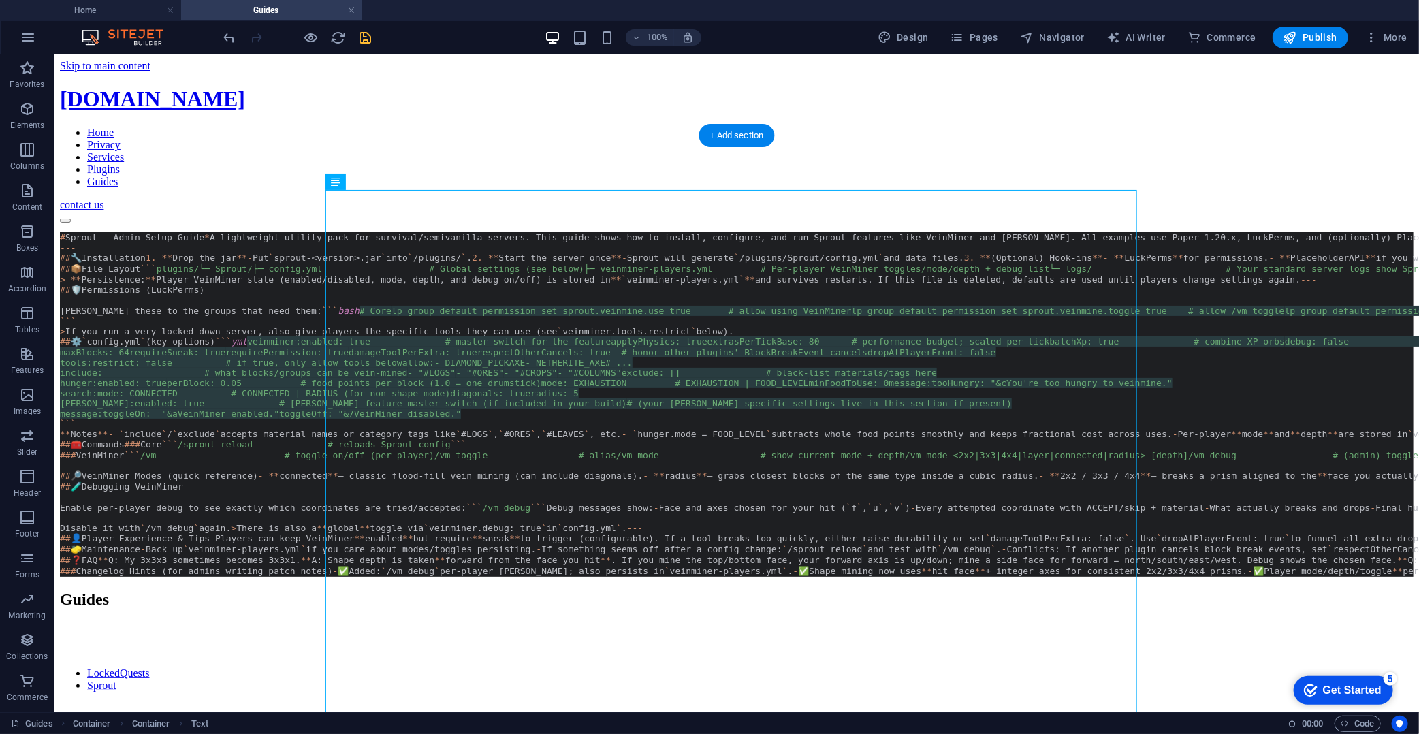
drag, startPoint x: 426, startPoint y: 235, endPoint x: 388, endPoint y: 207, distance: 47.8
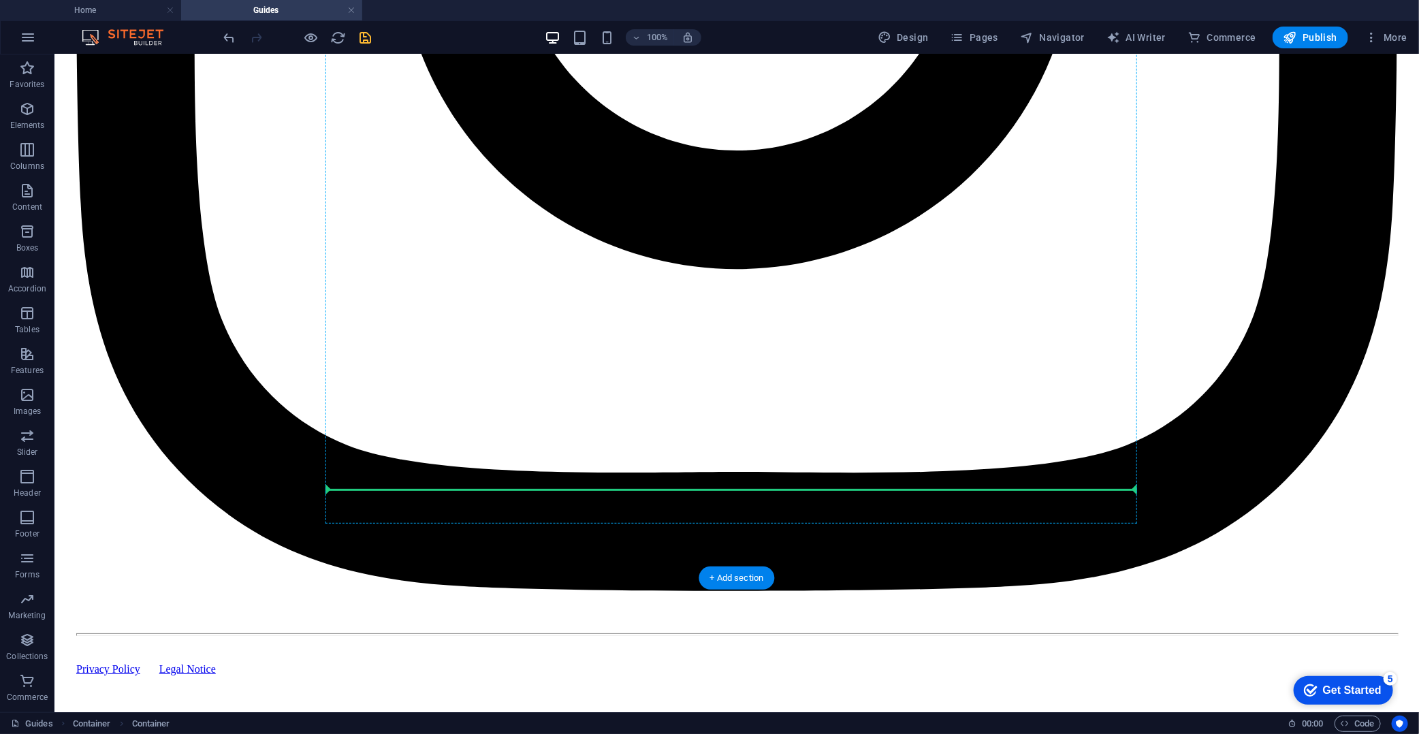
scroll to position [4259, 0]
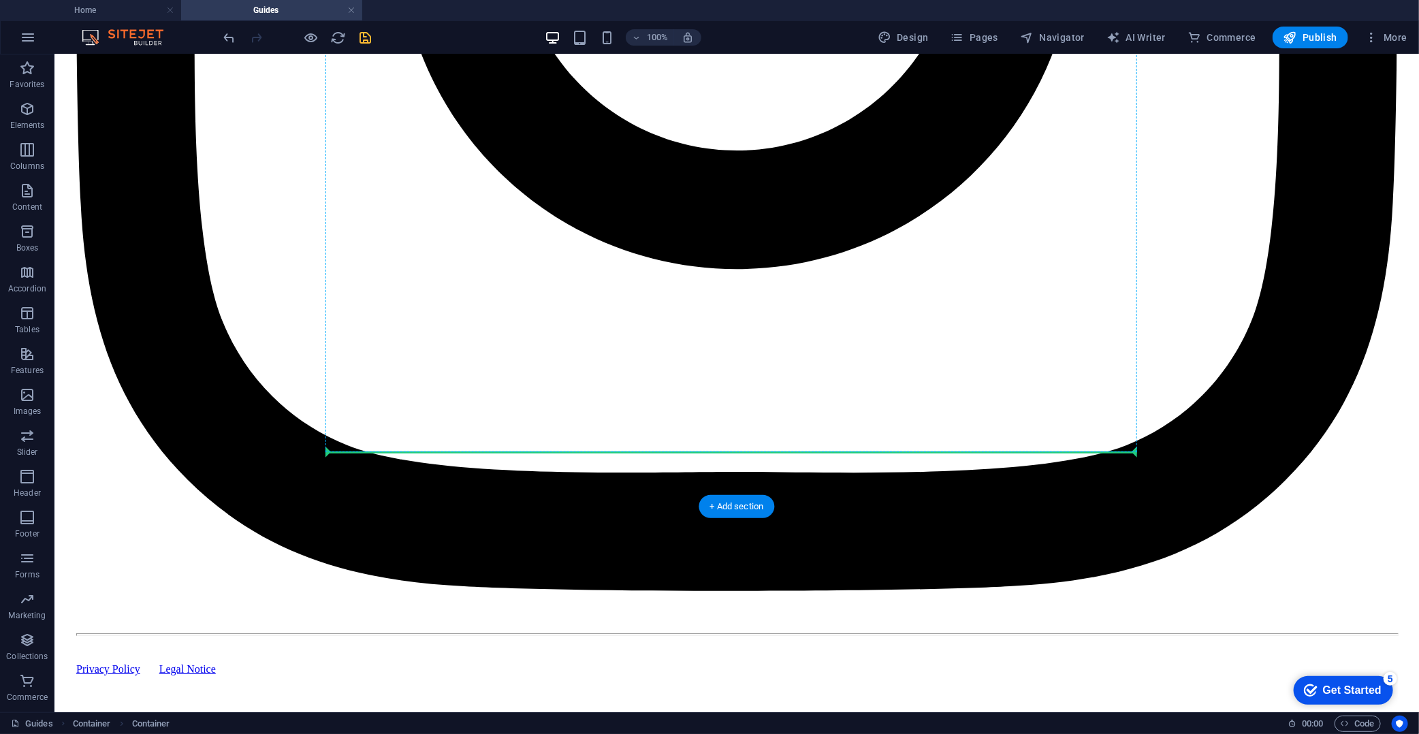
drag, startPoint x: 391, startPoint y: 231, endPoint x: 471, endPoint y: 449, distance: 232.3
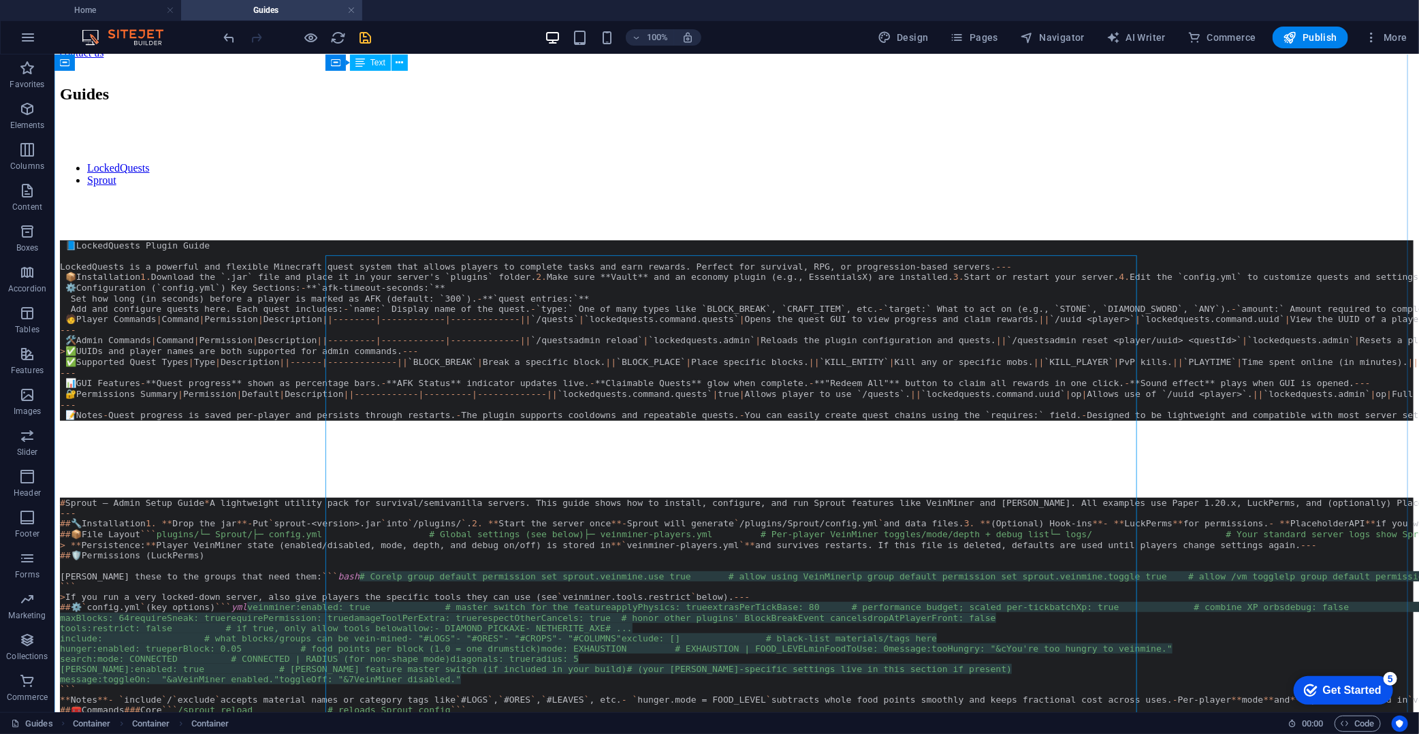
scroll to position [0, 0]
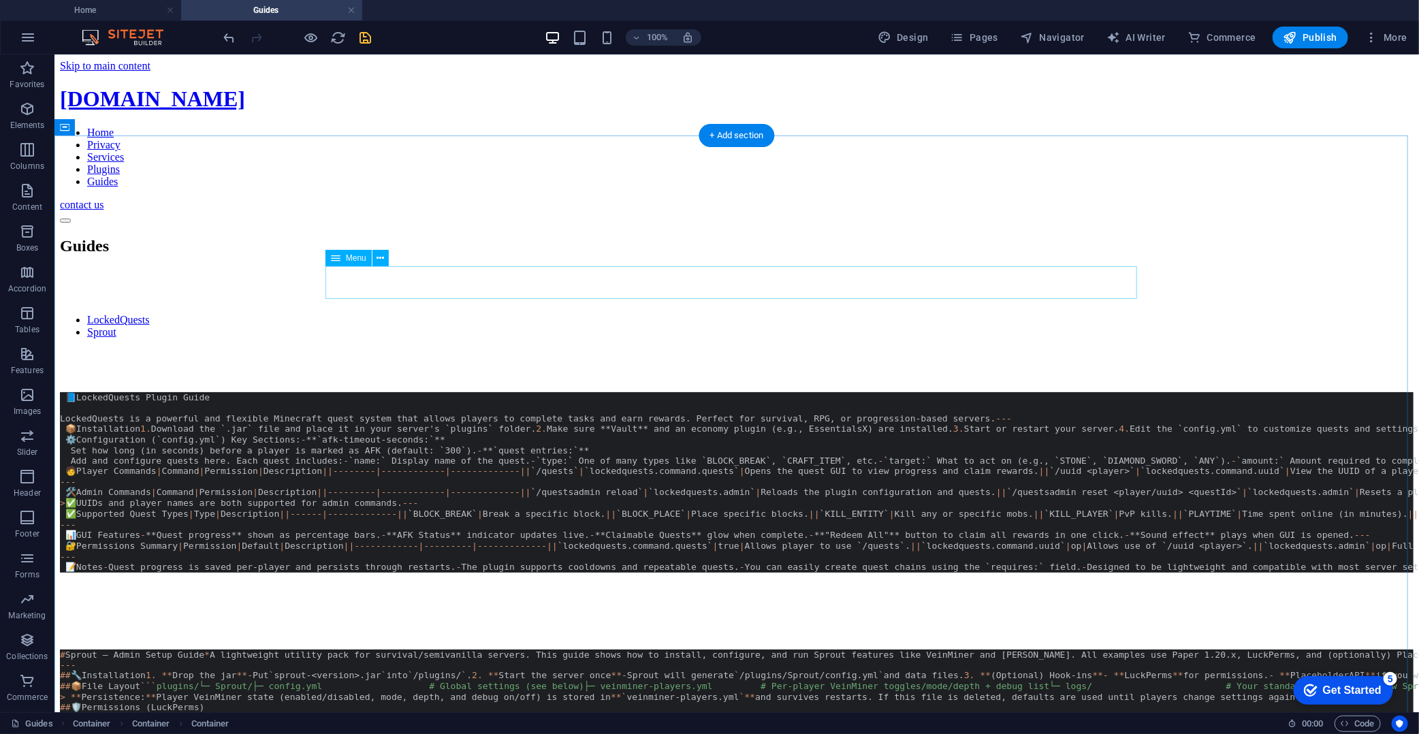
click at [420, 313] on nav "LockedQuests Sprout" at bounding box center [736, 325] width 1354 height 25
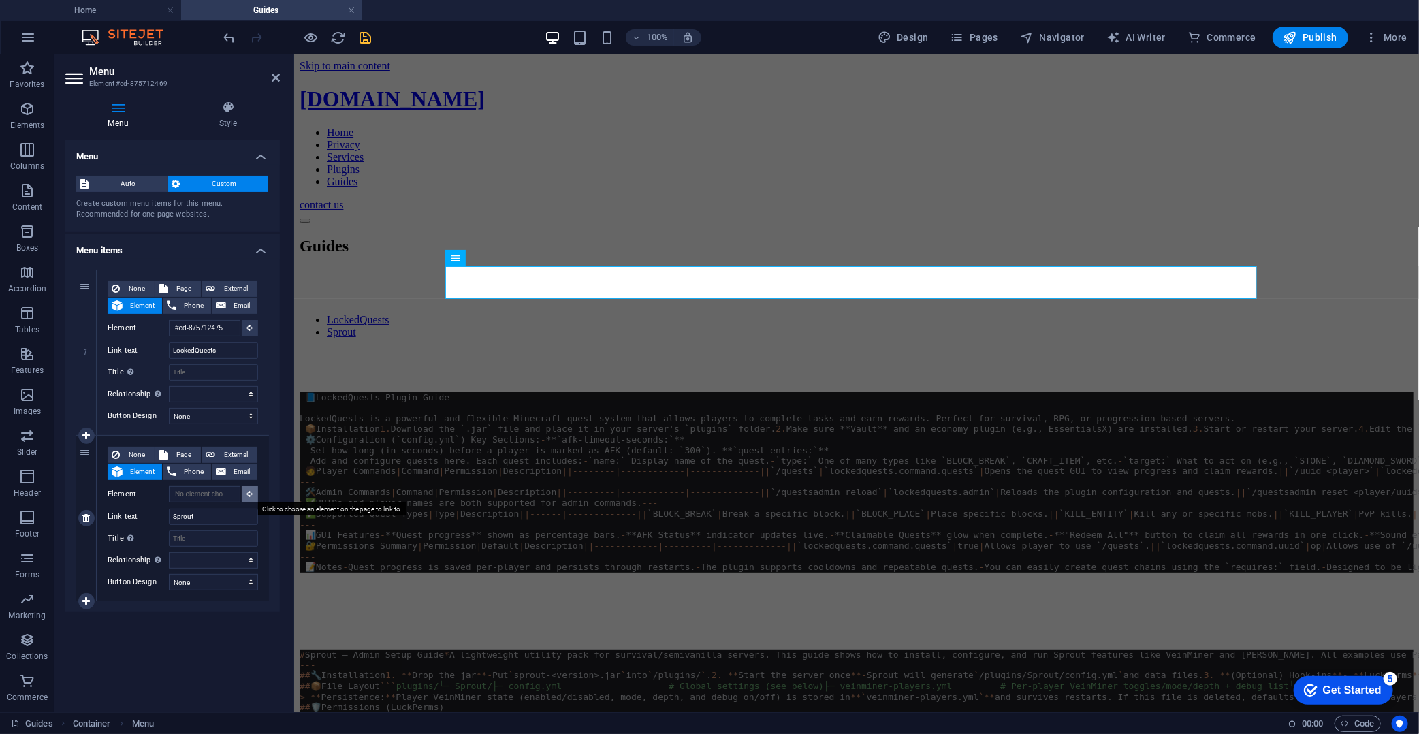
click at [242, 488] on button at bounding box center [250, 494] width 16 height 16
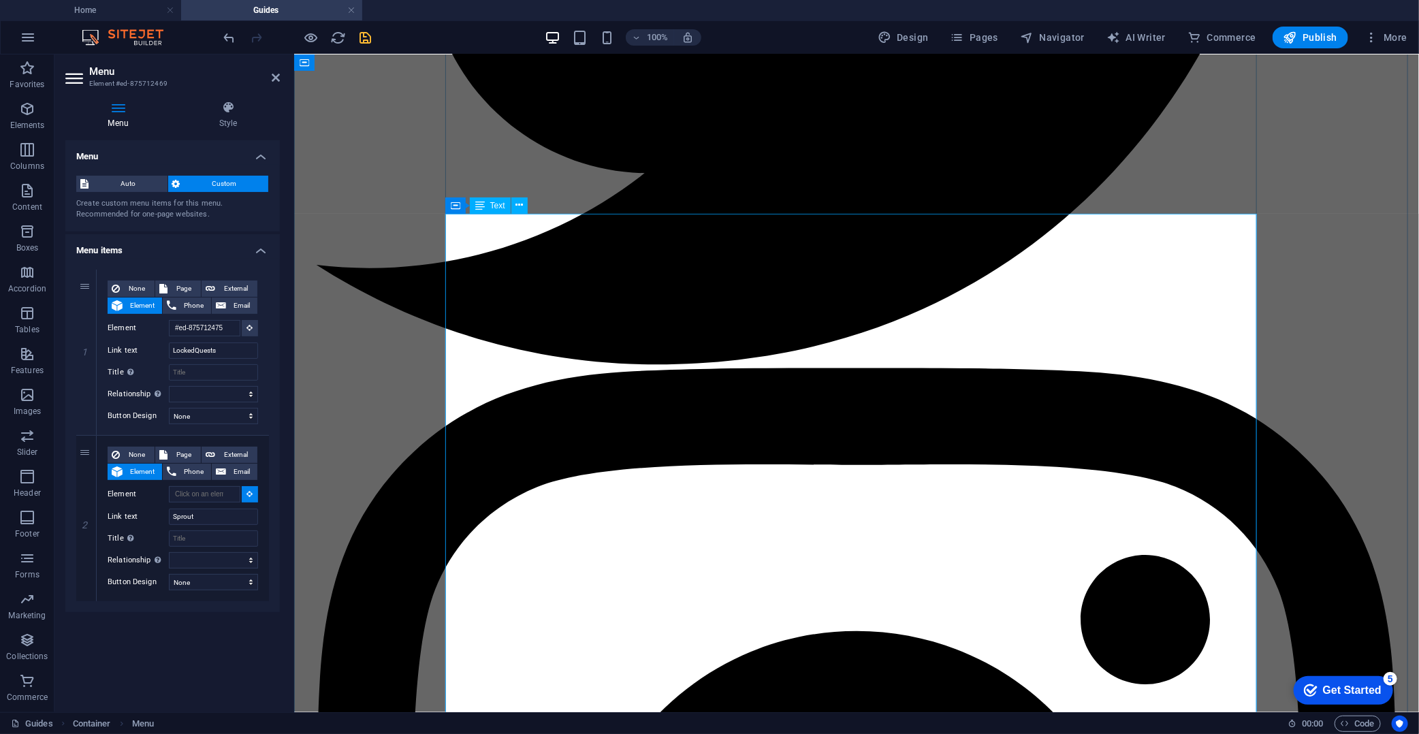
scroll to position [1665, 0]
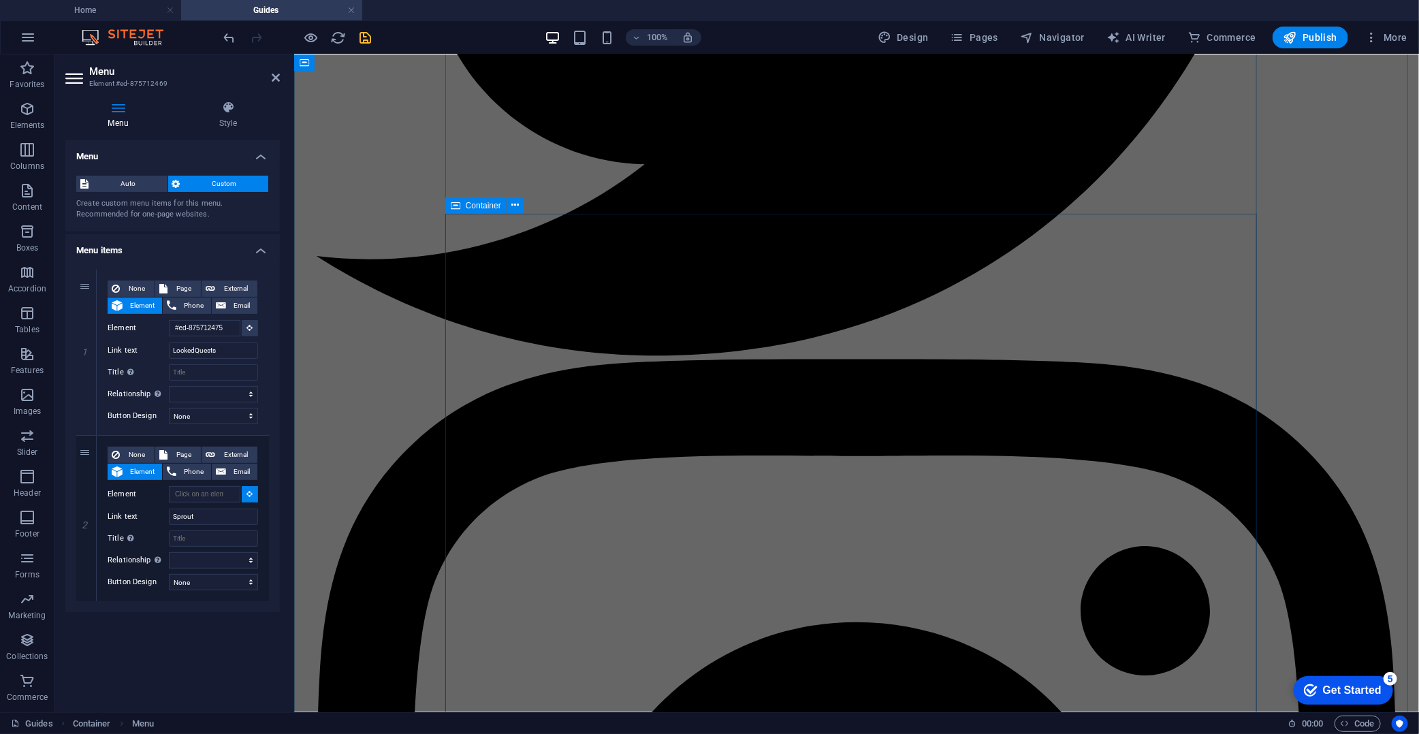
click at [460, 204] on div "Container" at bounding box center [475, 206] width 61 height 16
select select
type input "#ed-new-5318"
select select
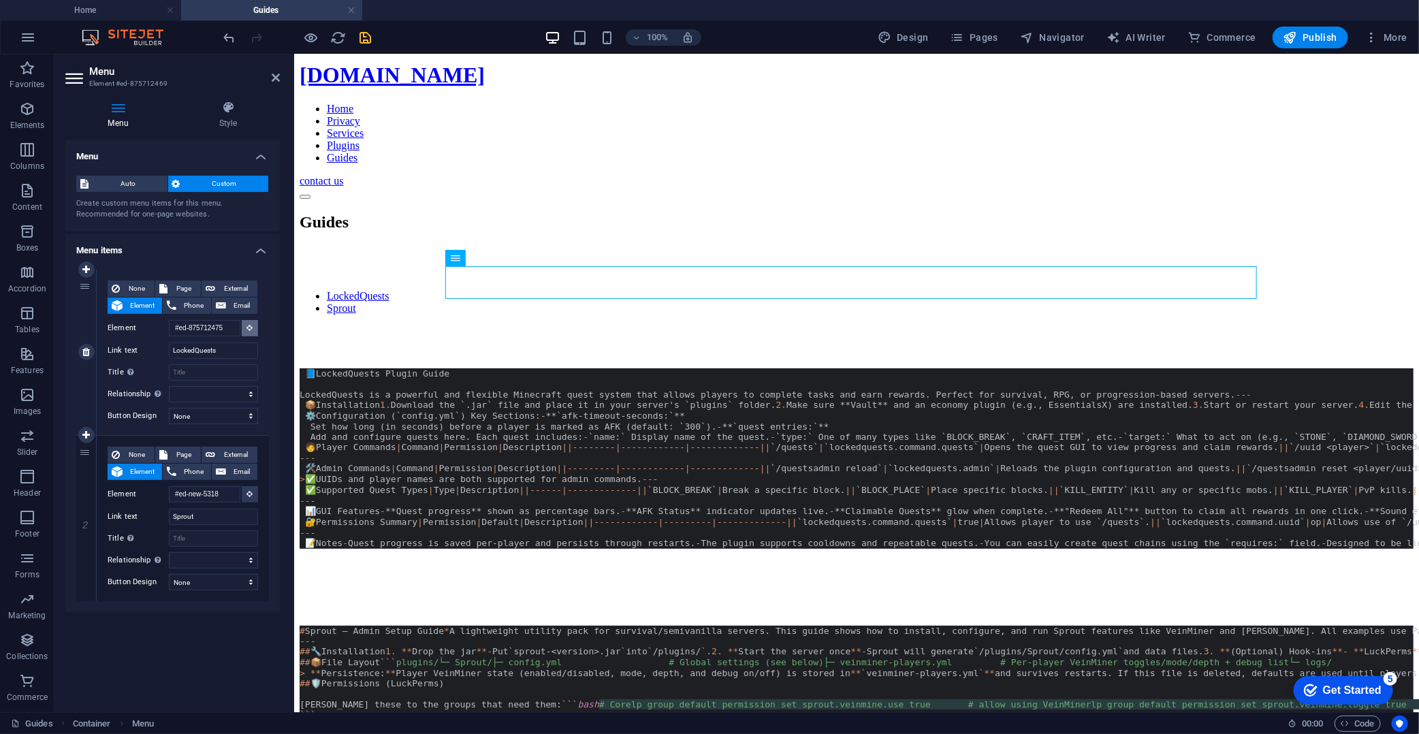
scroll to position [0, 0]
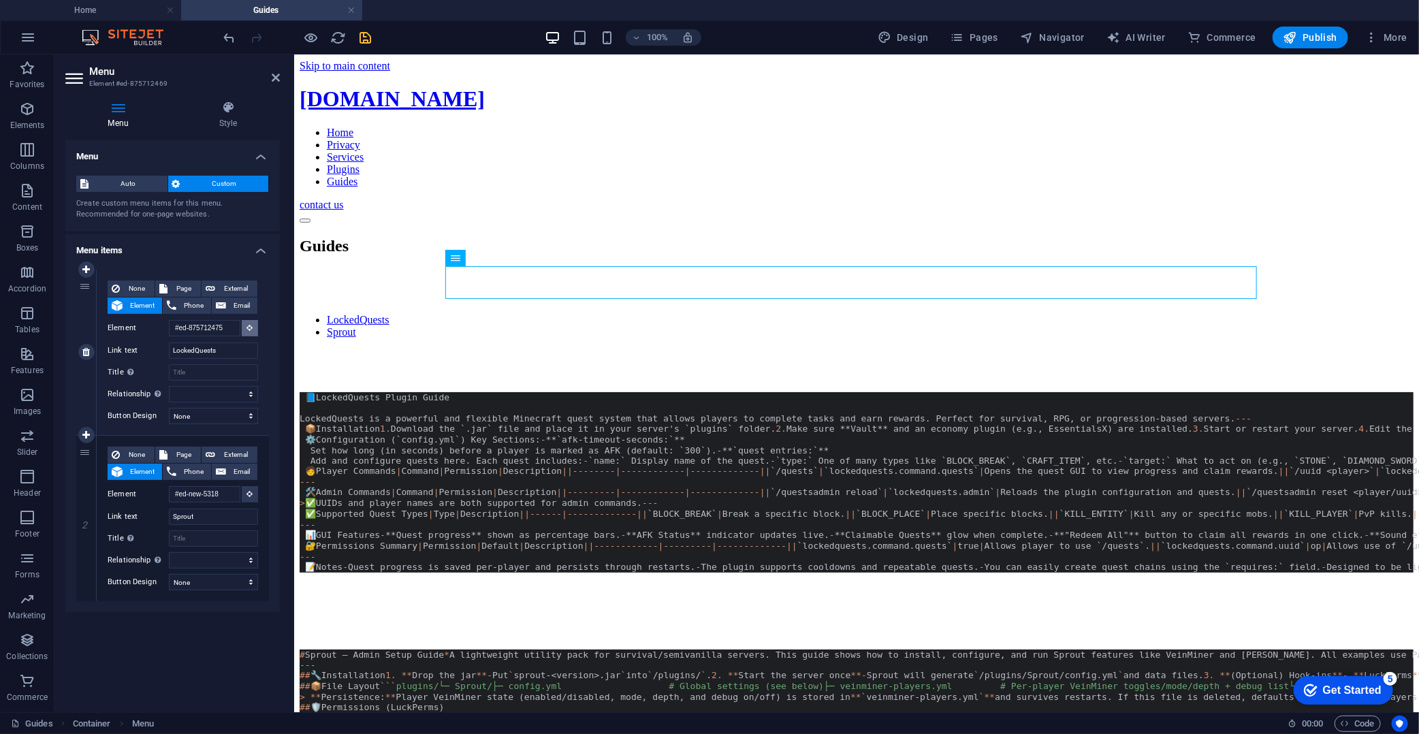
click at [249, 328] on icon at bounding box center [250, 327] width 6 height 7
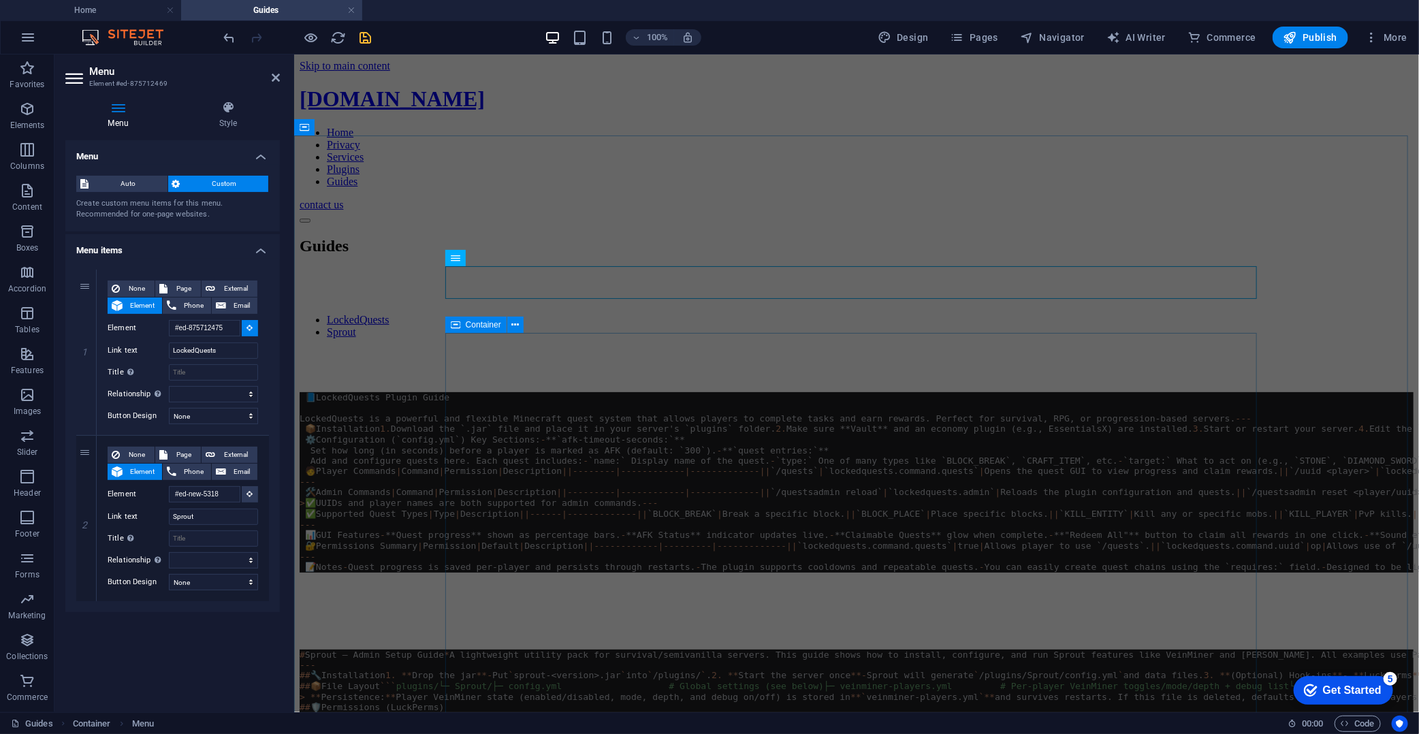
click at [456, 327] on icon at bounding box center [456, 325] width 10 height 16
select select
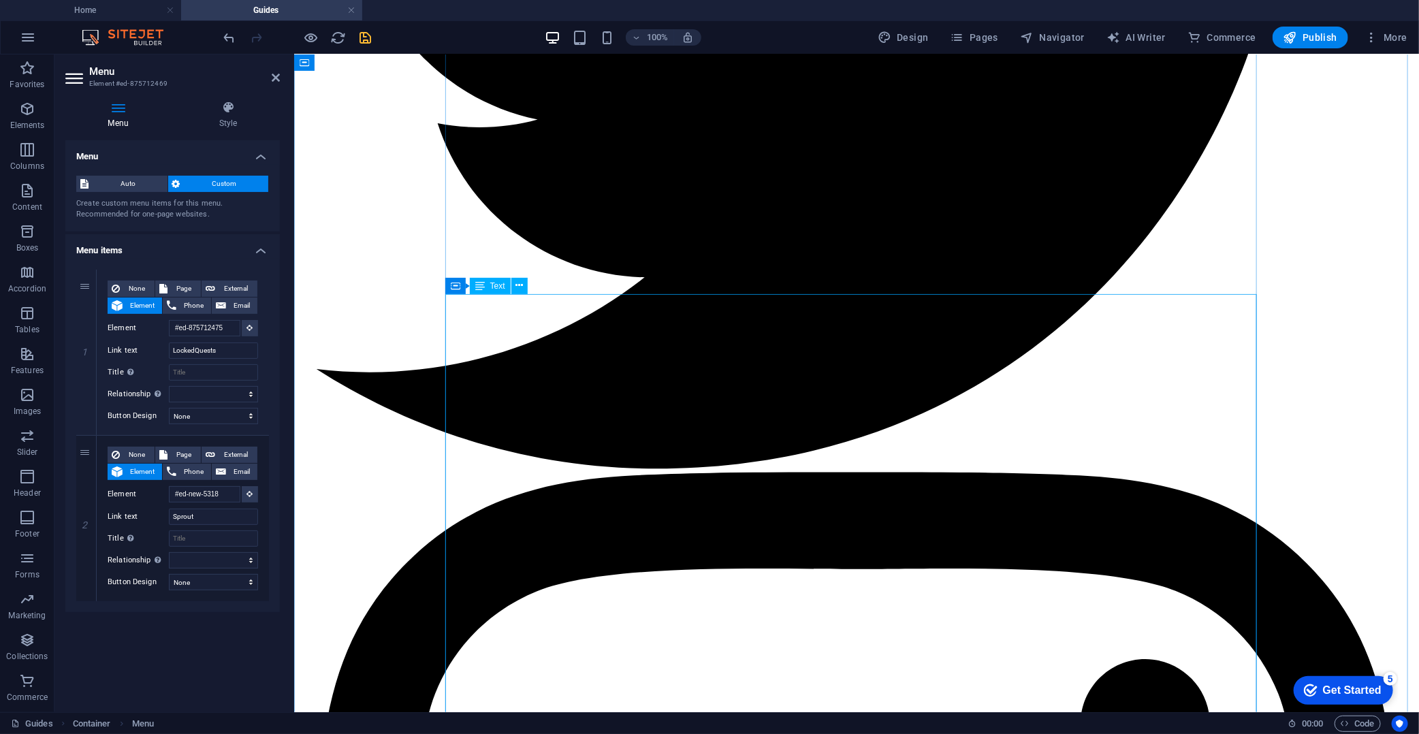
scroll to position [1513, 0]
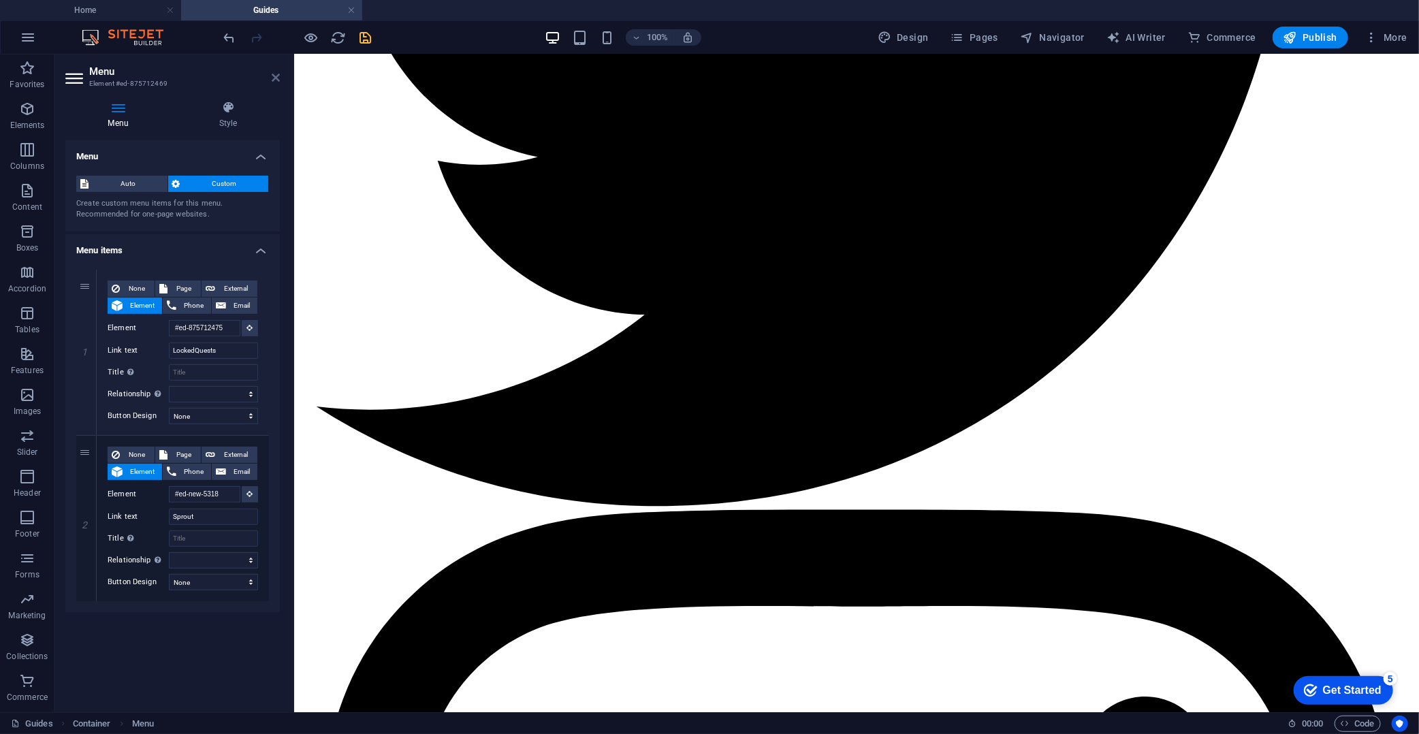
click at [276, 72] on icon at bounding box center [276, 77] width 8 height 11
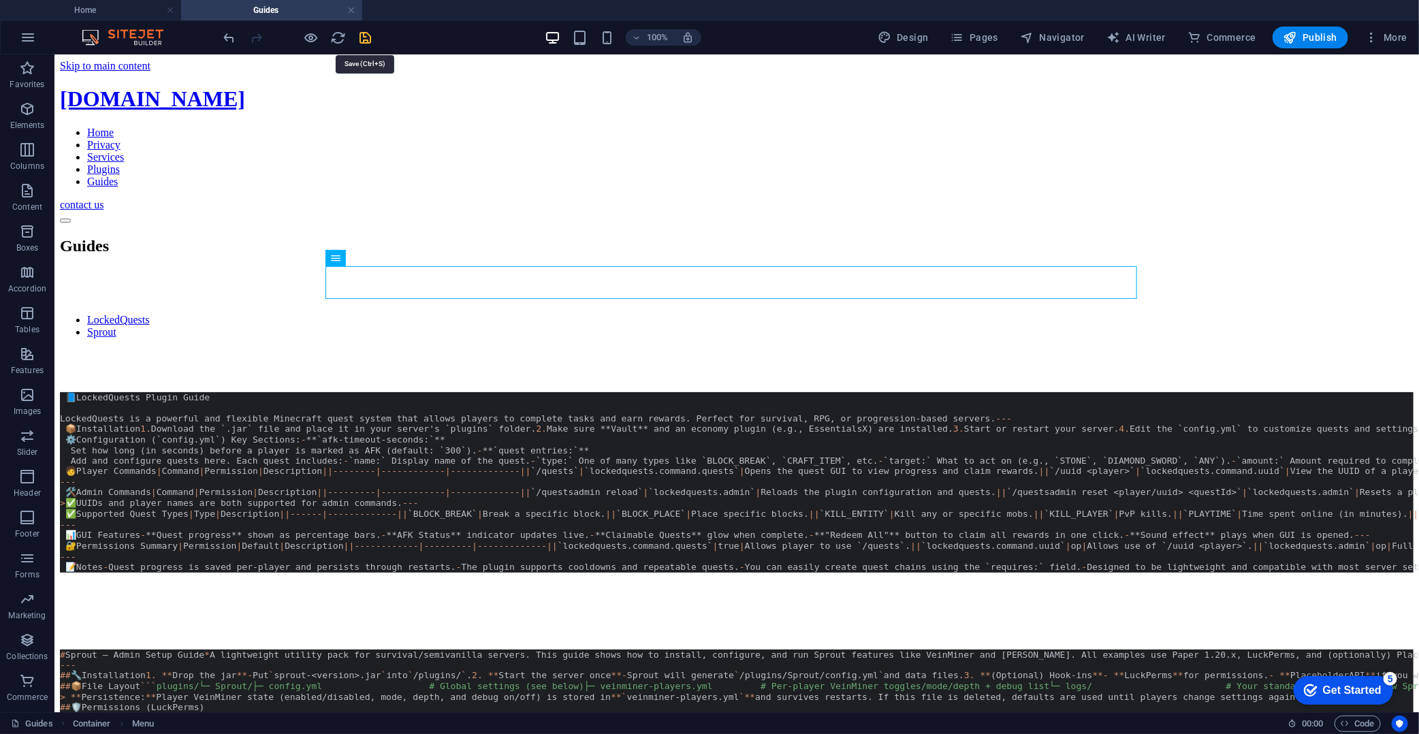
click at [364, 37] on icon "save" at bounding box center [366, 38] width 16 height 16
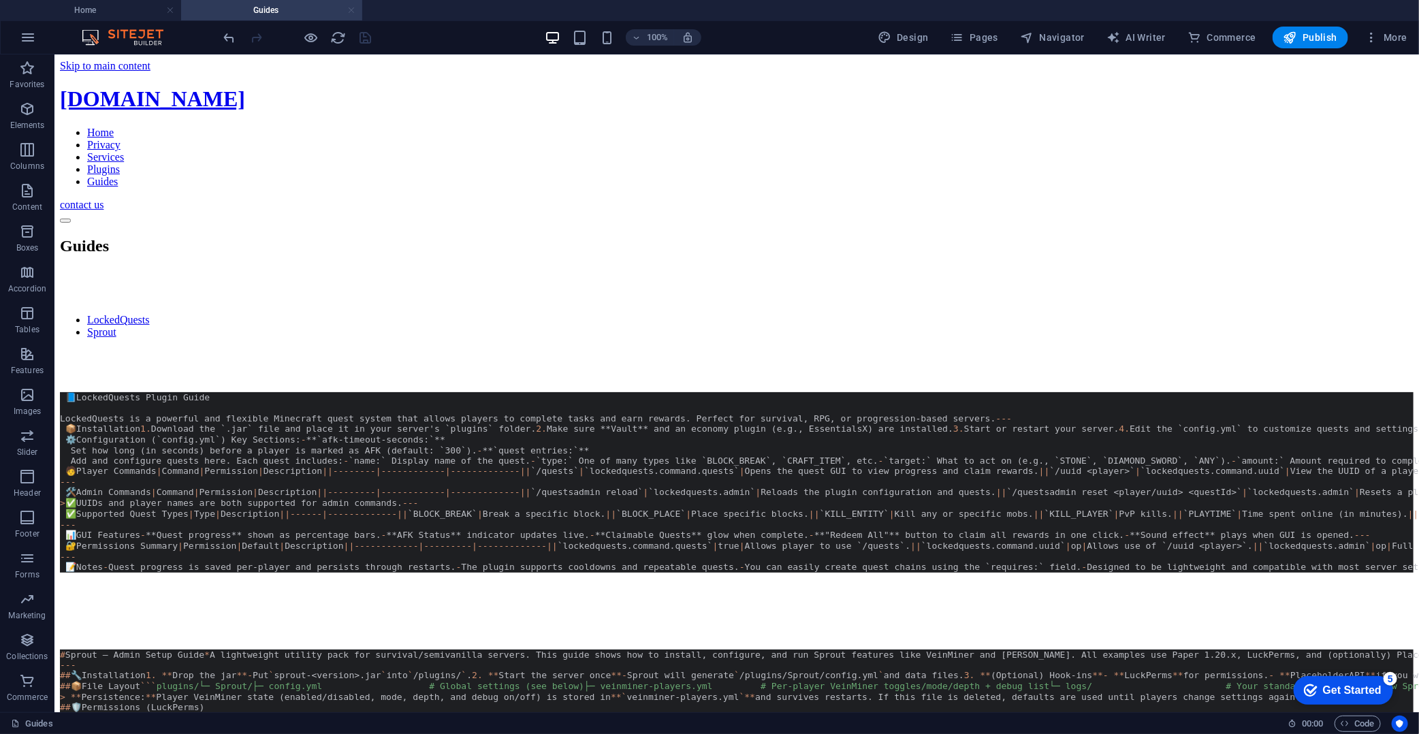
click at [353, 14] on link at bounding box center [351, 10] width 8 height 13
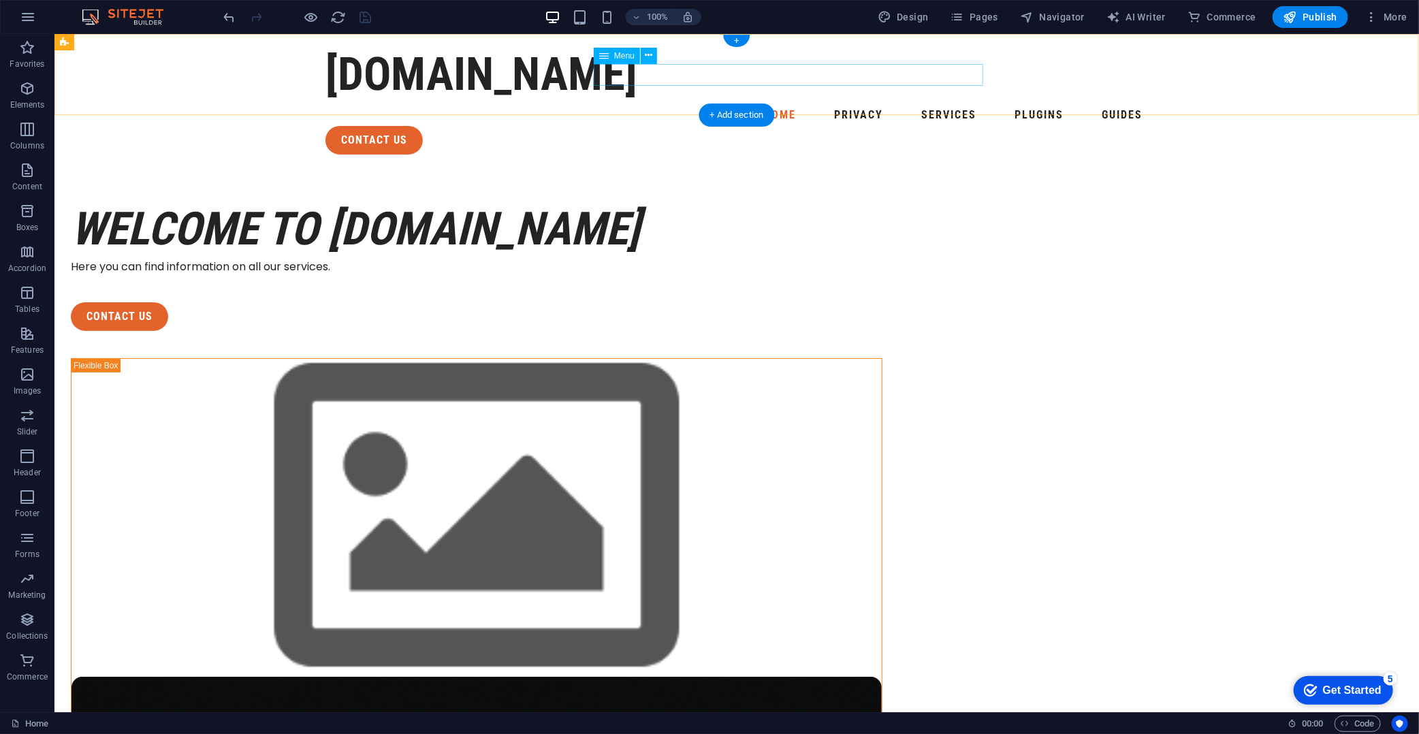
click at [685, 104] on nav "Home Privacy Services Plugins Guides" at bounding box center [736, 115] width 823 height 22
drag, startPoint x: 973, startPoint y: 24, endPoint x: 915, endPoint y: 3, distance: 60.8
click at [973, 24] on button "Pages" at bounding box center [974, 17] width 59 height 22
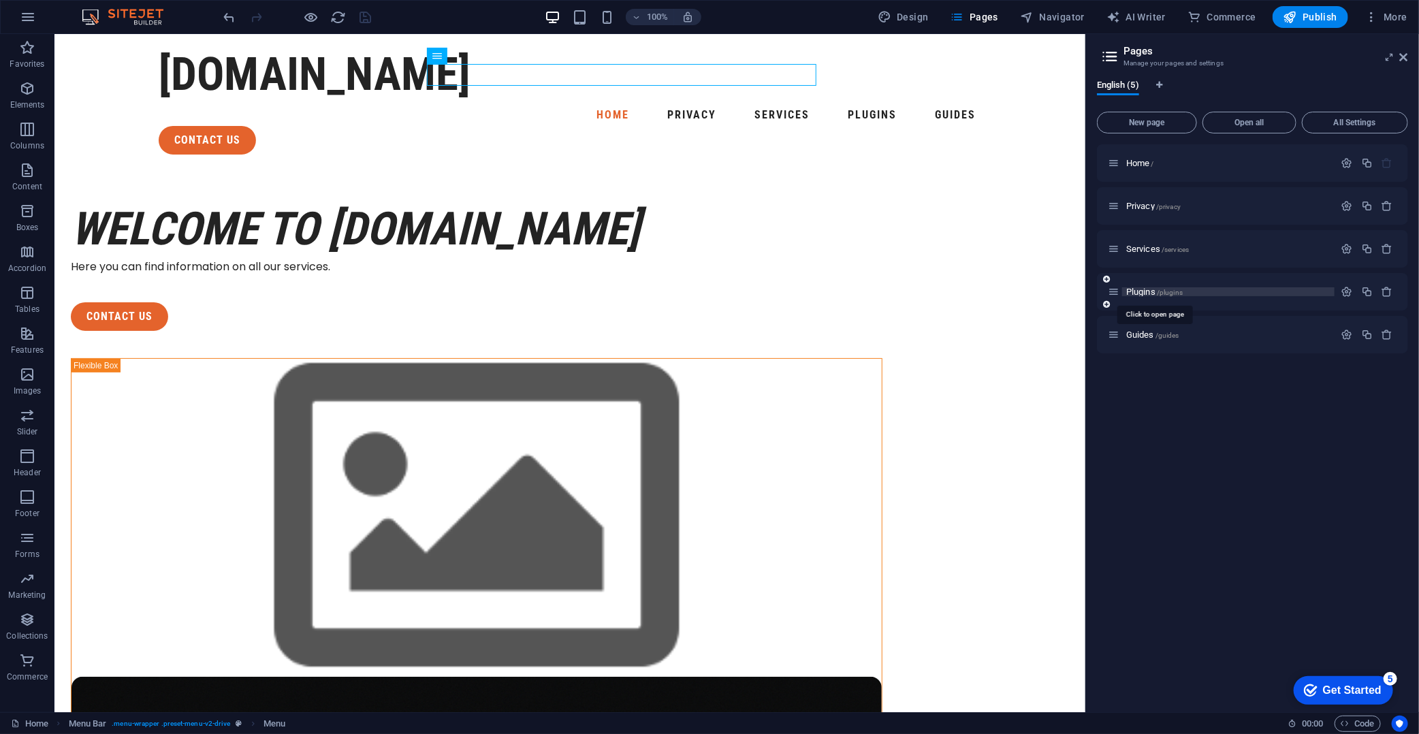
click at [1168, 289] on span "/plugins" at bounding box center [1170, 292] width 26 height 7
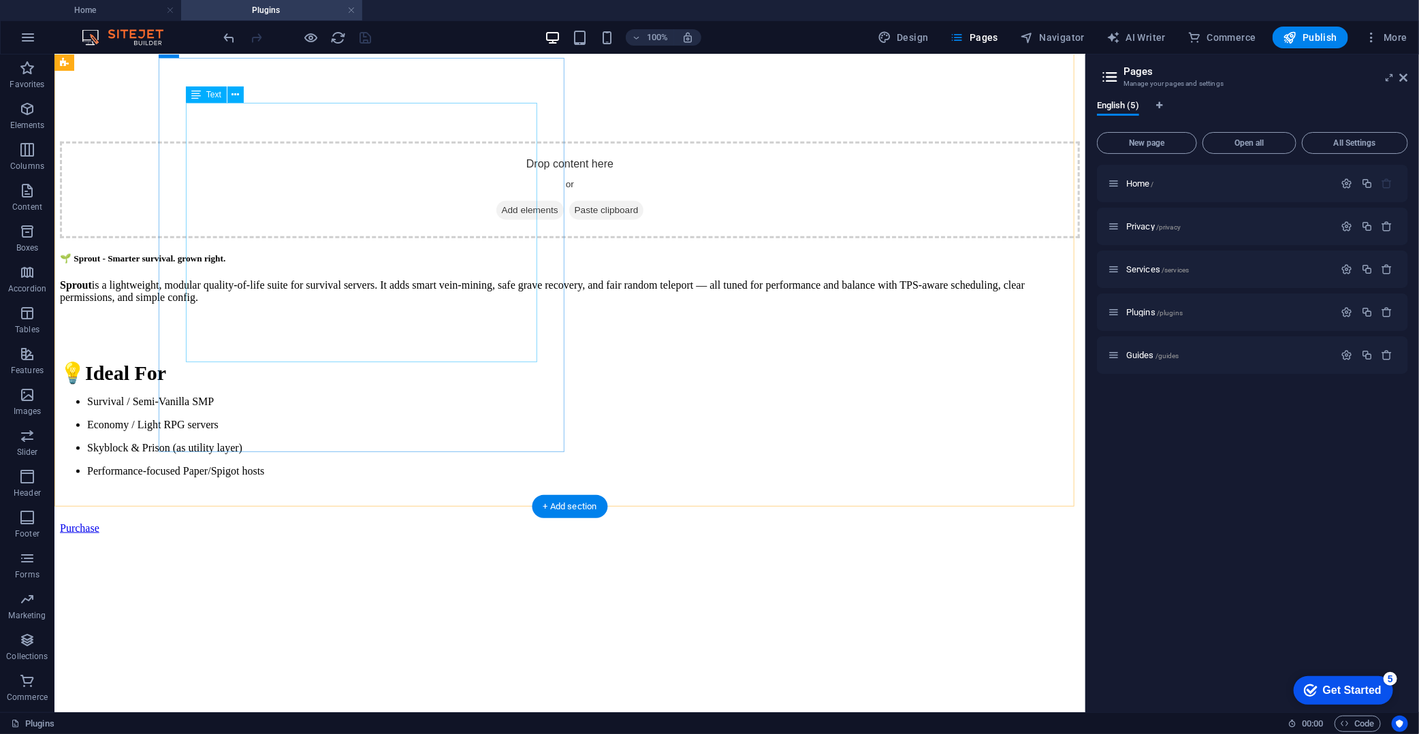
click at [275, 307] on div "Sprout is a lightweight, modular quality-of-life suite for survival servers. It…" at bounding box center [569, 378] width 1020 height 198
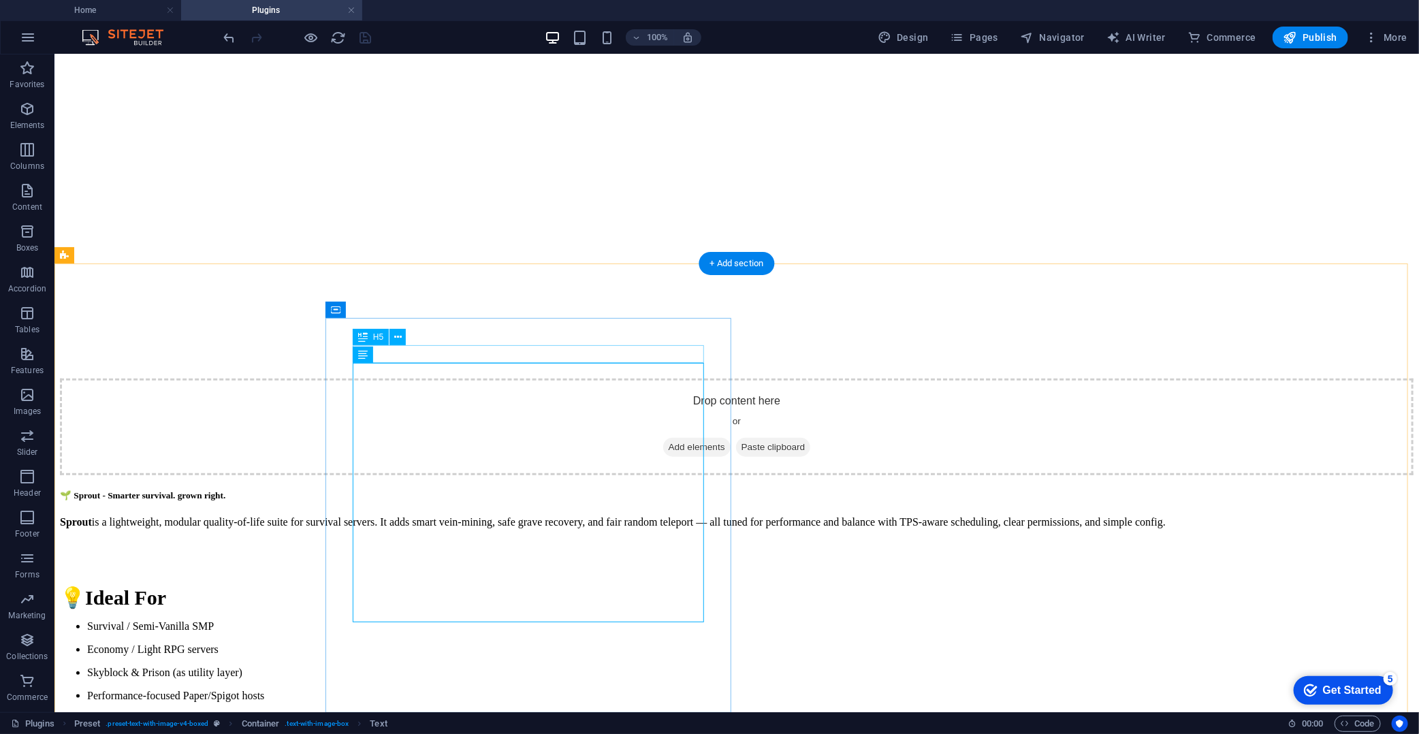
scroll to position [591, 0]
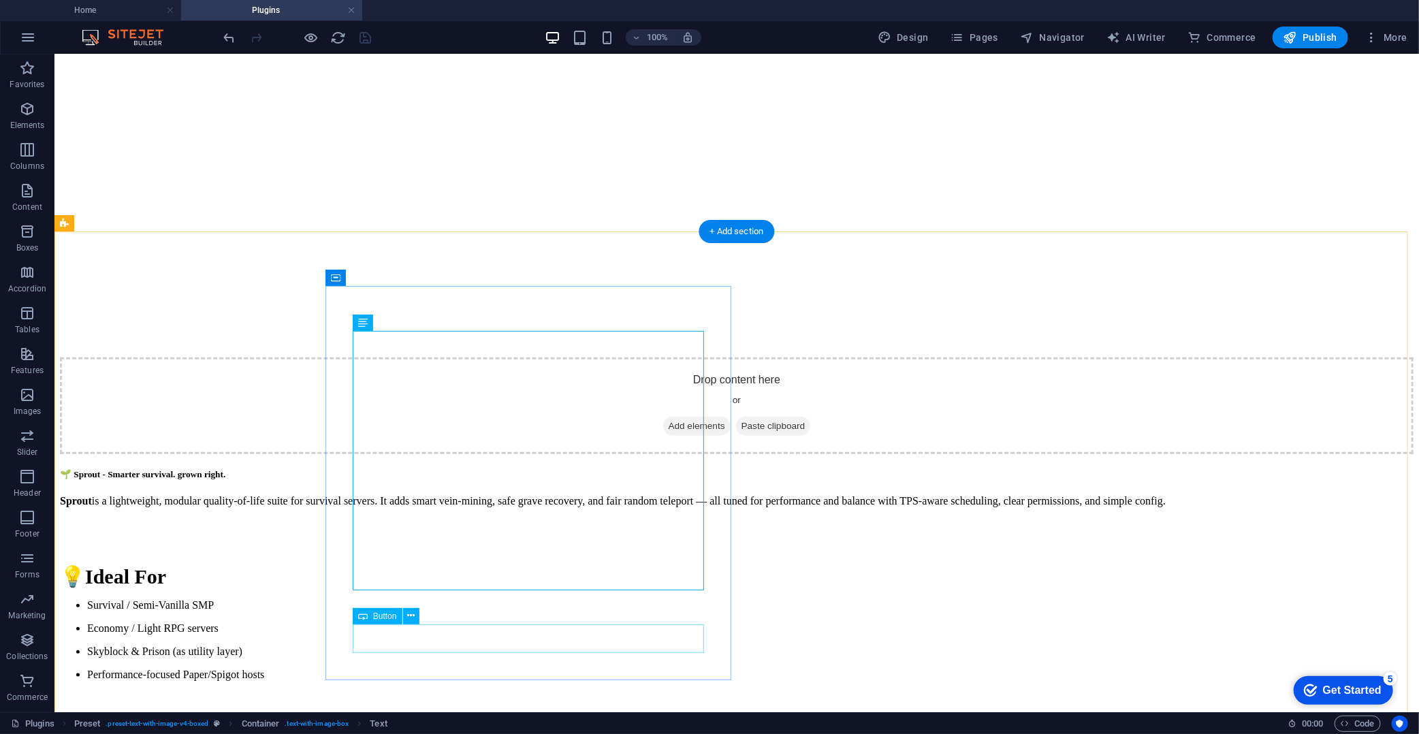
click at [409, 661] on div "Purchase" at bounding box center [736, 731] width 1354 height 12
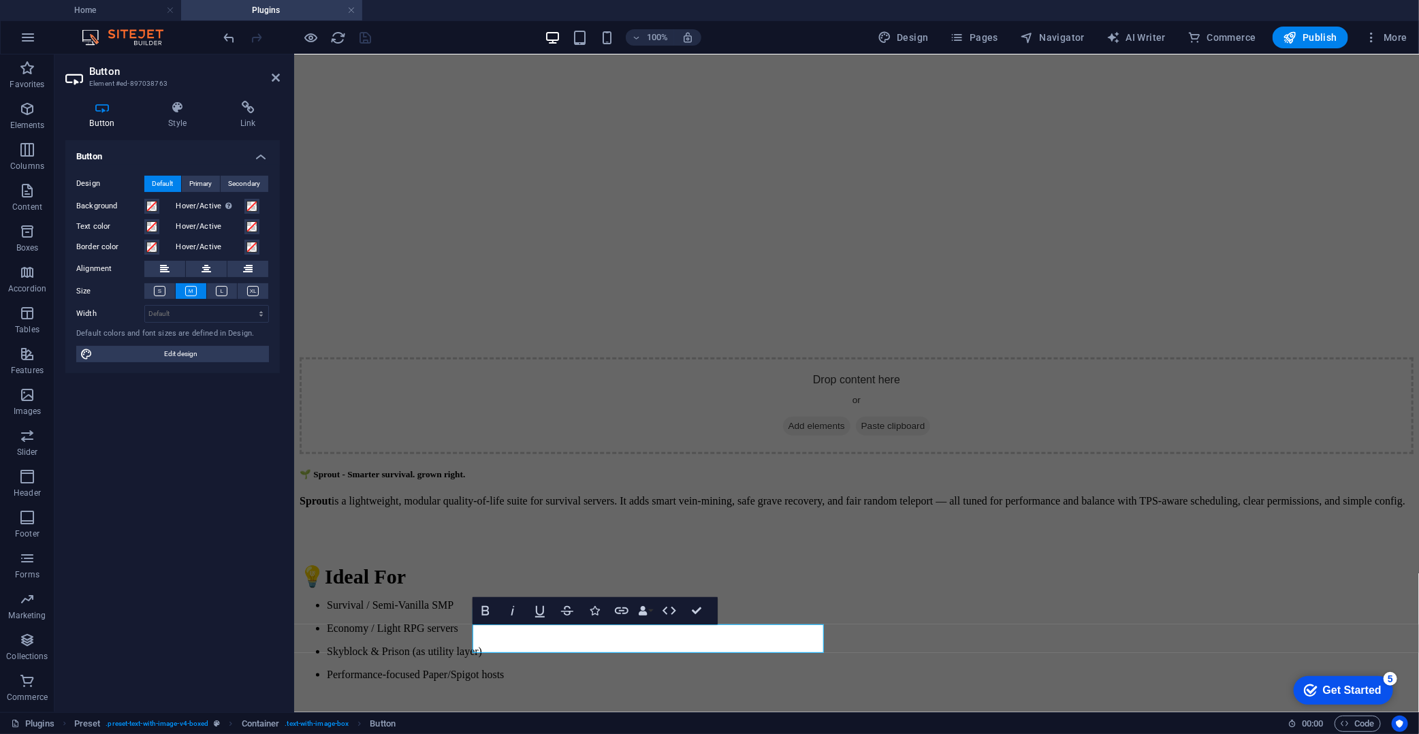
click at [240, 98] on div "Button Style Link Button Design Default Primary Secondary Background Hover/Acti…" at bounding box center [172, 401] width 236 height 623
click at [252, 107] on icon at bounding box center [248, 108] width 64 height 14
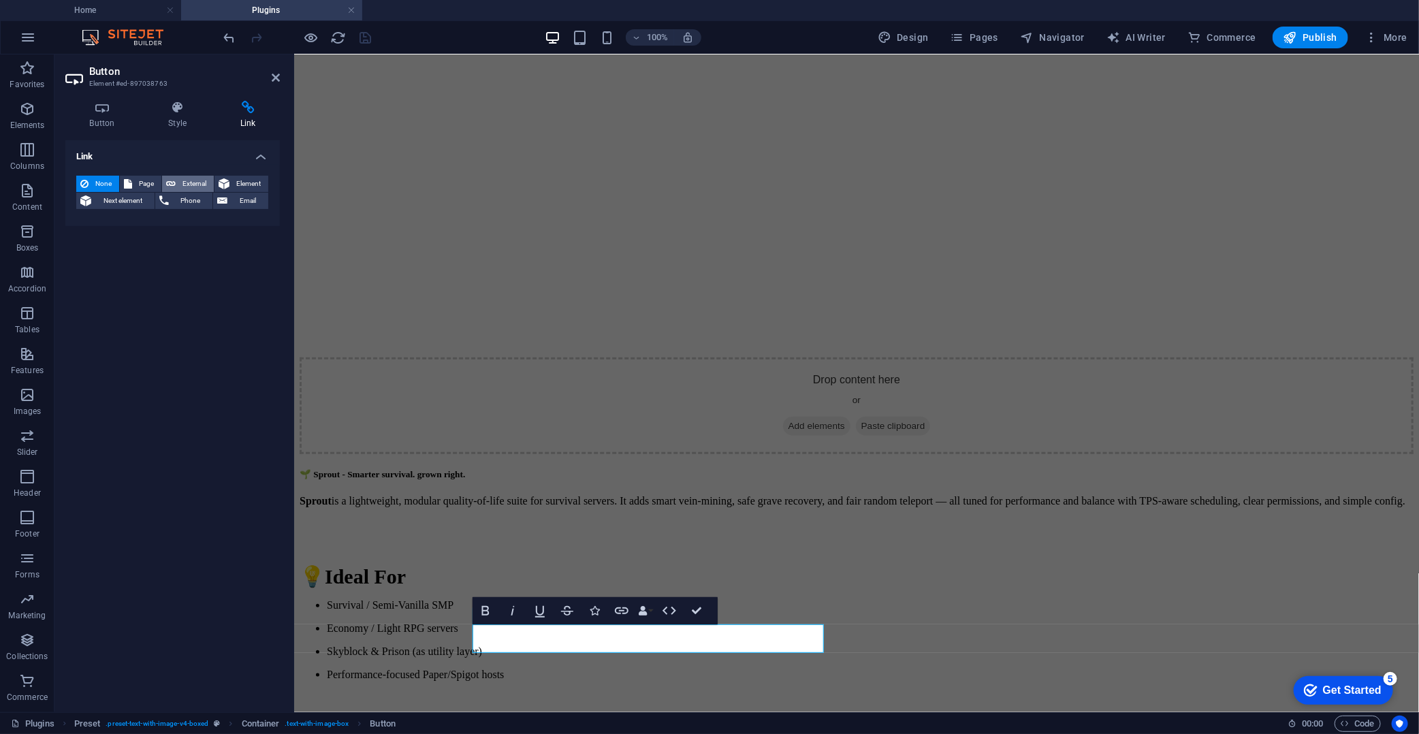
click at [168, 178] on icon at bounding box center [171, 184] width 10 height 16
select select "blank"
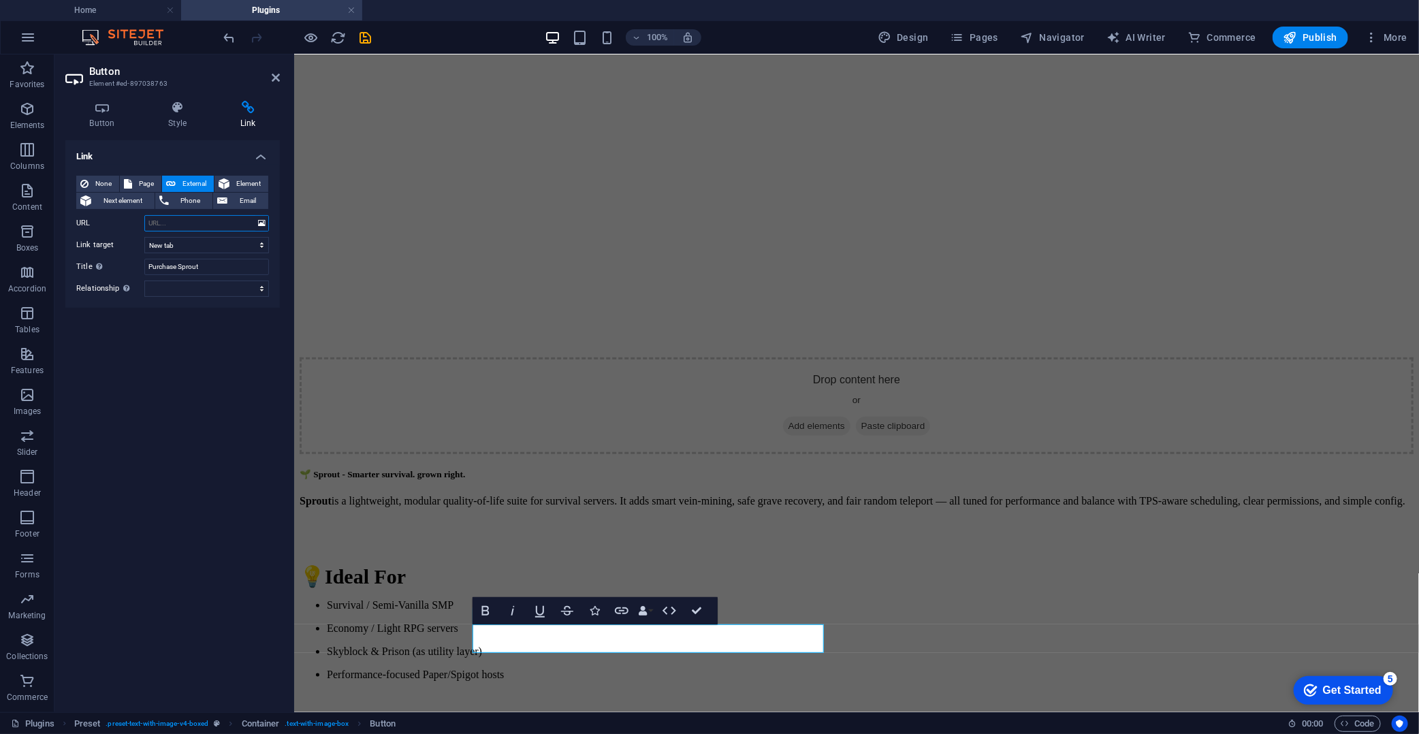
paste input "[URL][DOMAIN_NAME]"
type input "[URL][DOMAIN_NAME]"
click at [171, 379] on div "Link None Page External Element Next element Phone Email Page Home Privacy Serv…" at bounding box center [172, 420] width 215 height 561
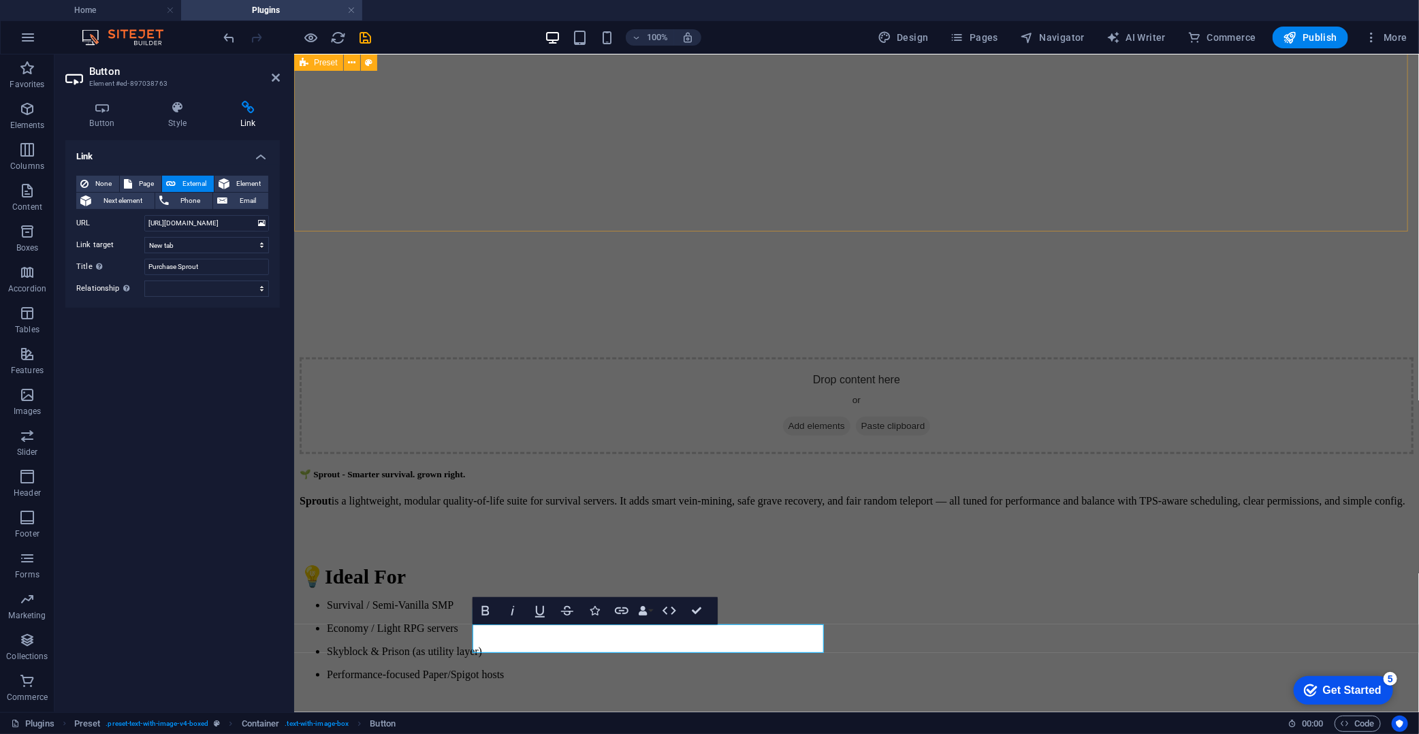
click at [360, 28] on div at bounding box center [297, 38] width 153 height 22
click at [360, 35] on icon "save" at bounding box center [366, 38] width 16 height 16
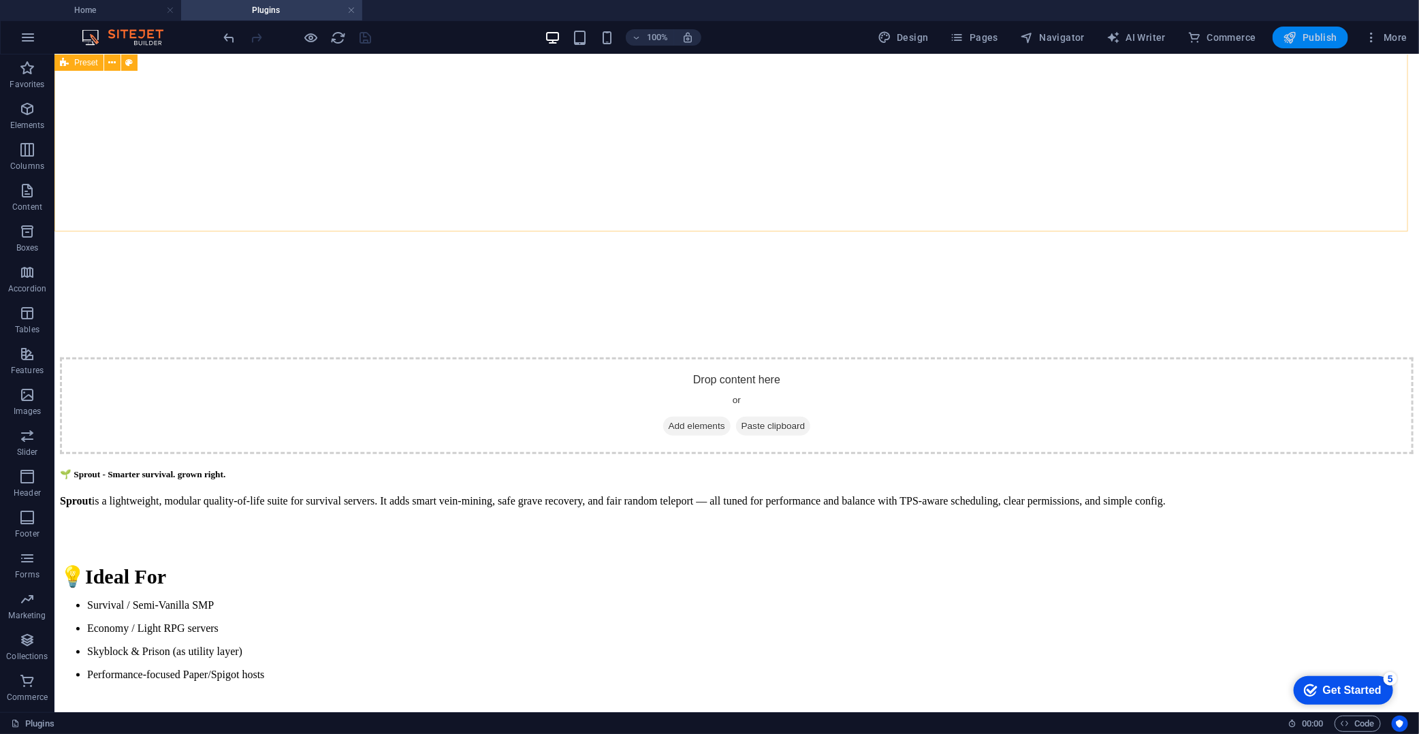
click at [1277, 43] on span "Publish" at bounding box center [1311, 38] width 54 height 14
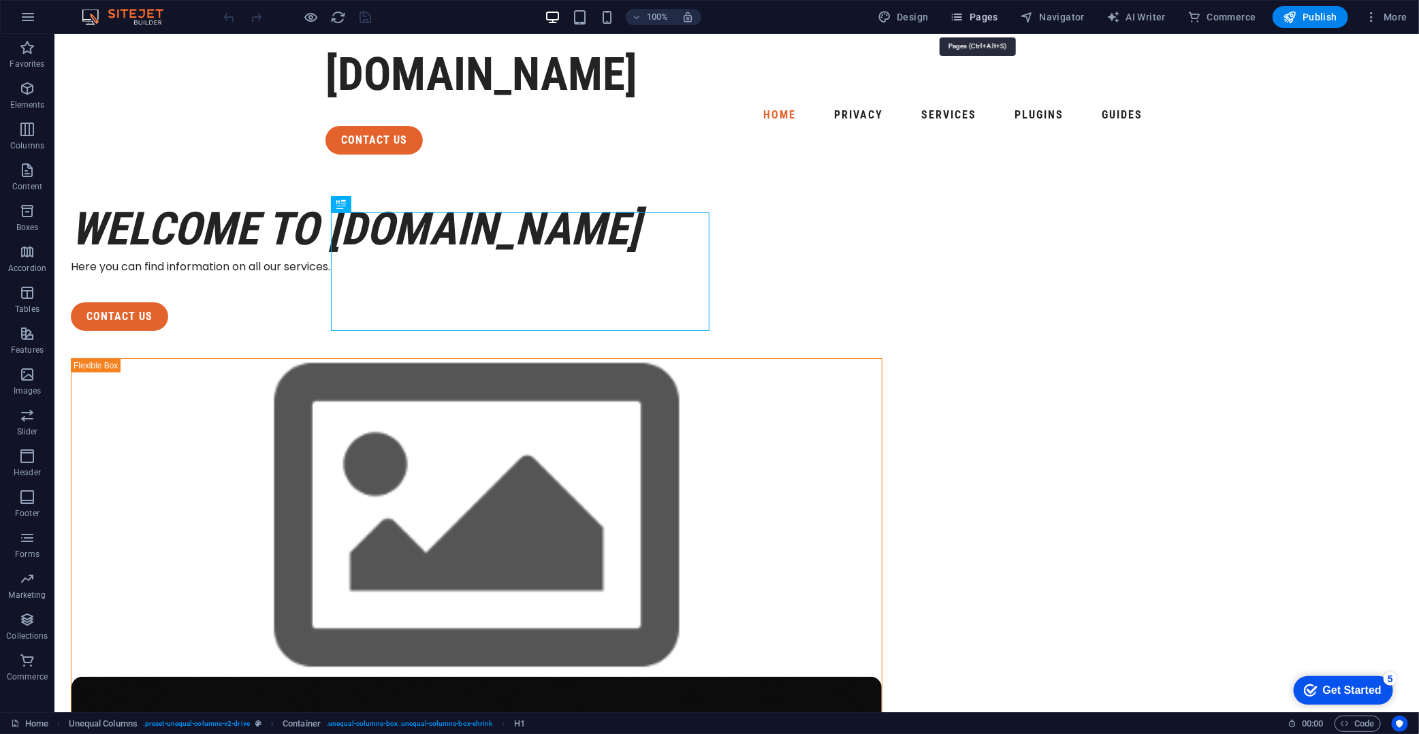
click at [964, 20] on icon "button" at bounding box center [958, 17] width 14 height 14
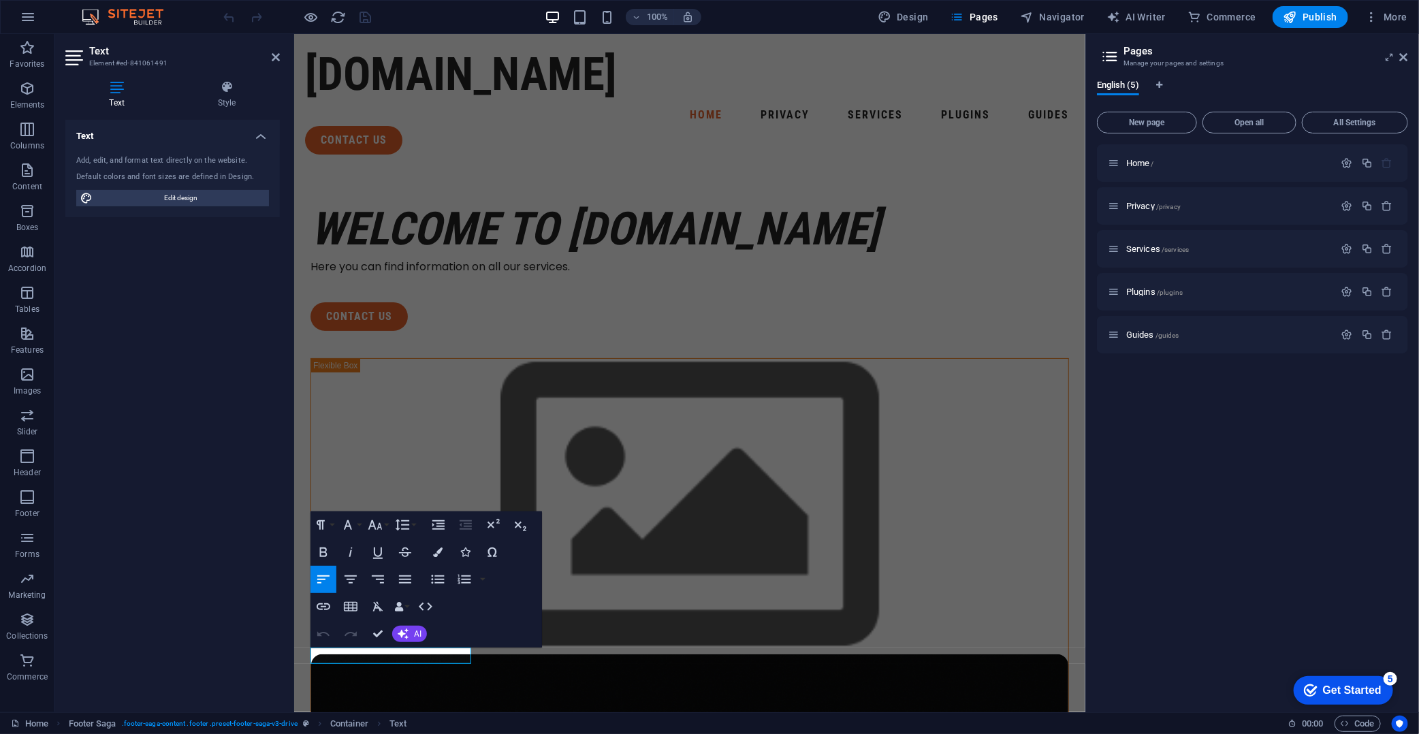
click at [470, 645] on div "Paragraph Format Normal Heading 1 Heading 2 Heading 3 Heading 4 Heading 5 Headi…" at bounding box center [427, 580] width 232 height 136
drag, startPoint x: 397, startPoint y: 657, endPoint x: 534, endPoint y: 657, distance: 136.9
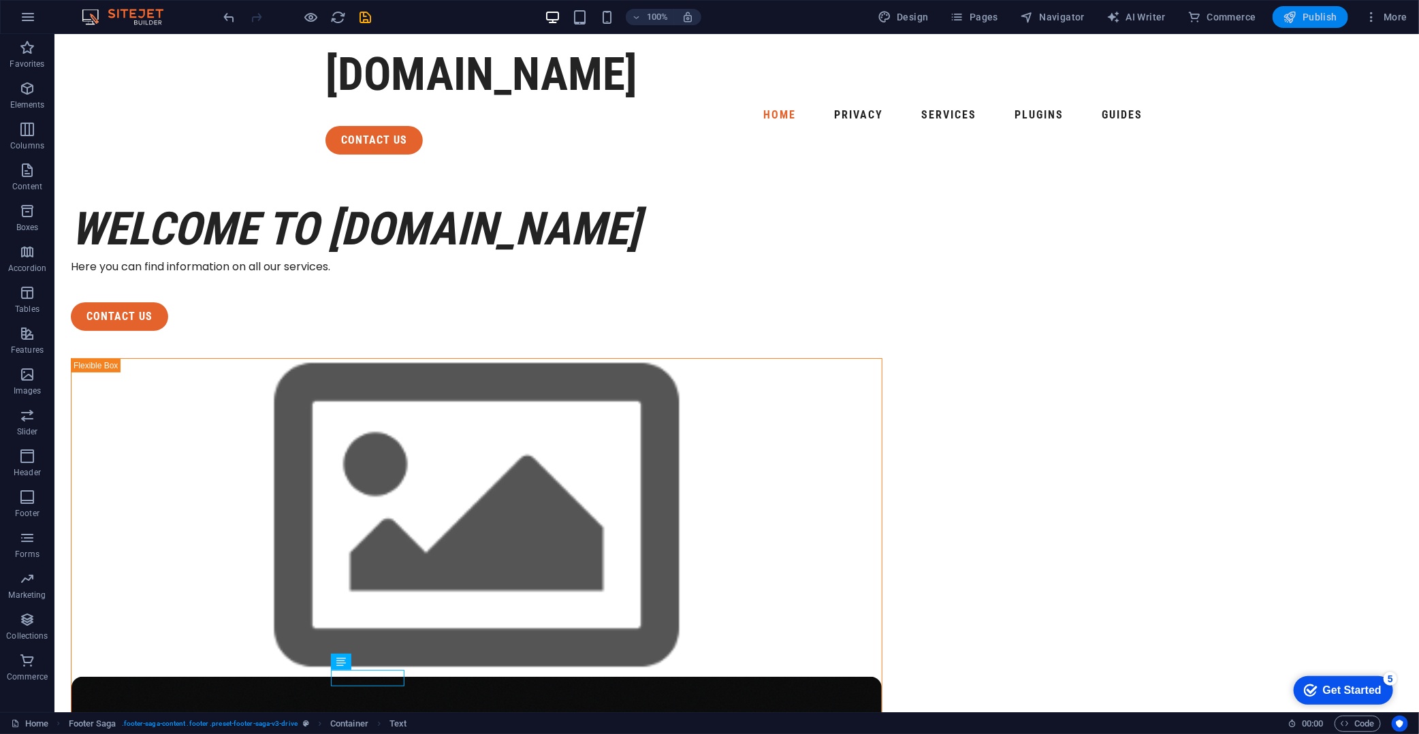
click at [1320, 18] on span "Publish" at bounding box center [1311, 17] width 54 height 14
